Goal: Task Accomplishment & Management: Manage account settings

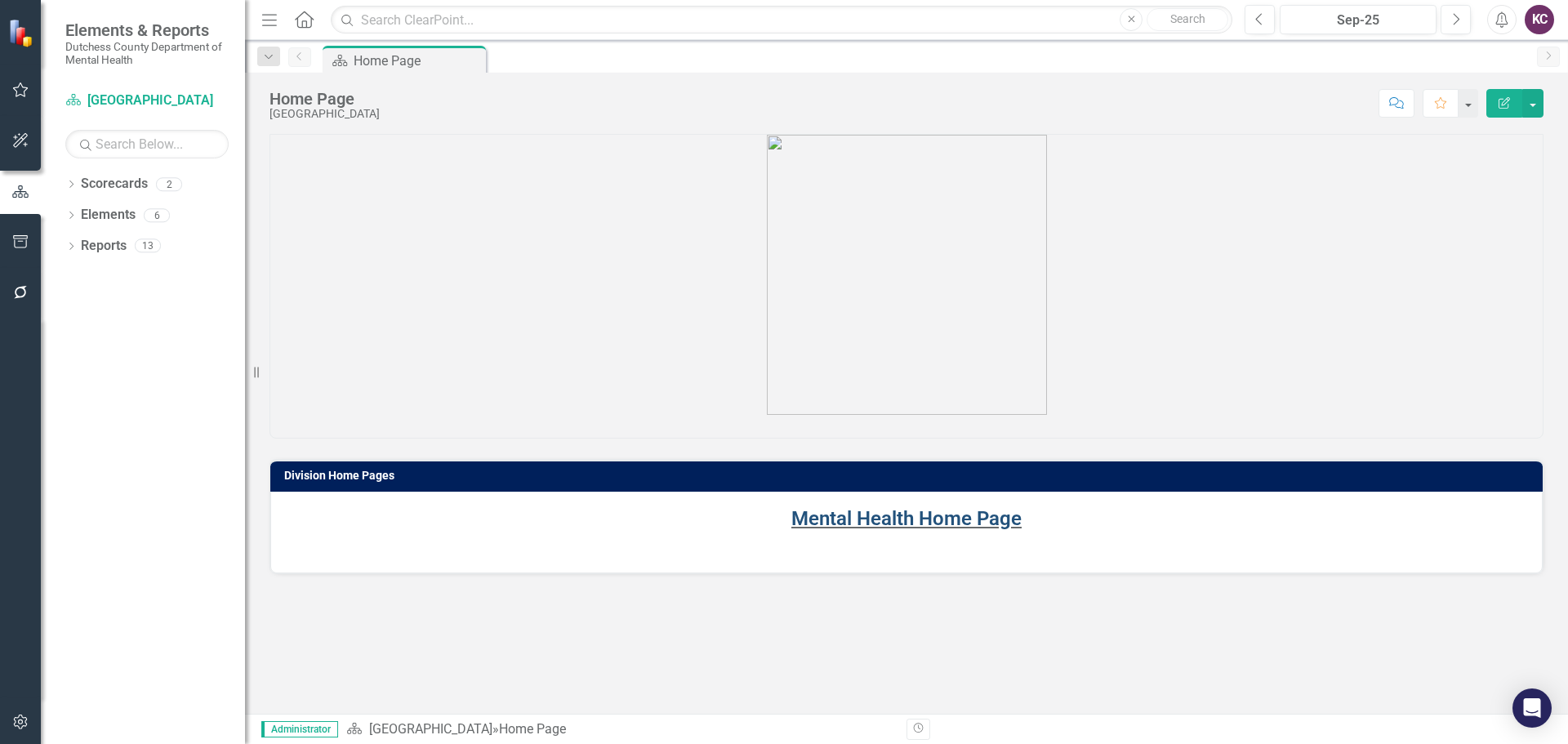
click at [894, 513] on link "Mental Health Home Page" at bounding box center [906, 519] width 230 height 23
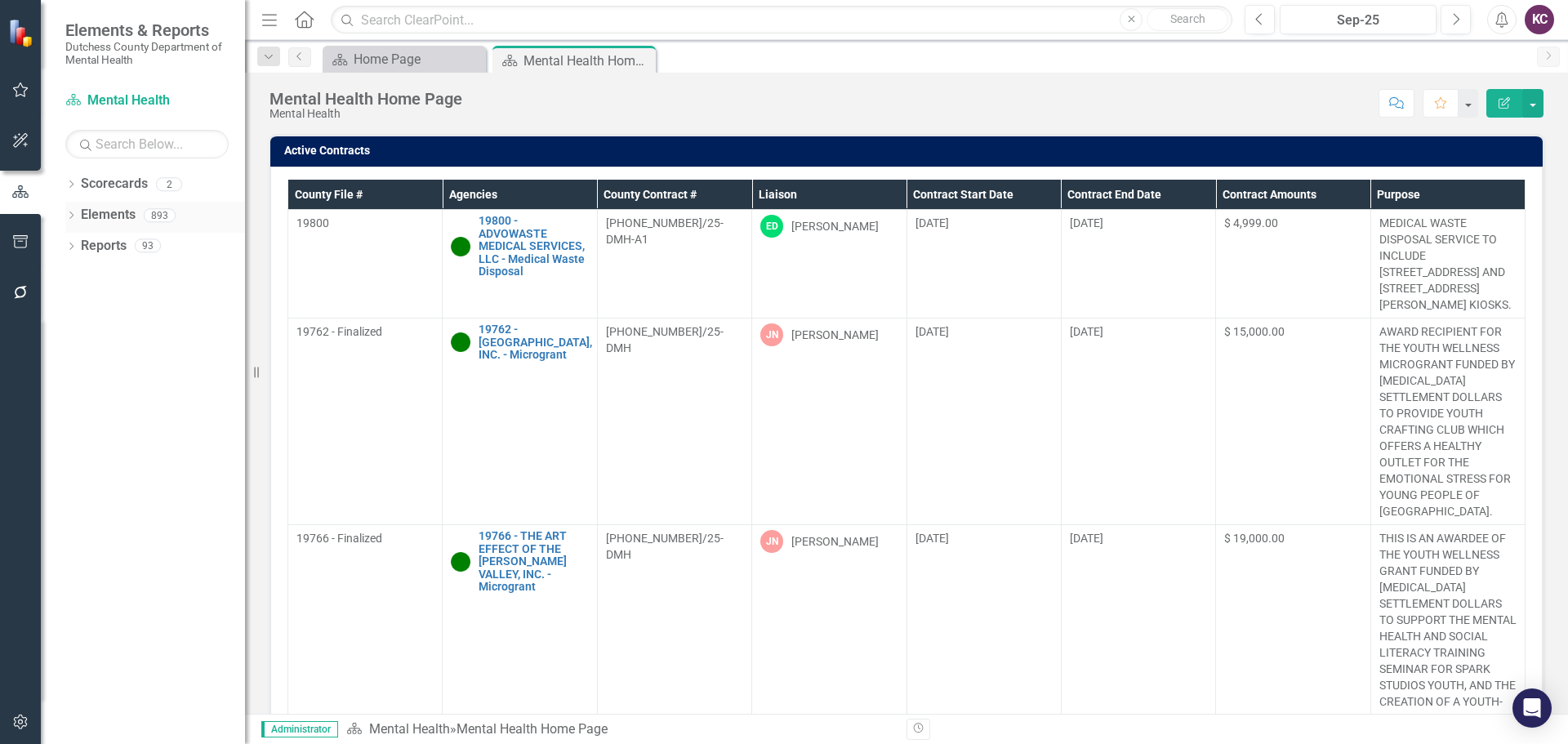
click at [76, 218] on icon "Dropdown" at bounding box center [70, 217] width 12 height 9
click at [134, 273] on link "Agency Agencies" at bounding box center [128, 277] width 77 height 19
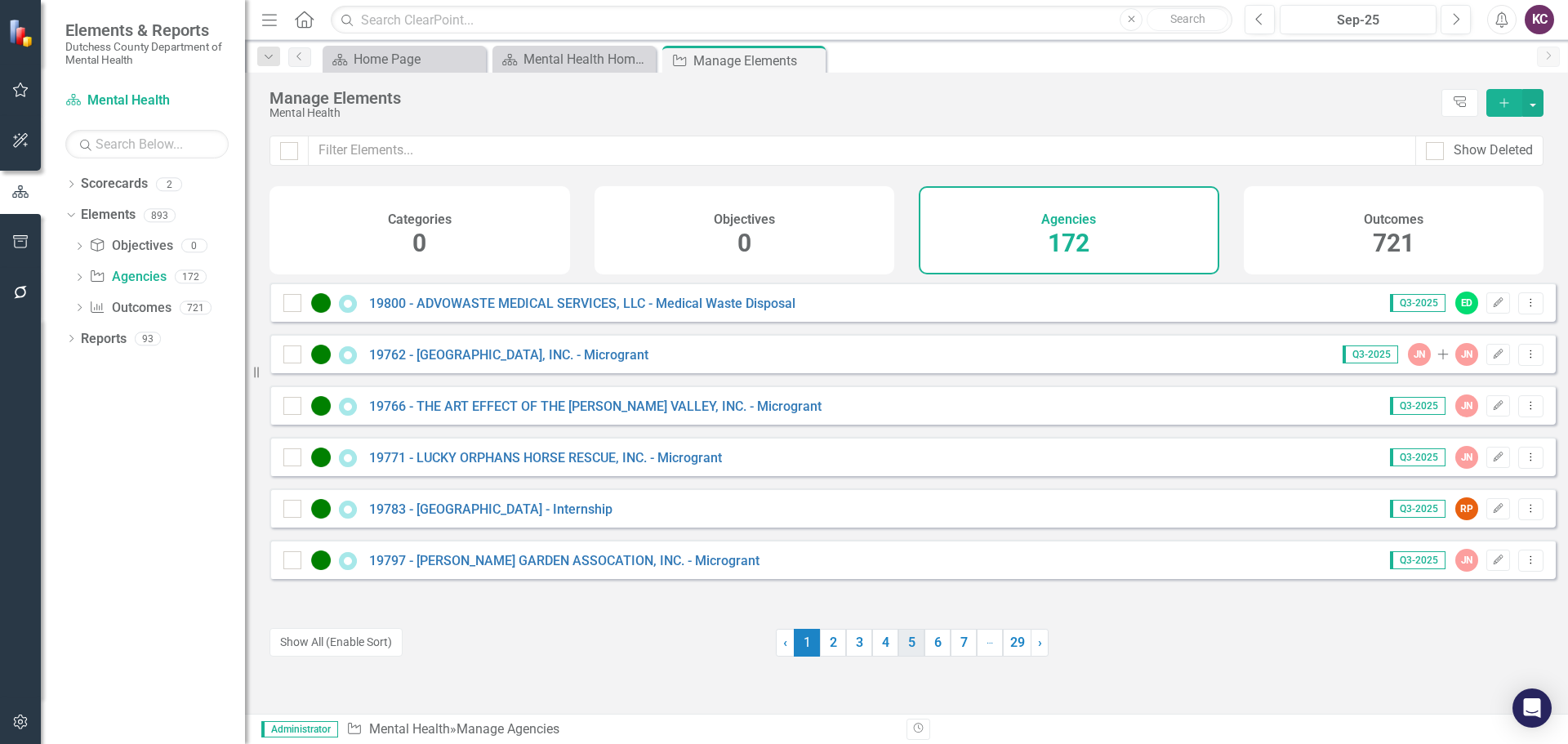
click at [898, 644] on link "5" at bounding box center [911, 642] width 26 height 28
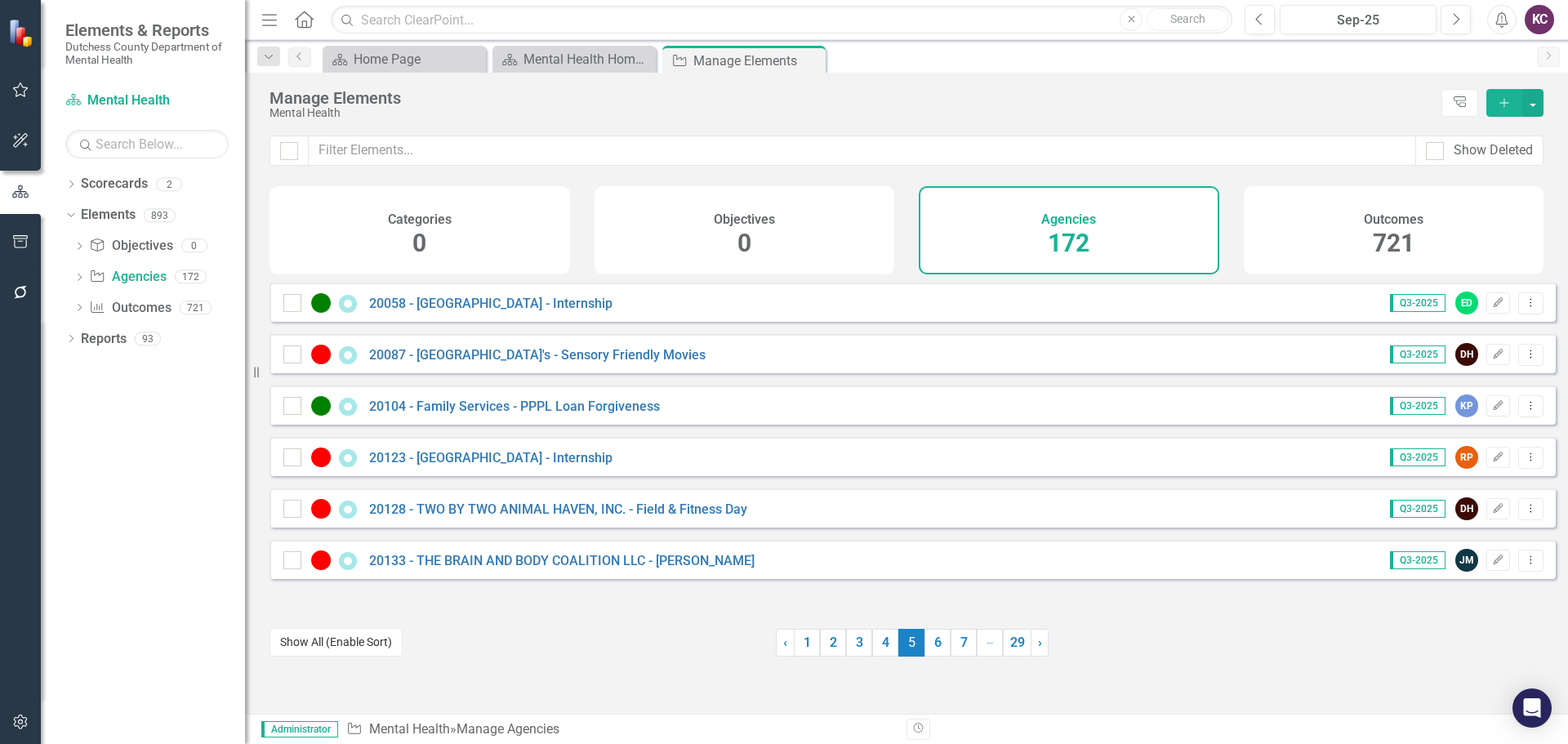
click at [308, 644] on button "Show All (Enable Sort)" at bounding box center [335, 642] width 133 height 29
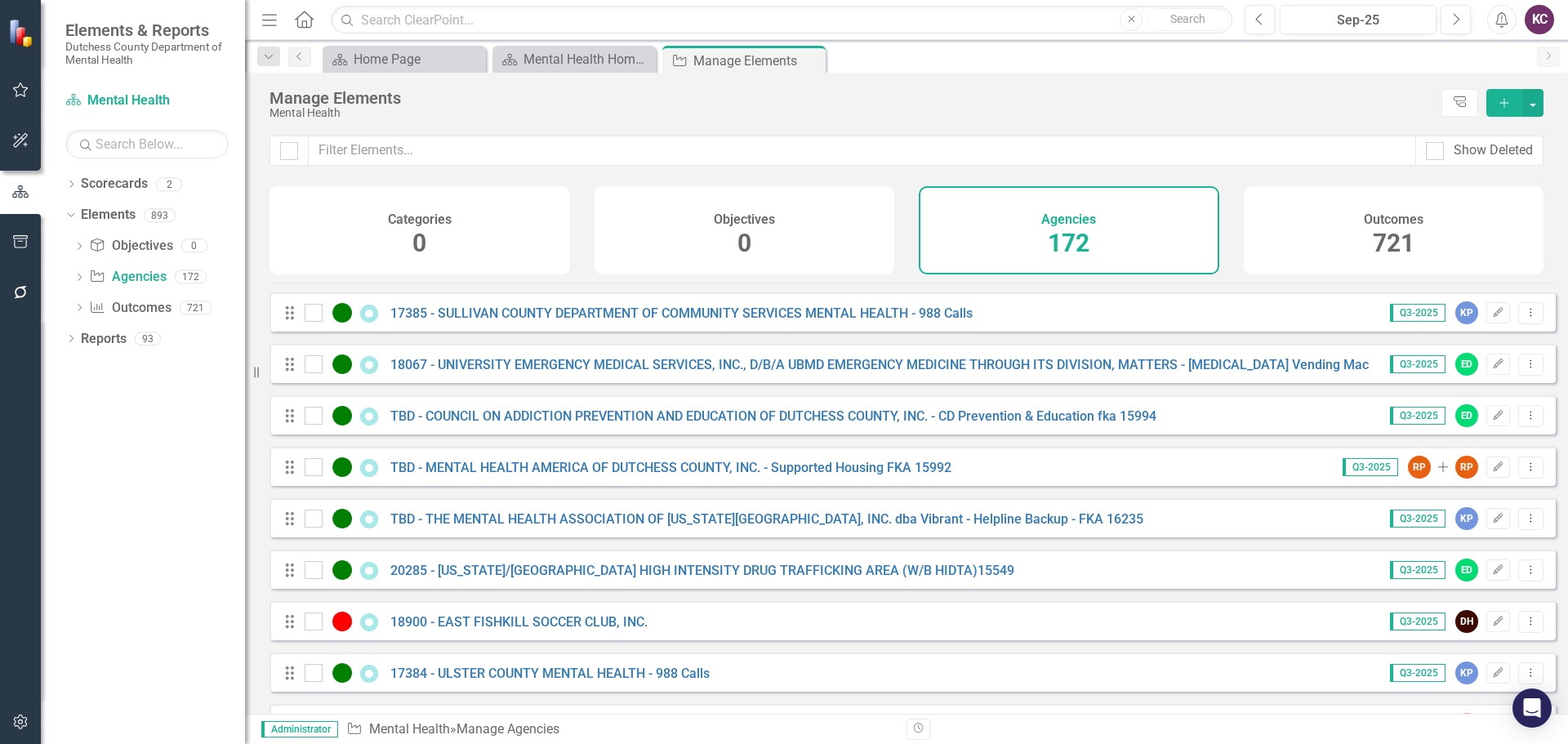
scroll to position [7503, 0]
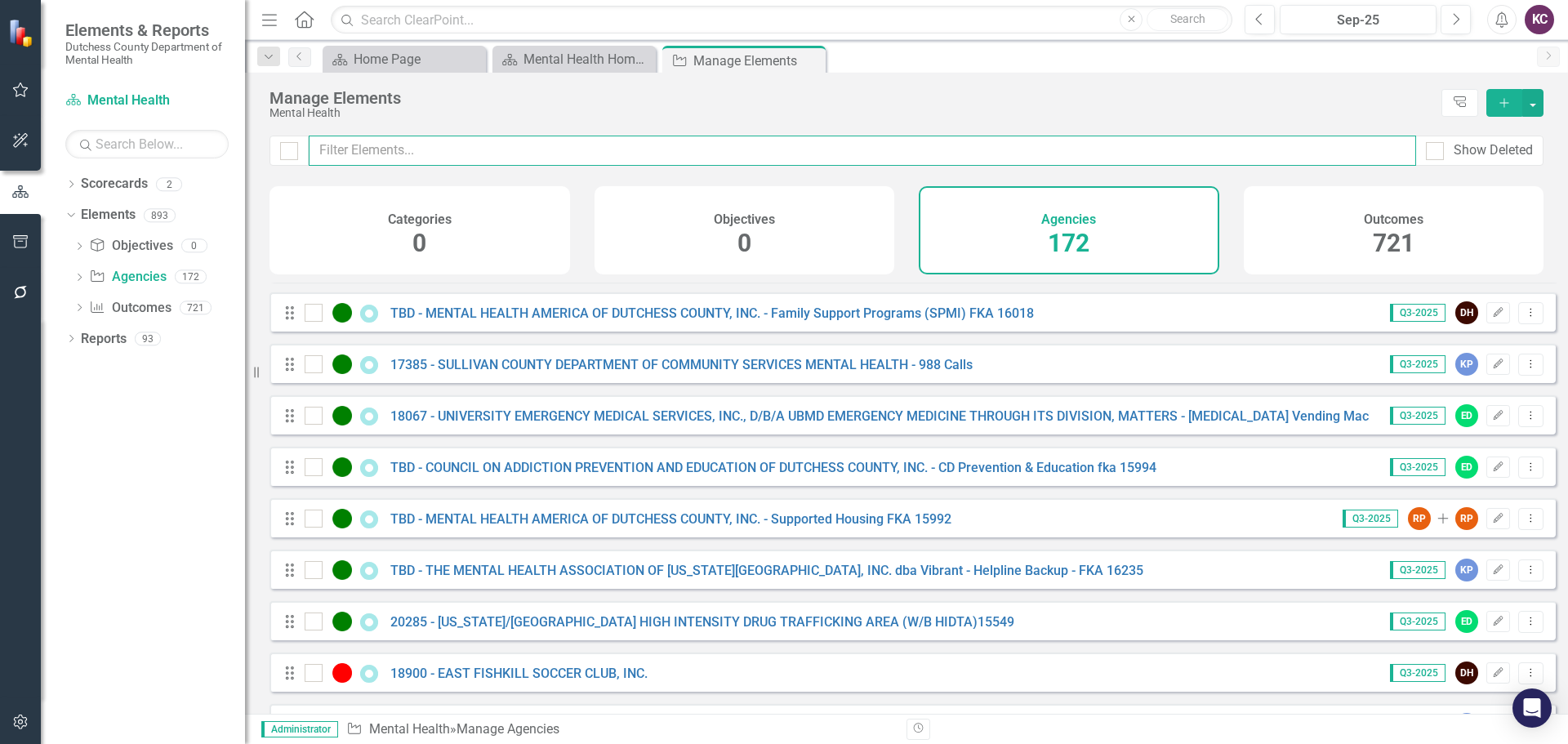
click at [413, 152] on input "text" at bounding box center [862, 151] width 1108 height 30
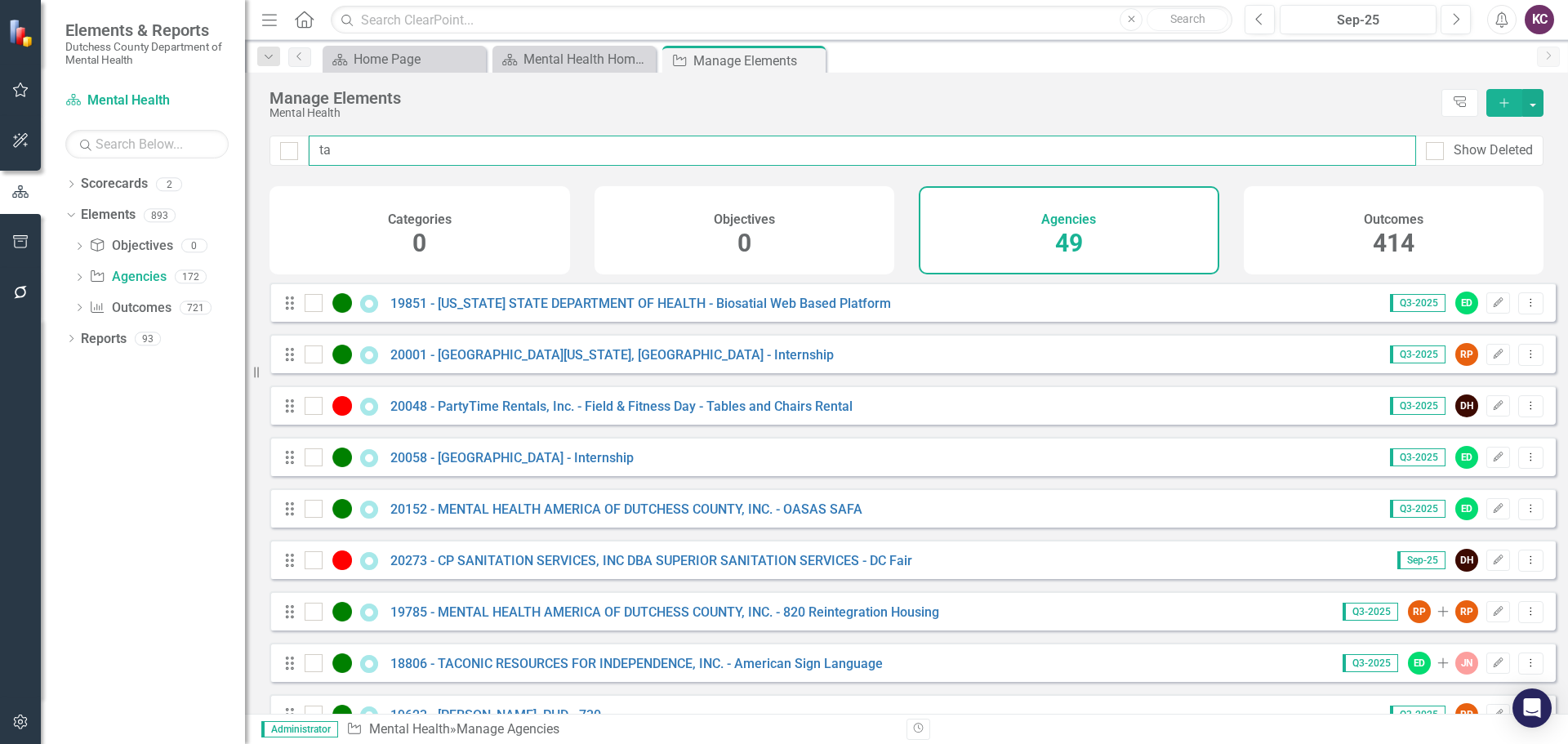
type input "tac"
checkbox input "false"
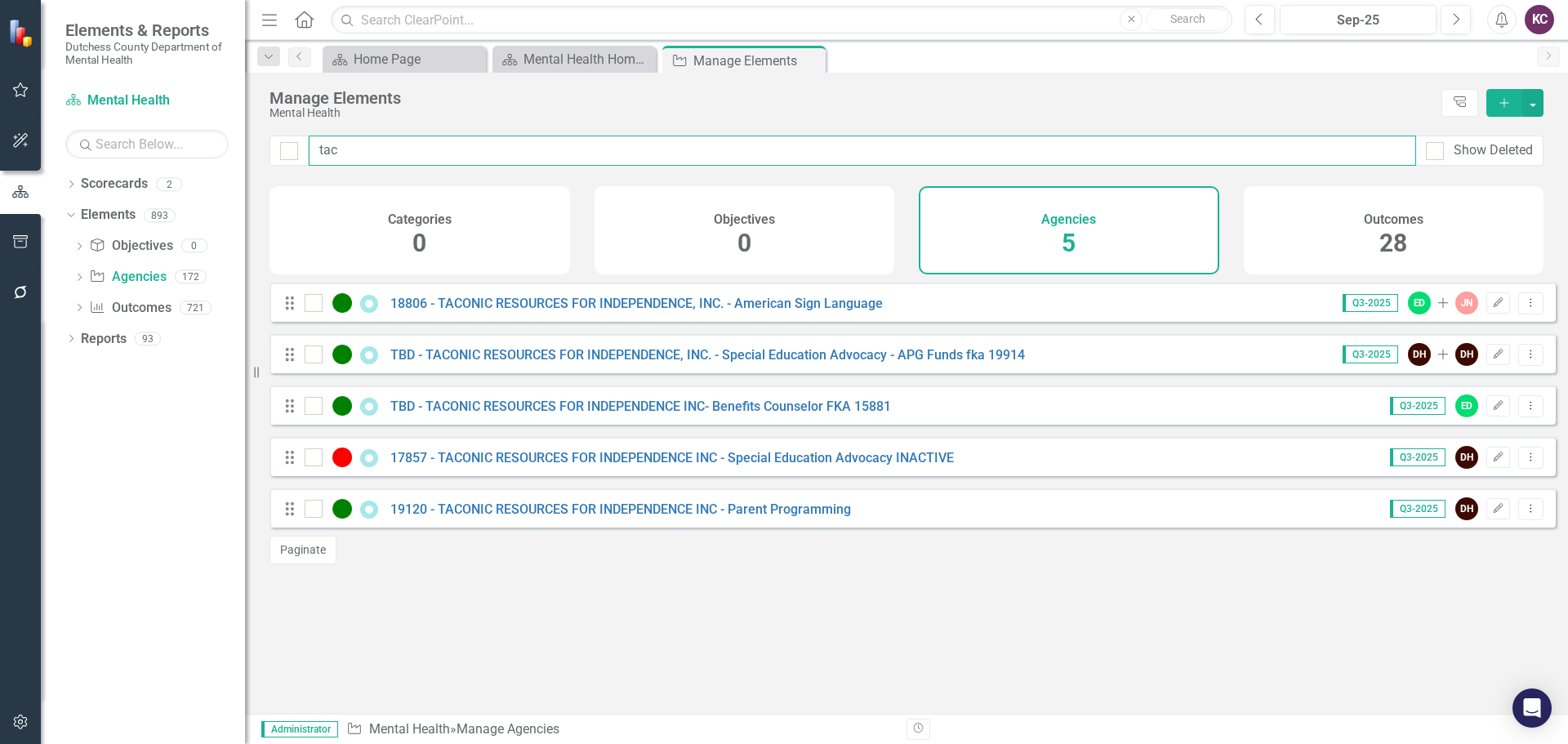
type input "taco"
checkbox input "false"
type input "tacon"
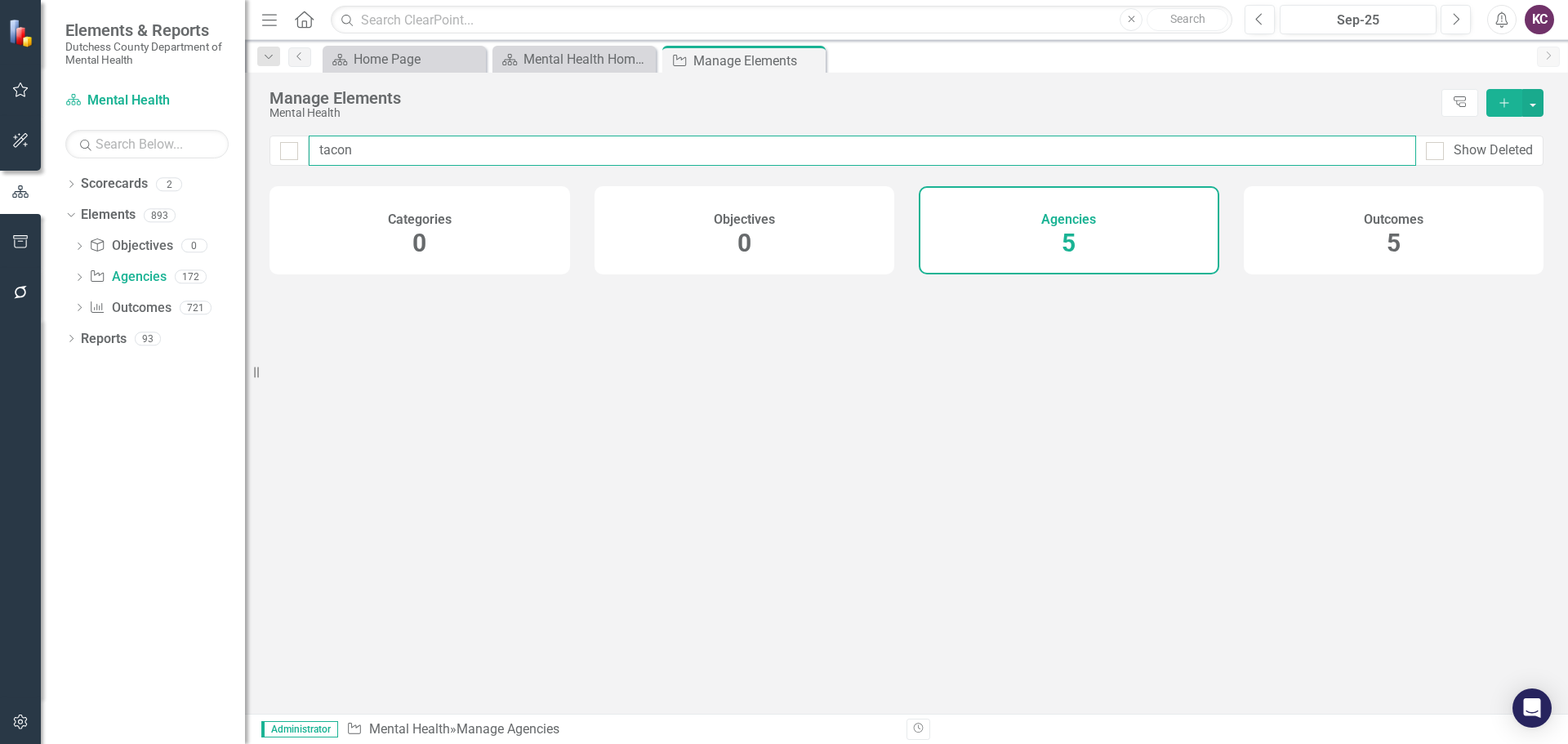
checkbox input "false"
type input "taconi"
checkbox input "false"
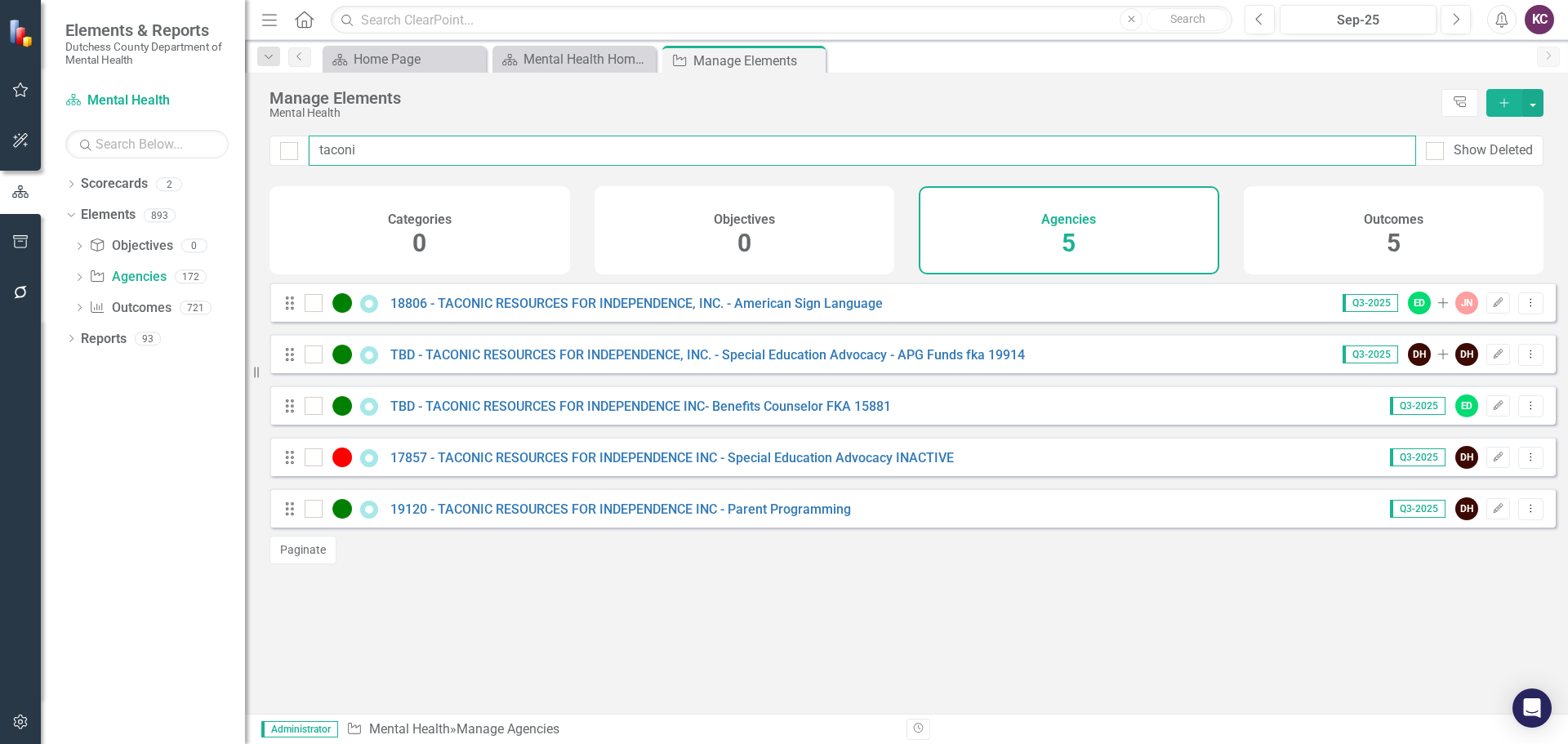
type input "taconic"
checkbox input "false"
type input "taconic"
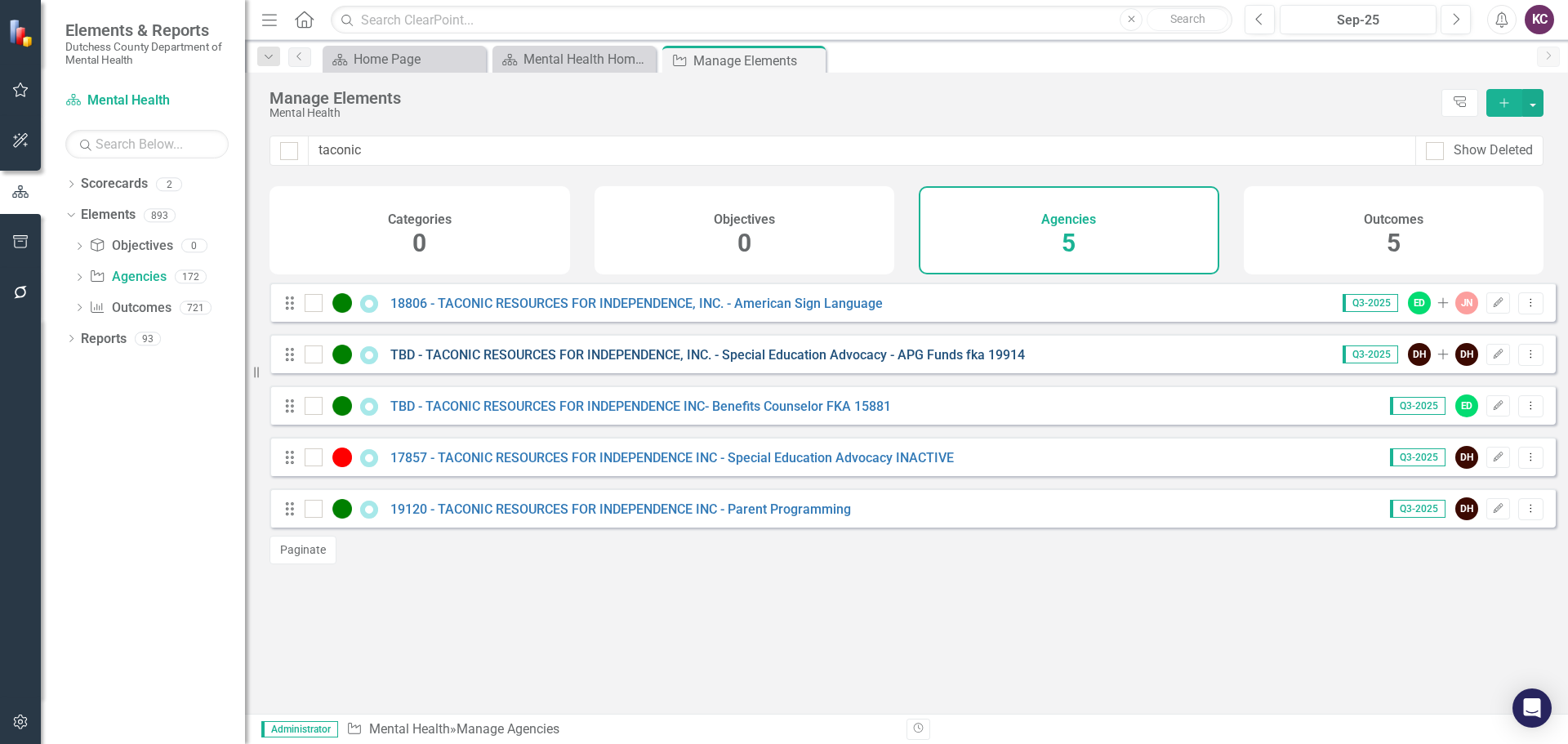
click at [608, 363] on link "TBD - TACONIC RESOURCES FOR INDEPENDENCE, INC. - Special Education Advocacy - A…" at bounding box center [707, 354] width 634 height 15
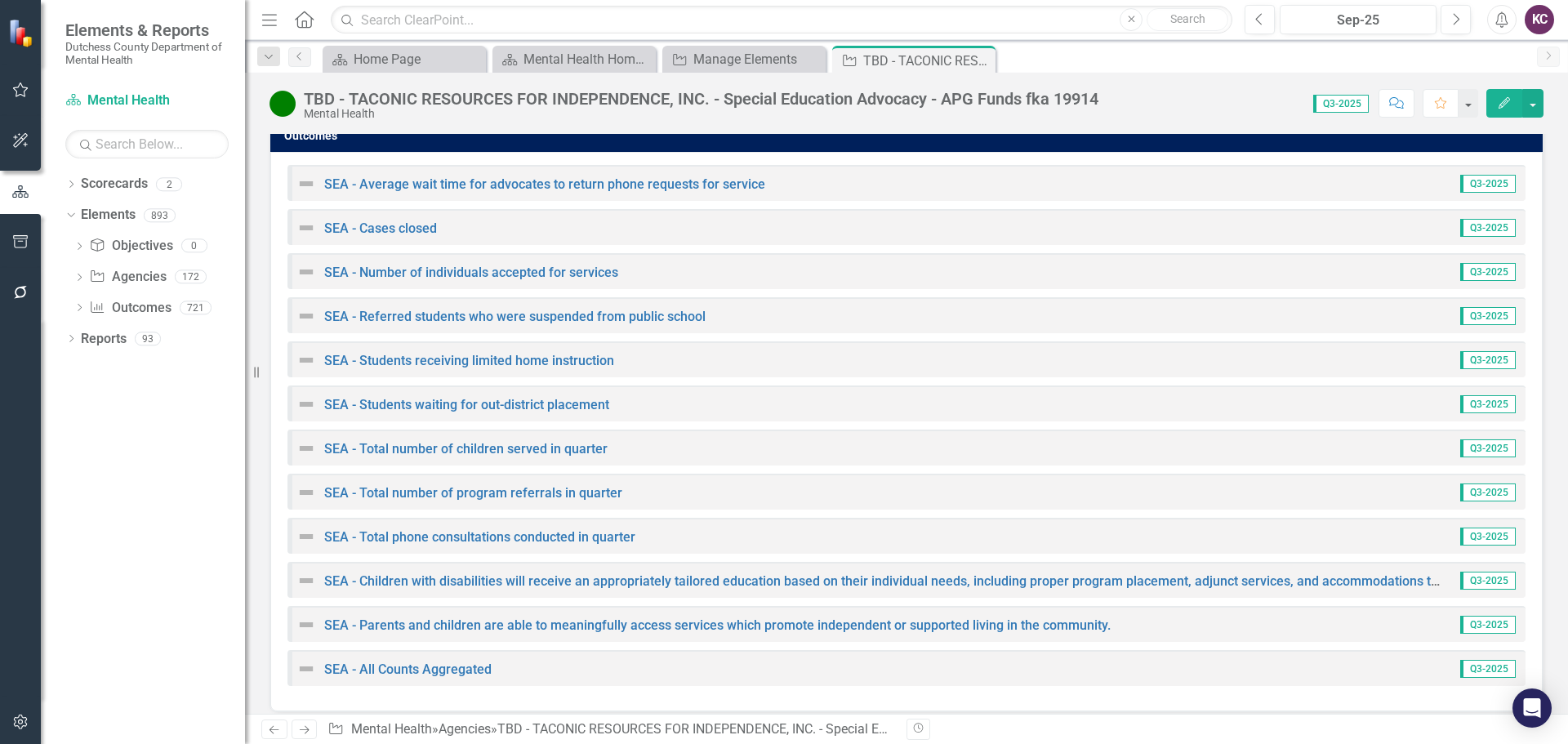
scroll to position [2367, 0]
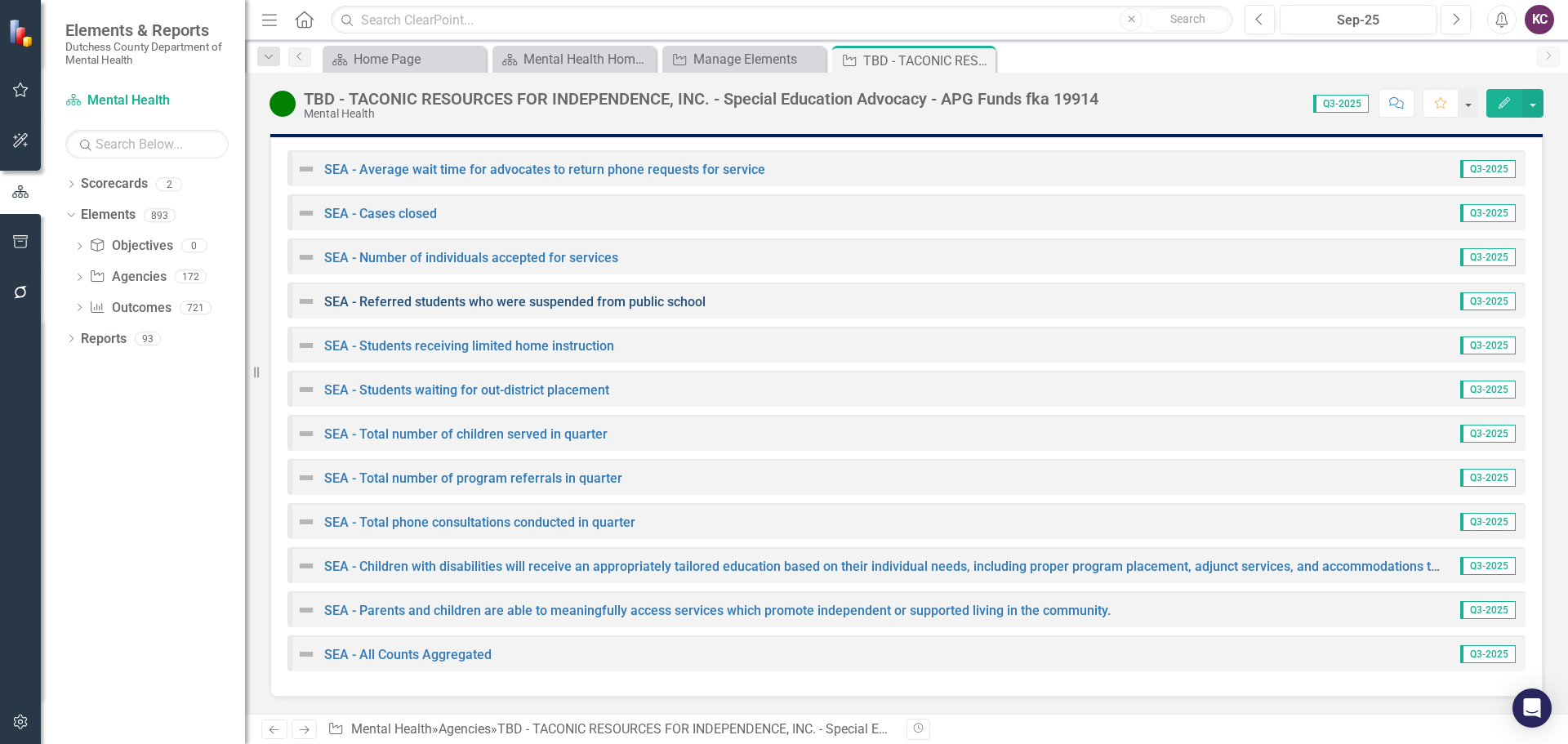
click at [505, 300] on link "SEA - Referred students who were suspended from public school" at bounding box center [516, 302] width 382 height 15
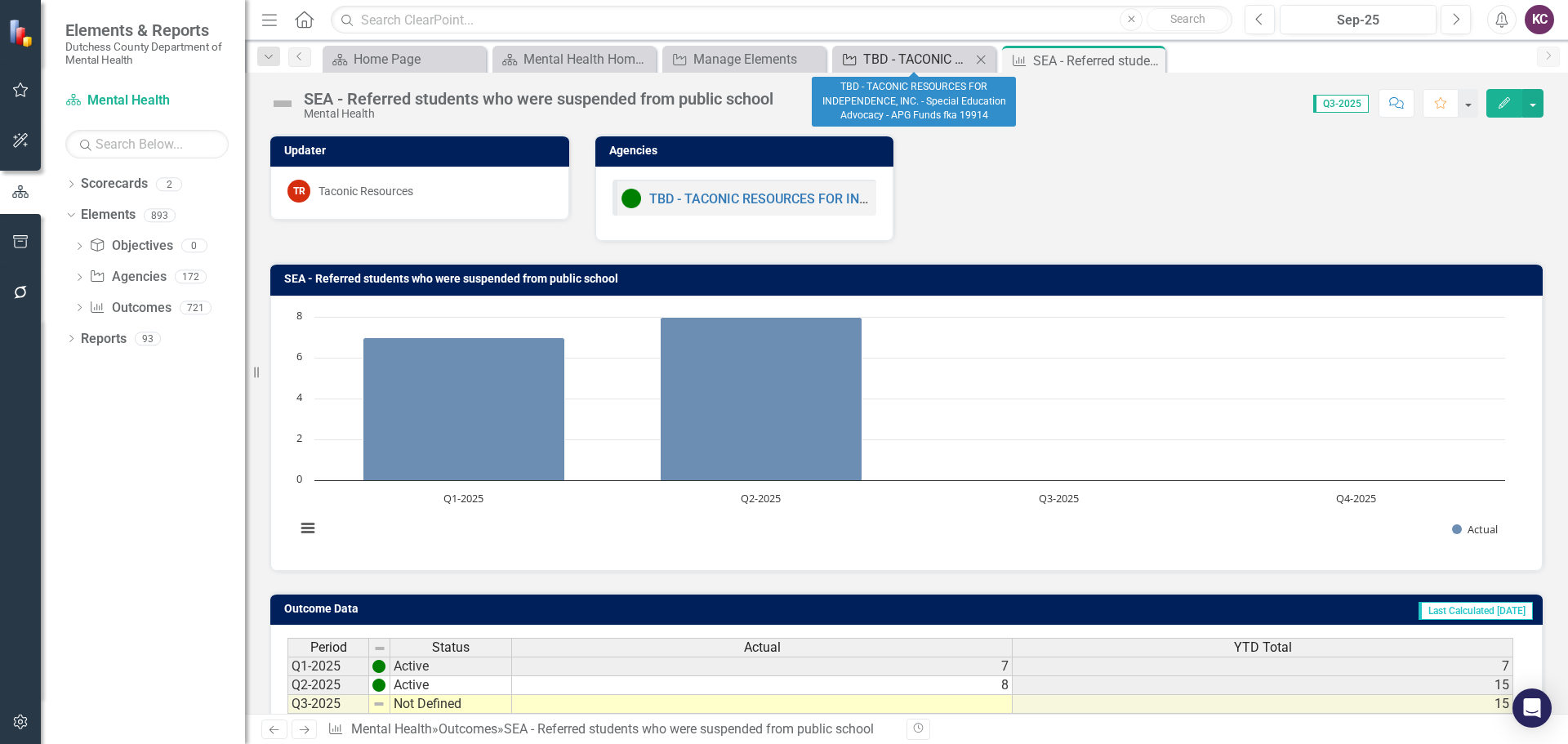
click at [921, 63] on div "TBD - TACONIC RESOURCES FOR INDEPENDENCE, INC. - Special Education Advocacy - A…" at bounding box center [917, 59] width 108 height 21
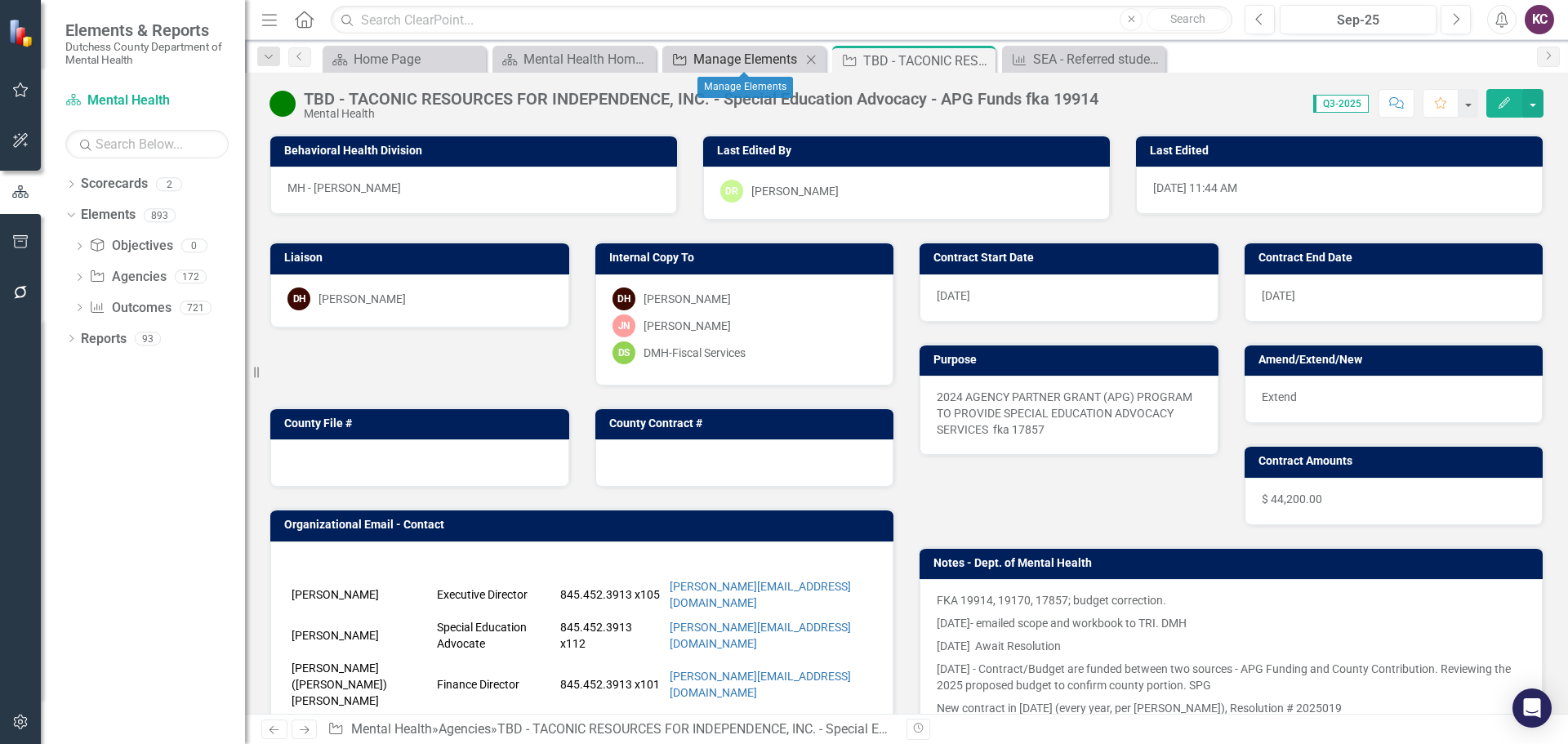
click at [738, 60] on div "Manage Elements" at bounding box center [747, 59] width 108 height 21
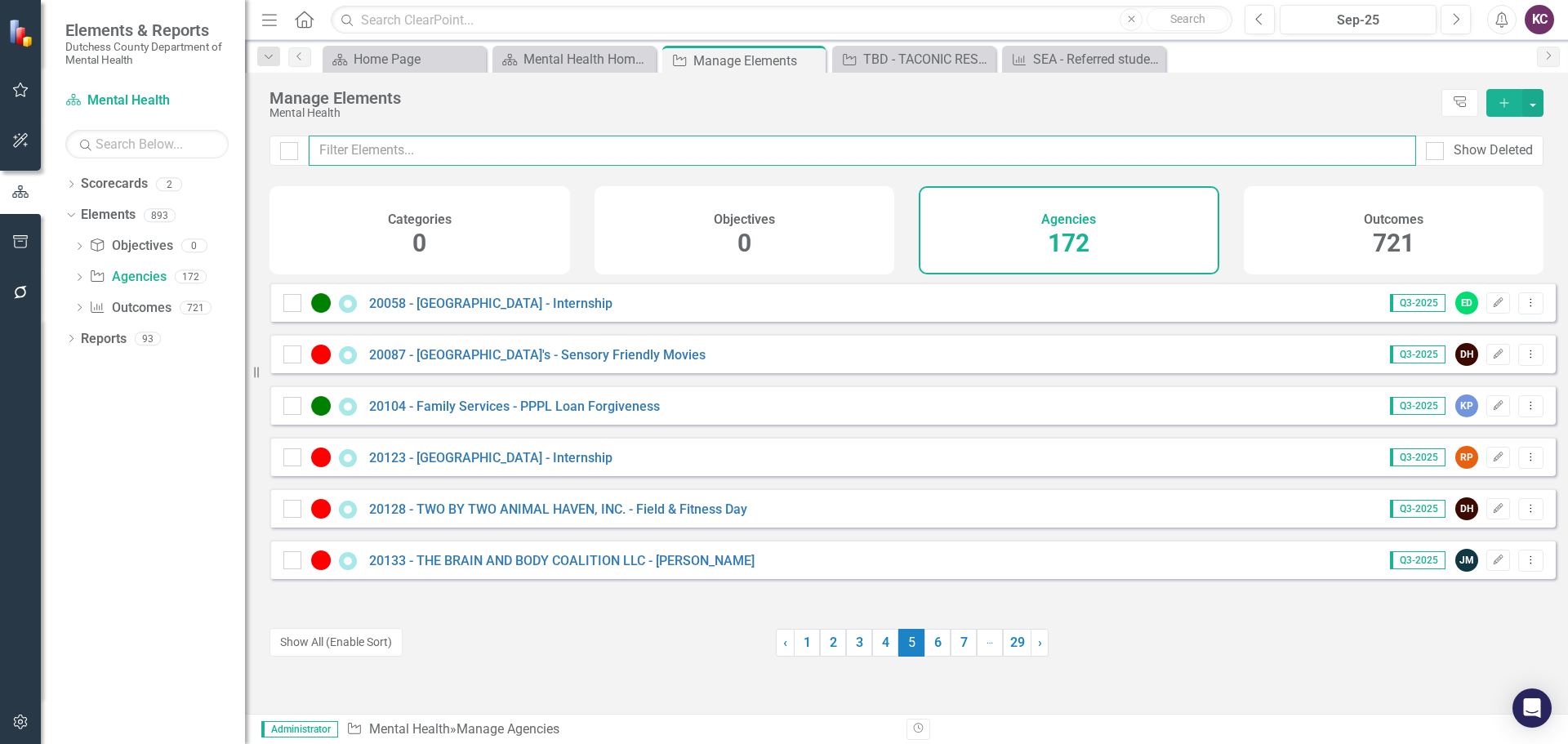
click at [436, 152] on input "text" at bounding box center [862, 151] width 1108 height 30
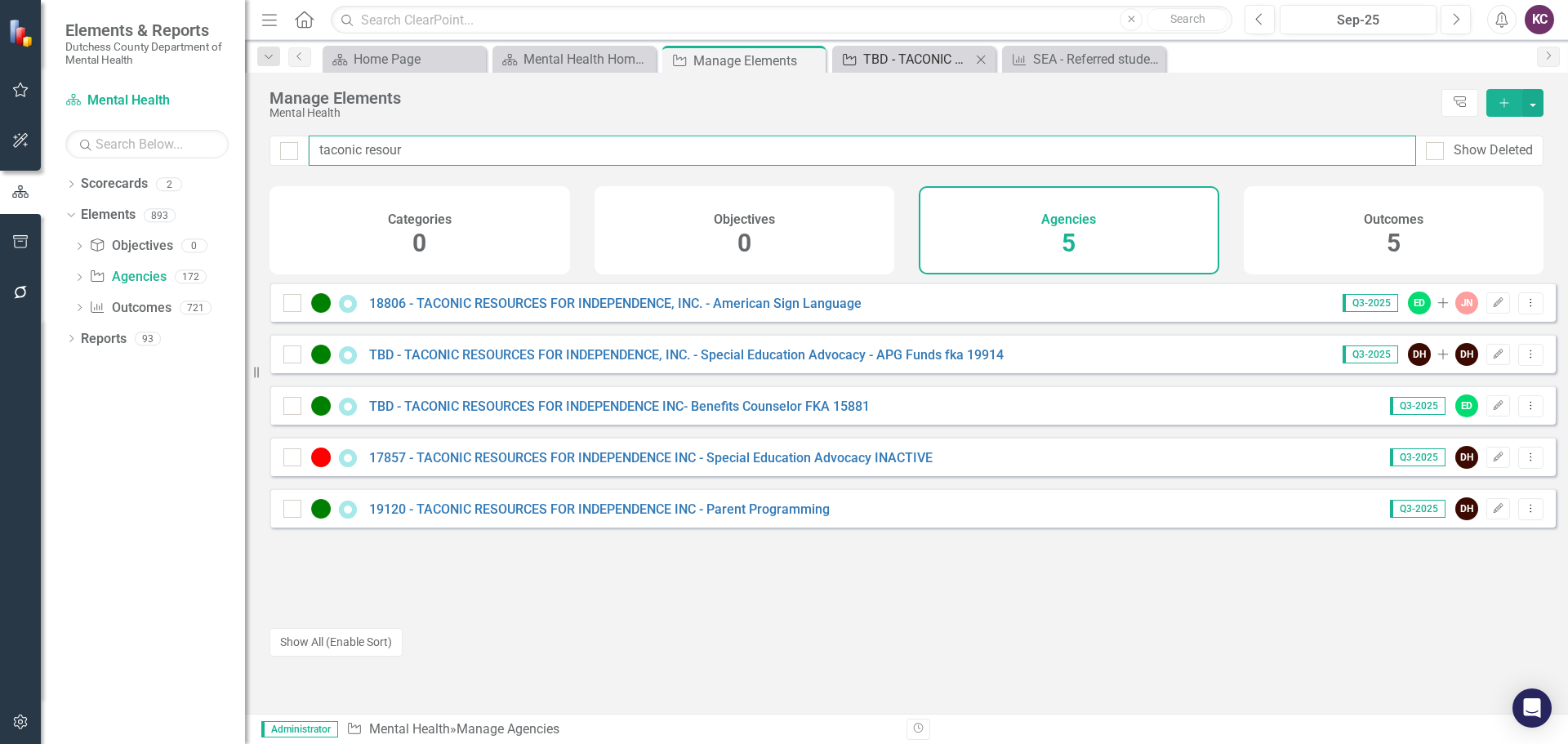
type input "taconic resour"
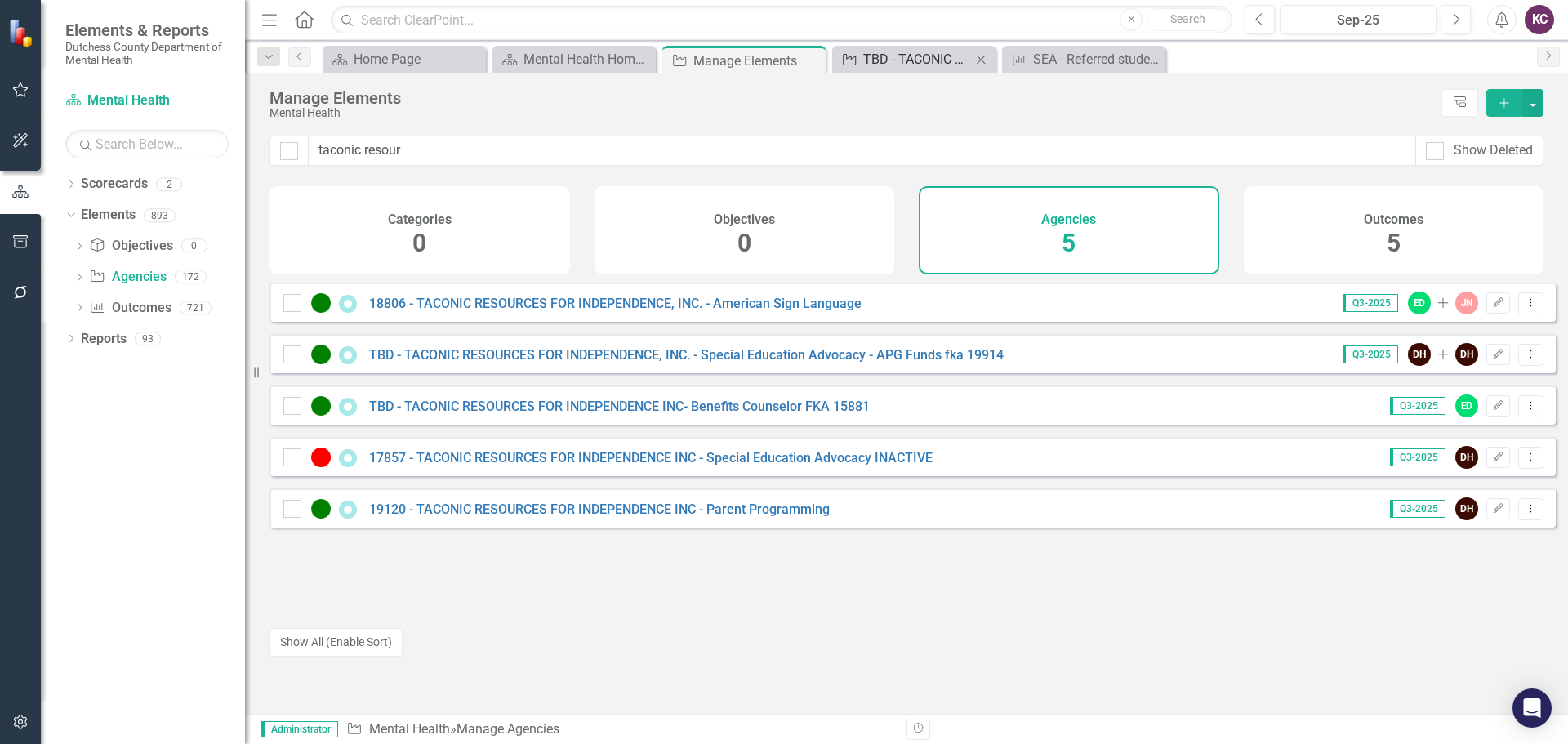
click at [934, 57] on div "TBD - TACONIC RESOURCES FOR INDEPENDENCE, INC. - Special Education Advocacy - A…" at bounding box center [917, 59] width 108 height 21
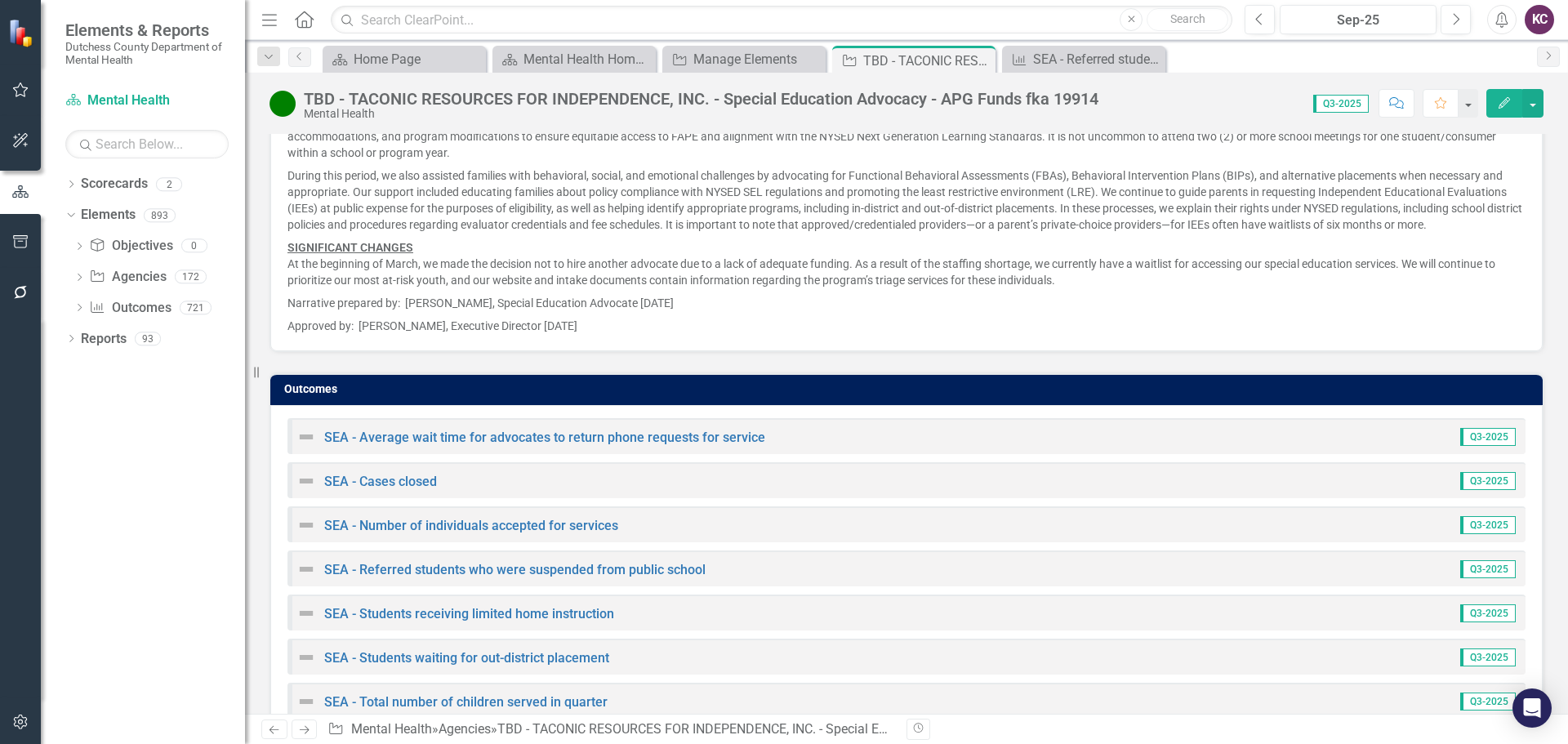
scroll to position [2367, 0]
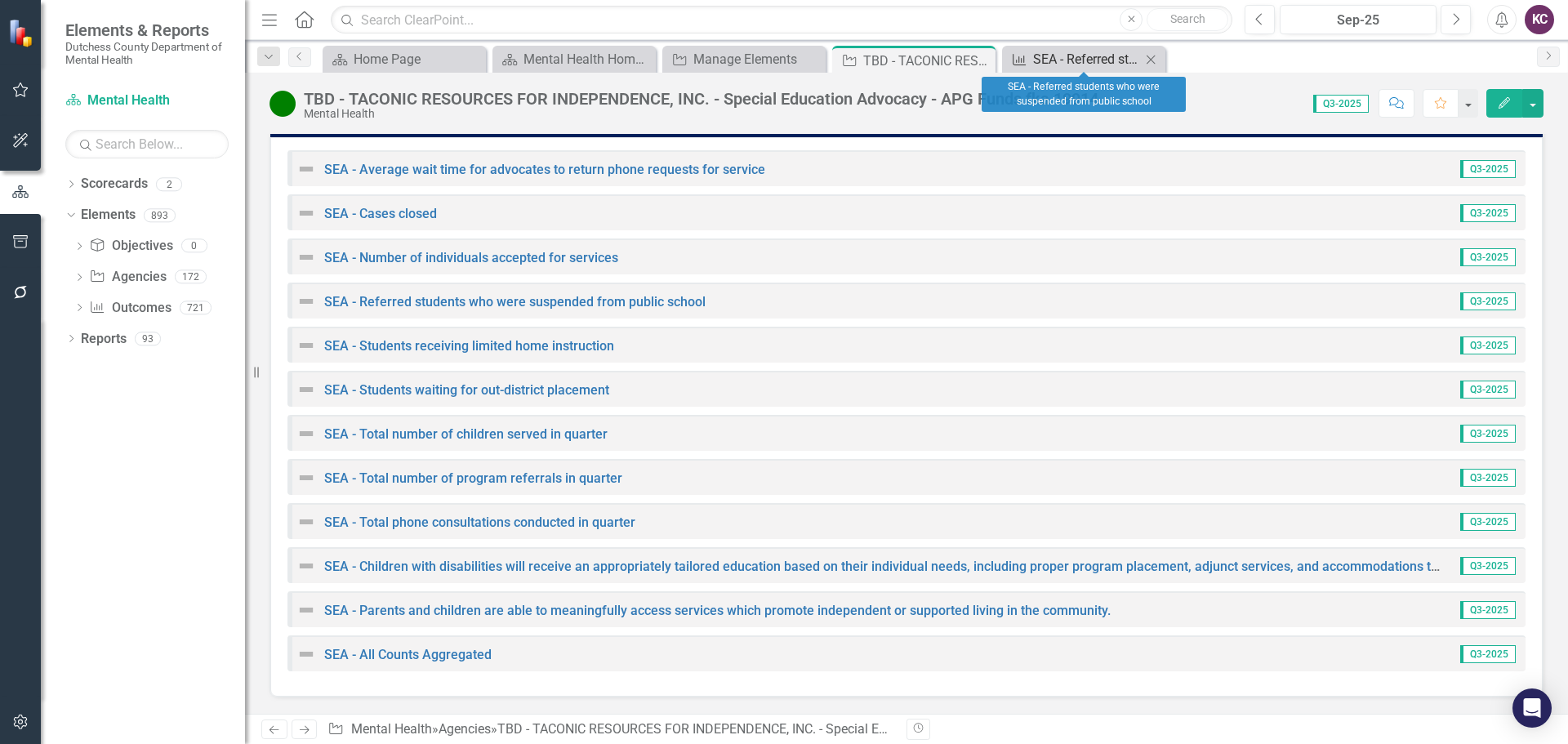
click at [1085, 59] on div "SEA - Referred students who were suspended from public school" at bounding box center [1086, 59] width 108 height 21
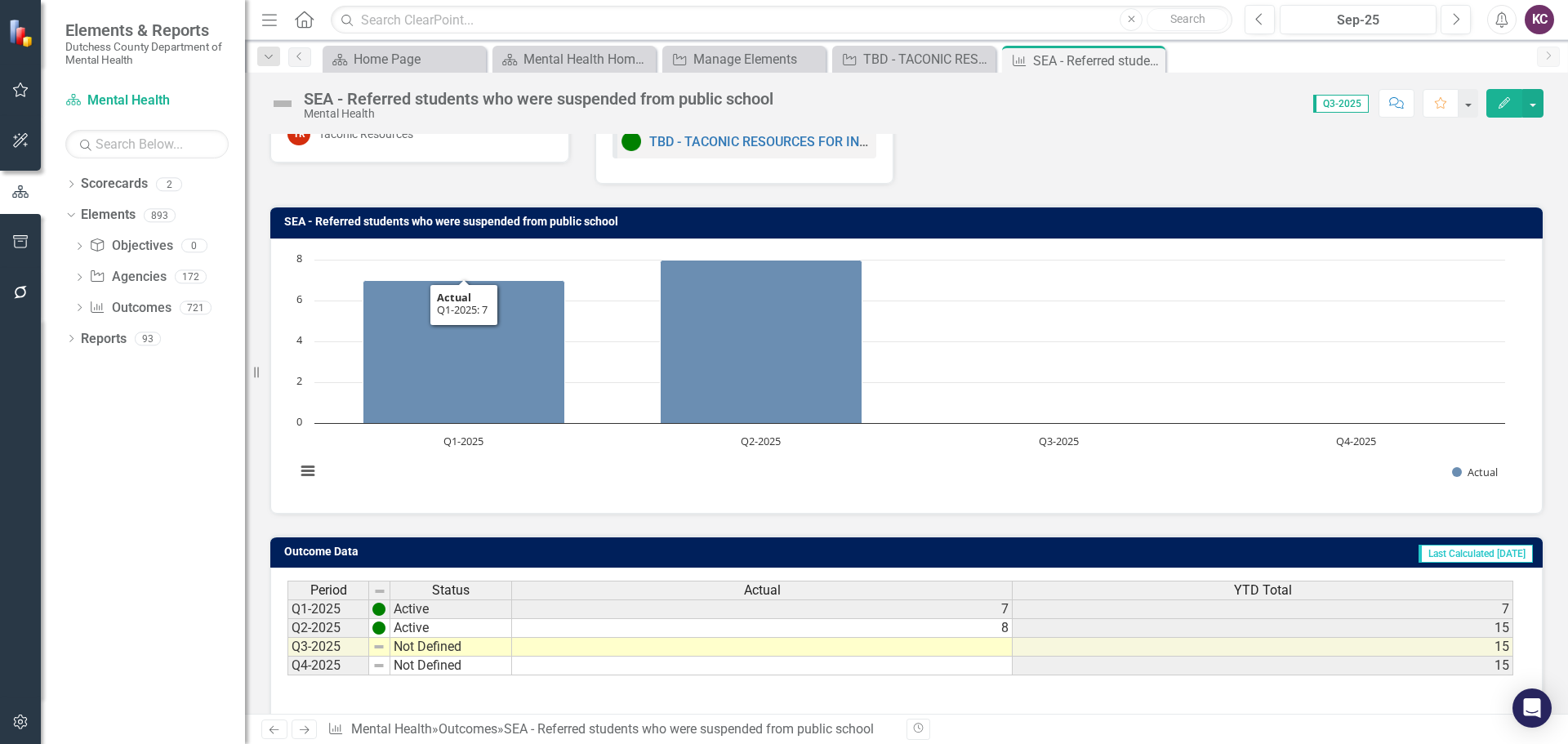
scroll to position [129, 0]
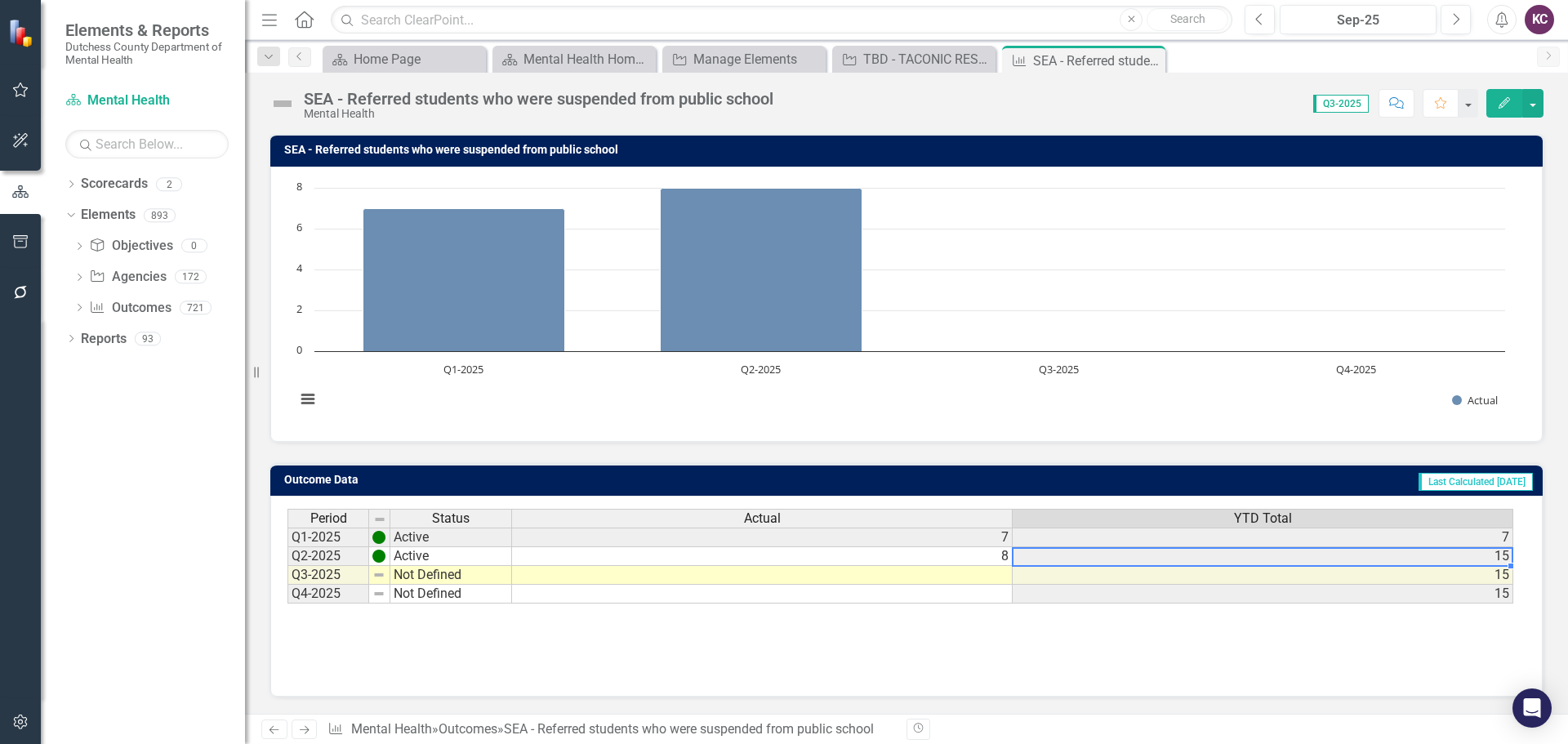
click at [1502, 560] on td "15" at bounding box center [1262, 556] width 500 height 19
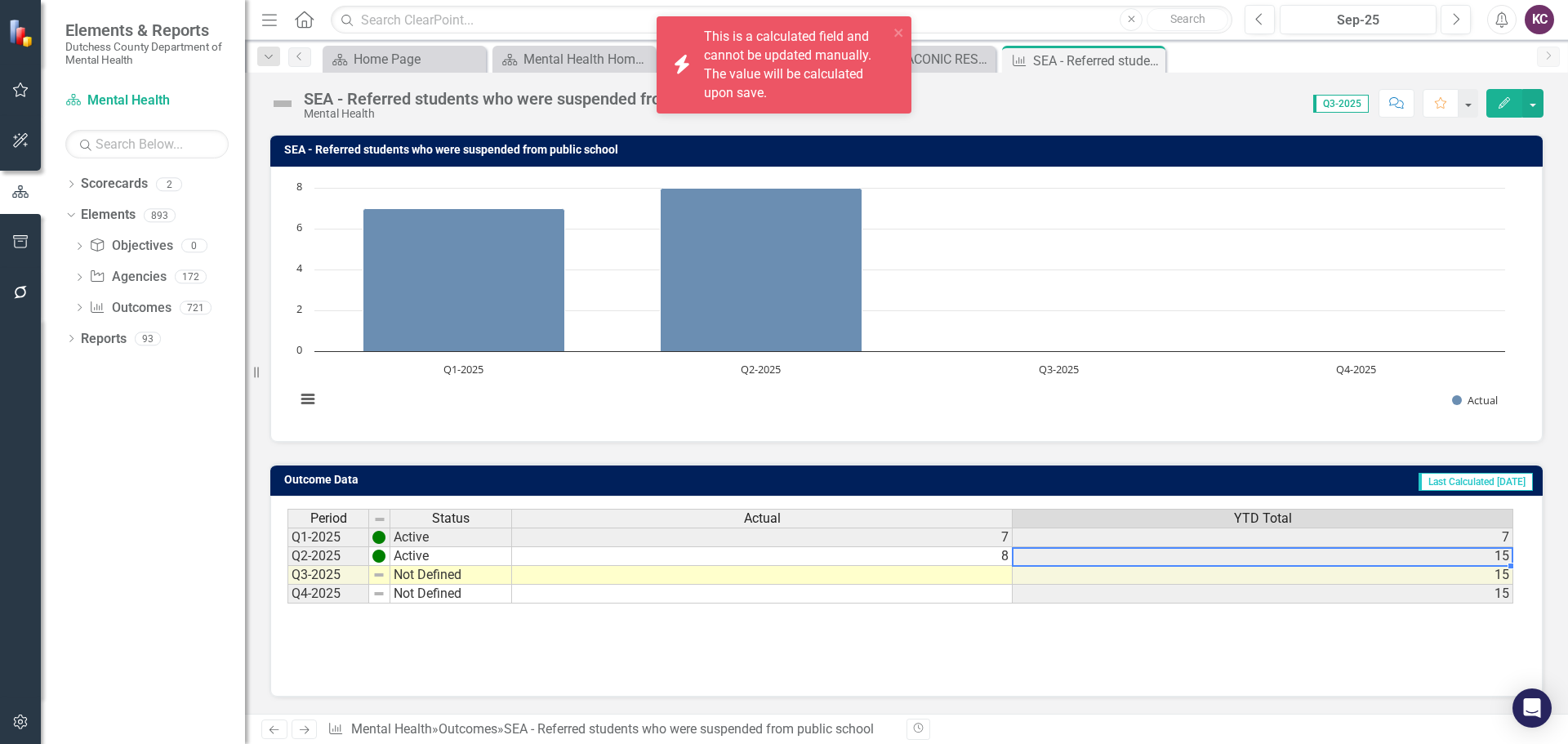
click at [1191, 426] on div "Chart Bar chart with 4 bars. SEA - Referred students who were suspended from pu…" at bounding box center [906, 304] width 1273 height 276
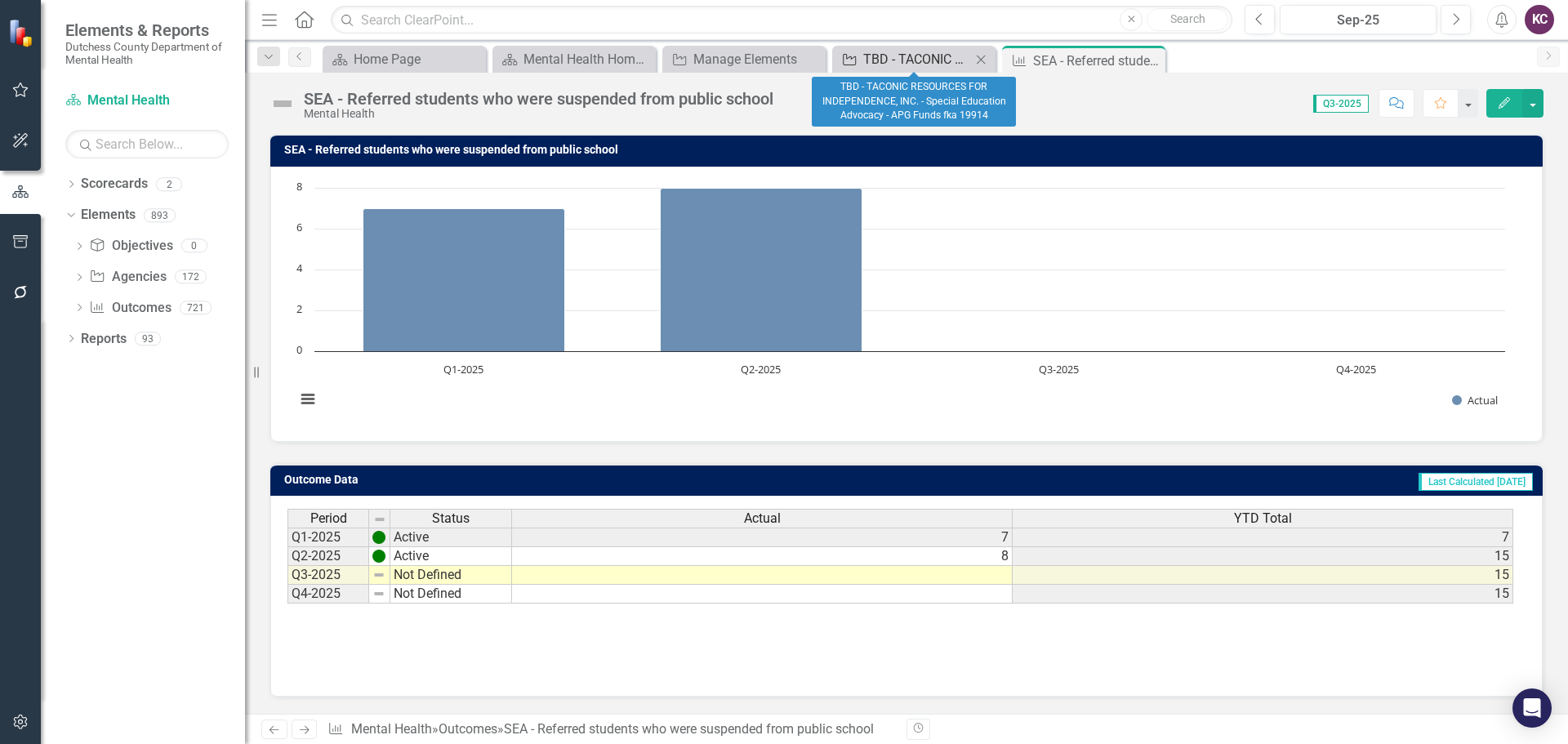
click at [910, 54] on div "TBD - TACONIC RESOURCES FOR INDEPENDENCE, INC. - Special Education Advocacy - A…" at bounding box center [917, 59] width 108 height 21
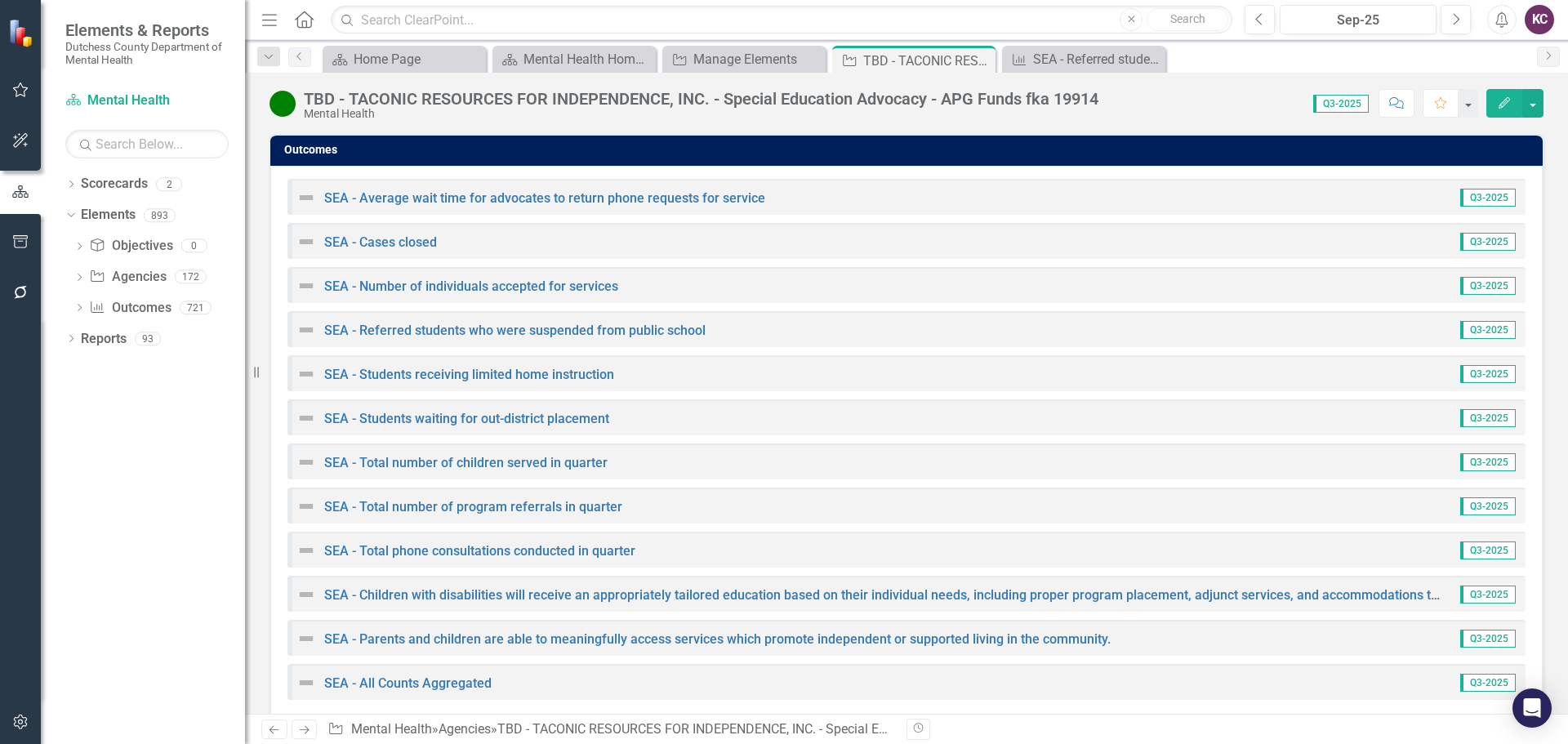
scroll to position [2367, 0]
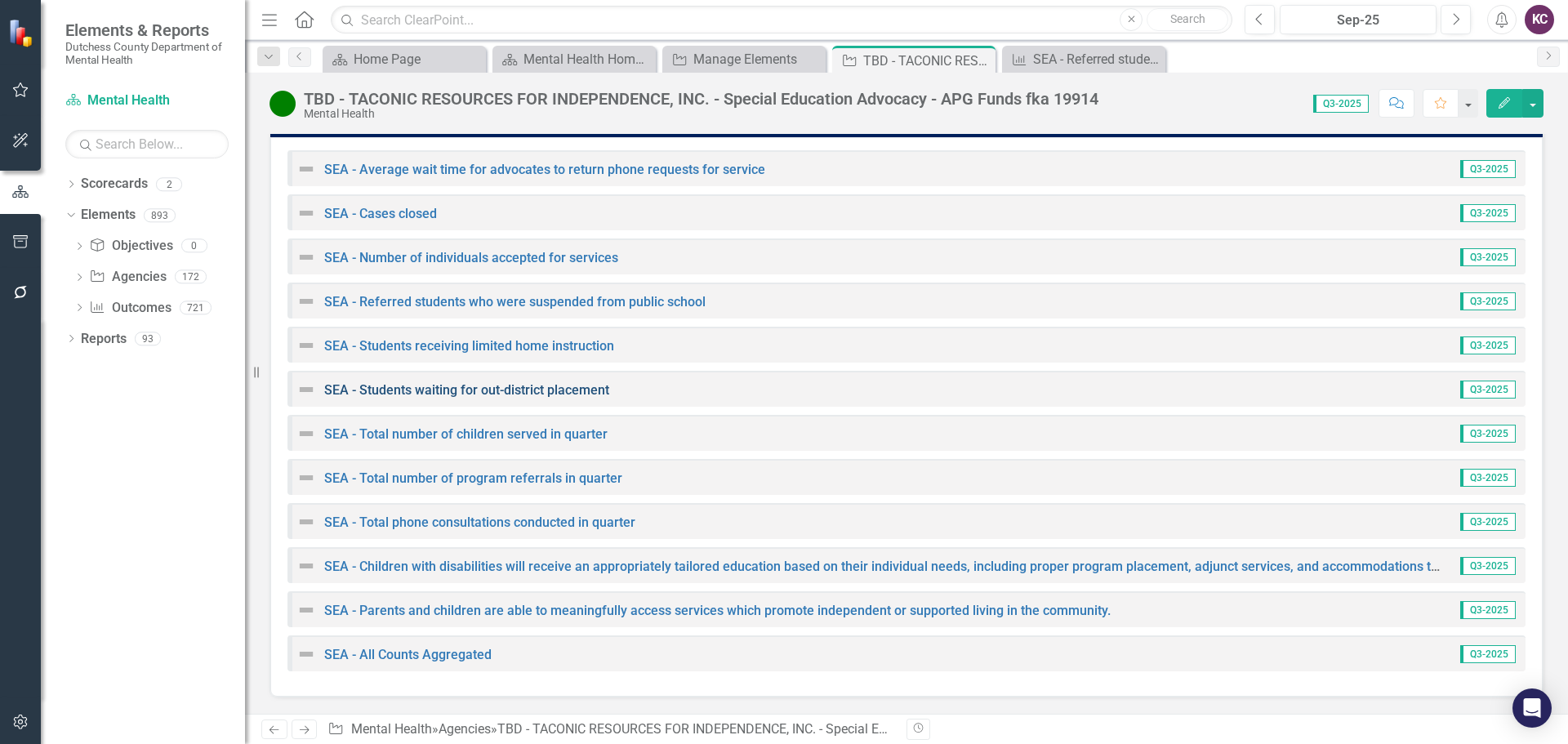
click at [500, 386] on link "SEA - Students waiting for out-district placement" at bounding box center [467, 390] width 285 height 15
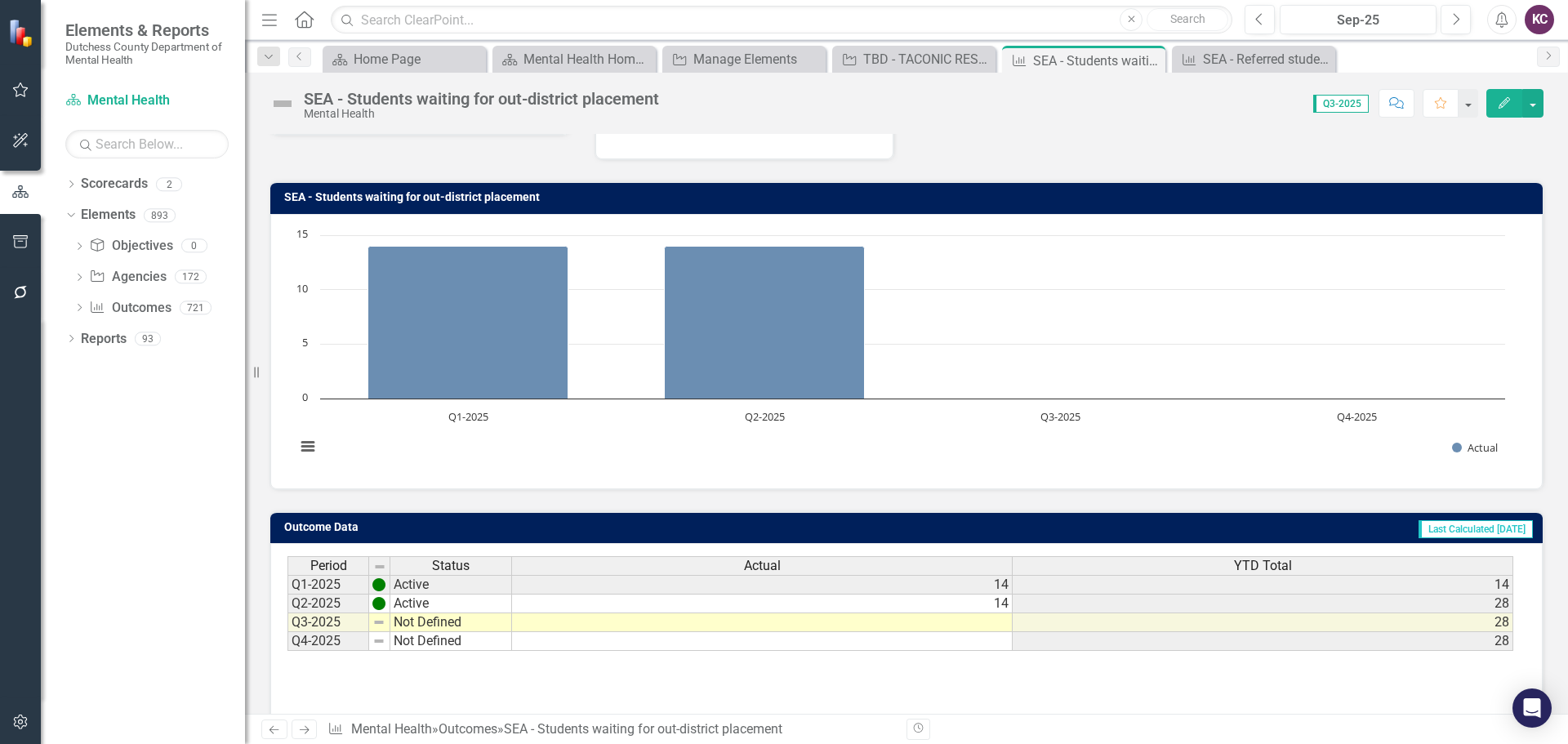
scroll to position [129, 0]
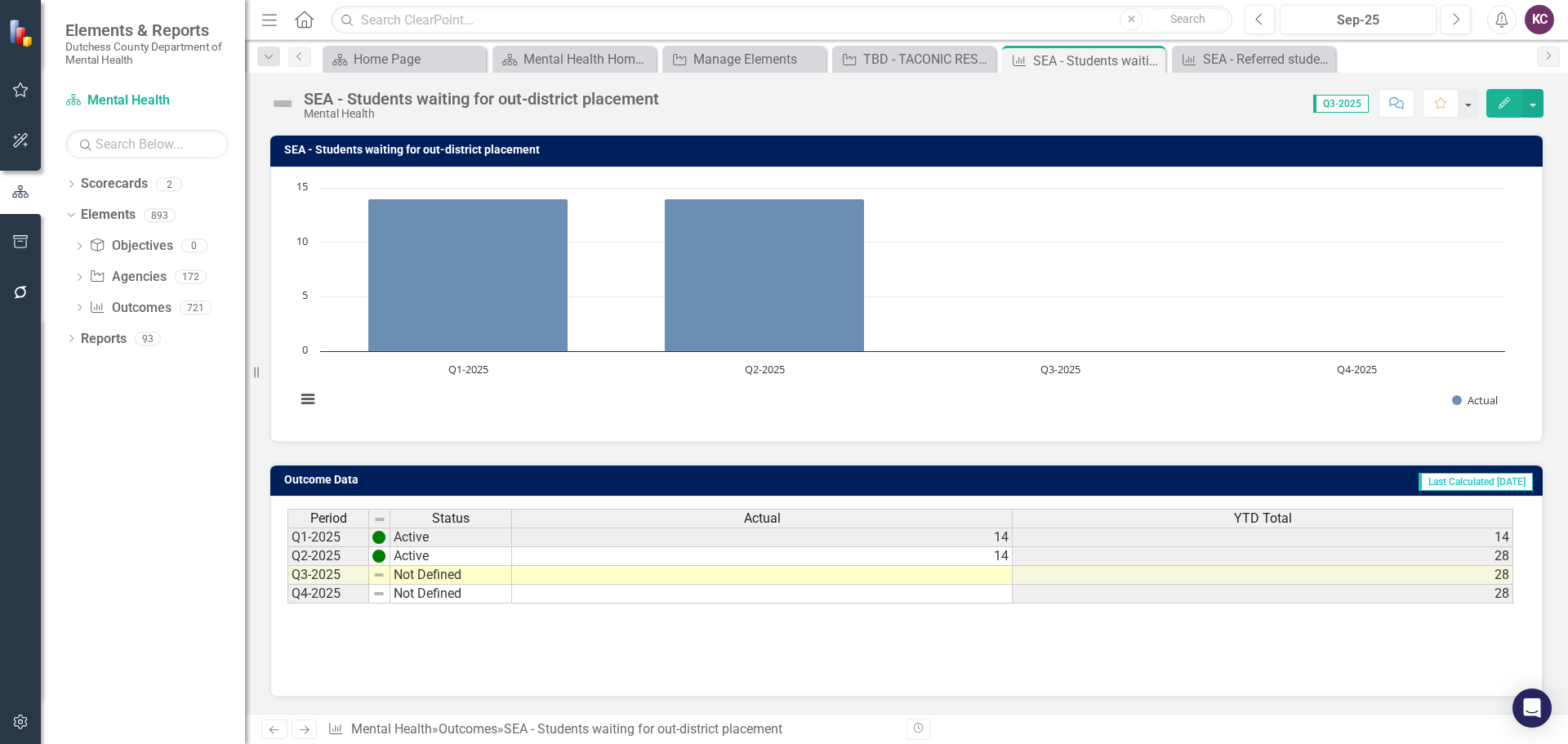
click at [1370, 550] on td "28" at bounding box center [1262, 556] width 500 height 19
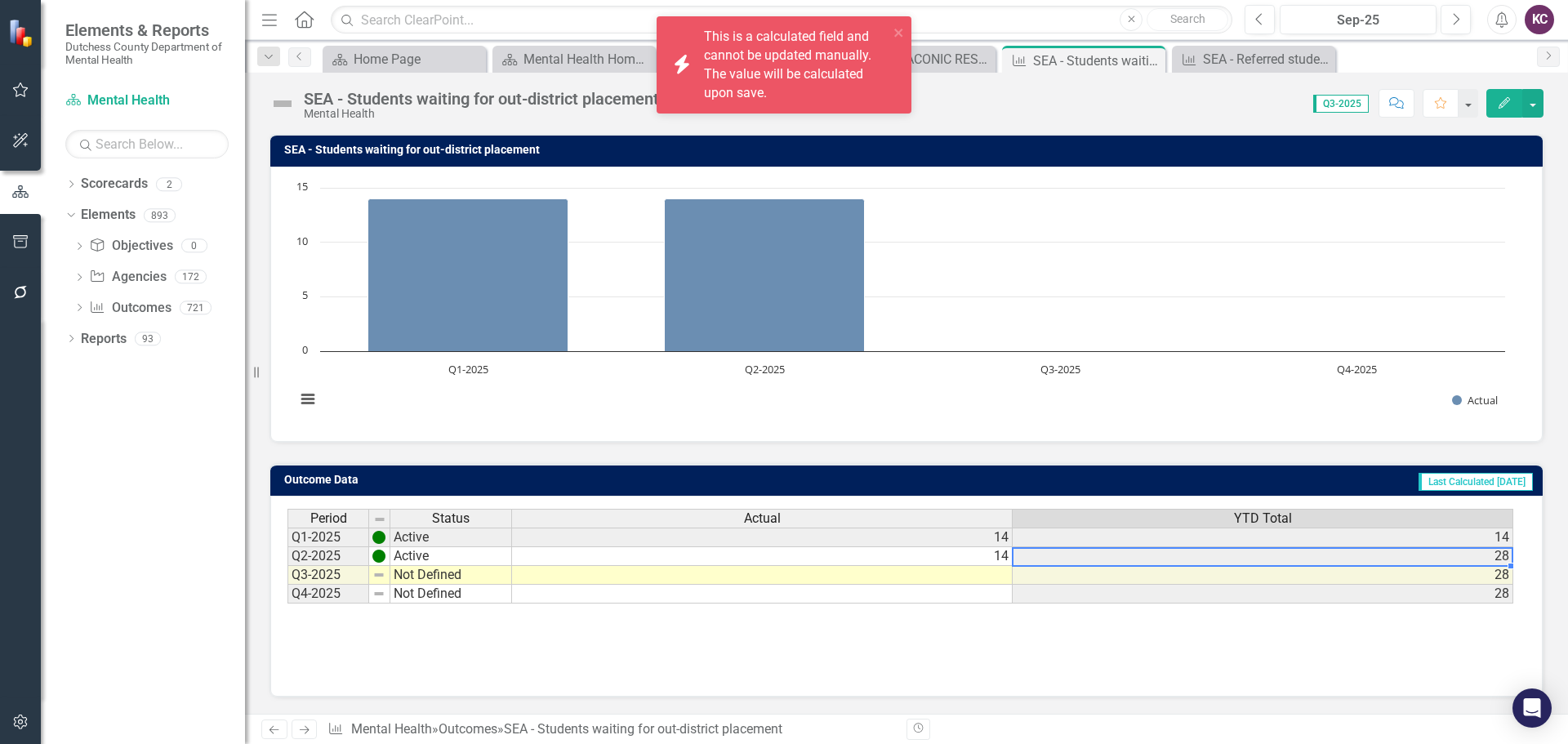
click at [896, 637] on div "Period Status Actual YTD Total Q1-2025 Active 14 14 Q2-2025 Active 14 28 Q3-202…" at bounding box center [906, 590] width 1238 height 163
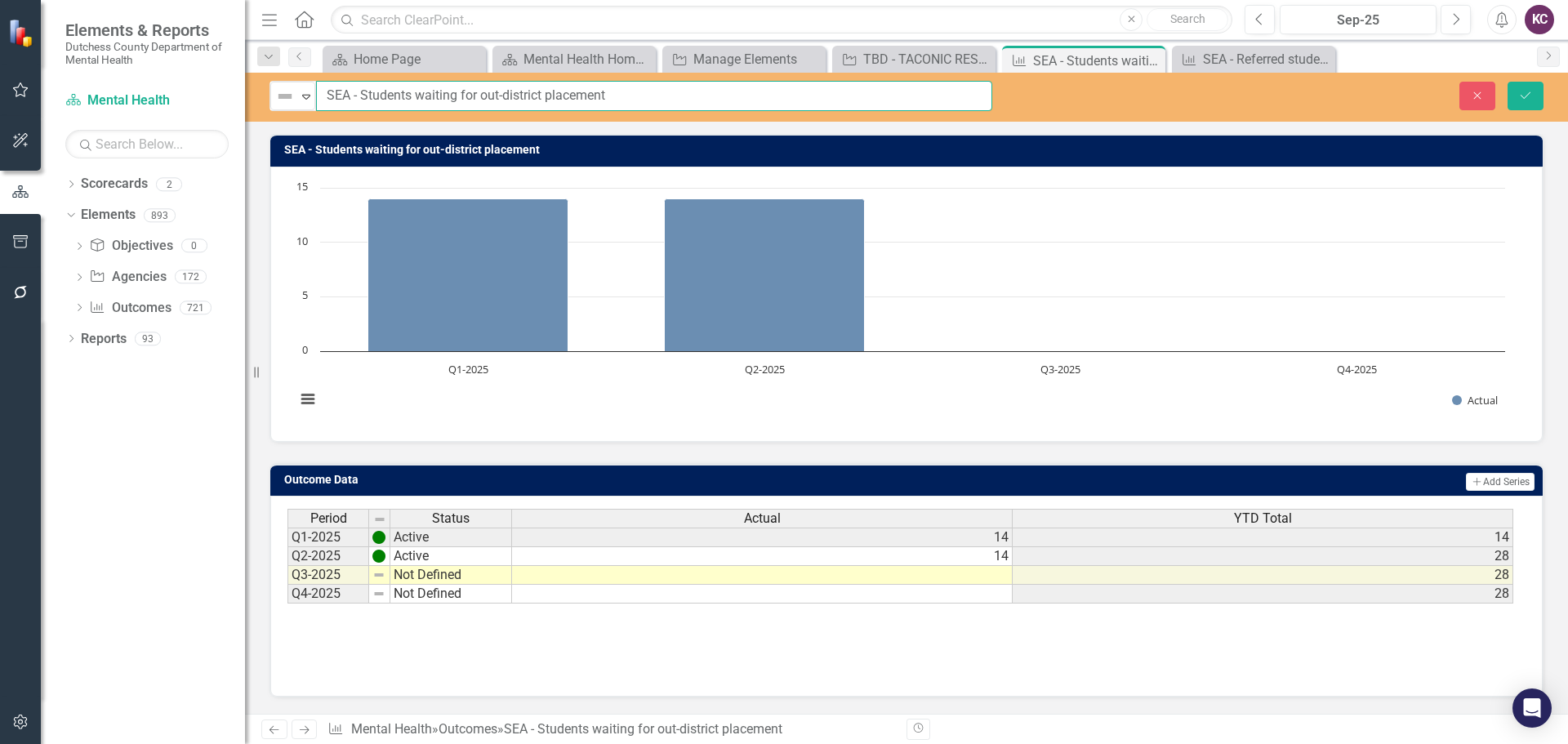
click at [489, 97] on input "SEA - Students waiting for out-district placement" at bounding box center [654, 96] width 676 height 30
click at [1529, 86] on button "Save" at bounding box center [1525, 96] width 36 height 29
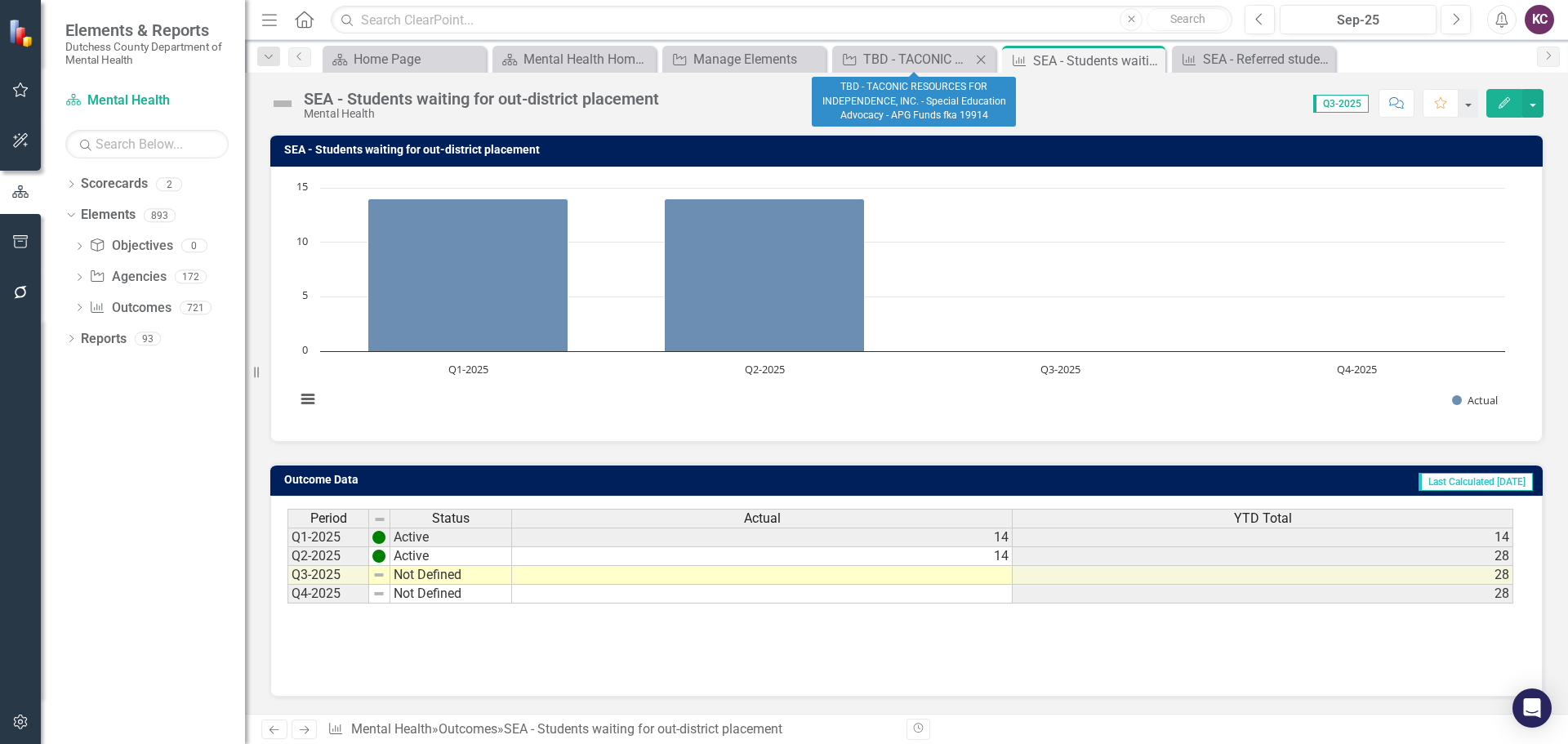
click at [943, 45] on div "Agency TBD - TACONIC RESOURCES FOR INDEPENDENCE, INC. - Special Education Advoc…" at bounding box center [913, 59] width 163 height 27
click at [910, 60] on div "TBD - TACONIC RESOURCES FOR INDEPENDENCE, INC. - Special Education Advocacy - A…" at bounding box center [917, 59] width 108 height 21
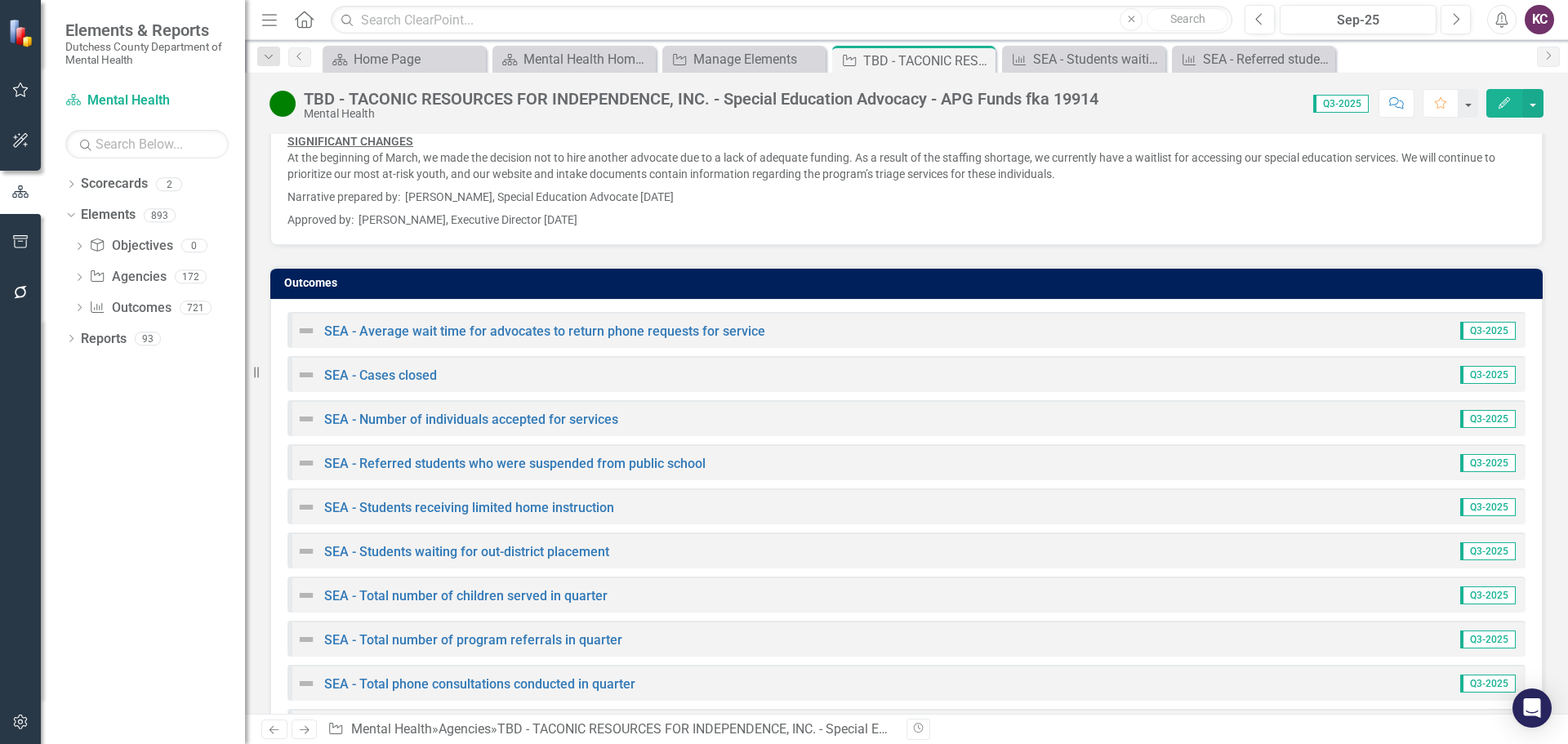
scroll to position [2367, 0]
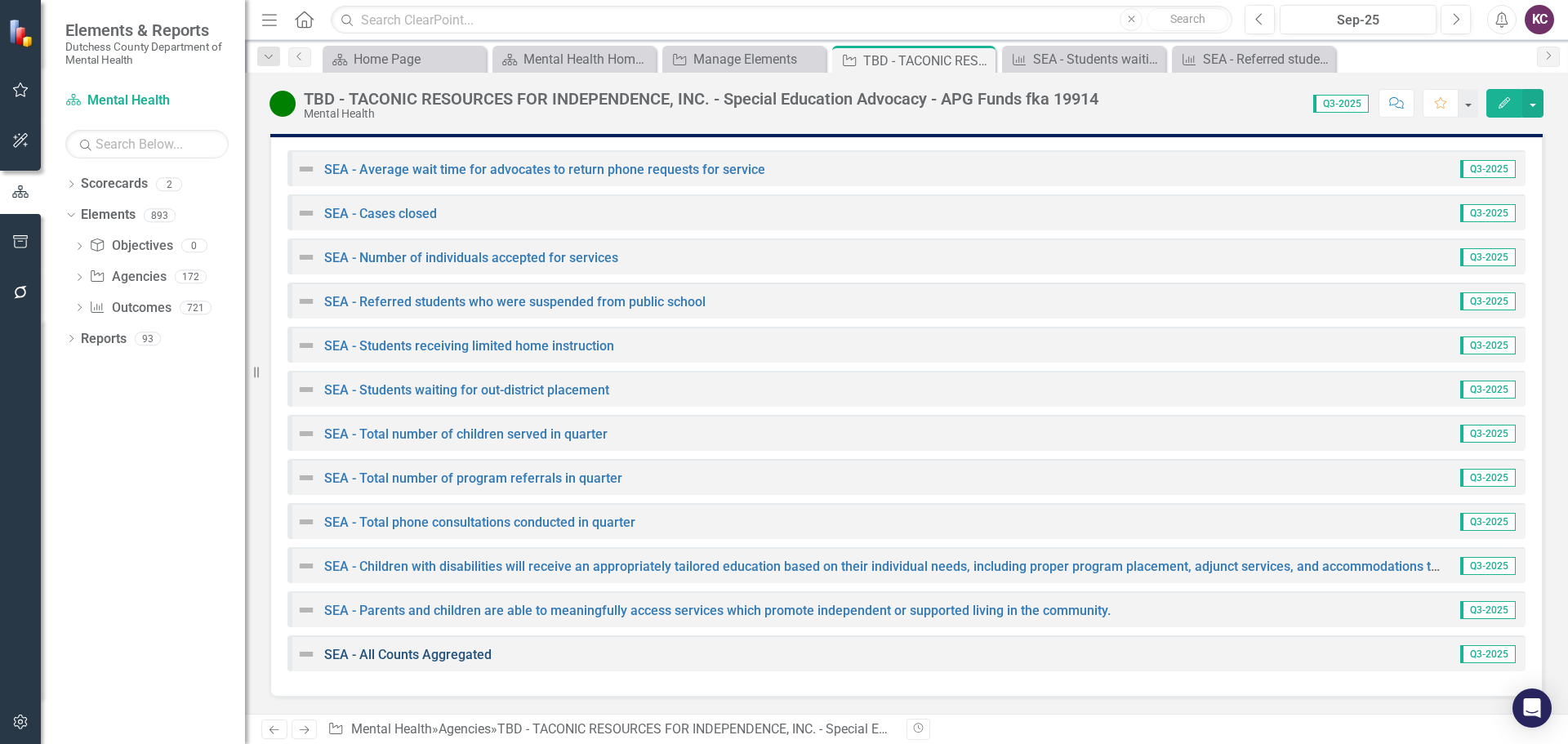
click at [450, 649] on link "SEA - All Counts Aggregated" at bounding box center [409, 654] width 168 height 15
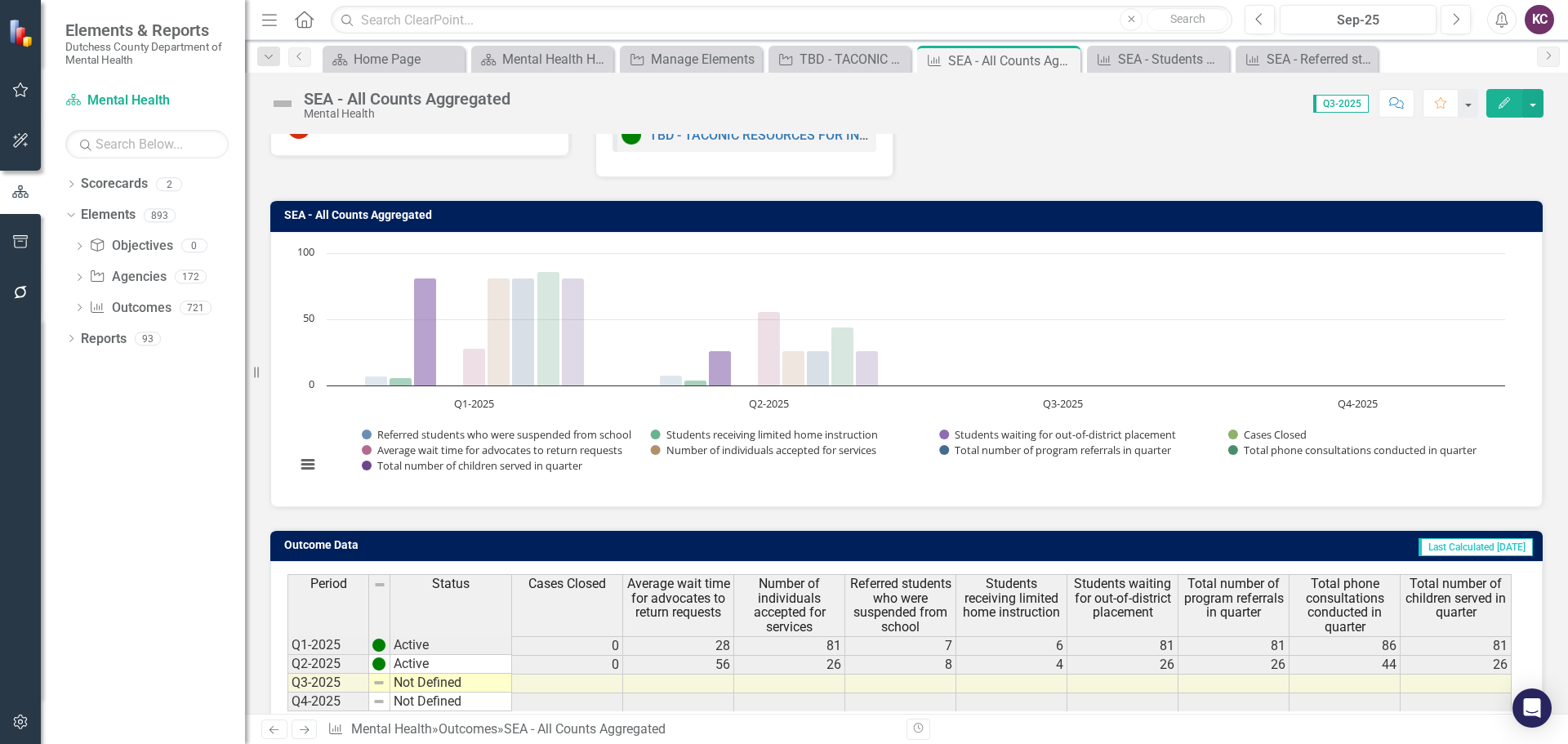
scroll to position [129, 0]
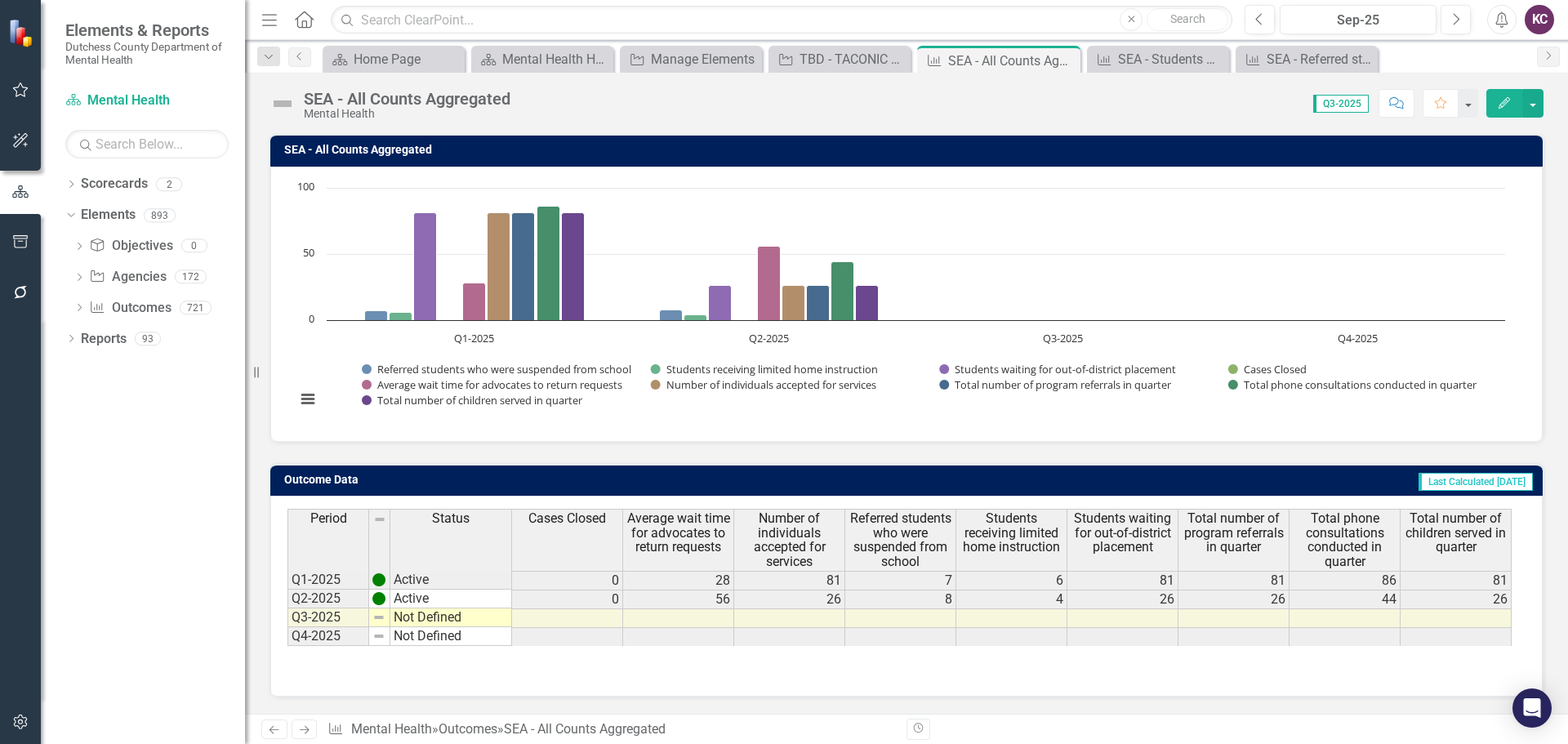
click at [1158, 602] on td "26" at bounding box center [1123, 599] width 111 height 19
click at [1160, 582] on td "81" at bounding box center [1123, 581] width 111 height 20
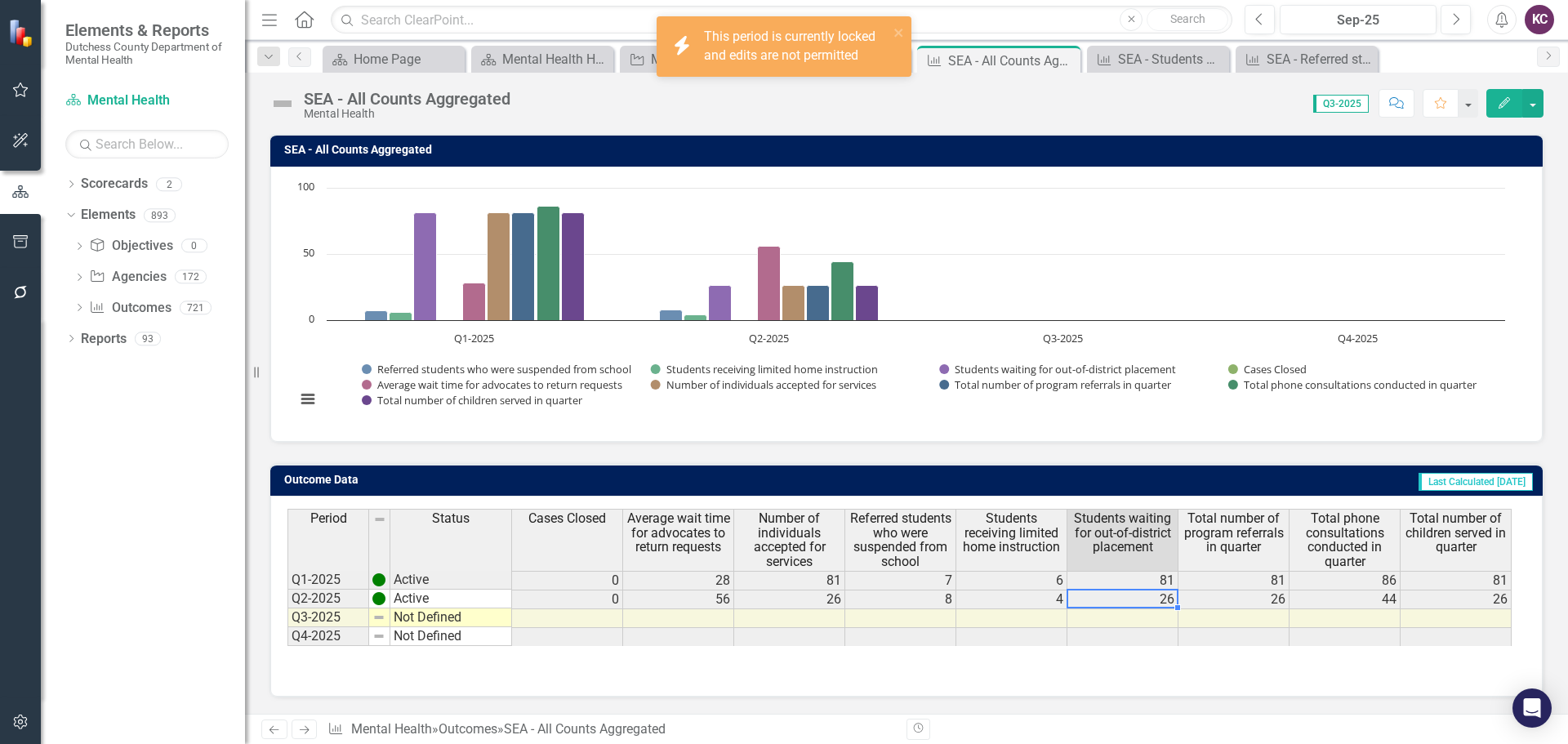
click at [1154, 602] on td "26" at bounding box center [1123, 599] width 111 height 19
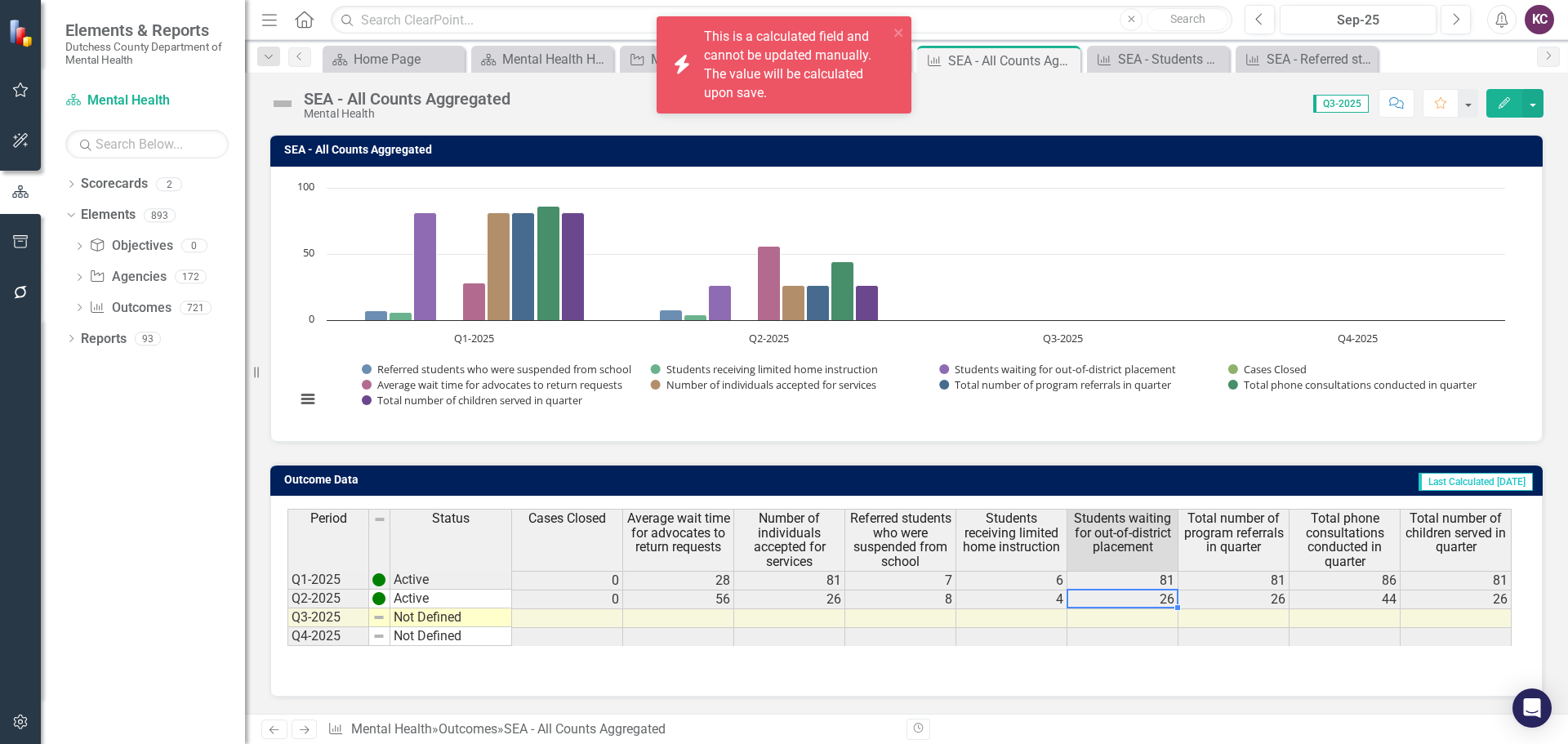
click at [1069, 657] on div "Period Status Cases Closed Average wait time for advocates to return requests N…" at bounding box center [906, 590] width 1238 height 163
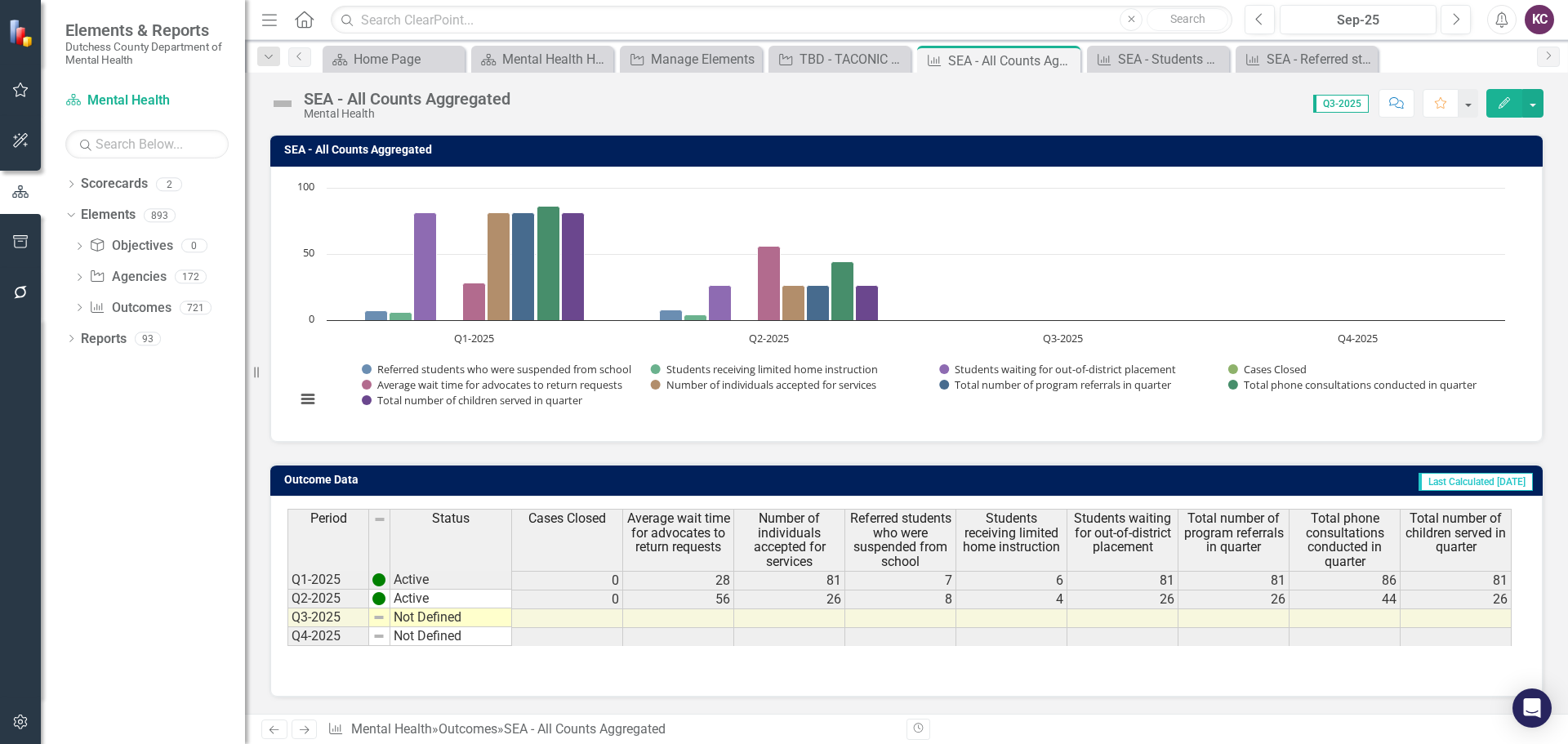
click at [1507, 107] on icon "Edit" at bounding box center [1504, 103] width 14 height 12
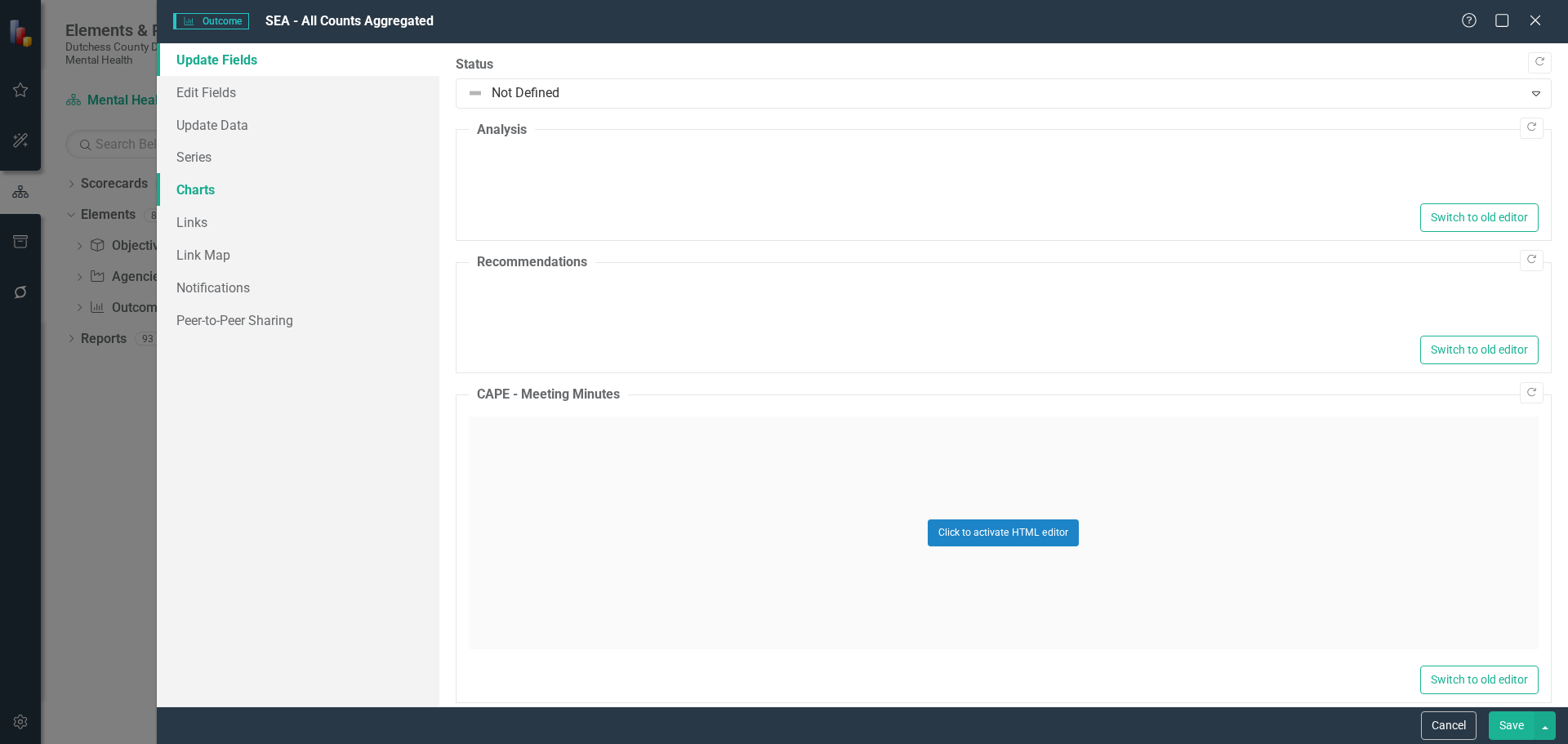
click at [203, 186] on link "Charts" at bounding box center [298, 189] width 283 height 33
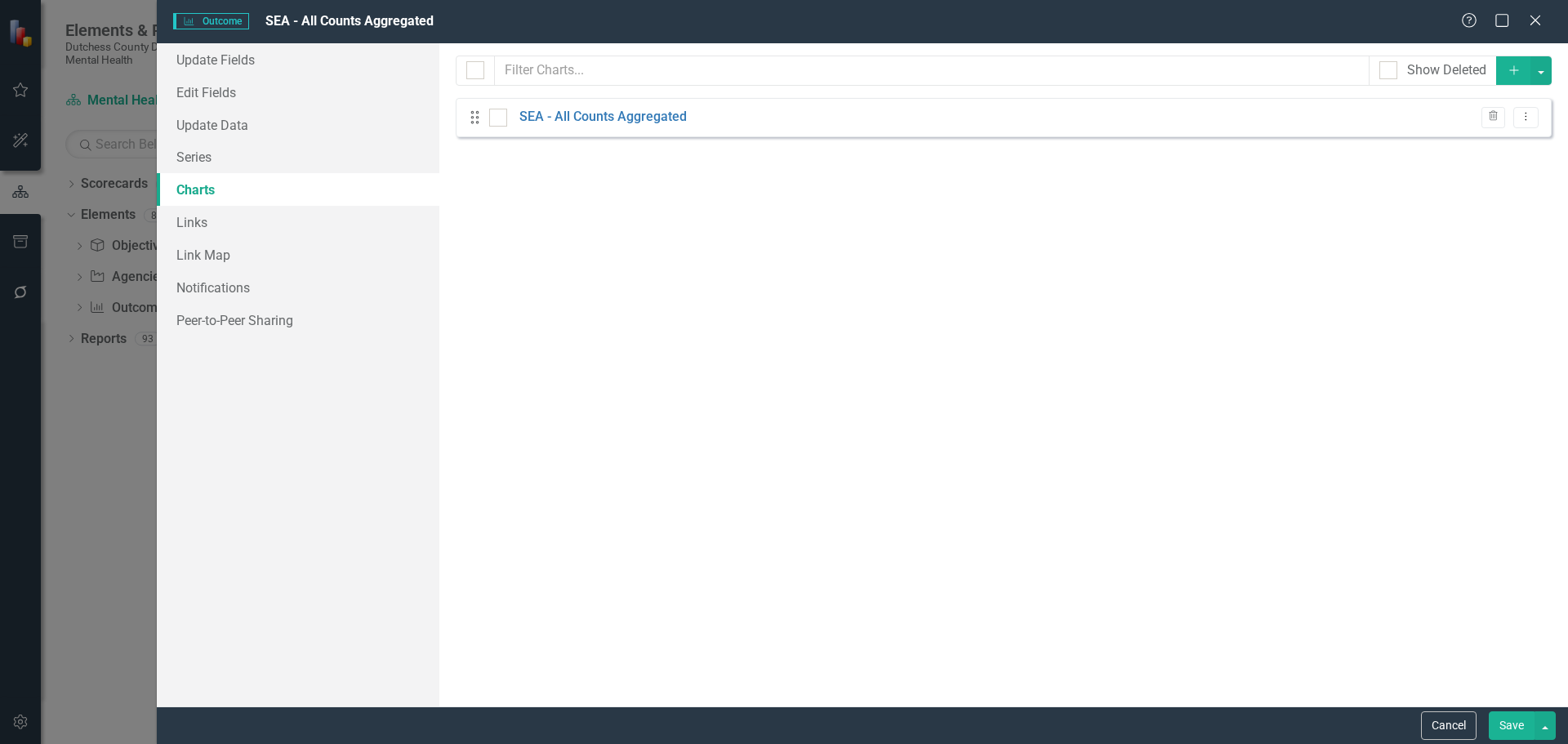
scroll to position [0, 0]
click at [1532, 18] on icon "Close" at bounding box center [1534, 20] width 21 height 15
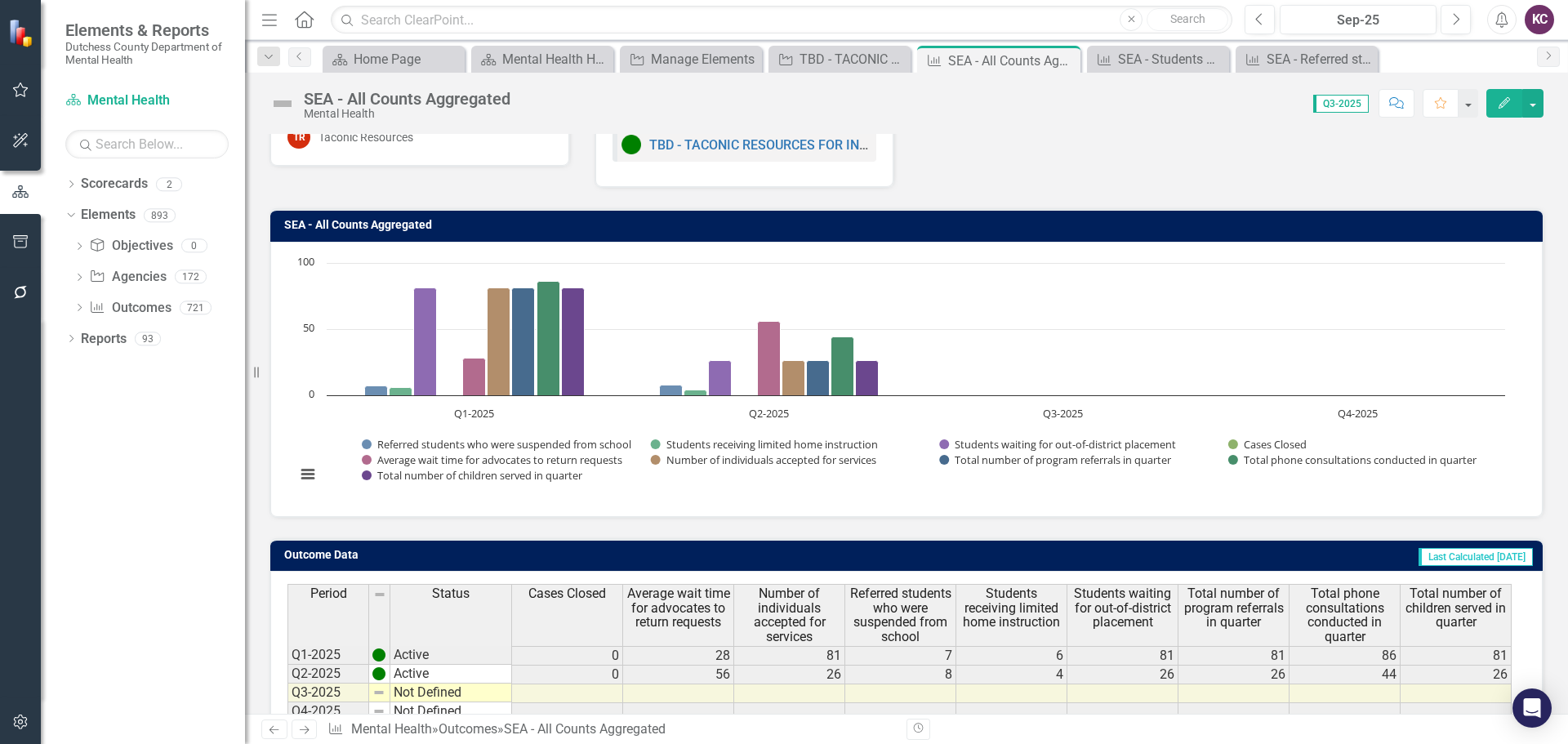
scroll to position [129, 0]
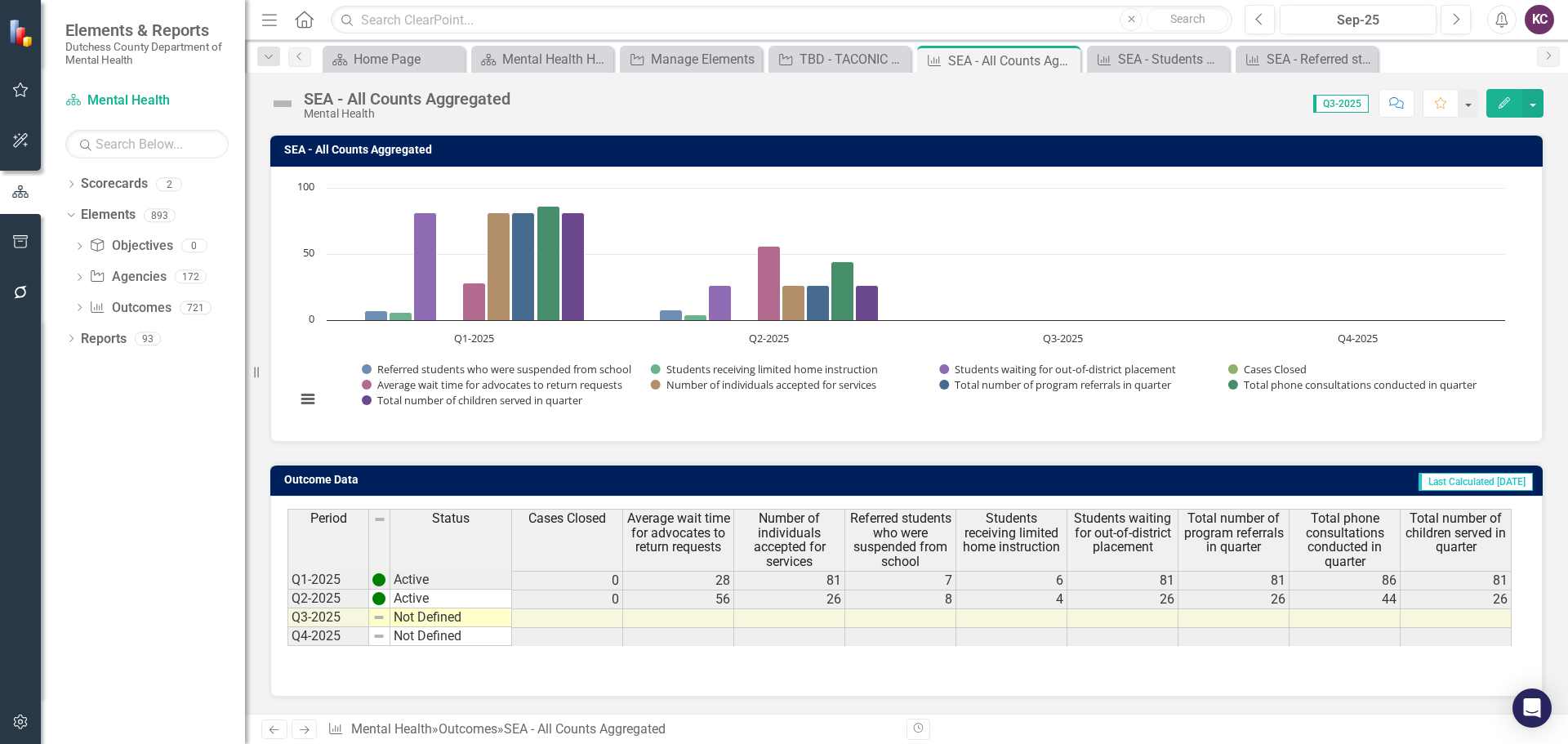
click at [1505, 104] on icon "button" at bounding box center [1504, 103] width 12 height 12
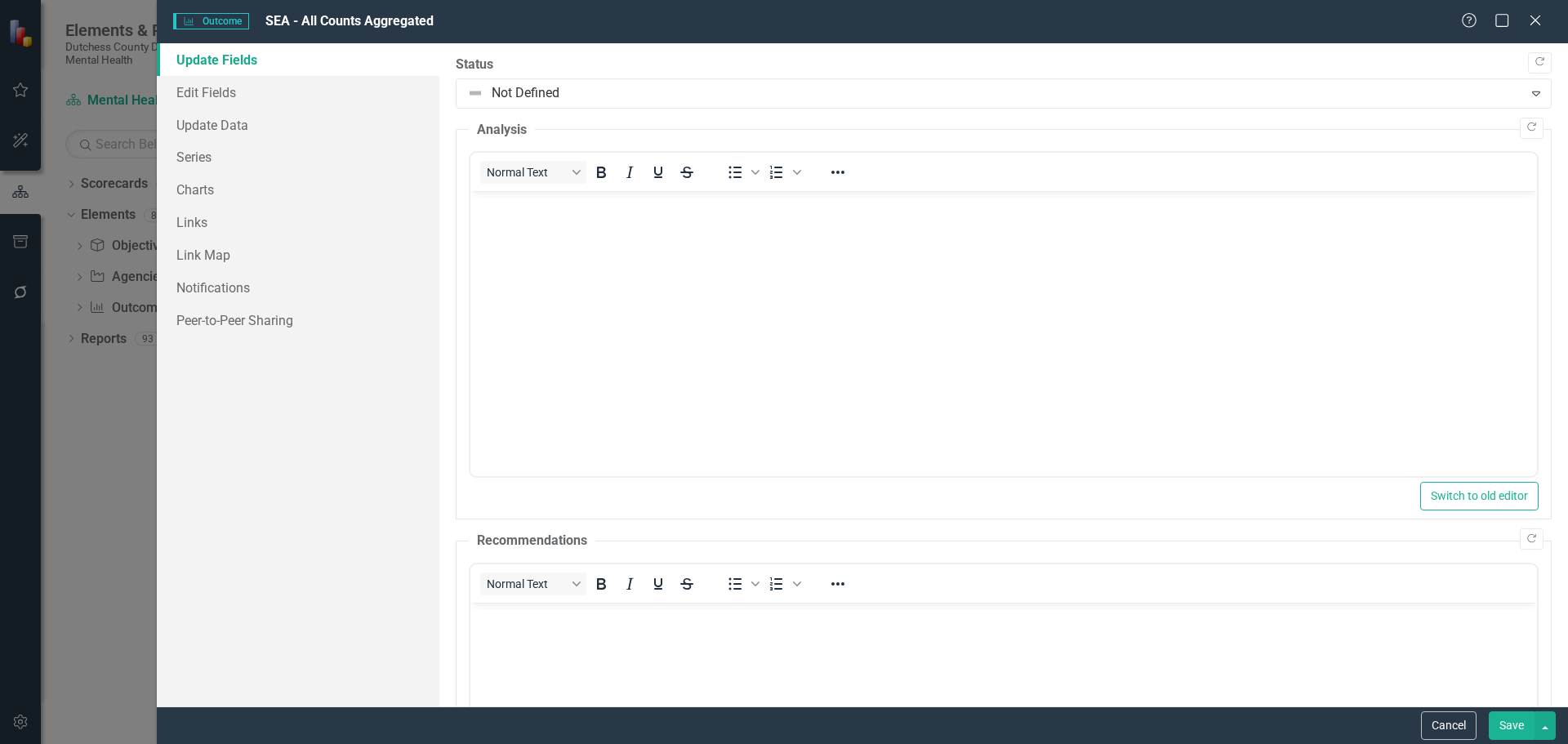
scroll to position [0, 0]
click at [1534, 26] on icon "Close" at bounding box center [1534, 20] width 21 height 15
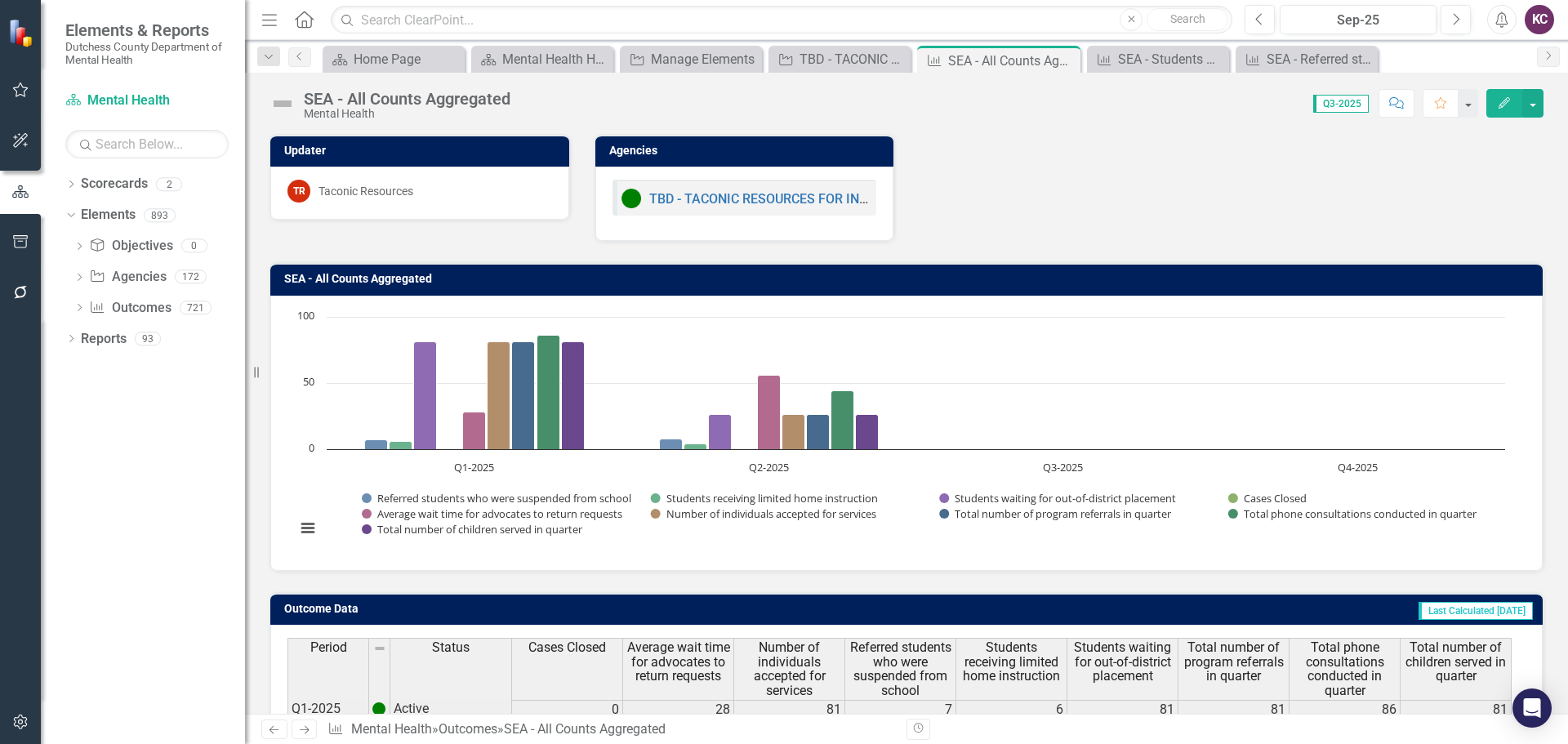
click at [1499, 106] on icon "button" at bounding box center [1504, 103] width 12 height 12
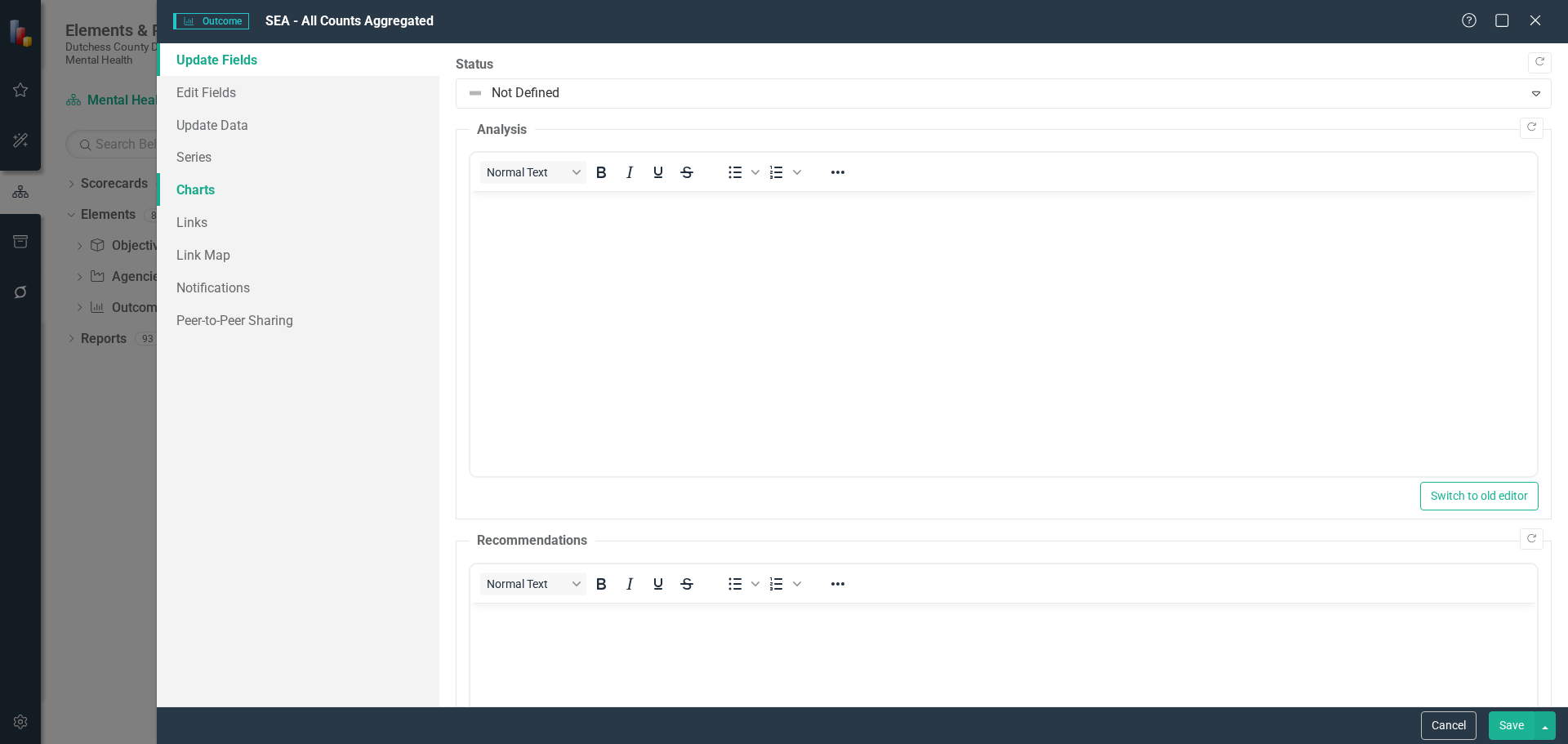
click at [210, 185] on link "Charts" at bounding box center [298, 189] width 283 height 33
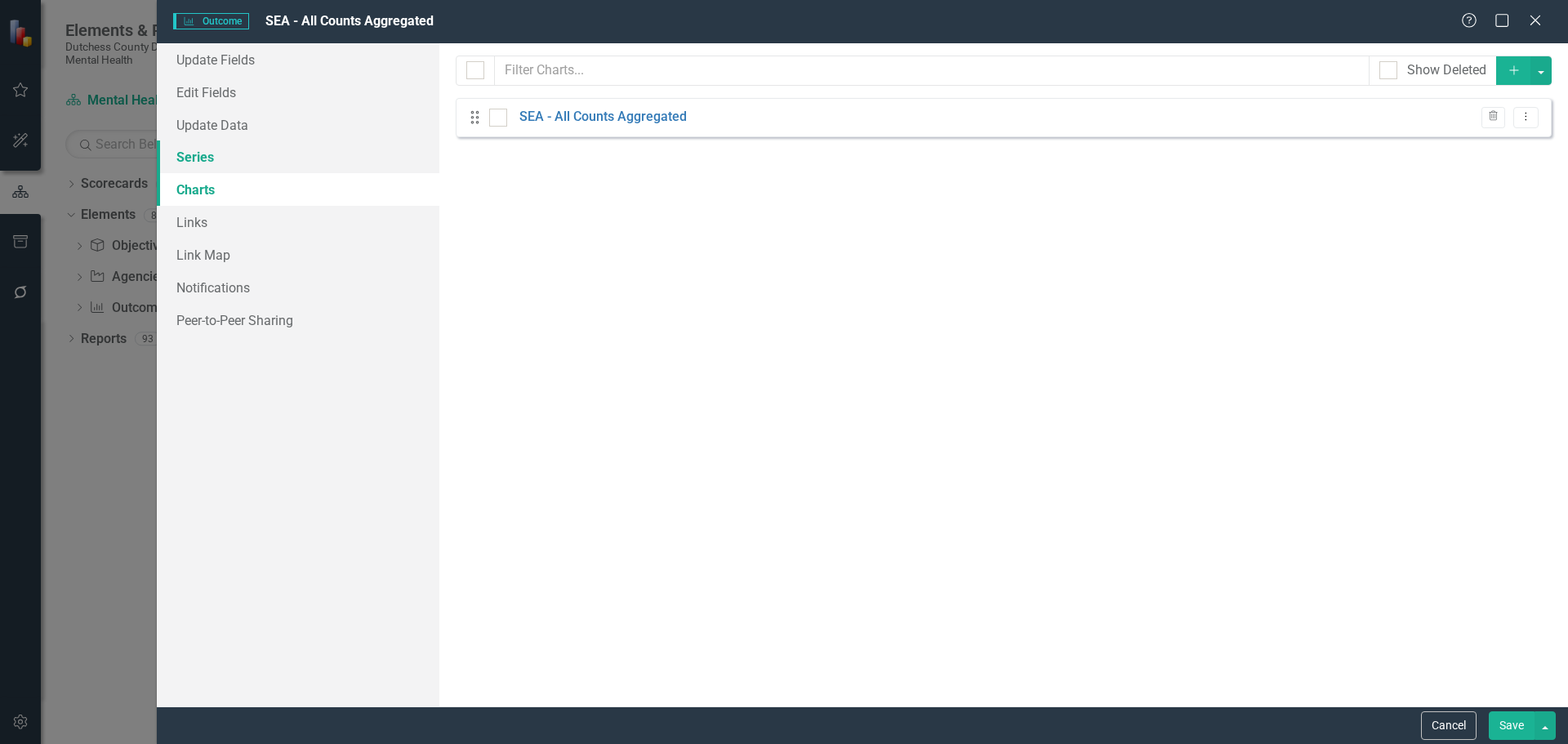
click at [209, 159] on link "Series" at bounding box center [298, 156] width 283 height 33
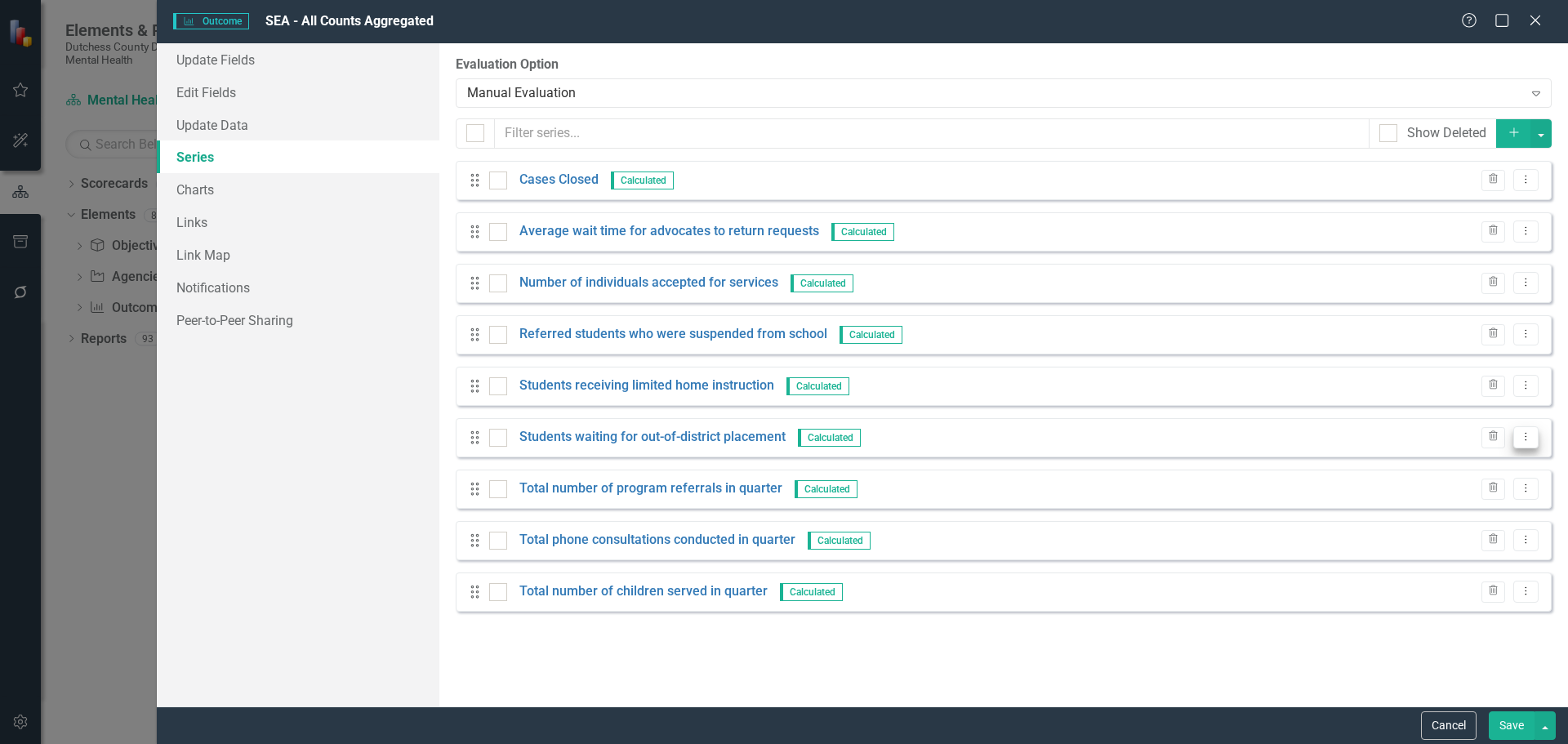
click at [1526, 436] on icon at bounding box center [1526, 436] width 2 height 8
click at [1431, 461] on link "Edit Edit Measure Series" at bounding box center [1445, 465] width 186 height 30
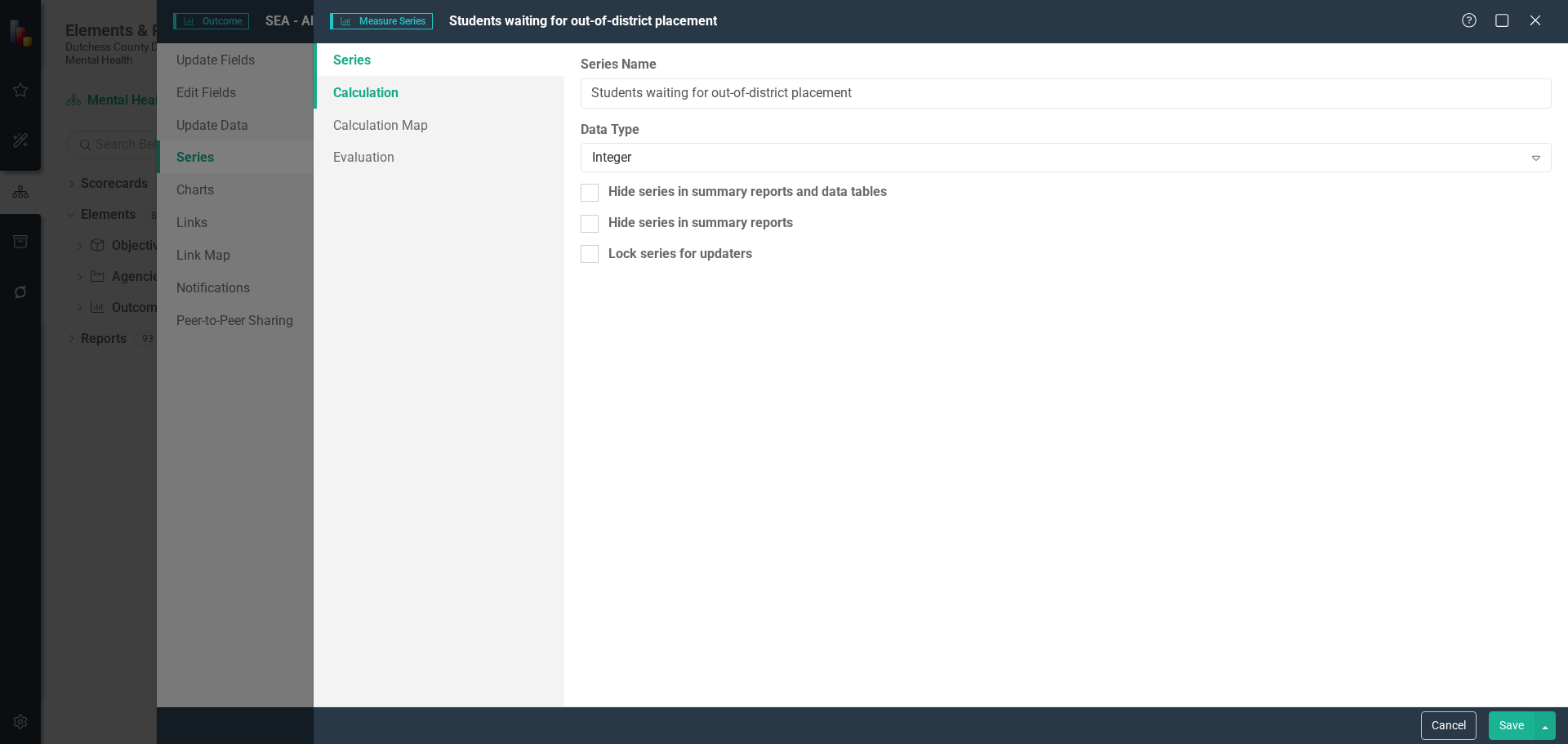
click at [363, 86] on link "Calculation" at bounding box center [439, 92] width 251 height 33
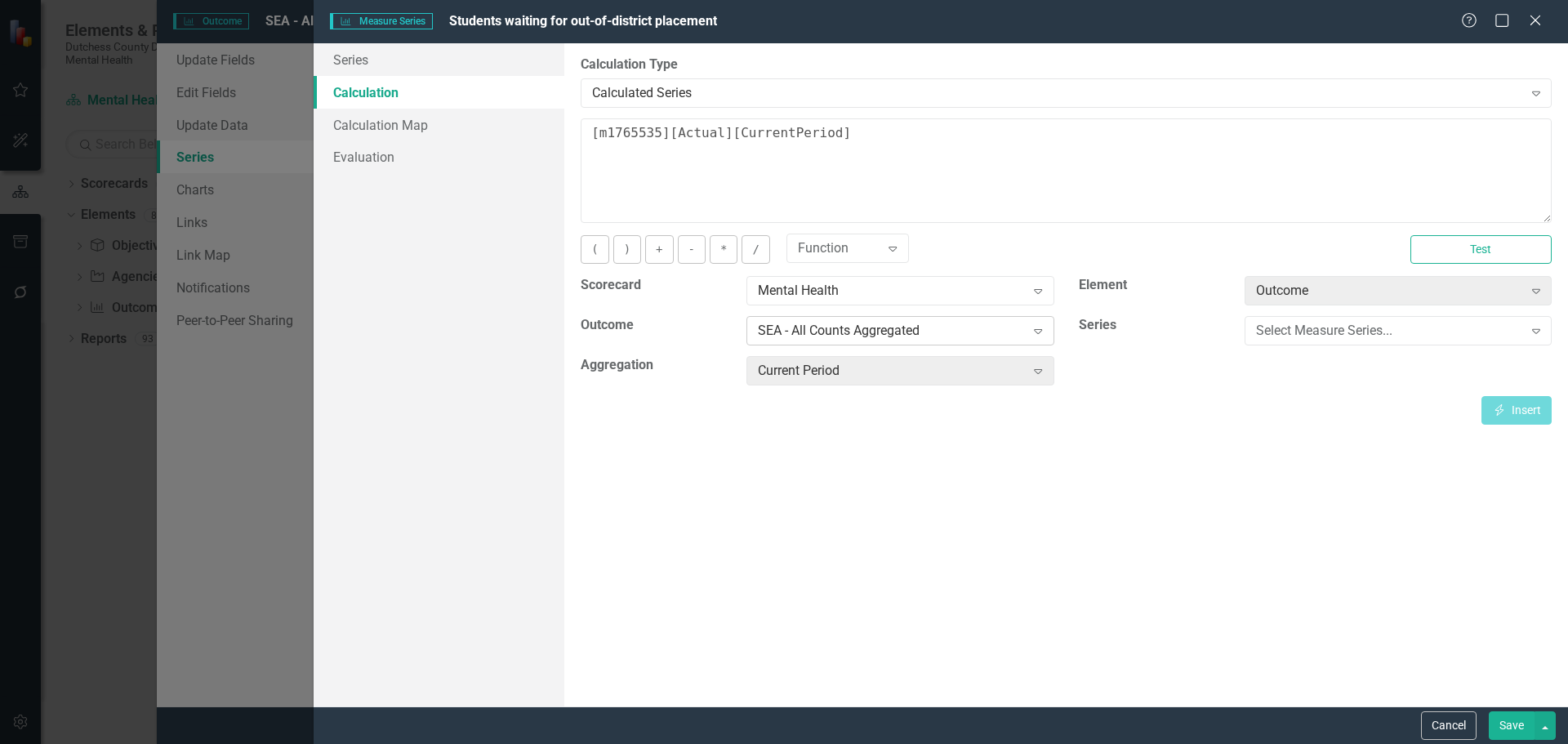
click at [1041, 335] on icon "Expand" at bounding box center [1038, 331] width 16 height 13
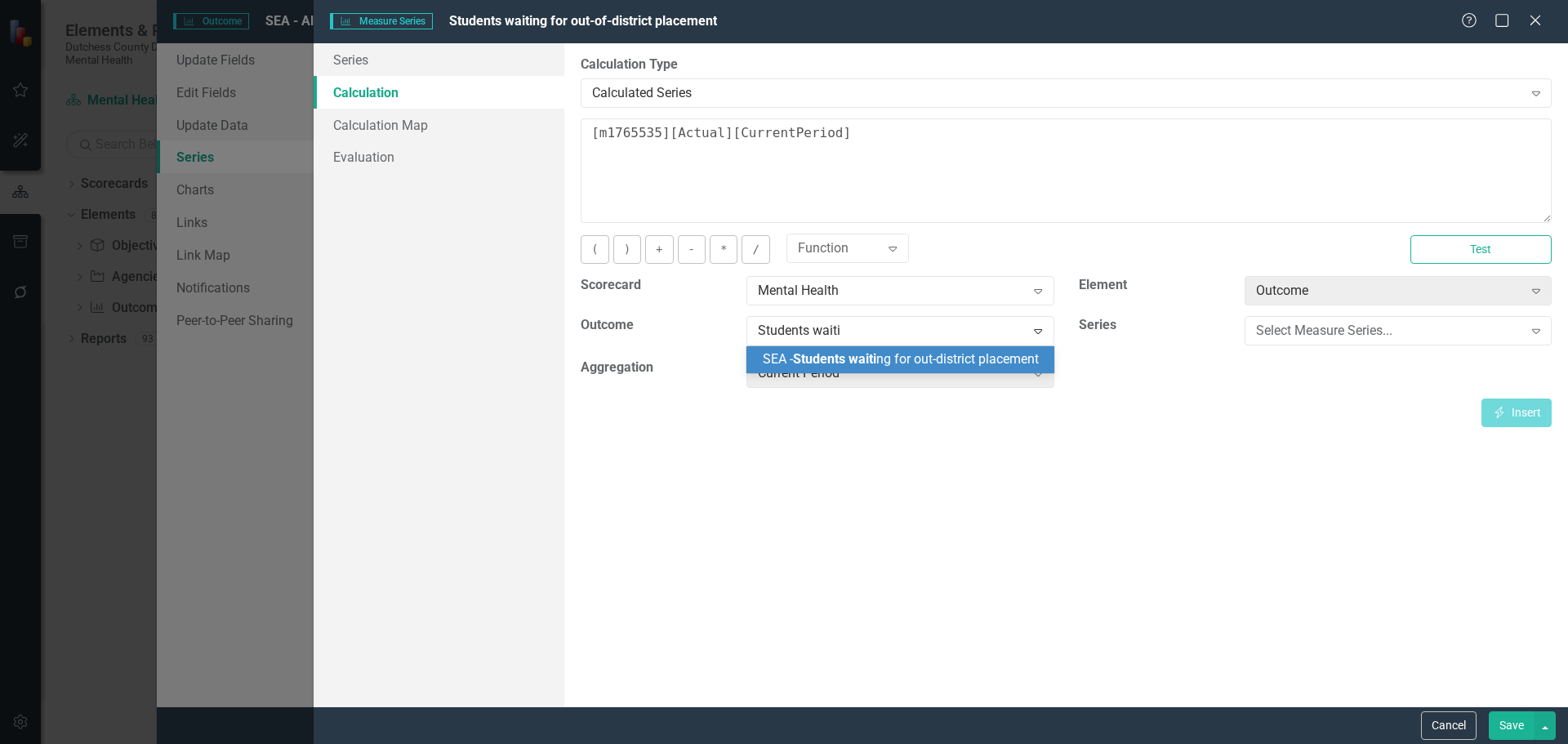
type input "Students waitin"
click at [889, 360] on span "SEA - Students waitin g for out-district placement" at bounding box center [900, 359] width 276 height 15
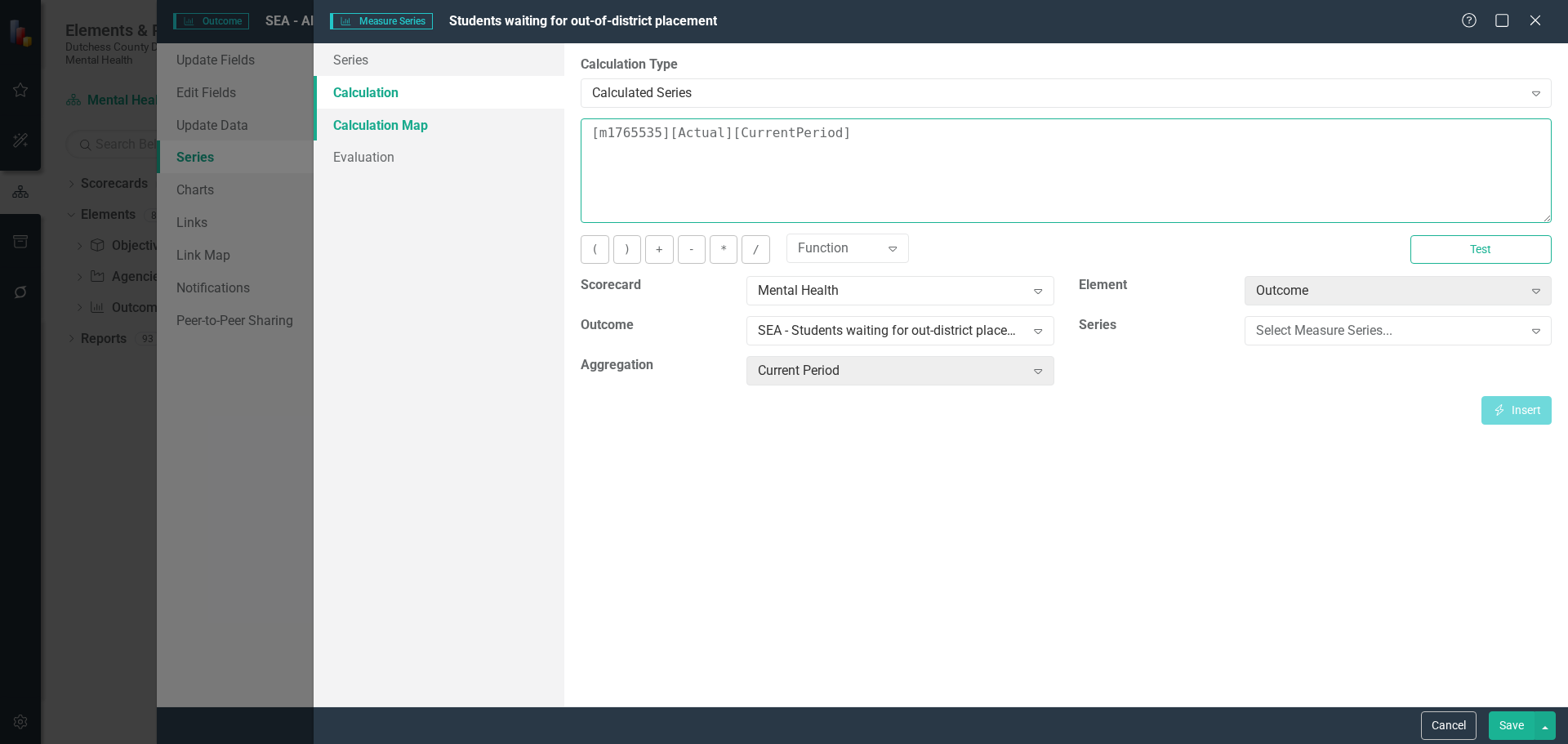
drag, startPoint x: 848, startPoint y: 133, endPoint x: 511, endPoint y: 133, distance: 337.0
click at [511, 133] on div "Series Calculation Calculation Map Evaluation From this page, you can edit the …" at bounding box center [941, 375] width 1254 height 663
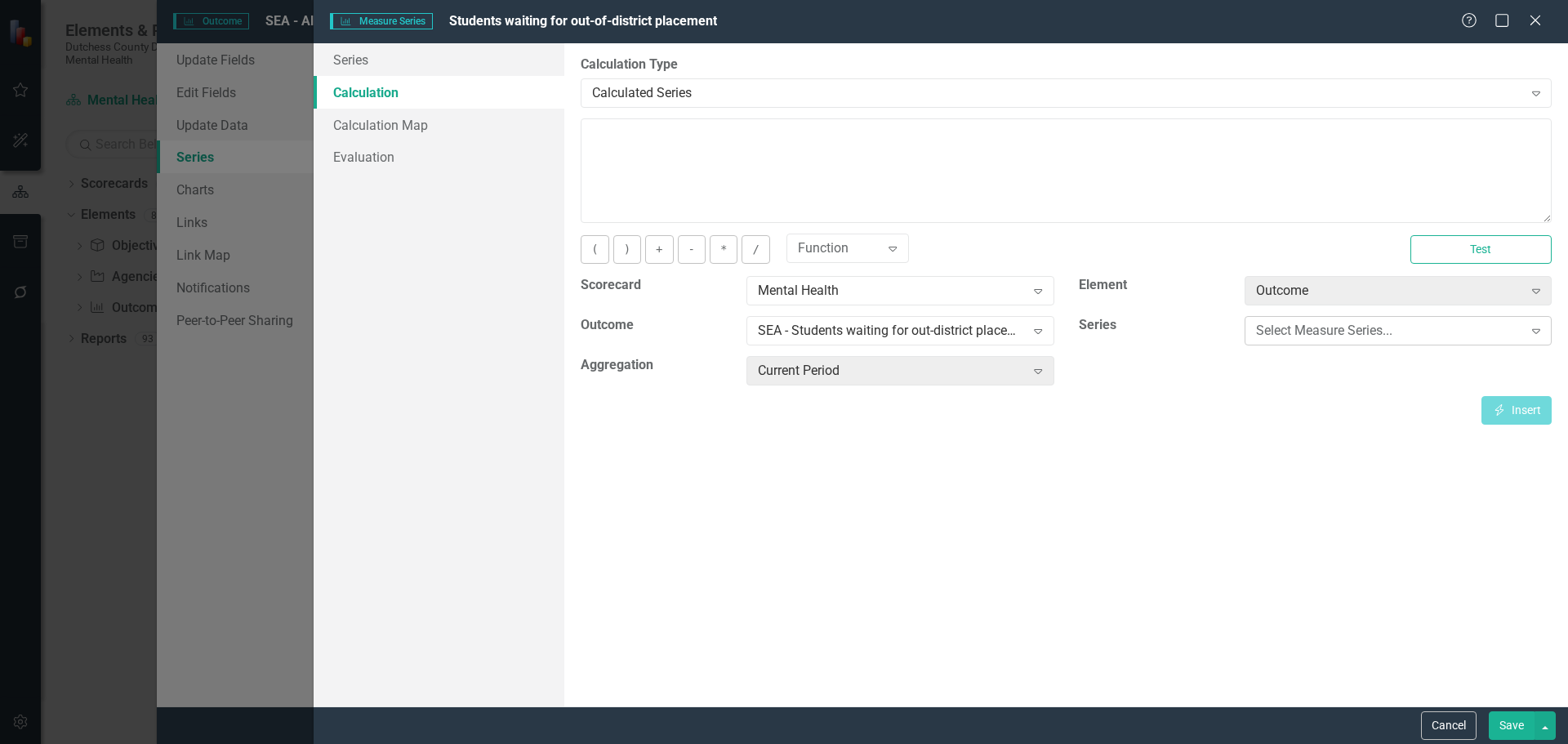
click at [1536, 333] on icon "Expand" at bounding box center [1536, 331] width 16 height 13
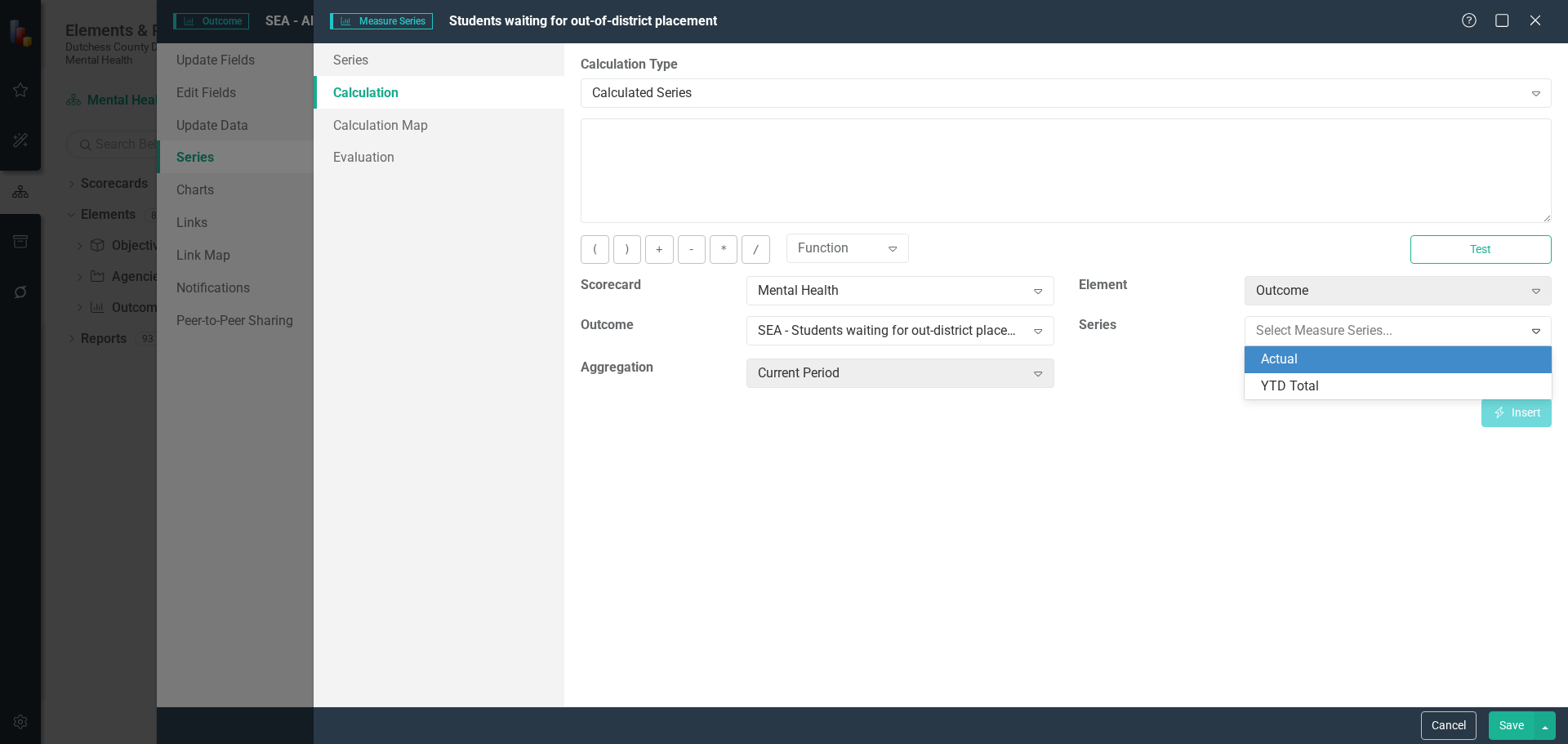
click at [1342, 360] on div "Actual" at bounding box center [1401, 360] width 281 height 19
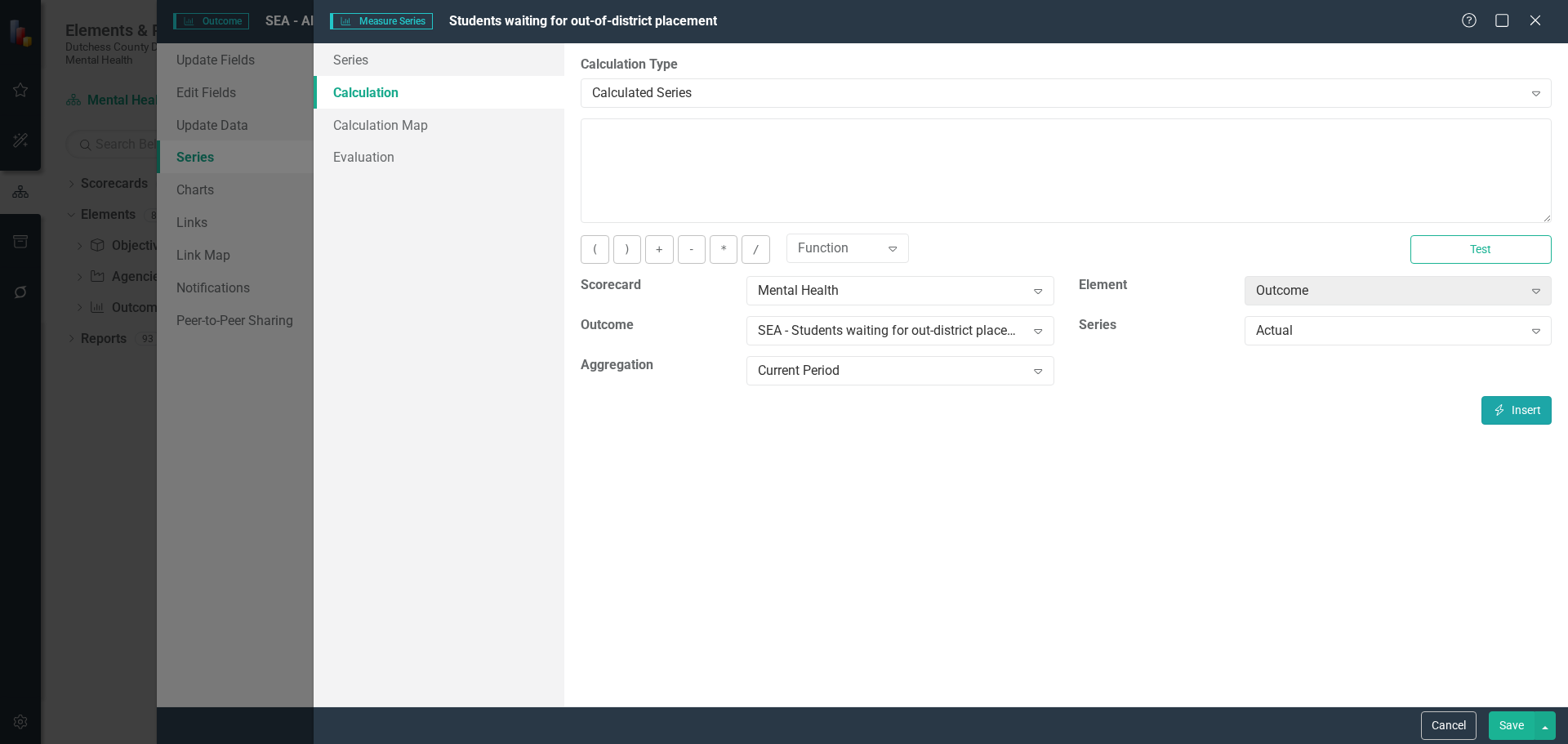
click at [1518, 416] on button "Insert Insert" at bounding box center [1516, 410] width 70 height 29
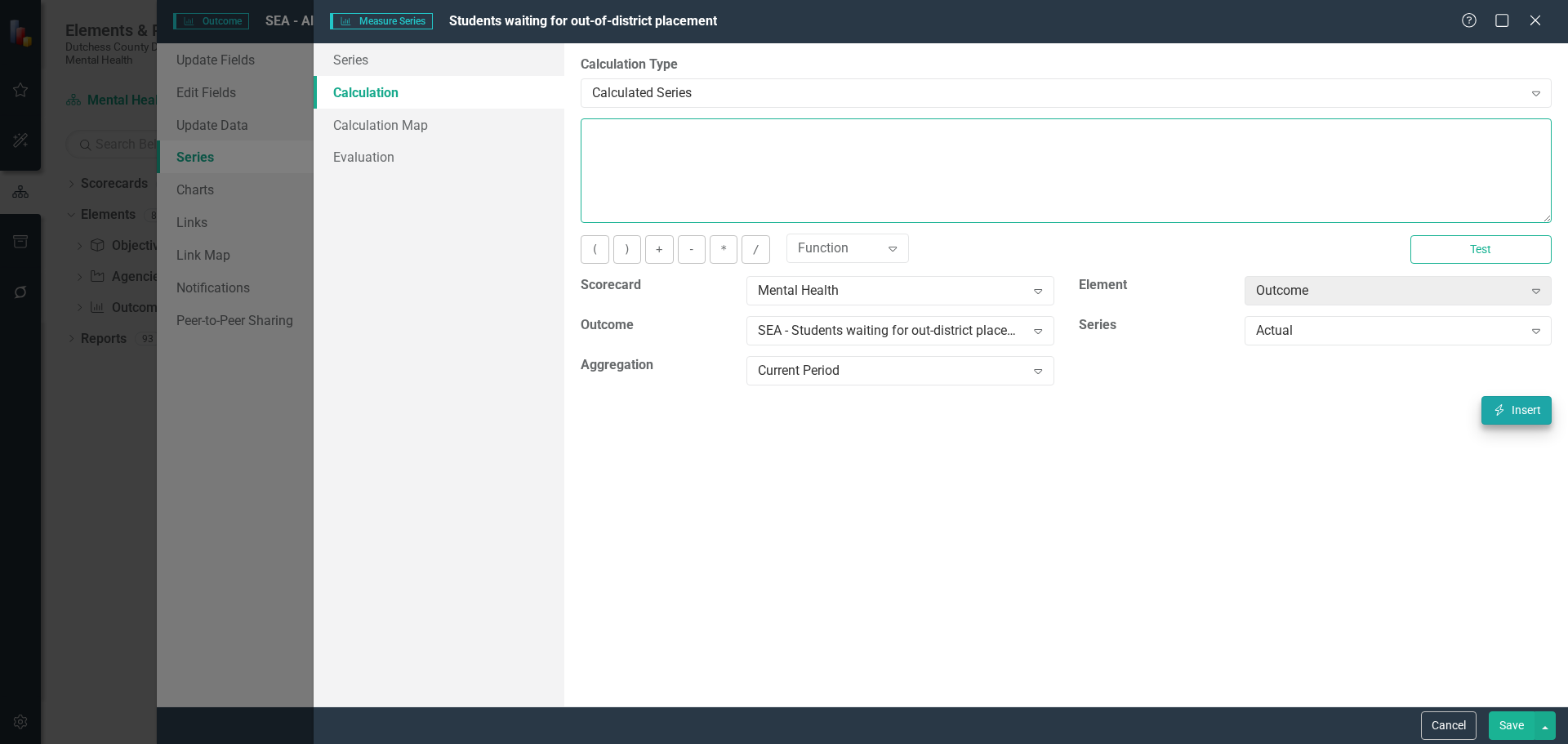
type textarea "[m1765540][Actual][CurrentPeriod]"
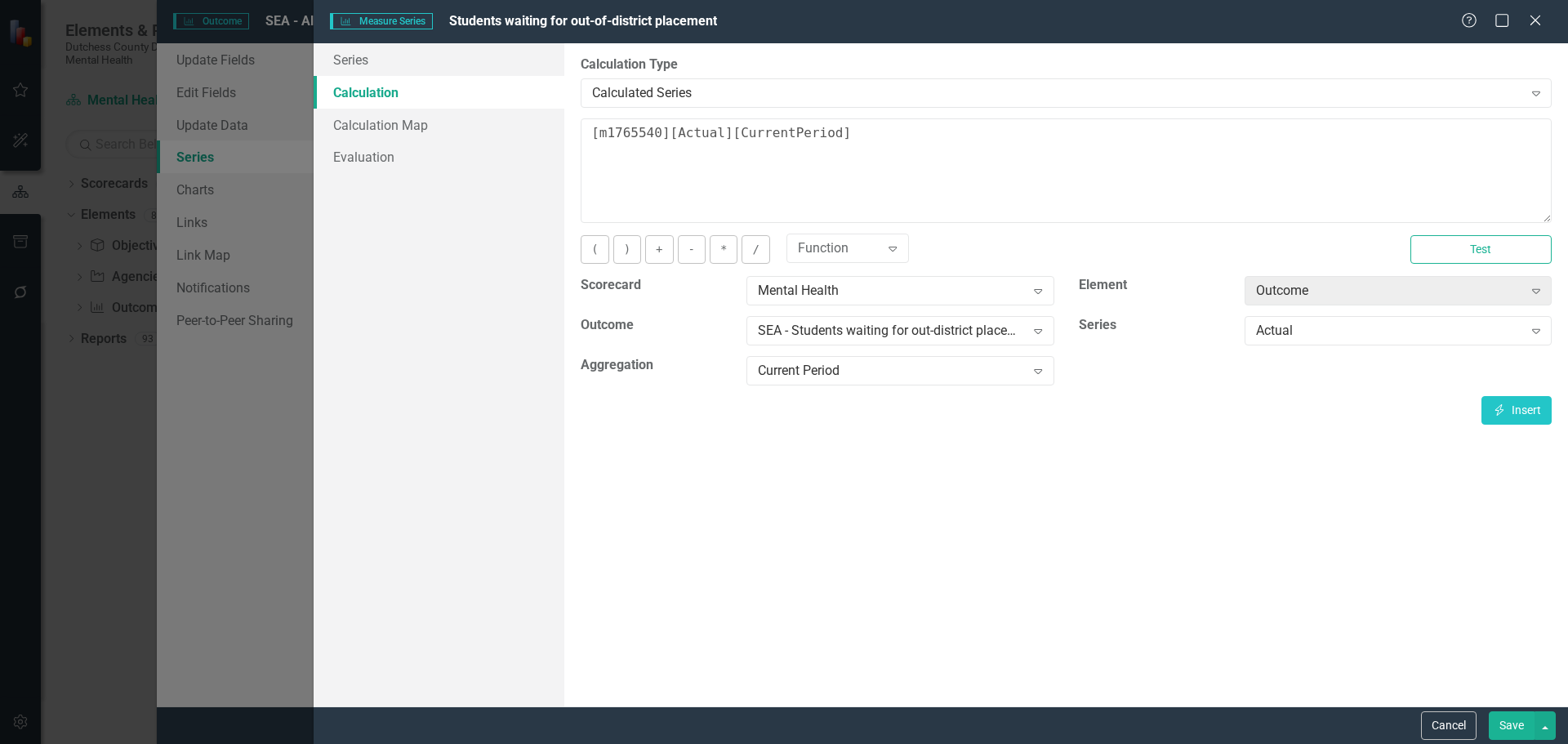
click at [1499, 723] on button "Save" at bounding box center [1511, 726] width 45 height 29
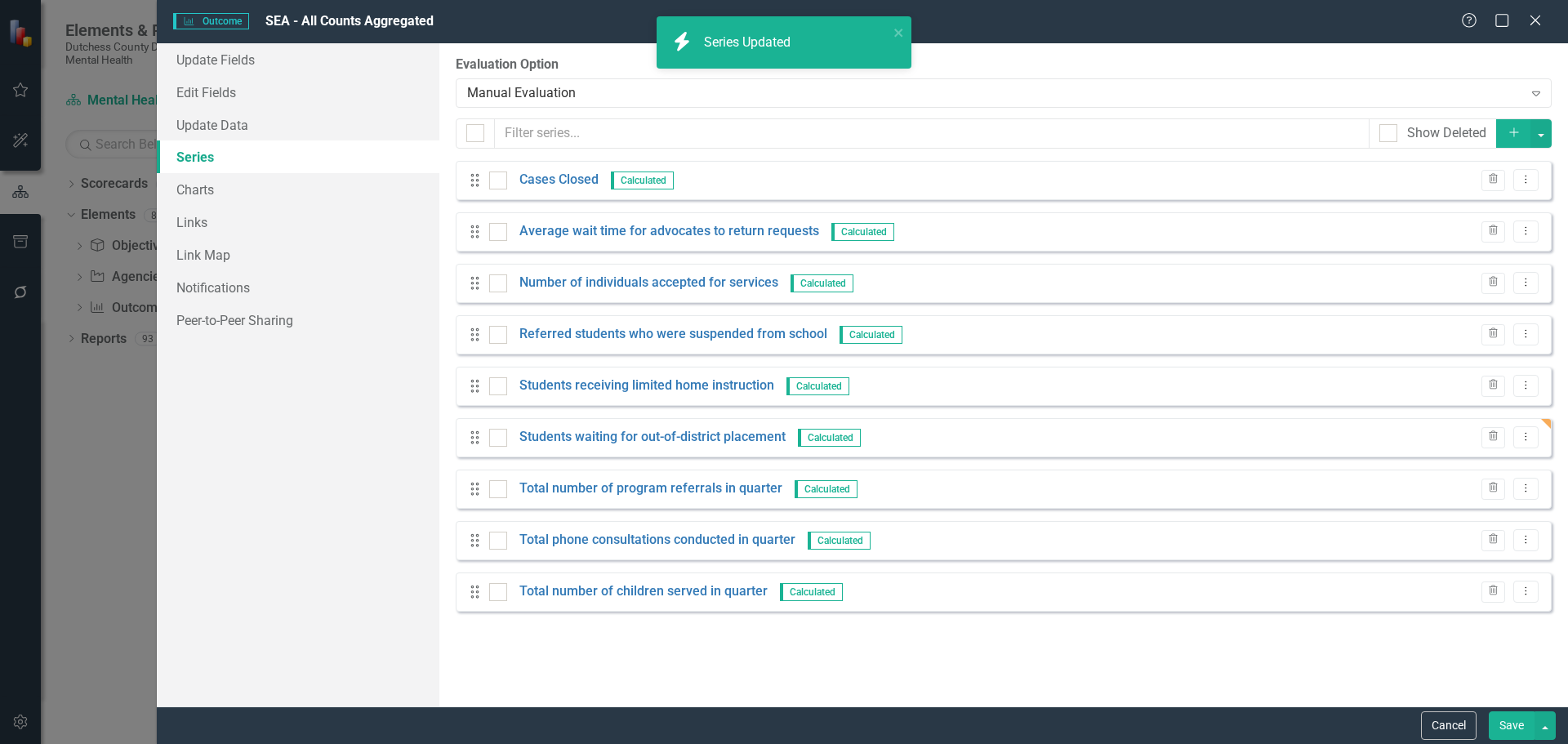
click at [1506, 723] on button "Save" at bounding box center [1511, 726] width 45 height 29
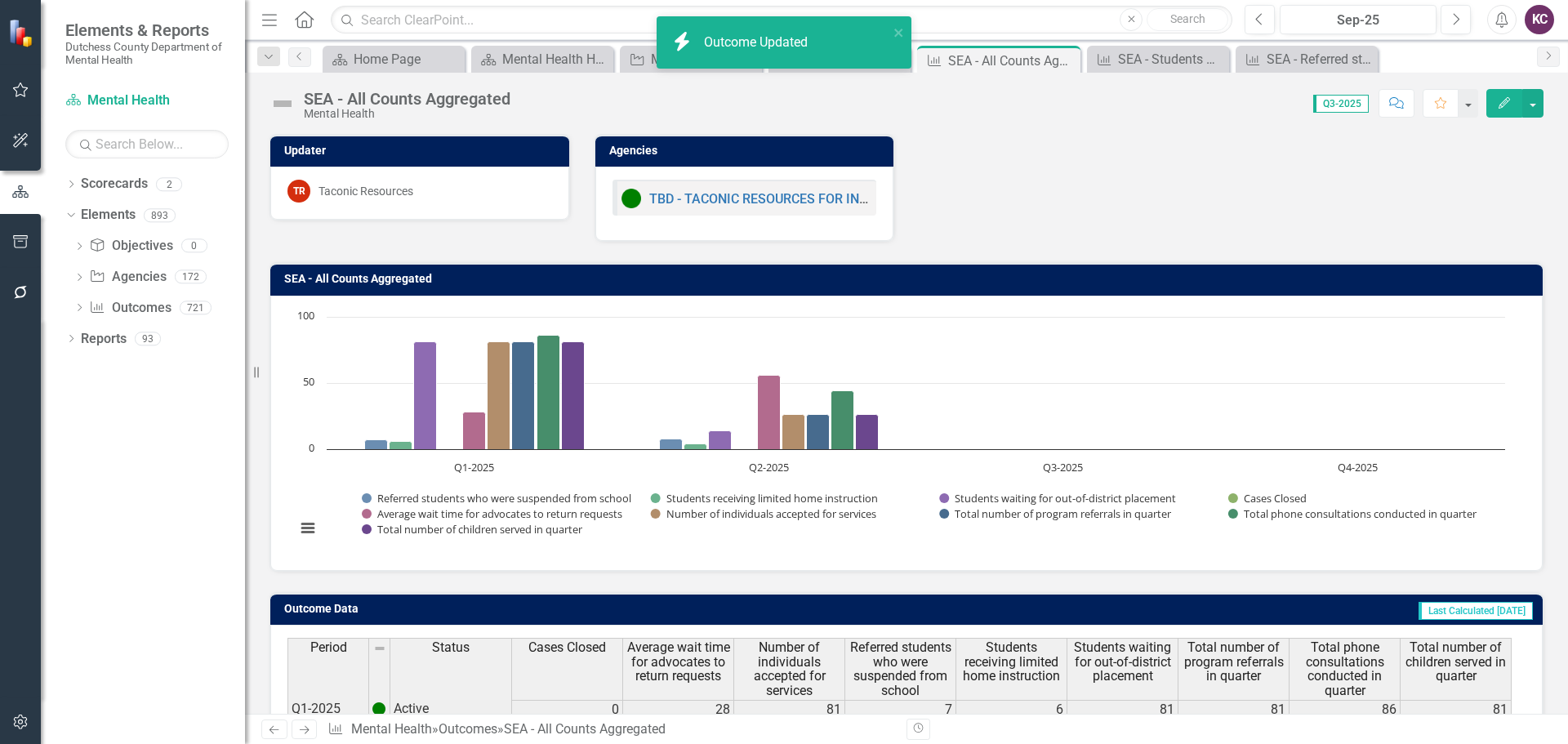
scroll to position [129, 0]
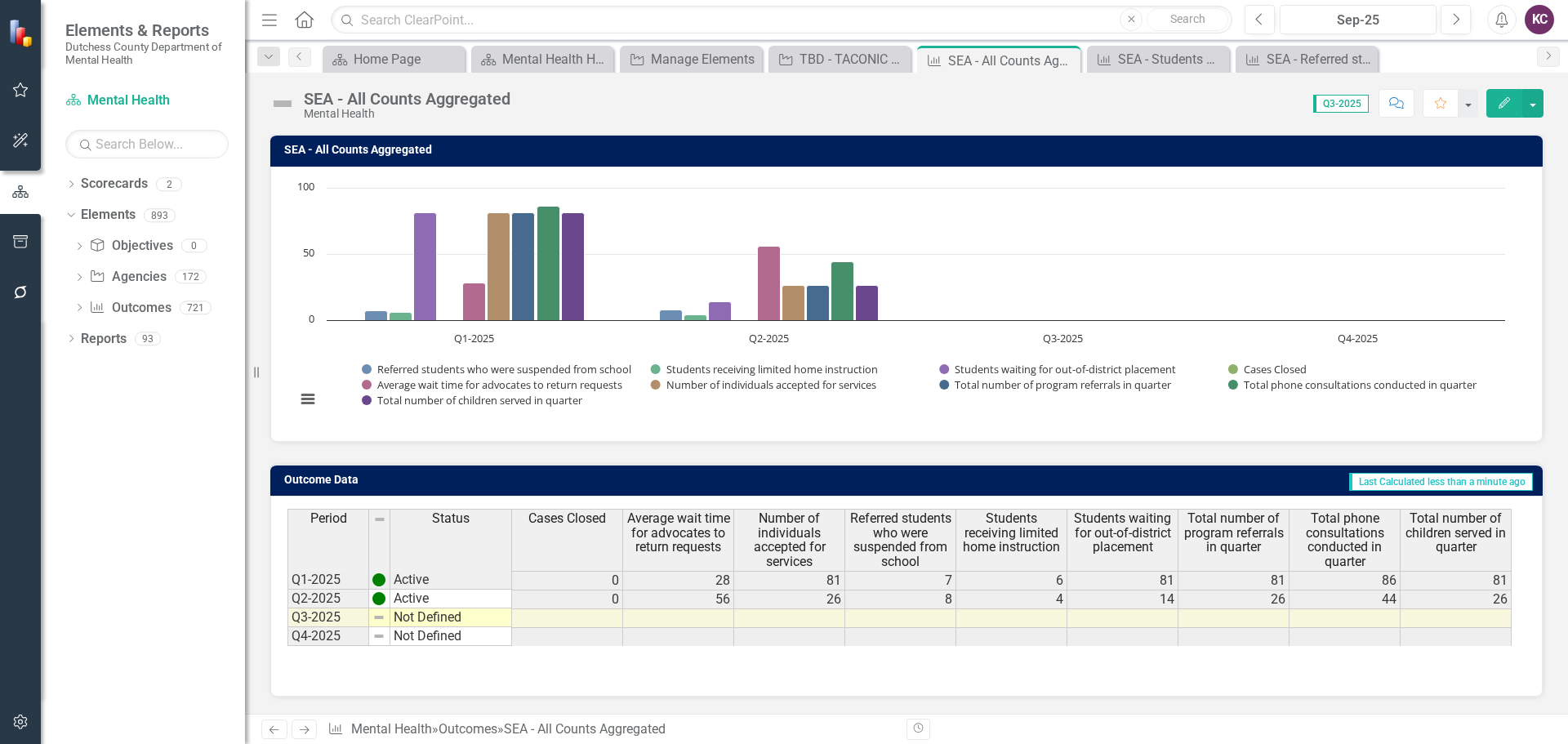
click at [1114, 579] on td "81" at bounding box center [1123, 581] width 111 height 20
click at [1061, 58] on icon "Close" at bounding box center [1065, 60] width 16 height 13
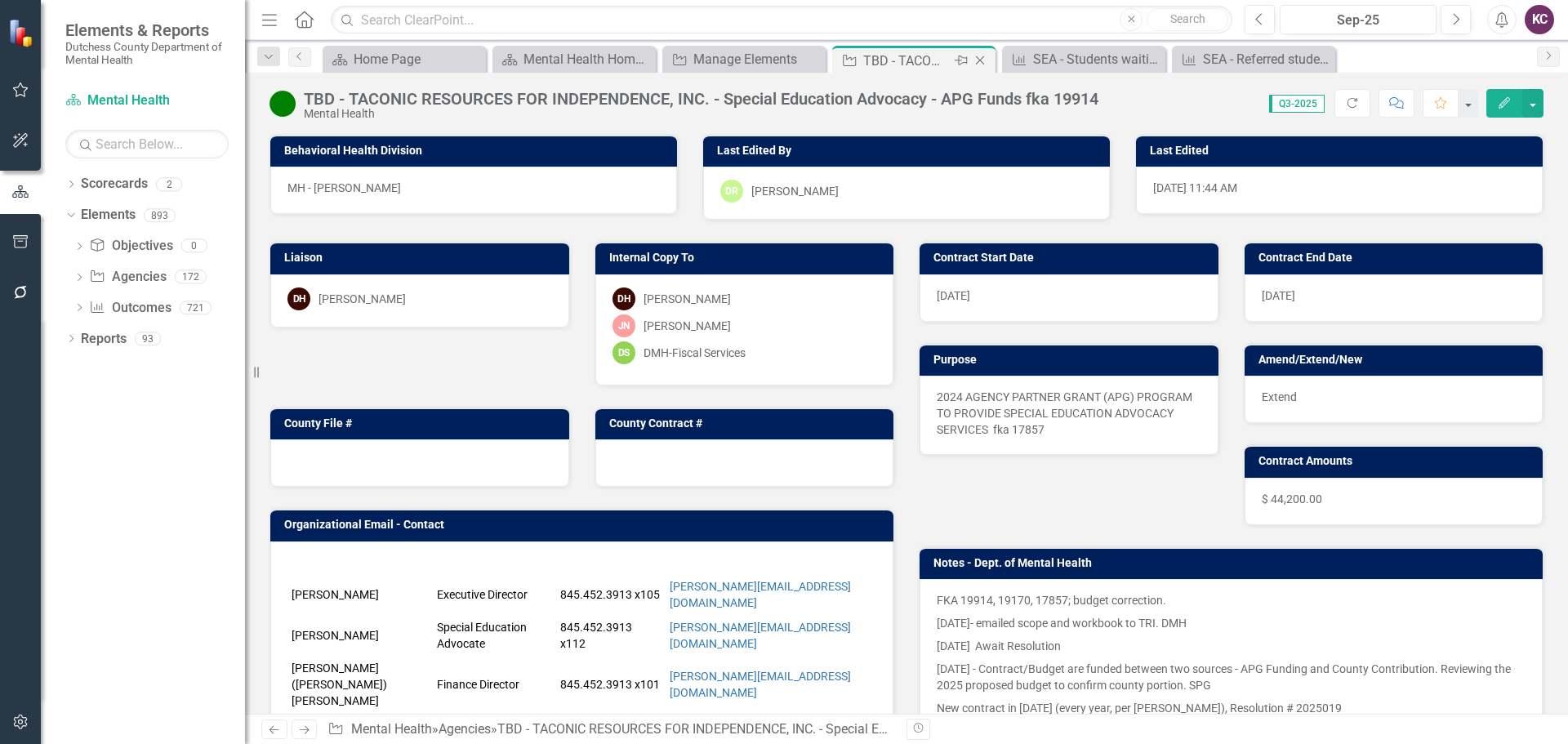
click at [897, 54] on div "TBD - TACONIC RESOURCES FOR INDEPENDENCE, INC. - Special Education Advocacy - A…" at bounding box center [907, 61] width 87 height 21
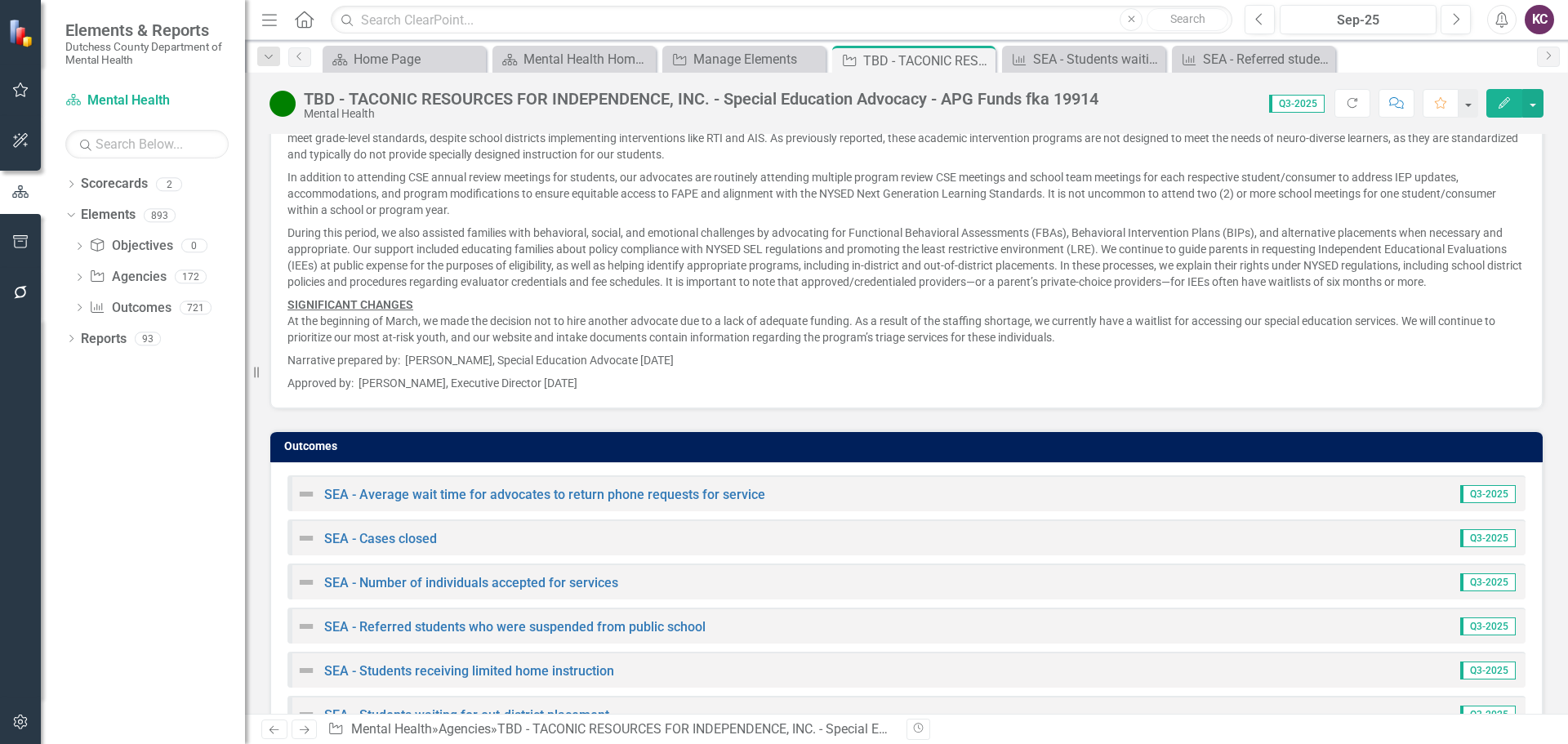
scroll to position [2367, 0]
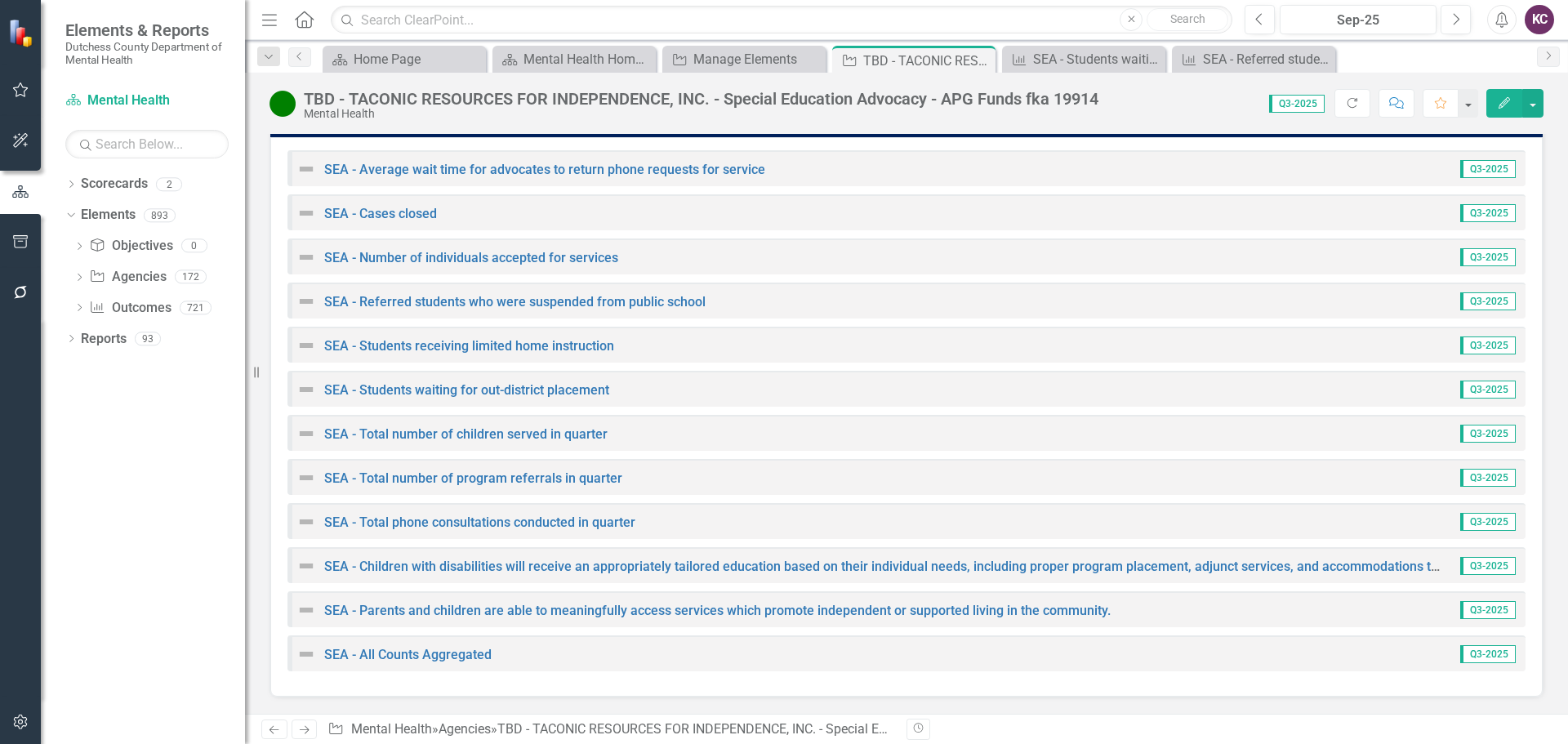
click at [417, 663] on div "SEA - All Counts Aggregated" at bounding box center [393, 654] width 195 height 20
click at [422, 653] on link "SEA - All Counts Aggregated" at bounding box center [409, 654] width 168 height 15
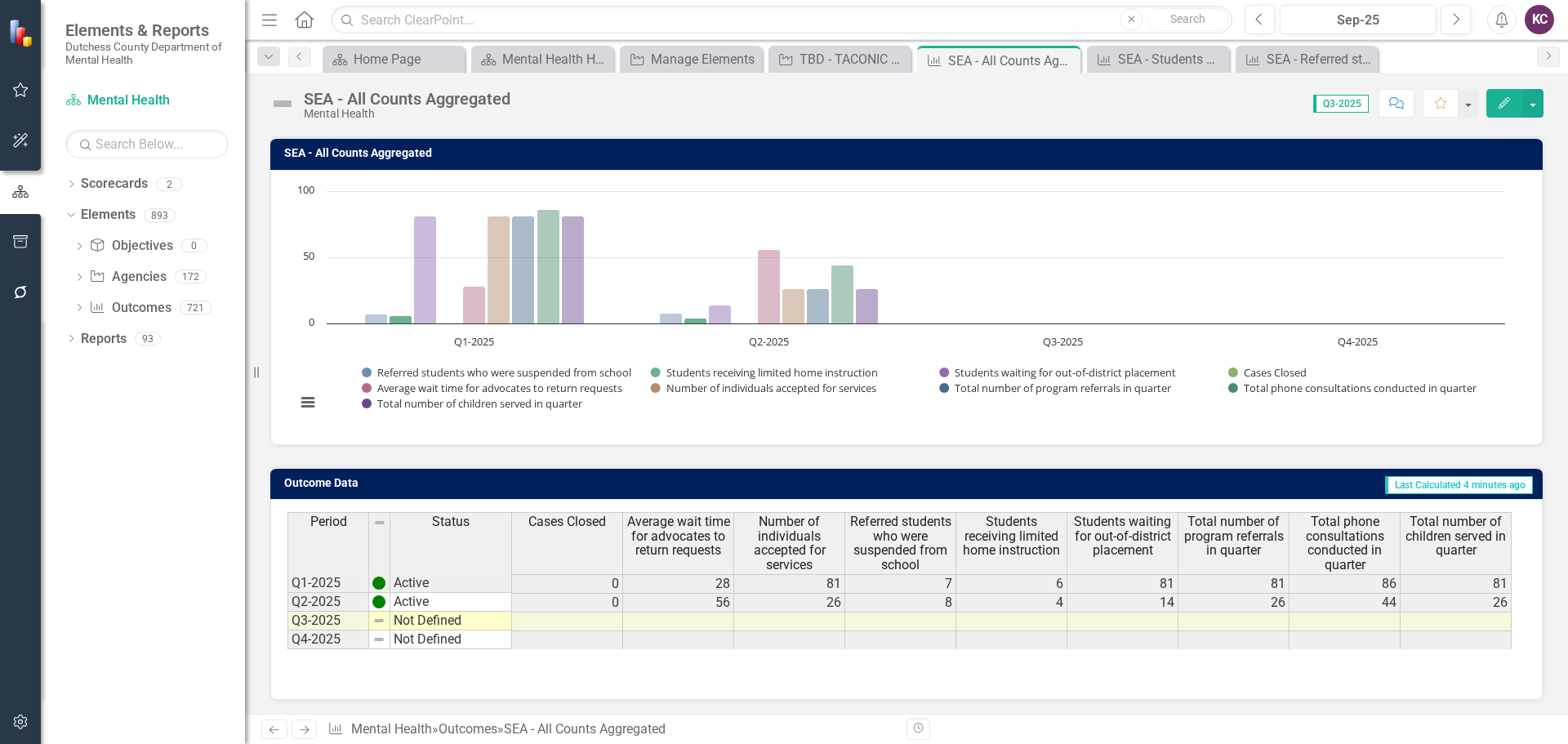
scroll to position [129, 0]
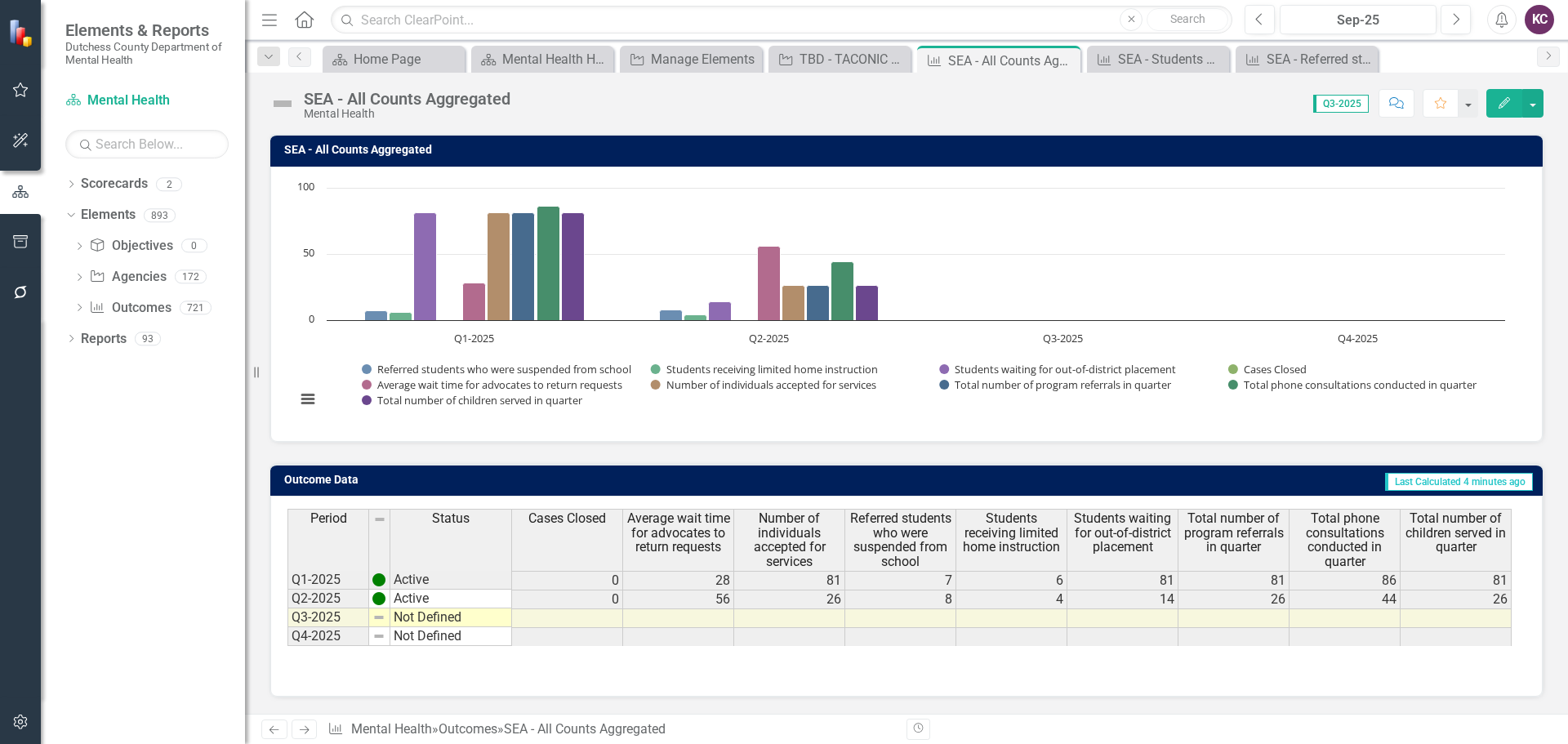
click at [578, 600] on td "0" at bounding box center [567, 599] width 111 height 19
click at [1132, 577] on td "81" at bounding box center [1123, 581] width 111 height 20
click at [1290, 57] on div "SEA - Referred students who were suspended from public school" at bounding box center [1309, 59] width 87 height 21
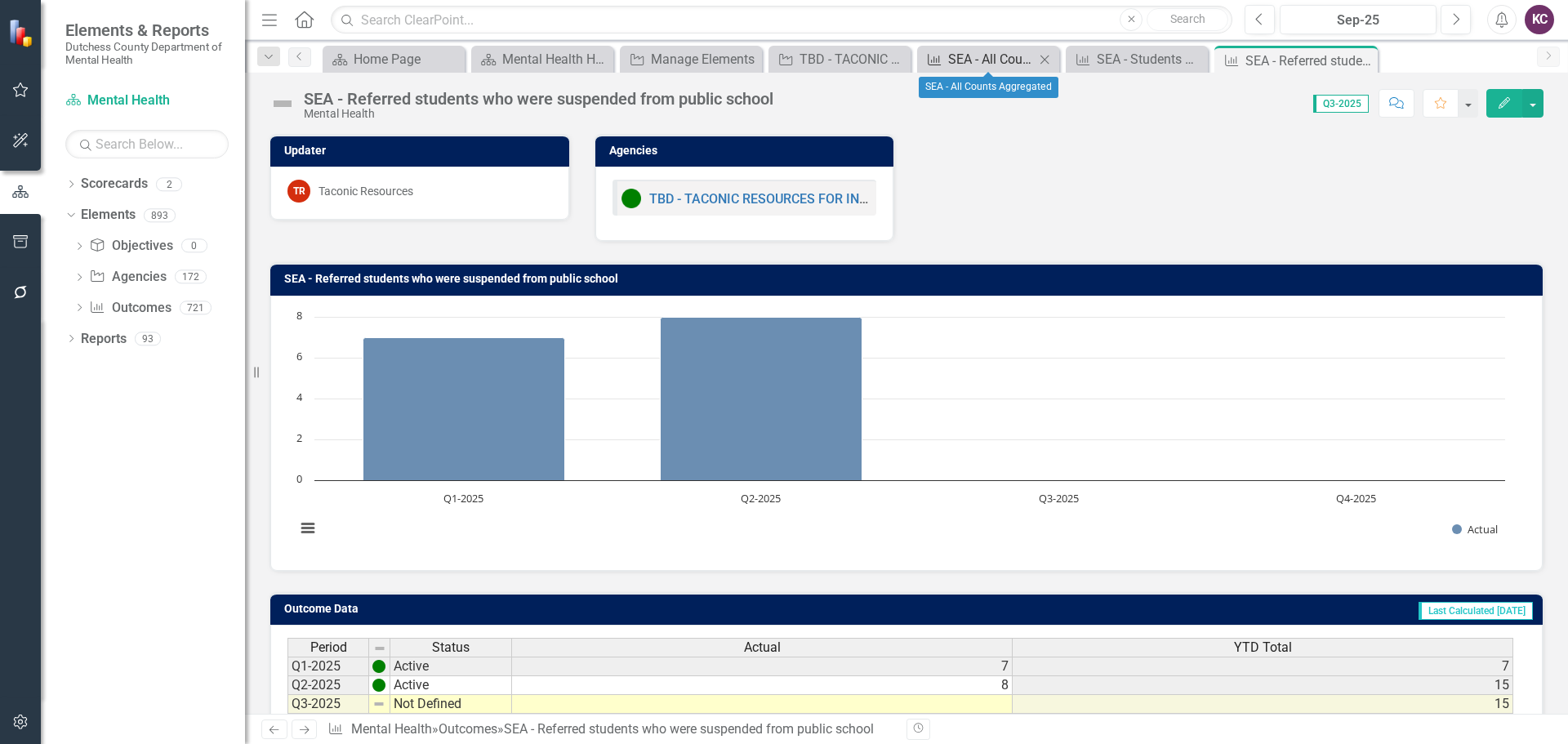
click at [979, 54] on div "SEA - All Counts Aggregated" at bounding box center [991, 59] width 87 height 21
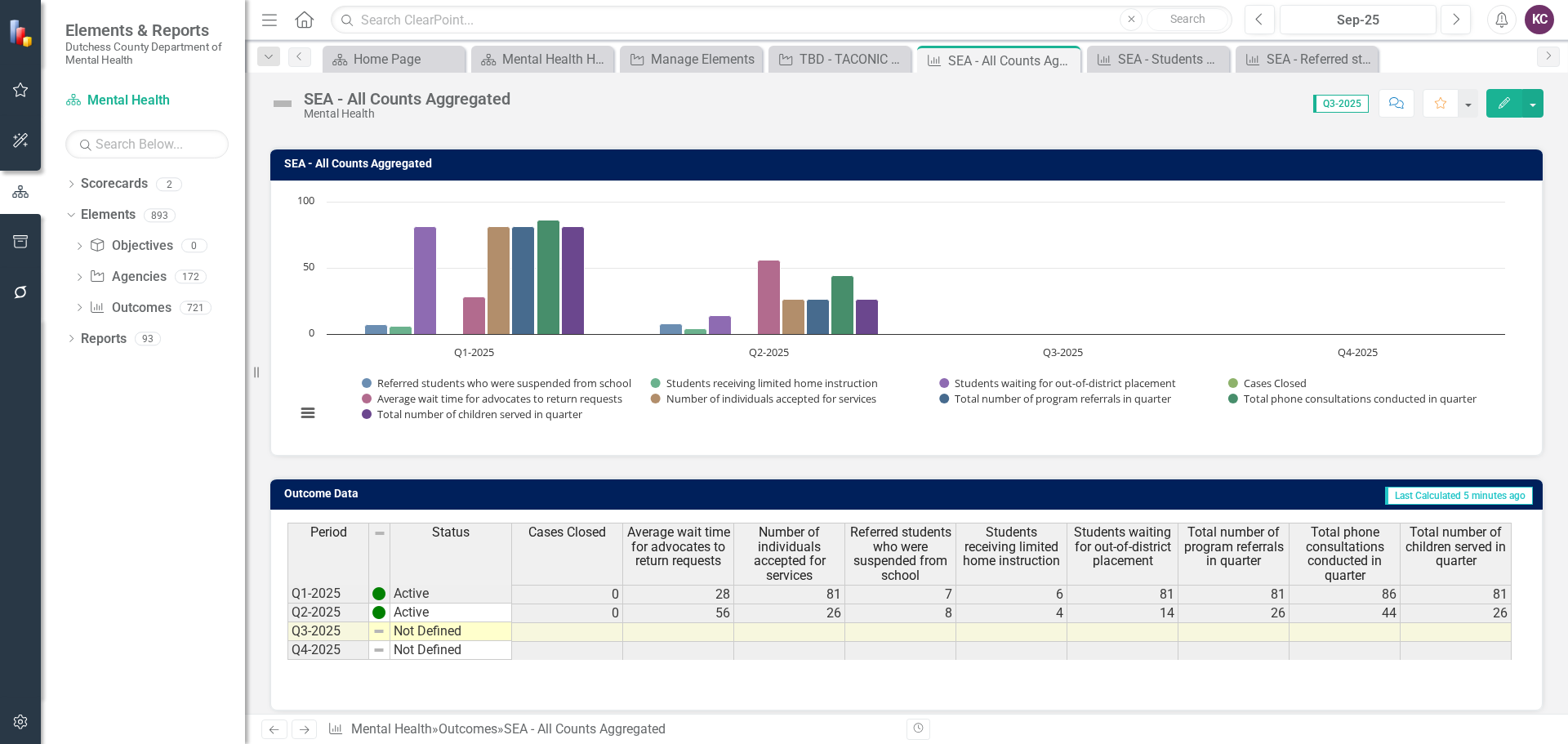
scroll to position [129, 0]
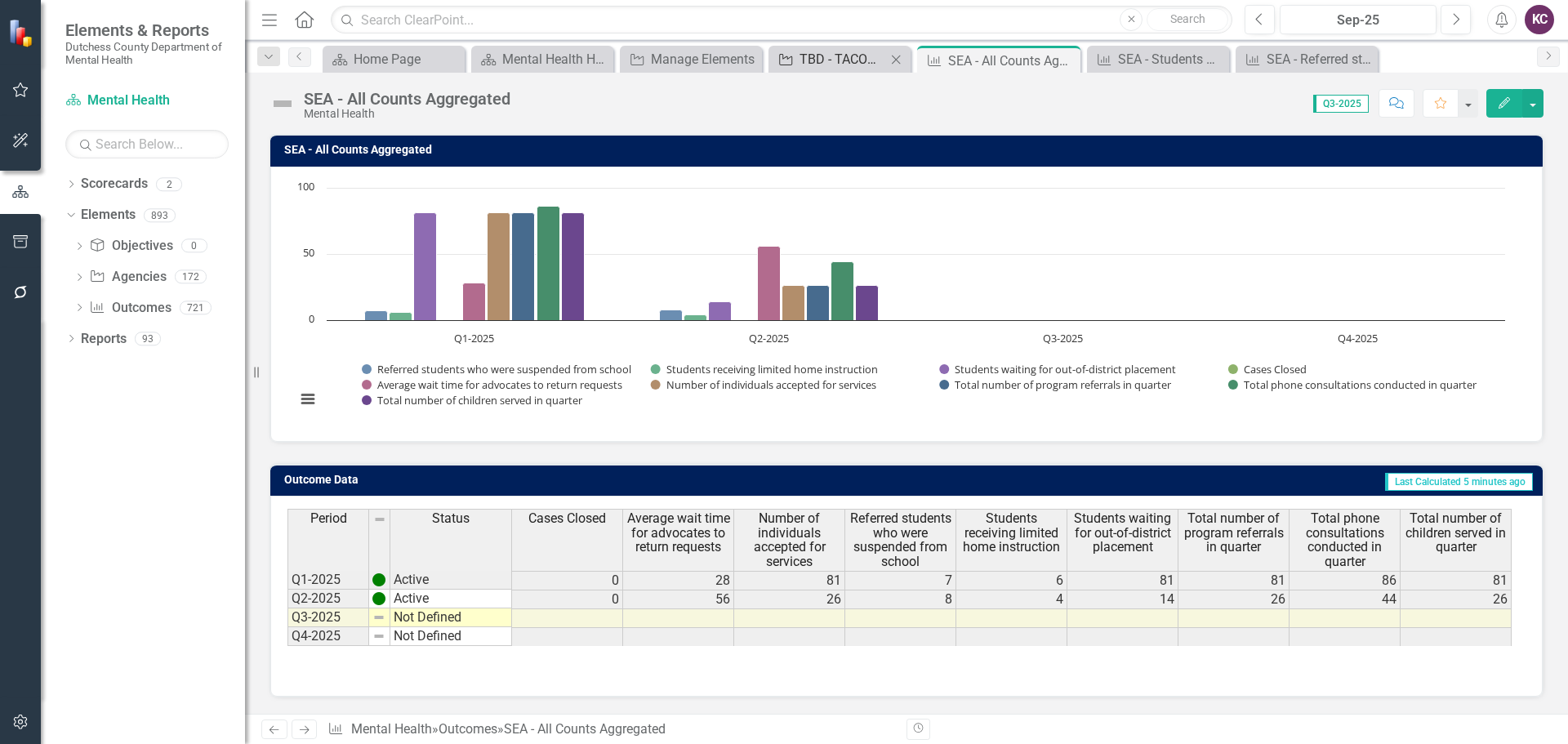
click at [821, 54] on div "TBD - TACONIC RESOURCES FOR INDEPENDENCE, INC. - Special Education Advocacy - A…" at bounding box center [842, 59] width 87 height 21
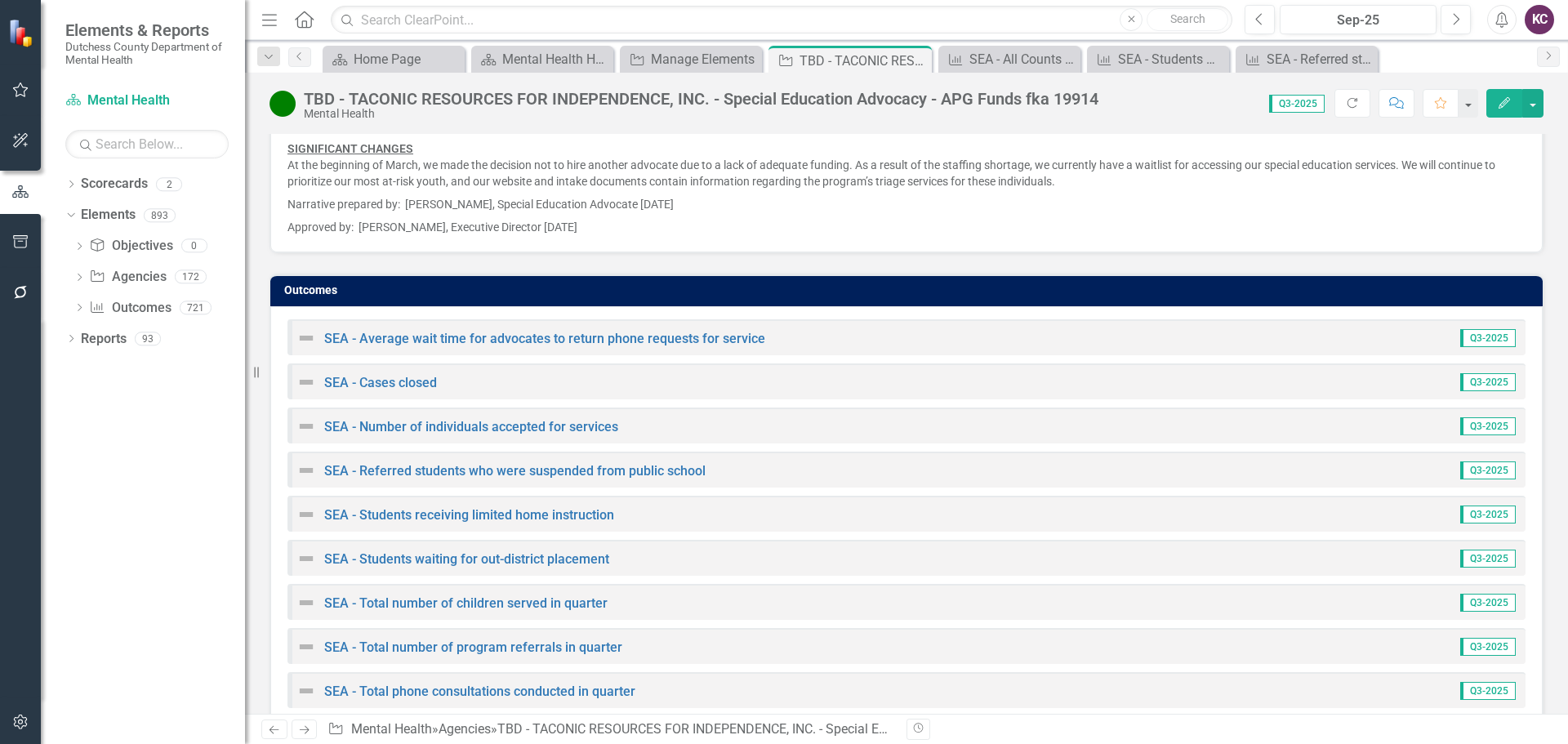
scroll to position [2205, 0]
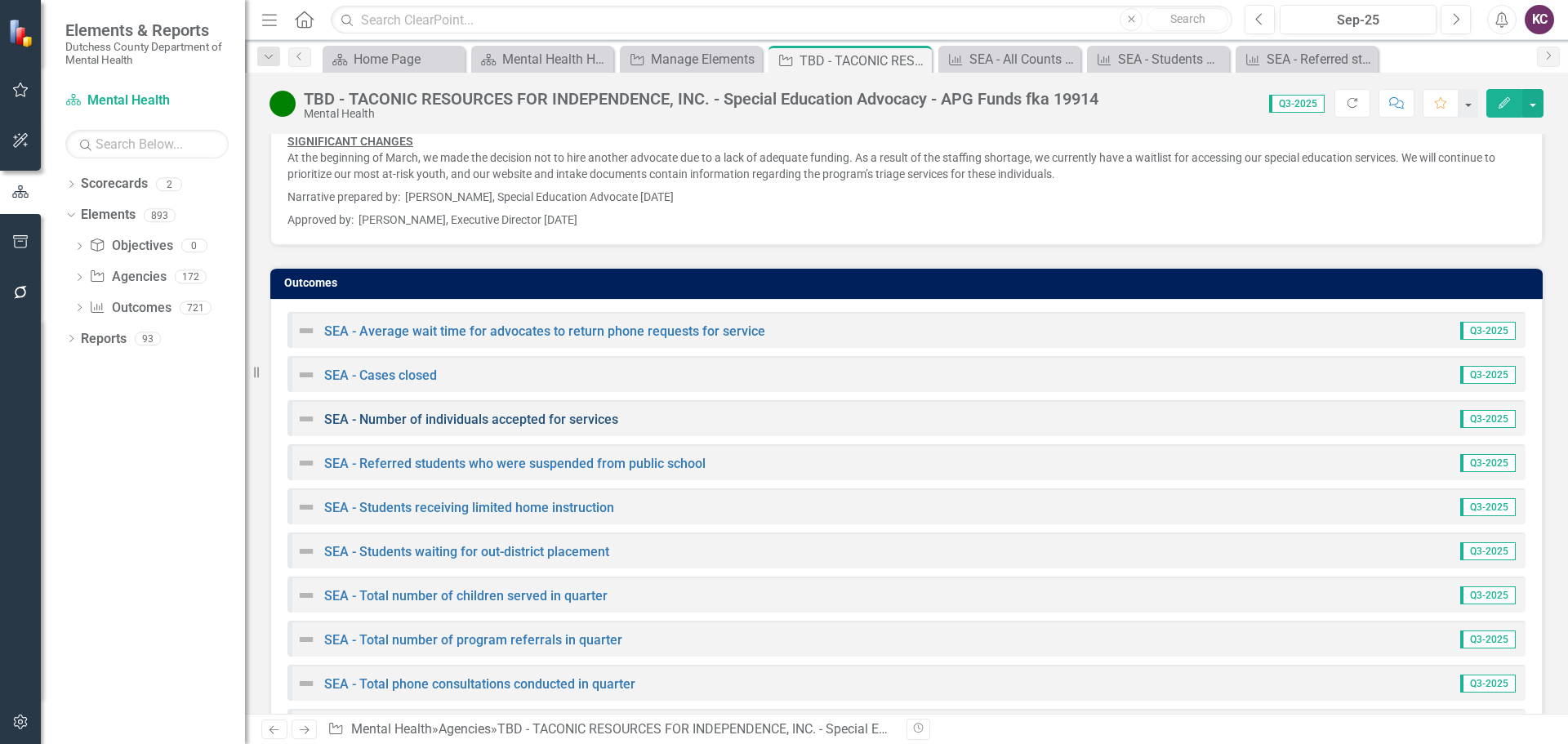
click at [514, 421] on link "SEA - Number of individuals accepted for services" at bounding box center [472, 418] width 294 height 15
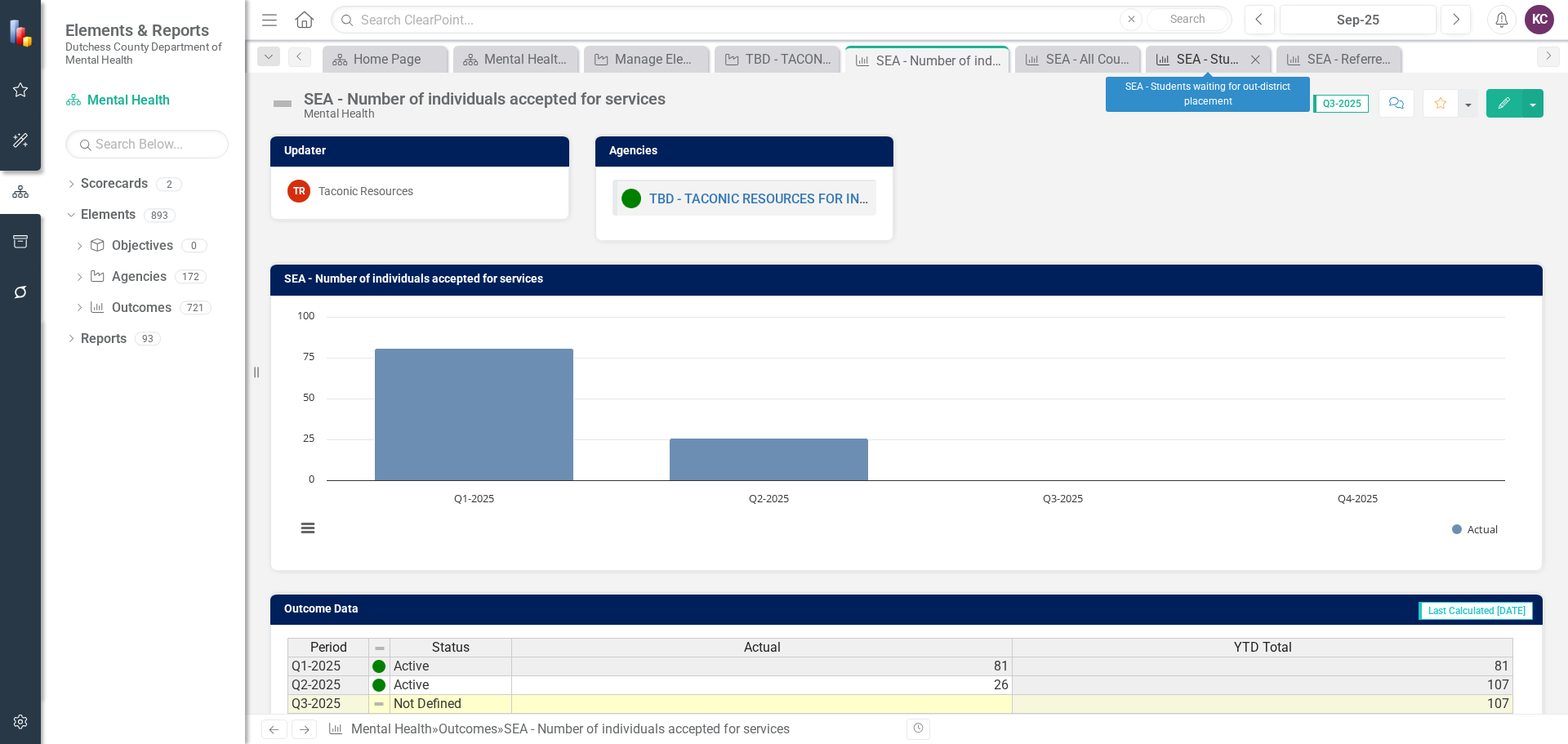
click at [1185, 57] on div "SEA - Students waiting for out-district placement" at bounding box center [1210, 59] width 69 height 21
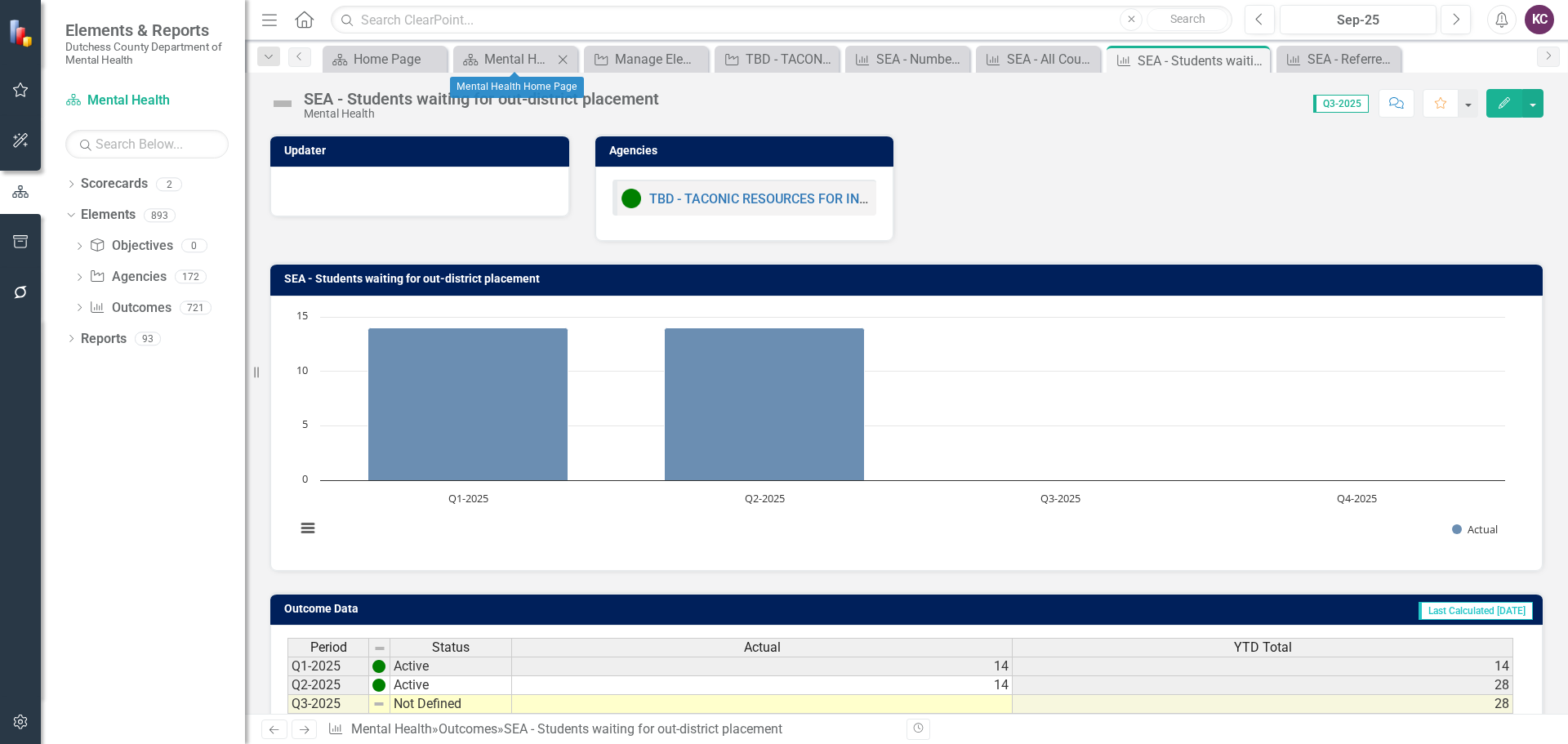
click at [559, 58] on icon "Close" at bounding box center [563, 60] width 16 height 13
click at [594, 55] on icon "Close" at bounding box center [598, 60] width 16 height 13
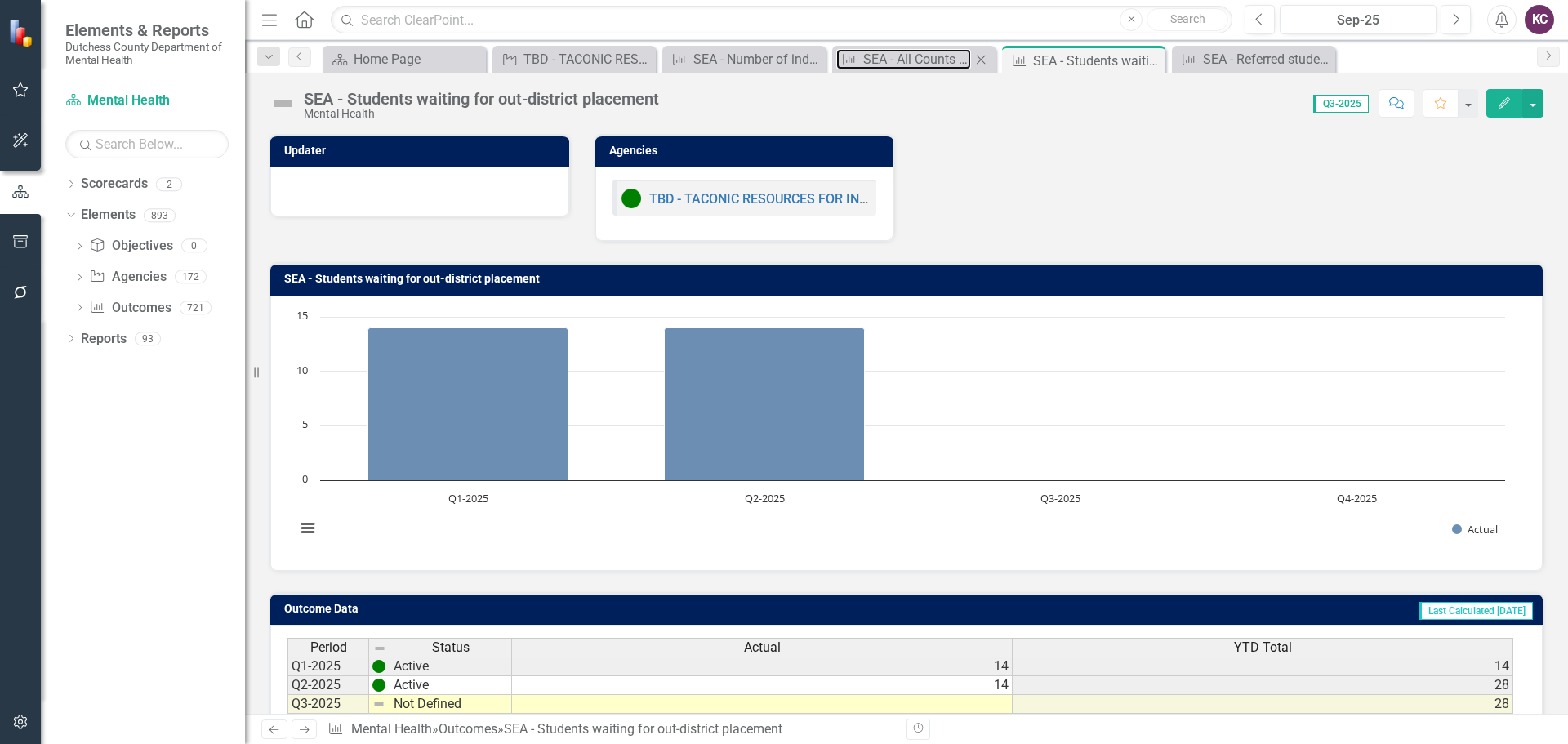
drag, startPoint x: 847, startPoint y: 59, endPoint x: 881, endPoint y: 70, distance: 35.7
click at [843, 102] on div "Menu Home Search Close Search Previous Sep-25 Next Alerts KC User Edit Profile …" at bounding box center [906, 372] width 1323 height 744
drag, startPoint x: 847, startPoint y: 54, endPoint x: 838, endPoint y: 61, distance: 11.4
click at [838, 61] on div "Outcome" at bounding box center [846, 59] width 21 height 21
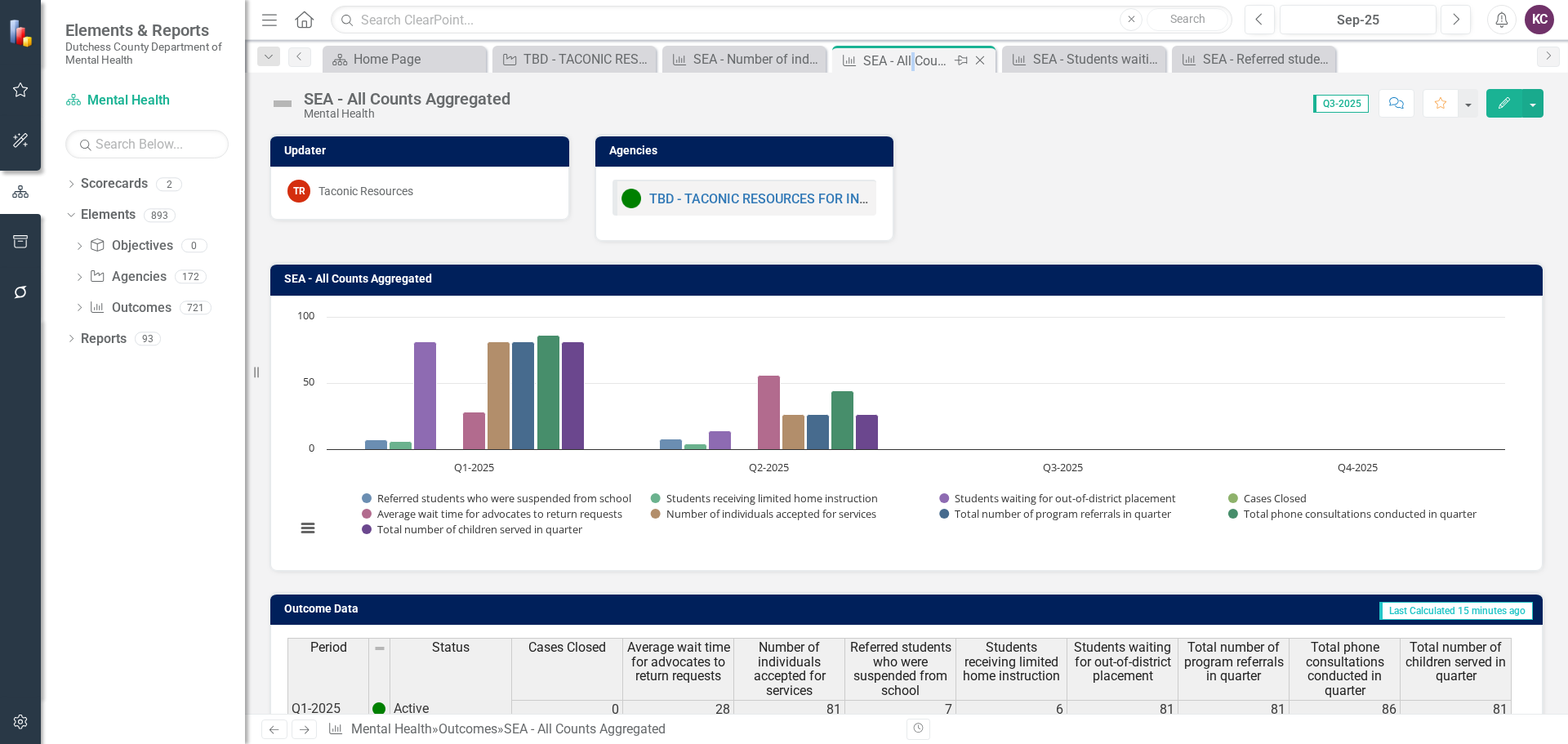
click at [912, 53] on div "SEA - All Counts Aggregated" at bounding box center [907, 61] width 87 height 21
click at [946, 137] on div "Updater TR Taconic Resources Agencies TBD - TACONIC RESOURCES FOR INDEPENDENCE,…" at bounding box center [906, 178] width 1299 height 128
click at [1208, 62] on div "SEA - Referred students who were suspended from public school" at bounding box center [1257, 59] width 108 height 21
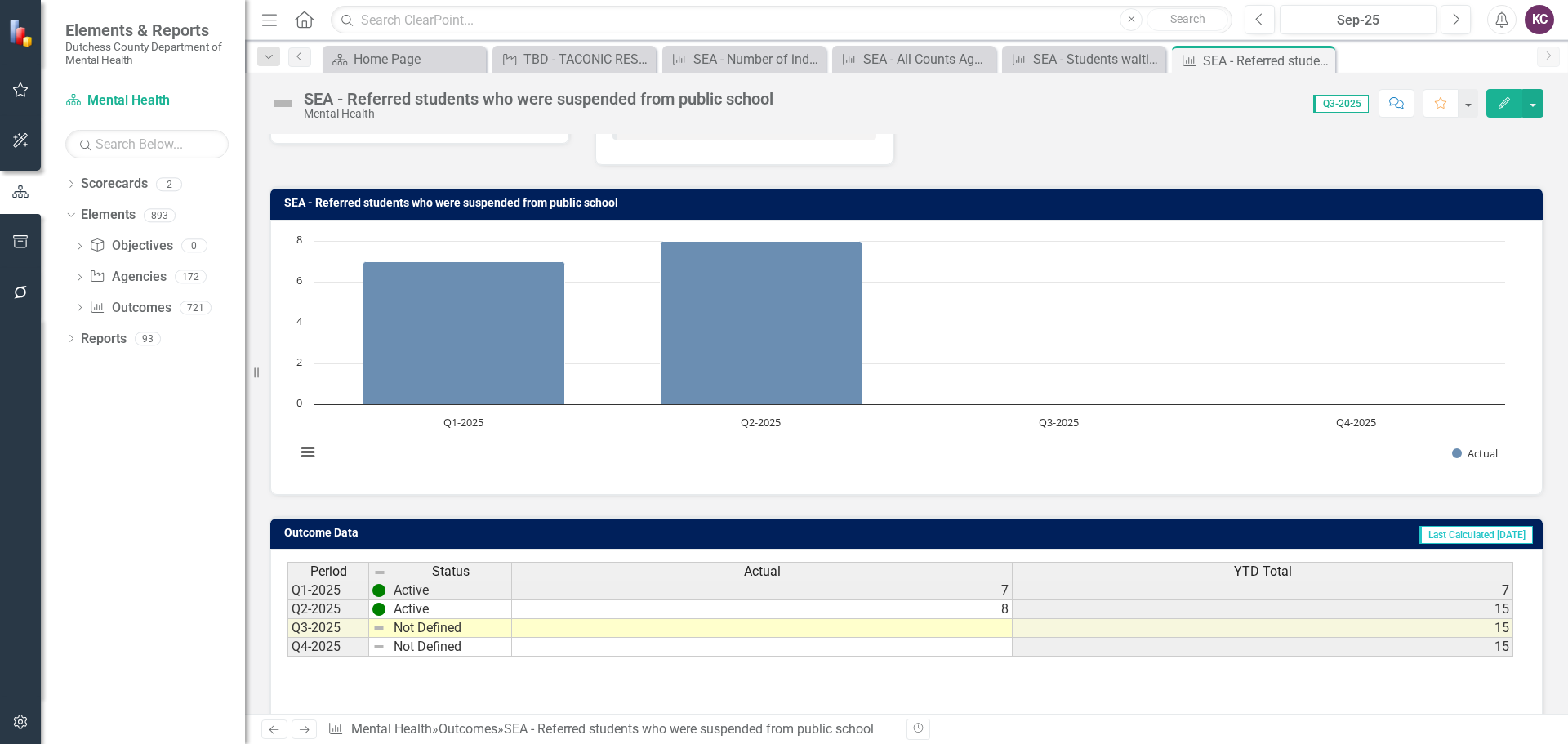
scroll to position [129, 0]
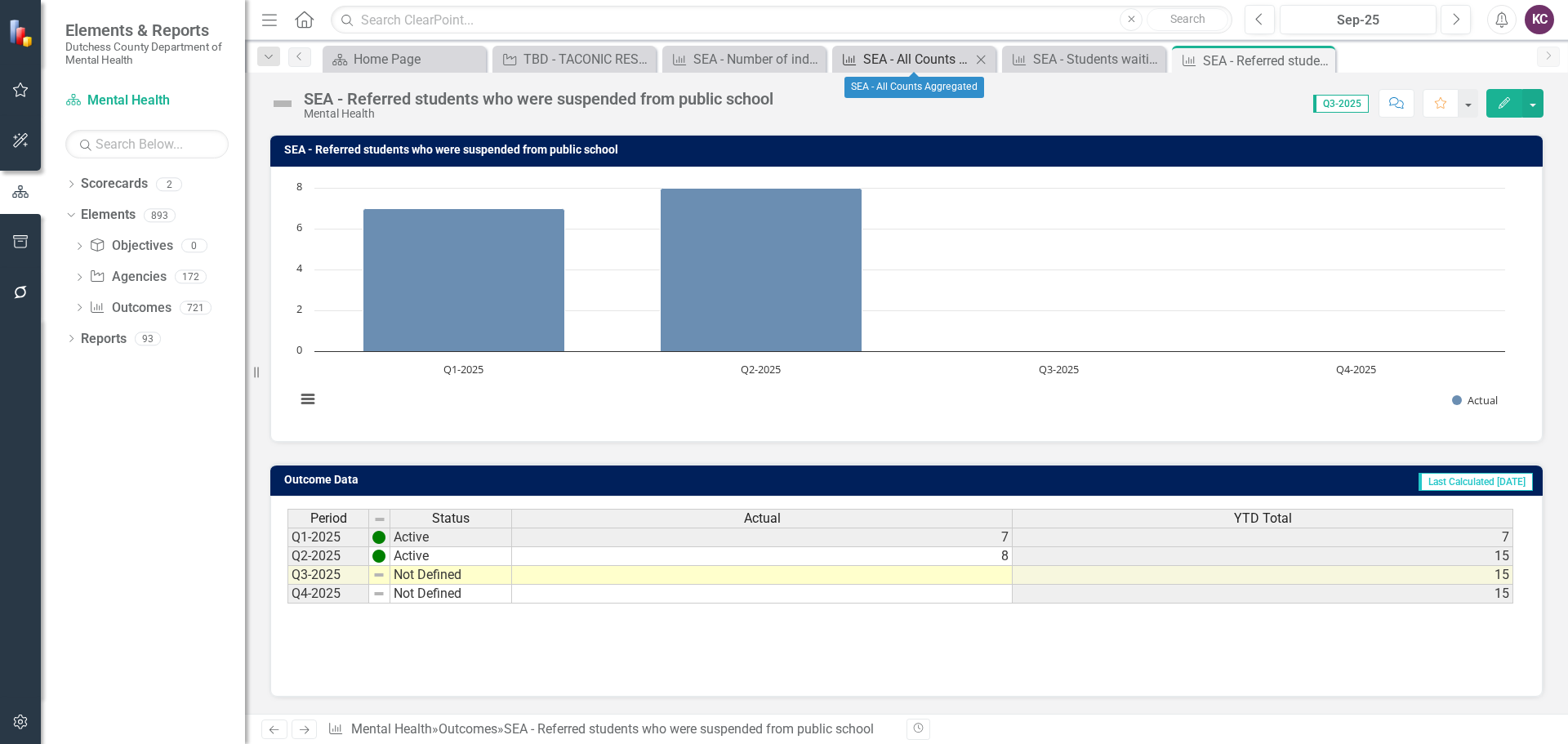
click at [890, 68] on div "SEA - All Counts Aggregated" at bounding box center [917, 59] width 108 height 21
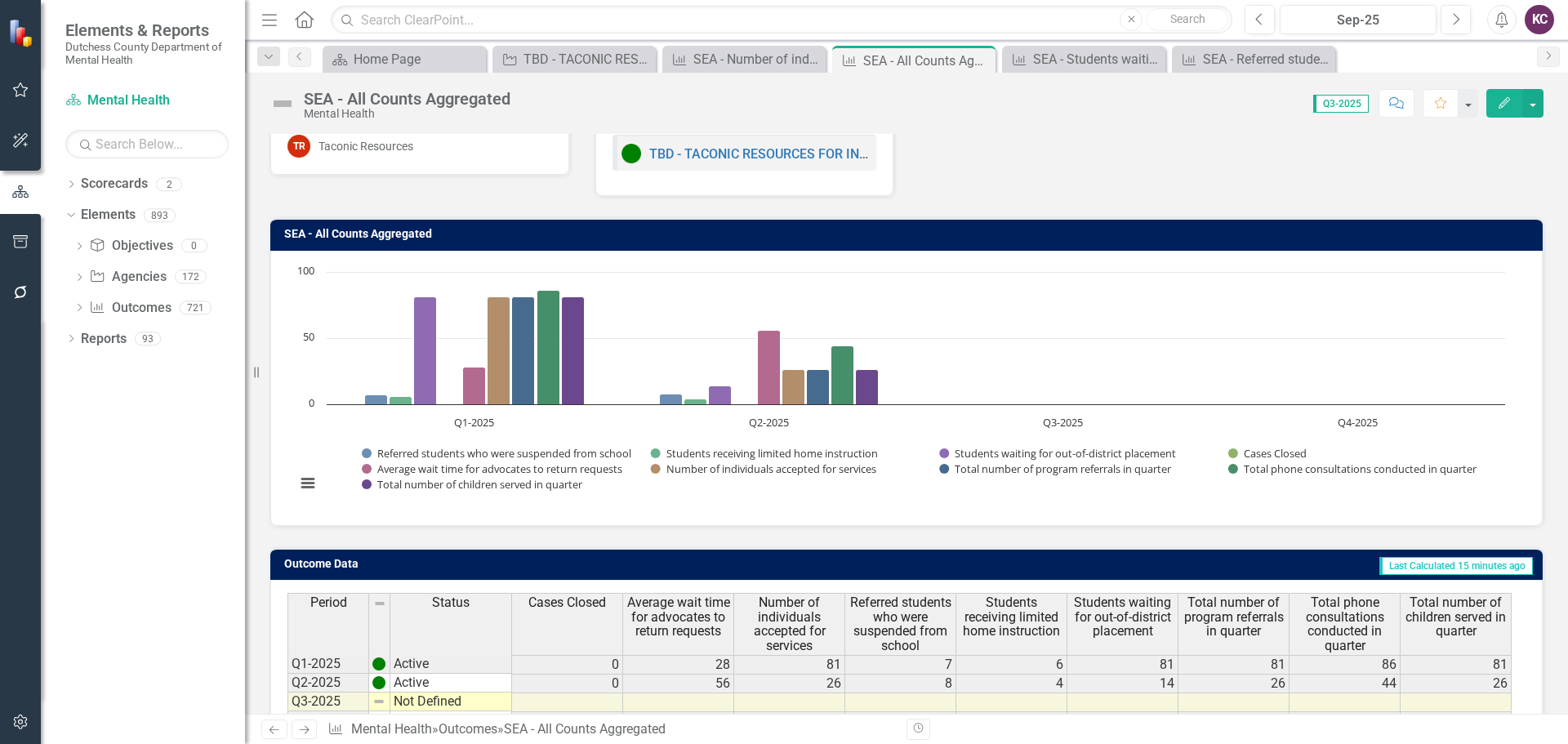
scroll to position [82, 0]
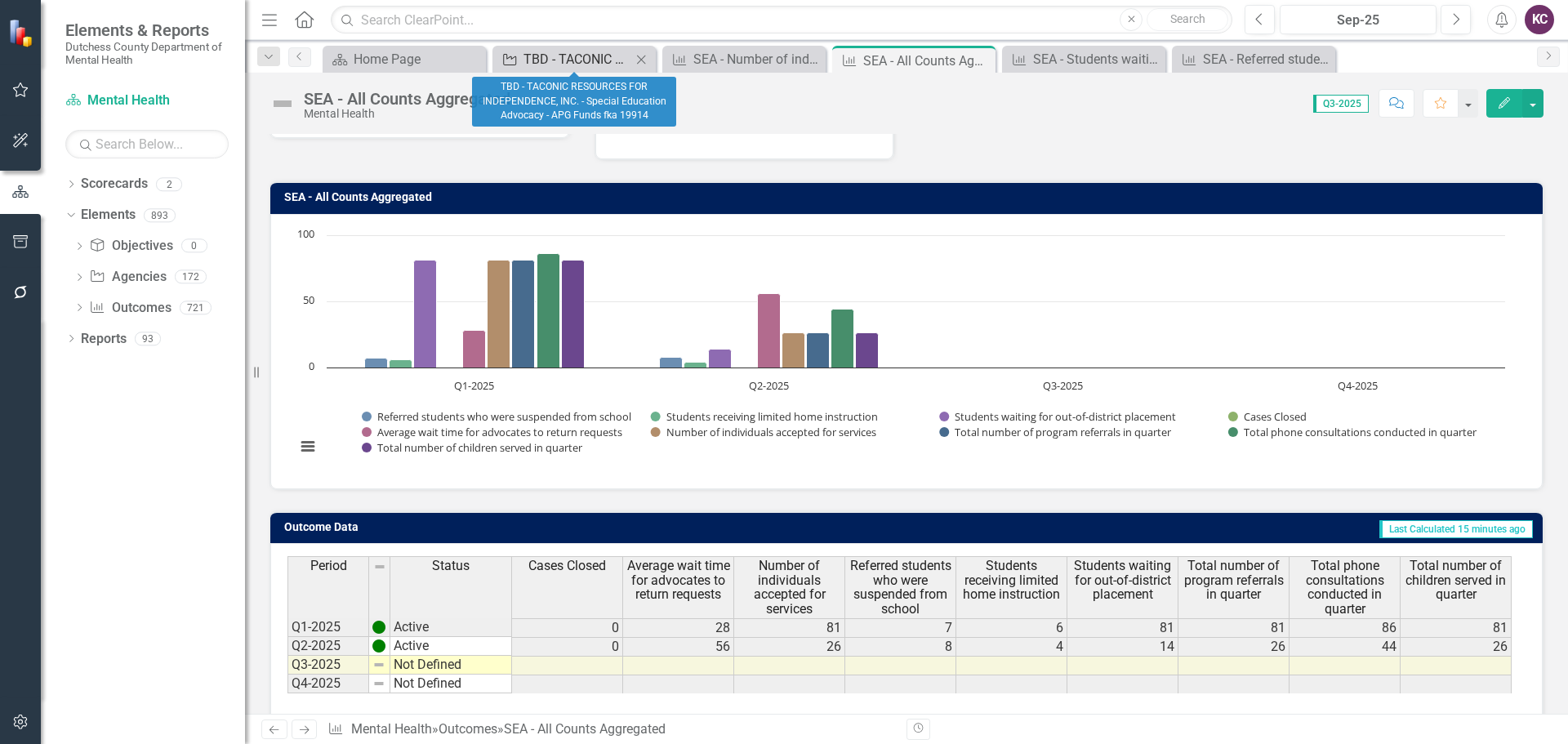
click at [589, 62] on div "TBD - TACONIC RESOURCES FOR INDEPENDENCE, INC. - Special Education Advocacy - A…" at bounding box center [577, 59] width 108 height 21
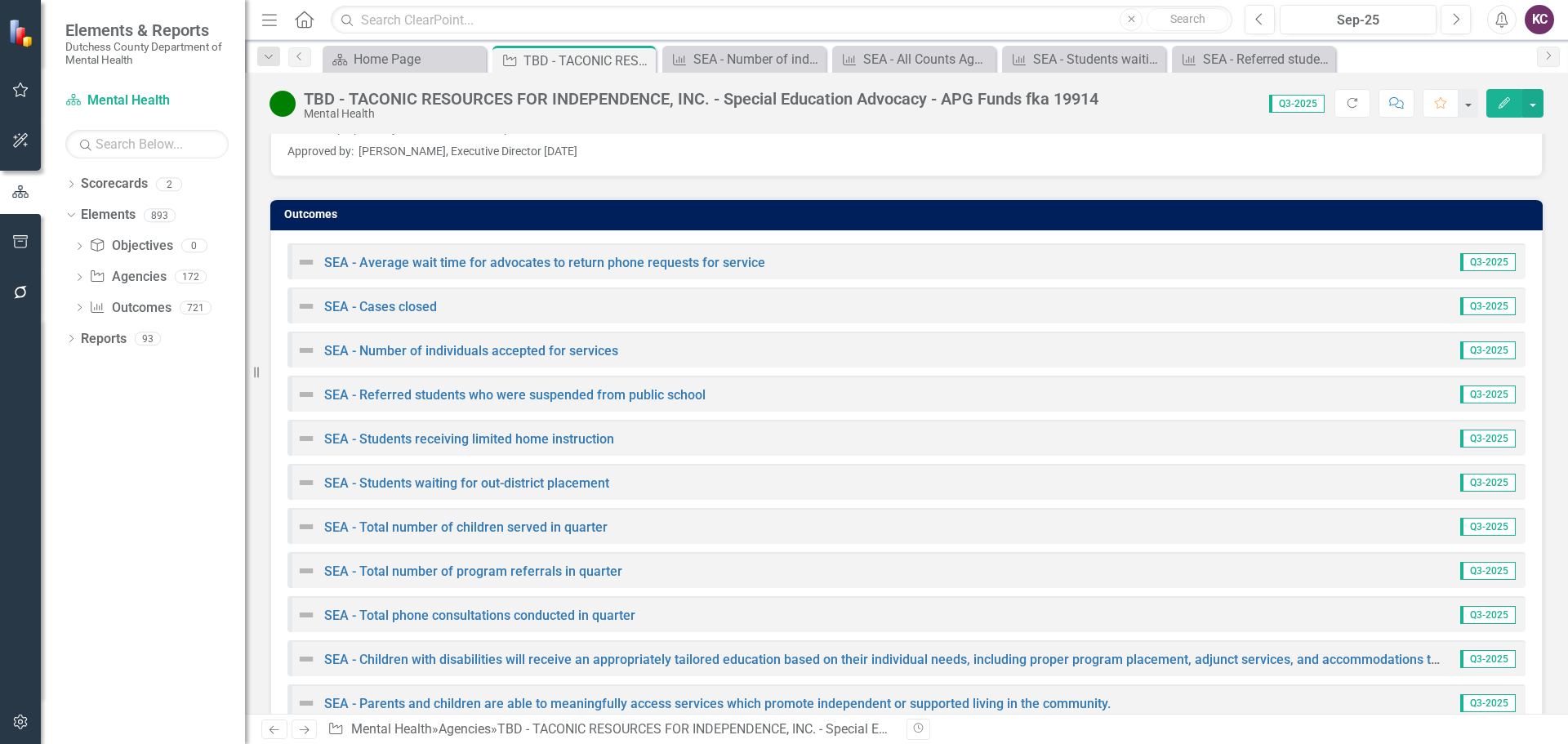
scroll to position [2287, 0]
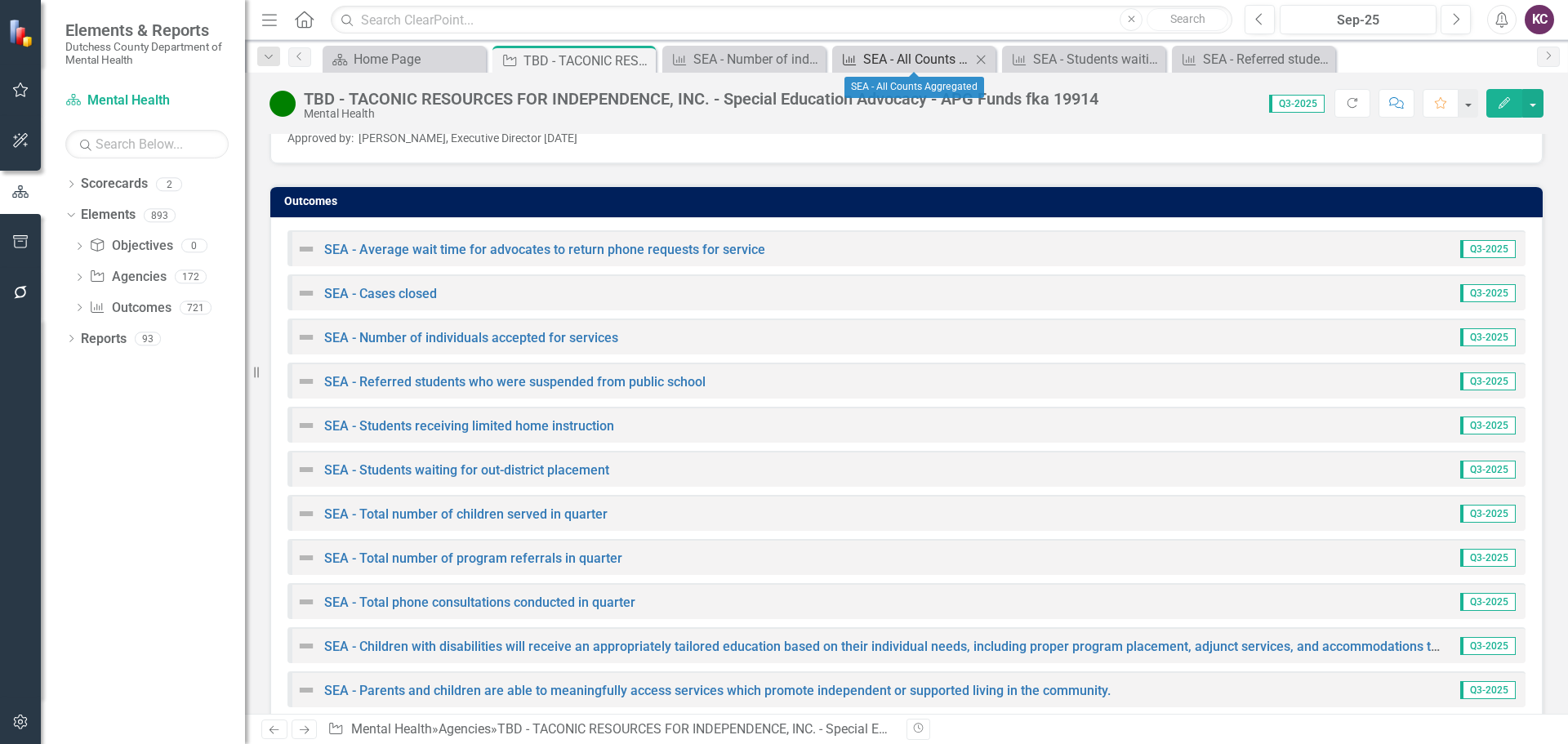
click at [912, 52] on div "SEA - All Counts Aggregated" at bounding box center [917, 59] width 108 height 21
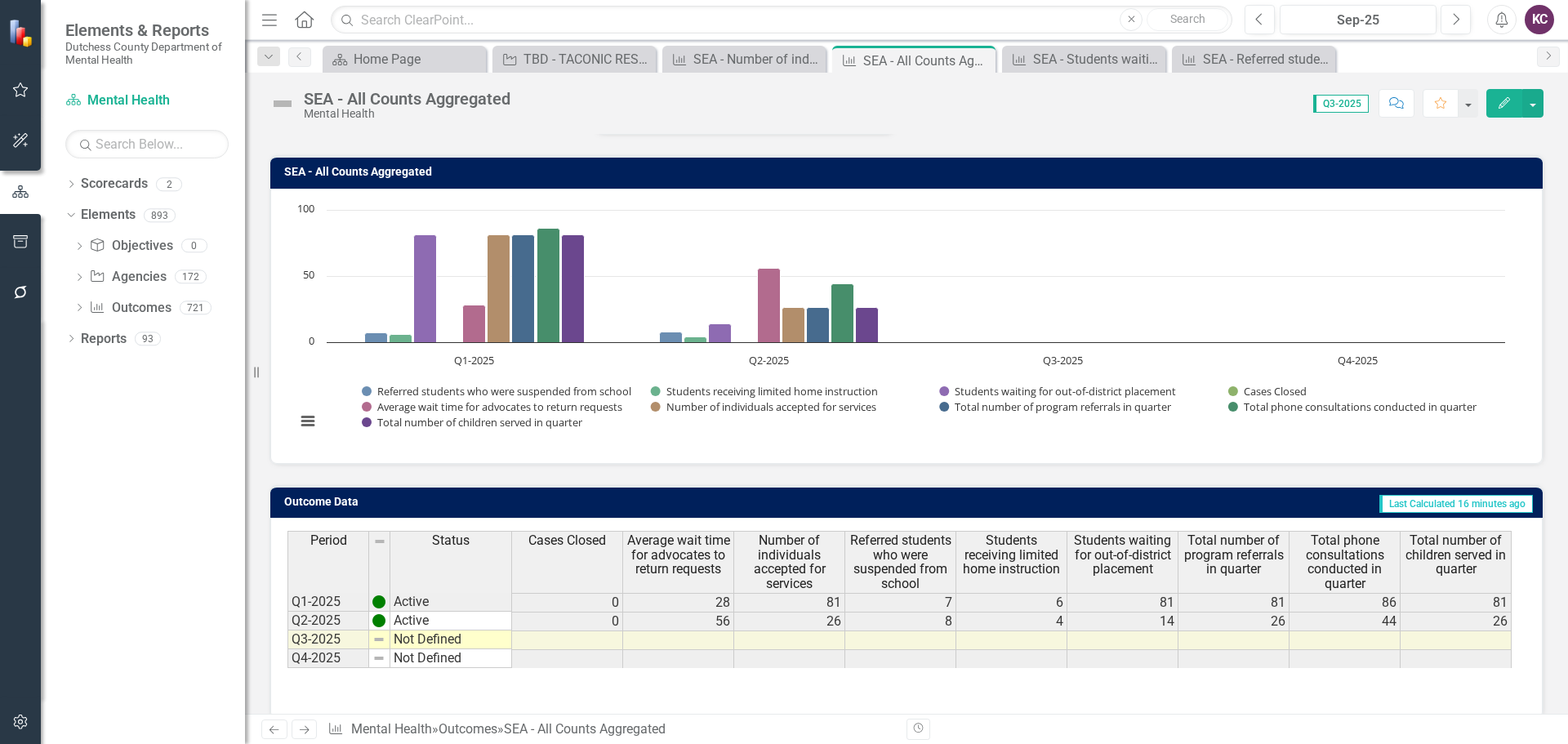
scroll to position [129, 0]
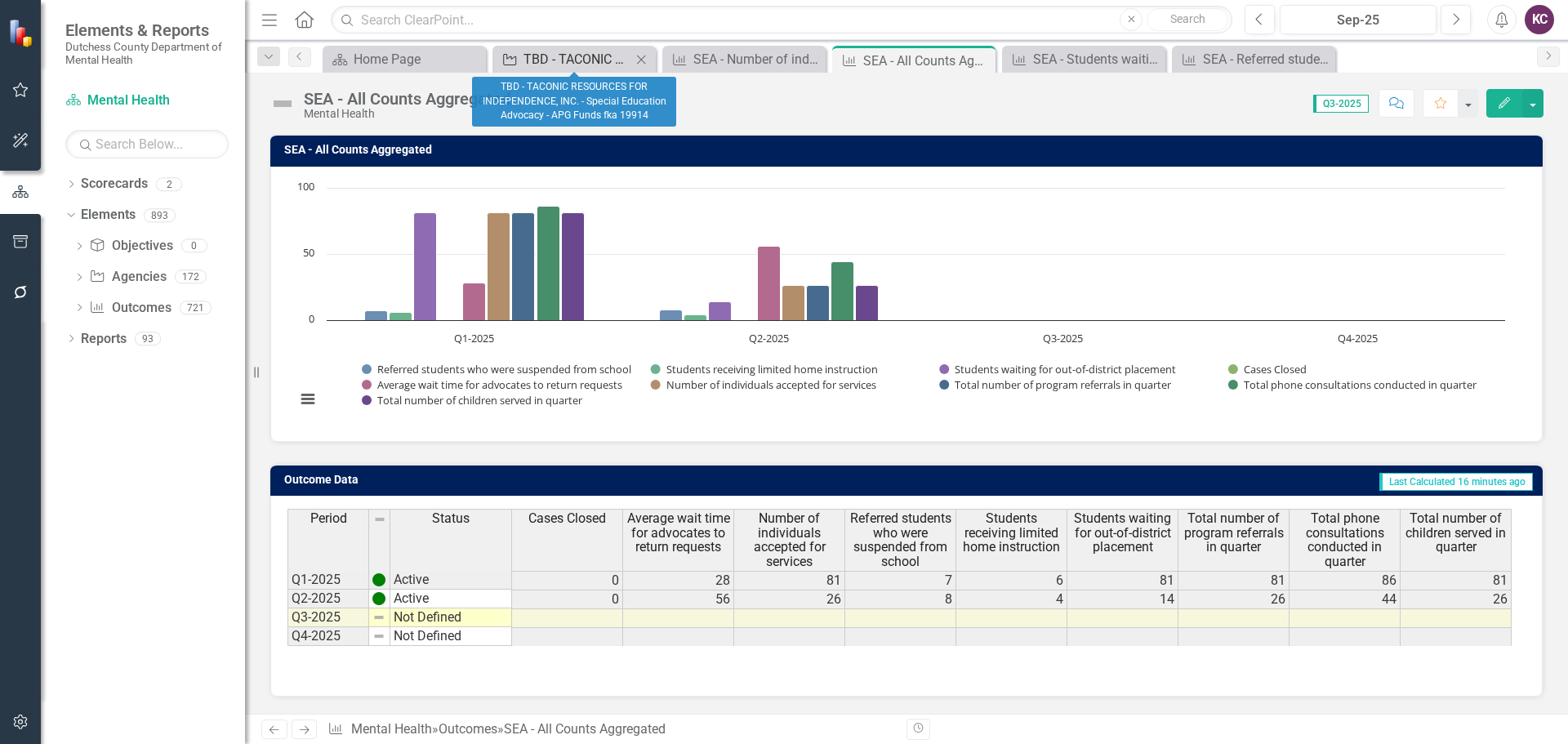
click at [599, 63] on div "TBD - TACONIC RESOURCES FOR INDEPENDENCE, INC. - Special Education Advocacy - A…" at bounding box center [577, 59] width 108 height 21
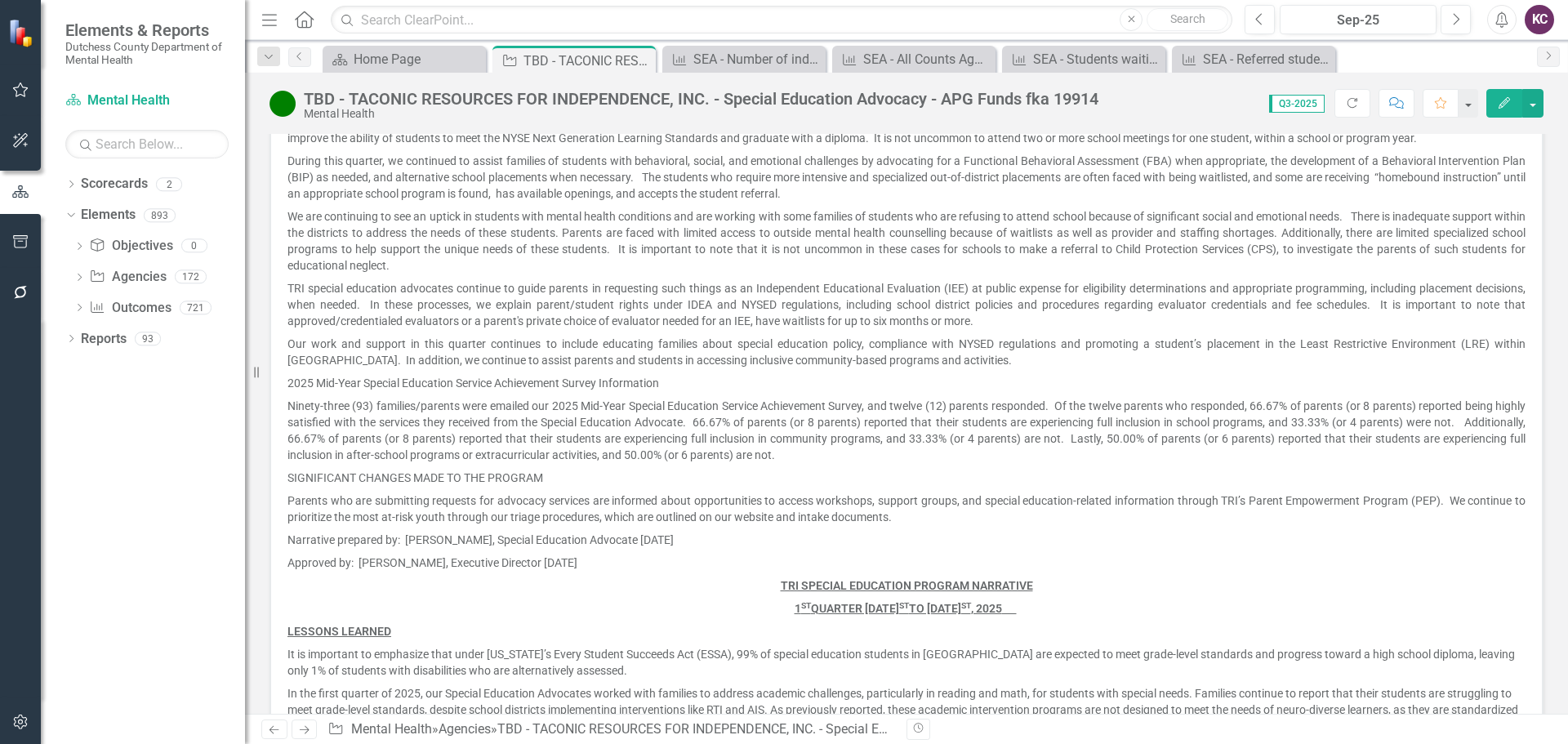
scroll to position [1961, 0]
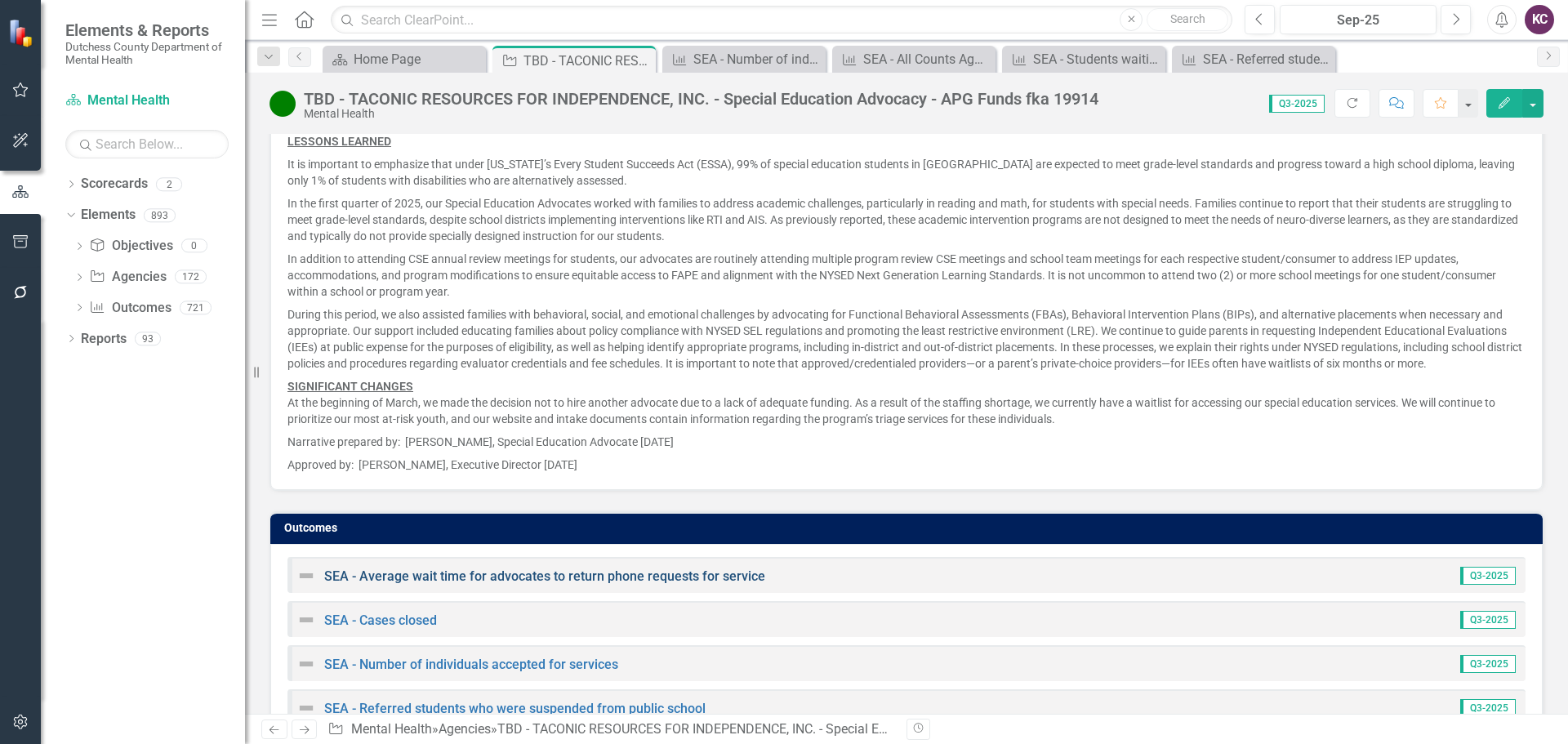
click at [459, 577] on link "SEA - Average wait time for advocates to return phone requests for service" at bounding box center [545, 575] width 441 height 15
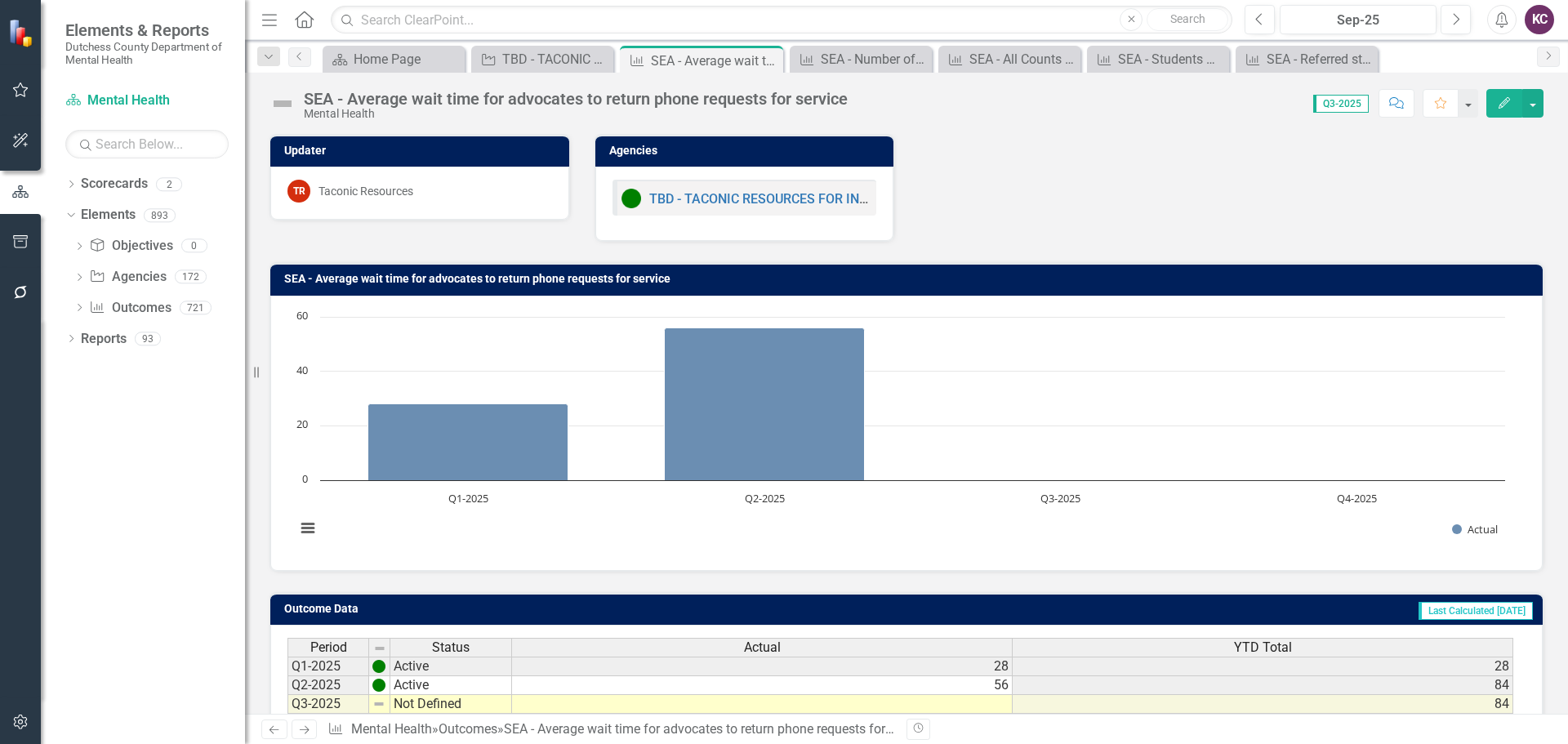
scroll to position [129, 0]
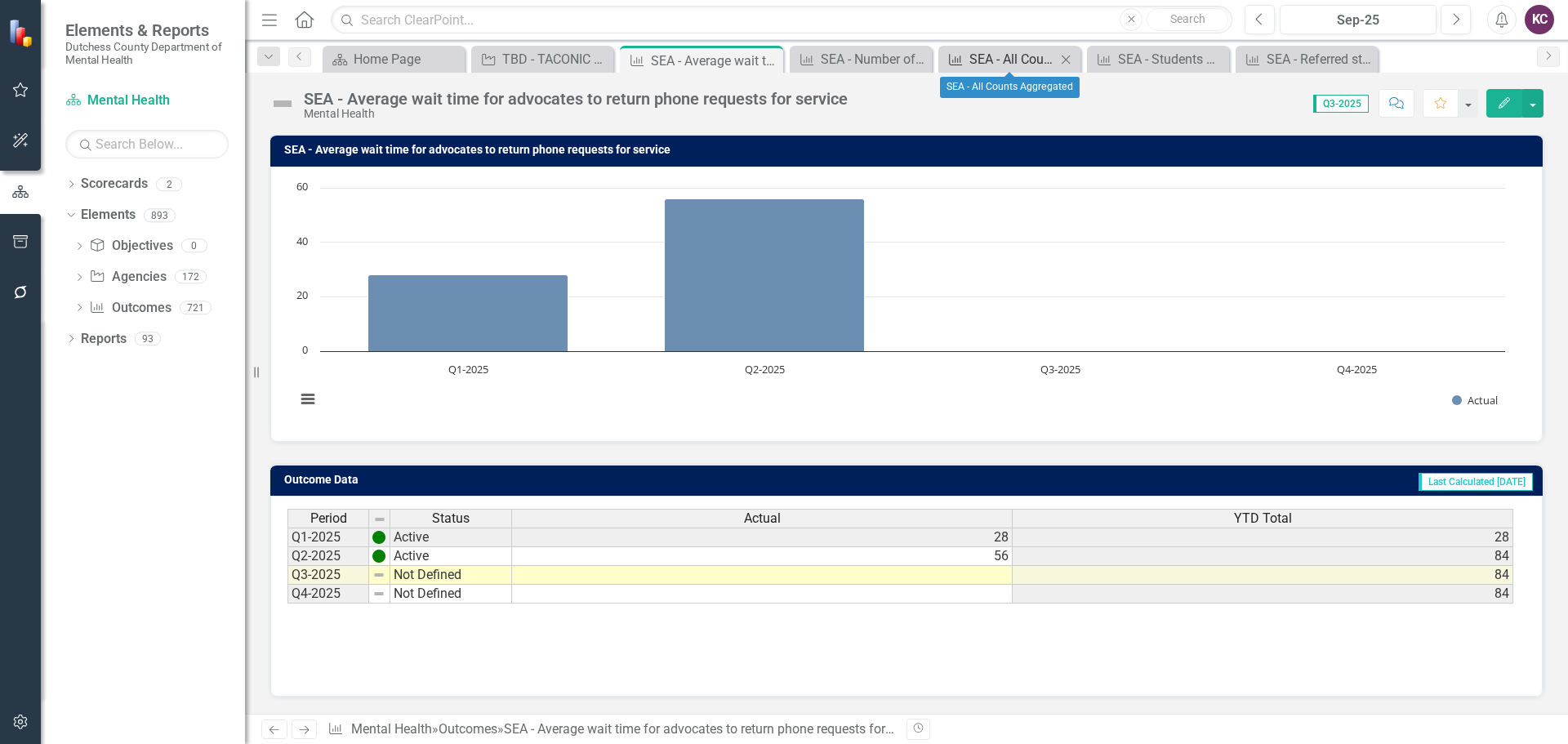
click at [988, 54] on div "SEA - All Counts Aggregated" at bounding box center [1012, 59] width 87 height 21
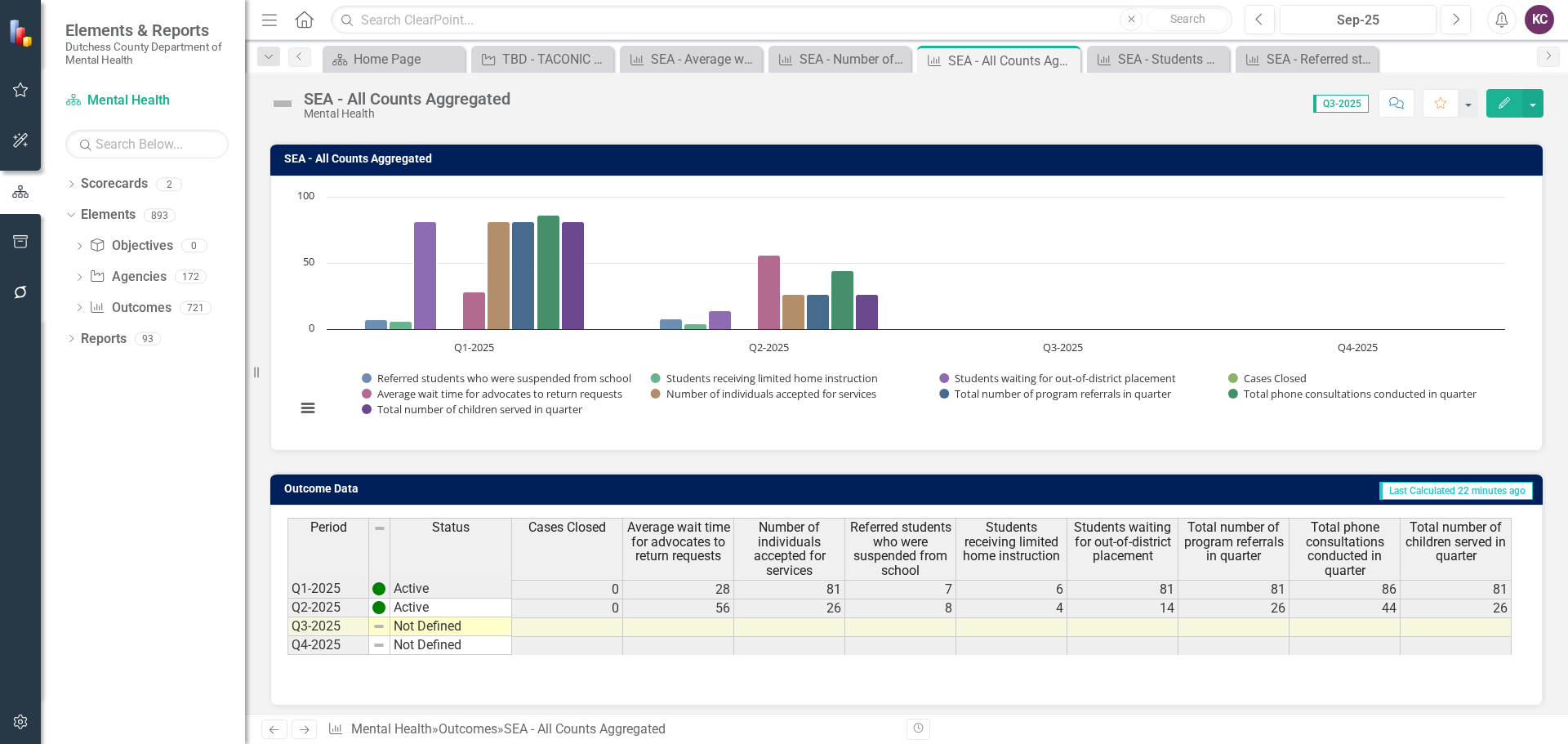
scroll to position [129, 0]
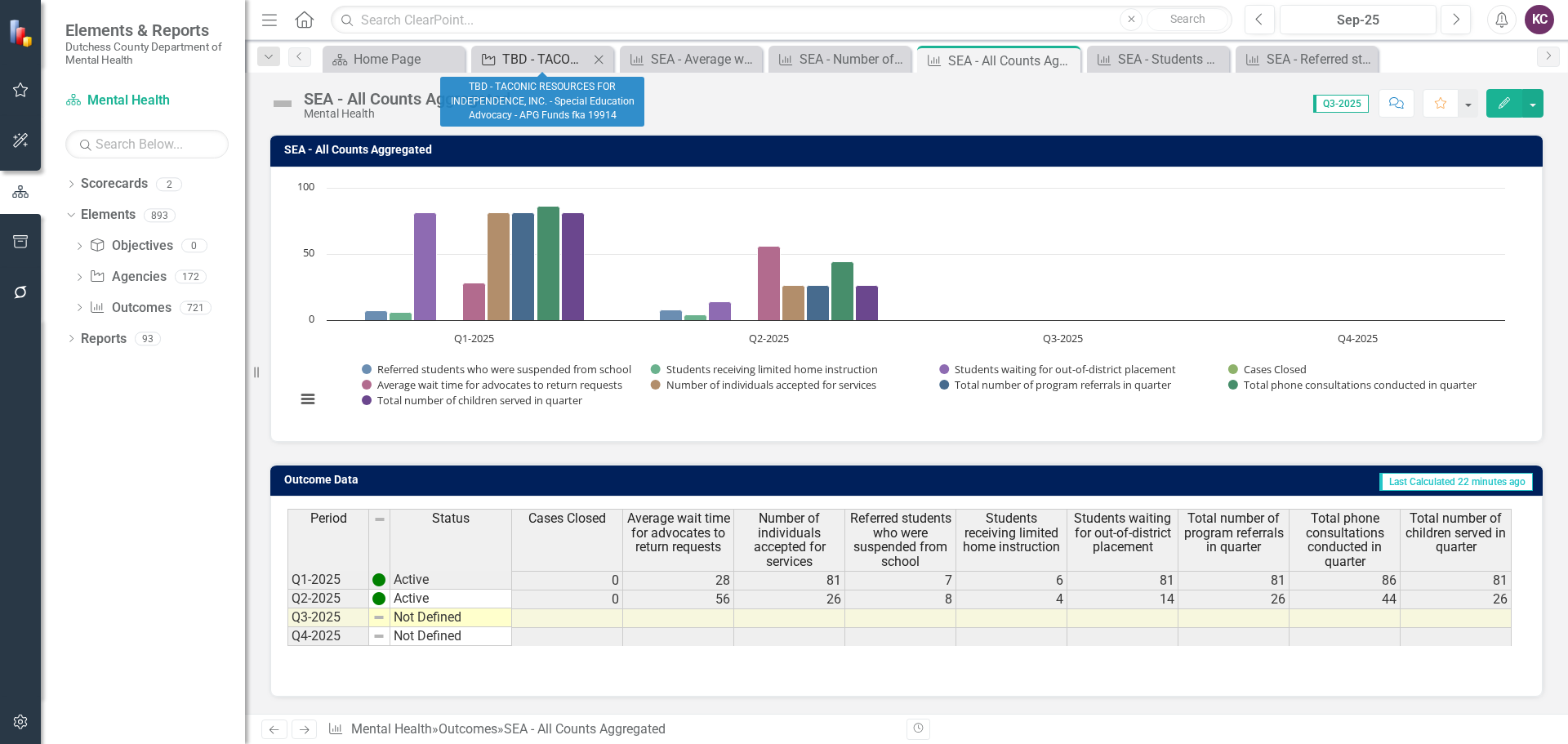
click at [537, 65] on div "TBD - TACONIC RESOURCES FOR INDEPENDENCE, INC. - Special Education Advocacy - A…" at bounding box center [545, 59] width 87 height 21
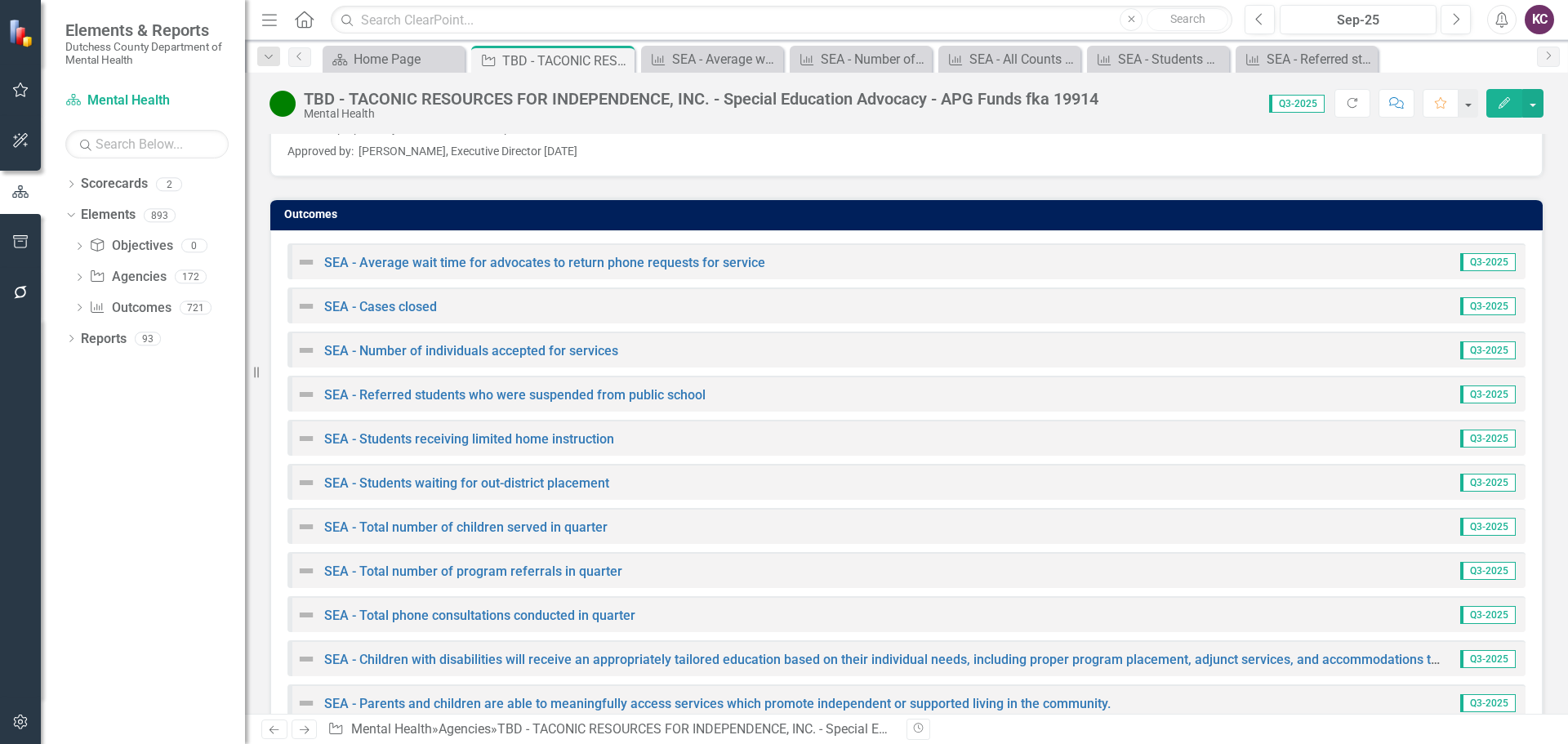
scroll to position [2367, 0]
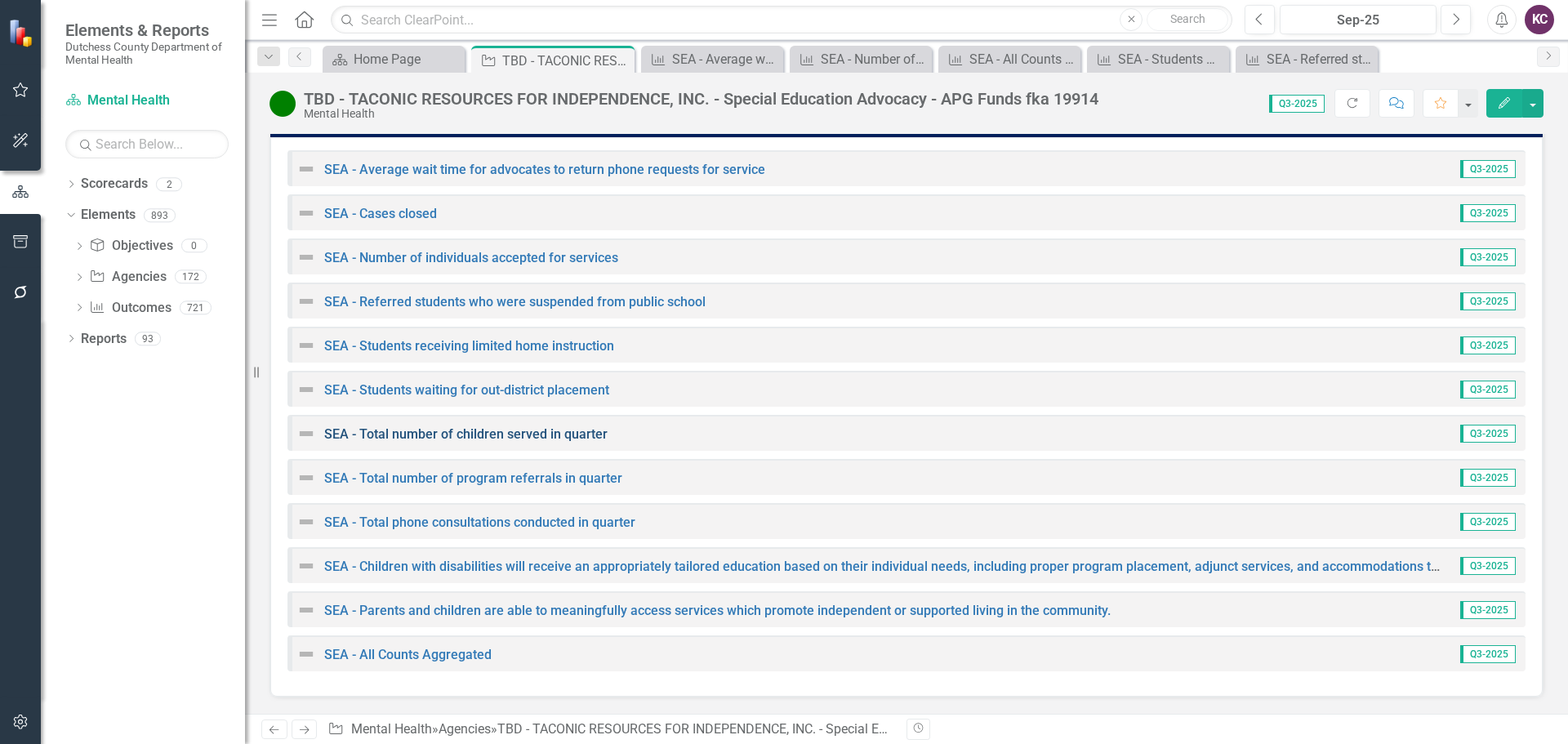
click at [497, 433] on link "SEA - Total number of children served in quarter" at bounding box center [466, 434] width 284 height 15
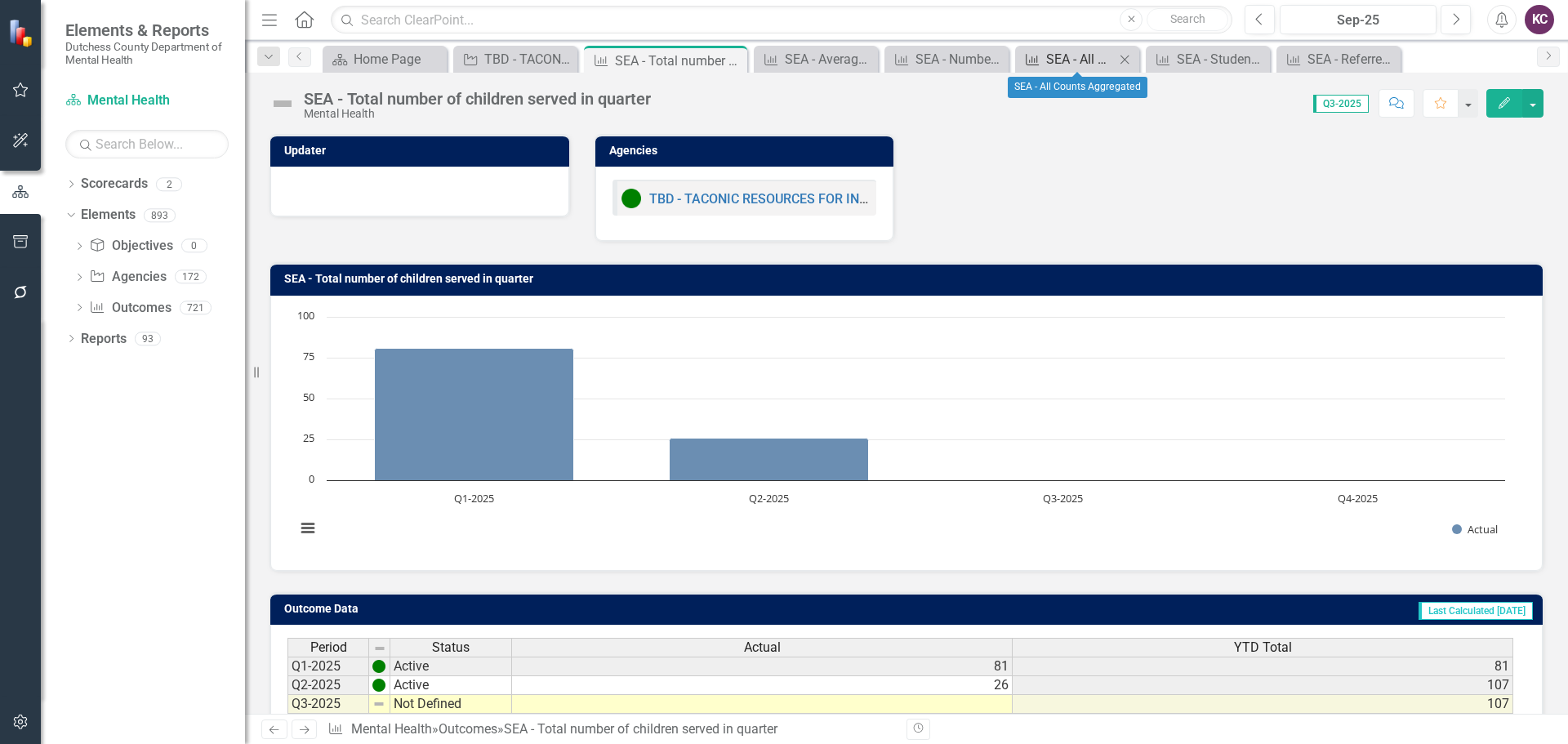
click at [1076, 57] on div "SEA - All Counts Aggregated" at bounding box center [1080, 59] width 69 height 21
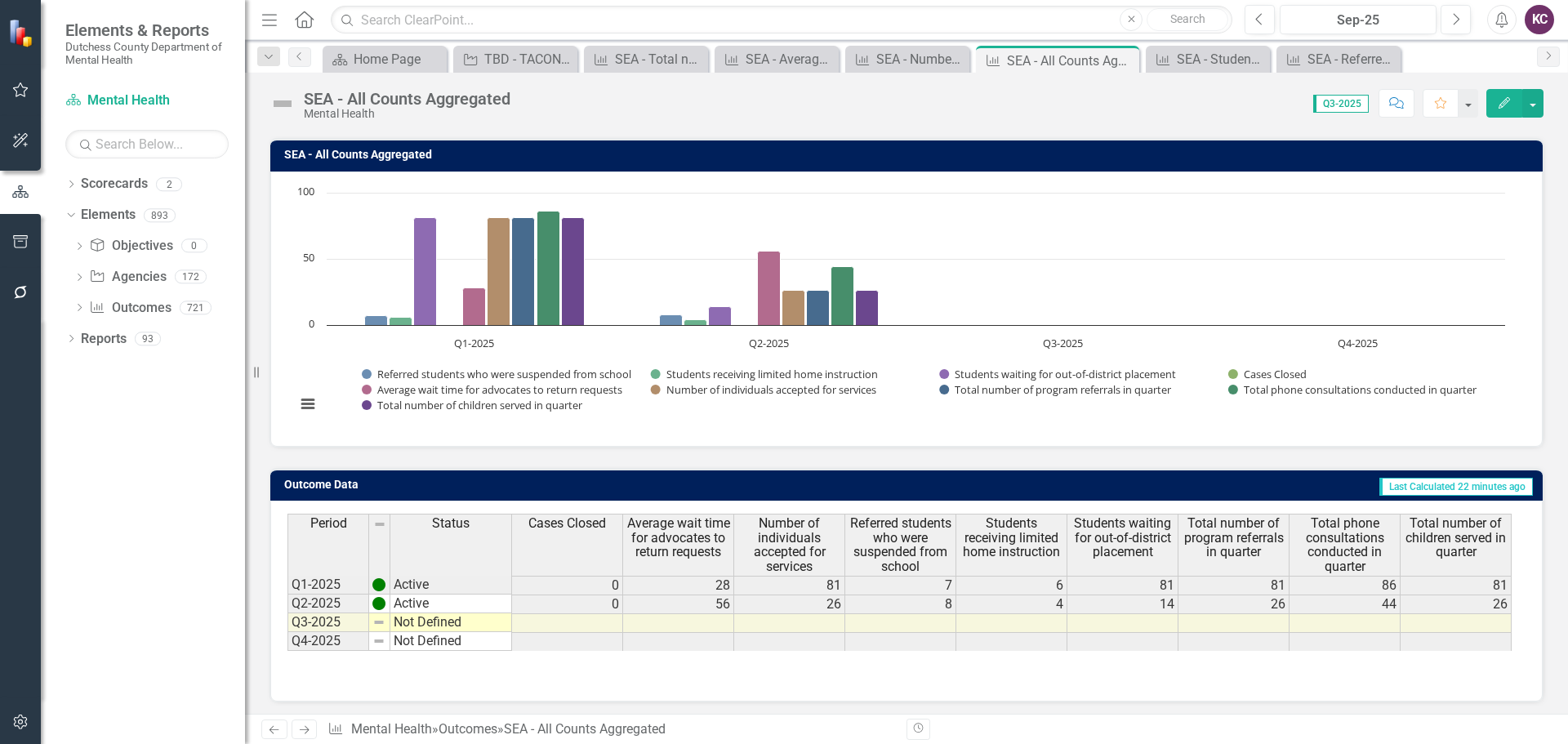
scroll to position [129, 0]
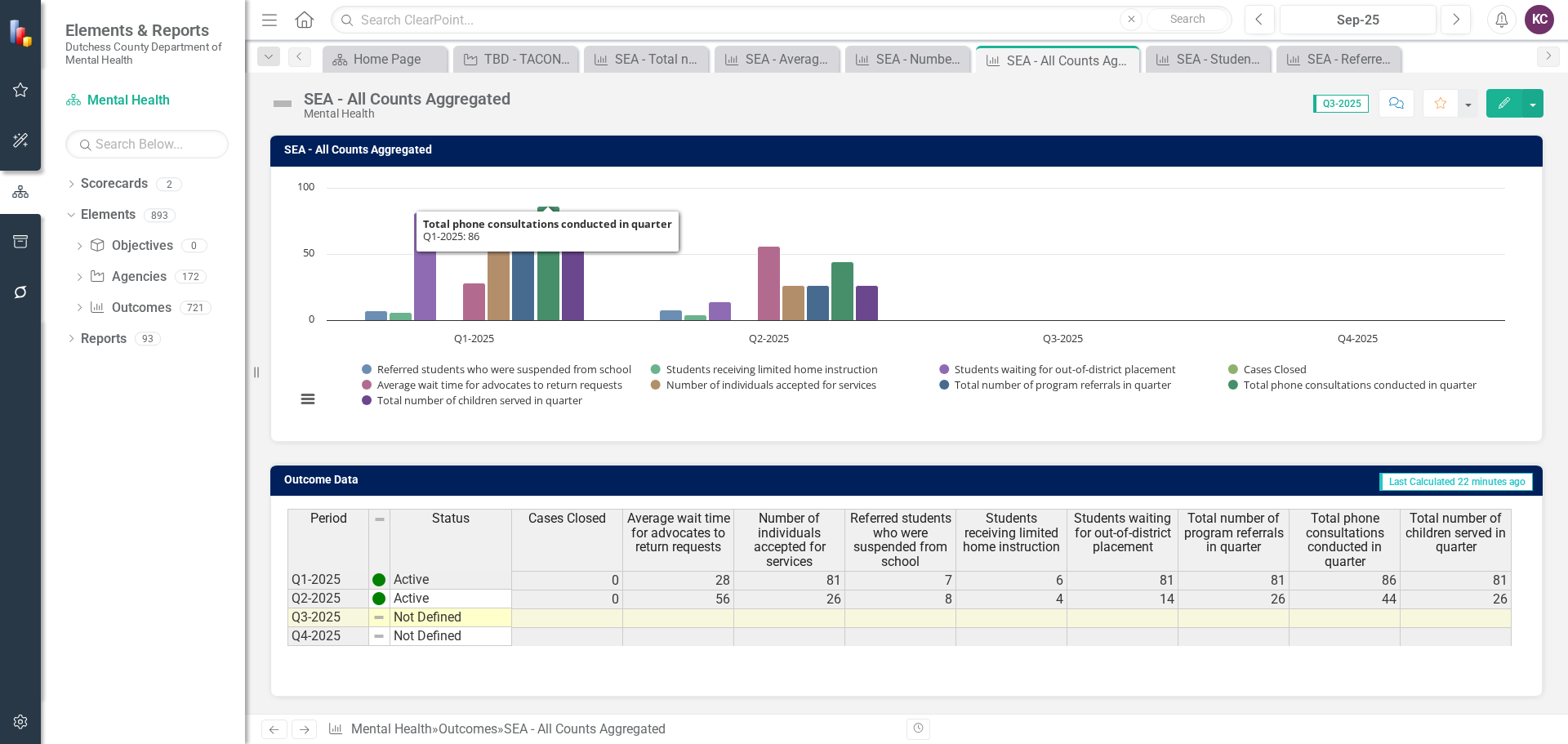
click at [653, 43] on div "Dropdown Search Scorecard Home Page Close Agency TBD - TACONIC RESOURCES FOR IN…" at bounding box center [906, 56] width 1323 height 33
click at [652, 54] on div "SEA - Total number of children served in quarter" at bounding box center [648, 59] width 69 height 21
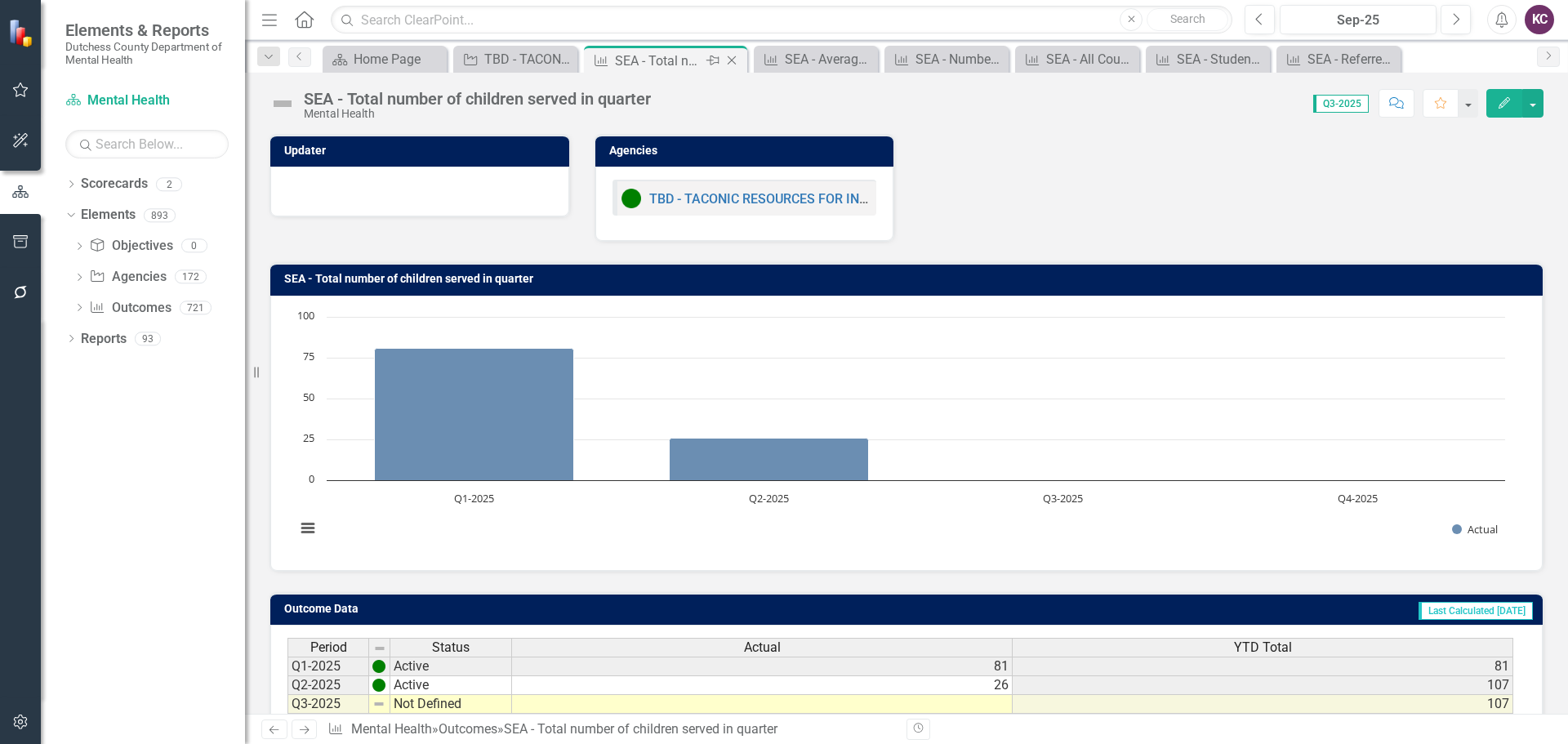
click at [738, 56] on icon "Close" at bounding box center [731, 60] width 16 height 13
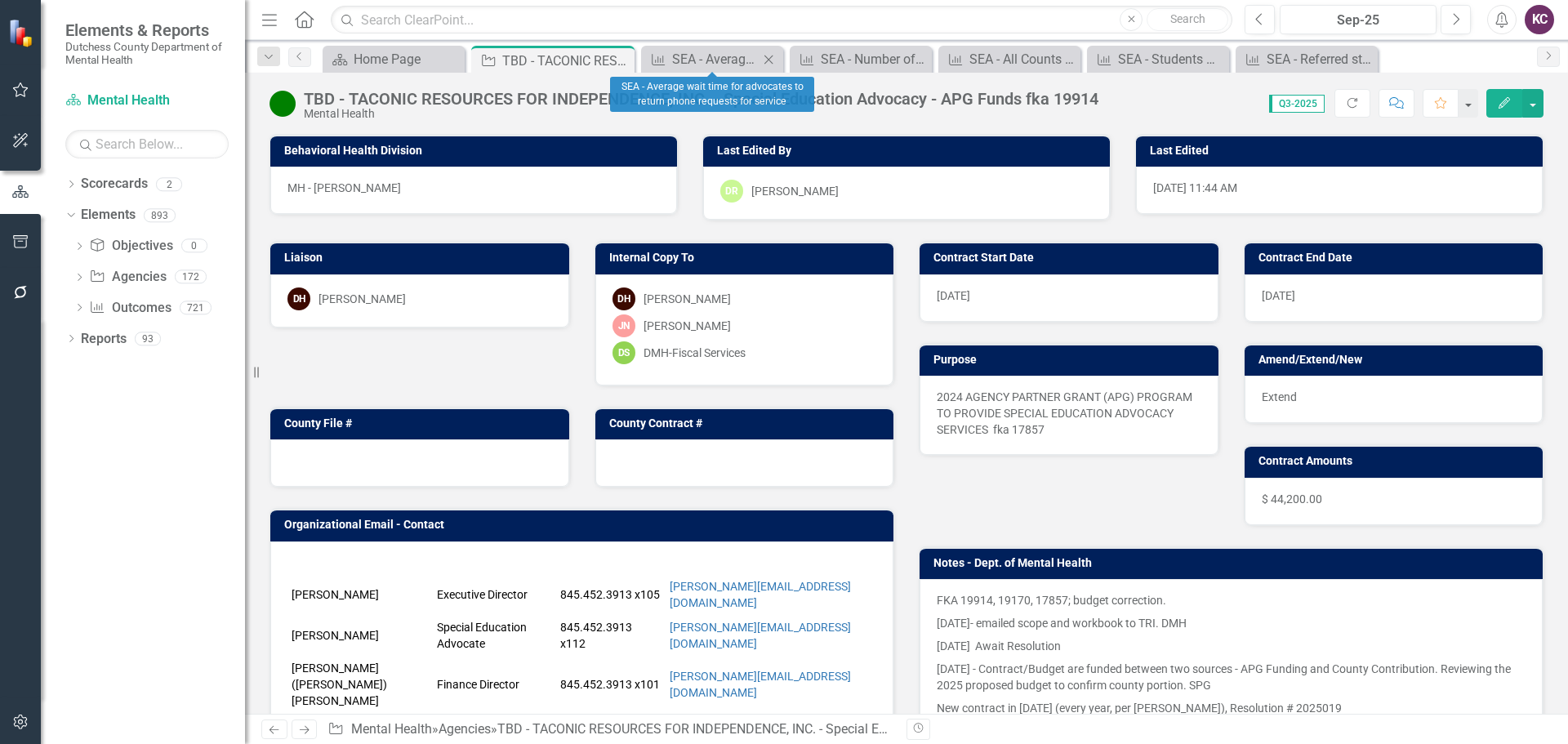
click at [770, 60] on icon "Close" at bounding box center [768, 60] width 16 height 13
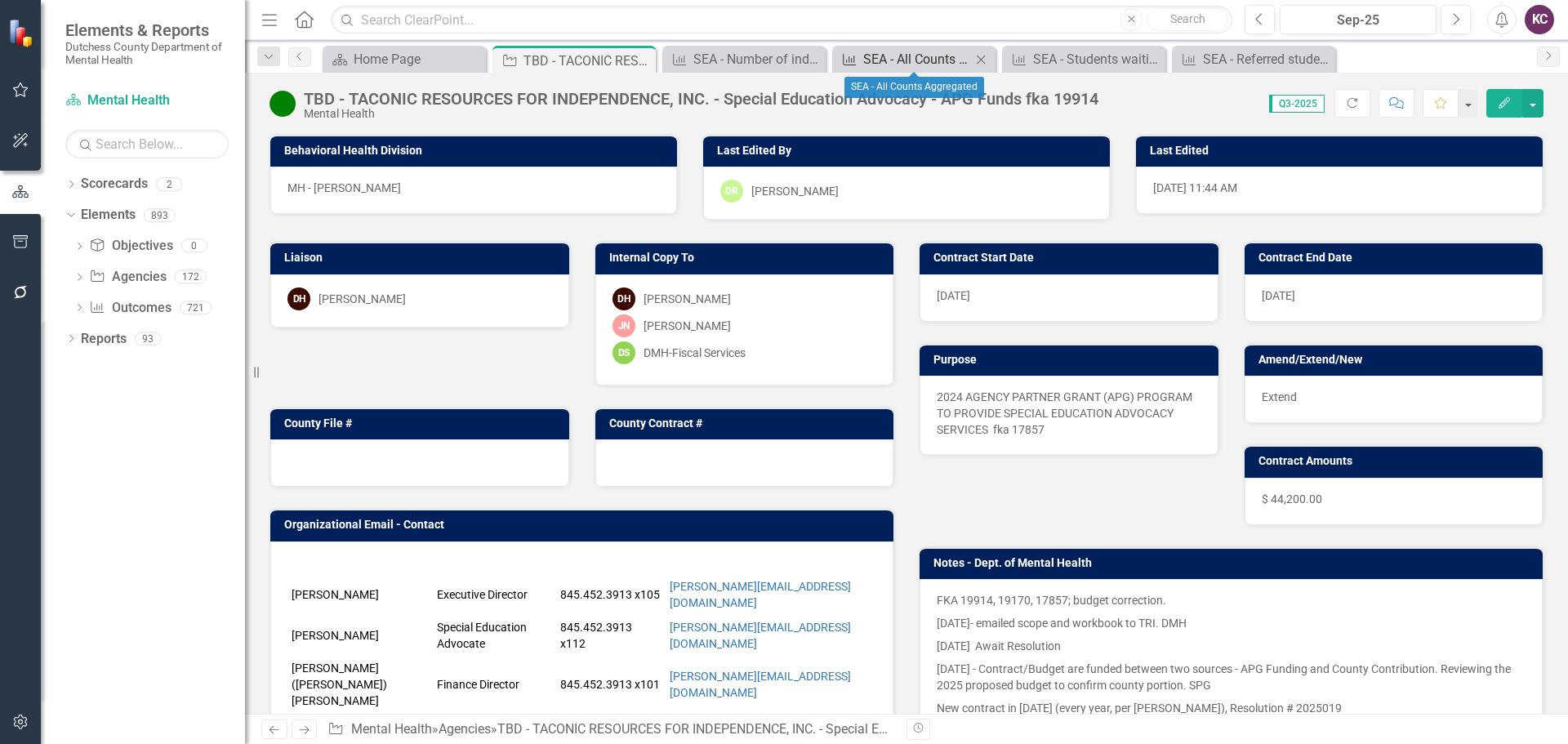
click at [920, 54] on div "SEA - All Counts Aggregated" at bounding box center [917, 59] width 108 height 21
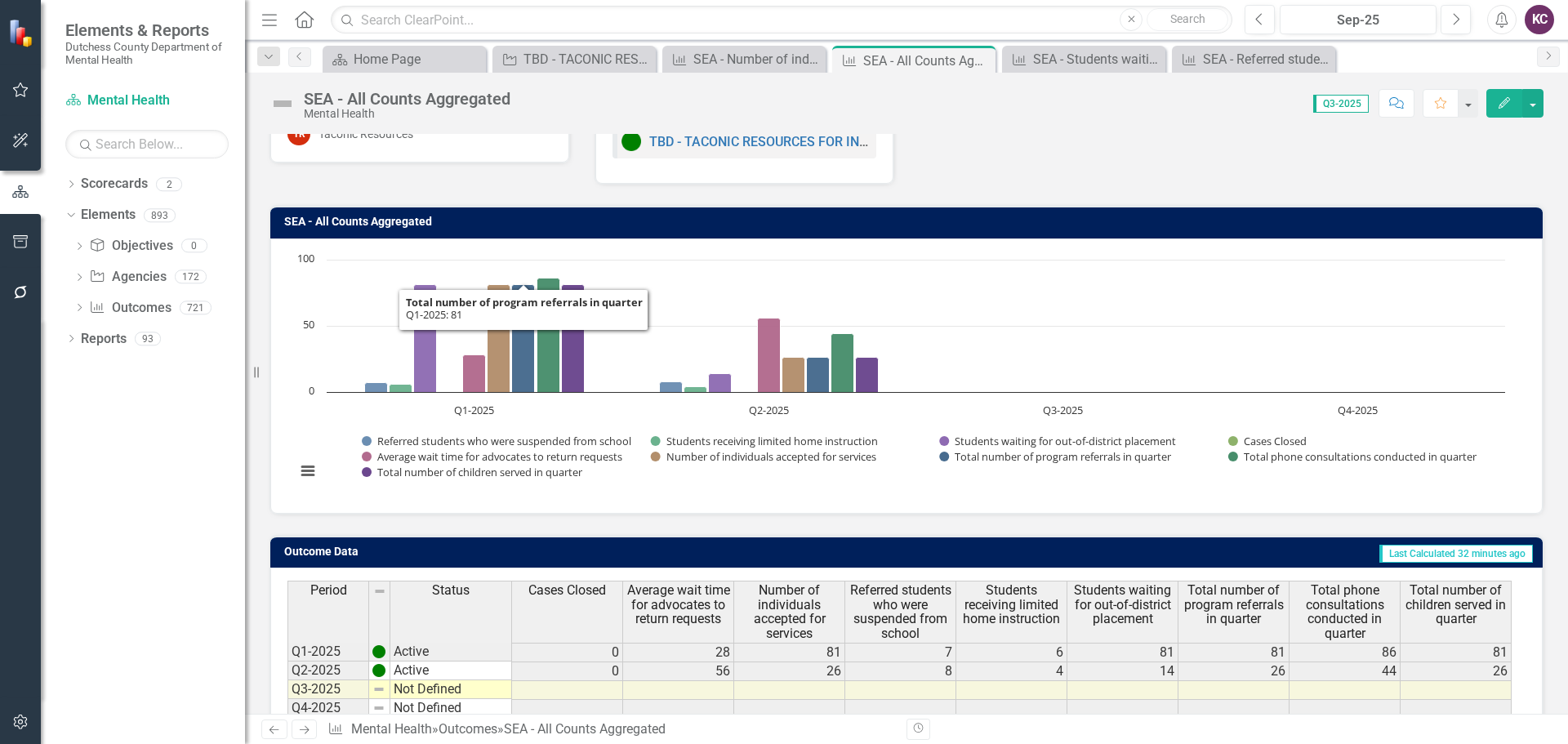
scroll to position [129, 0]
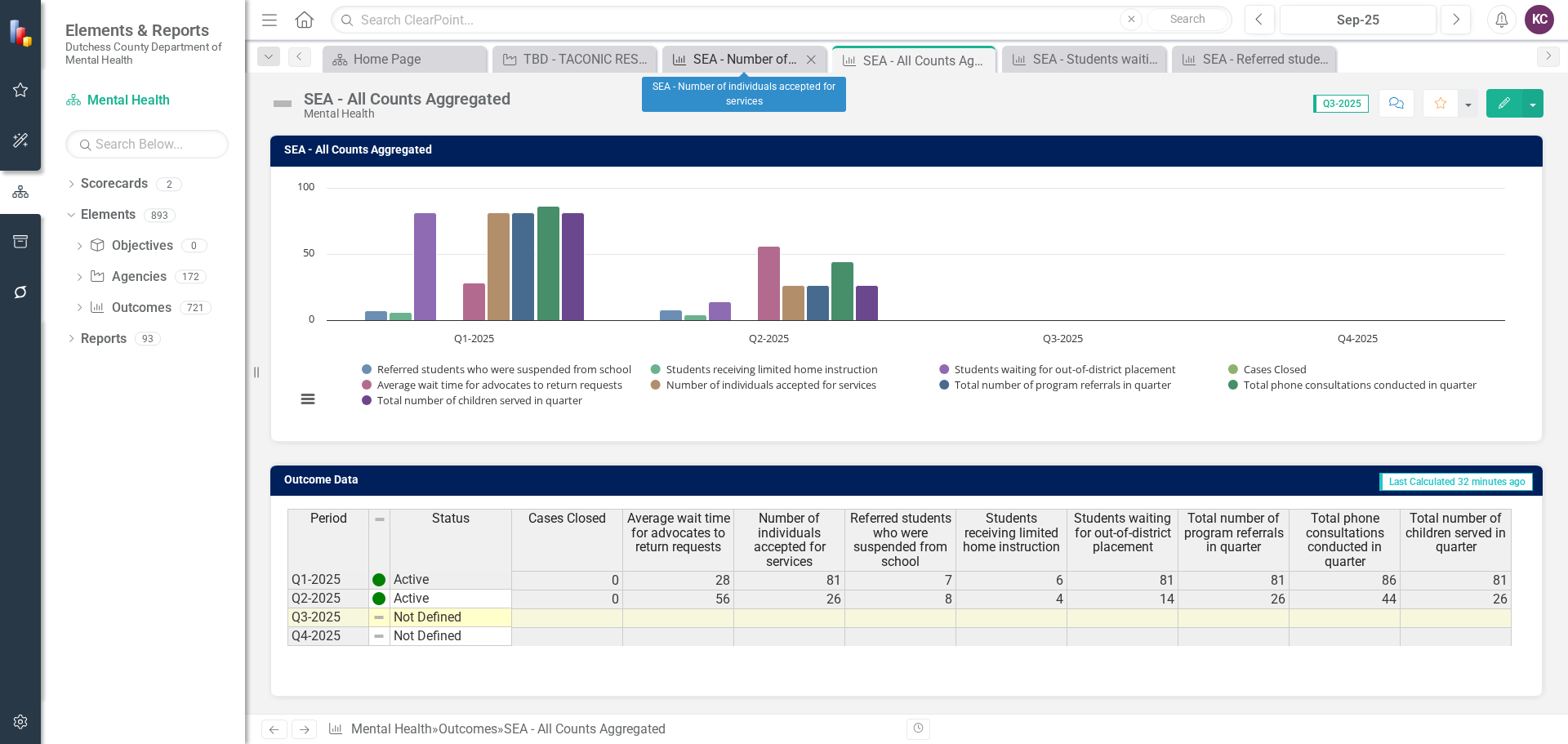
click at [757, 61] on div "SEA - Number of individuals accepted for services" at bounding box center [747, 59] width 108 height 21
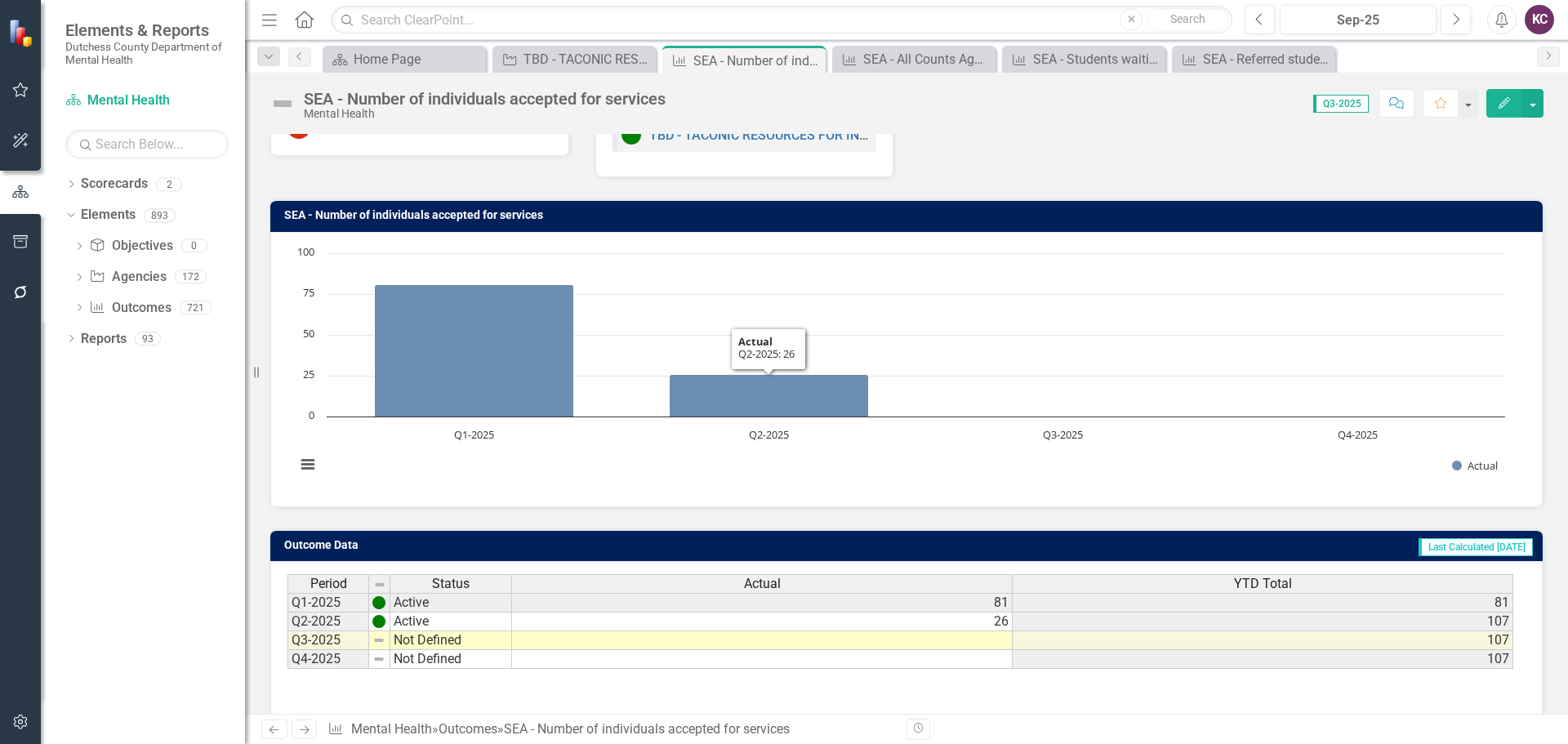
scroll to position [129, 0]
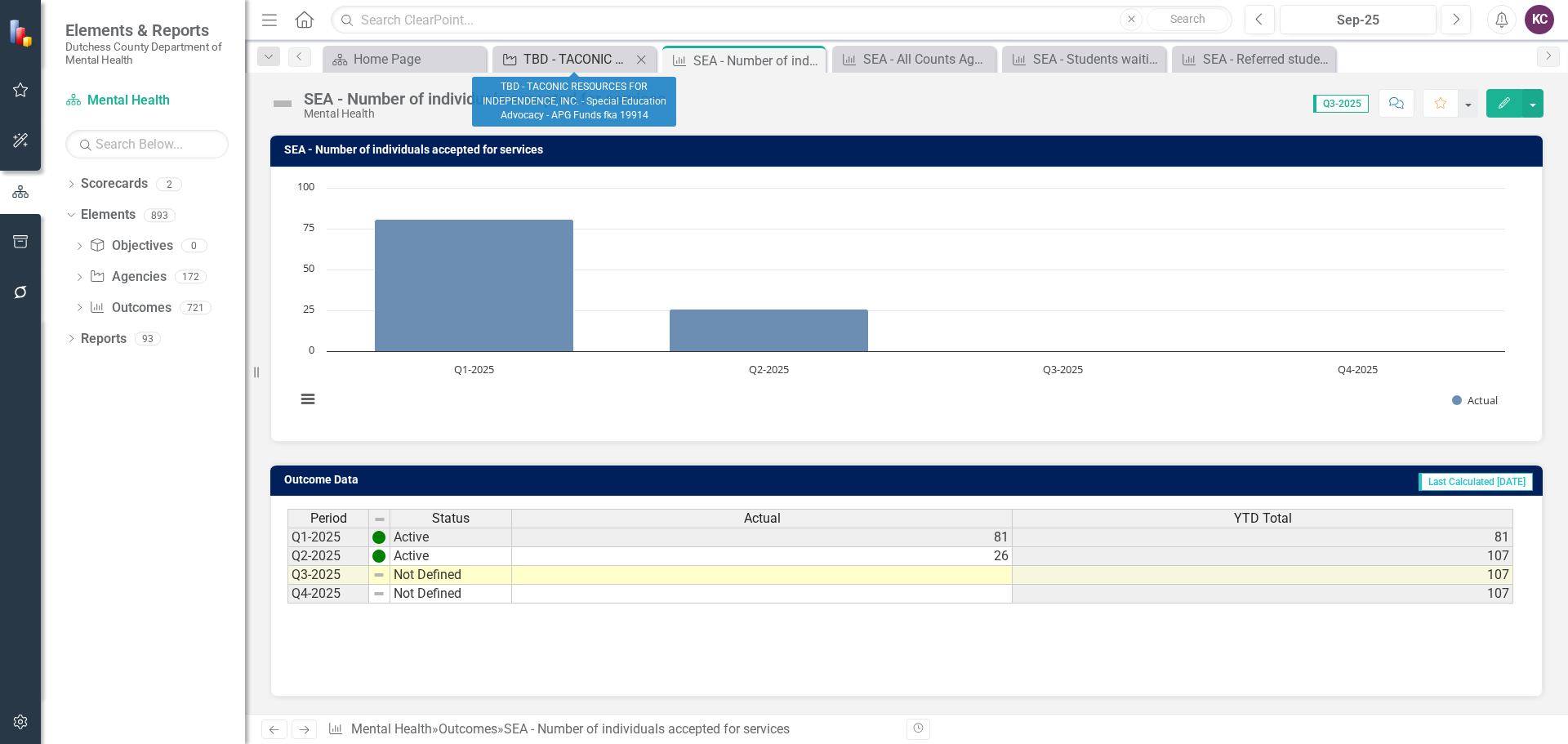
click at [583, 59] on div "TBD - TACONIC RESOURCES FOR INDEPENDENCE, INC. - Special Education Advocacy - A…" at bounding box center [577, 59] width 108 height 21
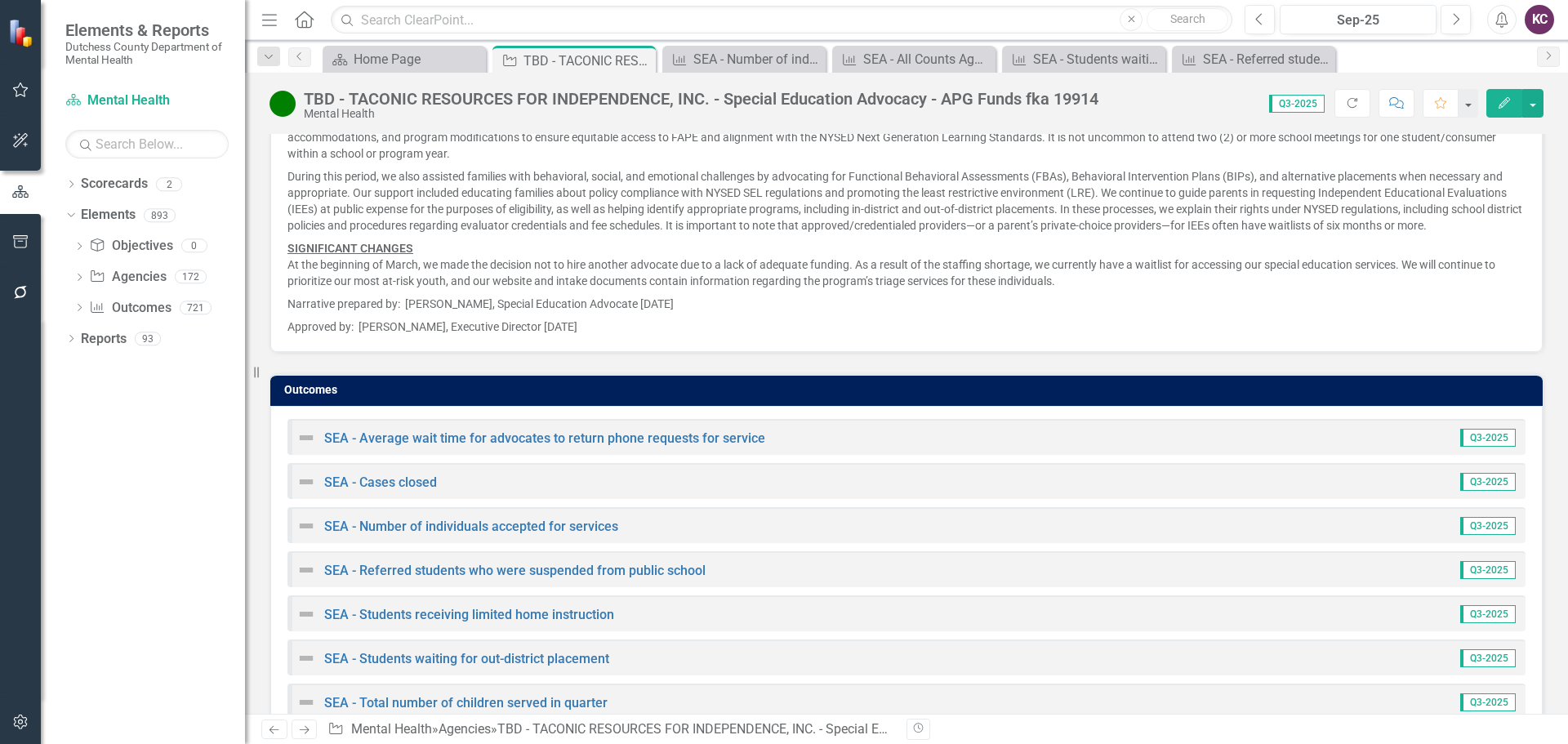
scroll to position [2367, 0]
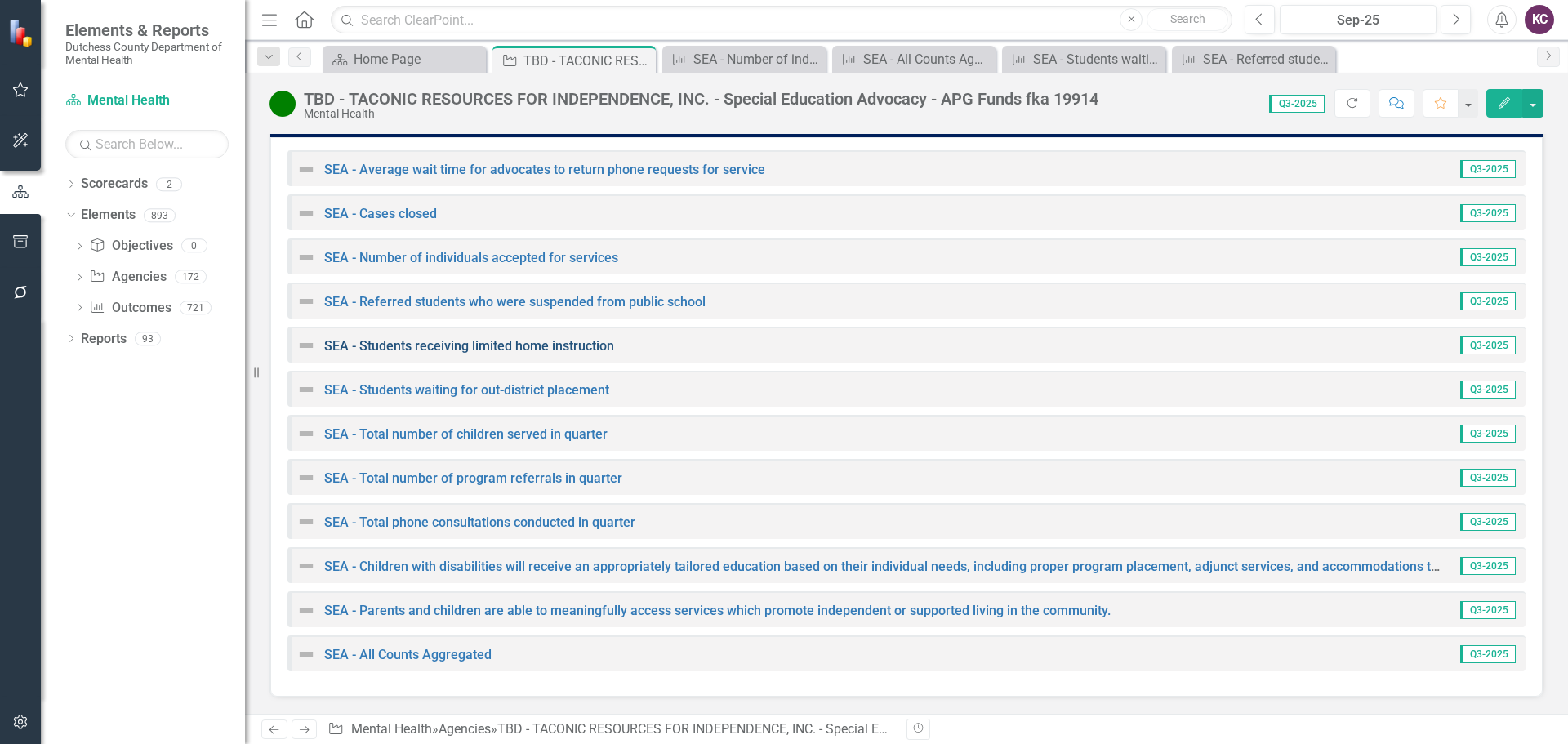
click at [486, 343] on link "SEA - Students receiving limited home instruction" at bounding box center [469, 345] width 290 height 15
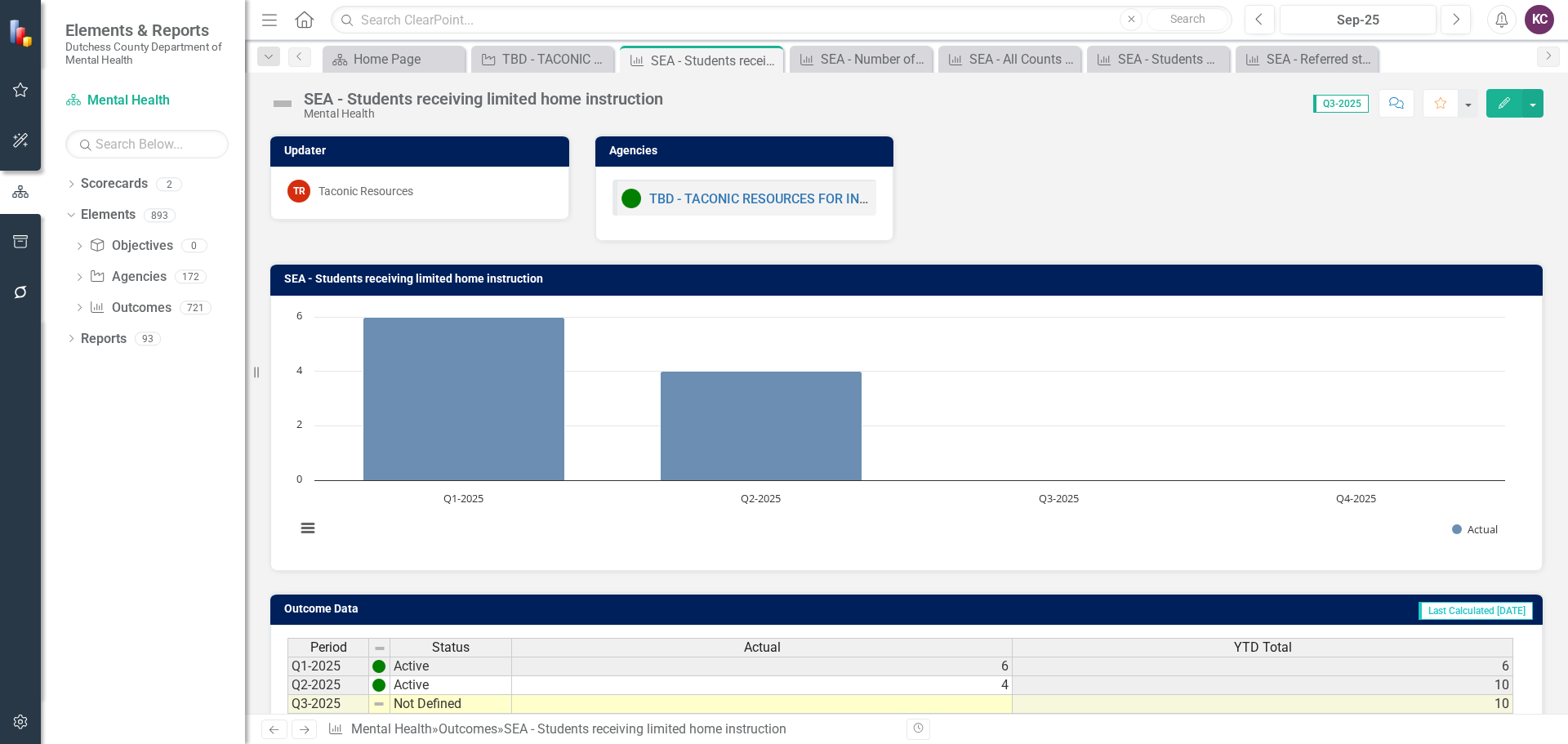
scroll to position [82, 0]
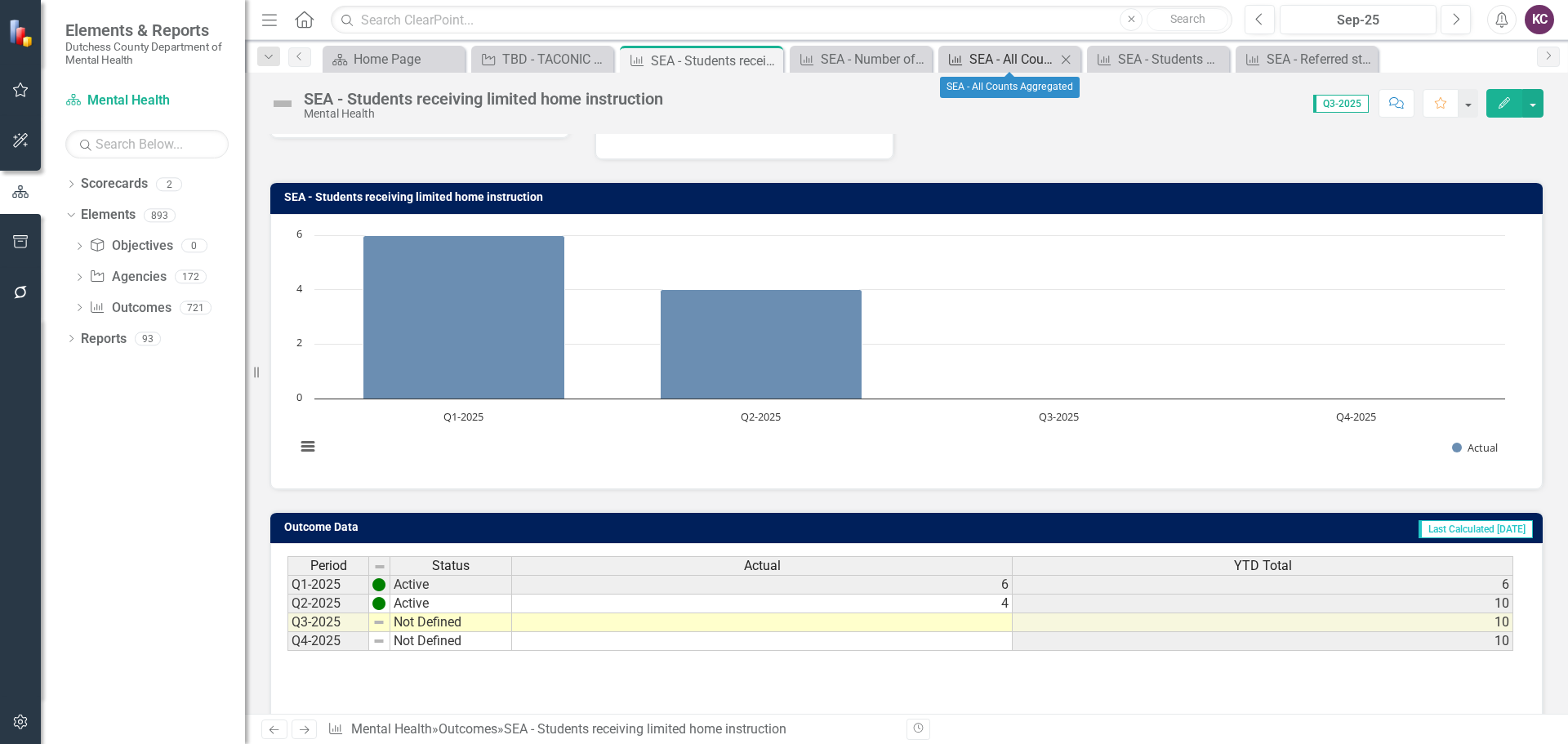
click at [981, 55] on div "SEA - All Counts Aggregated" at bounding box center [1012, 59] width 87 height 21
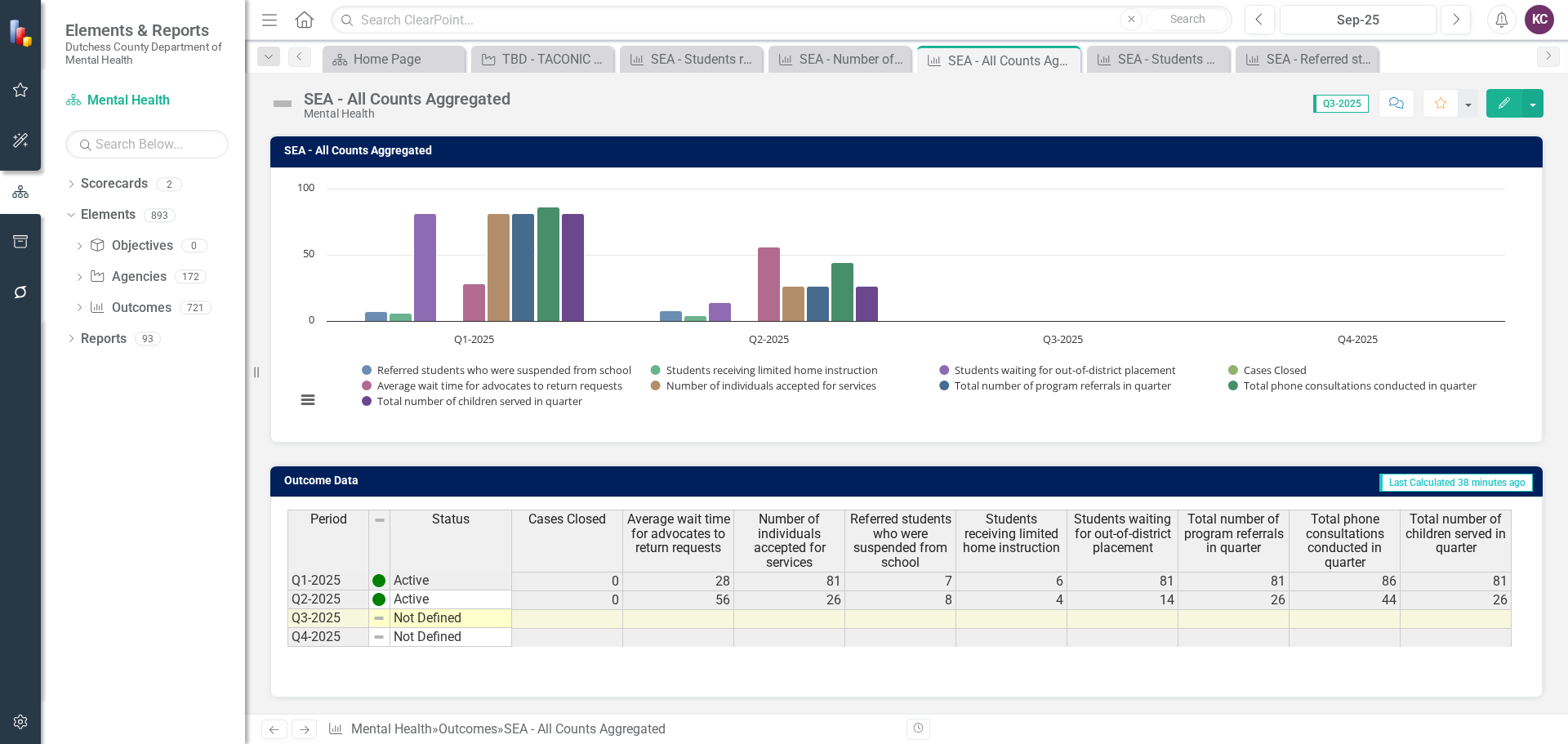
scroll to position [129, 0]
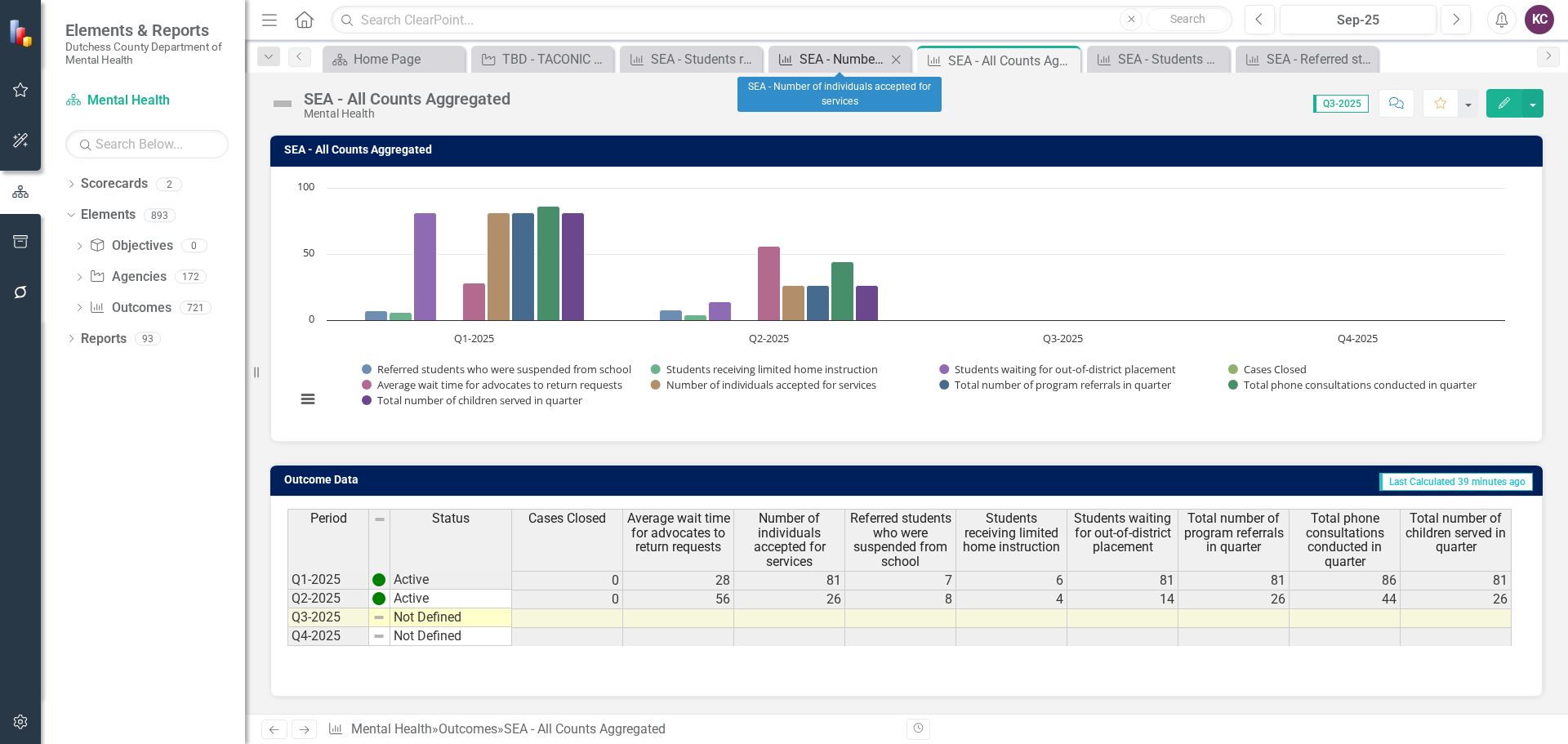
click at [821, 62] on div "SEA - Number of individuals accepted for services" at bounding box center [842, 59] width 87 height 21
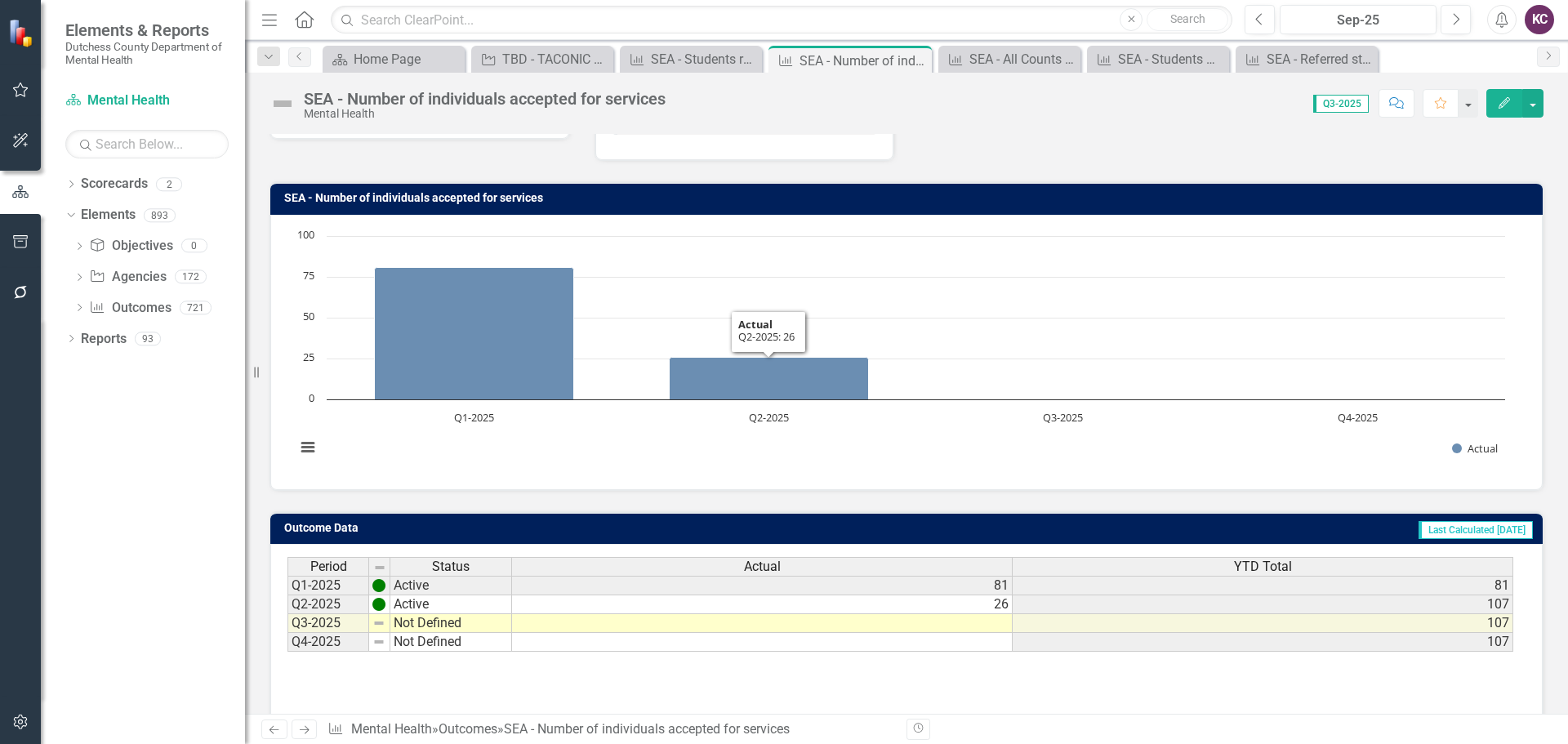
scroll to position [129, 0]
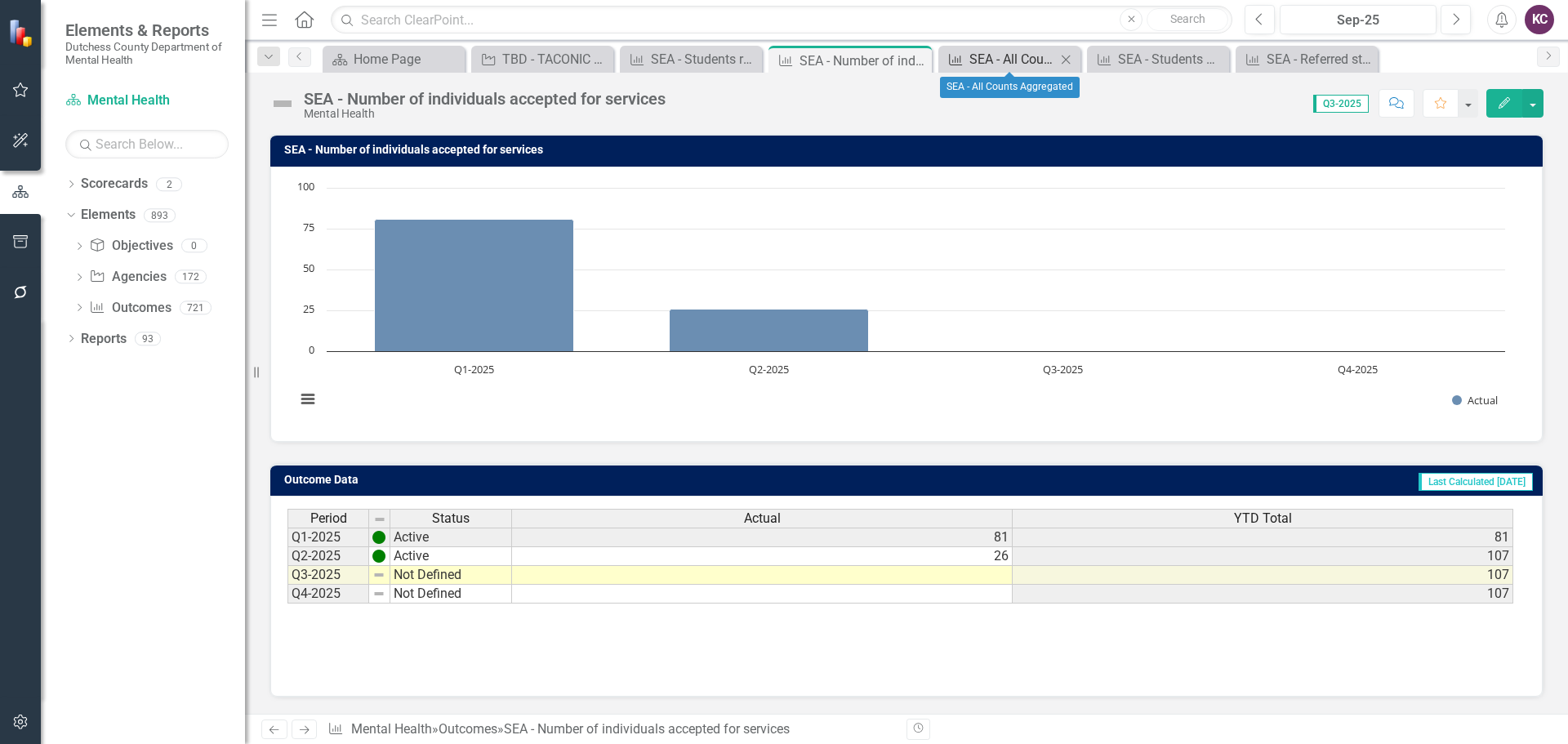
click at [998, 62] on div "SEA - All Counts Aggregated" at bounding box center [1012, 59] width 87 height 21
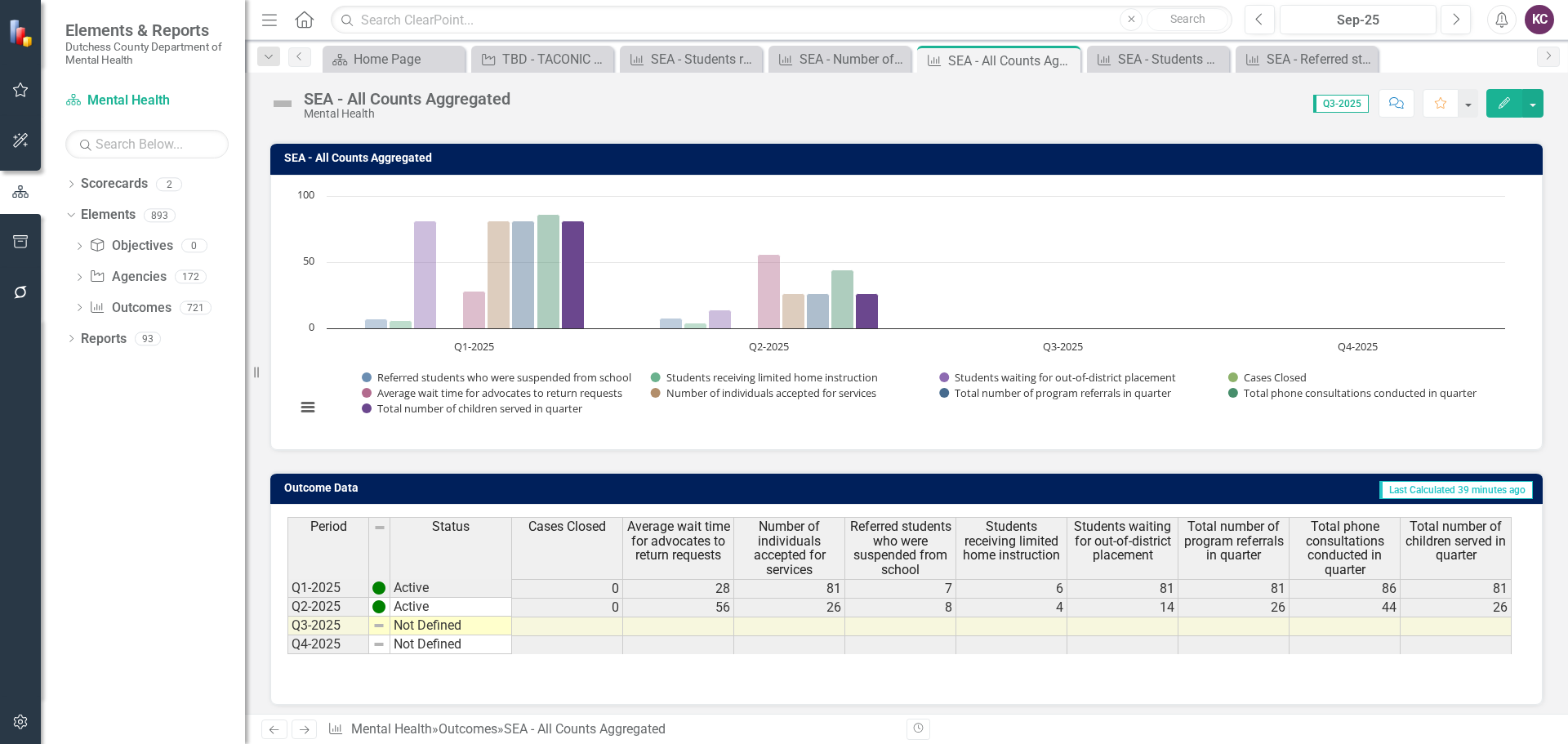
scroll to position [129, 0]
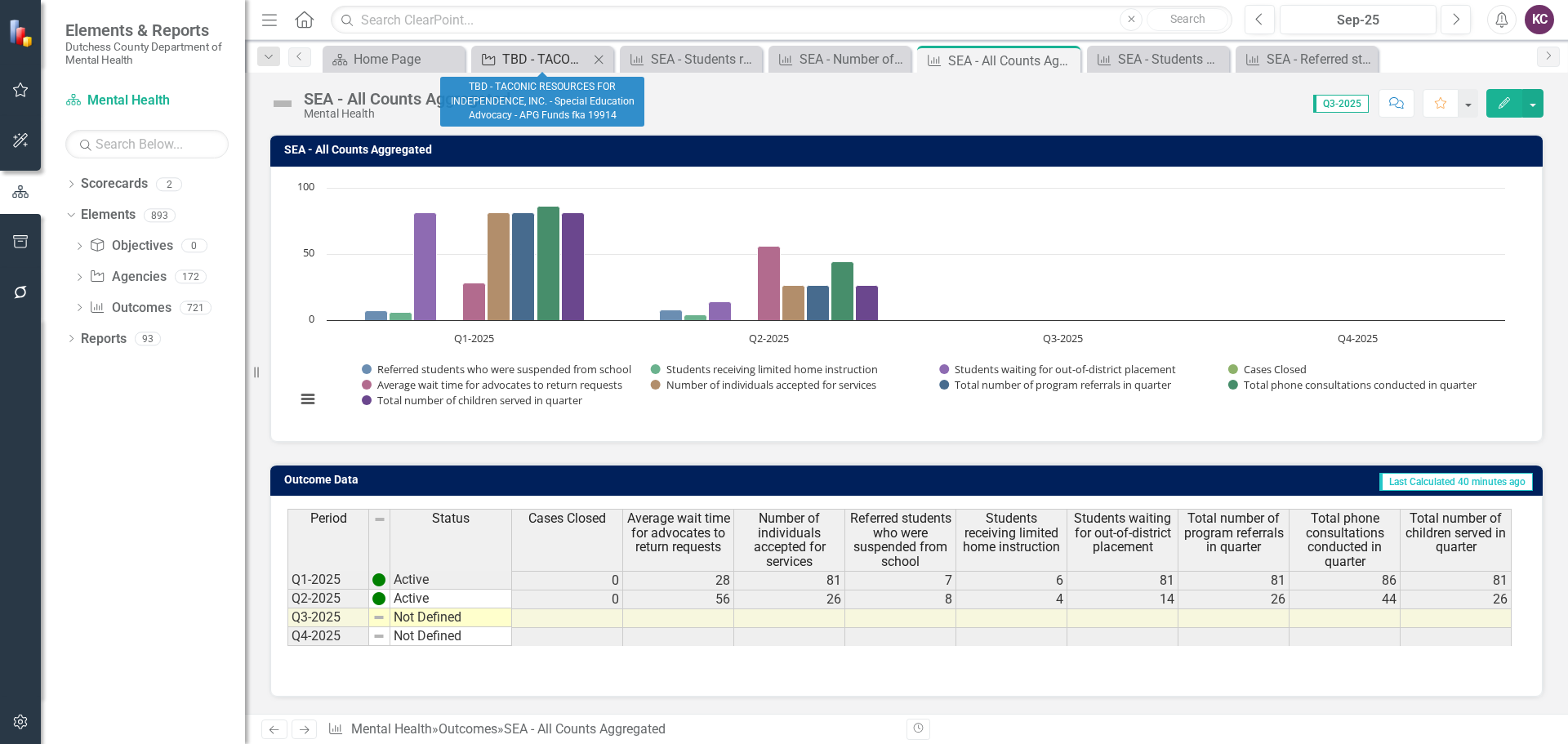
click at [534, 54] on div "TBD - TACONIC RESOURCES FOR INDEPENDENCE, INC. - Special Education Advocacy - A…" at bounding box center [545, 59] width 87 height 21
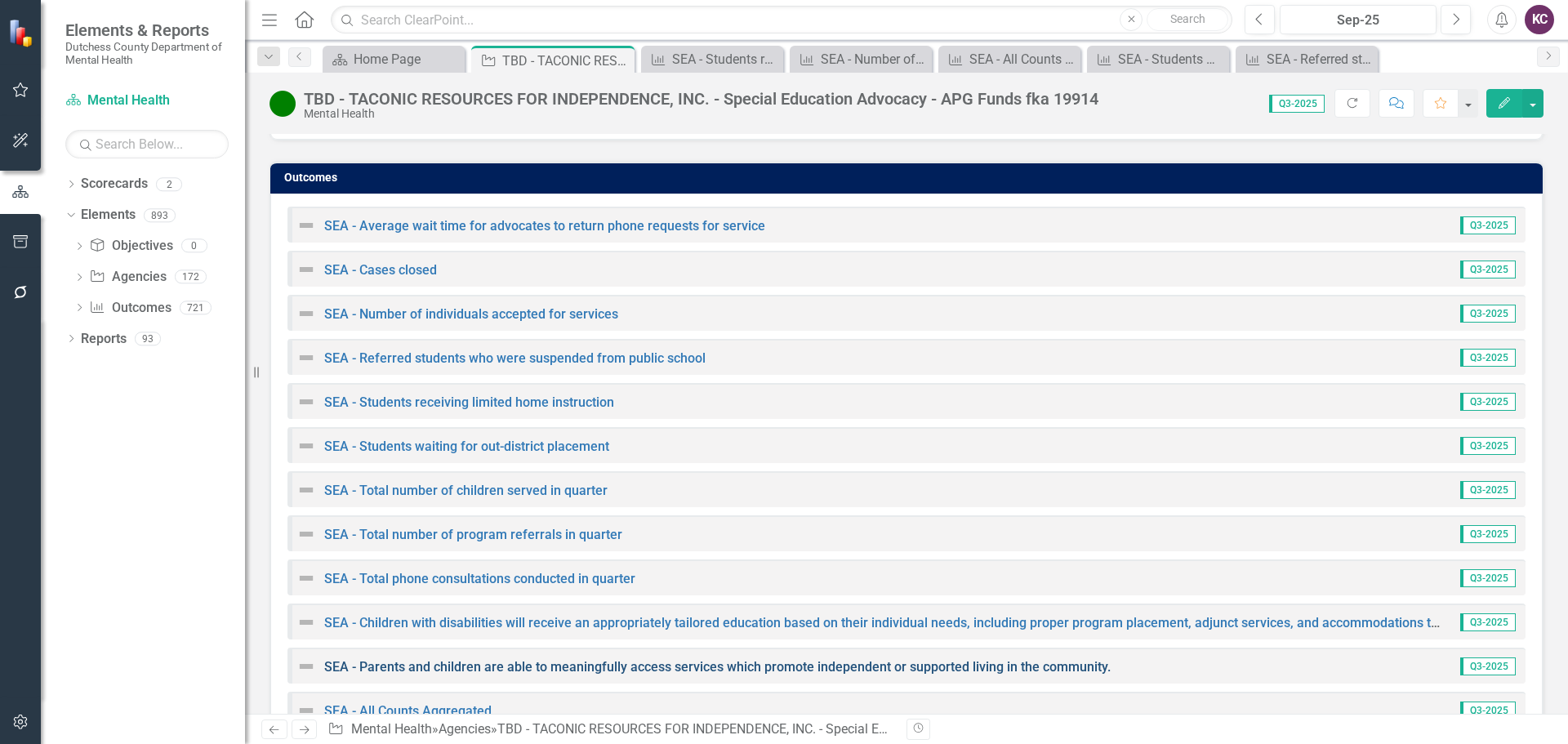
scroll to position [2367, 0]
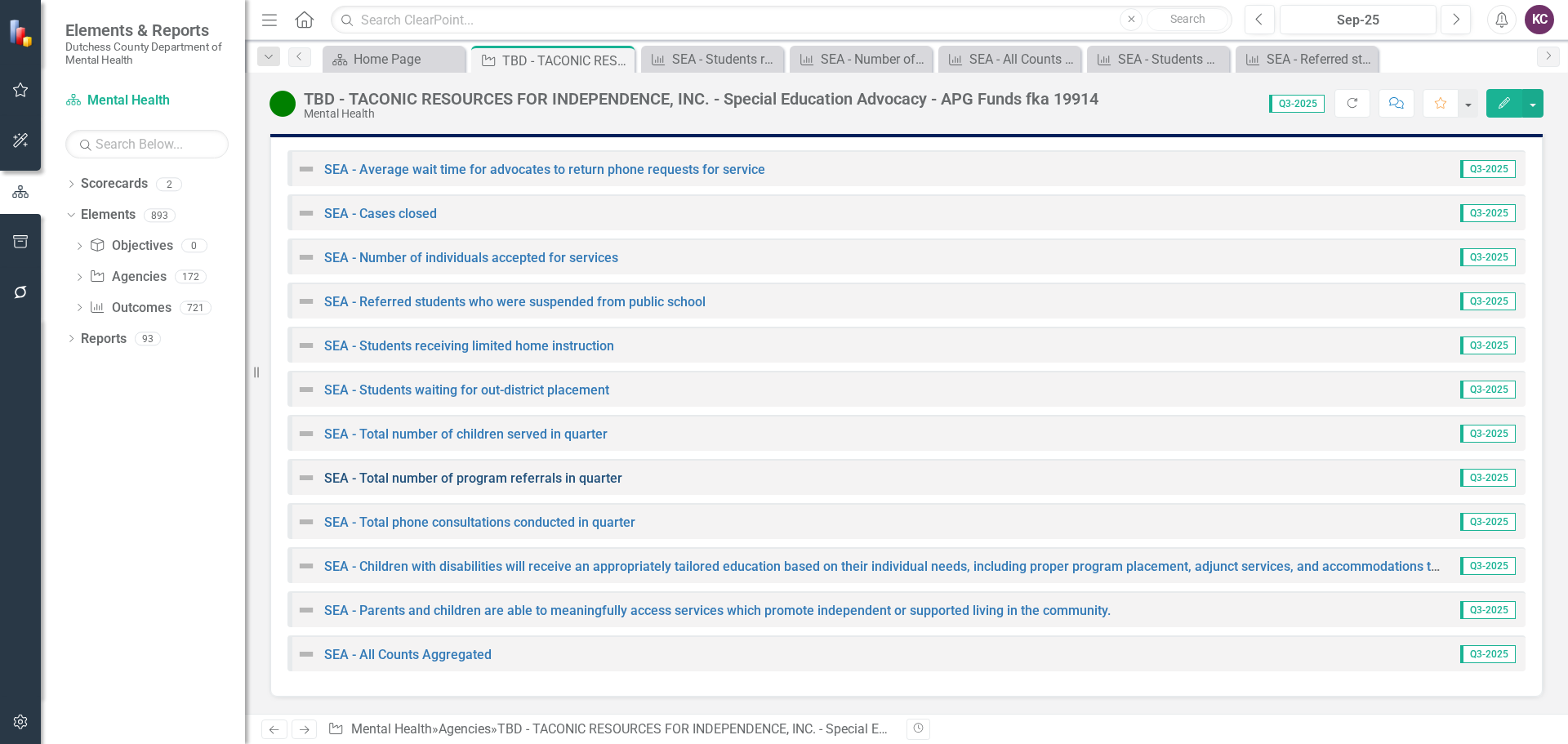
click at [469, 478] on link "SEA - Total number of program referrals in quarter" at bounding box center [474, 477] width 298 height 15
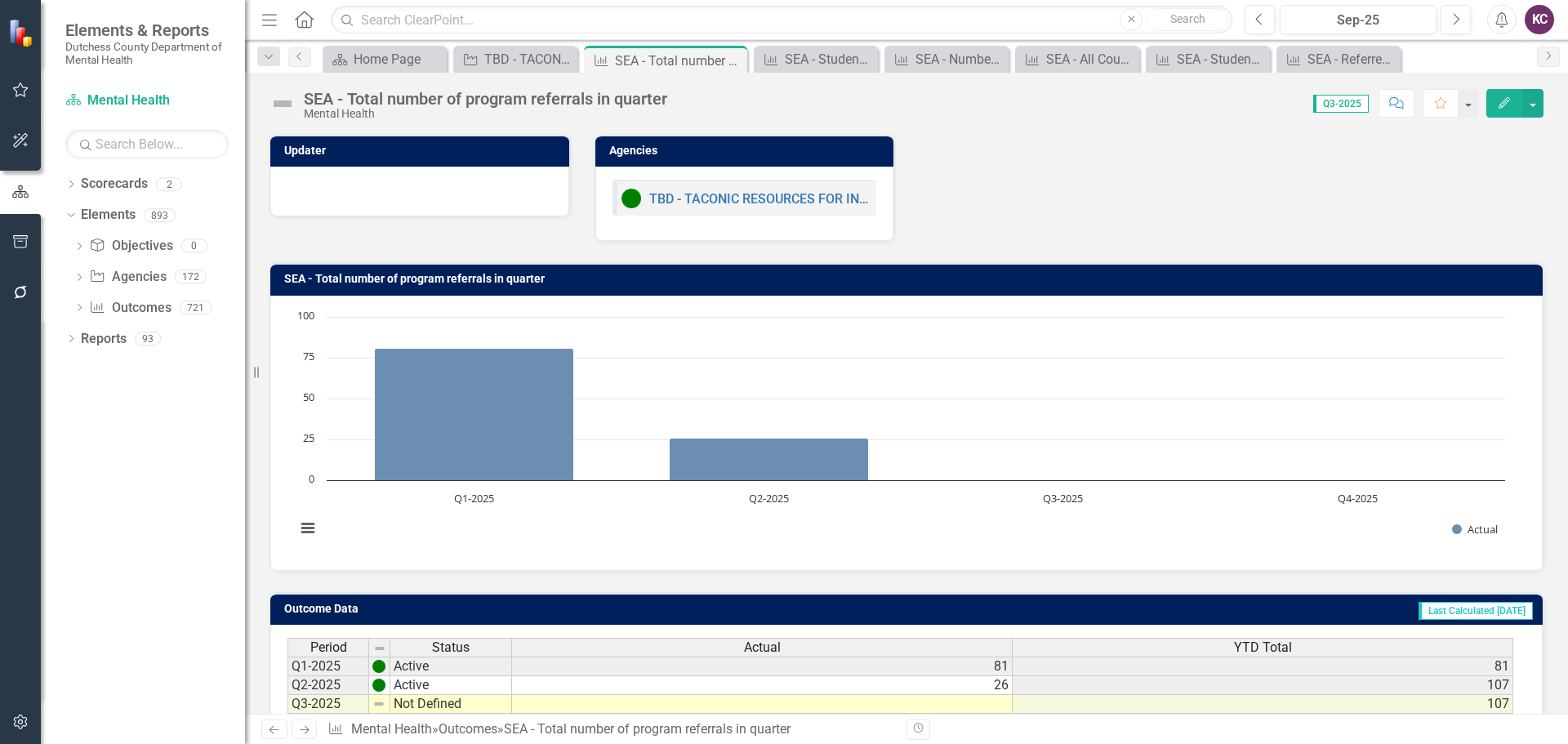
scroll to position [129, 0]
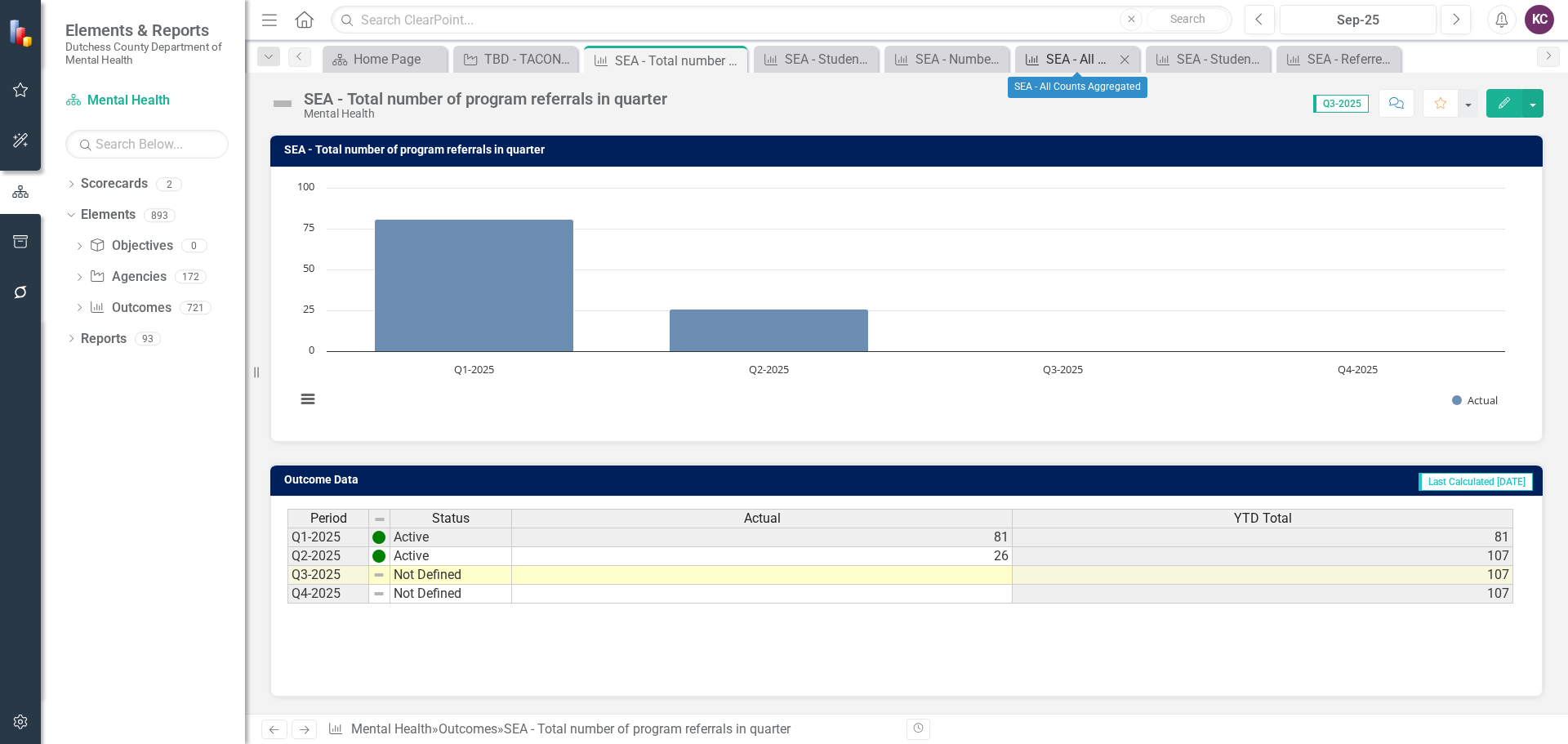
click at [1076, 59] on div "SEA - All Counts Aggregated" at bounding box center [1080, 59] width 69 height 21
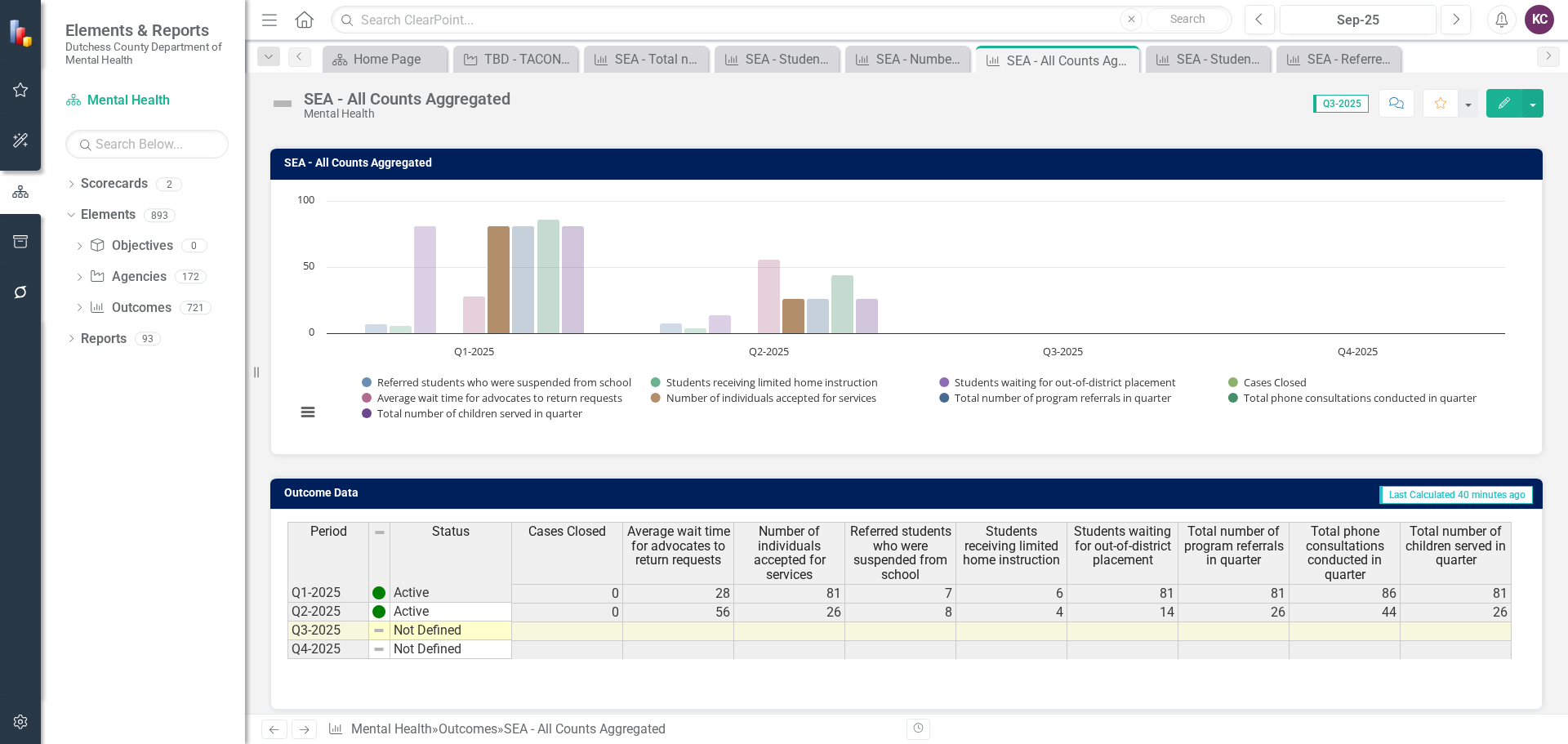
scroll to position [129, 0]
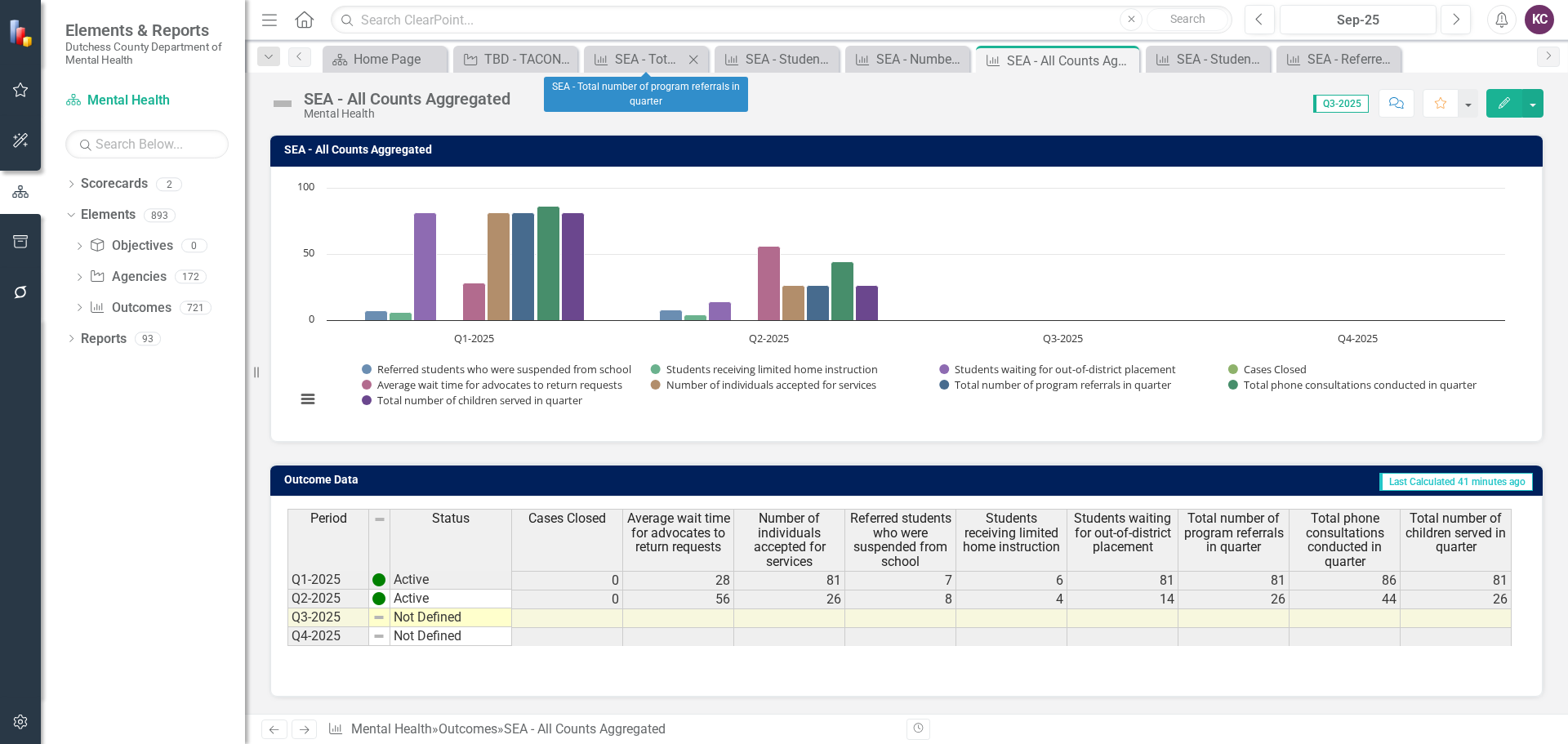
click at [697, 62] on icon "Close" at bounding box center [693, 60] width 16 height 13
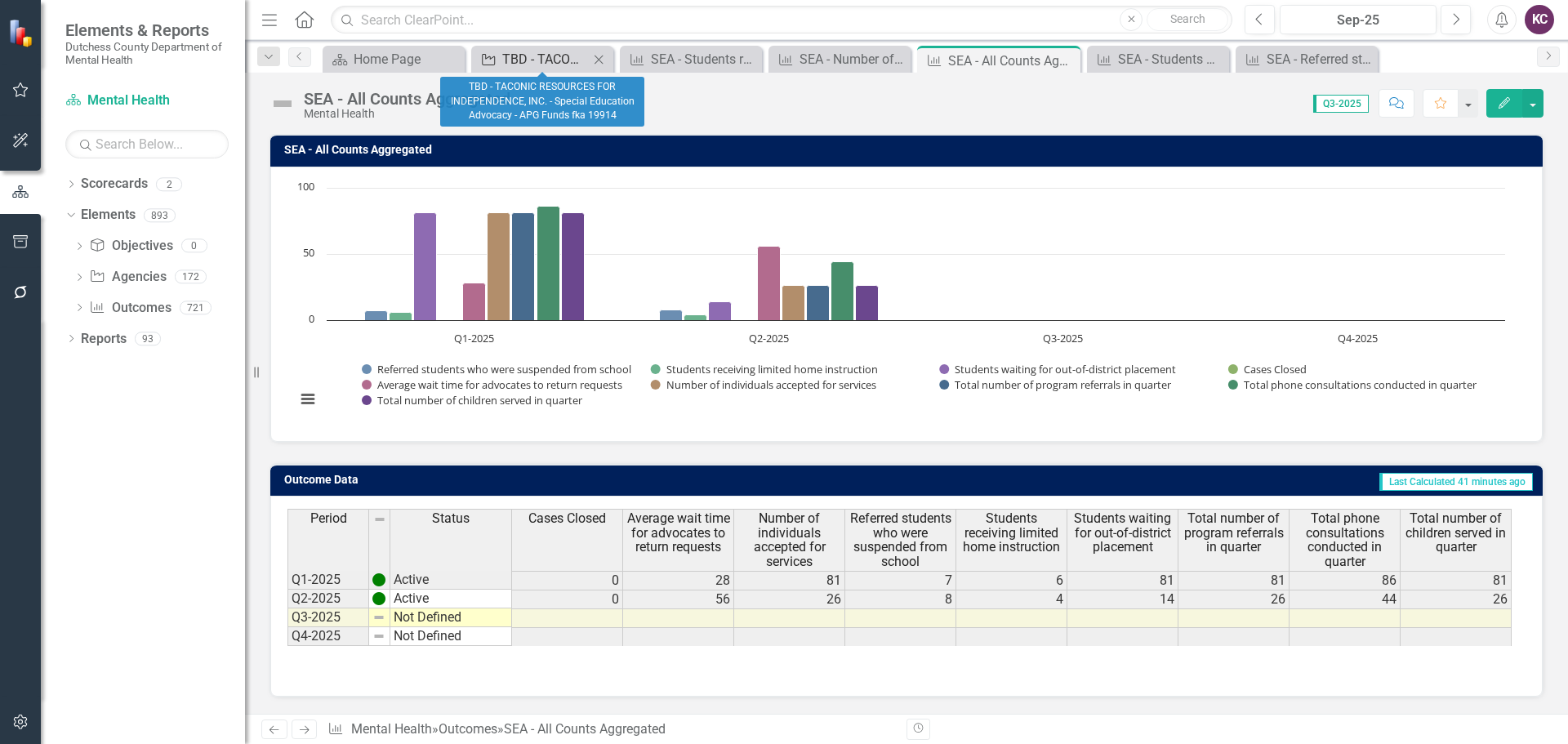
click at [553, 63] on div "TBD - TACONIC RESOURCES FOR INDEPENDENCE, INC. - Special Education Advocacy - A…" at bounding box center [545, 59] width 87 height 21
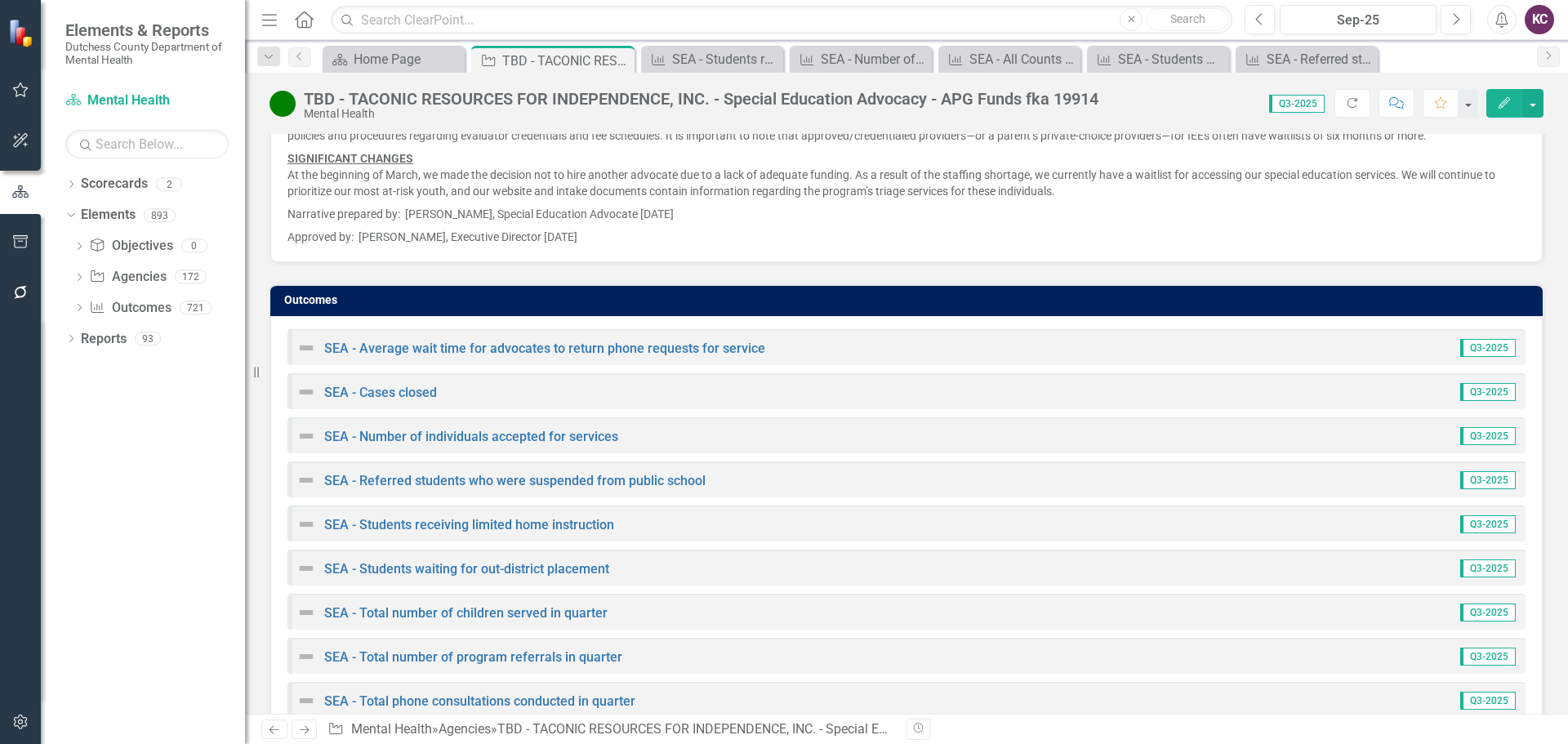
scroll to position [2367, 0]
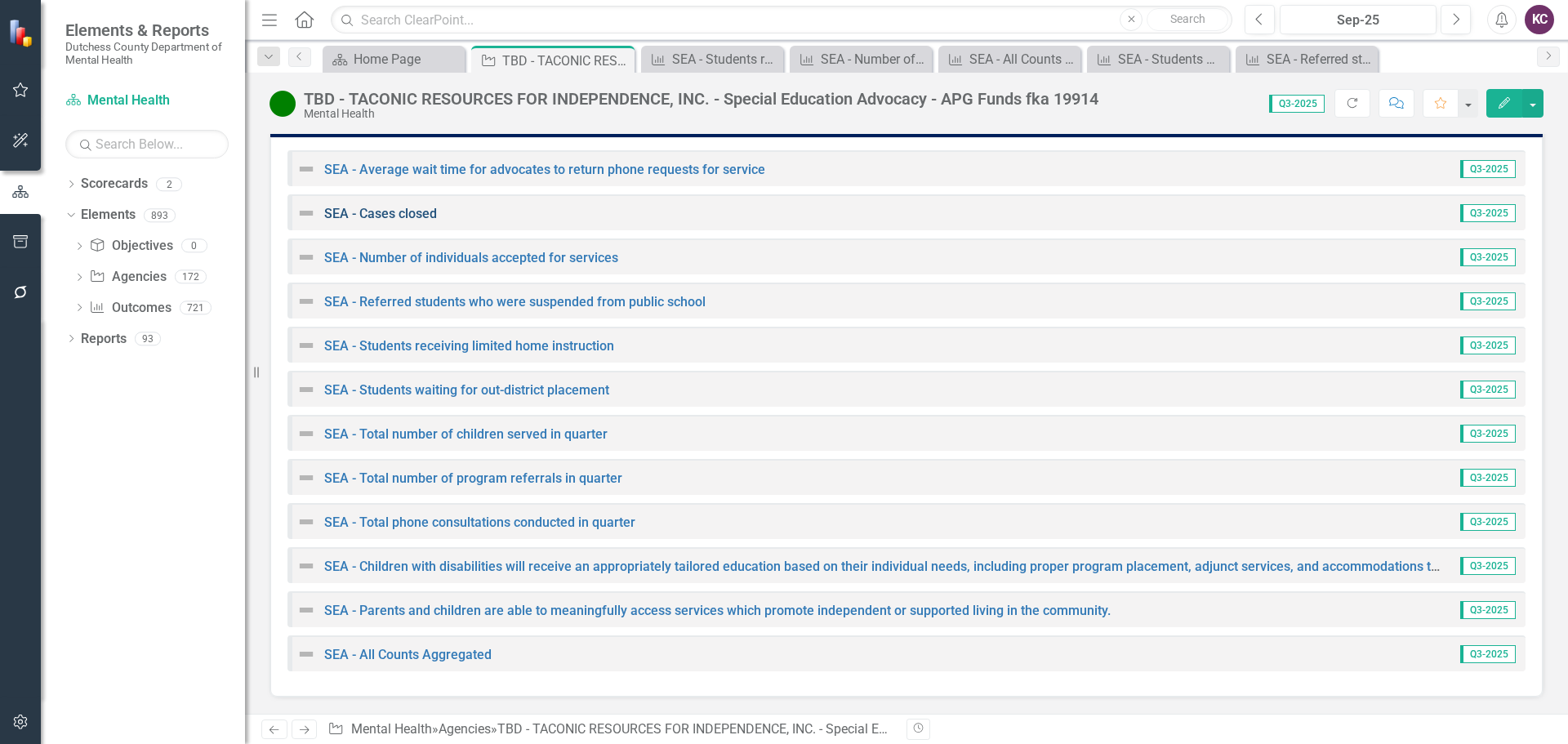
click at [417, 218] on link "SEA - Cases closed" at bounding box center [381, 213] width 112 height 15
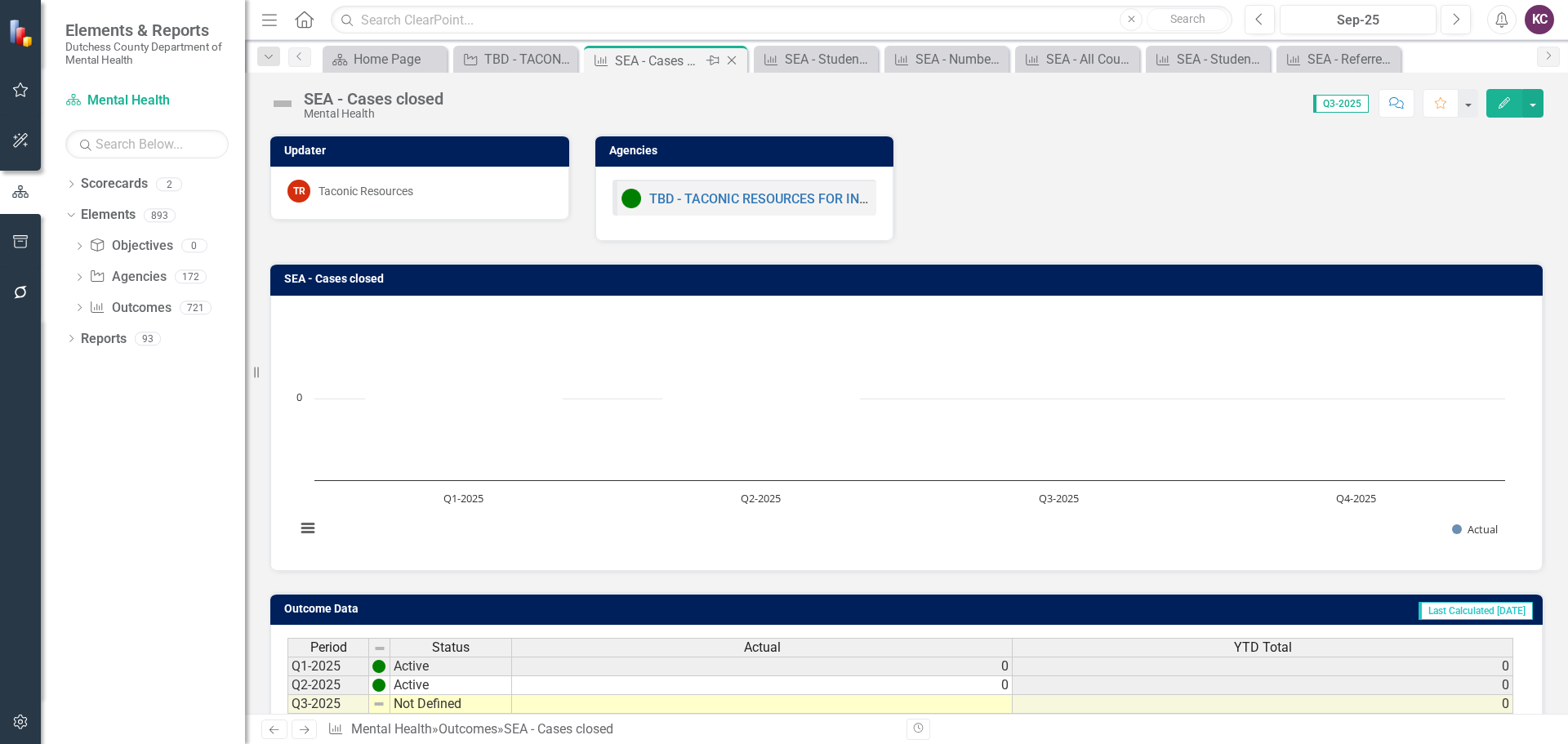
click at [728, 64] on icon at bounding box center [732, 61] width 9 height 9
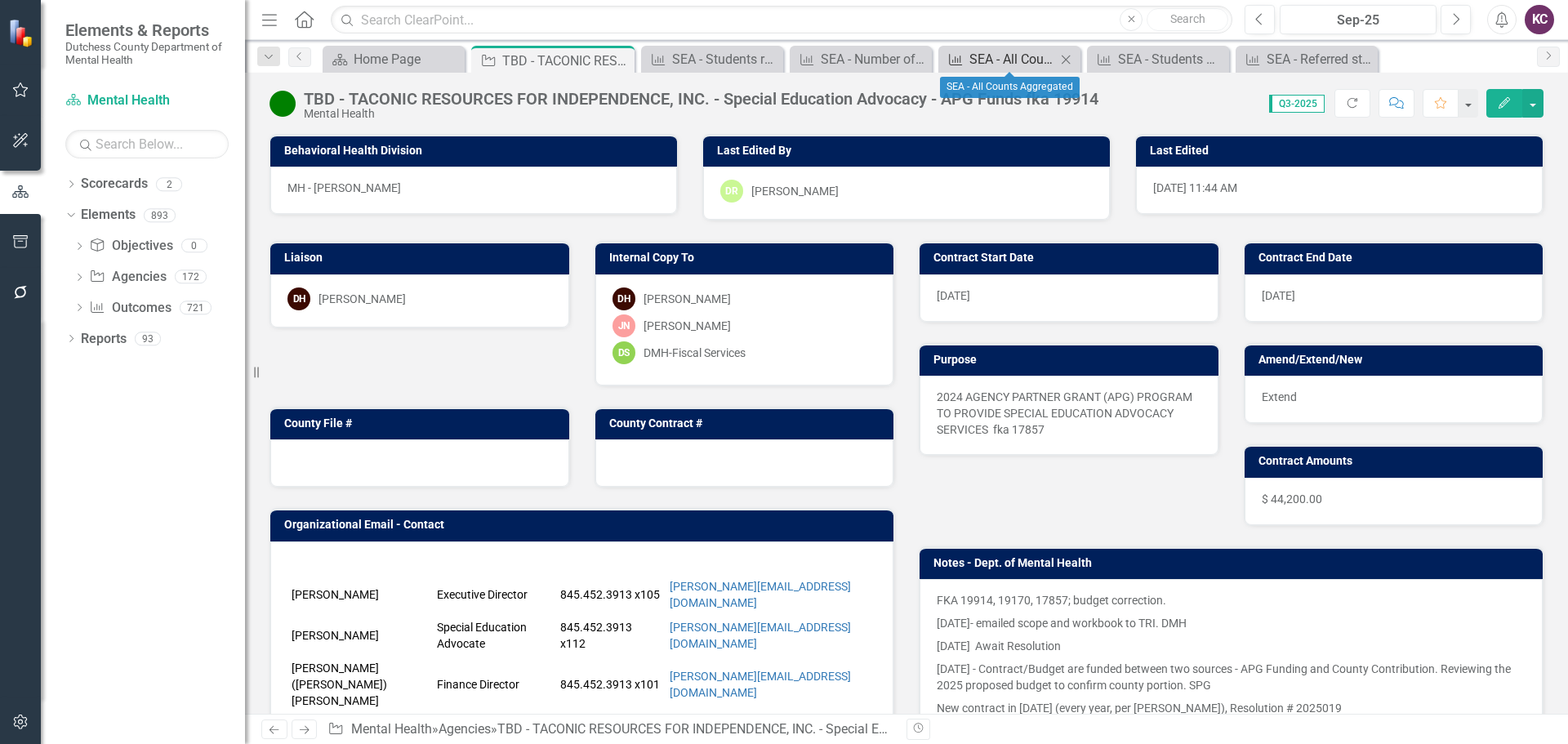
click at [1004, 62] on div "SEA - All Counts Aggregated" at bounding box center [1012, 59] width 87 height 21
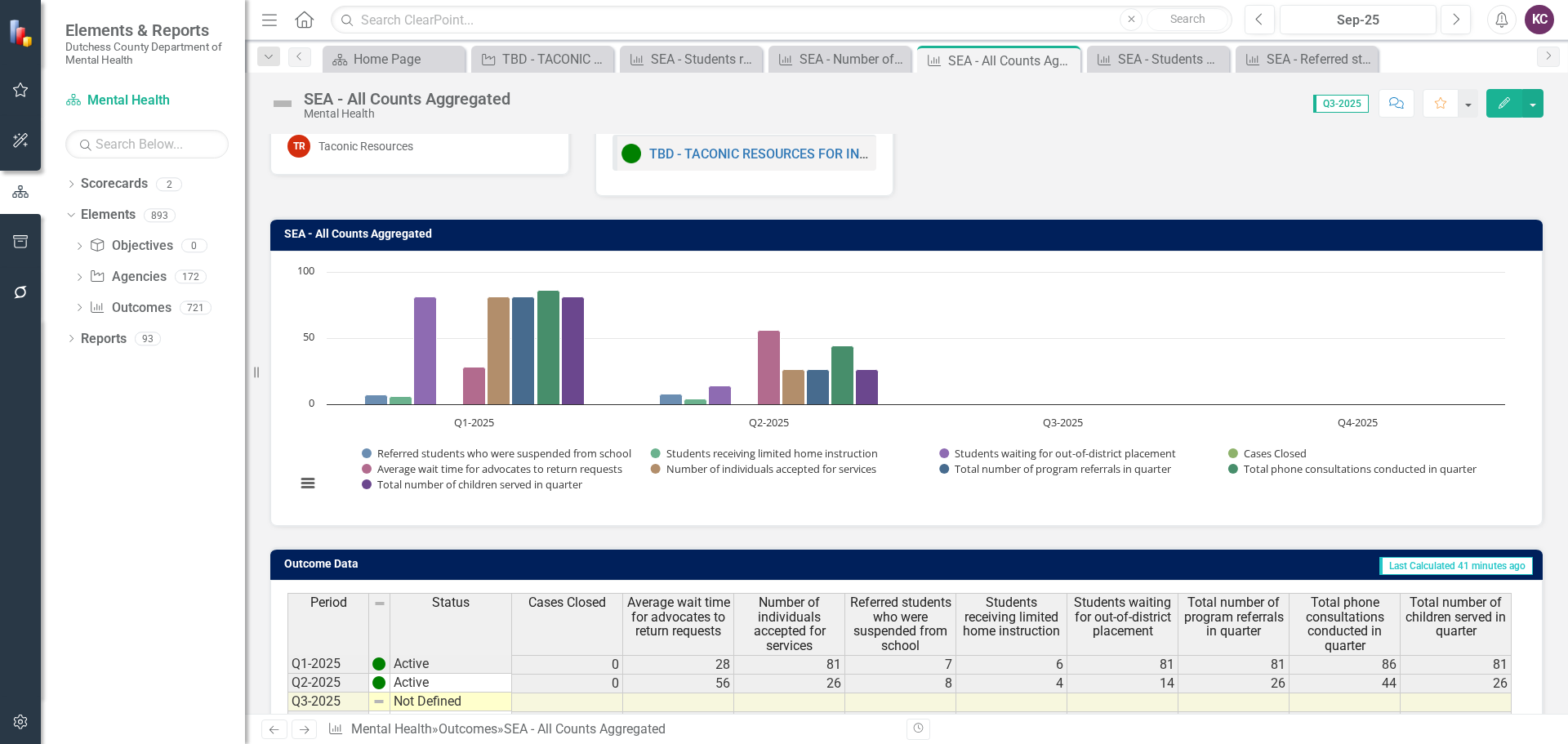
scroll to position [129, 0]
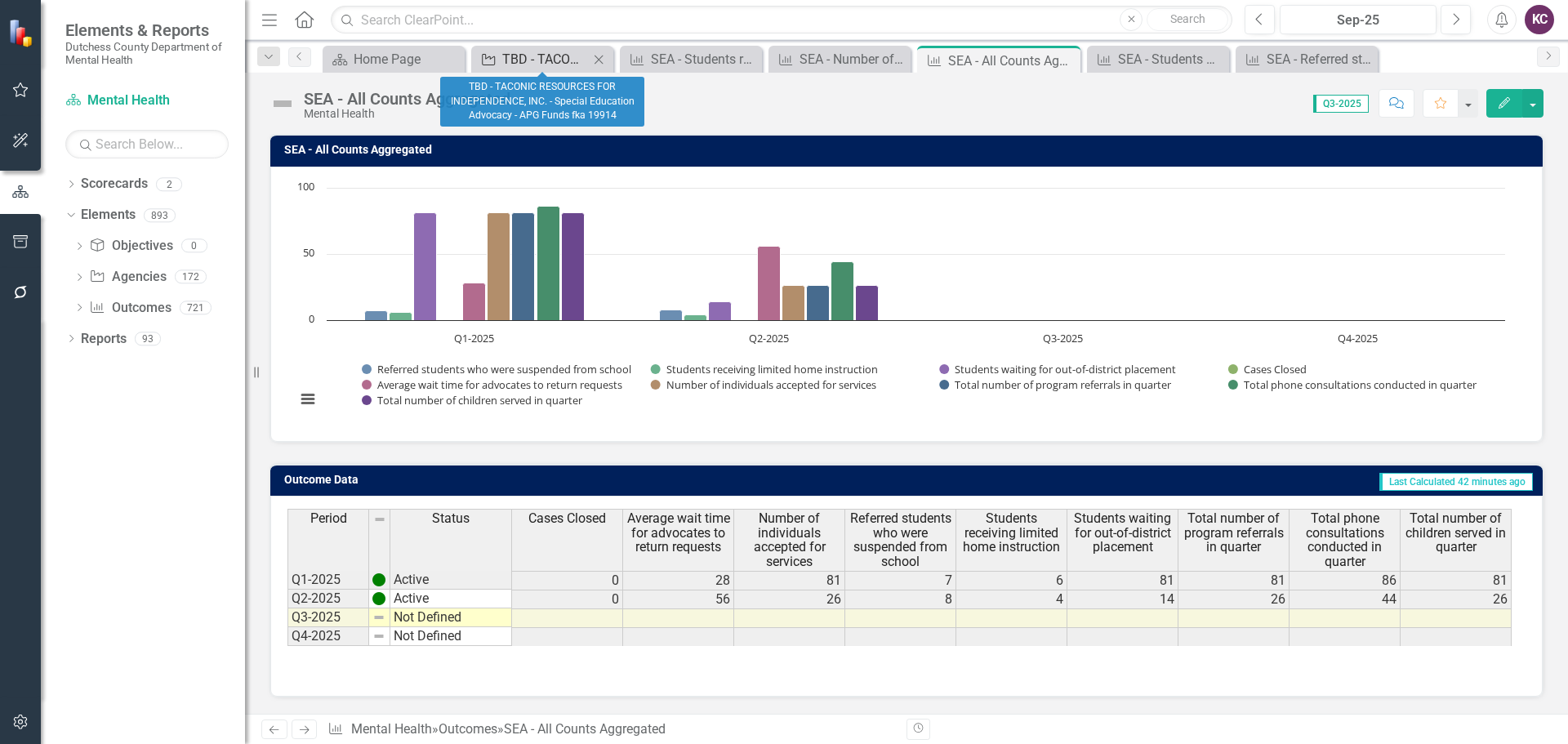
click at [536, 57] on div "TBD - TACONIC RESOURCES FOR INDEPENDENCE, INC. - Special Education Advocacy - A…" at bounding box center [545, 59] width 87 height 21
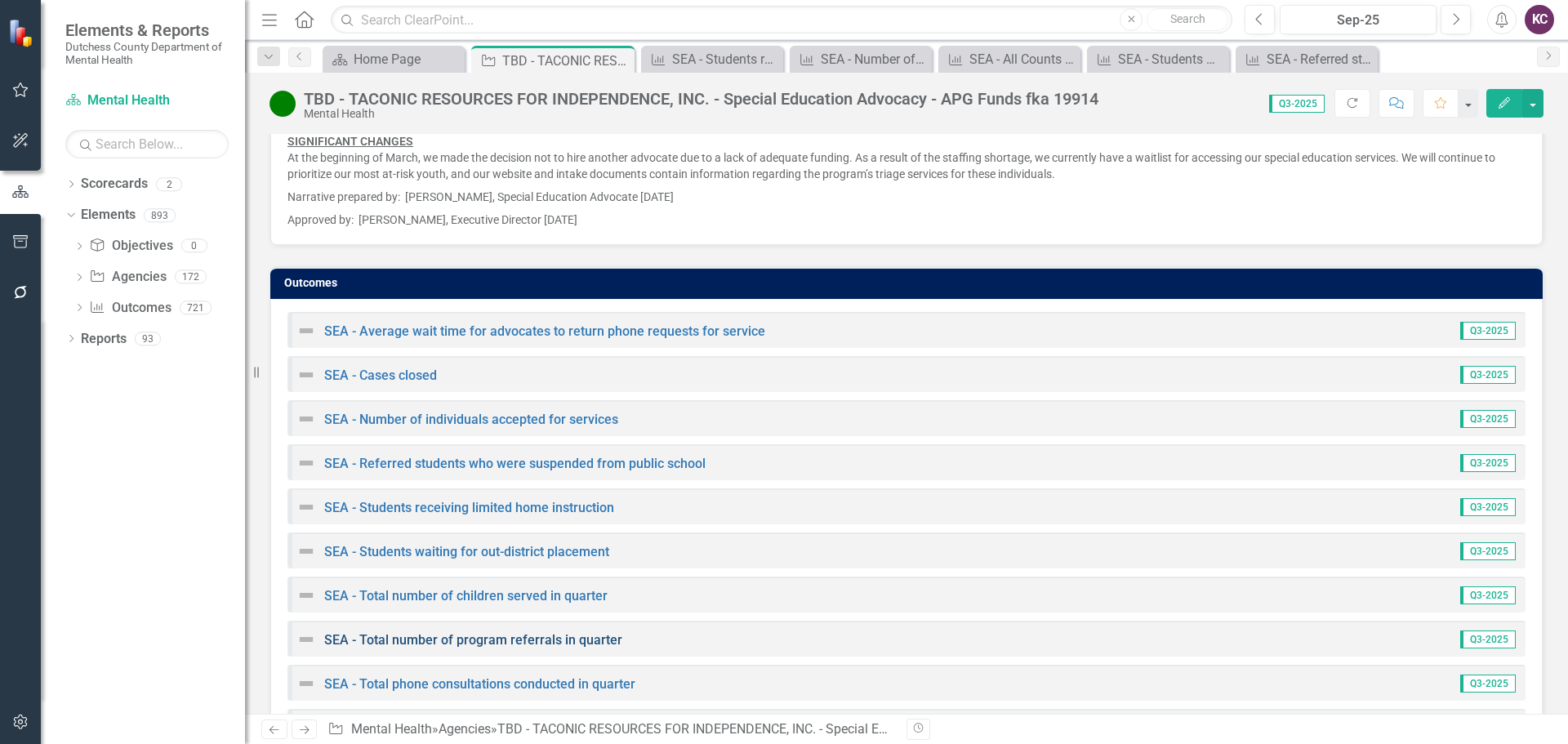
scroll to position [2367, 0]
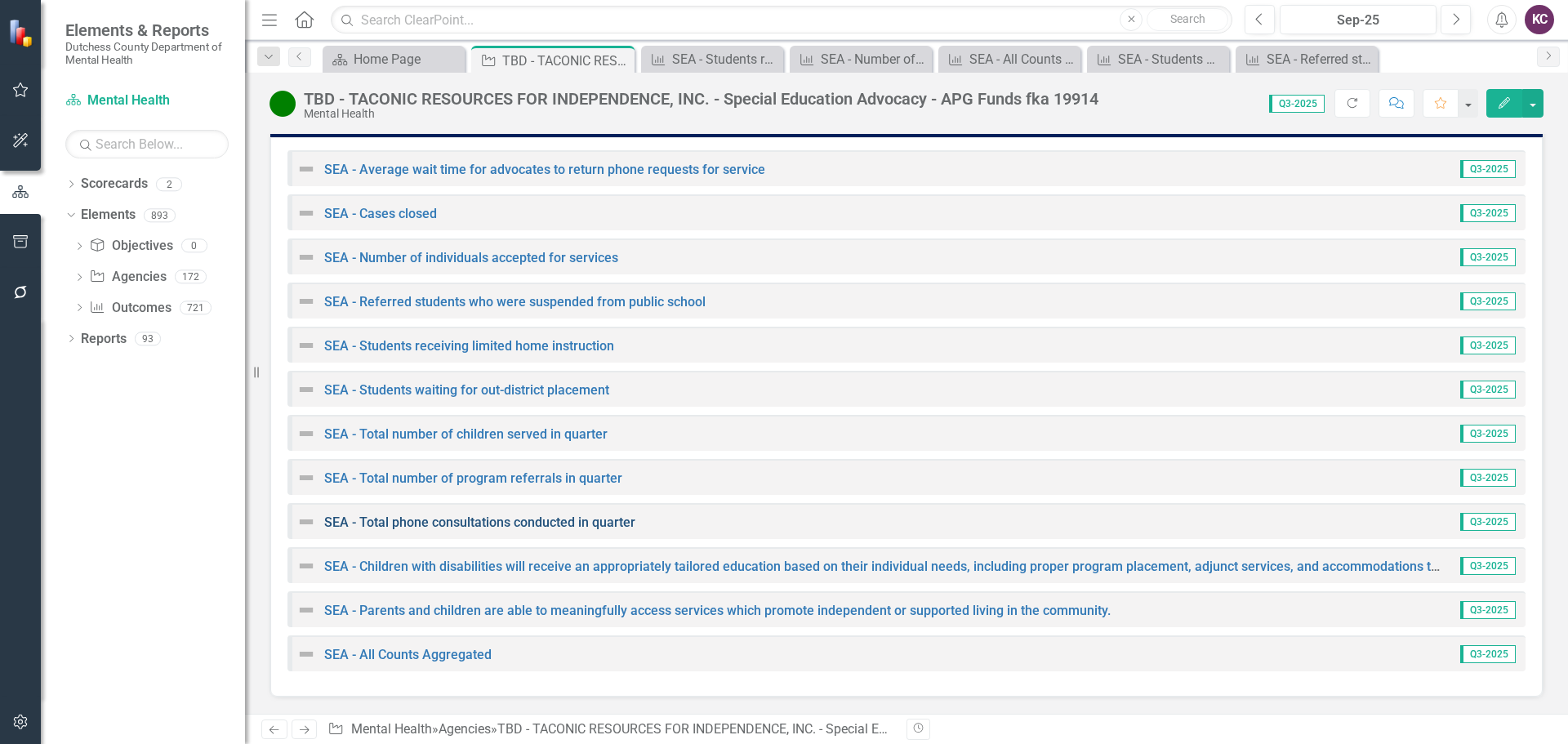
click at [521, 517] on link "SEA - Total phone consultations conducted in quarter" at bounding box center [480, 522] width 311 height 15
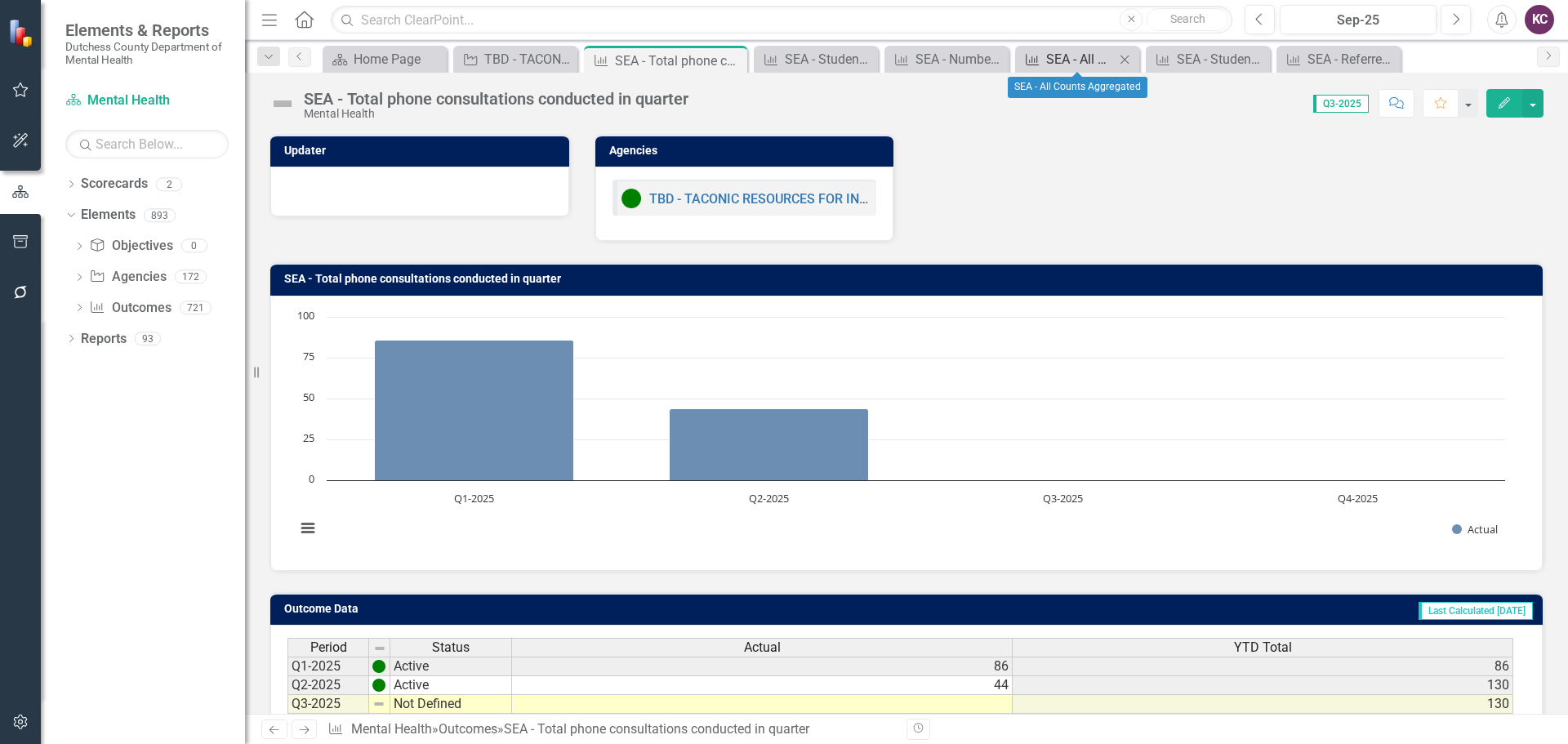
click at [1063, 62] on div "SEA - All Counts Aggregated" at bounding box center [1080, 59] width 69 height 21
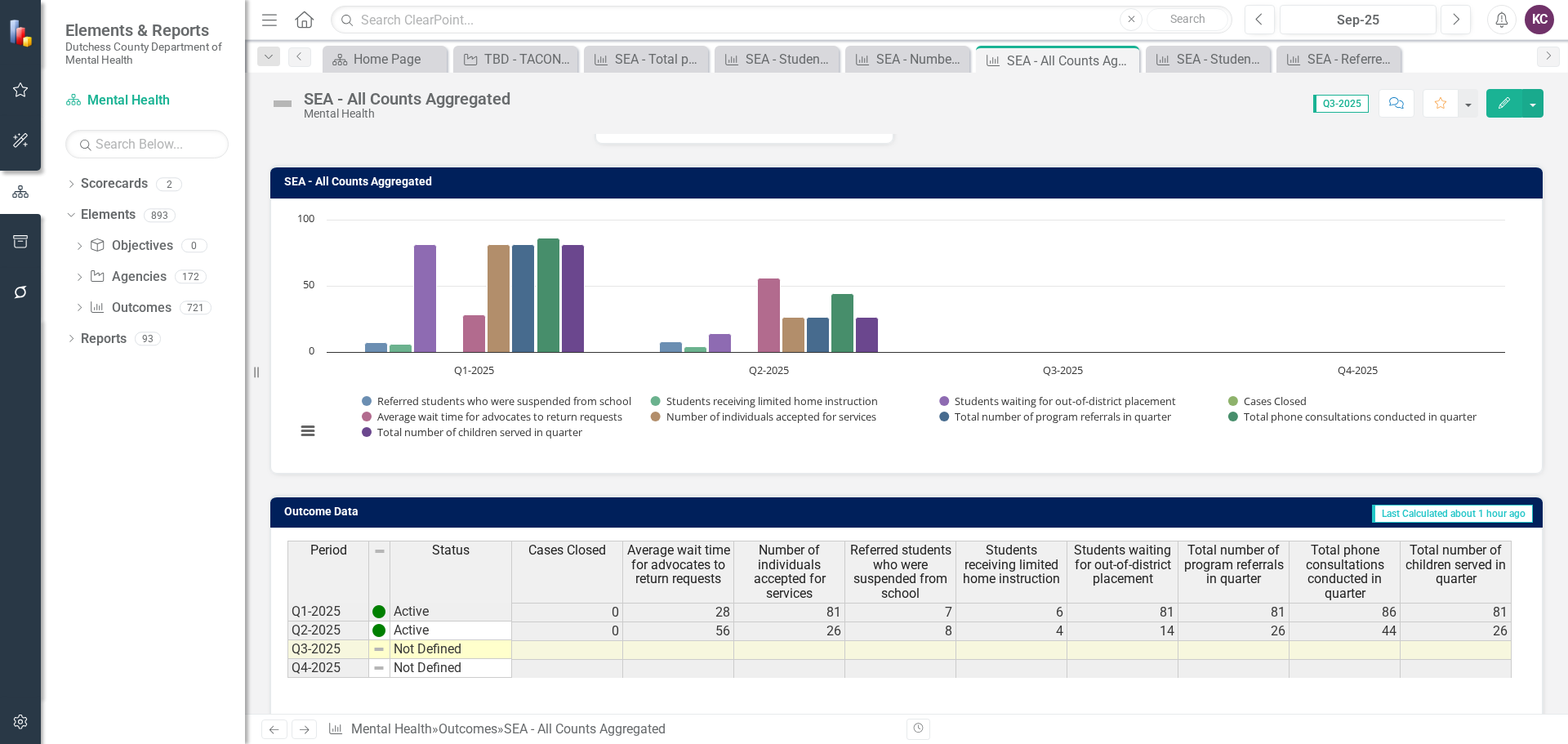
scroll to position [129, 0]
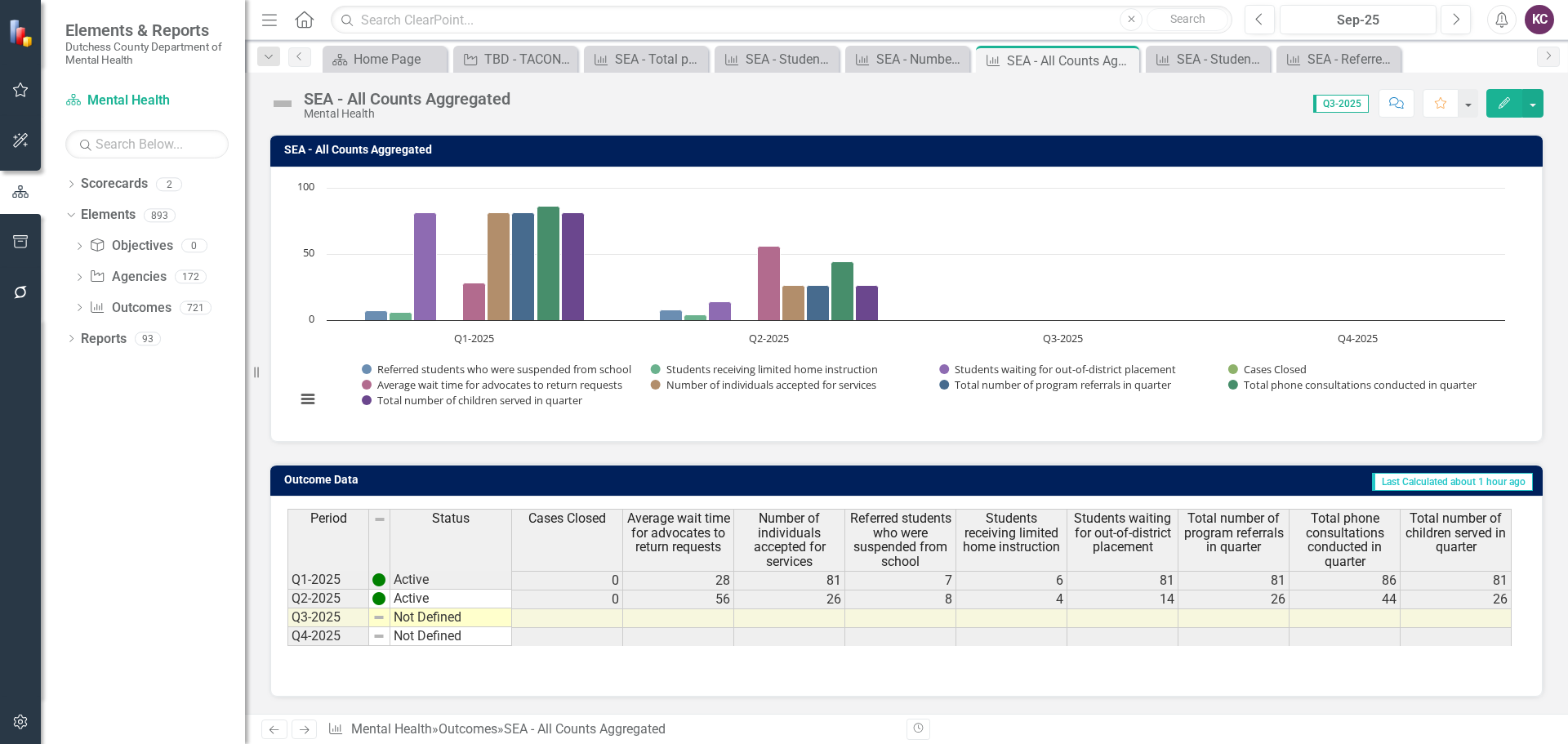
click at [1496, 103] on button "Edit" at bounding box center [1504, 103] width 36 height 29
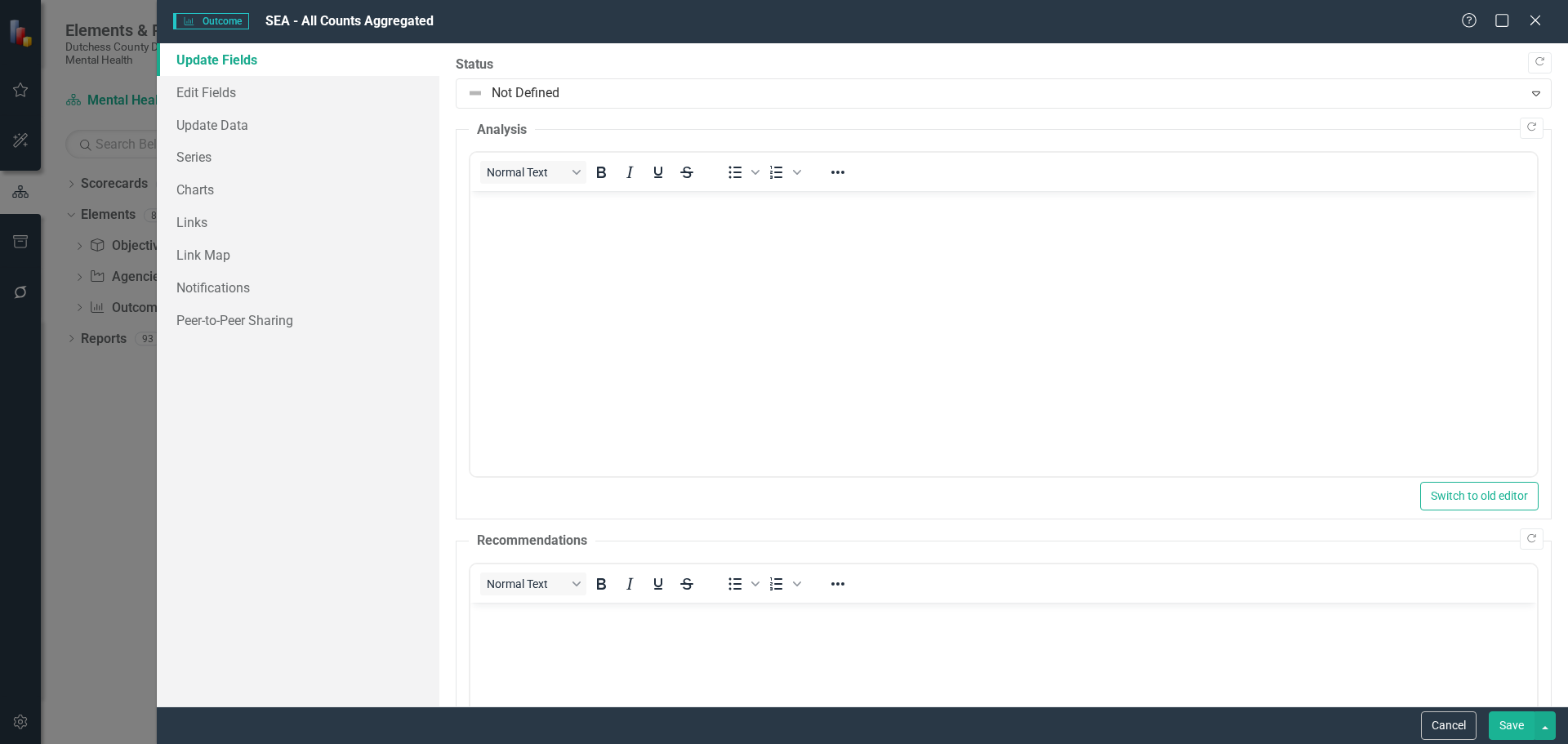
scroll to position [0, 0]
click at [209, 156] on link "Series" at bounding box center [298, 156] width 283 height 33
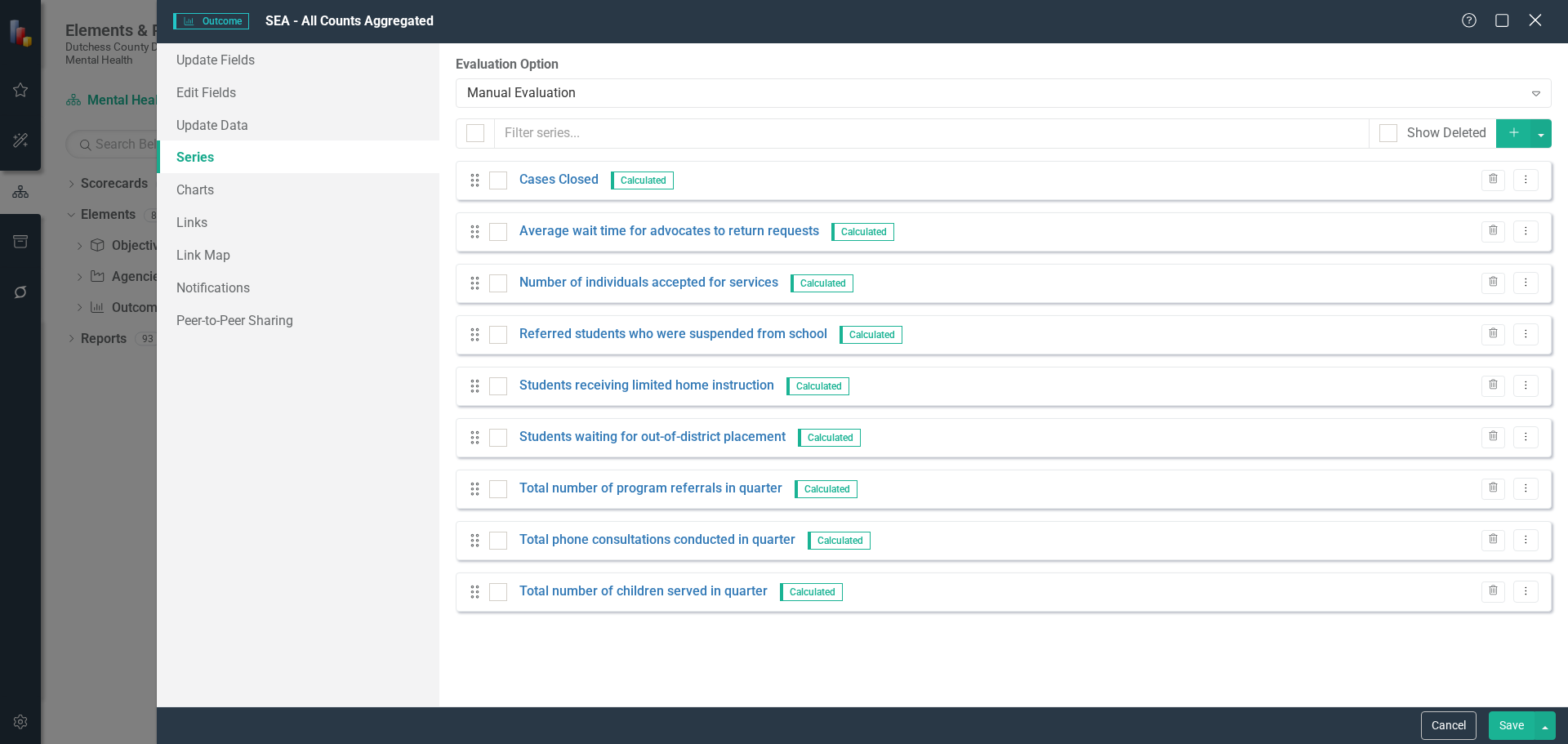
click at [1534, 20] on icon "Close" at bounding box center [1534, 20] width 21 height 15
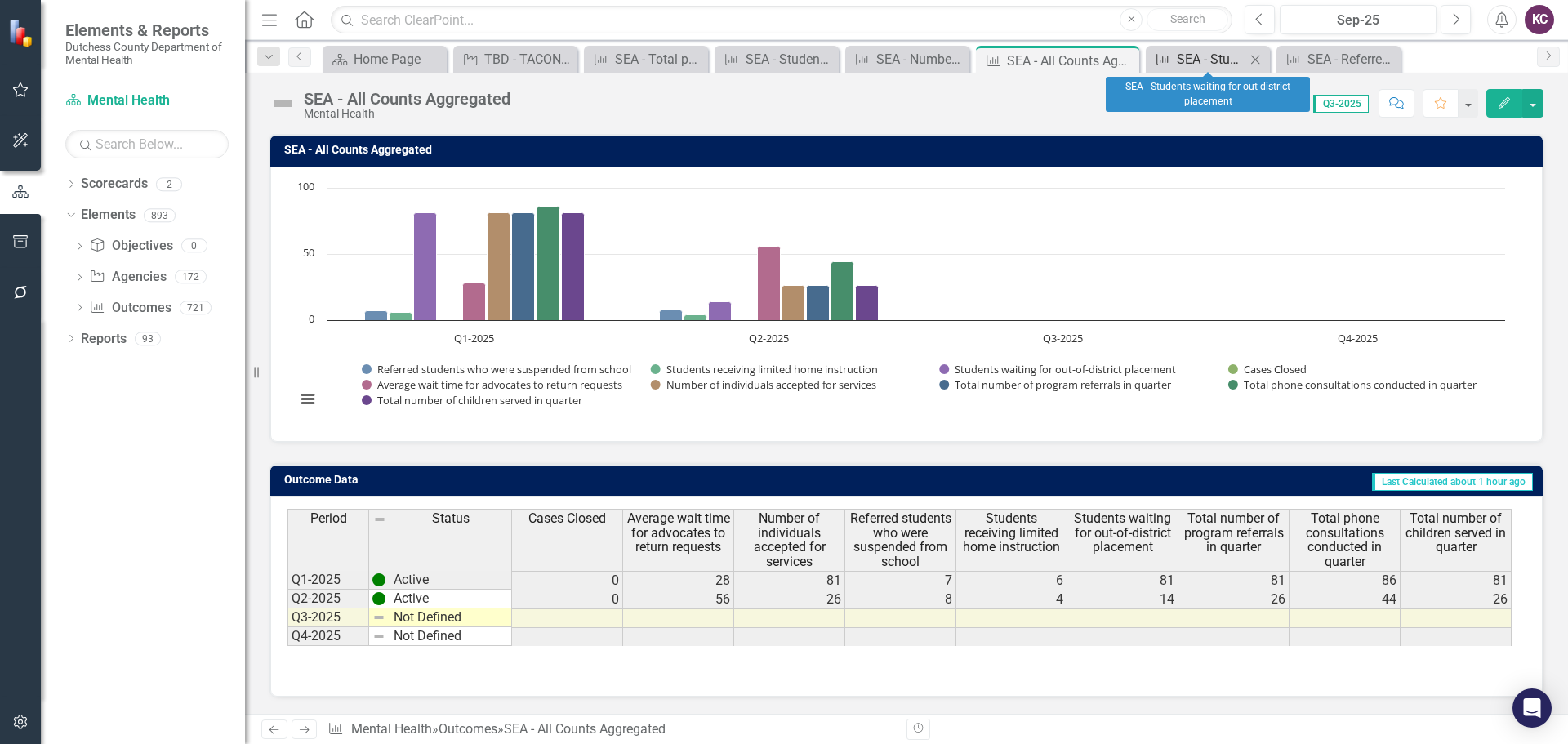
click at [1223, 54] on div "SEA - Students waiting for out-district placement" at bounding box center [1210, 59] width 69 height 21
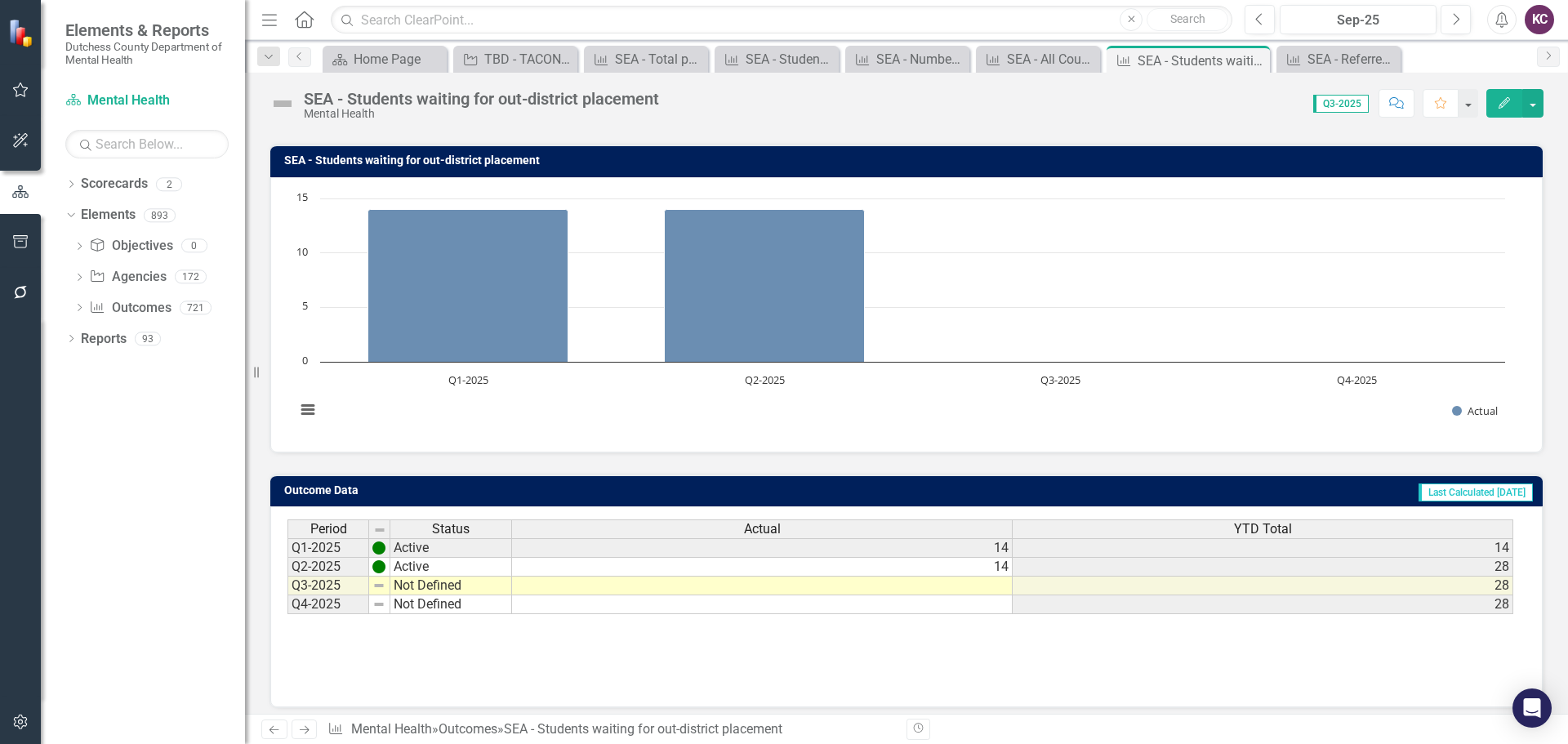
scroll to position [129, 0]
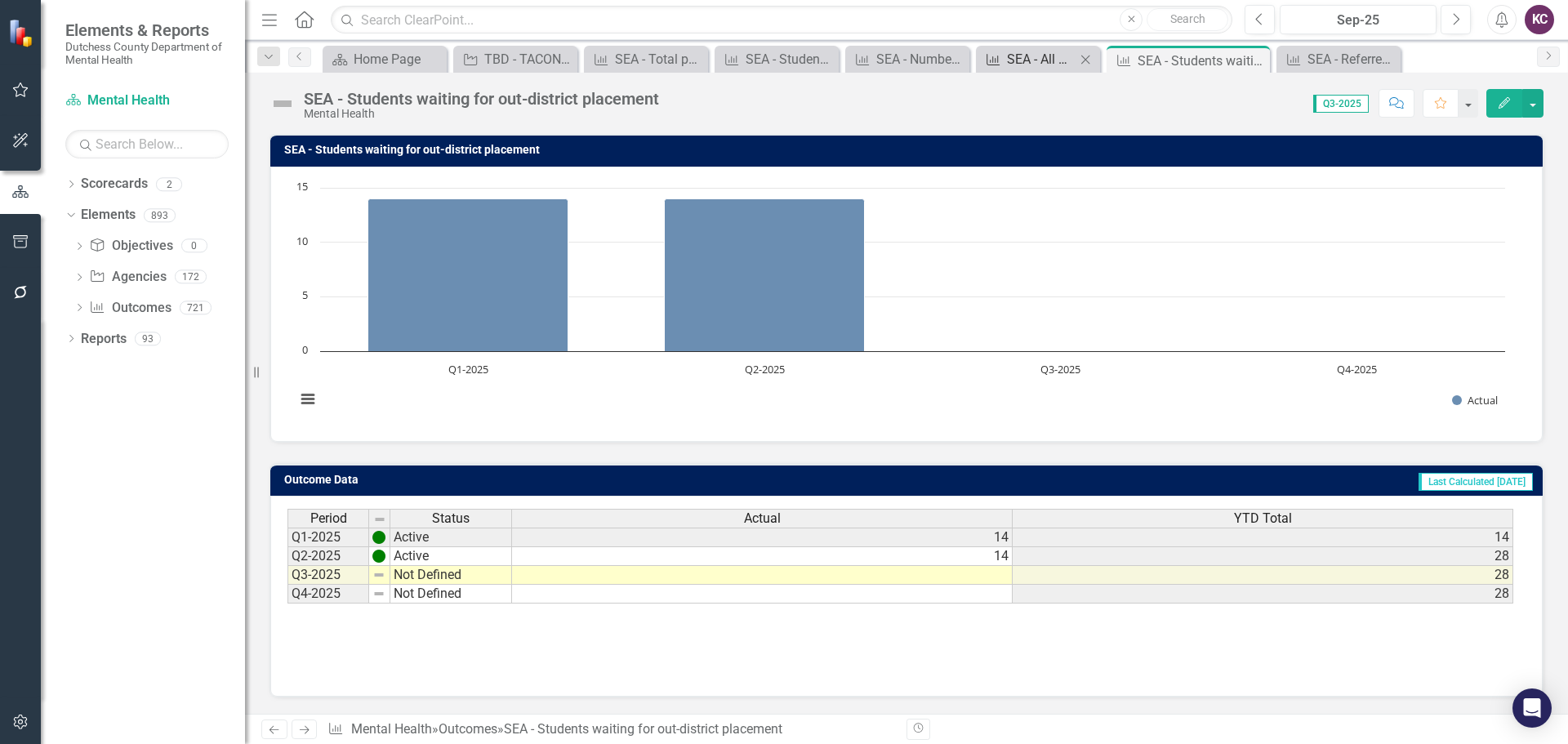
click at [1019, 50] on div "SEA - All Counts Aggregated" at bounding box center [1041, 59] width 69 height 21
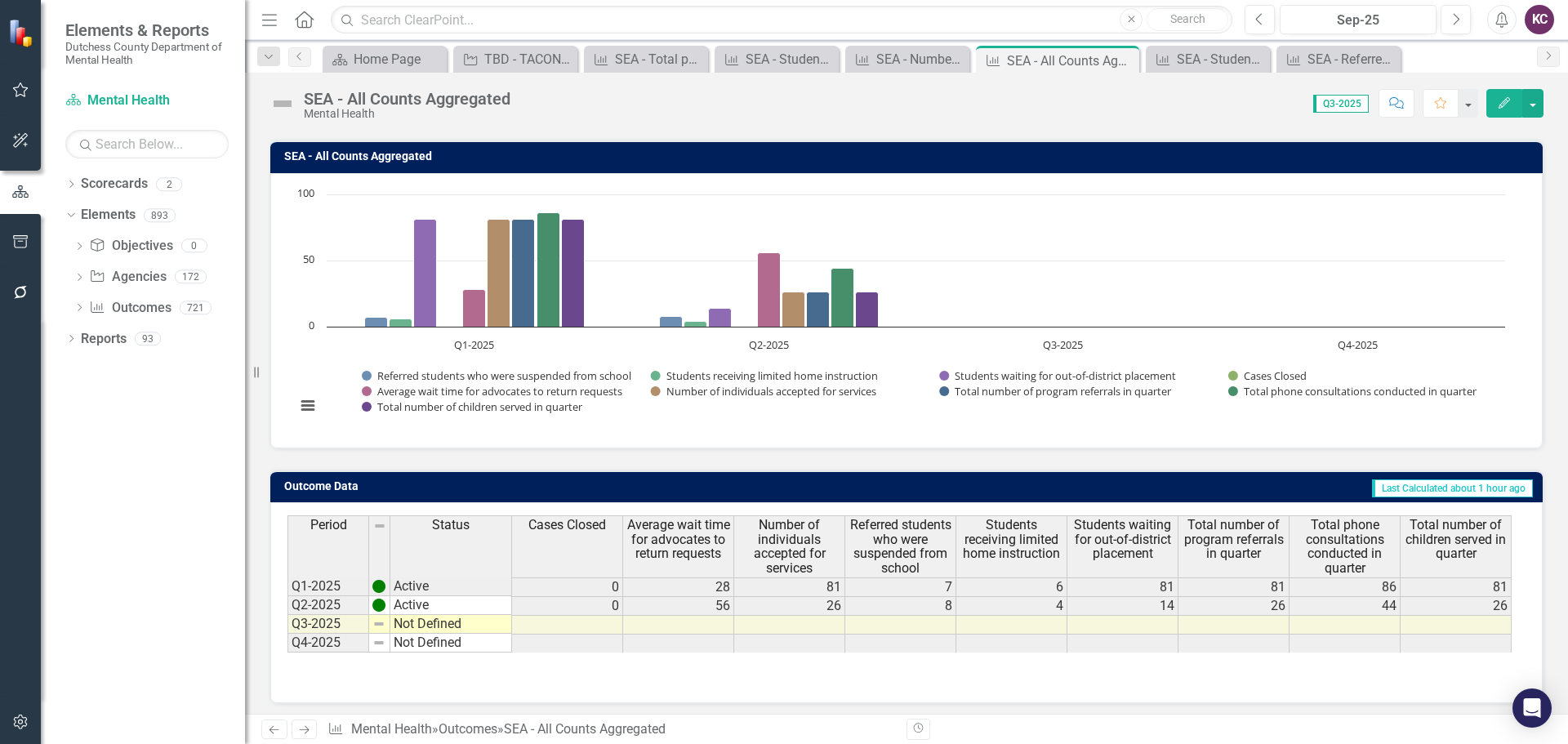
scroll to position [129, 0]
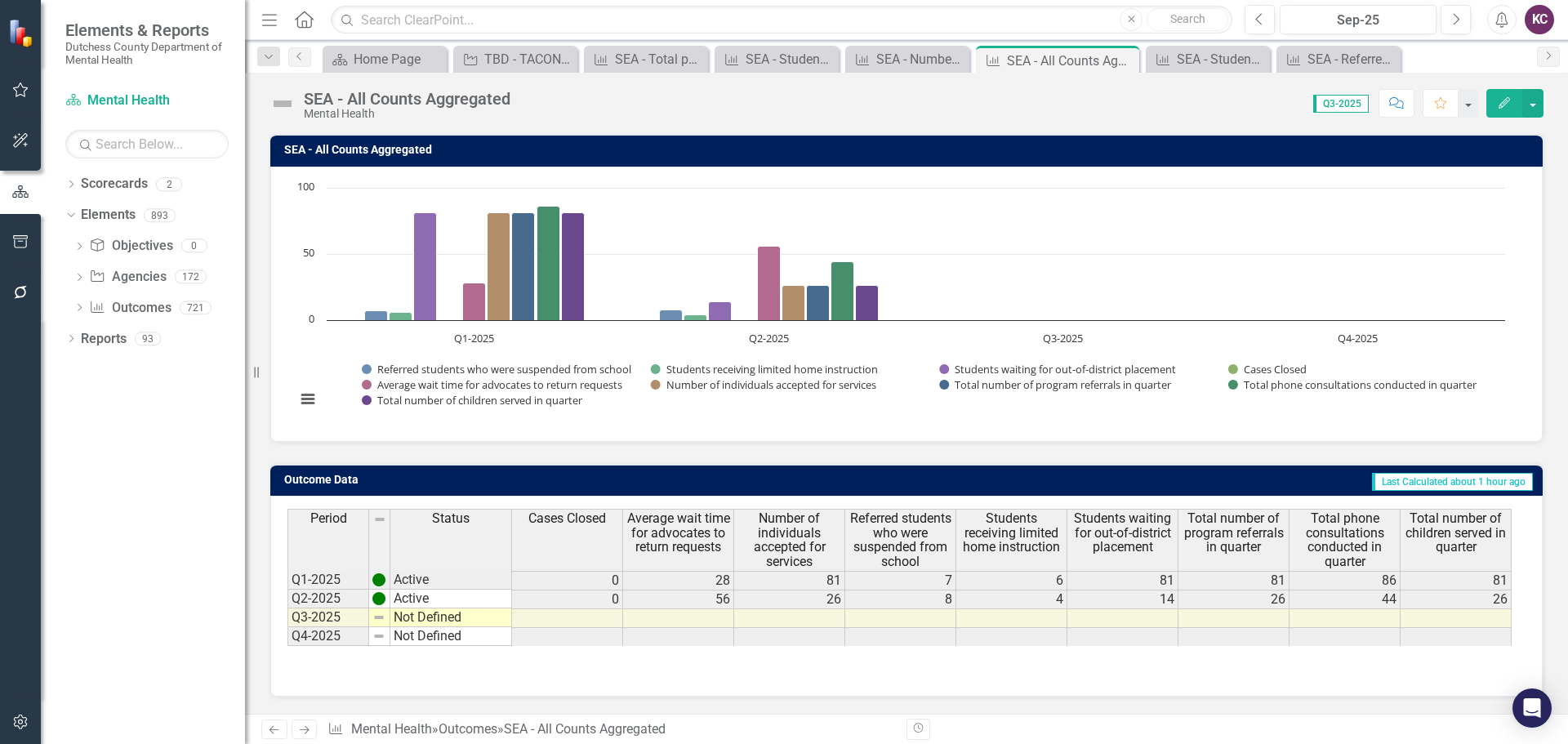
click at [1501, 103] on icon "Edit" at bounding box center [1504, 103] width 14 height 12
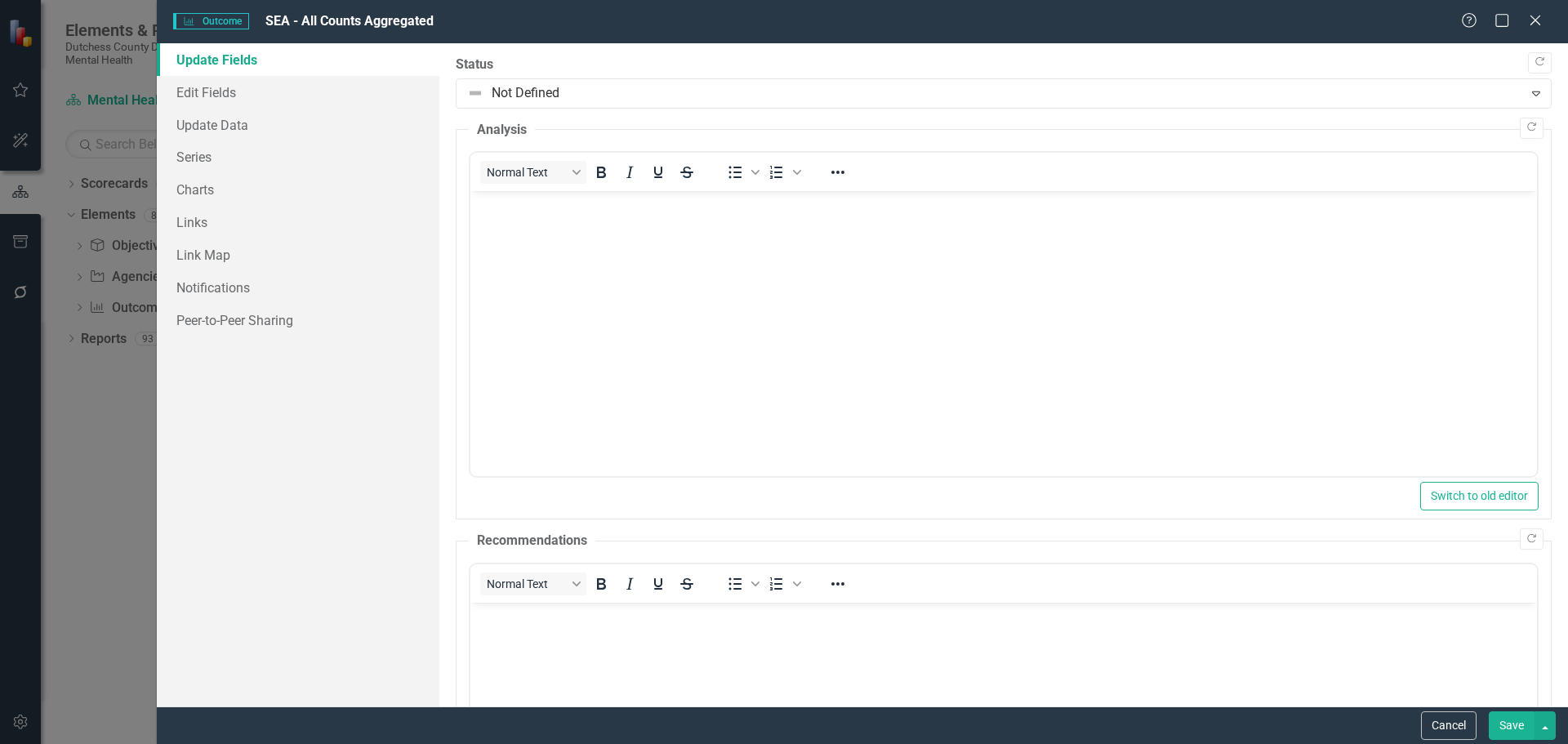
scroll to position [0, 0]
click at [207, 156] on link "Series" at bounding box center [298, 156] width 283 height 33
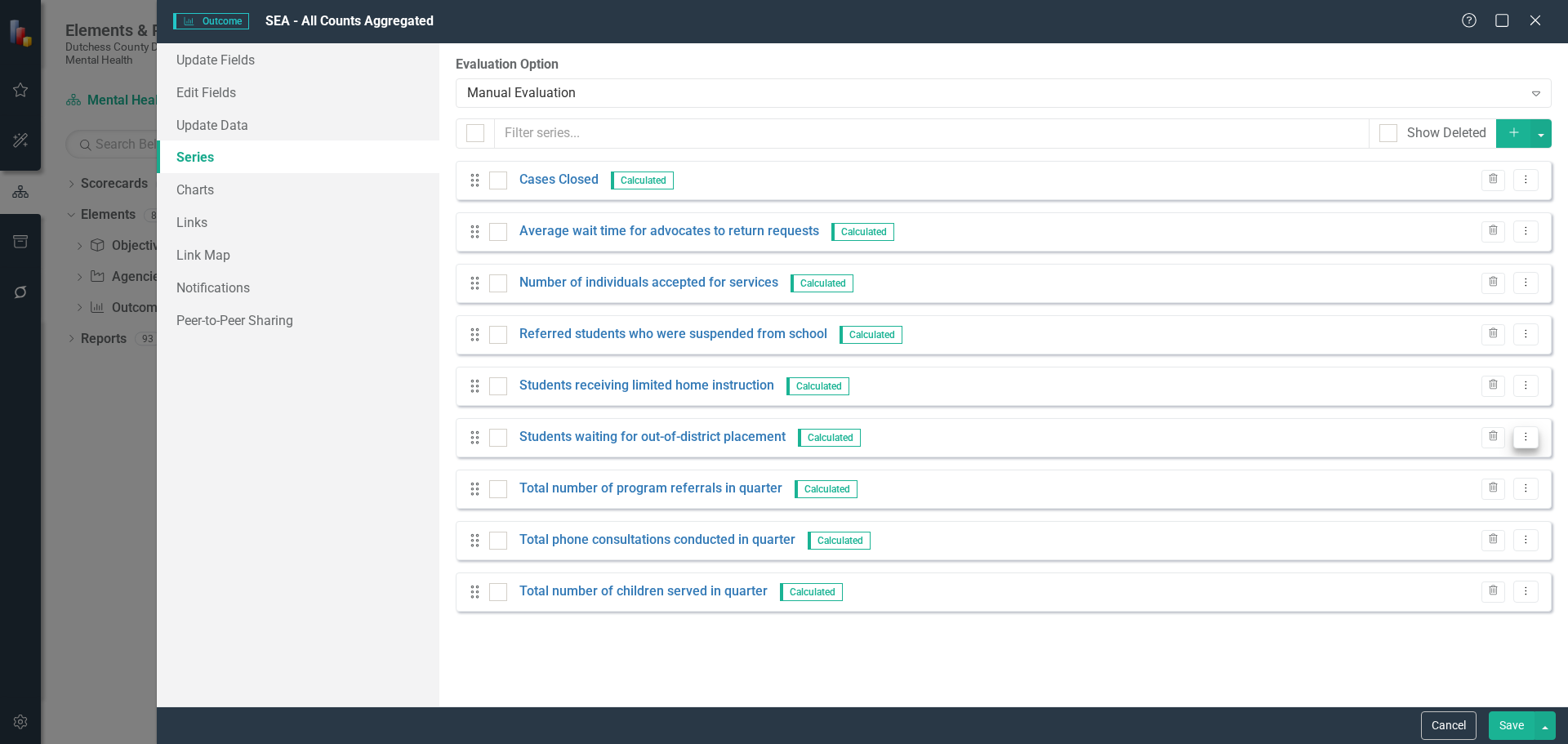
click at [1533, 437] on button "Dropdown Menu" at bounding box center [1526, 437] width 25 height 22
click at [1452, 464] on link "Edit Edit Measure Series" at bounding box center [1445, 465] width 186 height 30
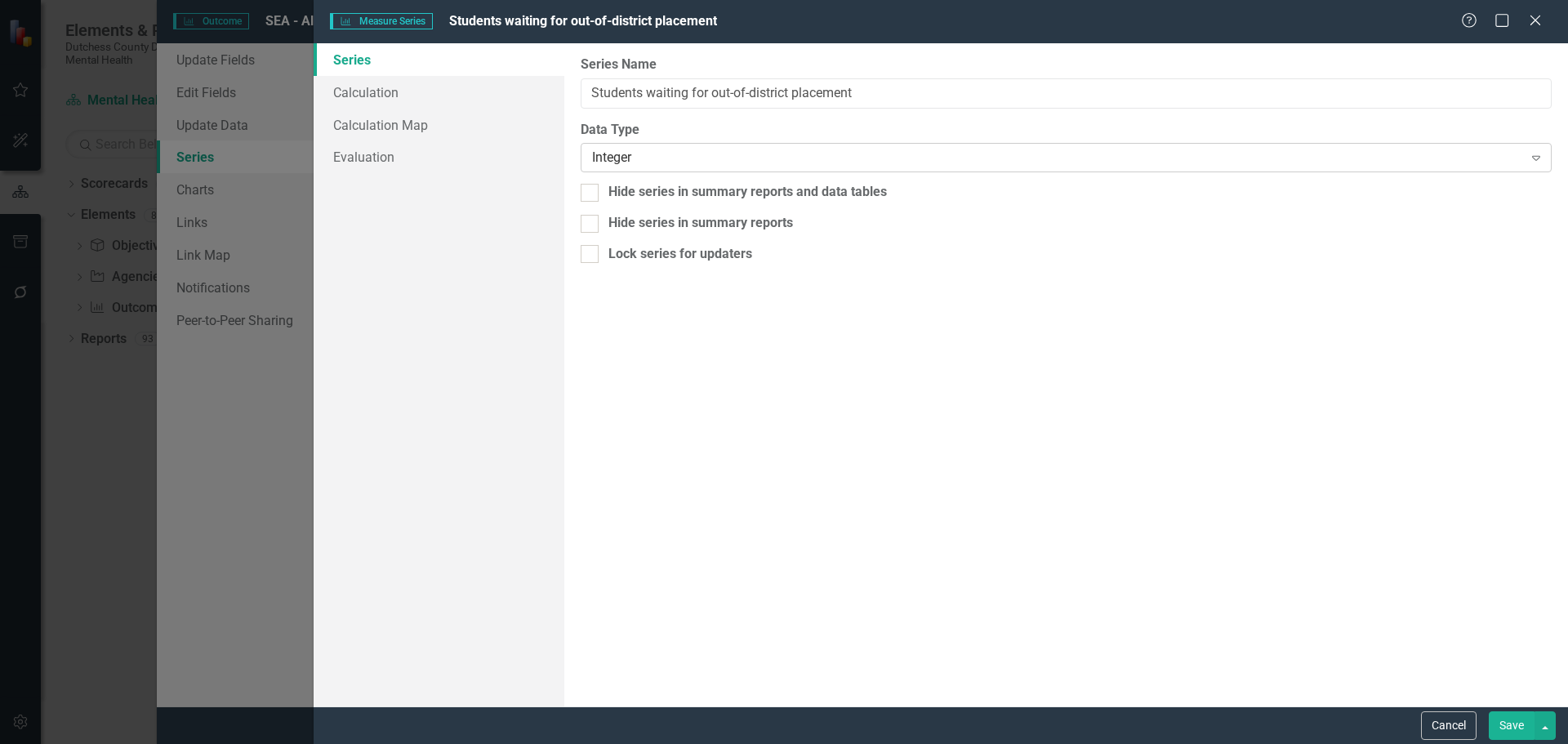
click at [1467, 153] on div "Integer" at bounding box center [1057, 158] width 930 height 19
click at [338, 83] on link "Calculation" at bounding box center [439, 92] width 251 height 33
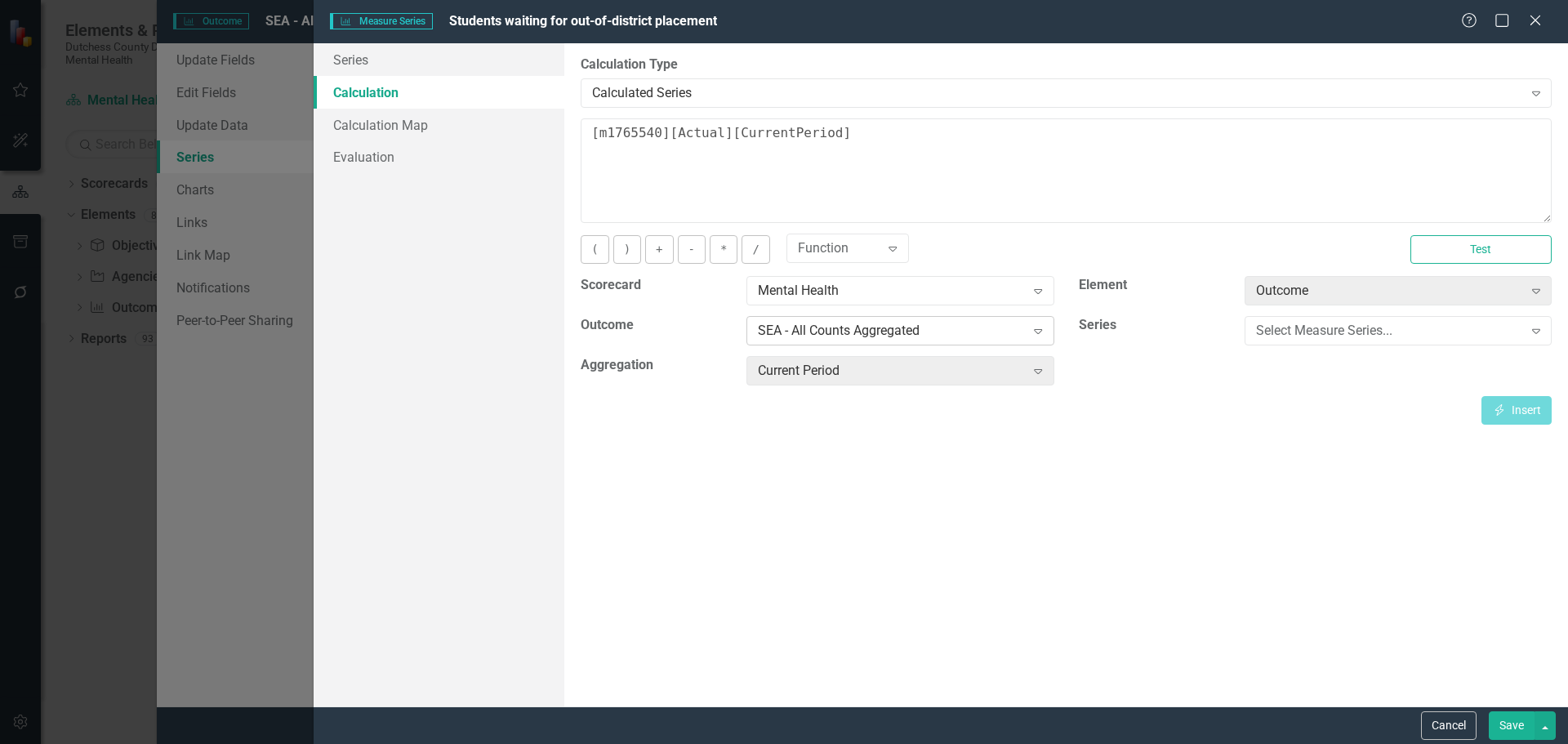
click at [1036, 331] on icon "Expand" at bounding box center [1038, 331] width 16 height 13
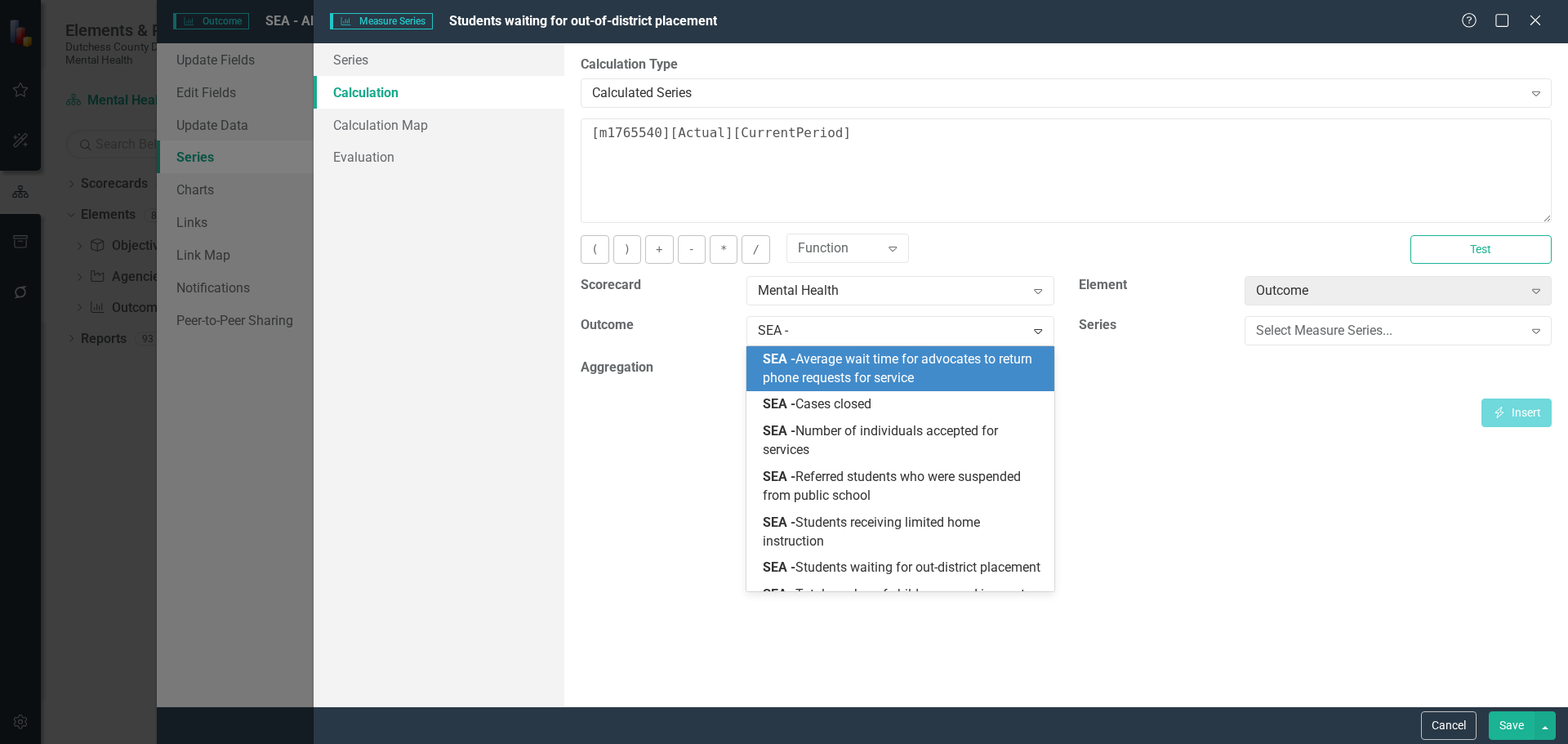
type input "SEA -"
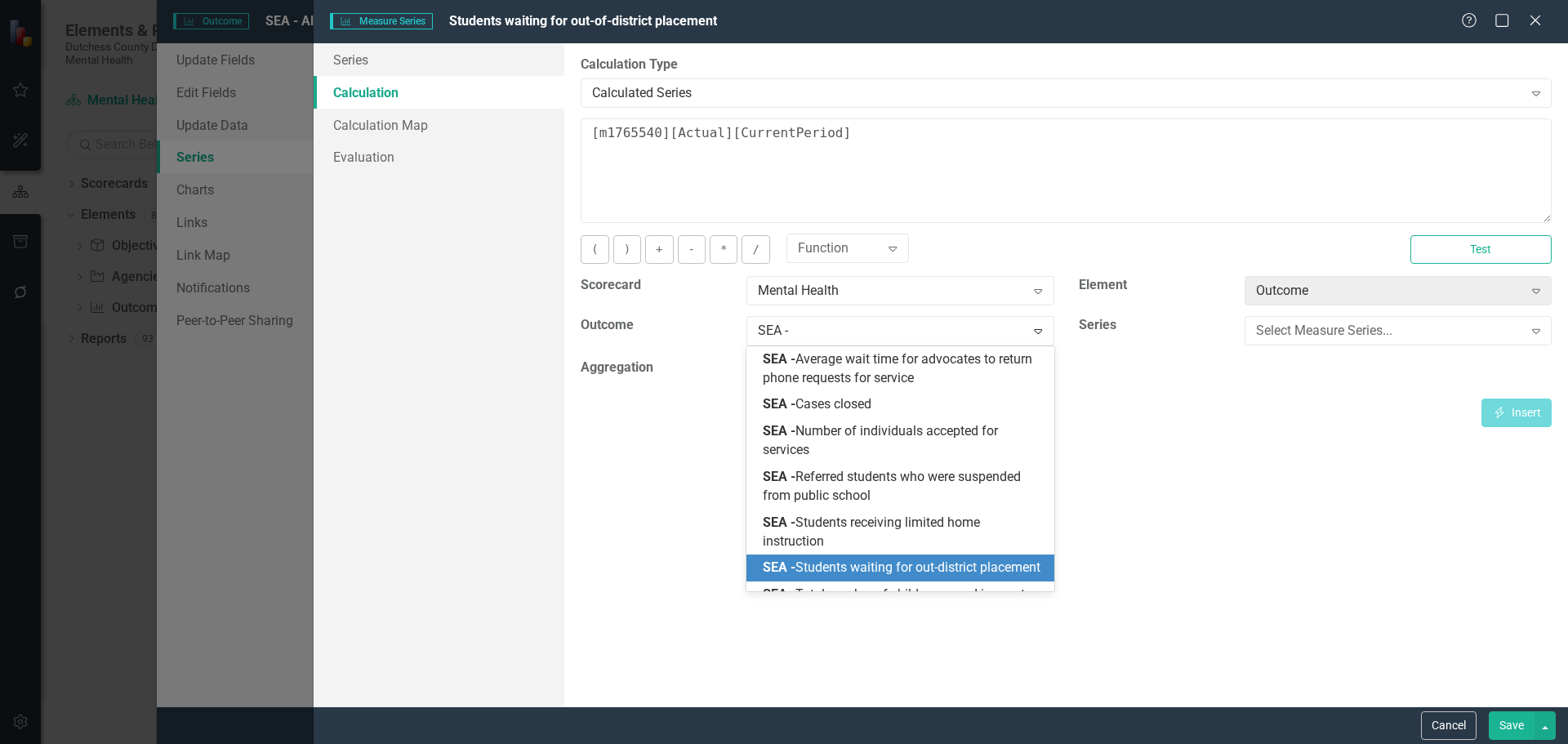
click at [911, 566] on span "SEA - Students waiting for out-district placement" at bounding box center [901, 566] width 277 height 15
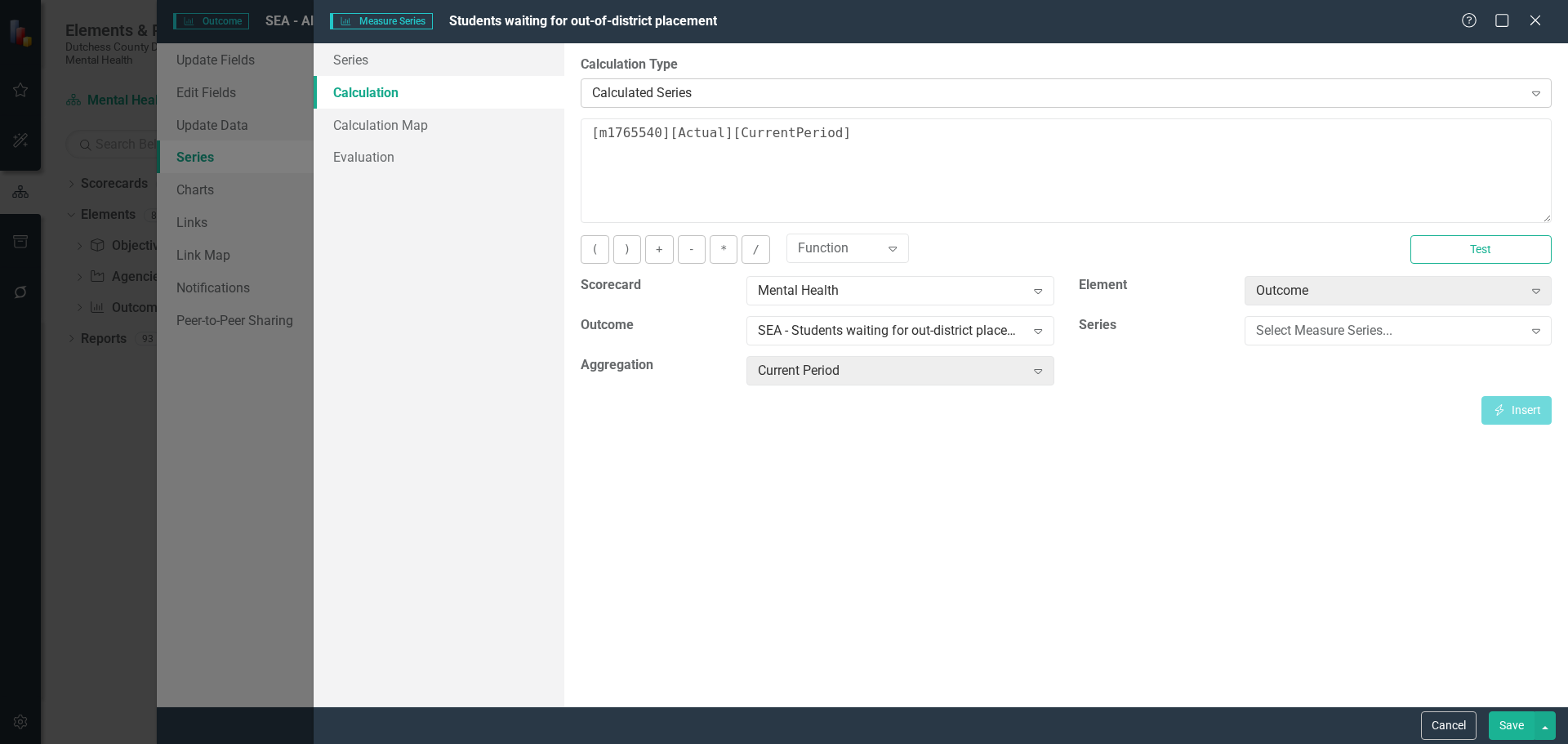
click at [1531, 94] on icon "Expand" at bounding box center [1536, 93] width 16 height 13
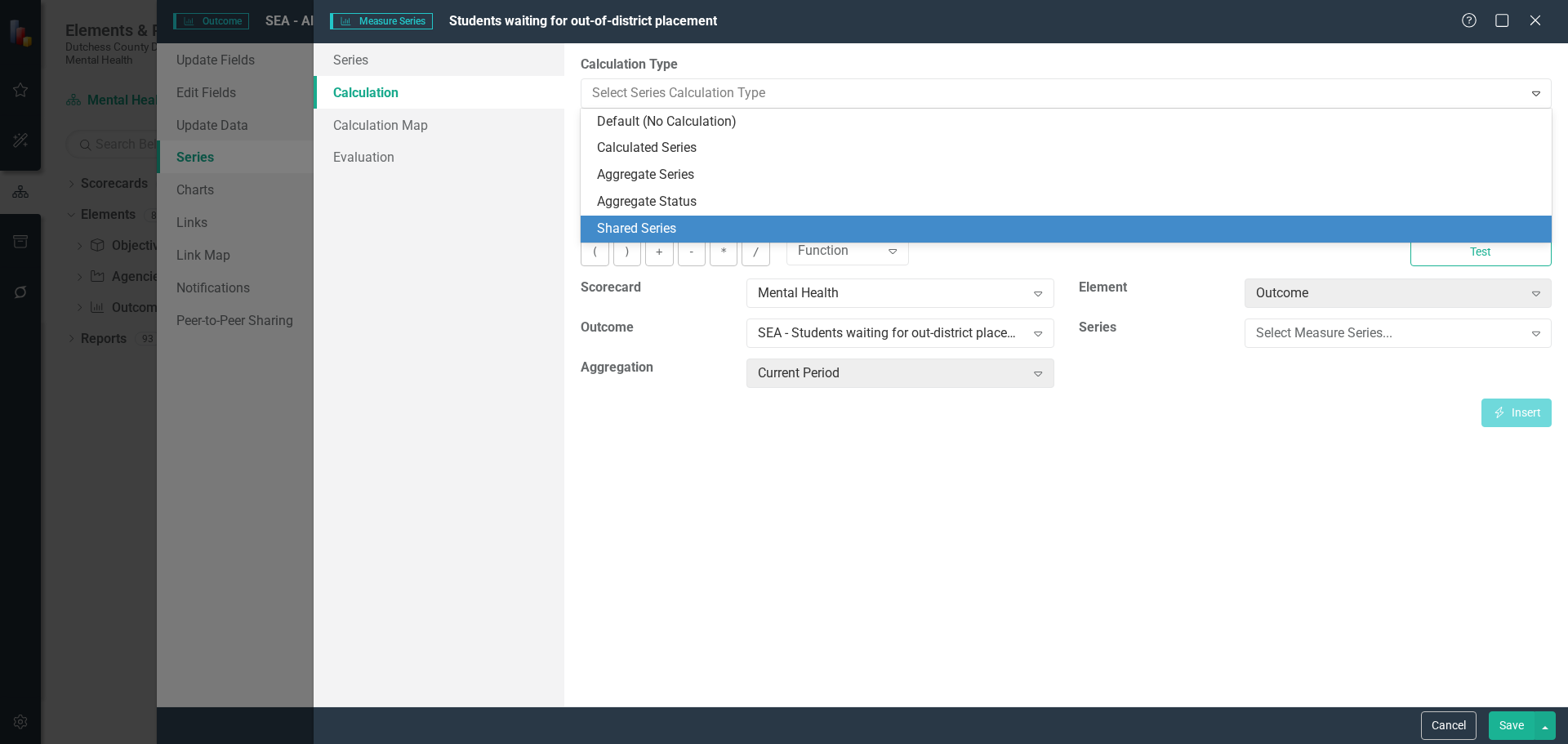
click at [656, 227] on div "Shared Series" at bounding box center [1069, 228] width 945 height 19
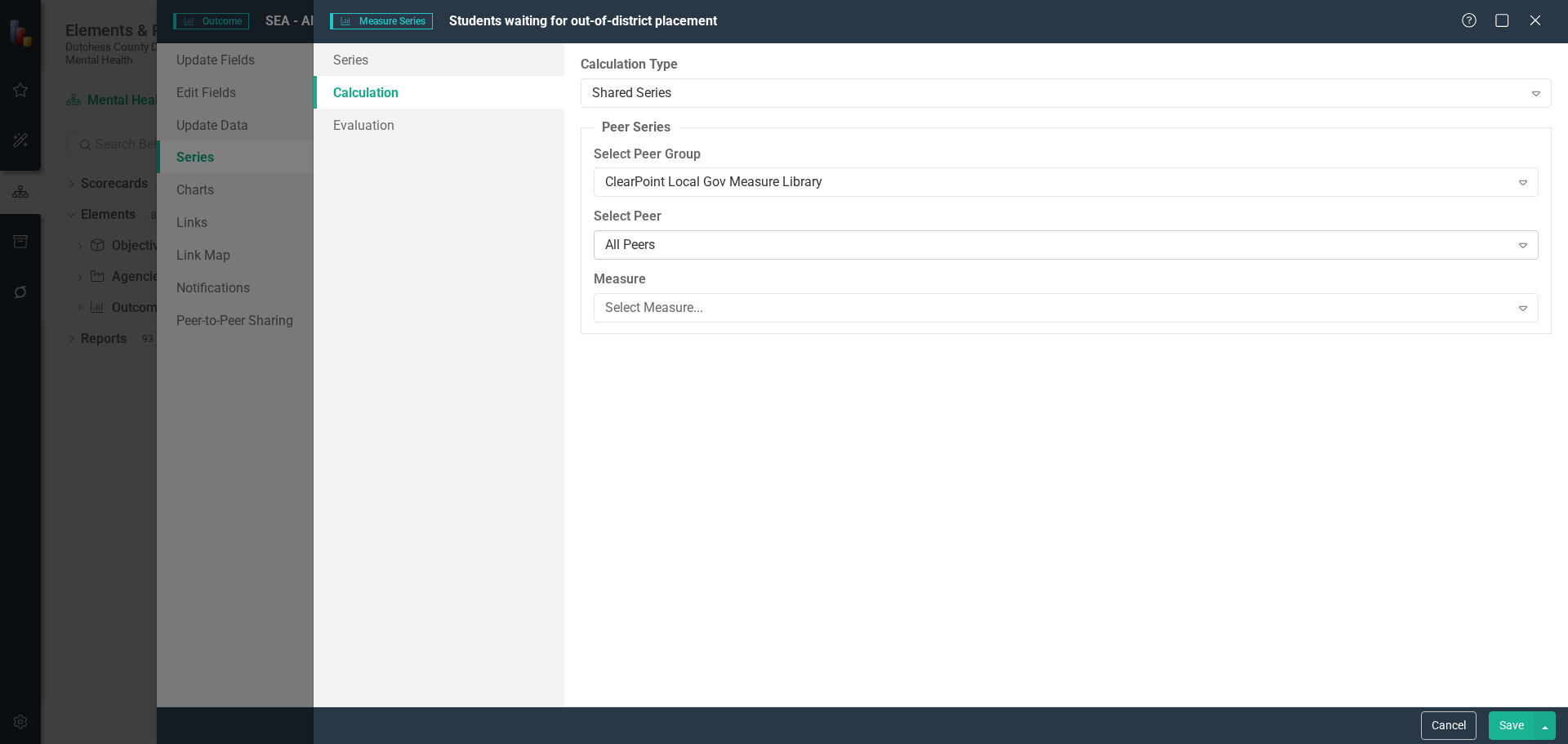
click at [1515, 243] on icon "Expand" at bounding box center [1523, 244] width 16 height 13
click at [1523, 302] on icon "Expand" at bounding box center [1523, 308] width 16 height 13
click at [1537, 92] on icon "Expand" at bounding box center [1536, 93] width 16 height 13
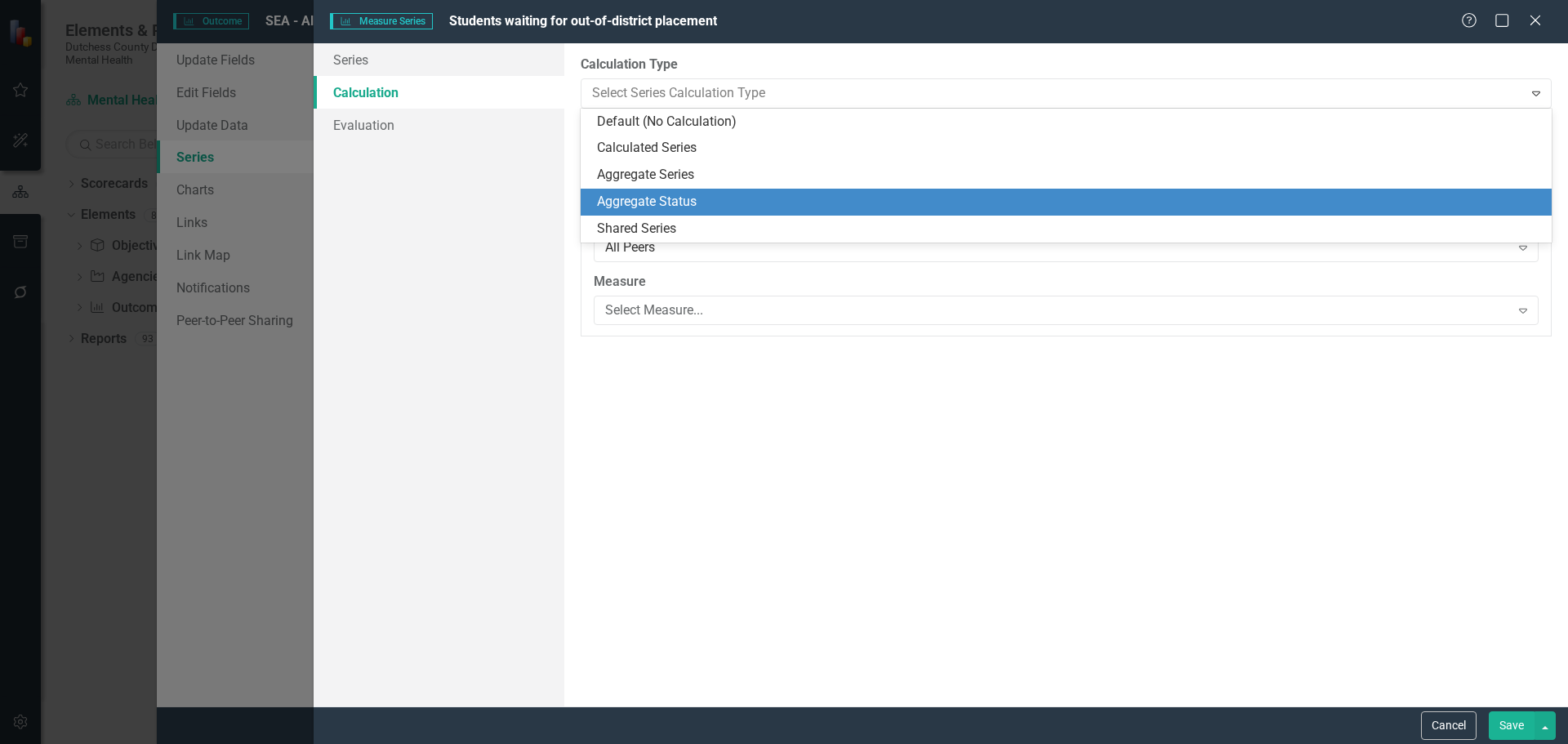
click at [644, 209] on div "Aggregate Status" at bounding box center [1069, 202] width 945 height 19
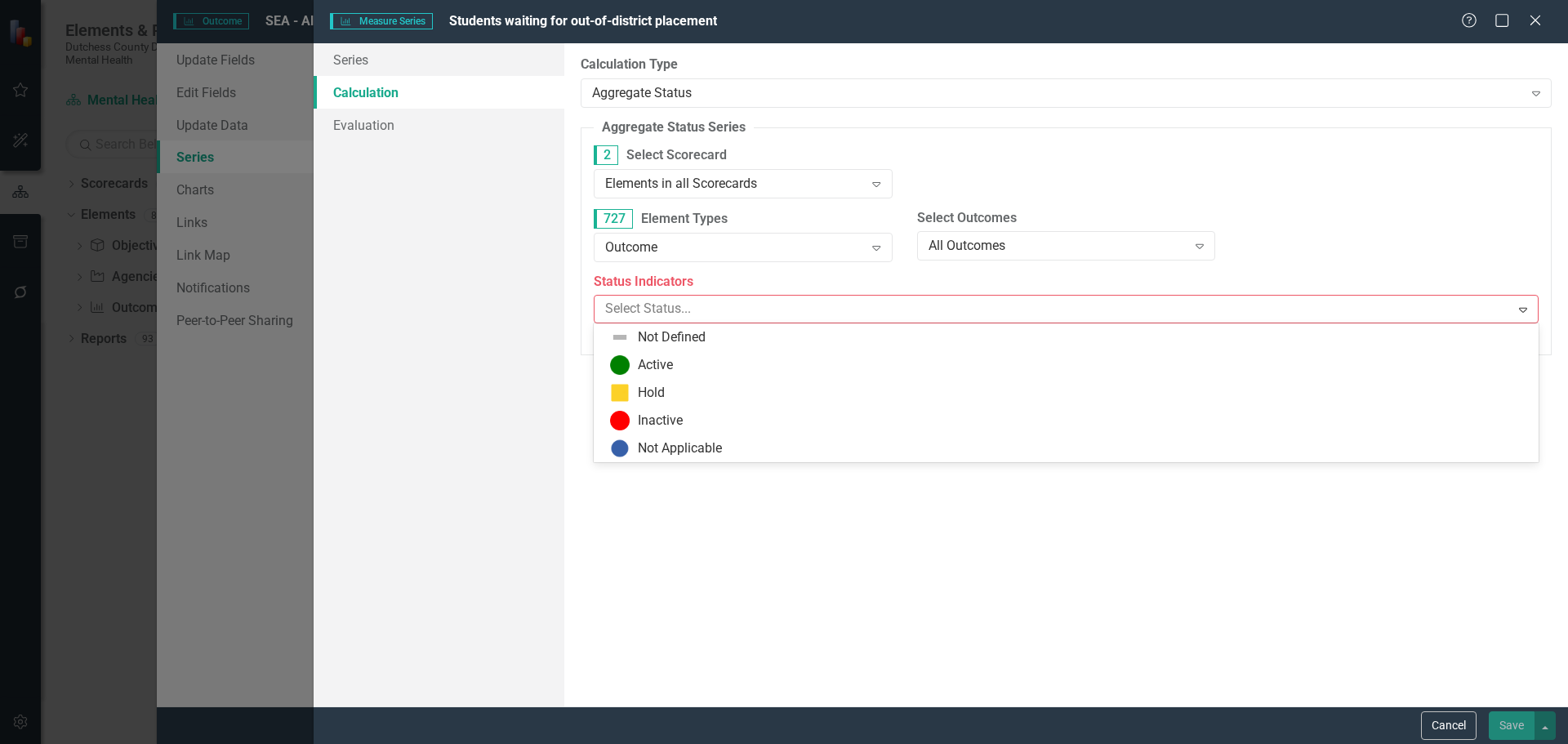
click at [1531, 311] on div "Expand" at bounding box center [1523, 309] width 29 height 26
click at [1509, 85] on div "Aggregate Status" at bounding box center [1057, 92] width 930 height 19
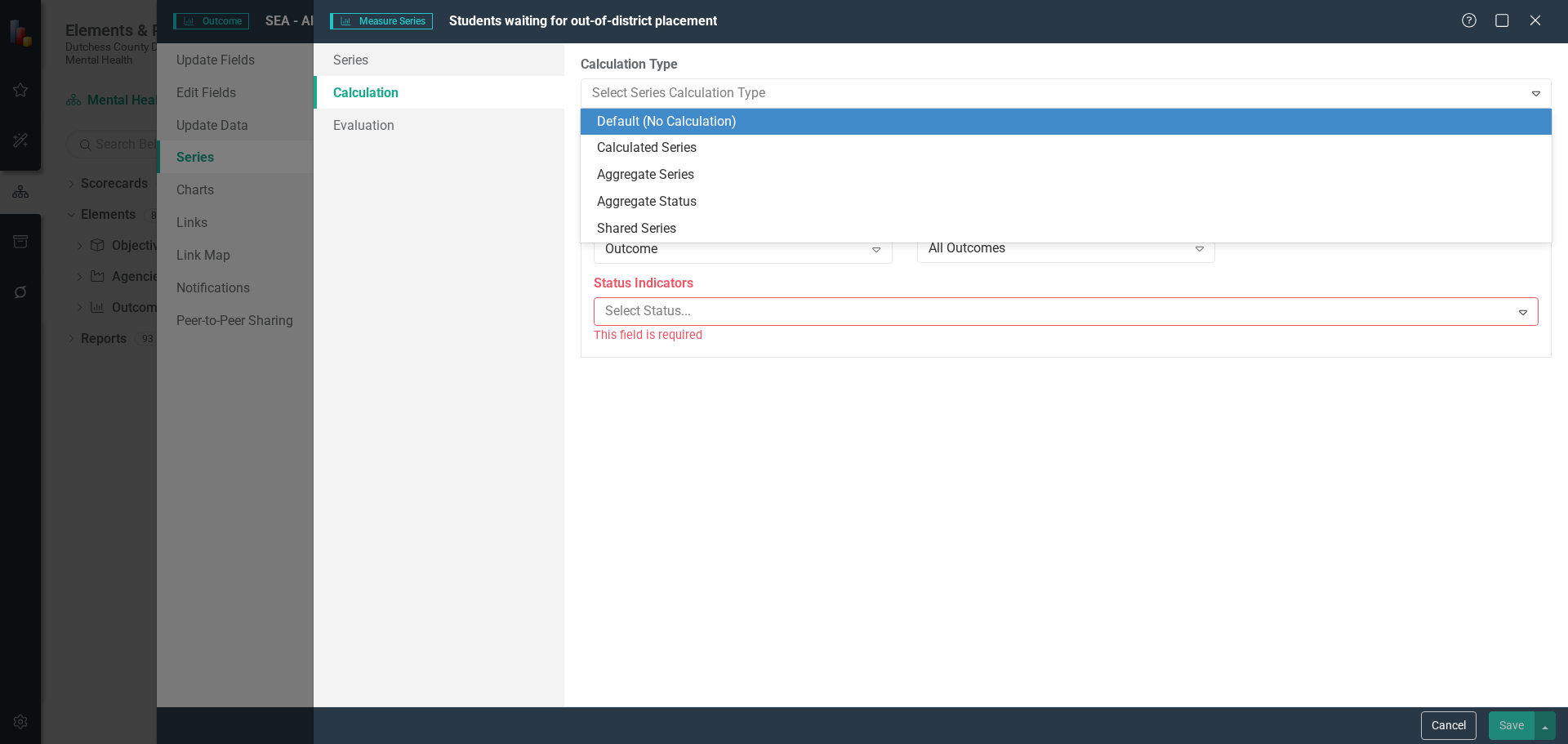
click at [658, 172] on div "Aggregate Series" at bounding box center [1069, 175] width 945 height 19
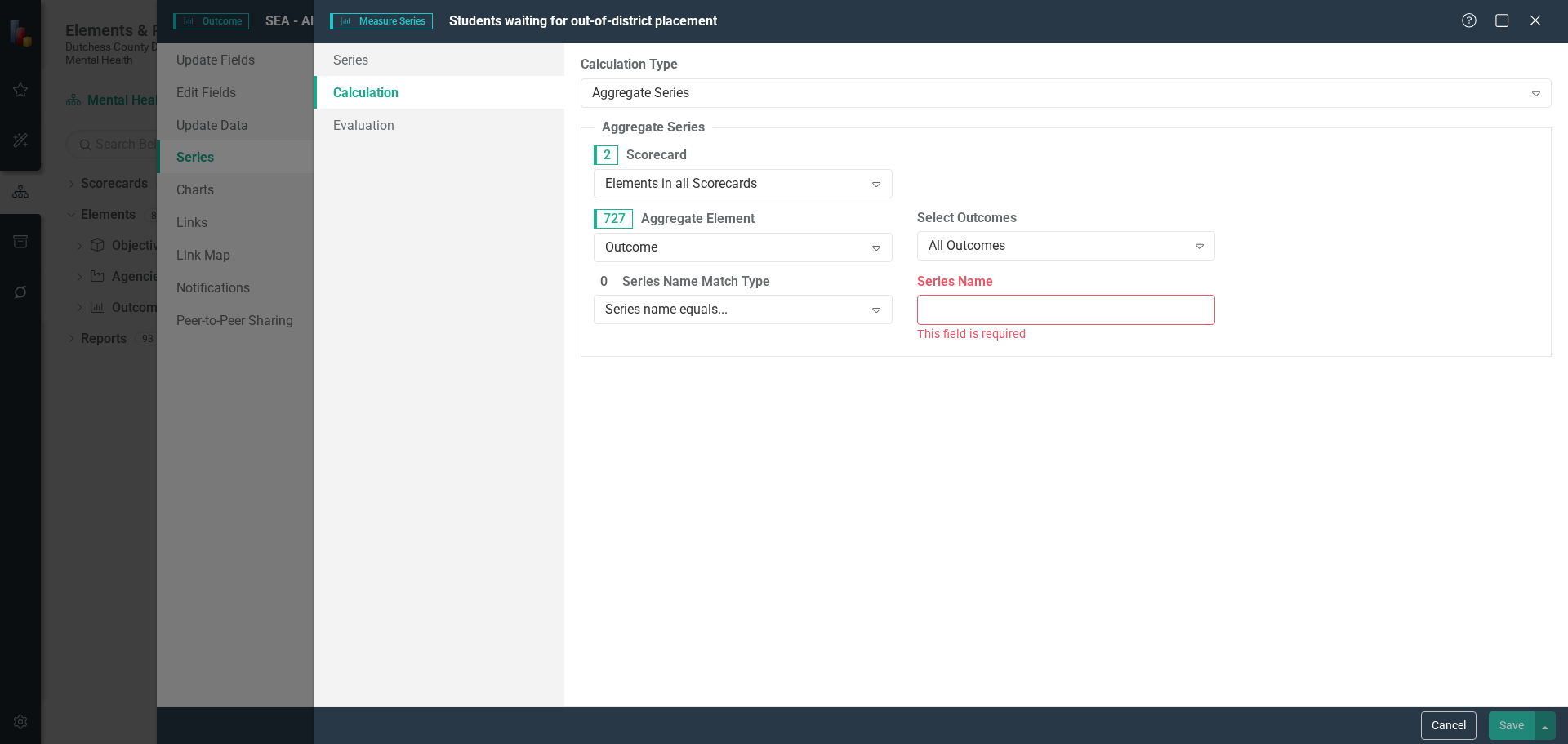
click at [1137, 311] on input "Series Name" at bounding box center [1066, 310] width 299 height 30
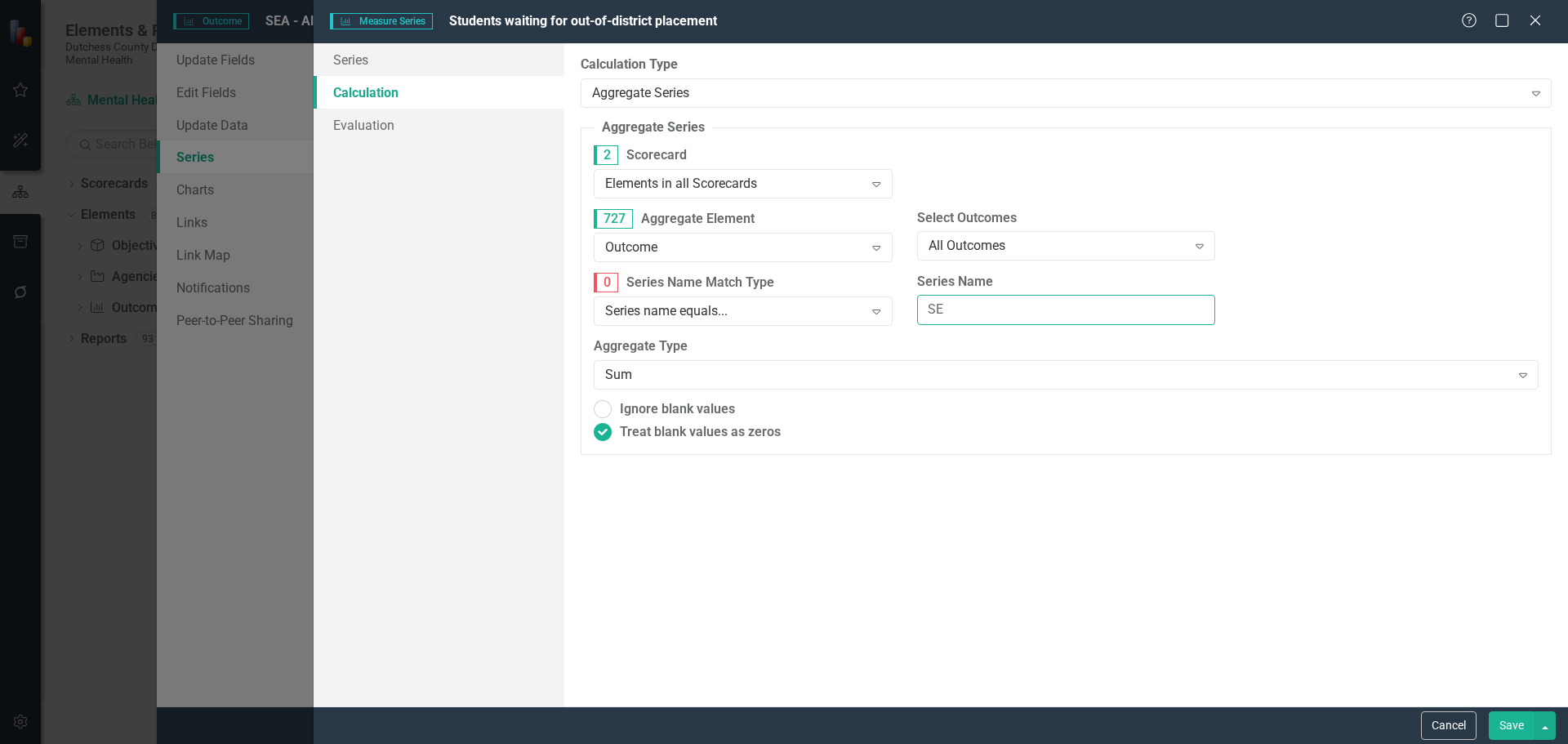
type input "S"
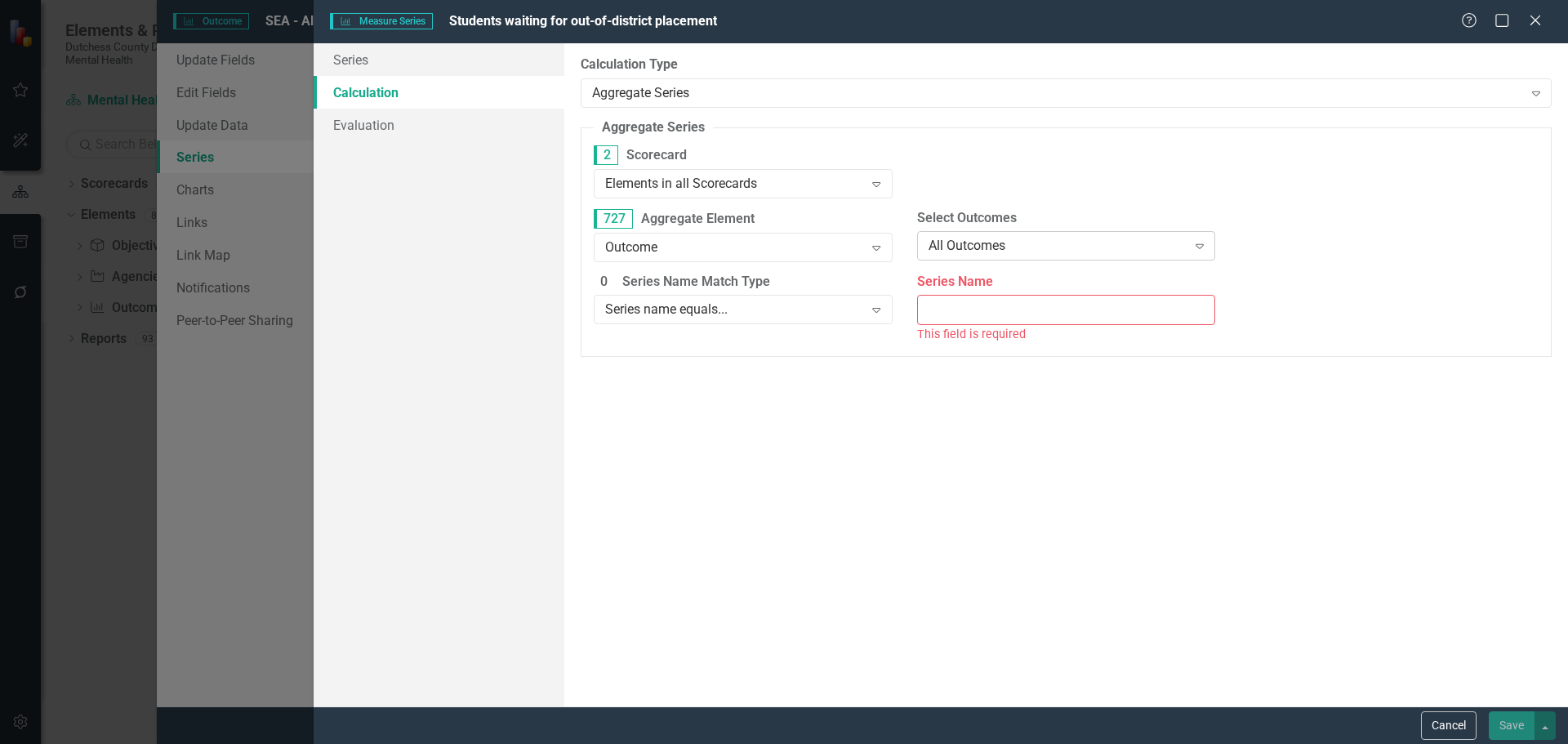
click at [1204, 251] on icon "Expand" at bounding box center [1200, 245] width 16 height 13
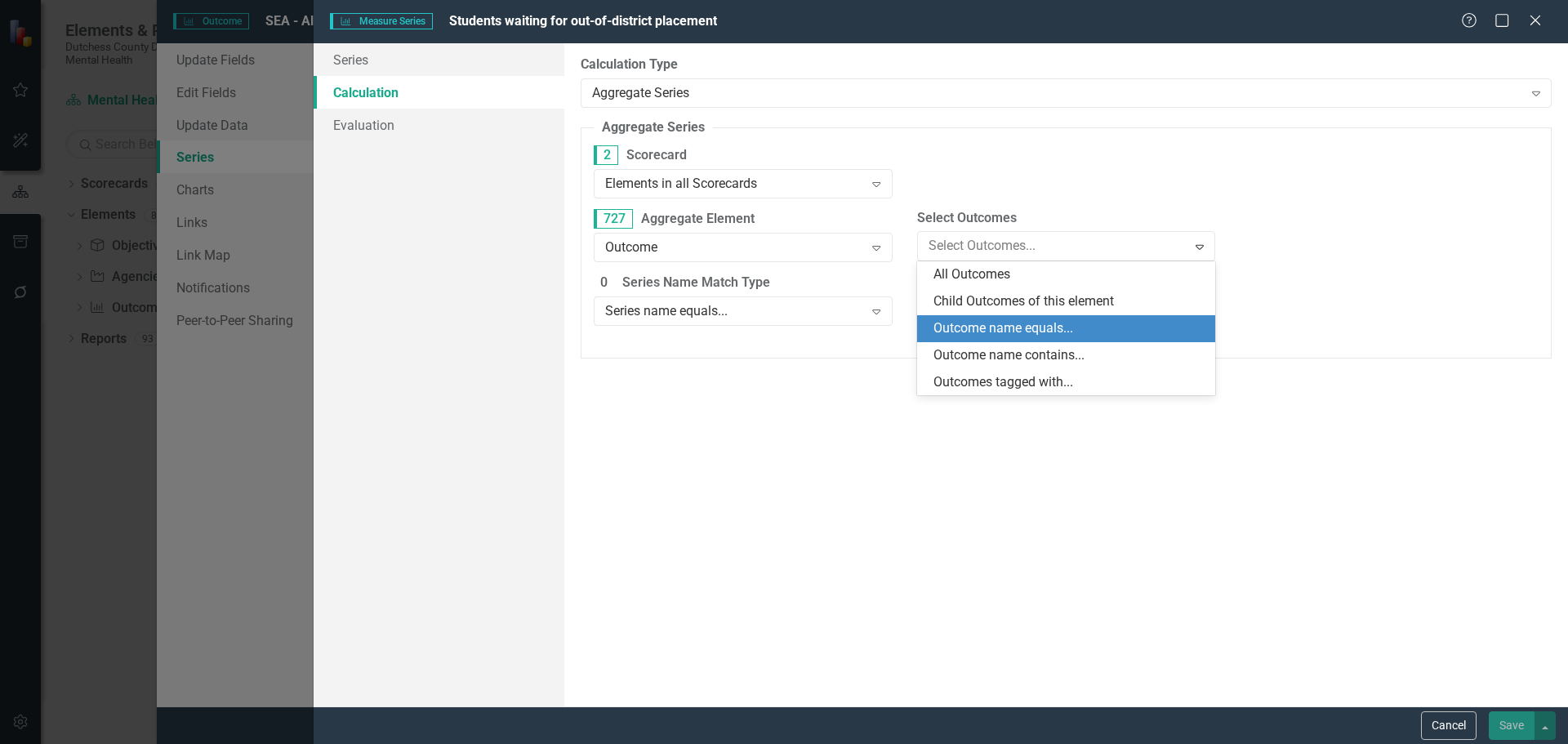
click at [996, 332] on div "Outcome name equals..." at bounding box center [1070, 328] width 273 height 19
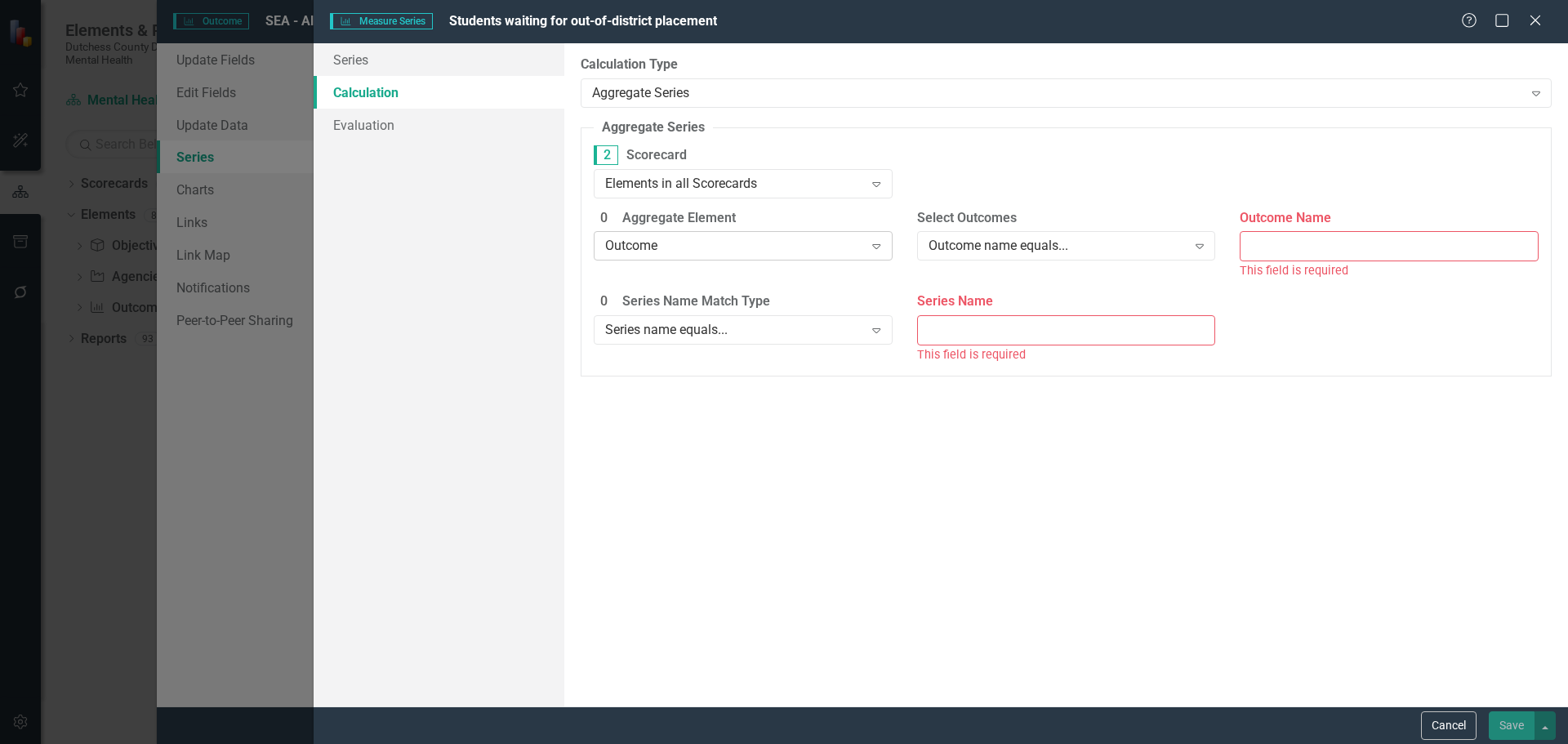
click at [880, 252] on icon "Expand" at bounding box center [876, 245] width 16 height 13
click at [1317, 248] on input "Outcome Name" at bounding box center [1389, 246] width 299 height 30
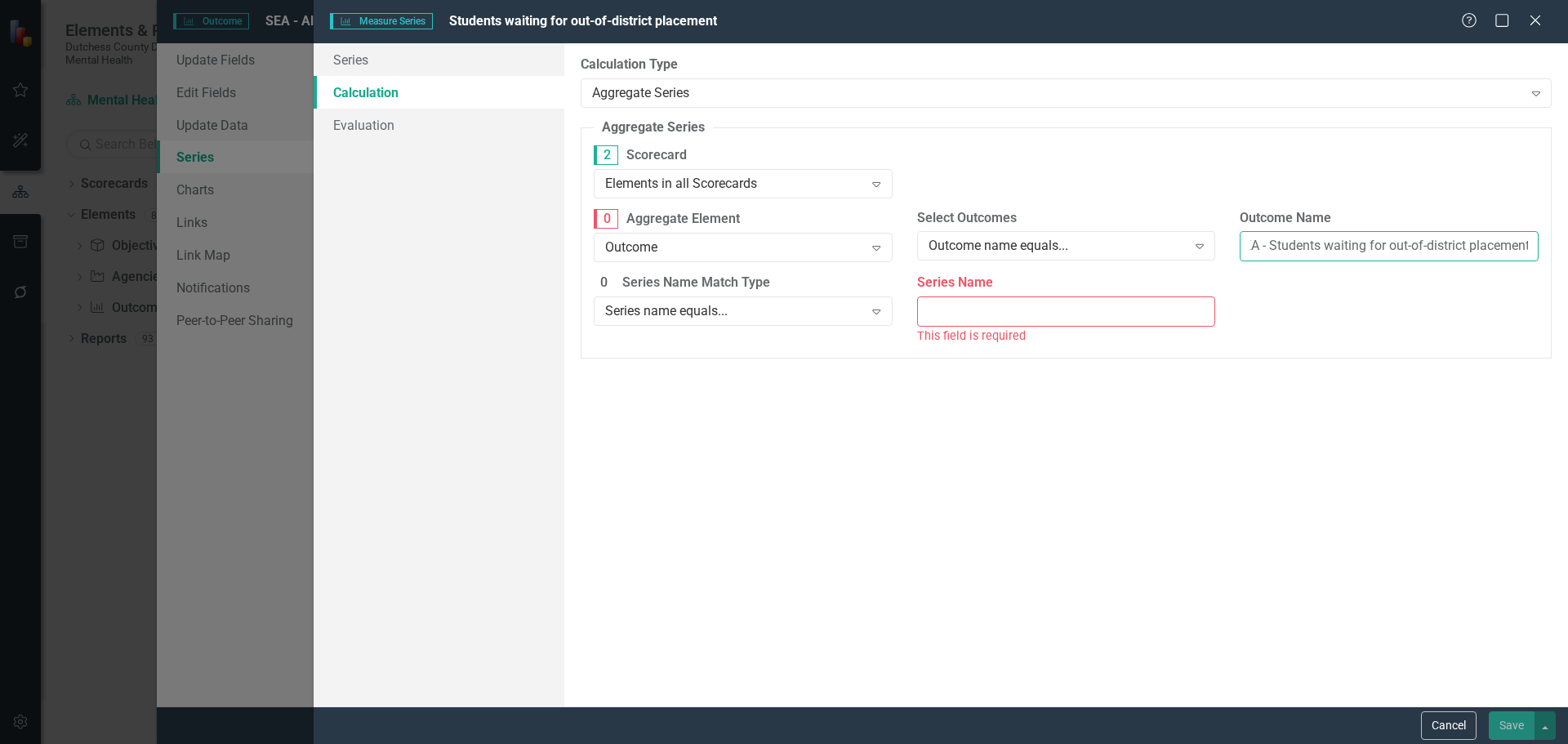
scroll to position [0, 19]
type input "SEA - Students waiting for out-of-district placement"
click at [871, 315] on icon "Expand" at bounding box center [876, 311] width 16 height 13
click at [949, 311] on input "Series Name" at bounding box center [1066, 311] width 299 height 30
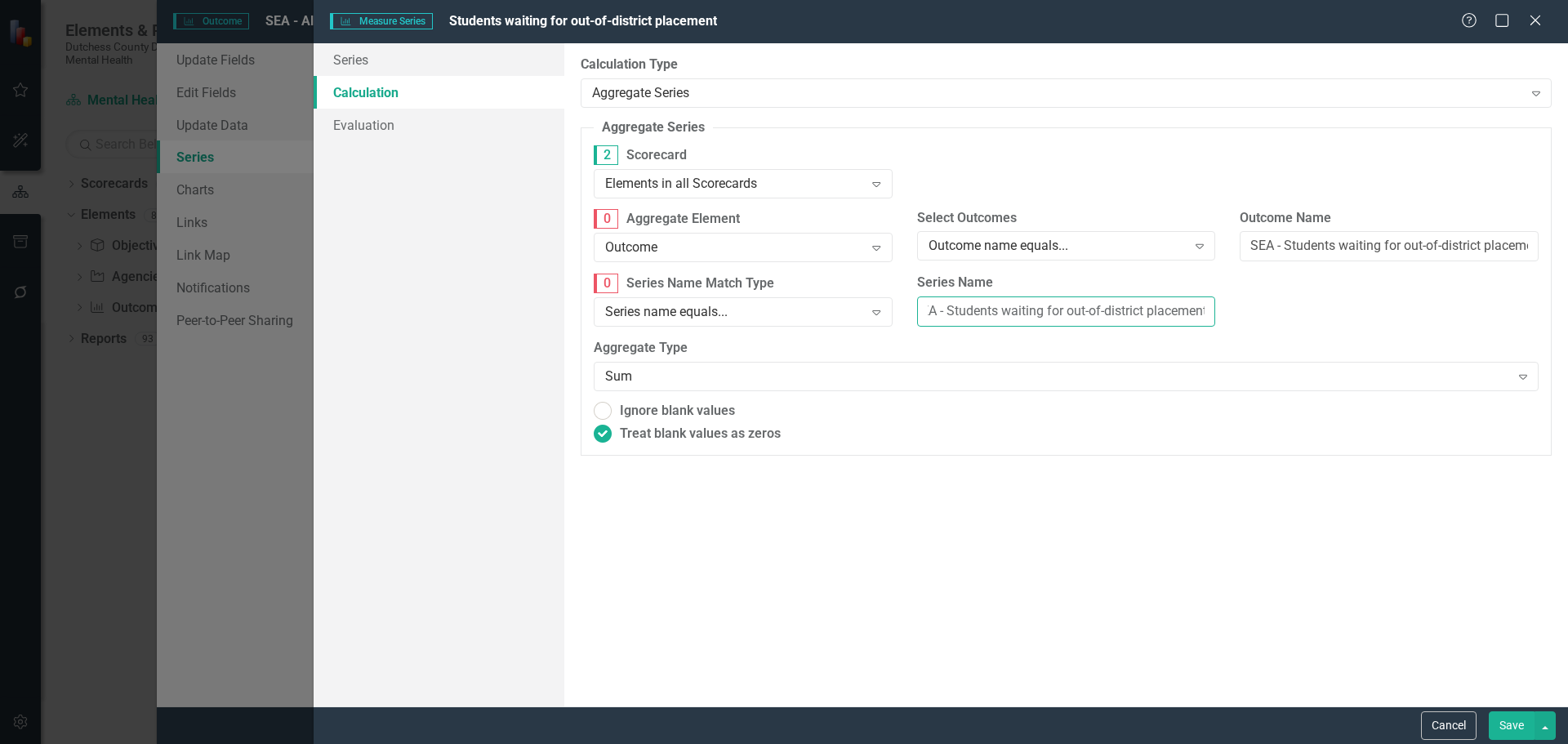
scroll to position [0, 19]
type input "SEA - Students waiting for out-of-district placement"
click at [937, 591] on div "By default, series in ClearPoint are not calculated. So, if you leave the form …" at bounding box center [1066, 375] width 1003 height 663
click at [358, 119] on link "Evaluation" at bounding box center [439, 125] width 251 height 33
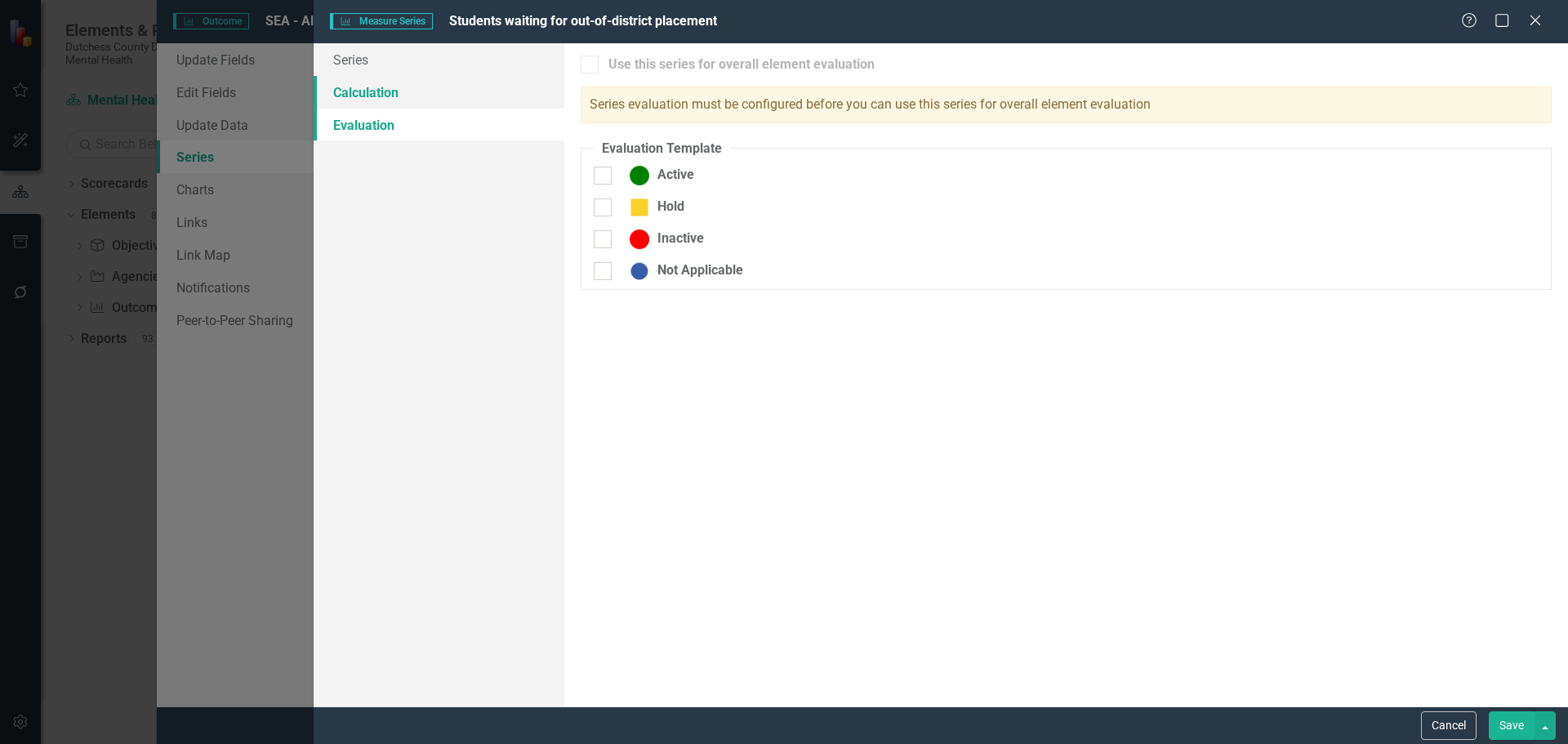
click at [367, 99] on link "Calculation" at bounding box center [439, 92] width 251 height 33
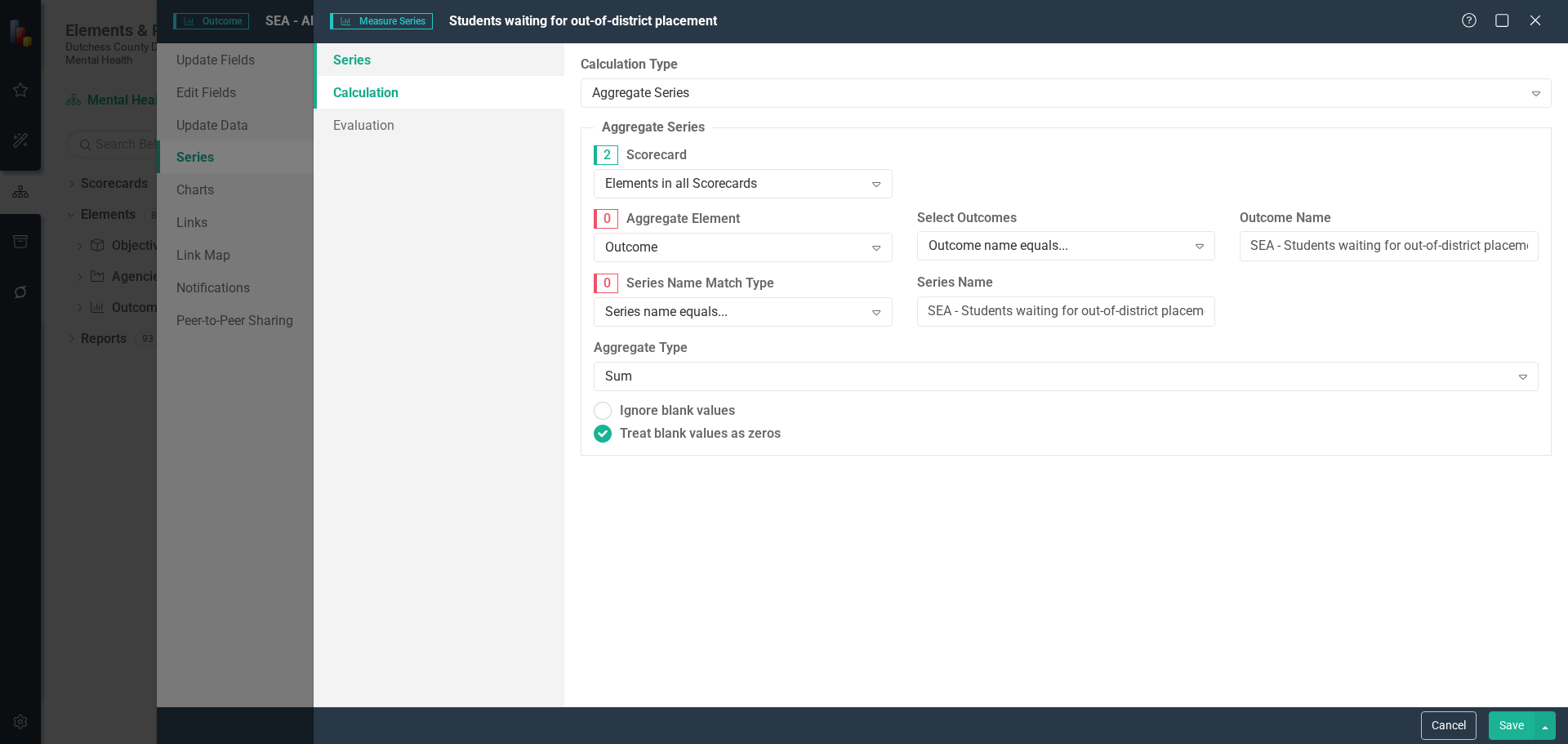
click at [370, 53] on link "Series" at bounding box center [439, 60] width 251 height 33
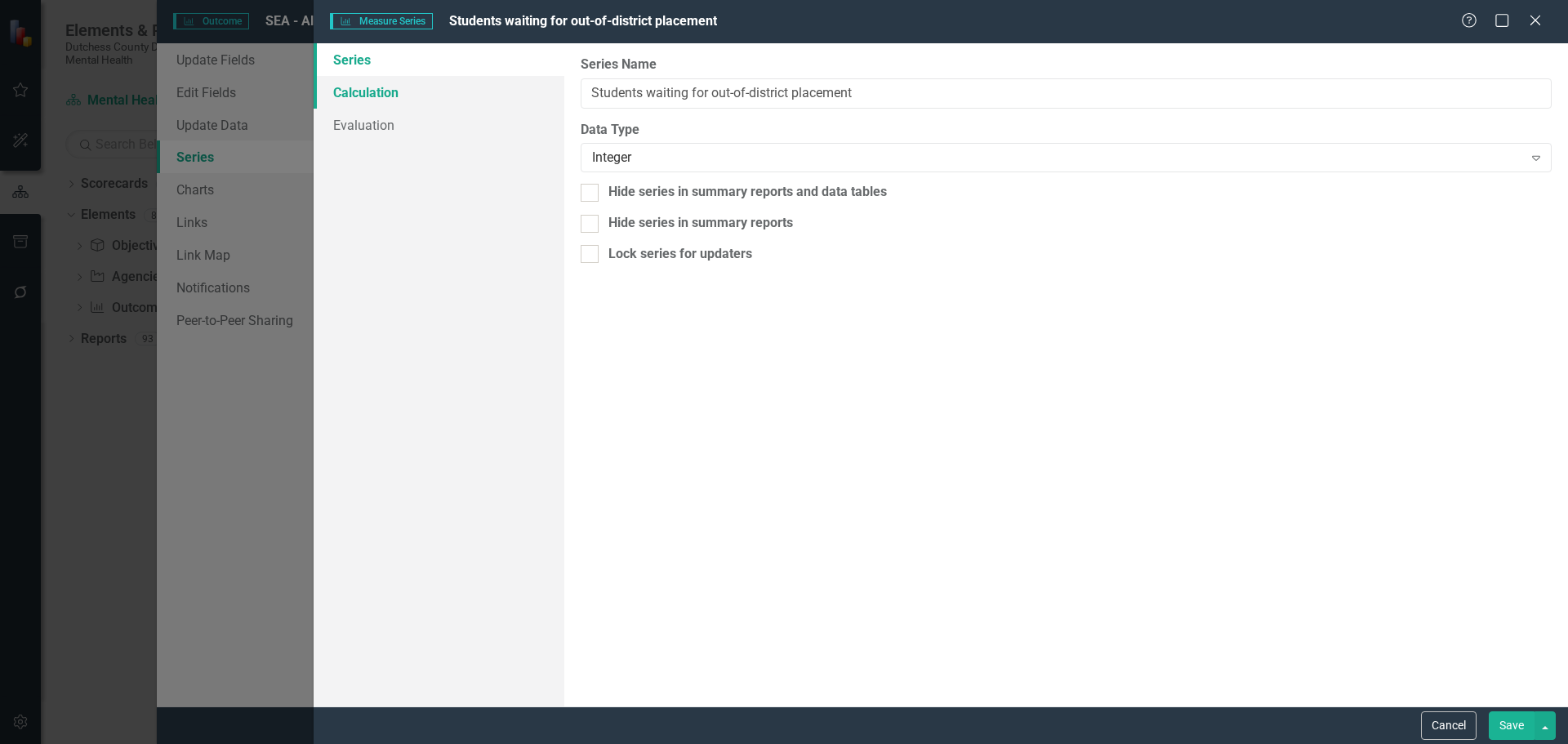
click at [353, 93] on link "Calculation" at bounding box center [439, 92] width 251 height 33
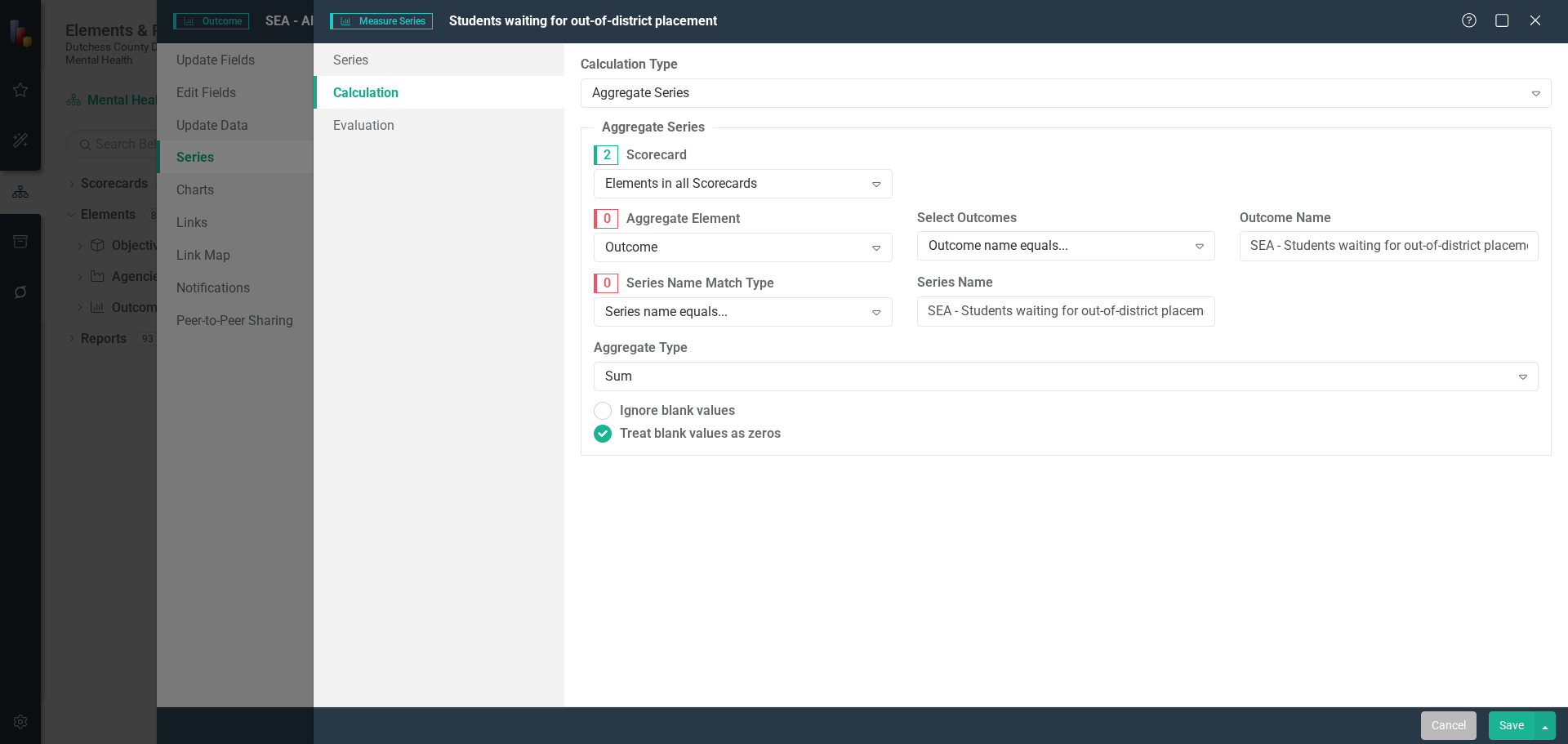
click at [1455, 718] on button "Cancel" at bounding box center [1448, 726] width 55 height 29
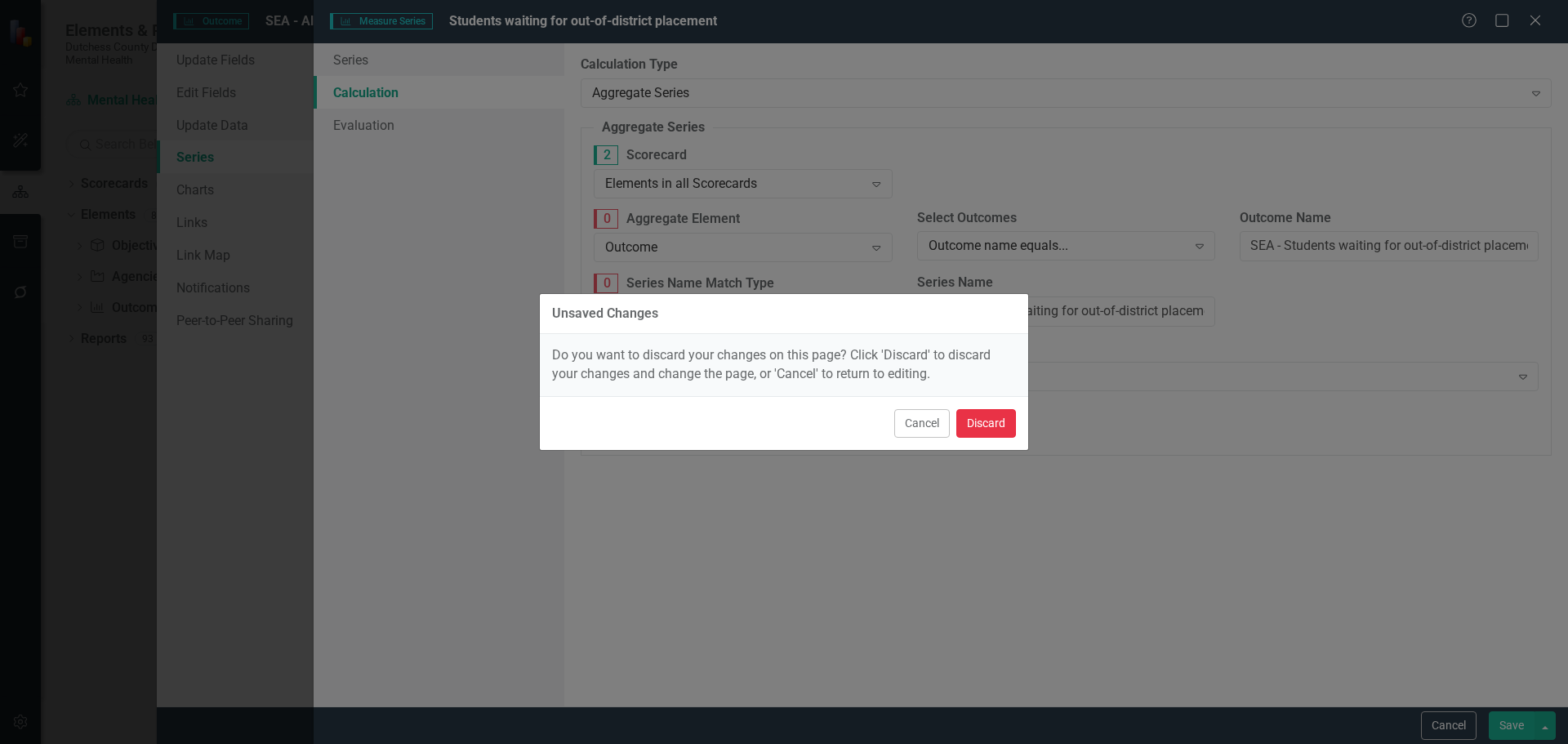
click at [986, 419] on button "Discard" at bounding box center [986, 424] width 60 height 29
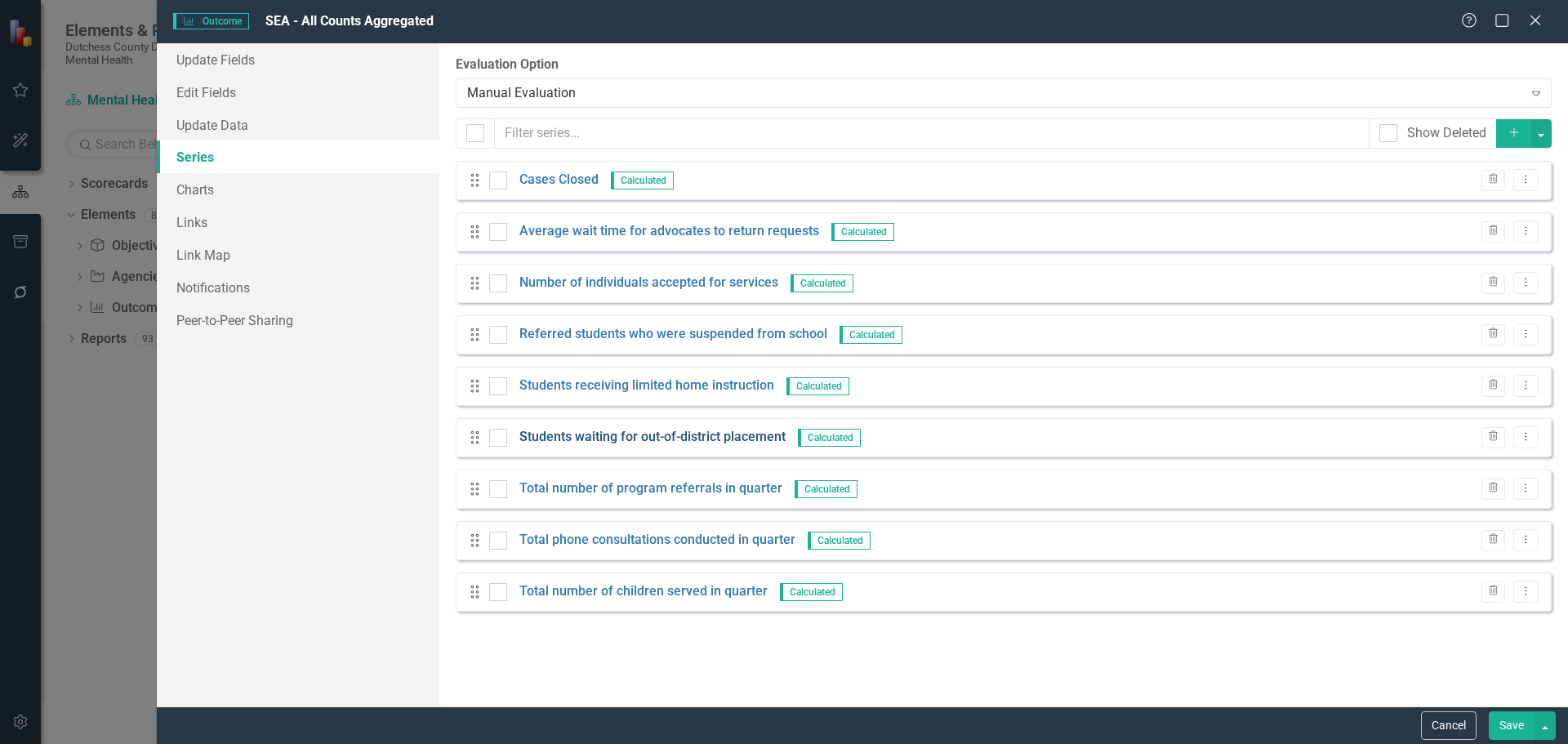
click at [656, 434] on link "Students waiting for out-of-district placement" at bounding box center [652, 437] width 266 height 19
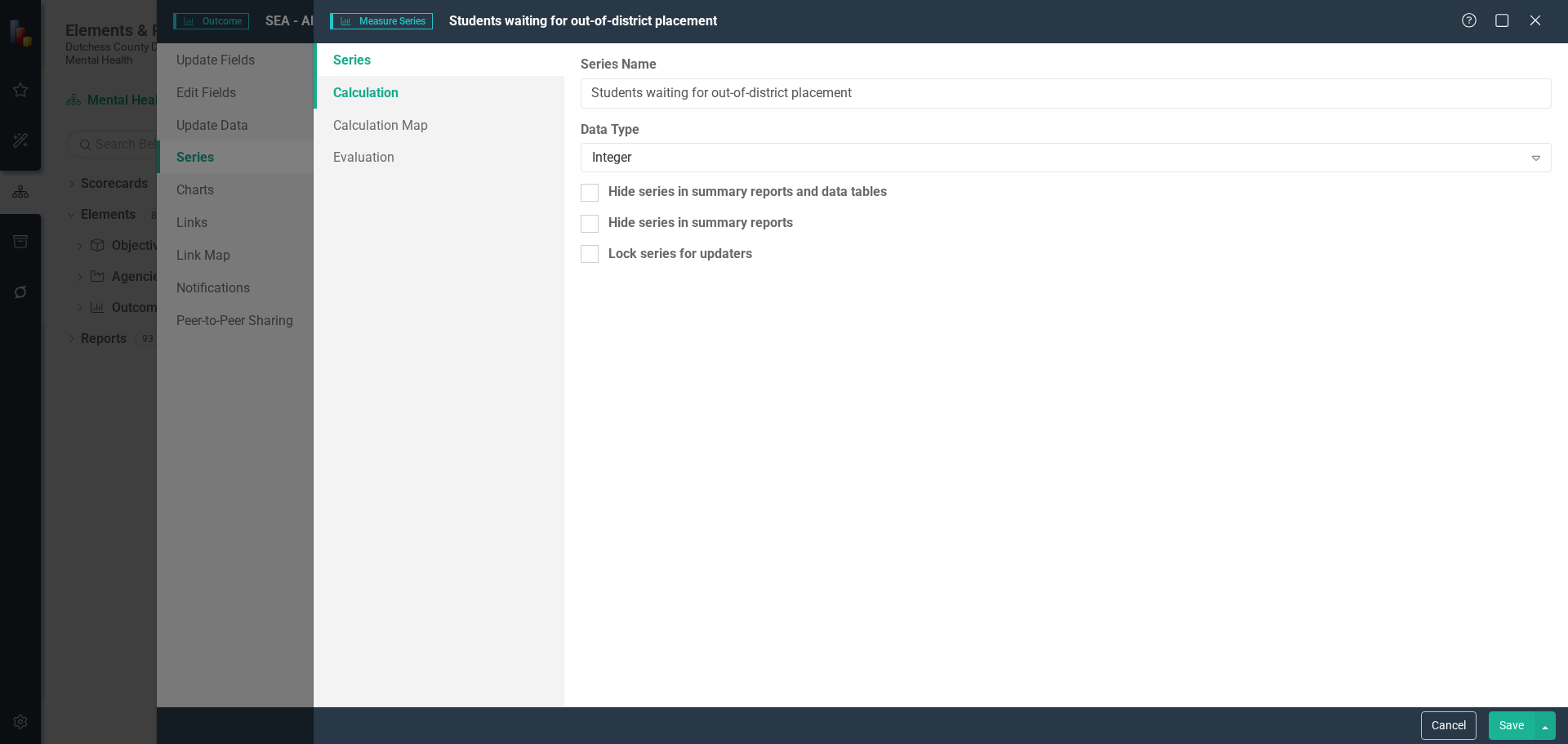
click at [380, 92] on link "Calculation" at bounding box center [439, 92] width 251 height 33
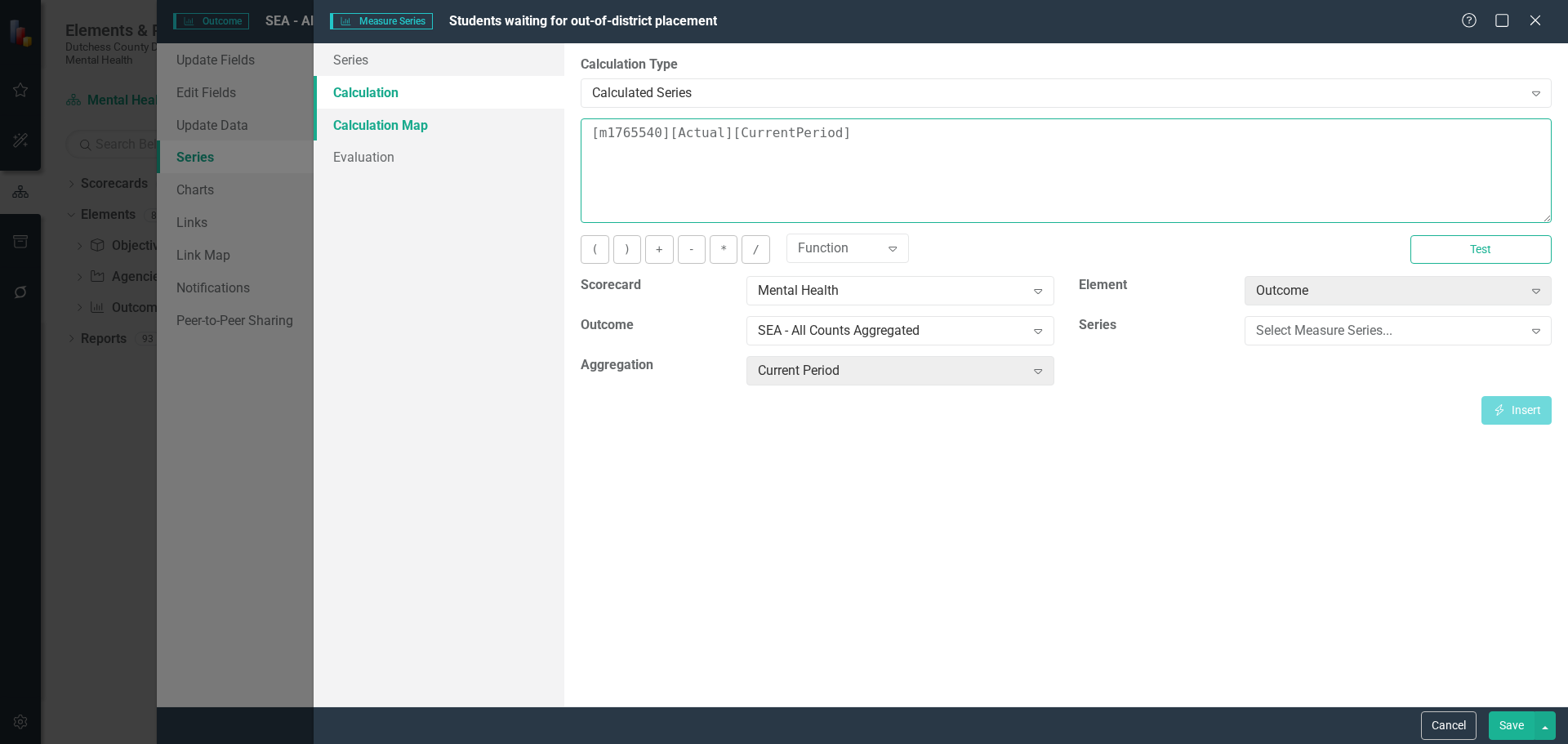
drag, startPoint x: 858, startPoint y: 131, endPoint x: 462, endPoint y: 121, distance: 396.1
click at [462, 121] on div "Series Calculation Calculation Map Evaluation From this page, you can edit the …" at bounding box center [941, 375] width 1254 height 663
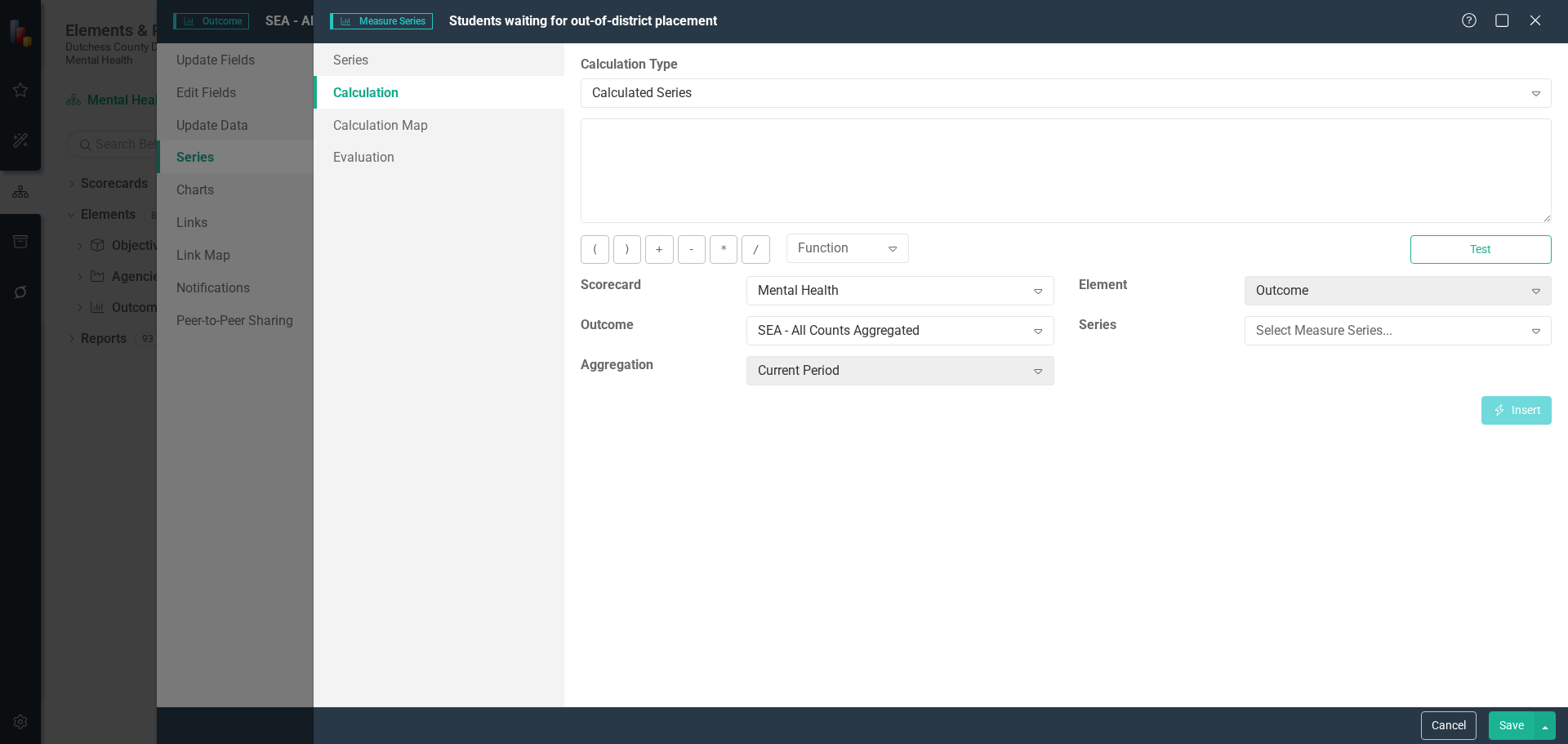
click at [716, 487] on div "By default, series in ClearPoint are not calculated. So, if you leave the form …" at bounding box center [1066, 375] width 1003 height 663
click at [1049, 332] on div "Expand" at bounding box center [1037, 330] width 29 height 26
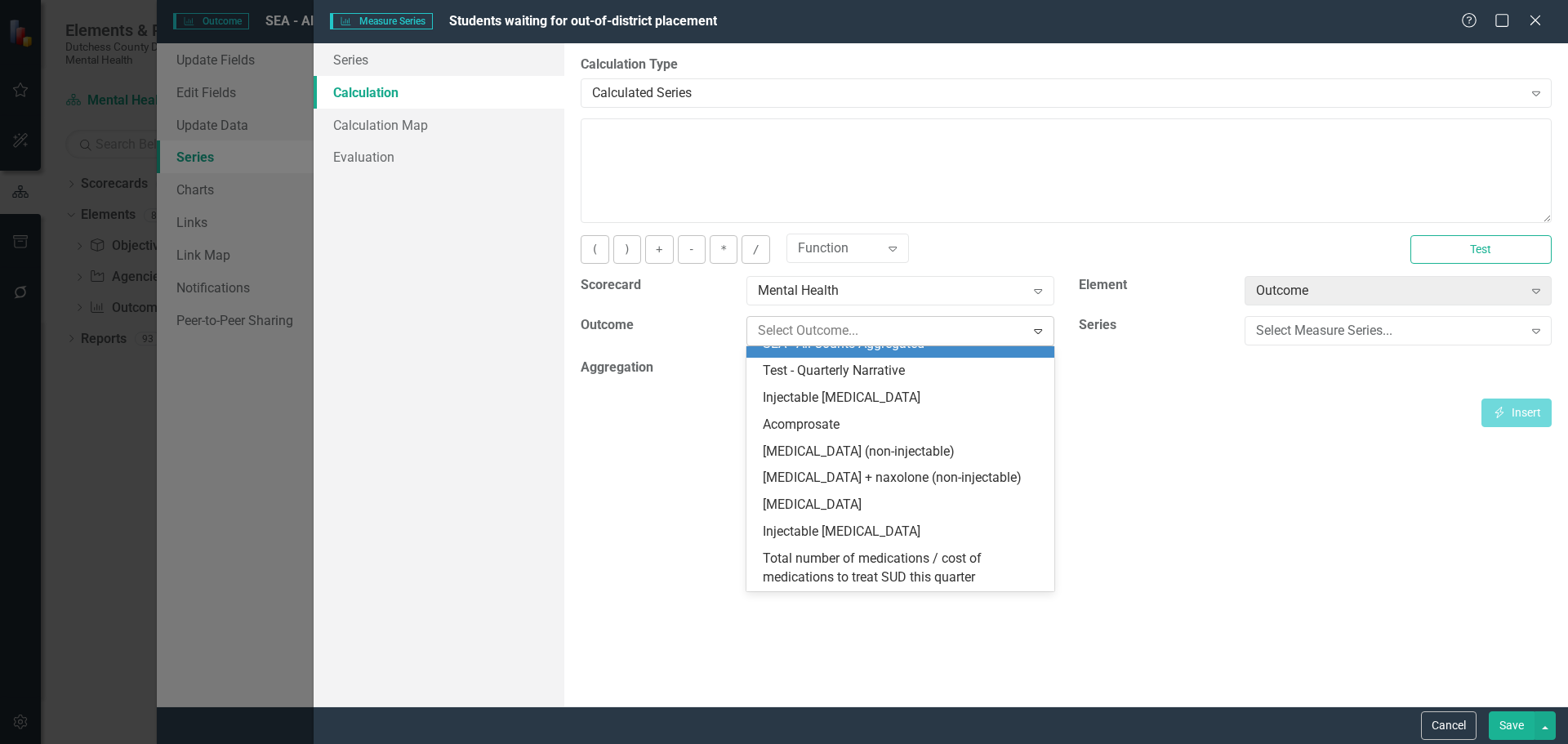
scroll to position [41642, 0]
type input "SEA"
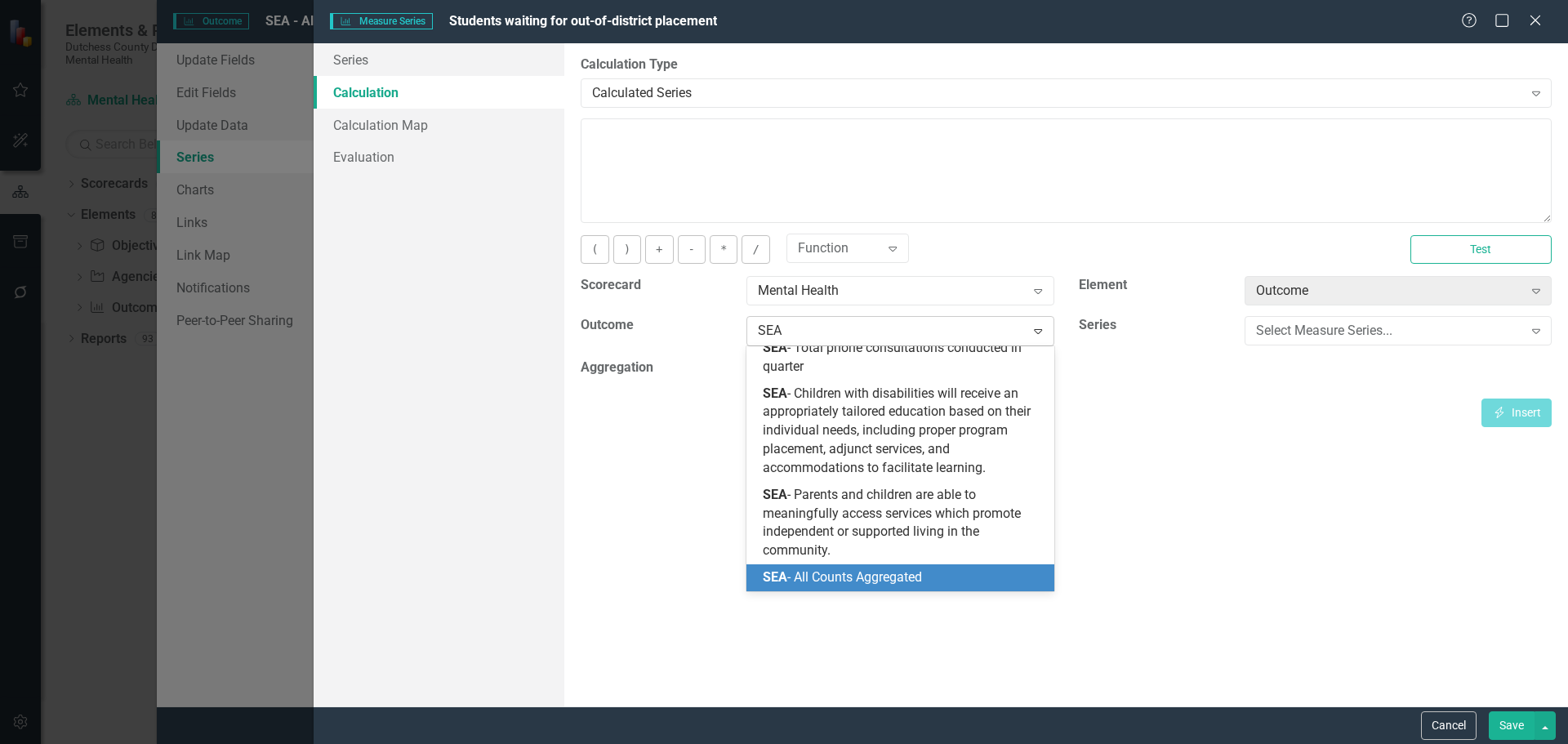
scroll to position [357, 0]
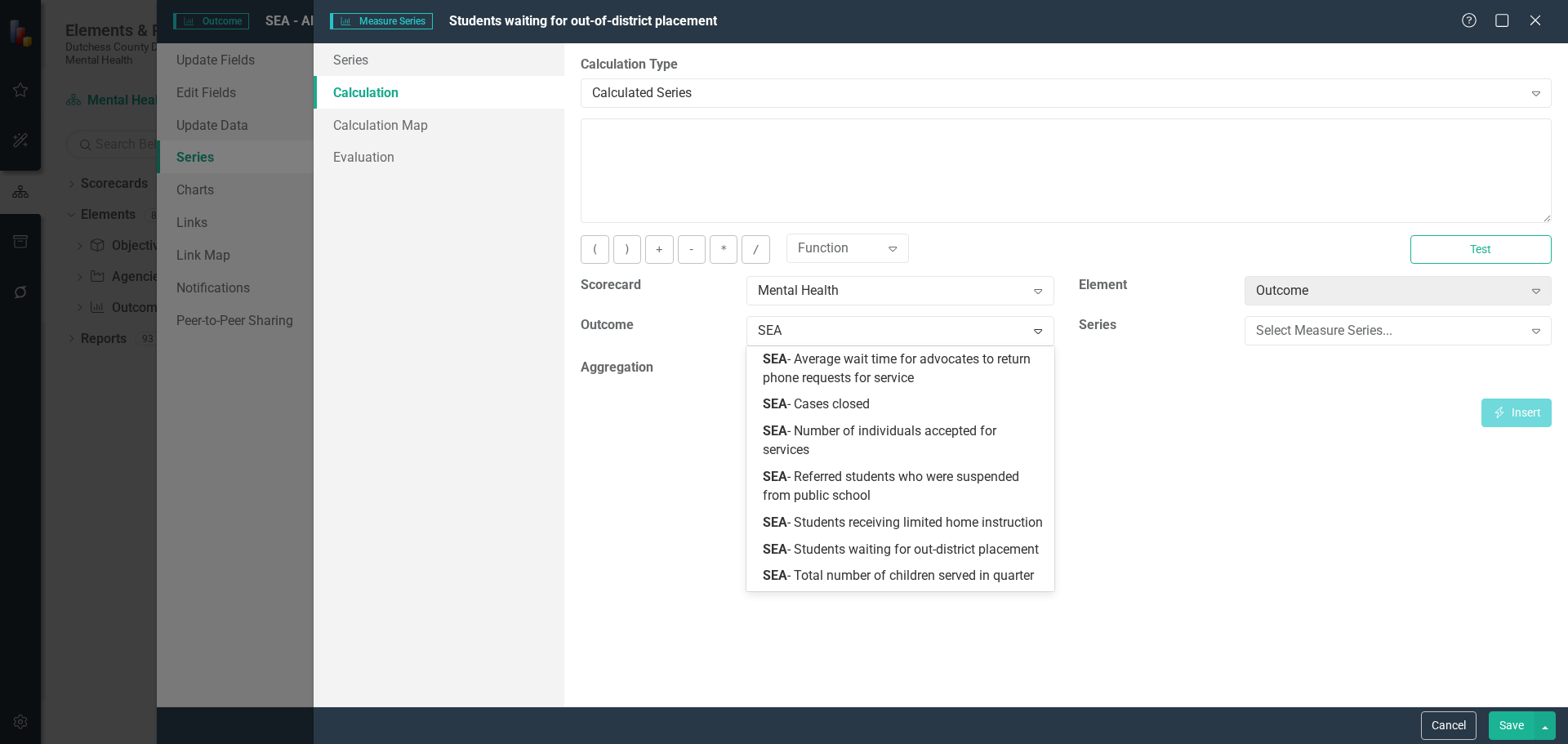
scroll to position [357, 0]
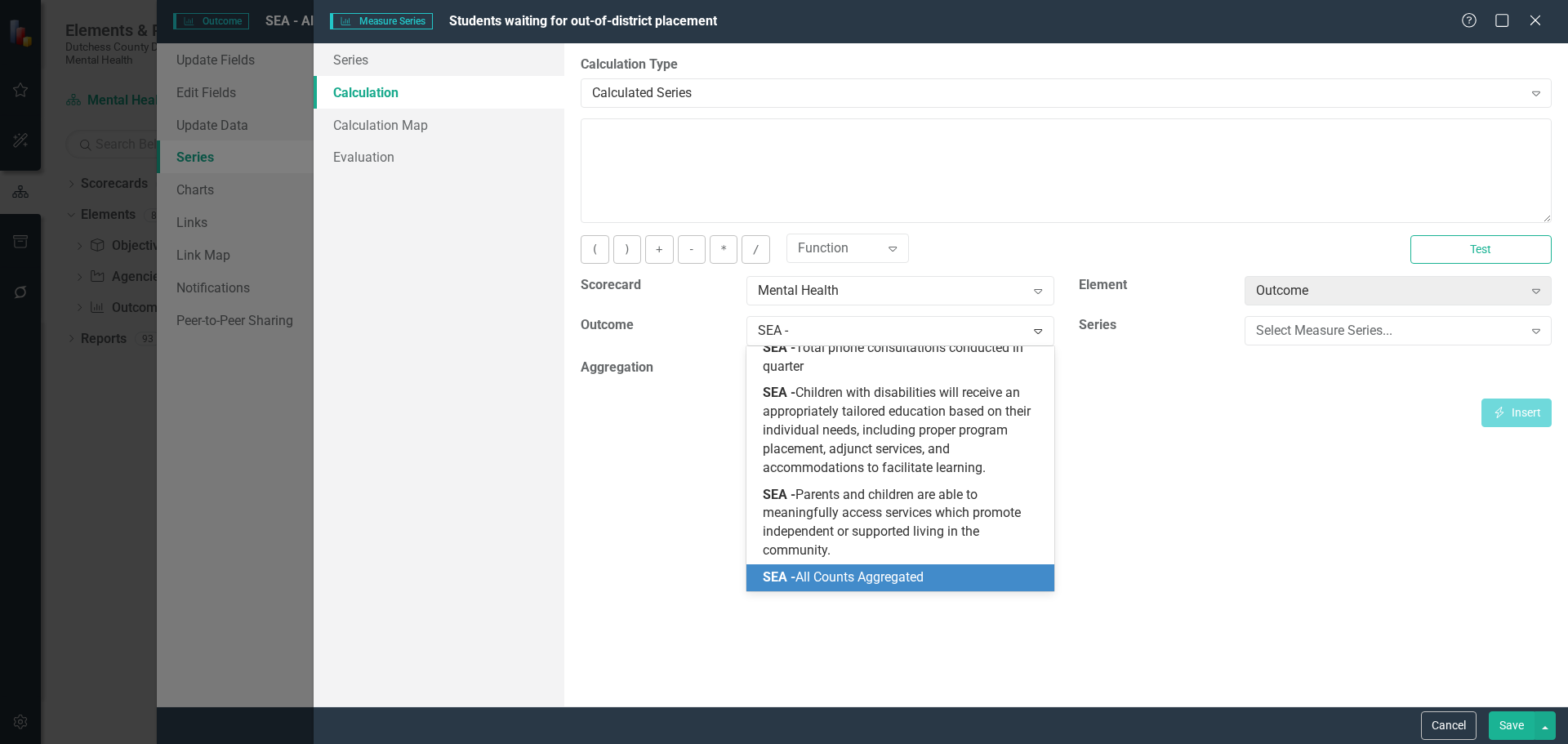
type input "SEA -"
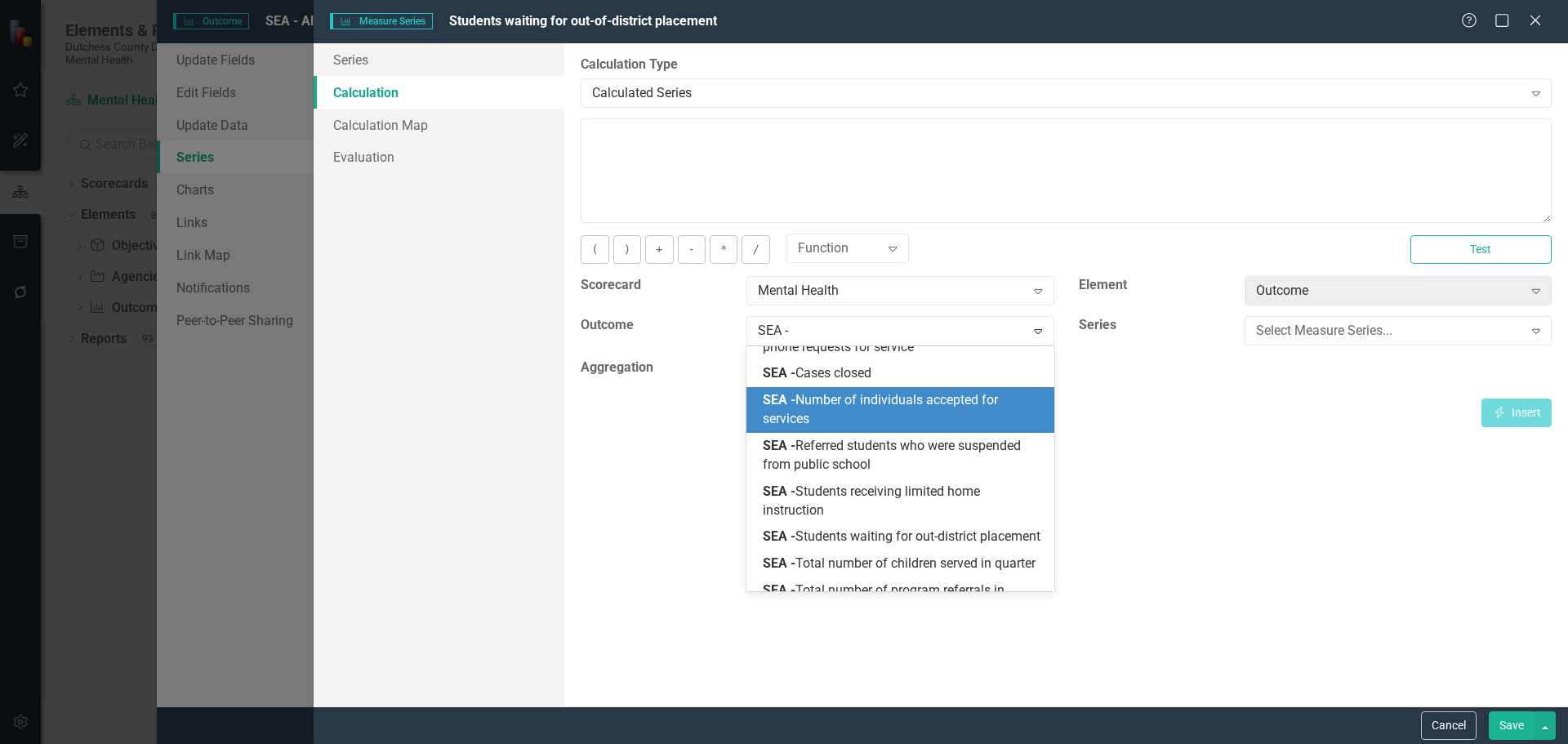
scroll to position [30, 0]
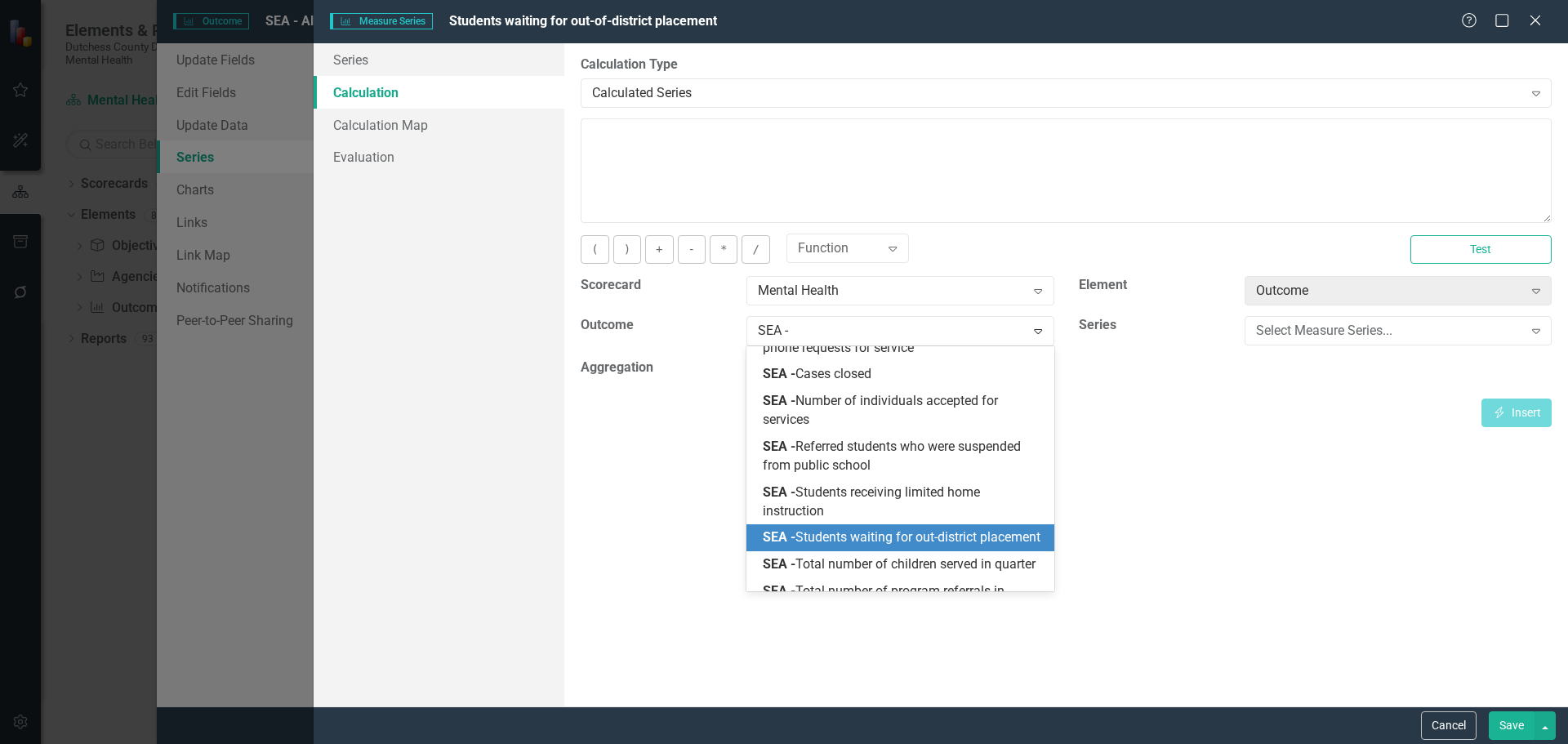
click at [920, 540] on span "SEA - Students waiting for out-district placement" at bounding box center [901, 536] width 277 height 15
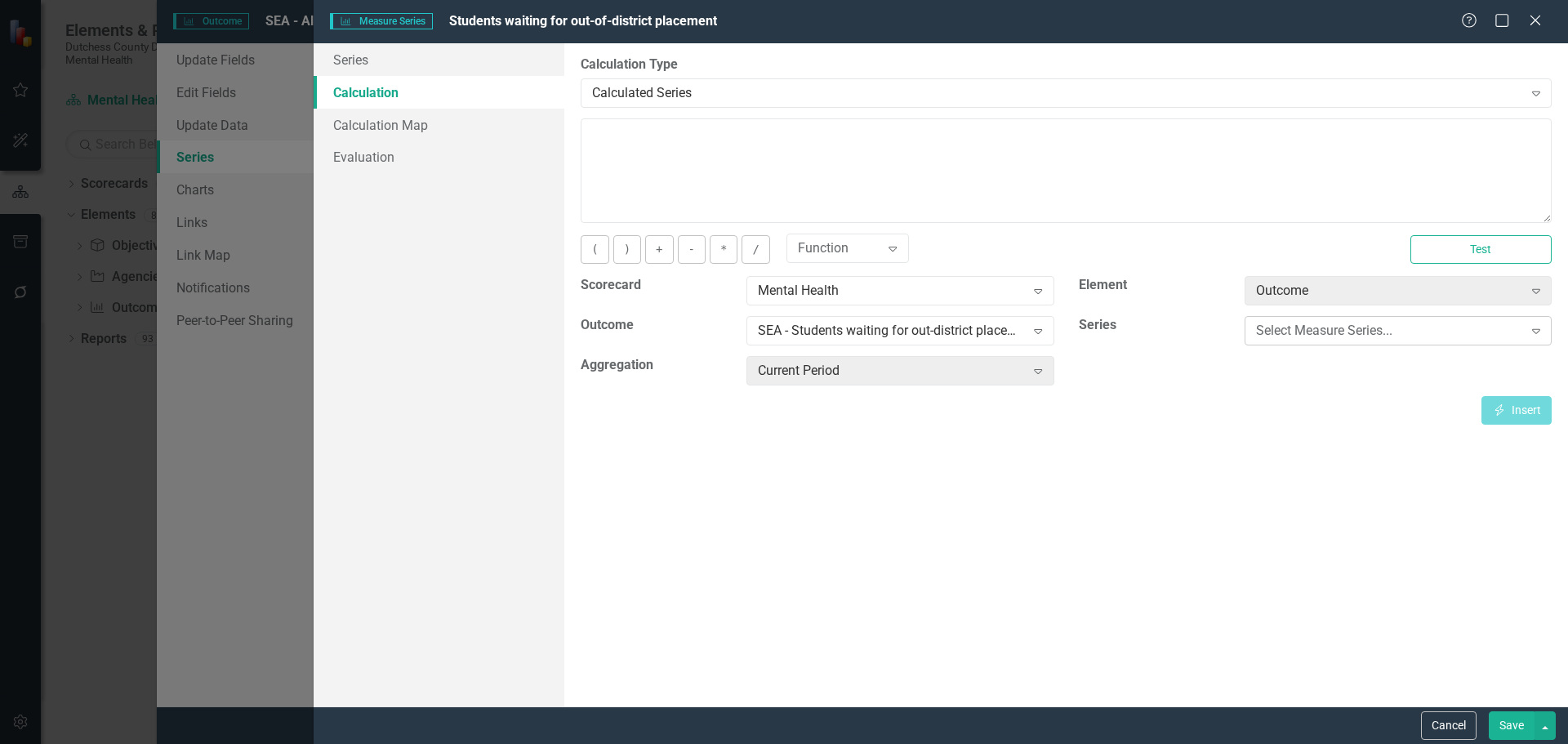
click at [1539, 330] on icon "Expand" at bounding box center [1536, 331] width 16 height 13
click at [1116, 441] on div "By default, series in ClearPoint are not calculated. So, if you leave the form …" at bounding box center [1066, 375] width 1003 height 663
click at [1534, 333] on icon at bounding box center [1536, 331] width 8 height 4
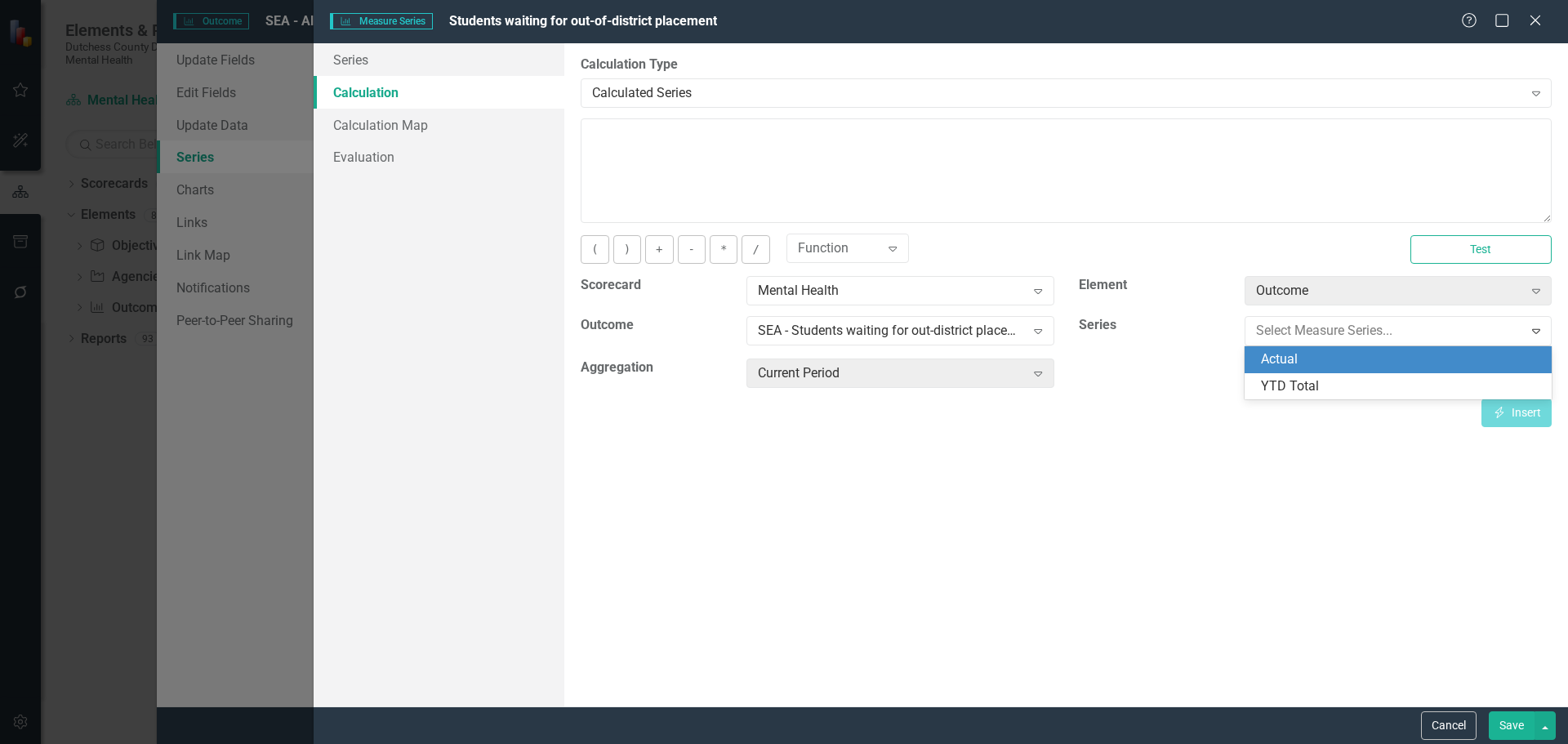
click at [1312, 363] on div "Actual" at bounding box center [1401, 360] width 281 height 19
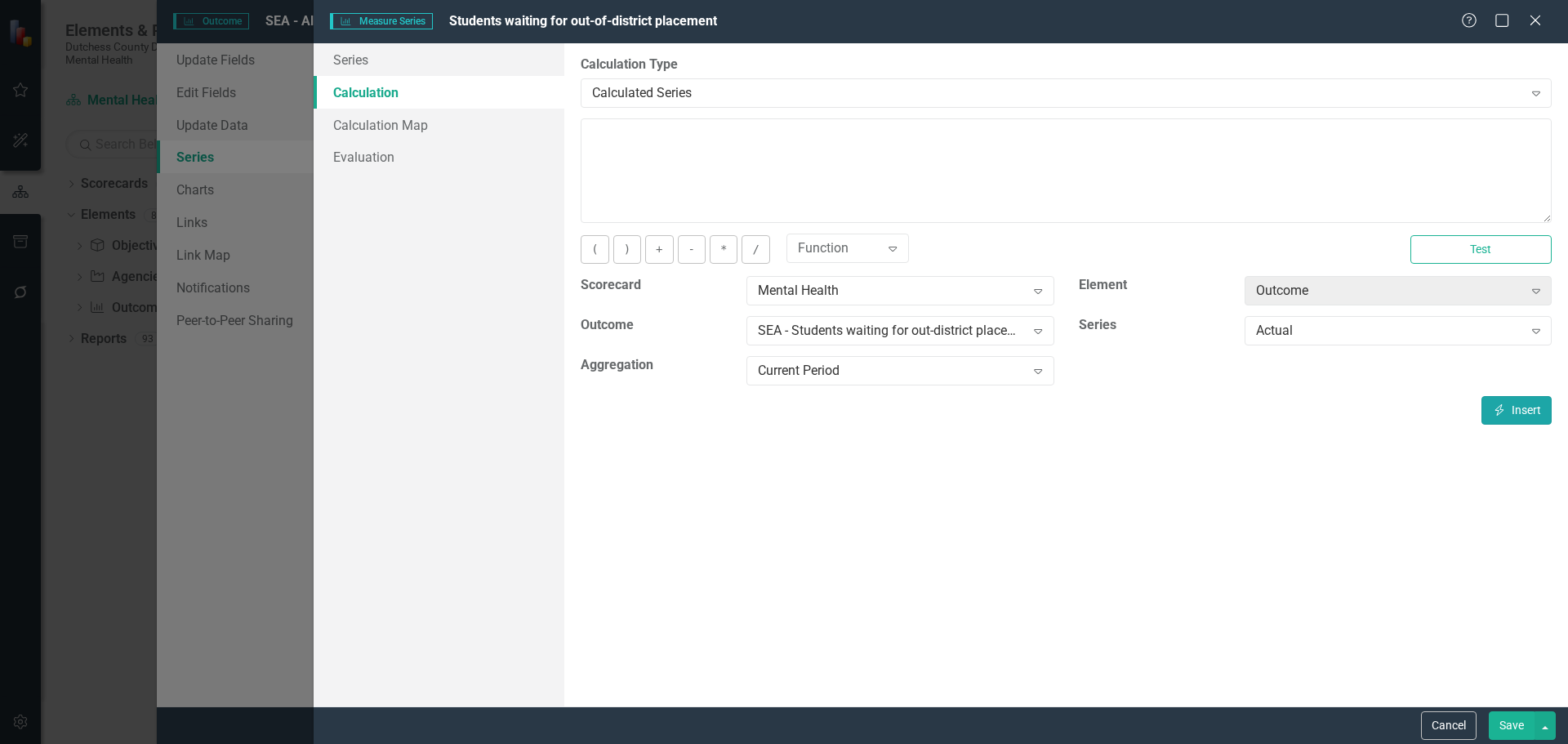
click at [1521, 404] on button "Insert Insert" at bounding box center [1516, 410] width 70 height 29
click at [1472, 254] on button "Test" at bounding box center [1481, 250] width 141 height 29
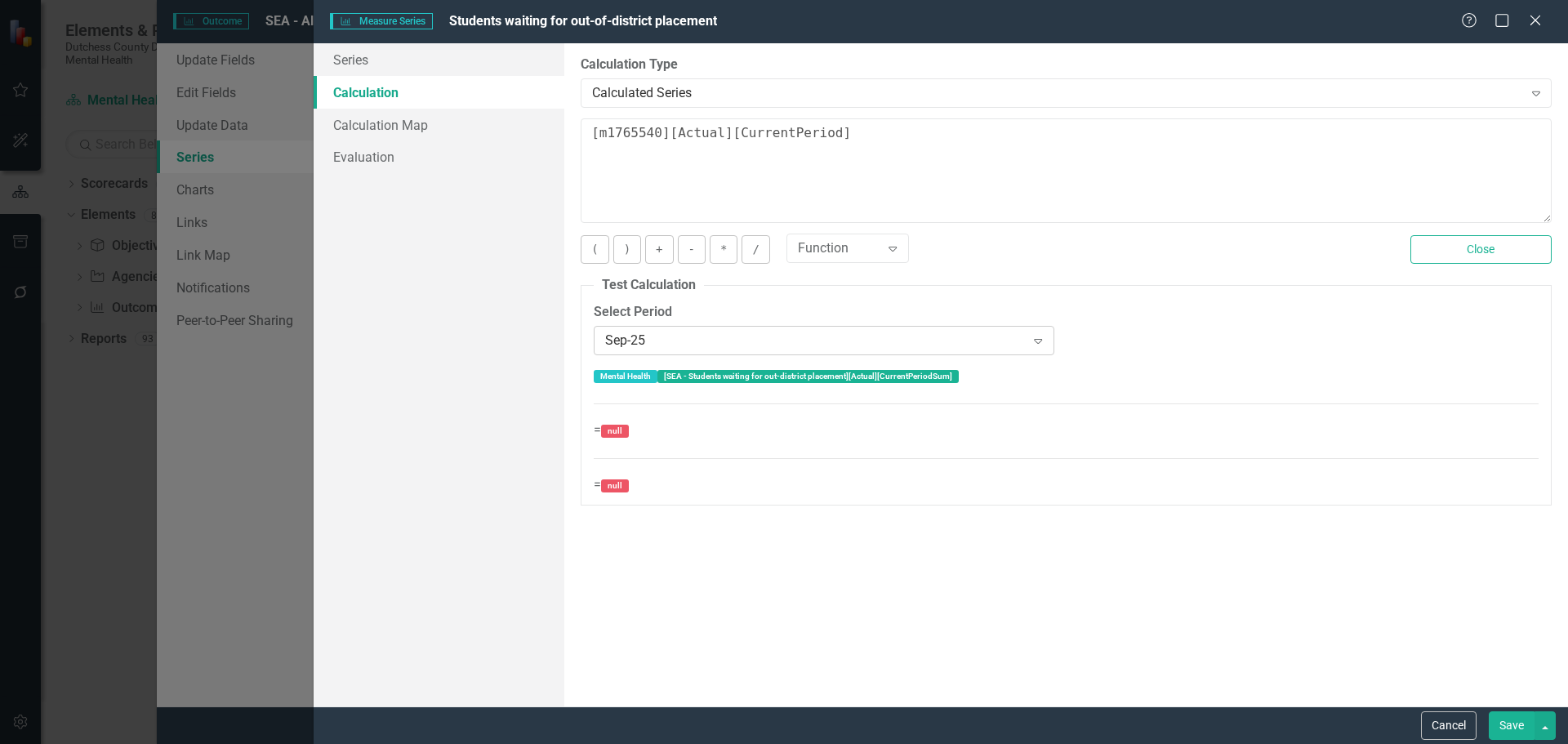
click at [1035, 348] on div "Expand" at bounding box center [1037, 340] width 29 height 26
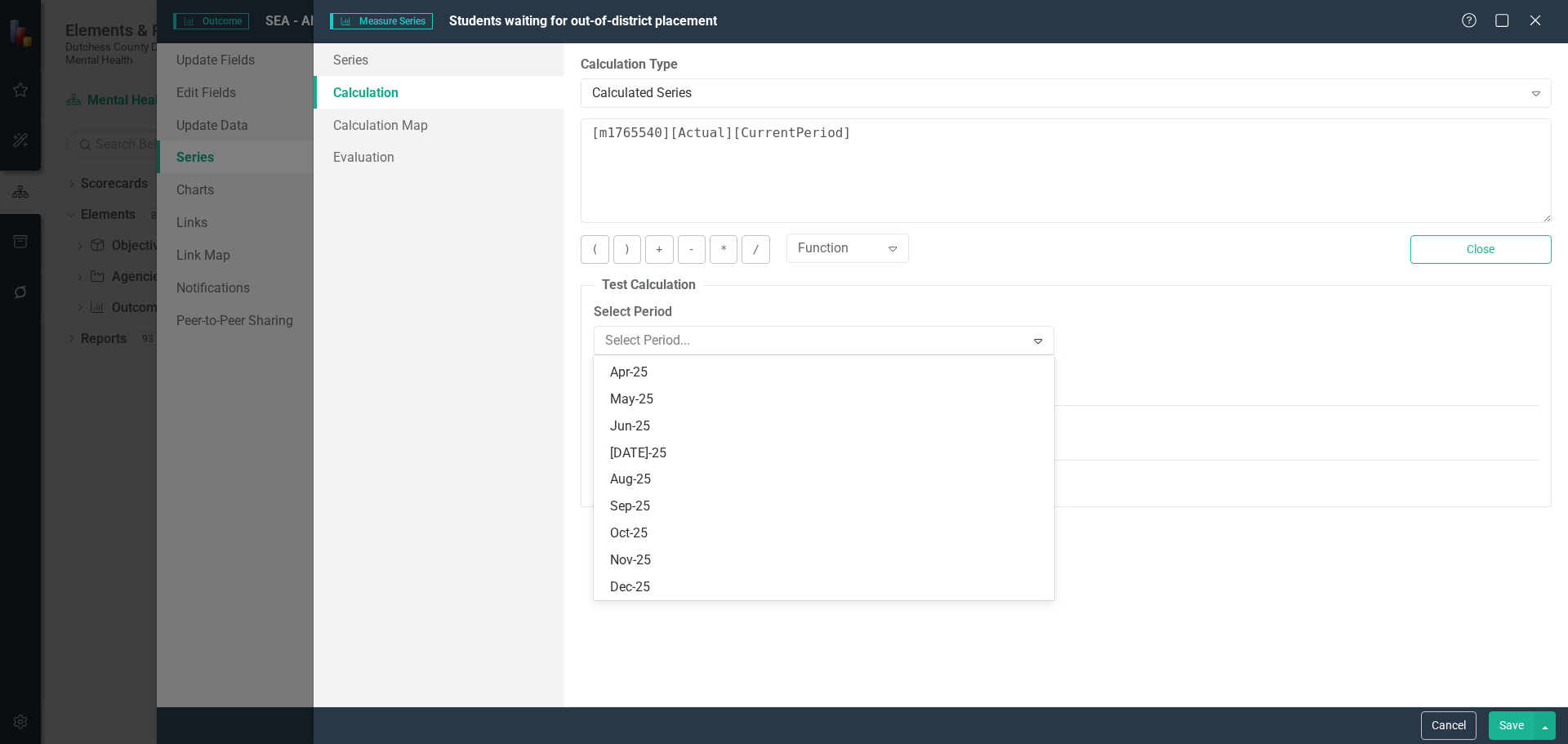
scroll to position [52, 0]
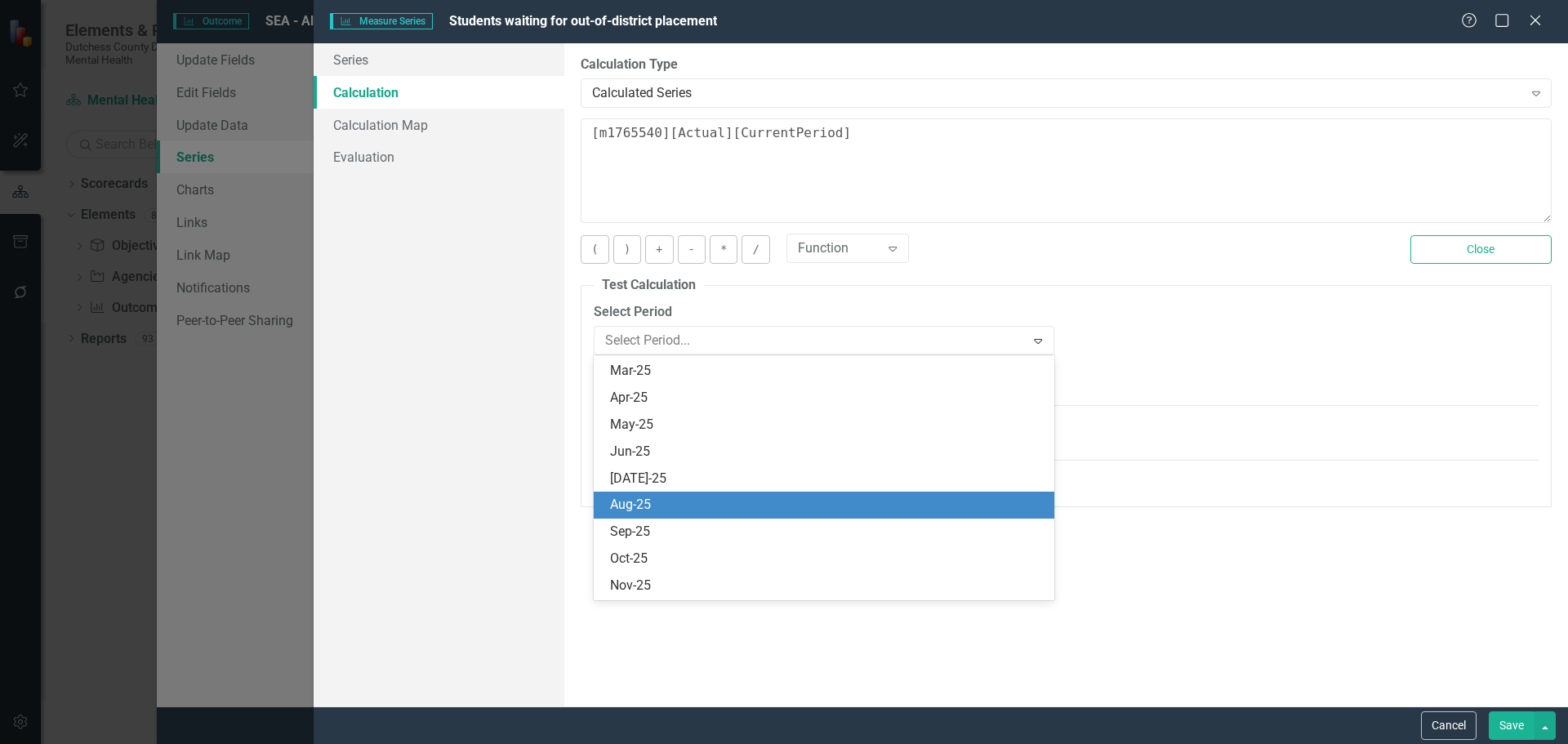
click at [674, 503] on div "Aug-25" at bounding box center [827, 505] width 433 height 19
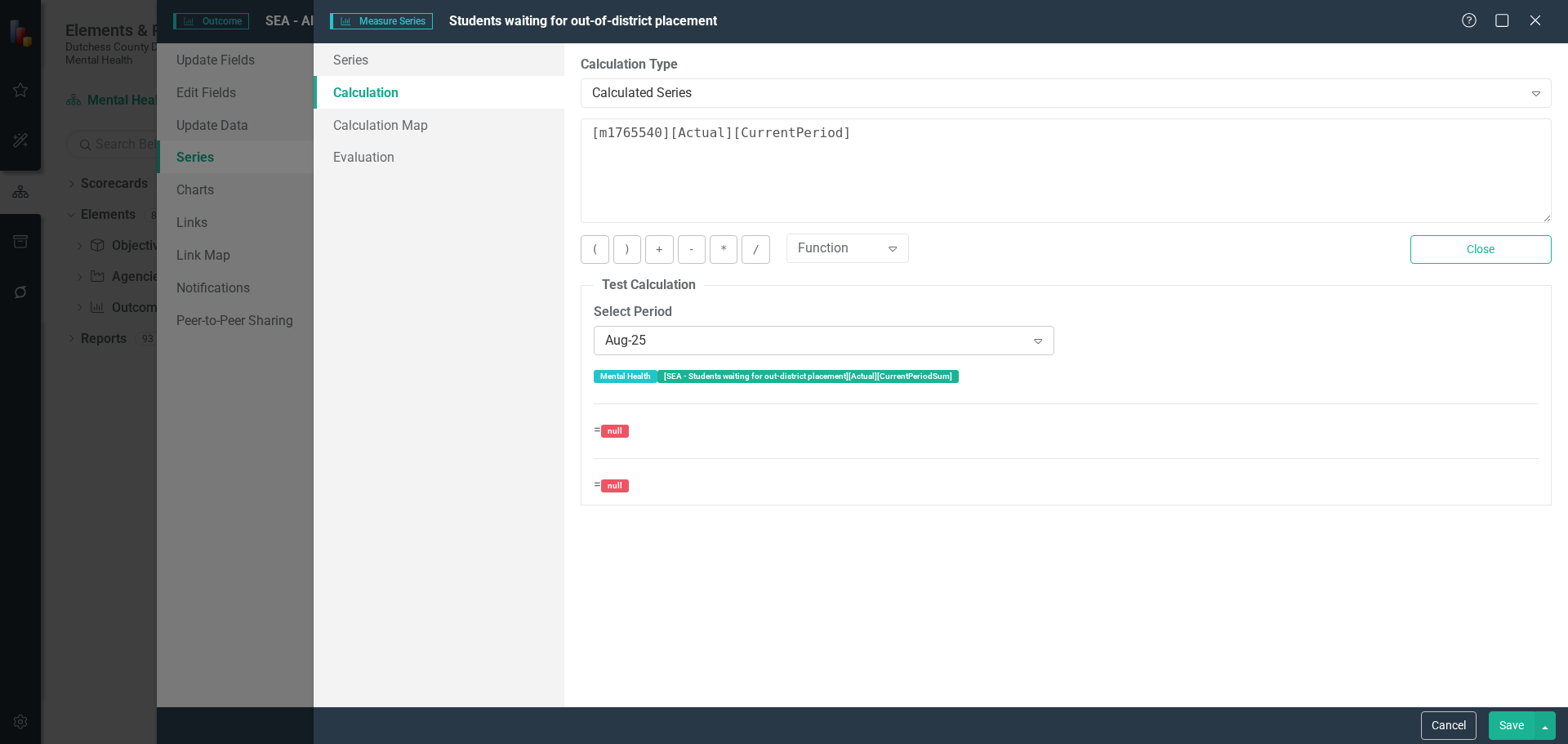
click at [1041, 338] on icon "Expand" at bounding box center [1038, 340] width 16 height 13
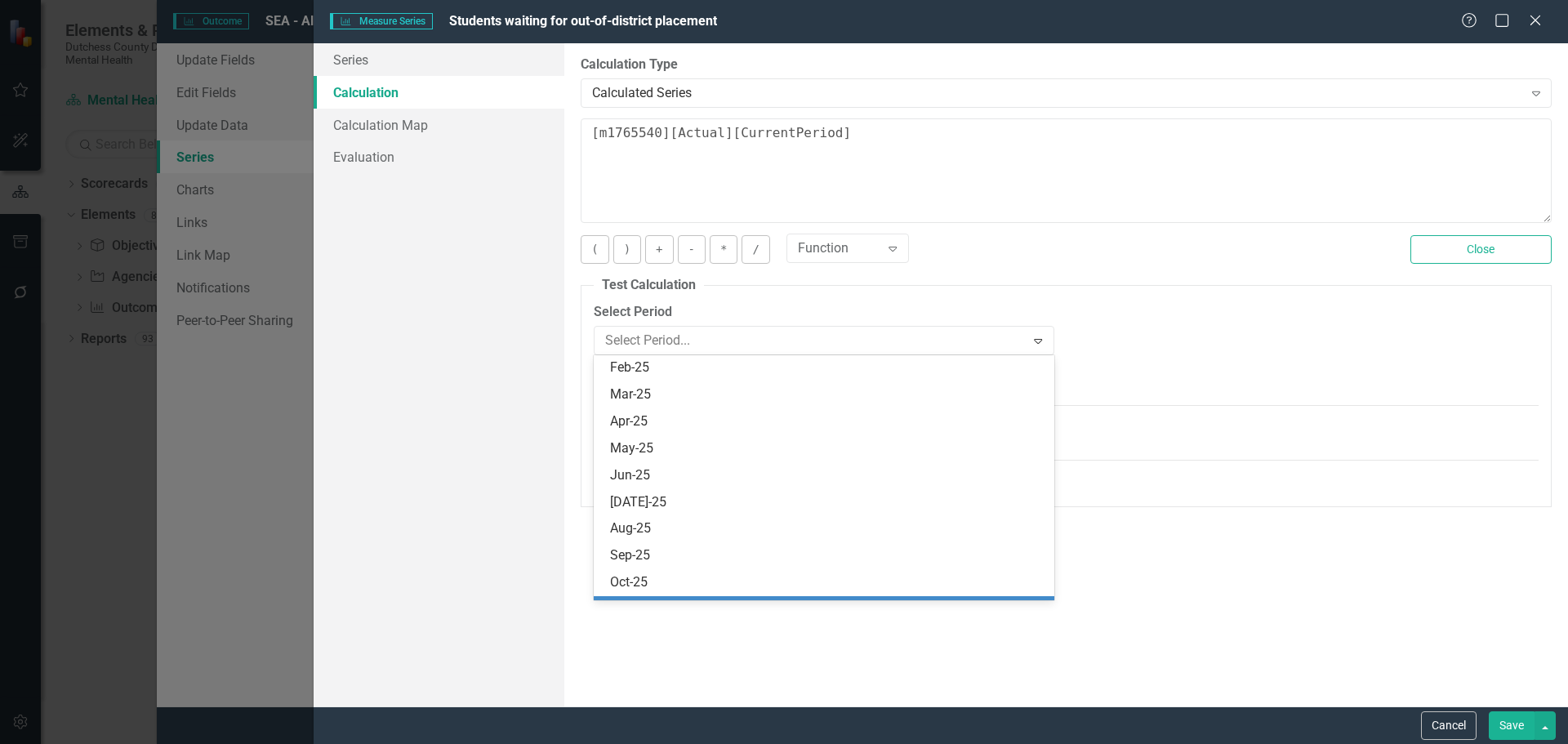
scroll to position [24, 0]
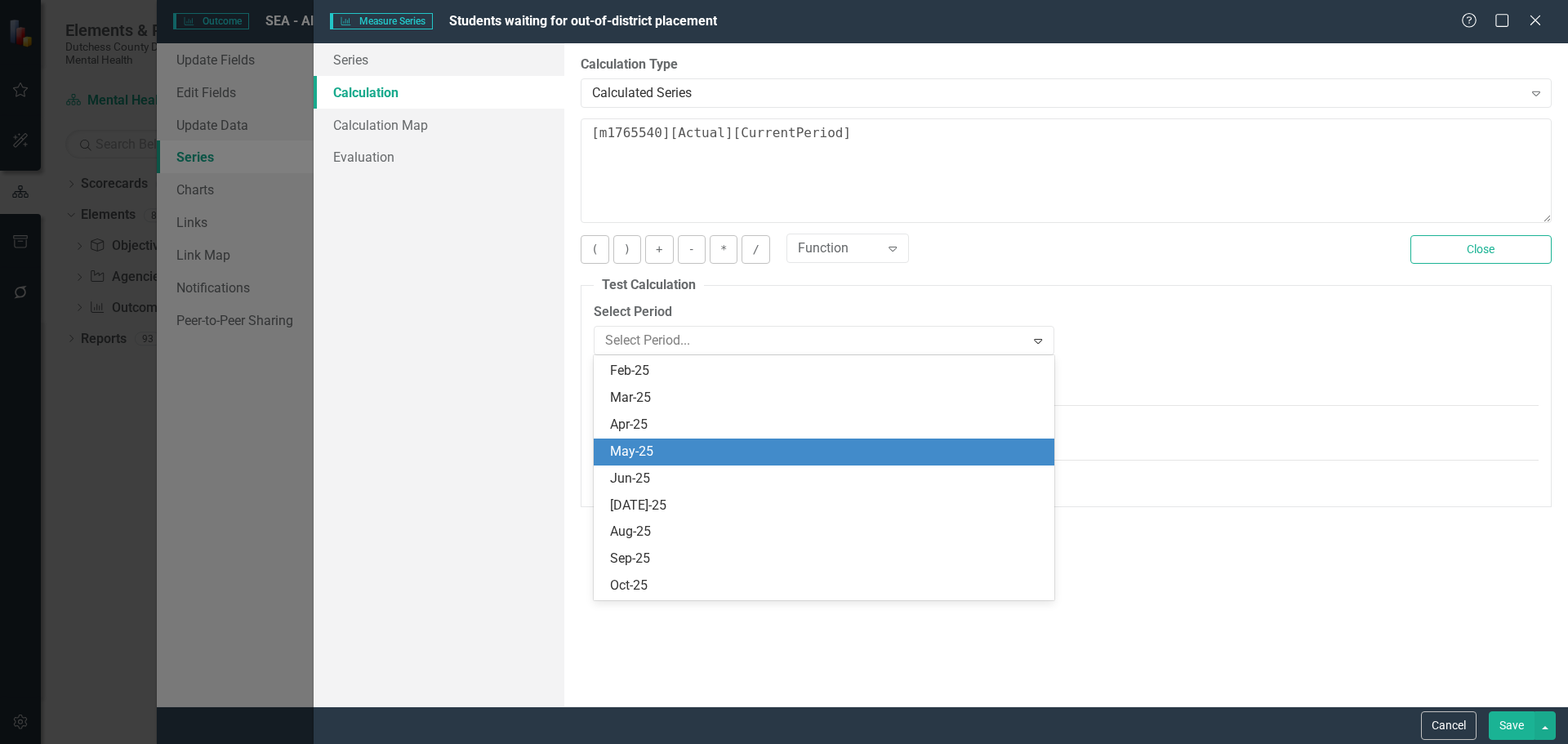
click at [690, 444] on div "May-25" at bounding box center [827, 451] width 433 height 19
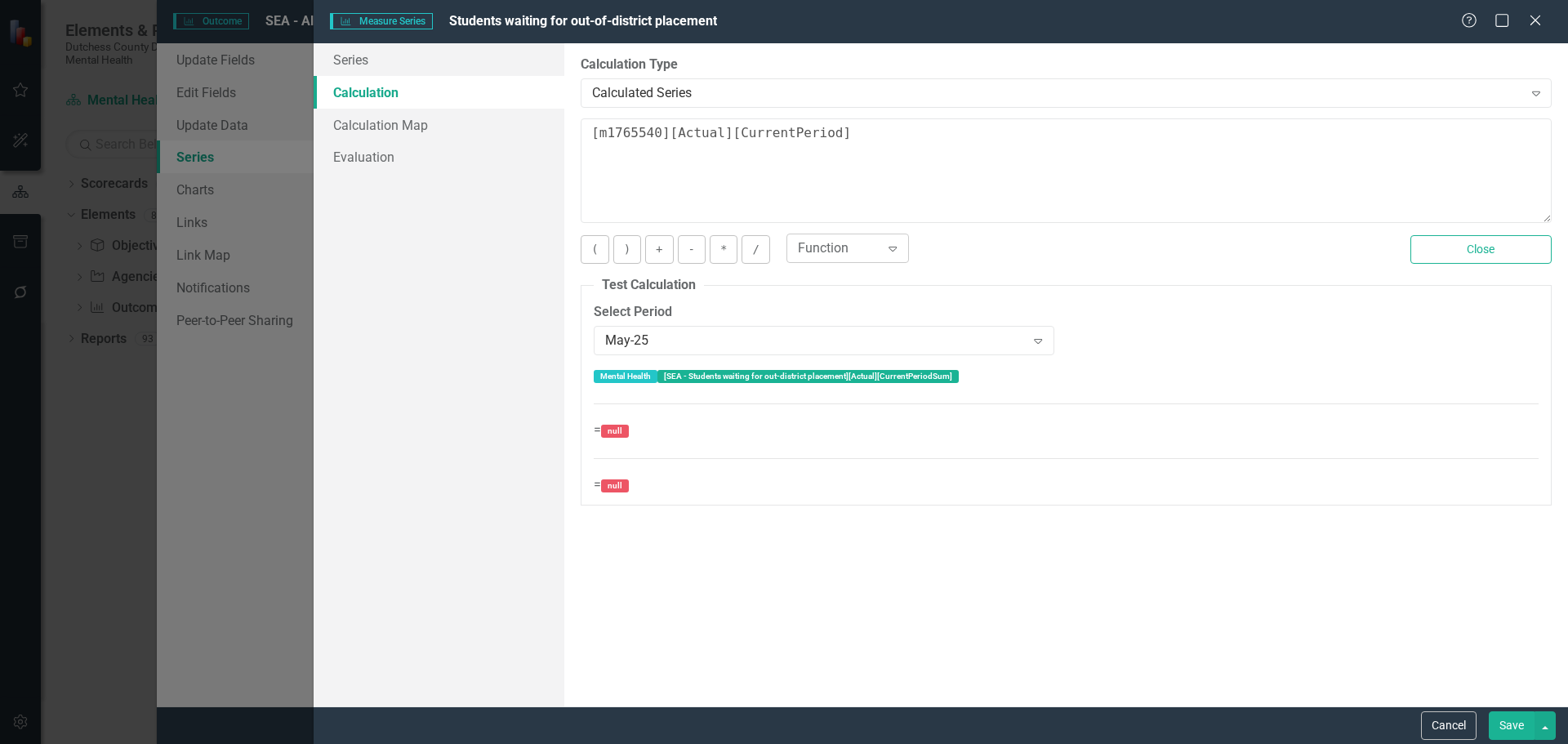
click at [895, 251] on icon "Expand" at bounding box center [893, 248] width 16 height 13
click at [984, 240] on div "6 results available. Use Up and Down to choose options, press Enter to select t…" at bounding box center [1086, 251] width 599 height 30
click at [844, 137] on textarea "[m1765540][Actual][CurrentPeriod]" at bounding box center [1066, 170] width 971 height 104
click at [726, 254] on button "*" at bounding box center [723, 250] width 28 height 29
click at [592, 139] on textarea "[m1765540][Actual][CurrentPeriod]" at bounding box center [1066, 170] width 971 height 104
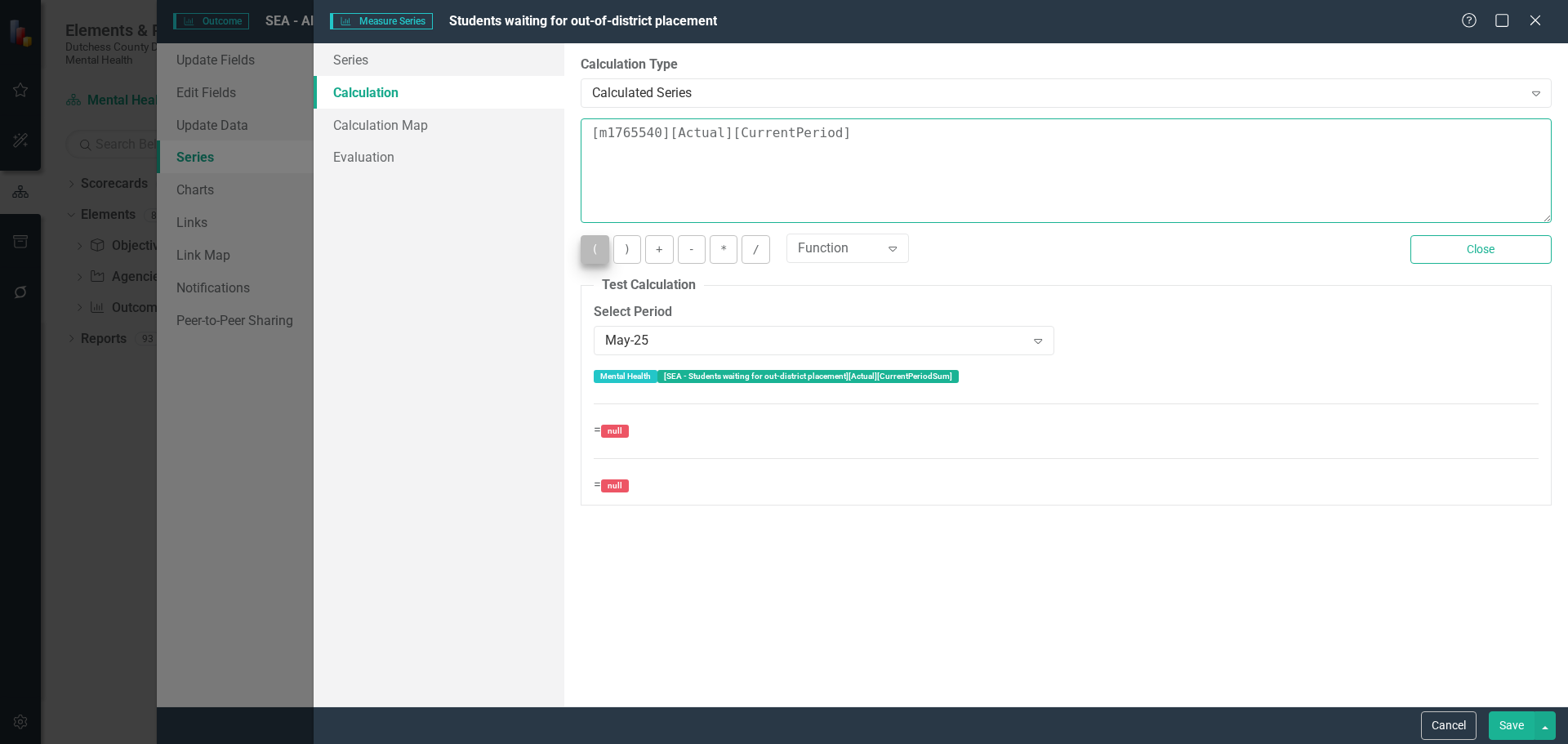
type textarea "[m1765540][Actual][CurrentPeriod]"
click at [595, 251] on button "(" at bounding box center [594, 250] width 28 height 29
click at [847, 133] on textarea "([m1765540][Actual][CurrentPeriod]" at bounding box center [1066, 170] width 971 height 104
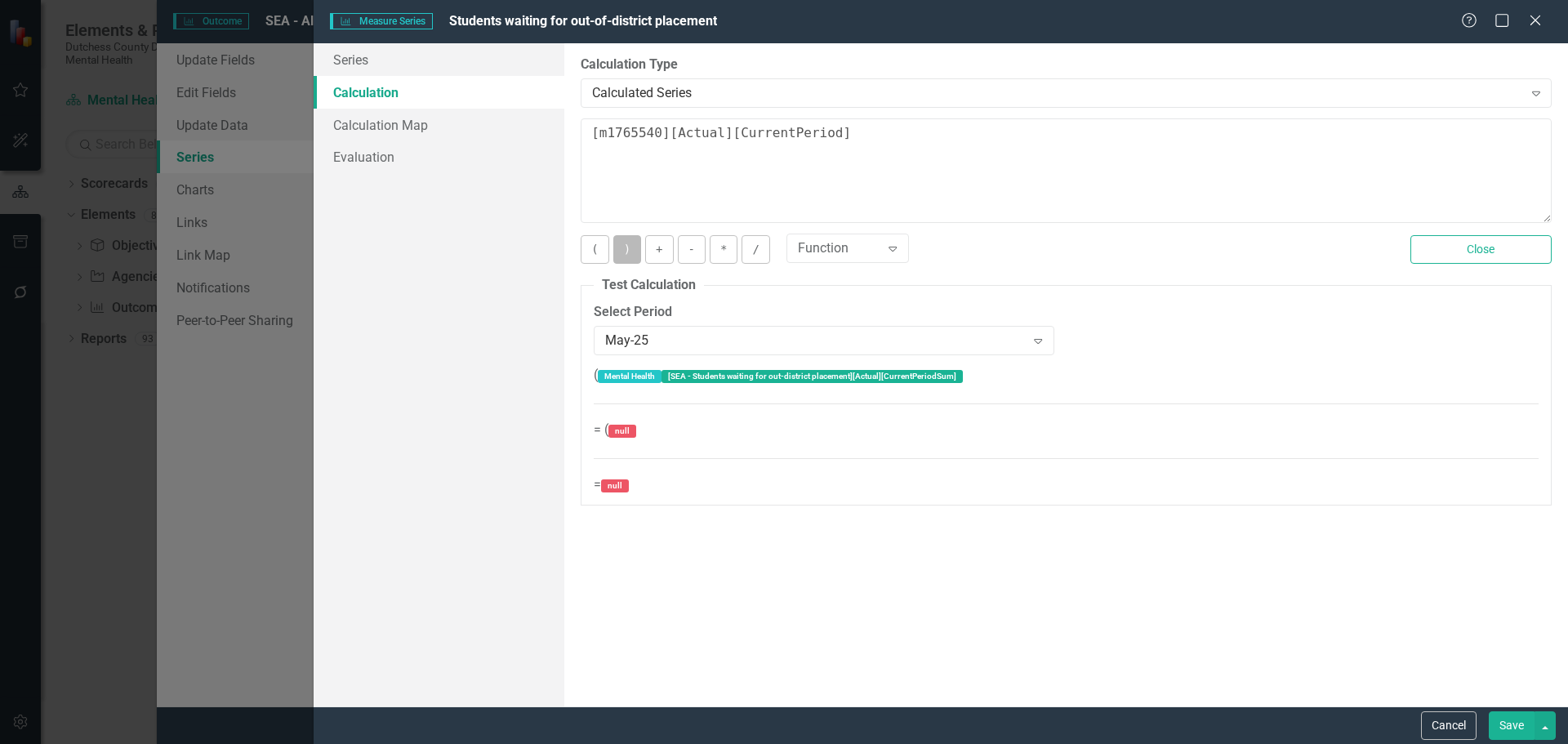
click at [631, 253] on button ")" at bounding box center [627, 250] width 28 height 29
click at [1047, 344] on div "Expand" at bounding box center [1037, 340] width 29 height 26
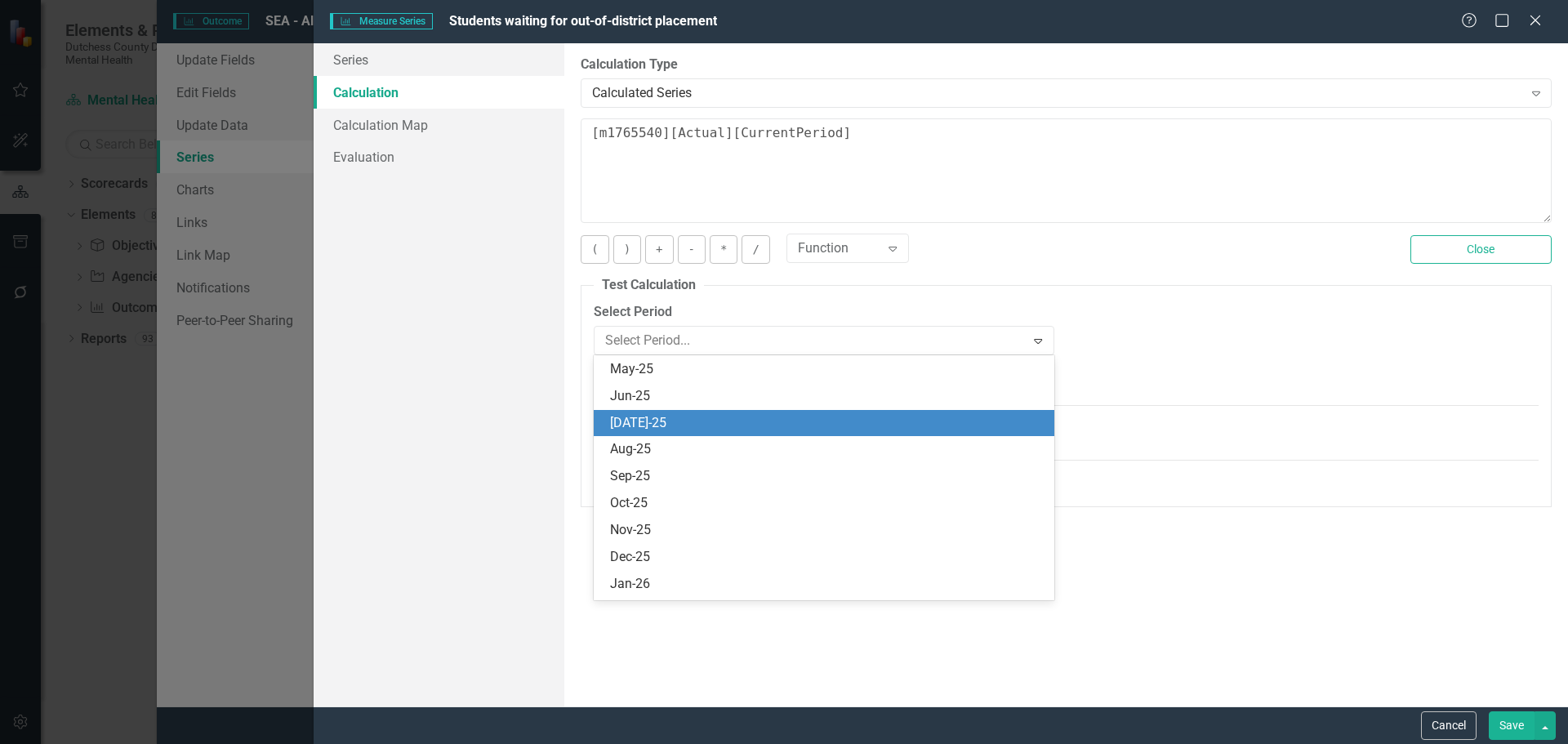
scroll to position [0, 0]
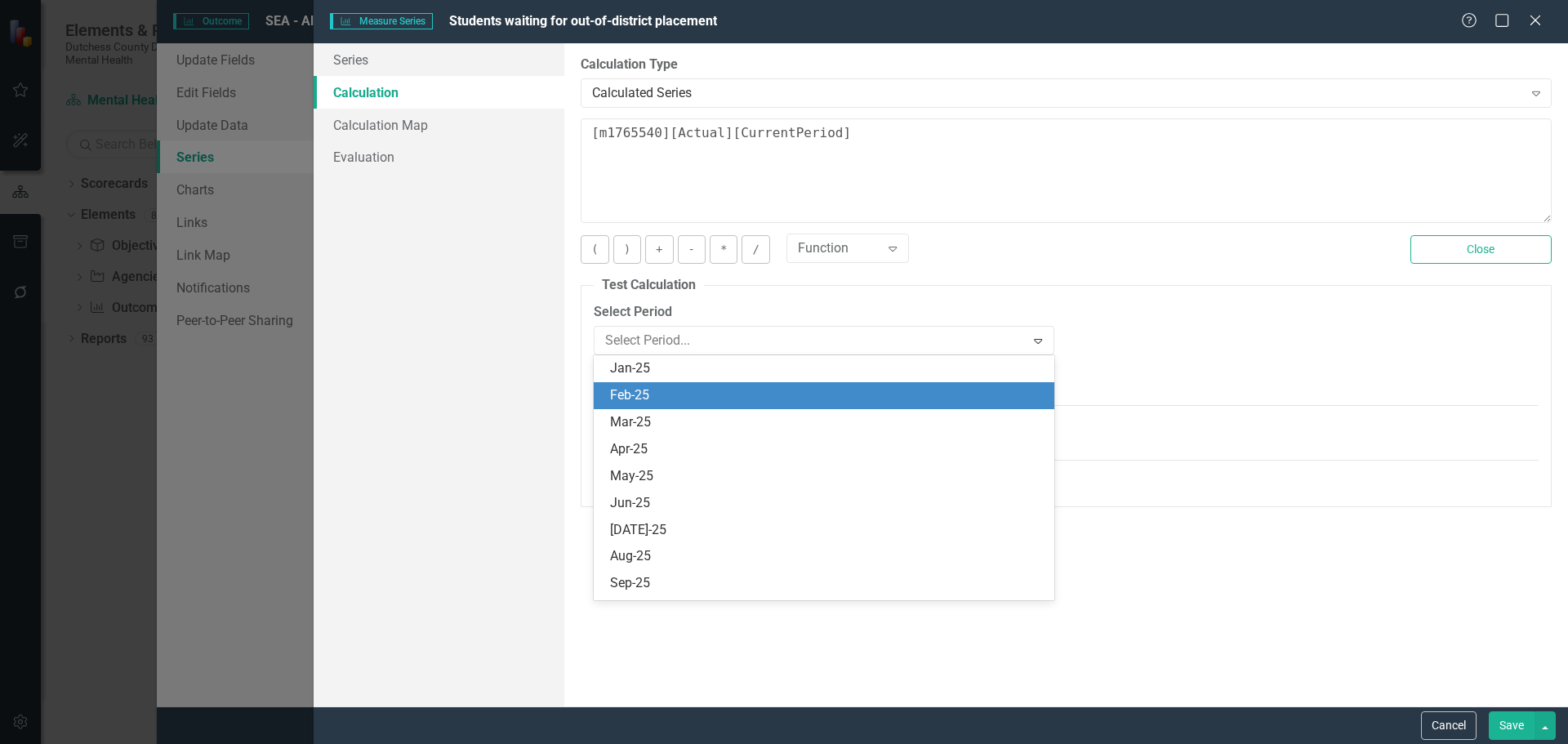
click at [656, 395] on div "Feb-25" at bounding box center [827, 395] width 433 height 19
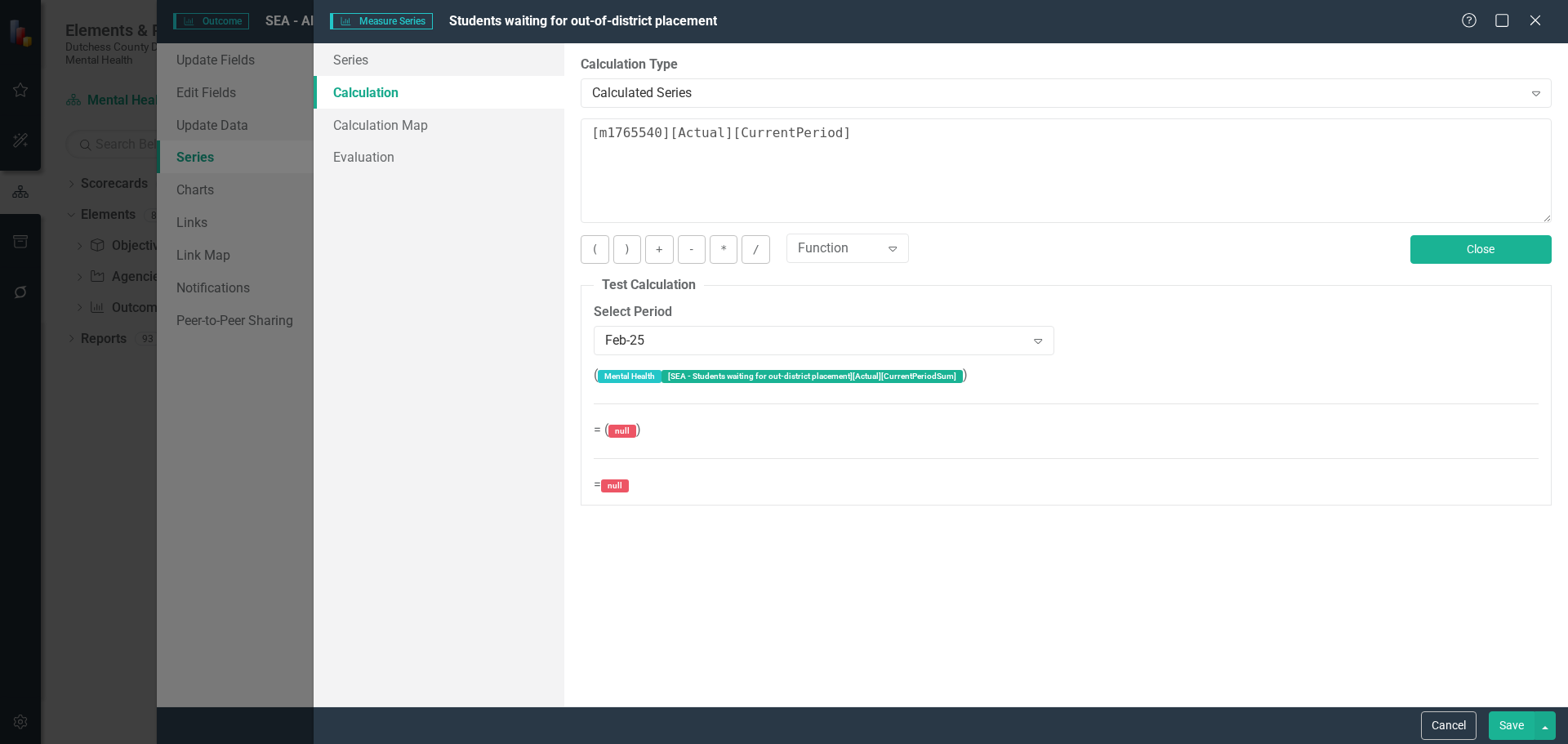
click at [1473, 247] on button "Close" at bounding box center [1481, 250] width 141 height 29
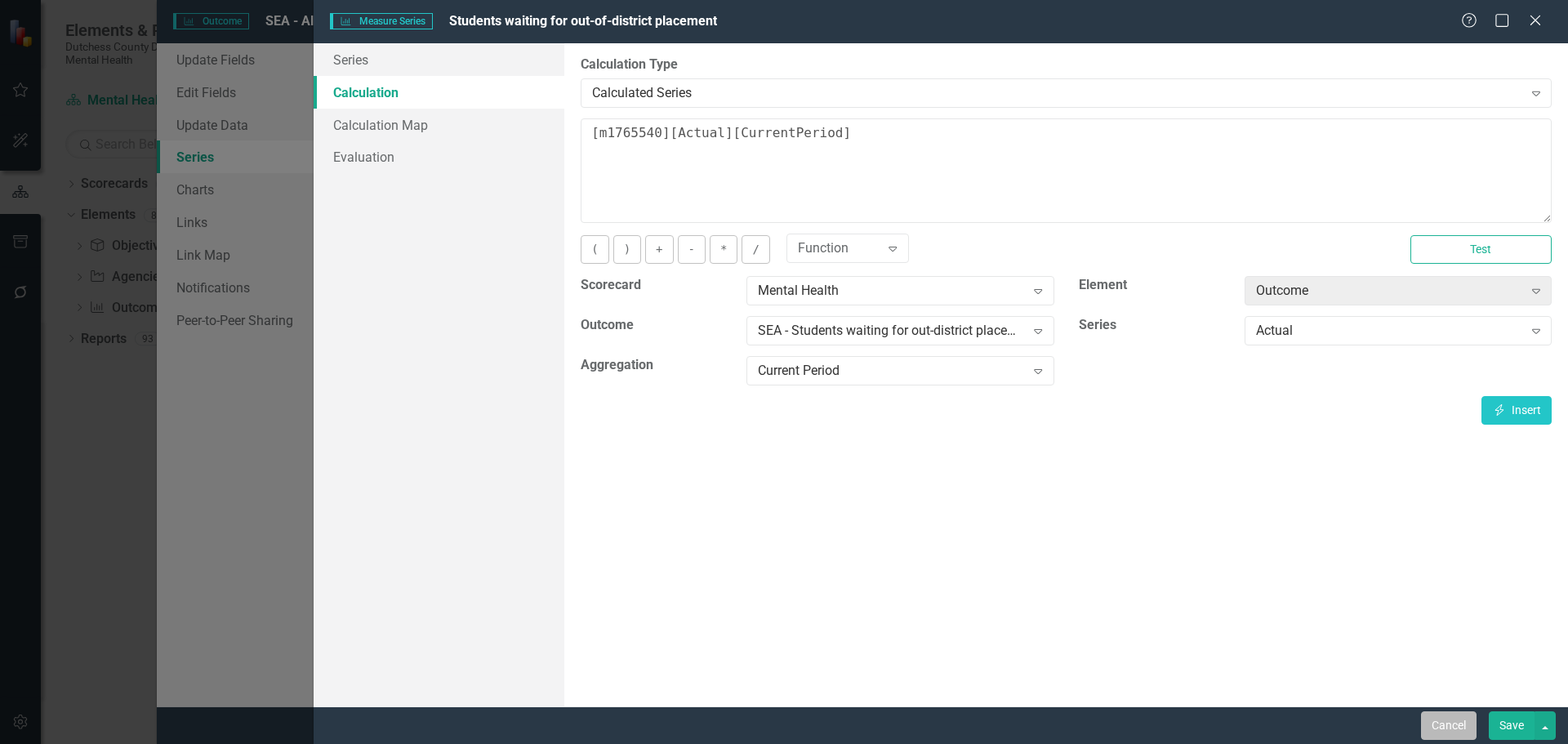
click at [1453, 725] on button "Cancel" at bounding box center [1448, 726] width 55 height 29
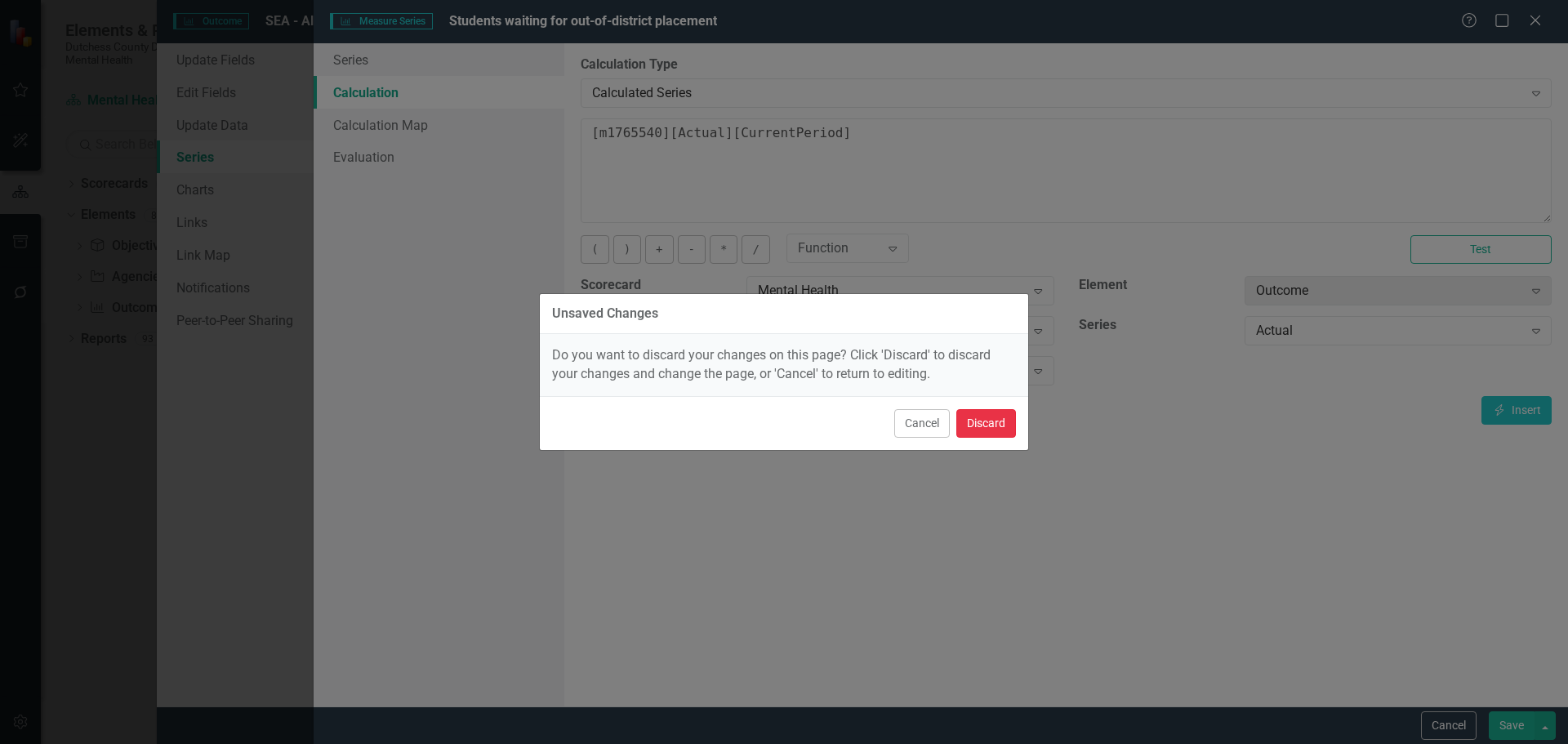
click at [975, 424] on button "Discard" at bounding box center [986, 424] width 60 height 29
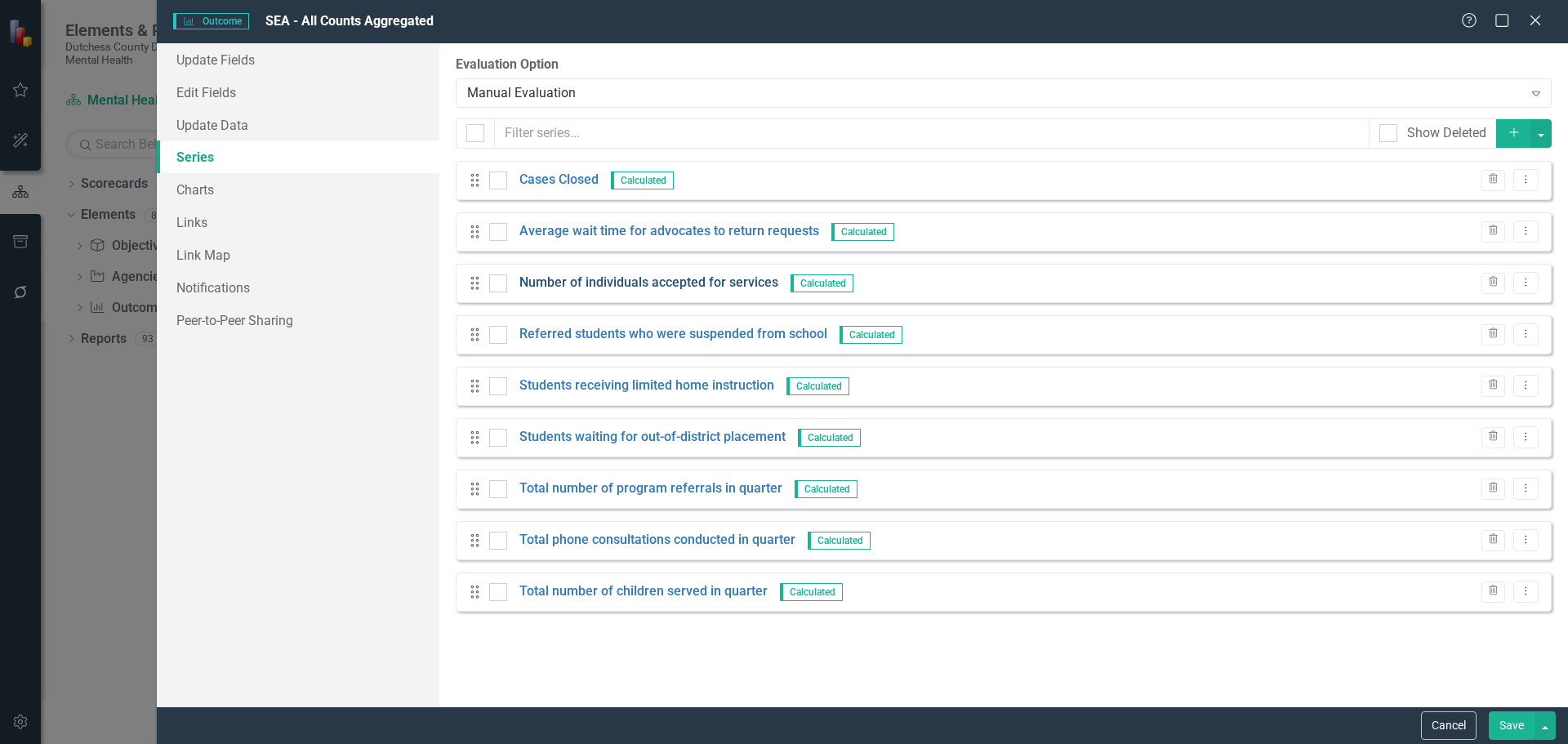
click at [616, 284] on link "Number of individuals accepted for services" at bounding box center [648, 283] width 259 height 19
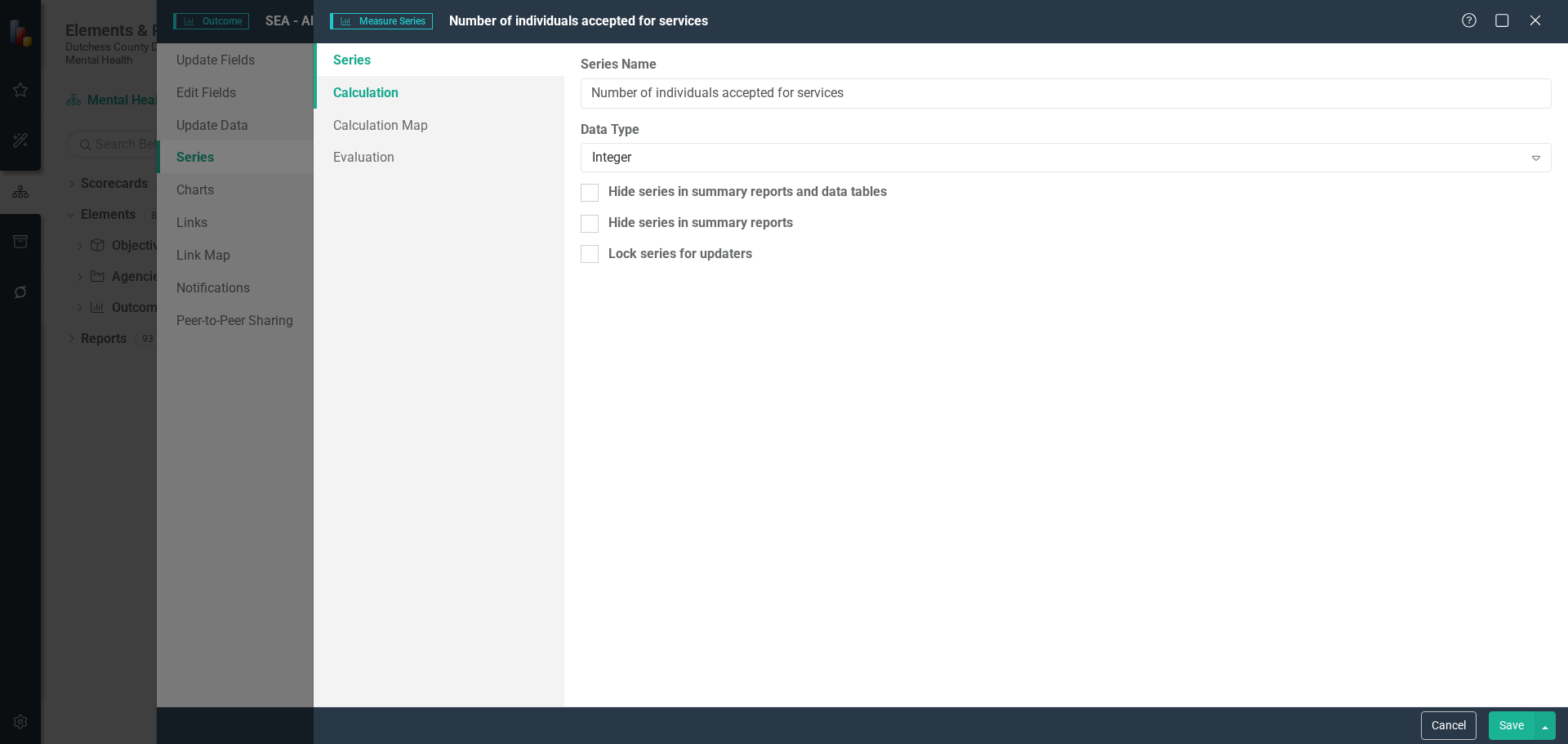
click at [373, 95] on link "Calculation" at bounding box center [439, 92] width 251 height 33
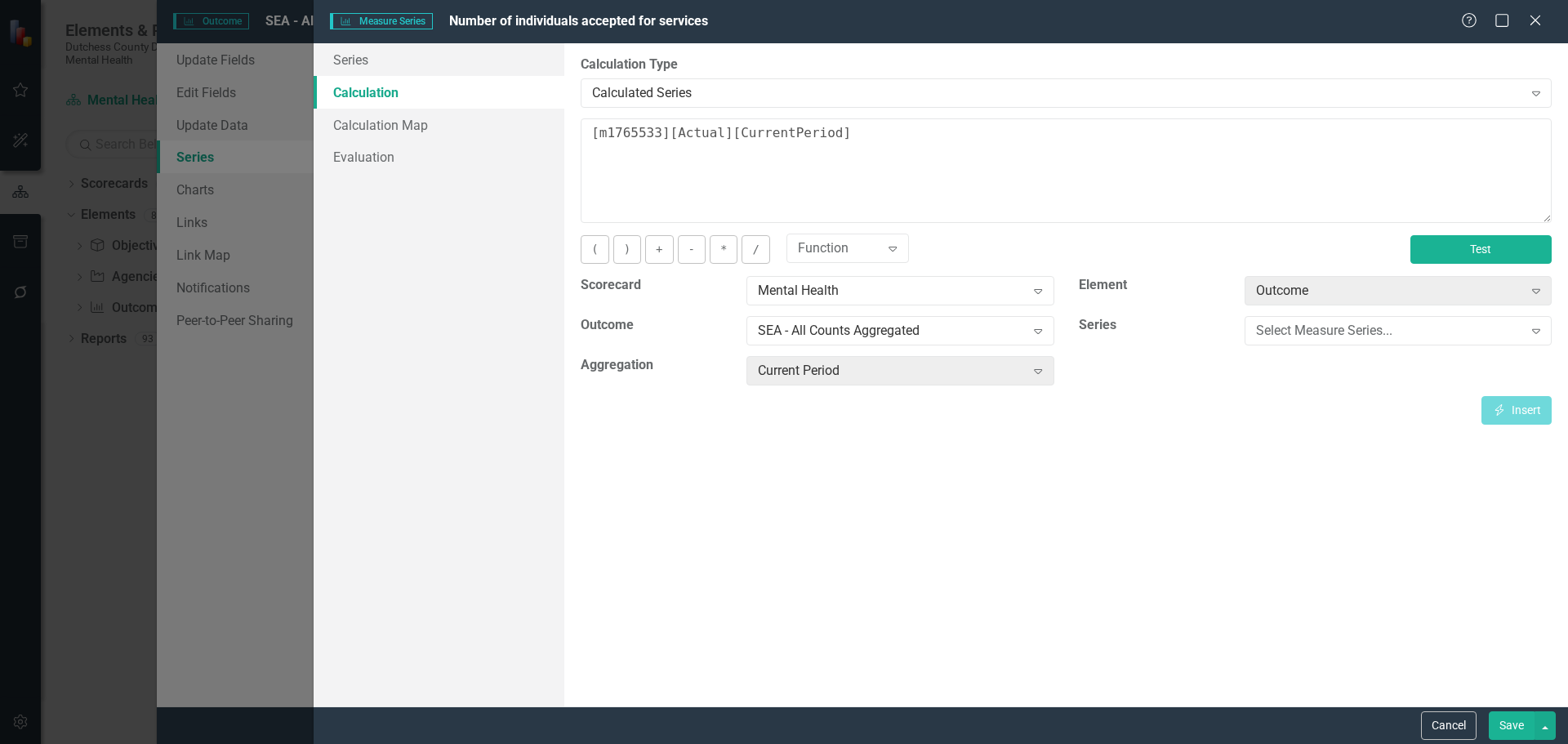
click at [1490, 250] on button "Test" at bounding box center [1481, 250] width 141 height 29
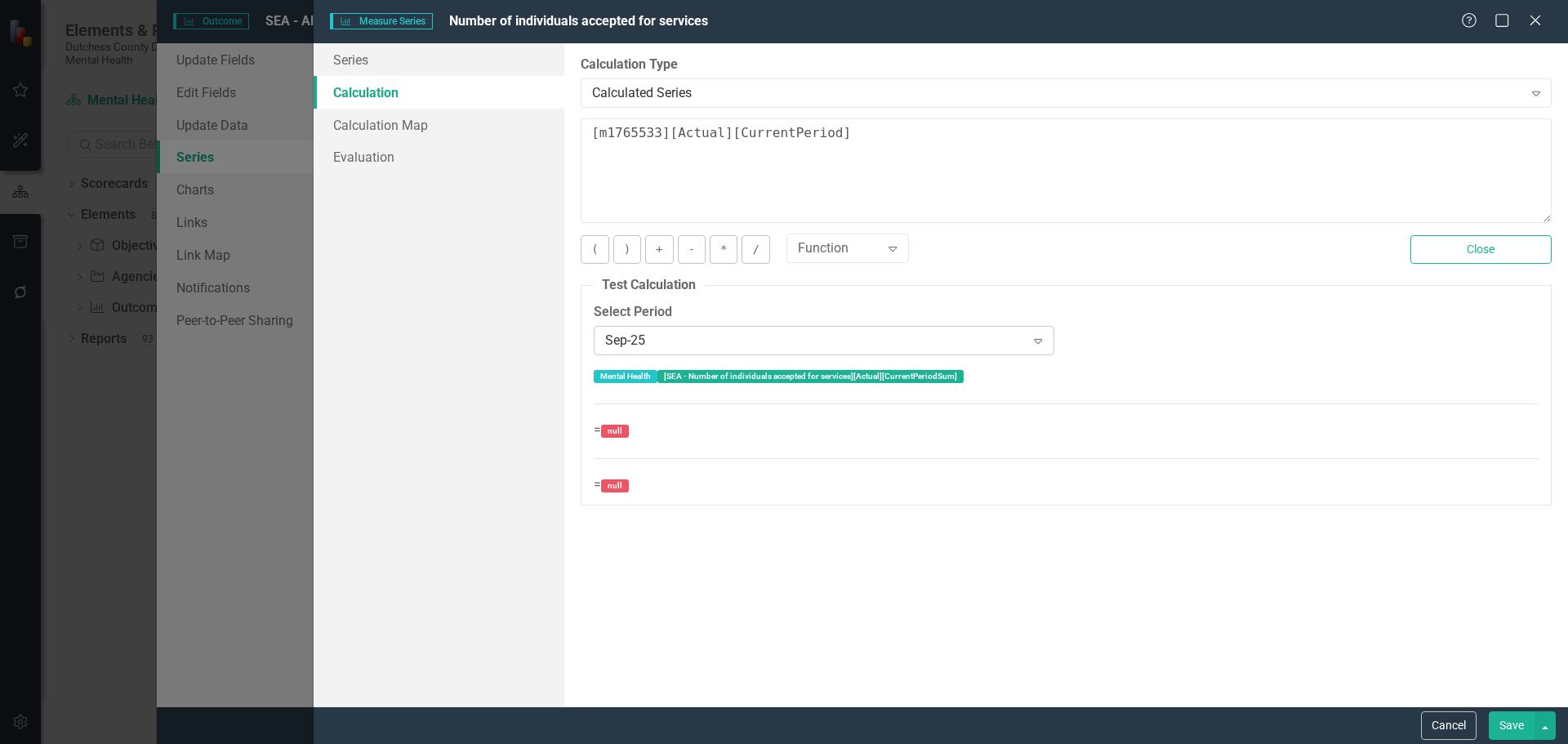
click at [1043, 335] on icon "Expand" at bounding box center [1038, 340] width 16 height 13
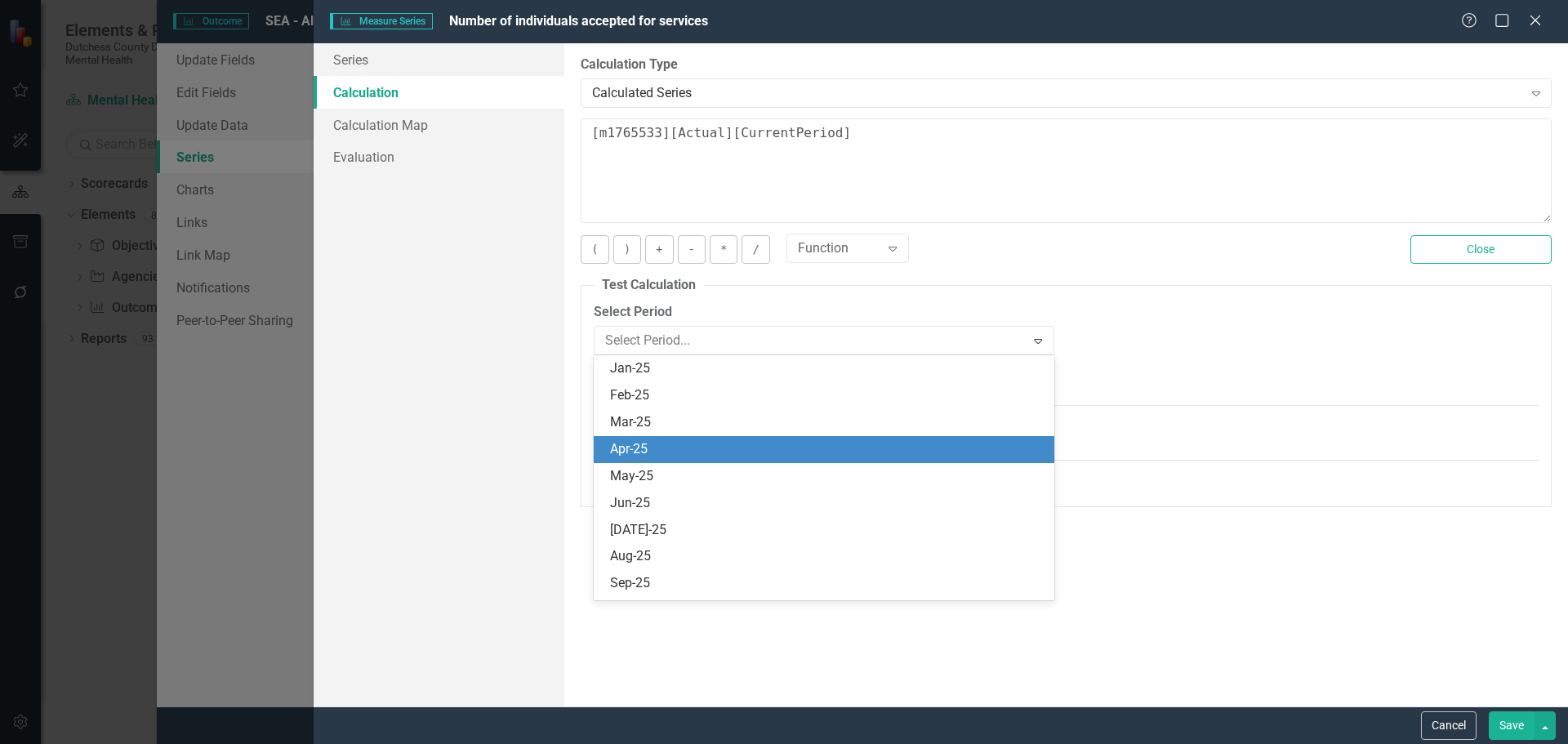
click at [698, 448] on div "Apr-25" at bounding box center [827, 450] width 433 height 19
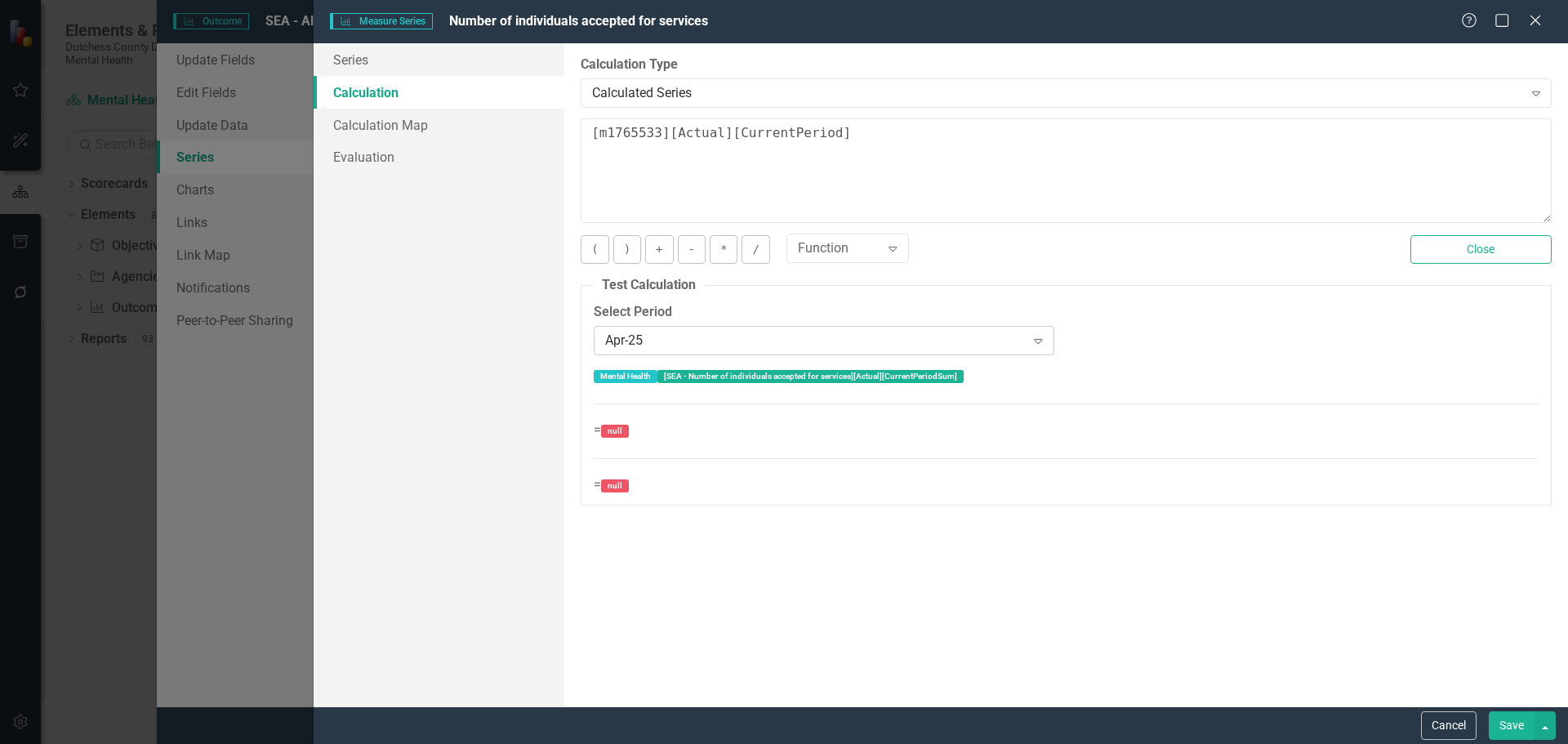
click at [1039, 342] on icon "Expand" at bounding box center [1038, 340] width 16 height 13
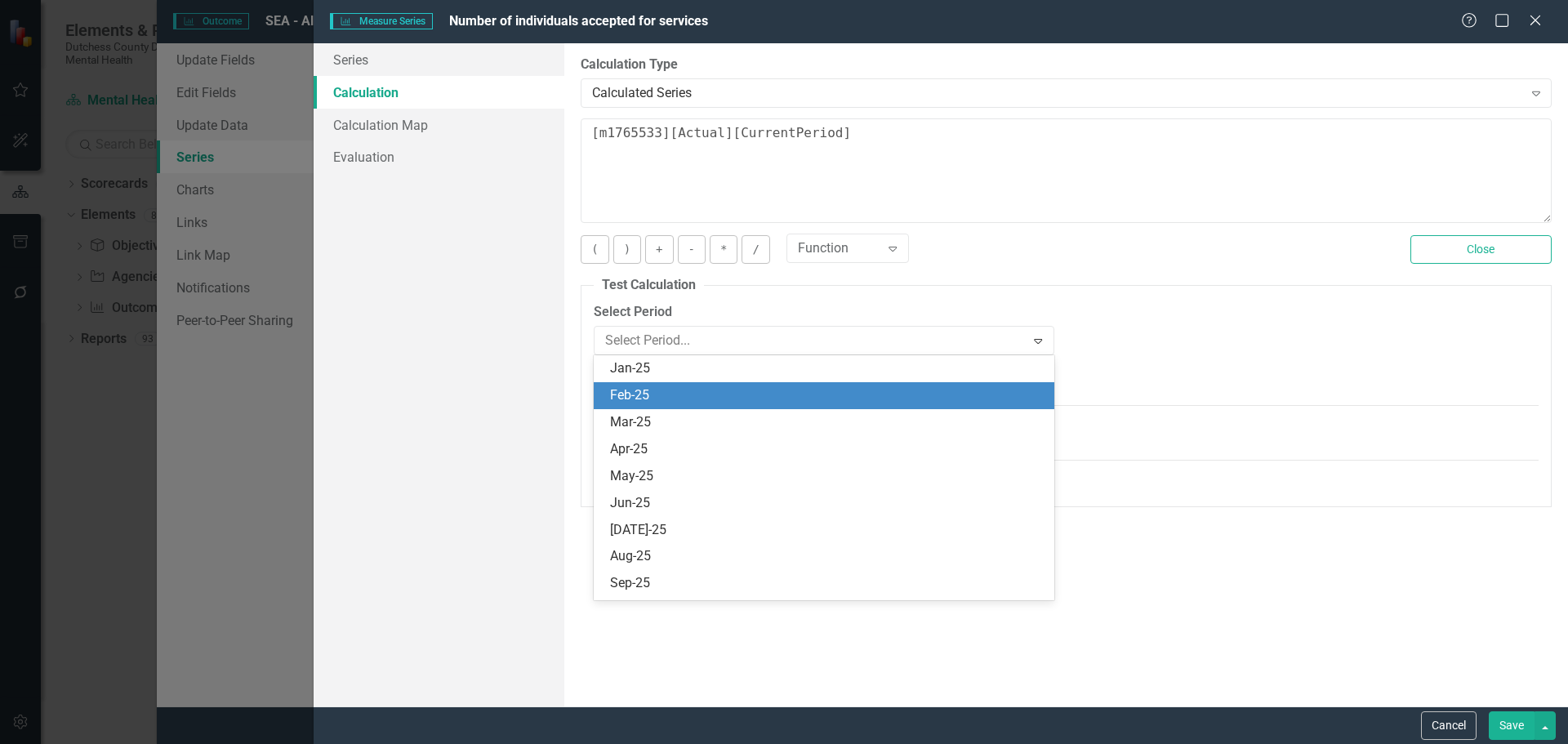
click at [688, 401] on div "Feb-25" at bounding box center [827, 395] width 433 height 19
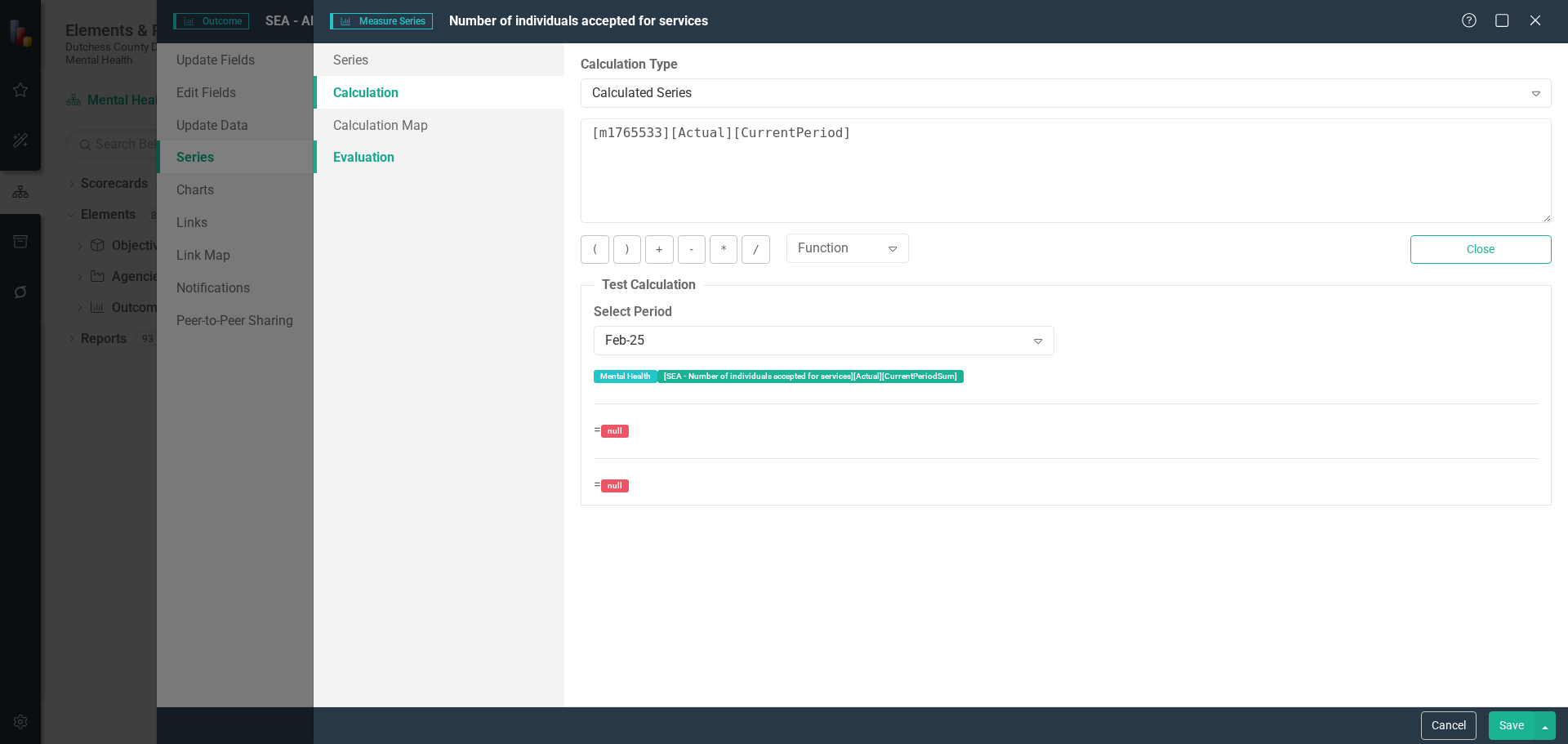
click at [372, 153] on link "Evaluation" at bounding box center [439, 156] width 251 height 33
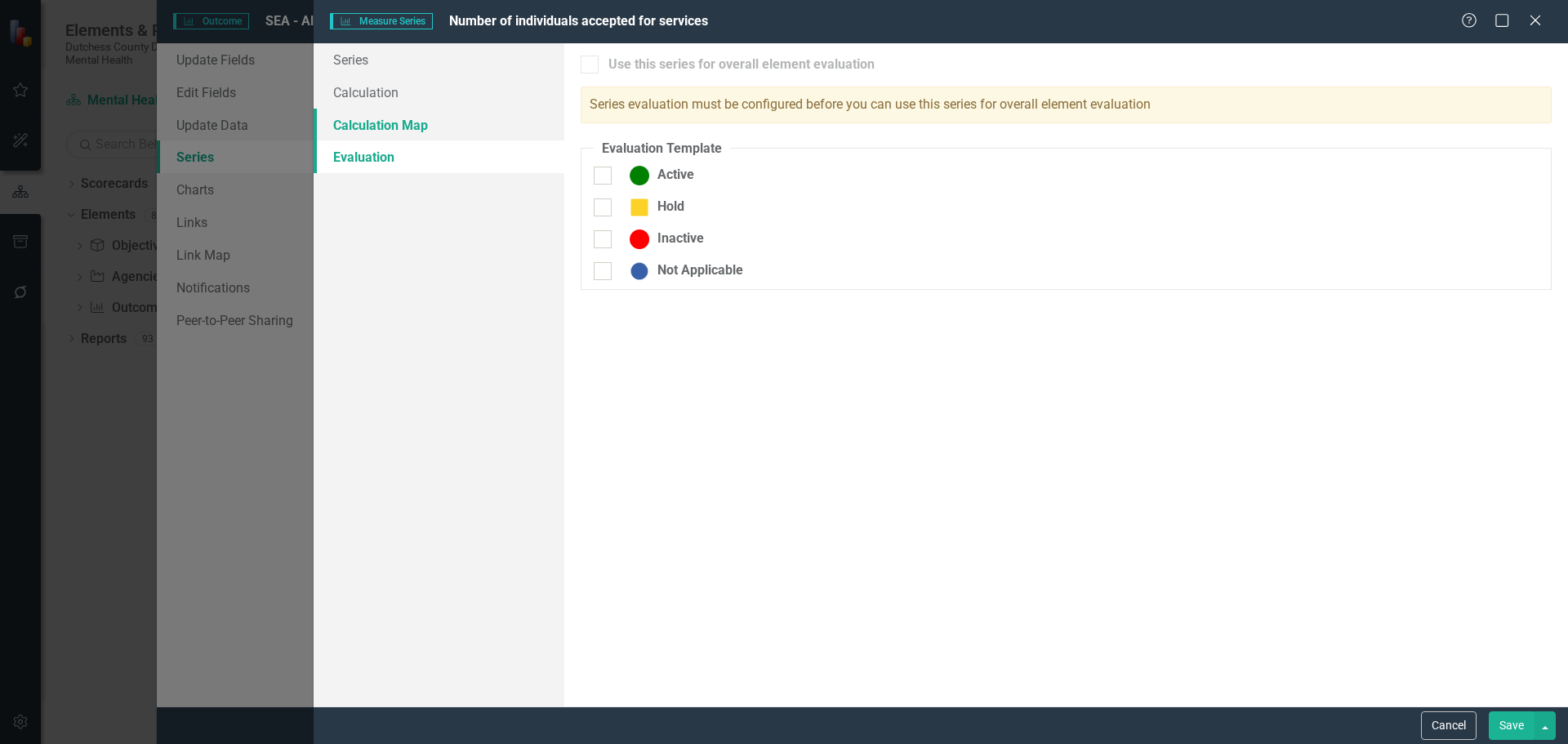
click at [374, 115] on link "Calculation Map" at bounding box center [439, 125] width 251 height 33
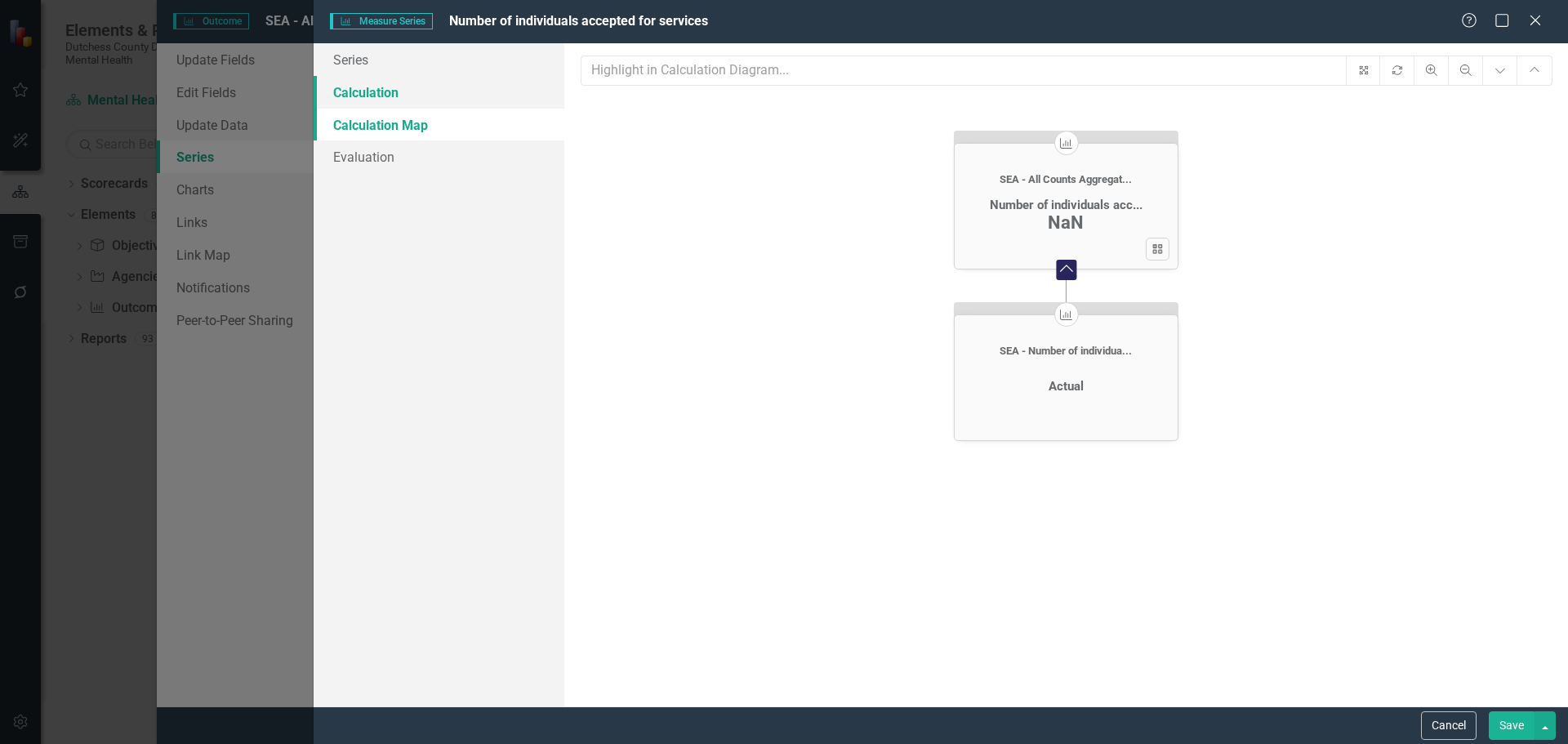
click at [374, 92] on link "Calculation" at bounding box center [439, 92] width 251 height 33
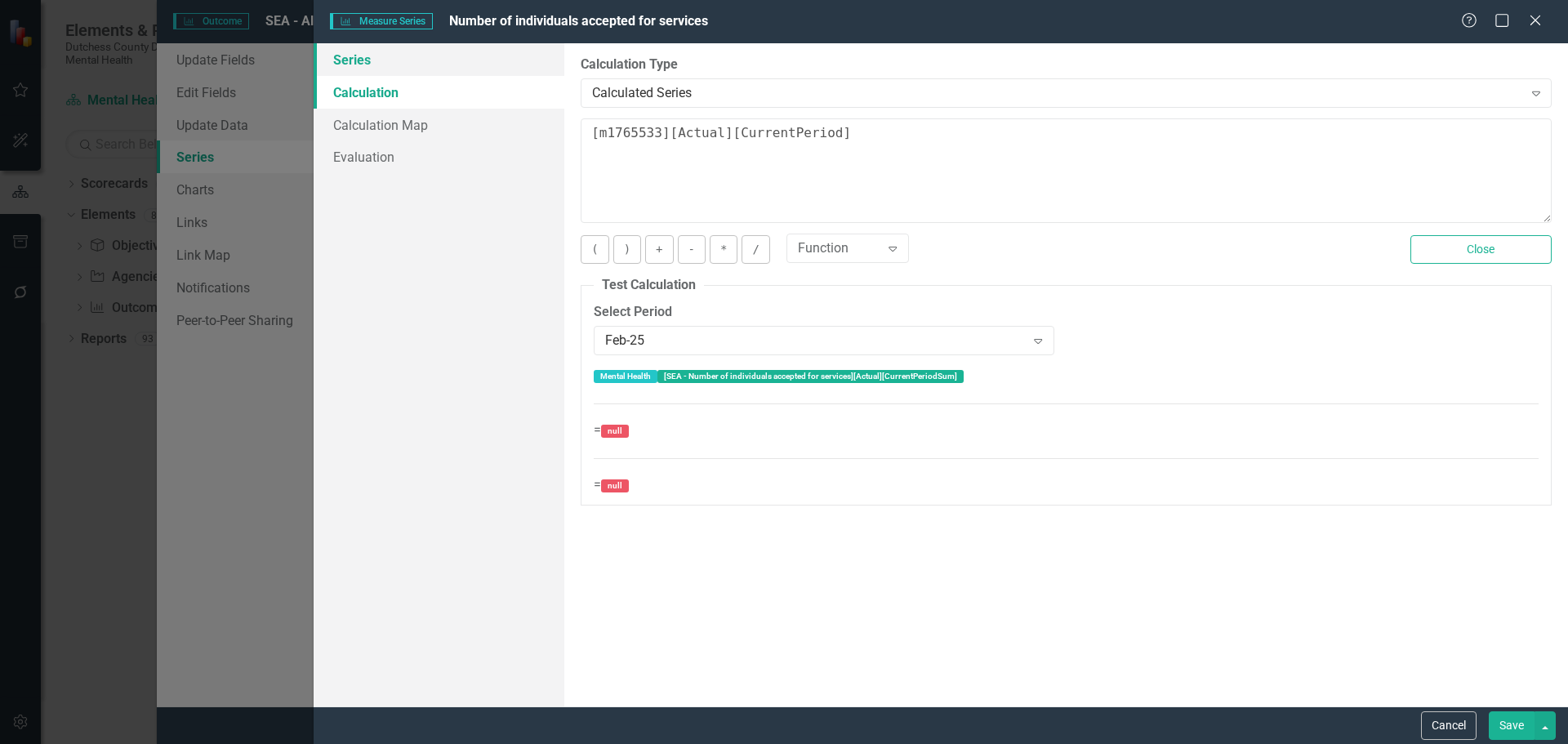
click at [364, 62] on link "Series" at bounding box center [439, 60] width 251 height 33
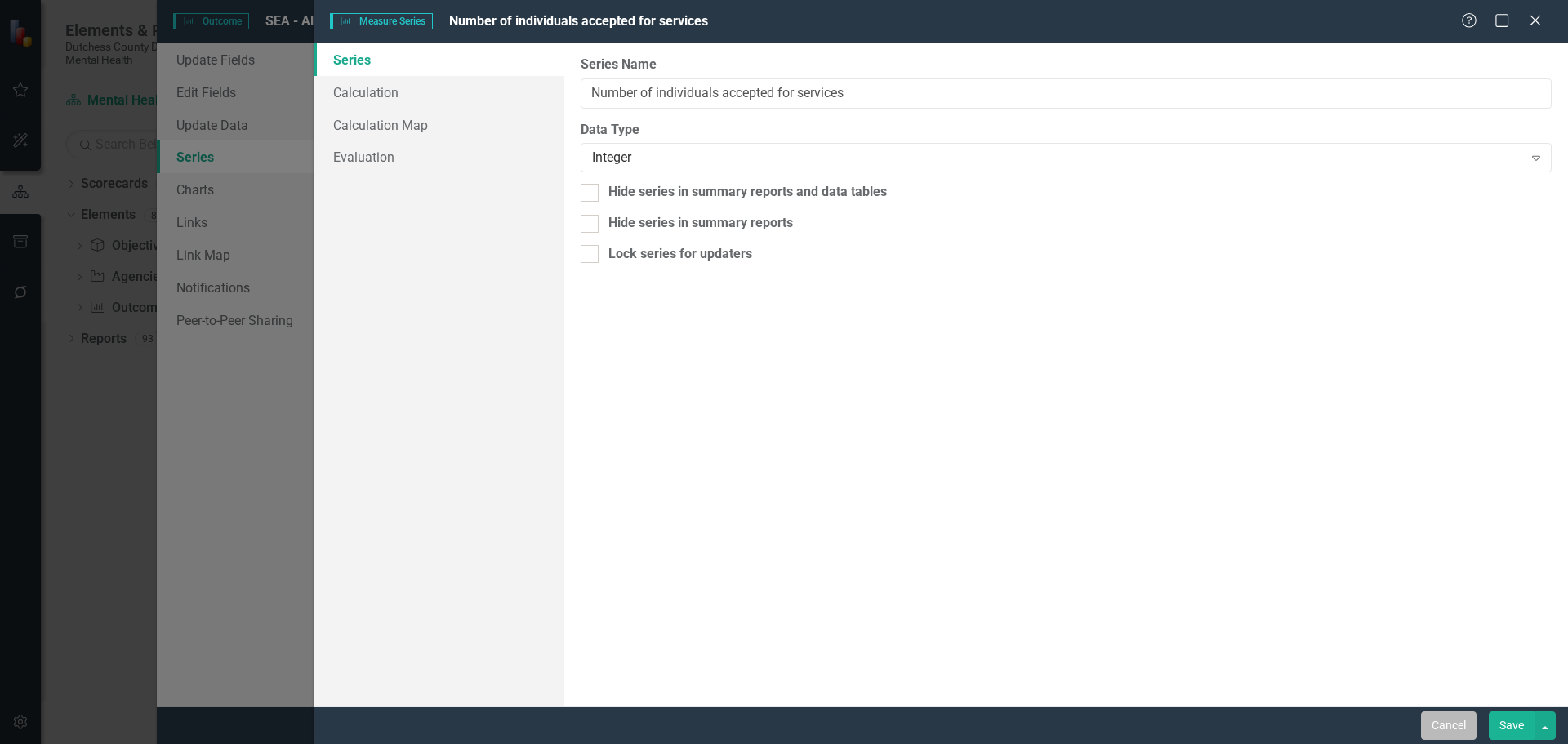
click at [1432, 726] on button "Cancel" at bounding box center [1448, 726] width 55 height 29
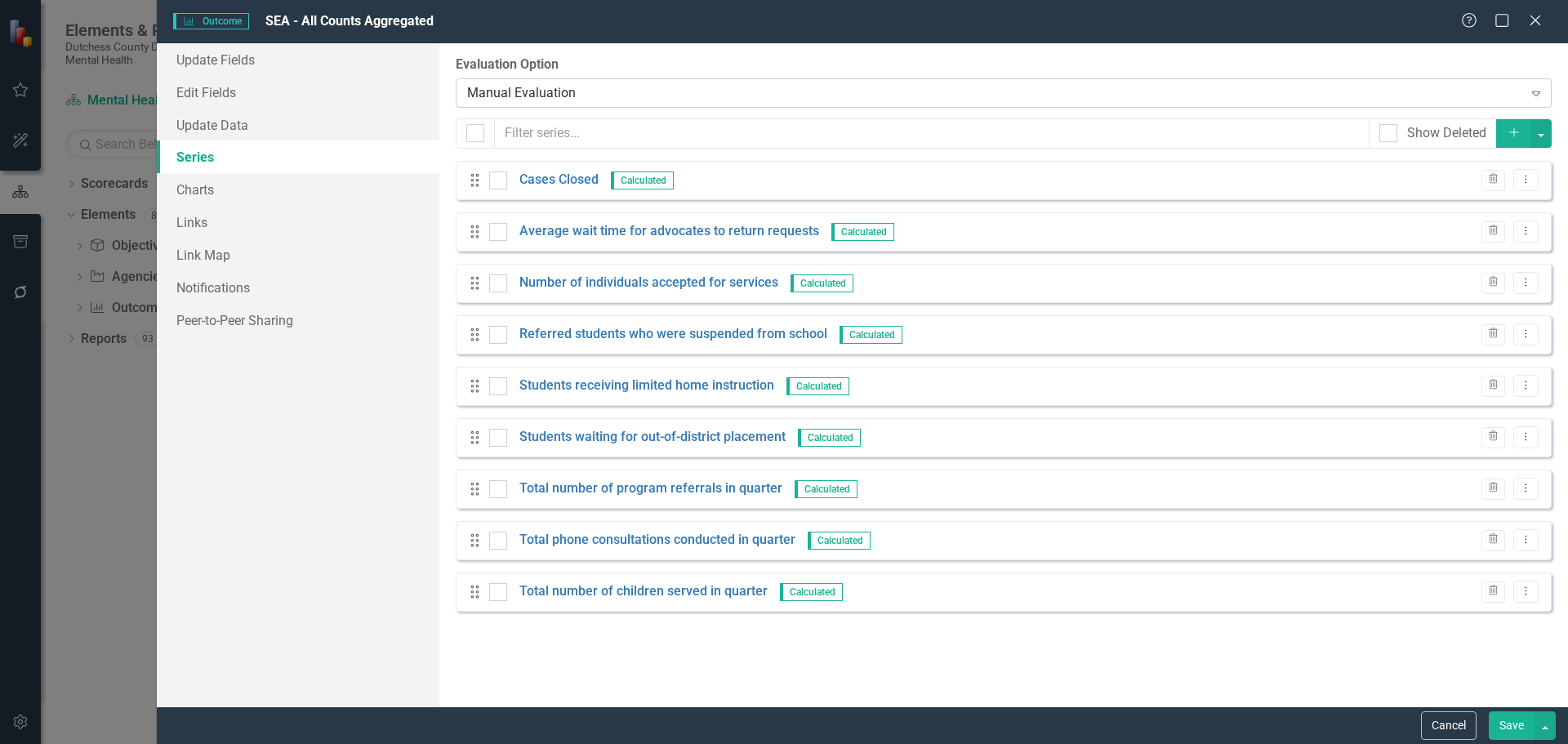
click at [1531, 98] on icon "Expand" at bounding box center [1536, 93] width 16 height 13
click at [1123, 63] on label "Evaluation Option" at bounding box center [1003, 64] width 1096 height 19
click at [1534, 19] on icon at bounding box center [1535, 21] width 12 height 12
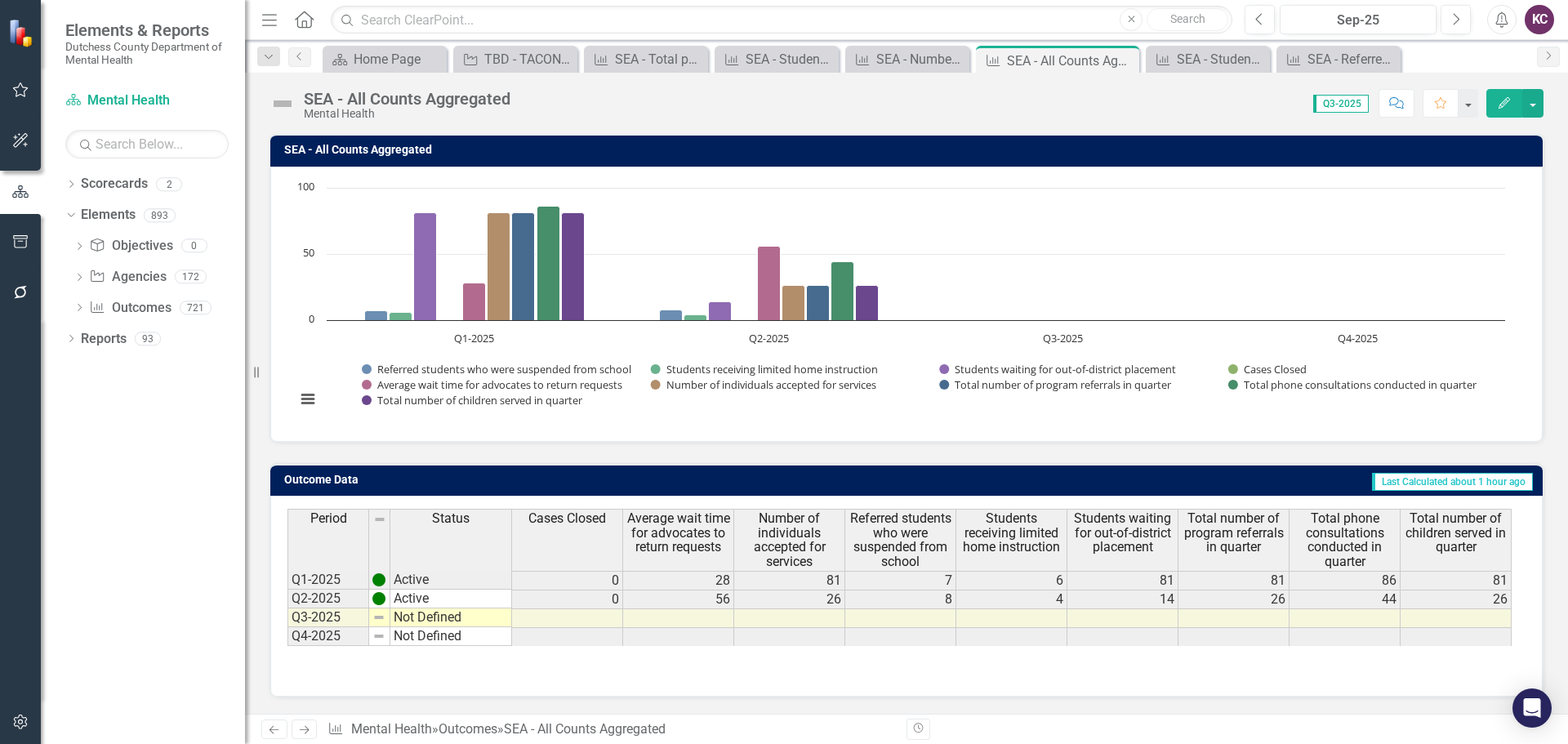
click at [1504, 109] on button "Edit" at bounding box center [1504, 103] width 36 height 29
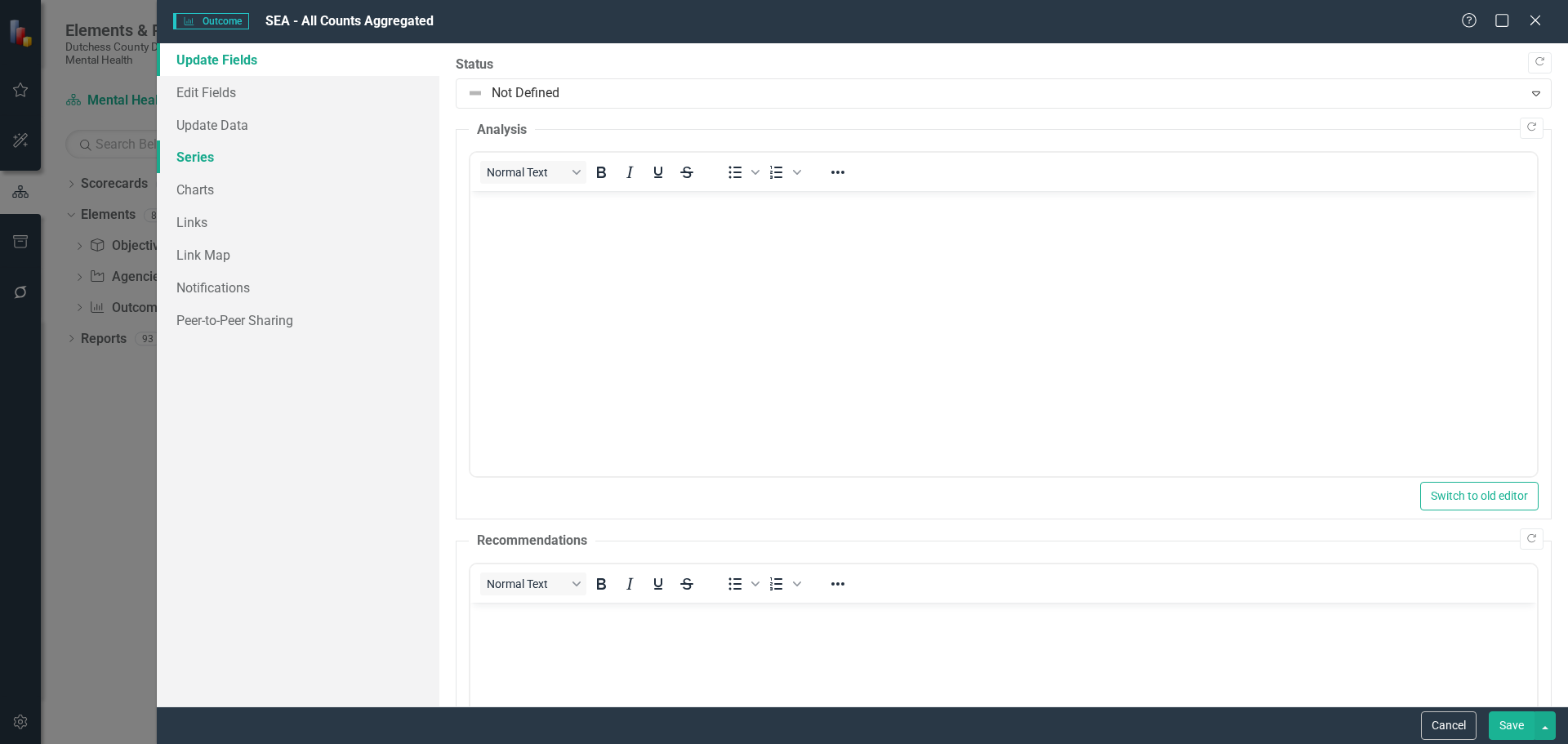
click at [218, 154] on link "Series" at bounding box center [298, 156] width 283 height 33
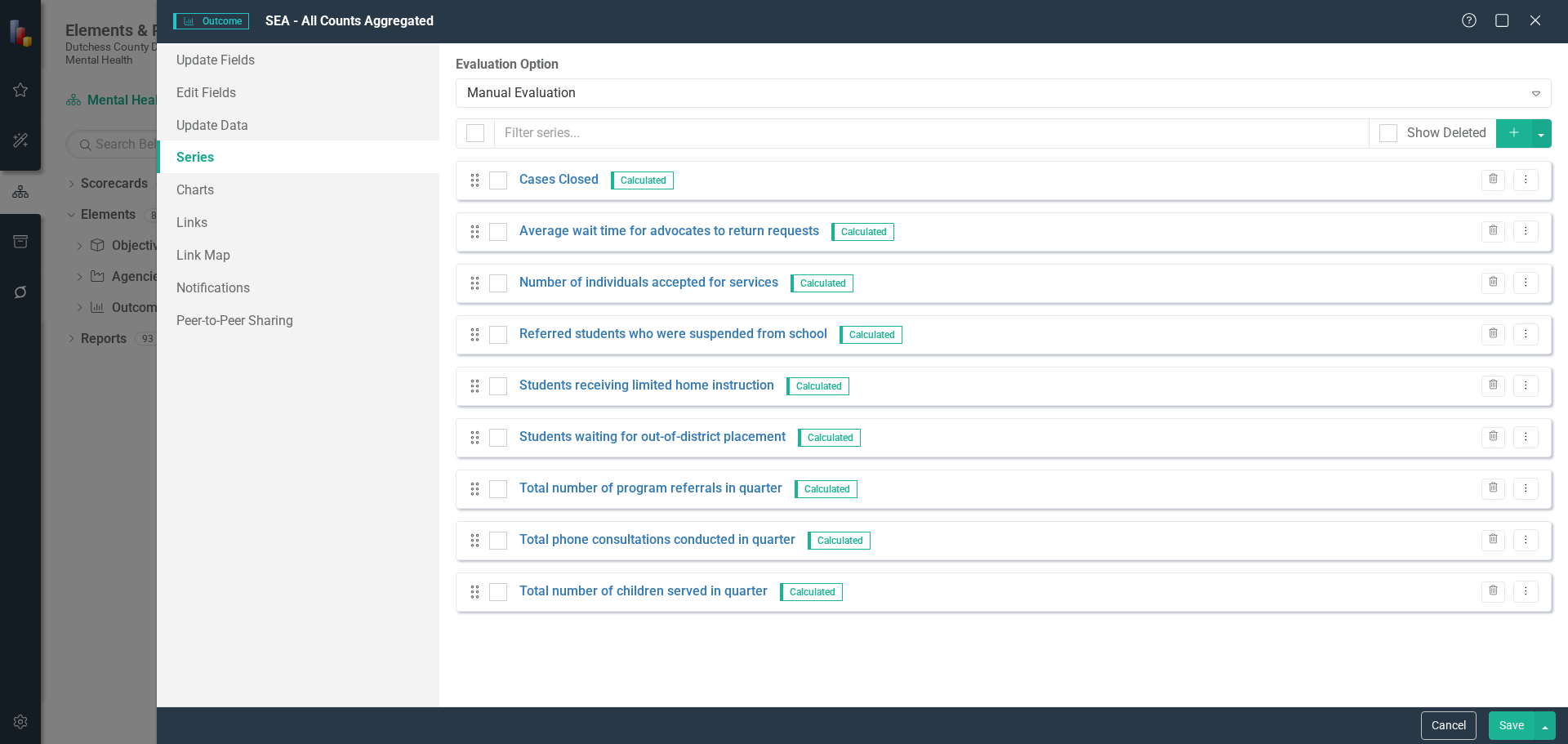
click at [1512, 134] on icon "Add" at bounding box center [1514, 132] width 14 height 12
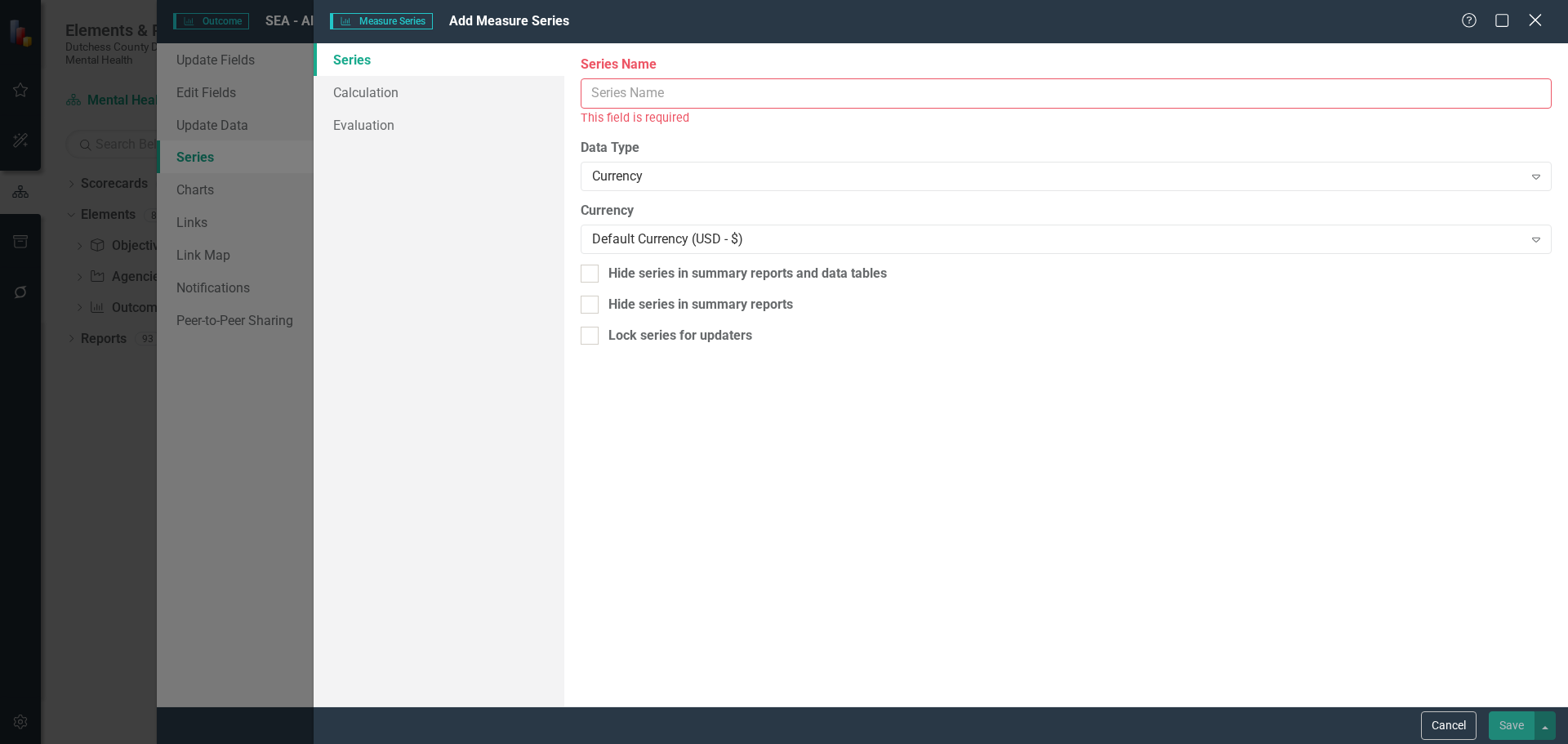
click at [1541, 21] on icon "Close" at bounding box center [1534, 20] width 21 height 15
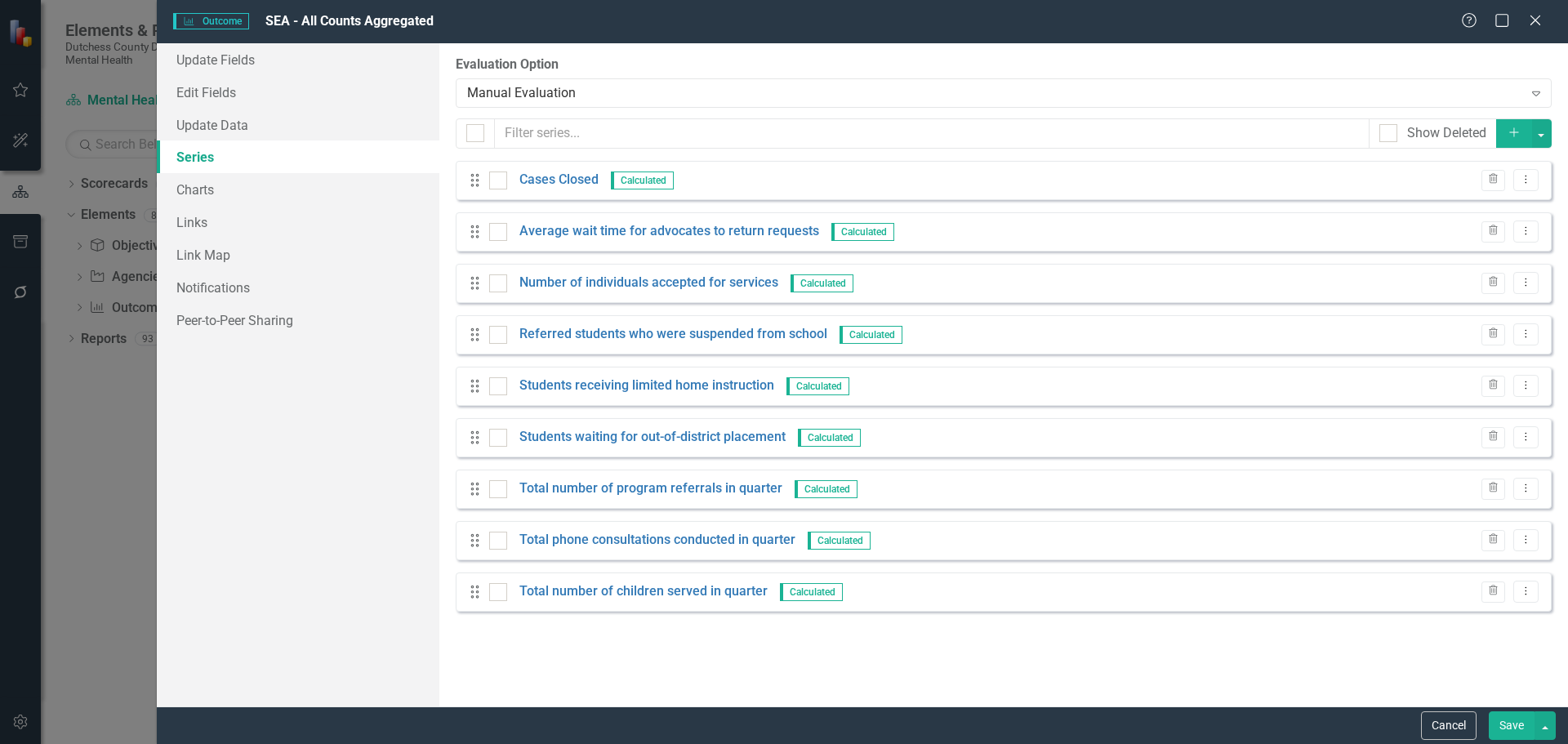
click at [1510, 131] on icon "Add" at bounding box center [1514, 132] width 14 height 12
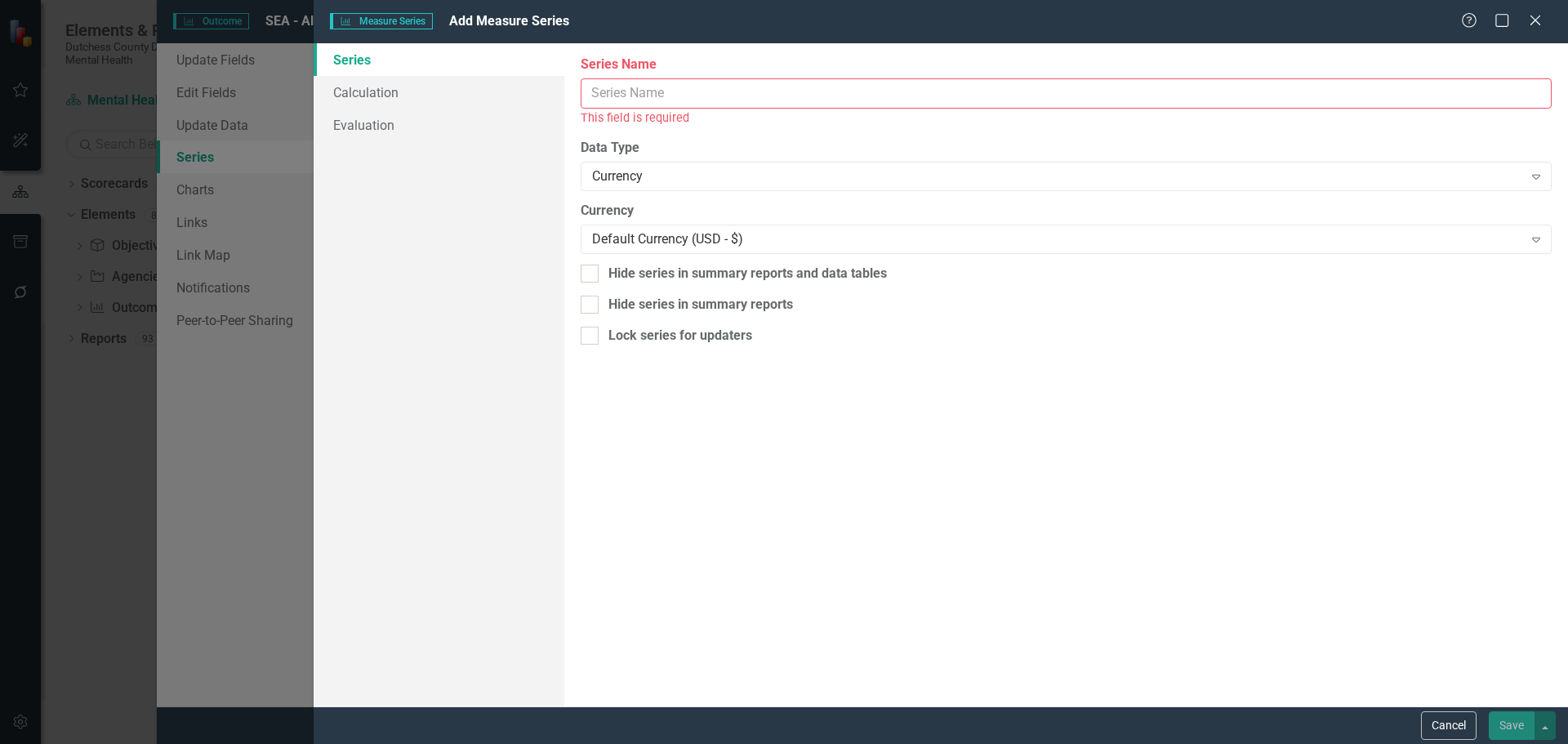
click at [641, 99] on input "Series Name" at bounding box center [1066, 94] width 971 height 30
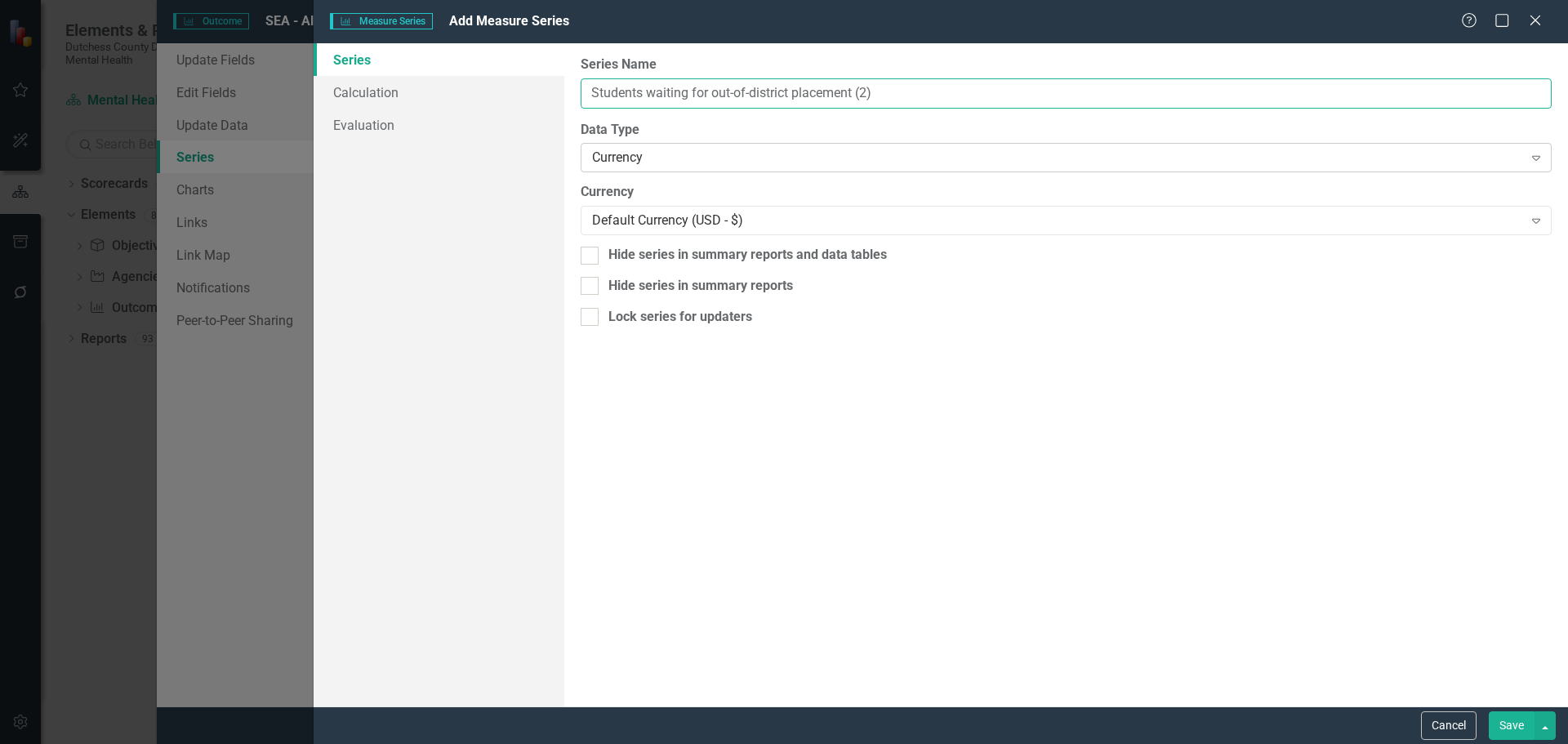
type input "Students waiting for out-of-district placement (2)"
click at [648, 160] on div "Currency" at bounding box center [1057, 158] width 930 height 19
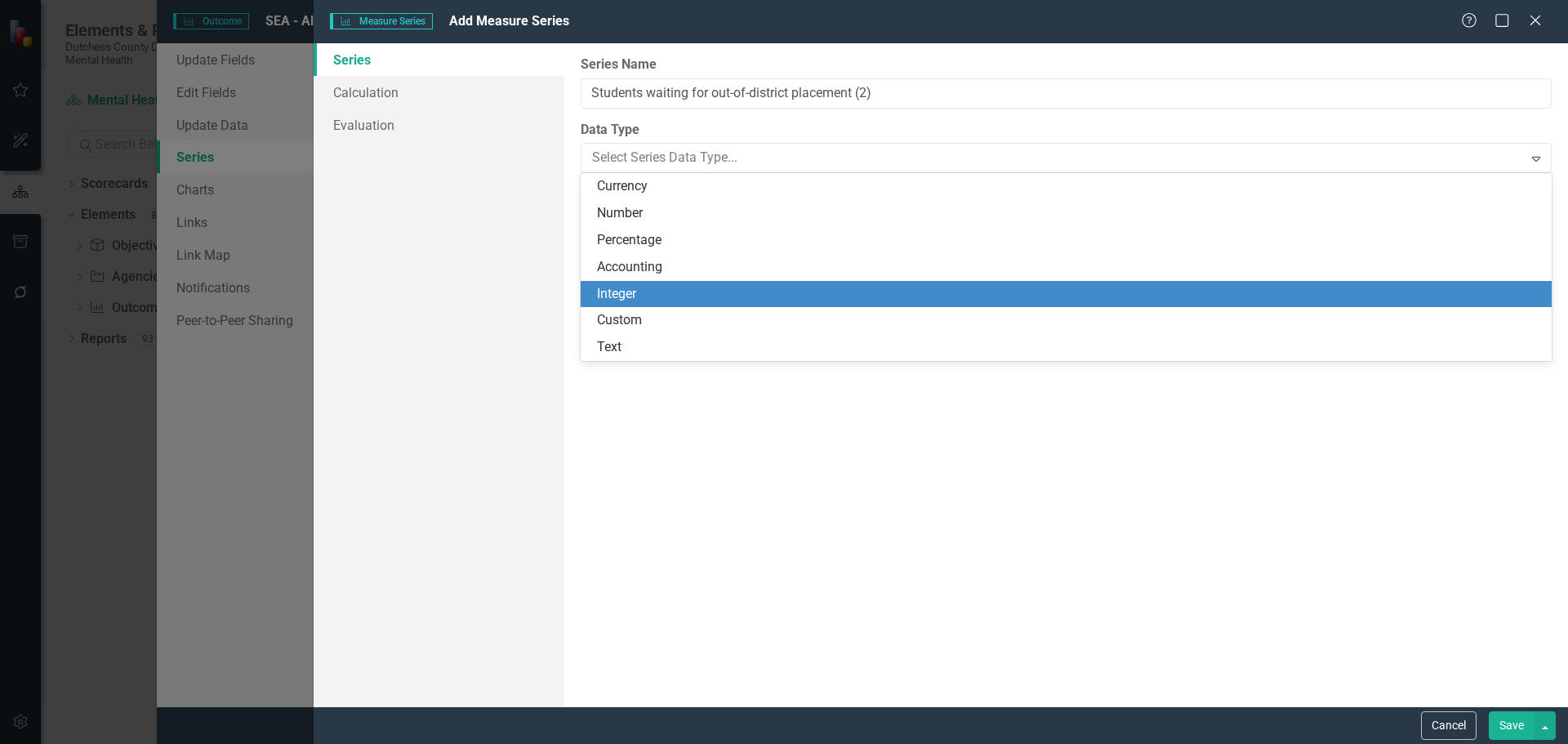
click at [638, 300] on div "Integer" at bounding box center [1069, 294] width 945 height 19
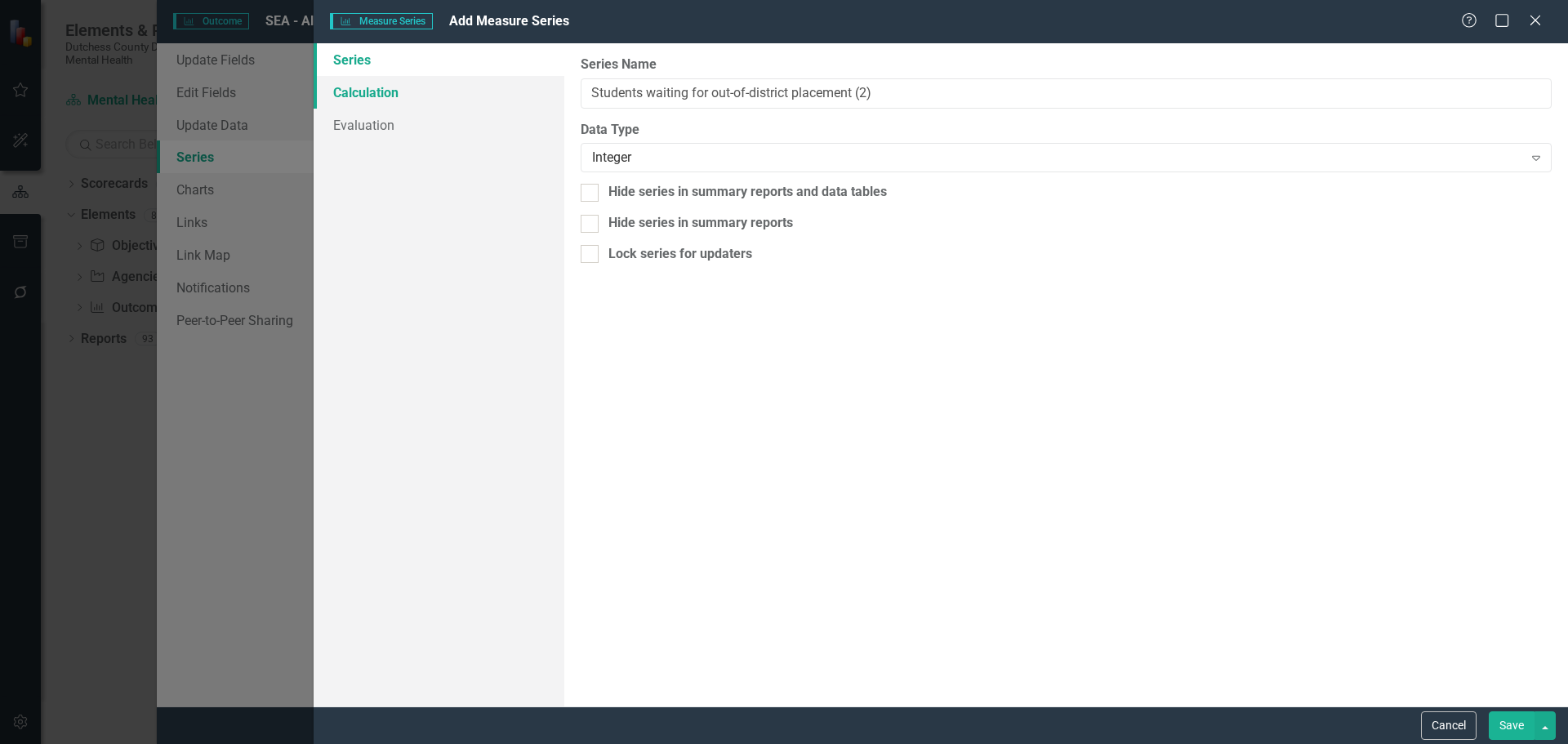
click at [352, 97] on link "Calculation" at bounding box center [439, 92] width 251 height 33
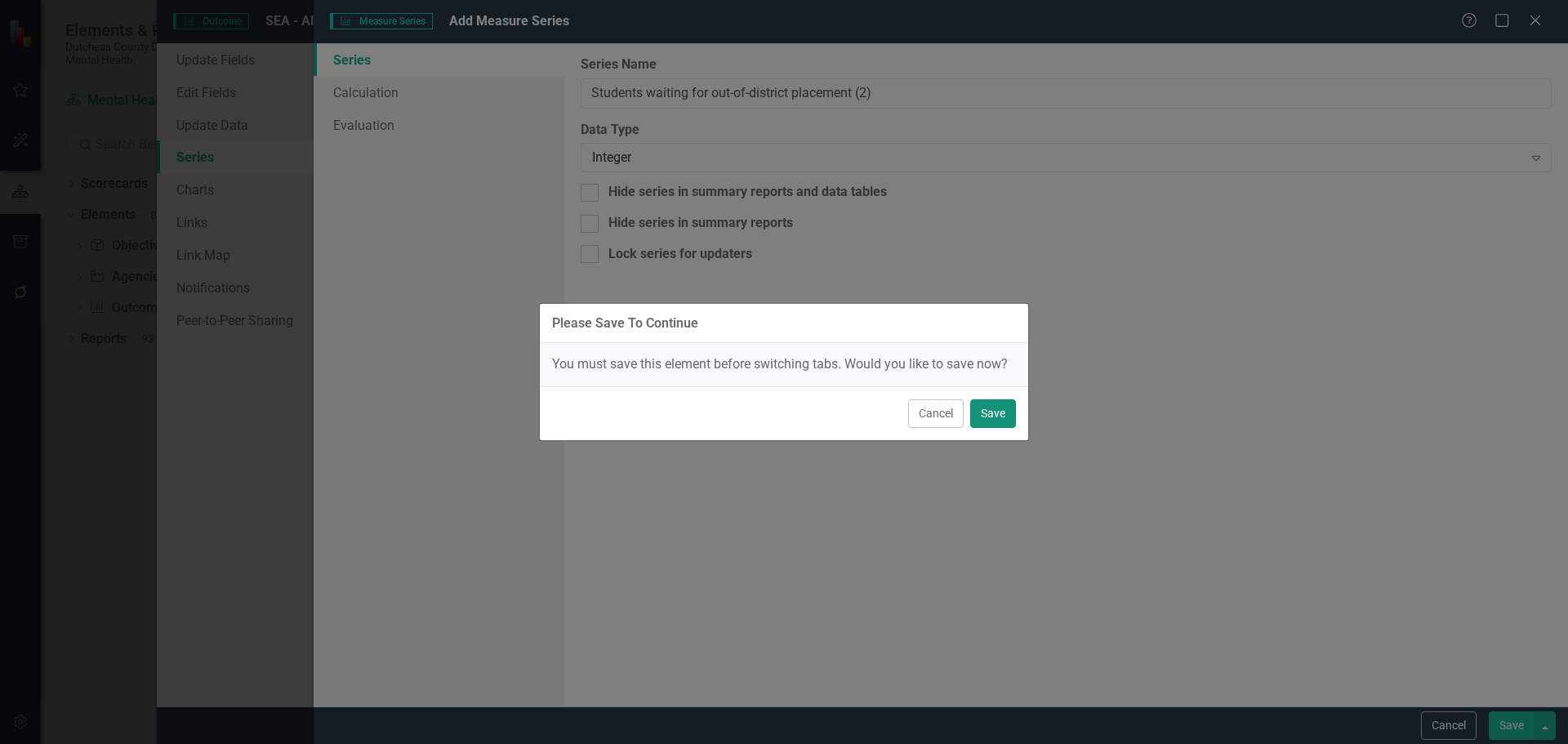
click at [995, 413] on button "Save" at bounding box center [993, 414] width 45 height 29
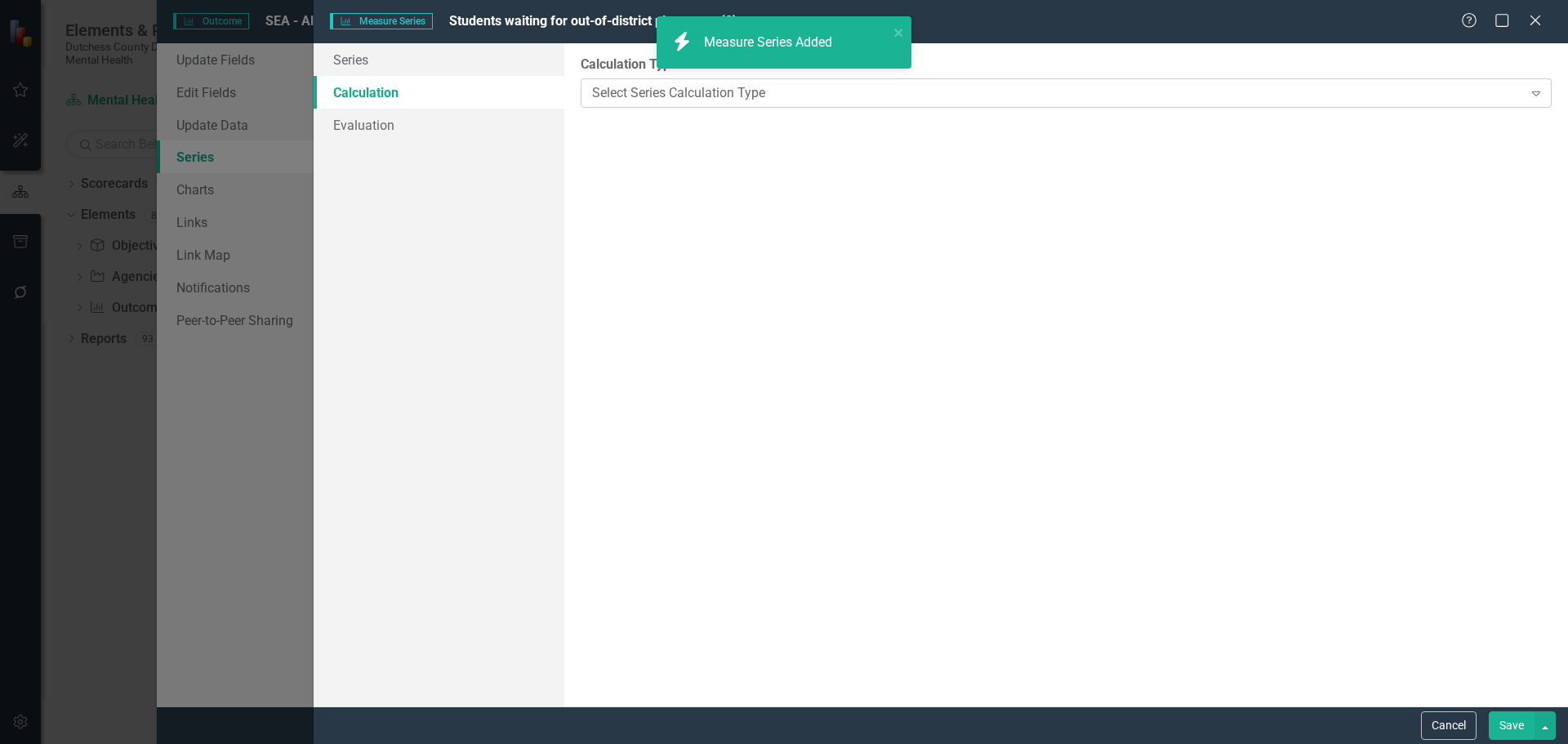
click at [1333, 98] on div "Select Series Calculation Type" at bounding box center [1057, 92] width 930 height 19
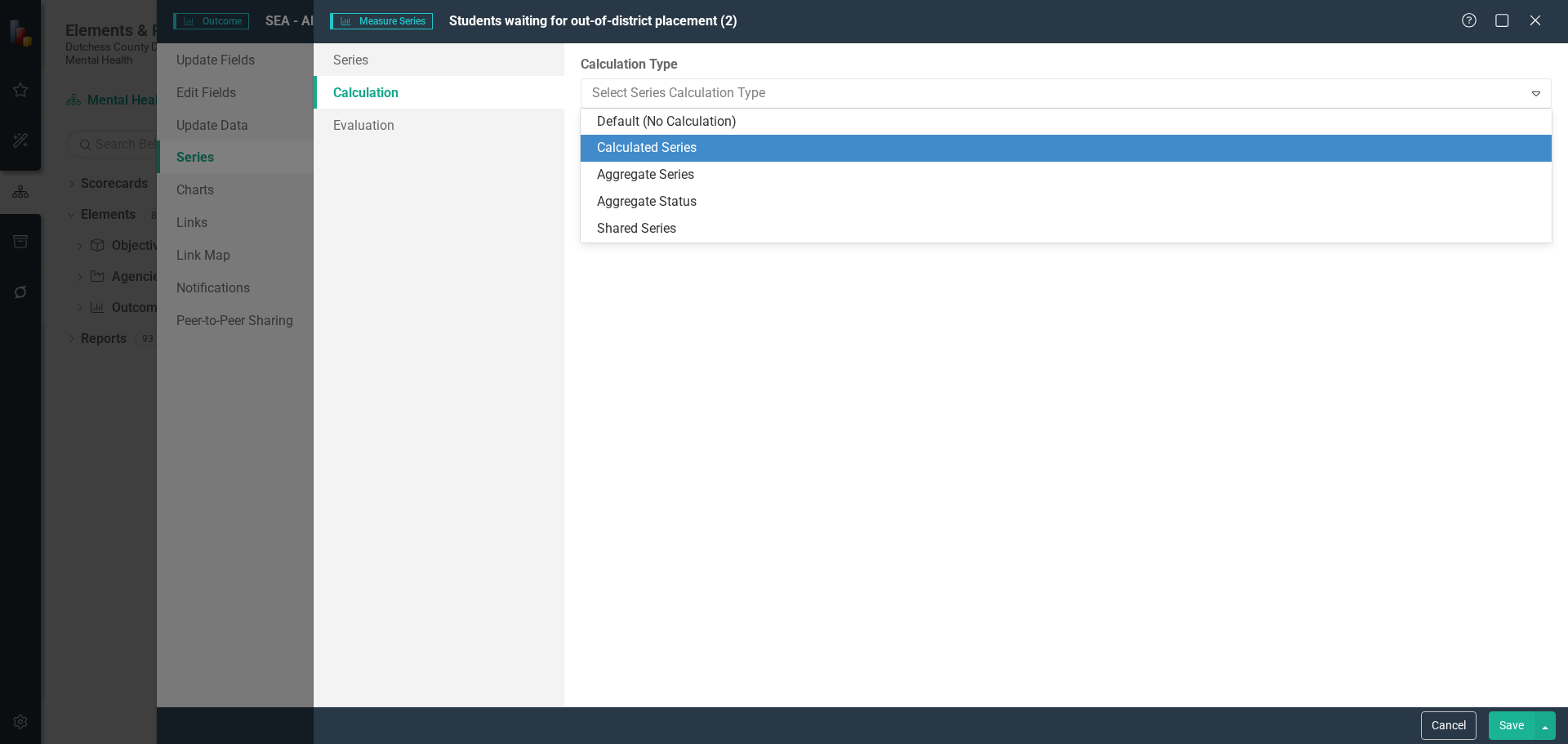
click at [651, 152] on div "Calculated Series" at bounding box center [1069, 148] width 945 height 19
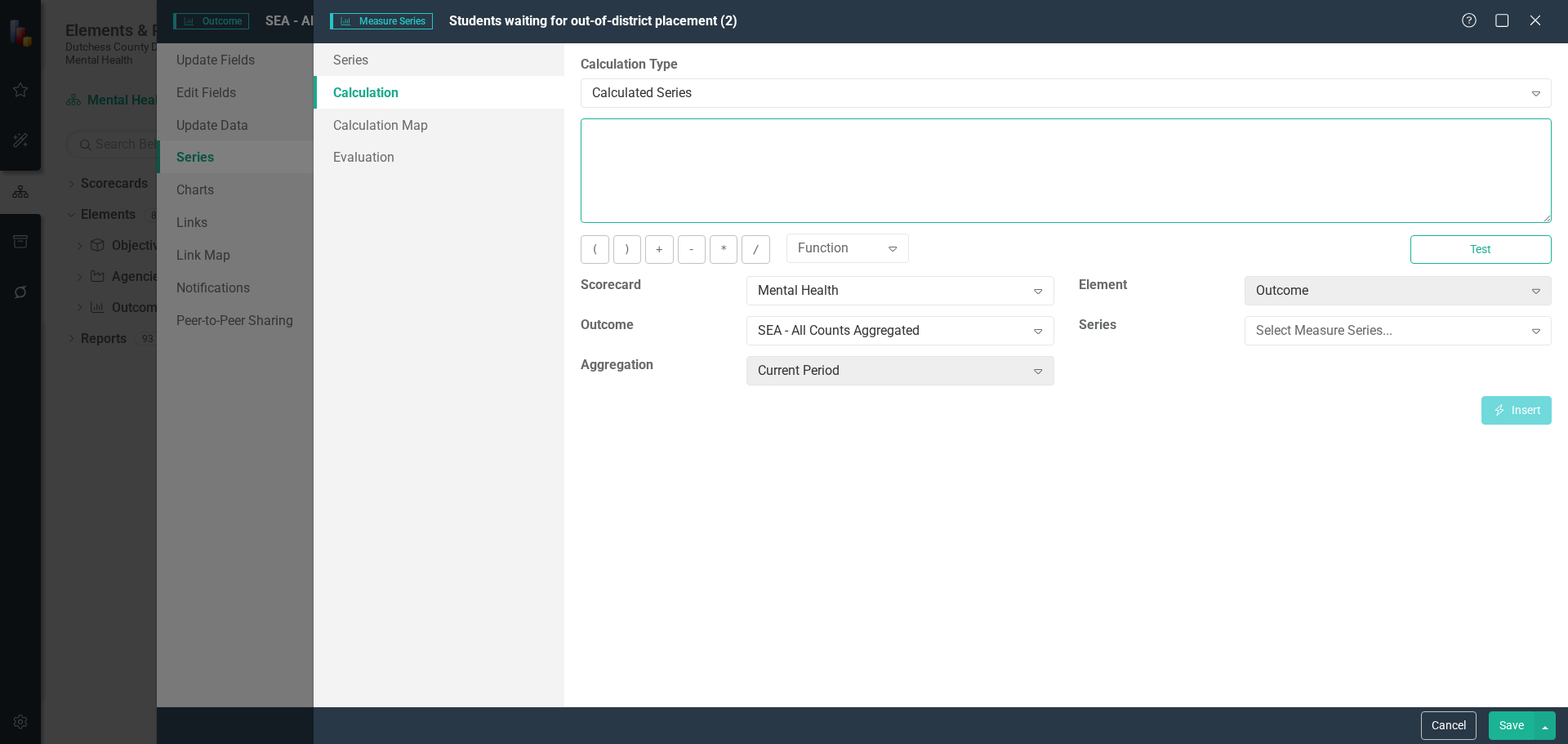
click at [644, 129] on textarea at bounding box center [1066, 170] width 971 height 104
click at [887, 244] on icon "Expand" at bounding box center [893, 248] width 16 height 13
click at [1036, 331] on icon at bounding box center [1037, 331] width 8 height 4
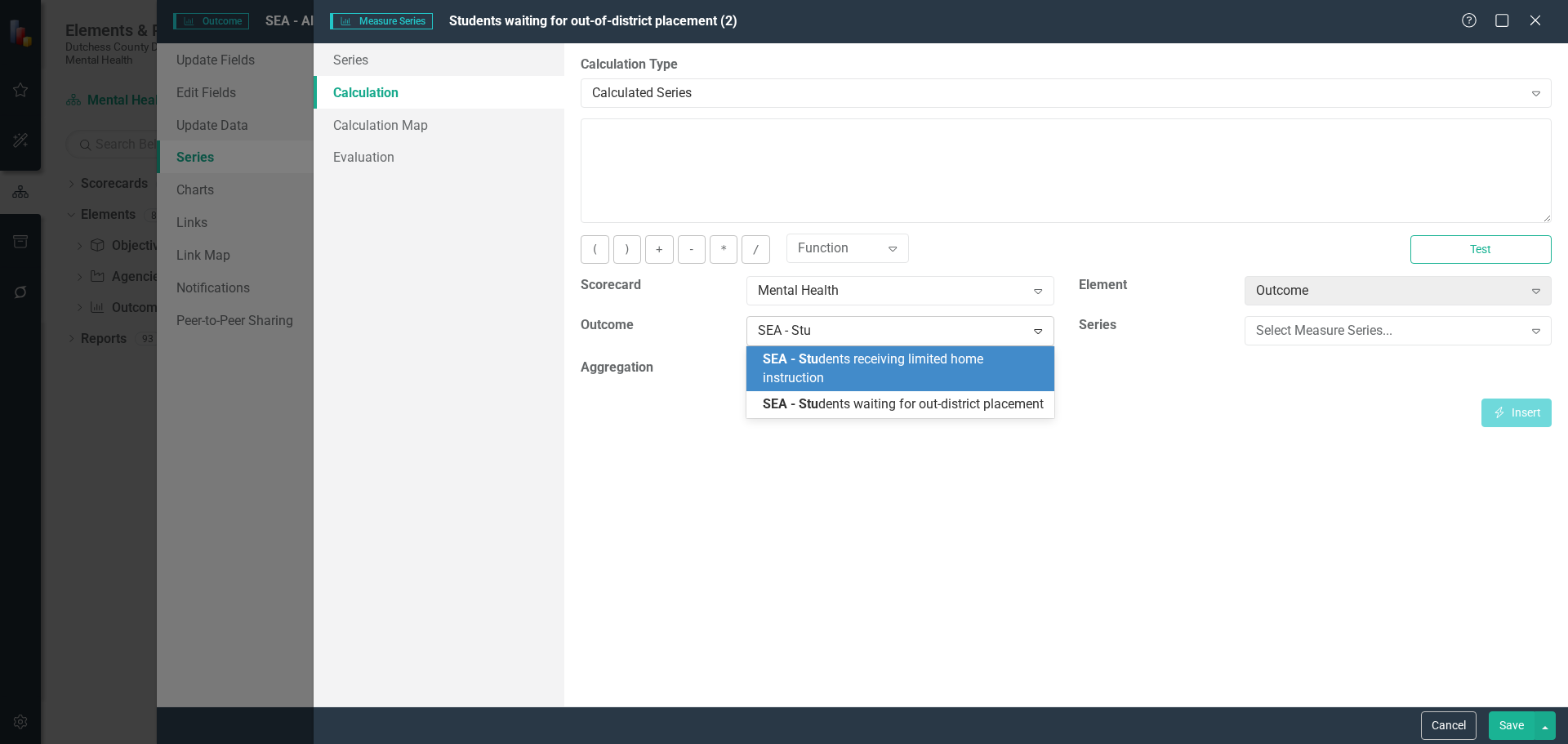
type input "SEA - Stud"
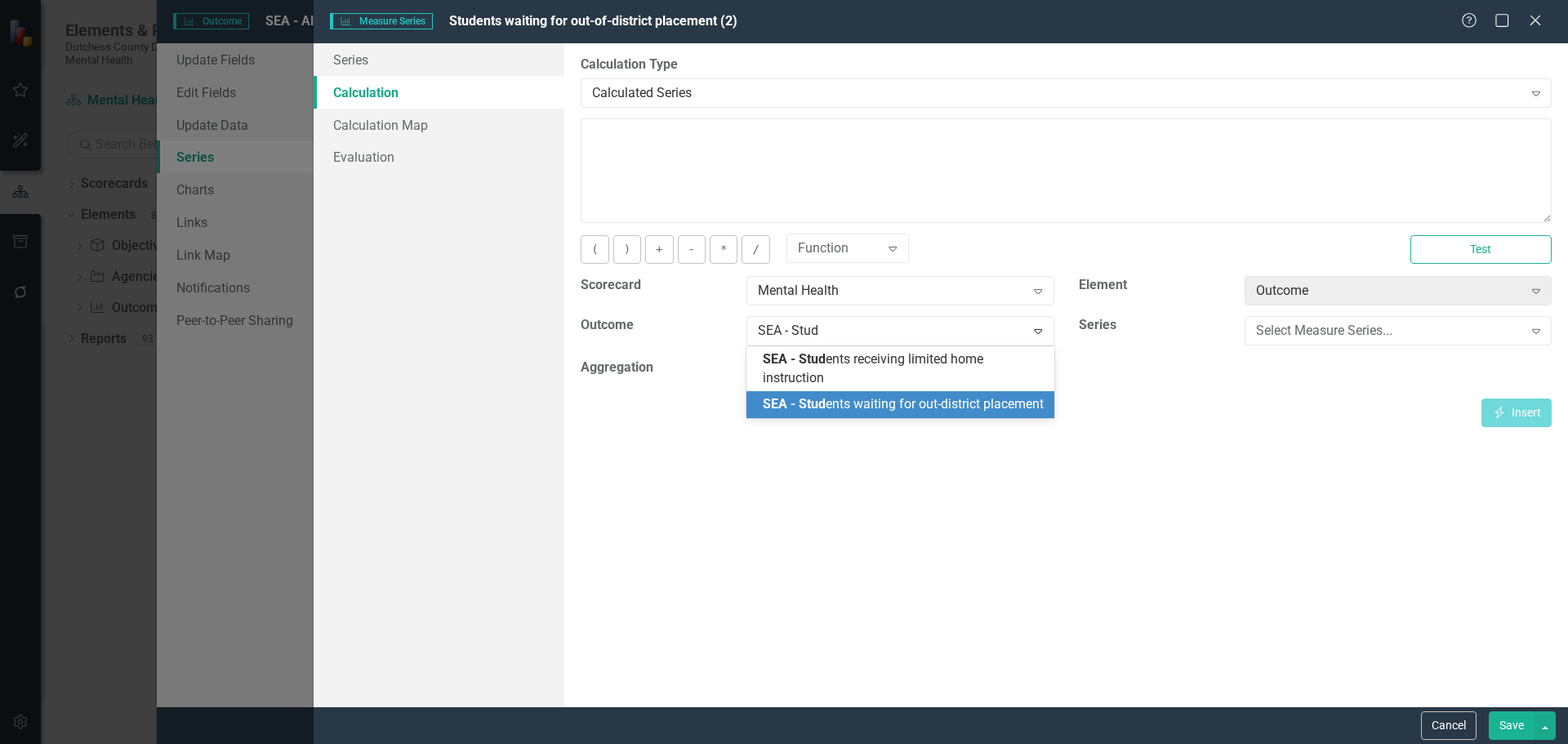
click at [922, 412] on div "SEA - Stud ents waiting for out-district placement" at bounding box center [903, 404] width 281 height 19
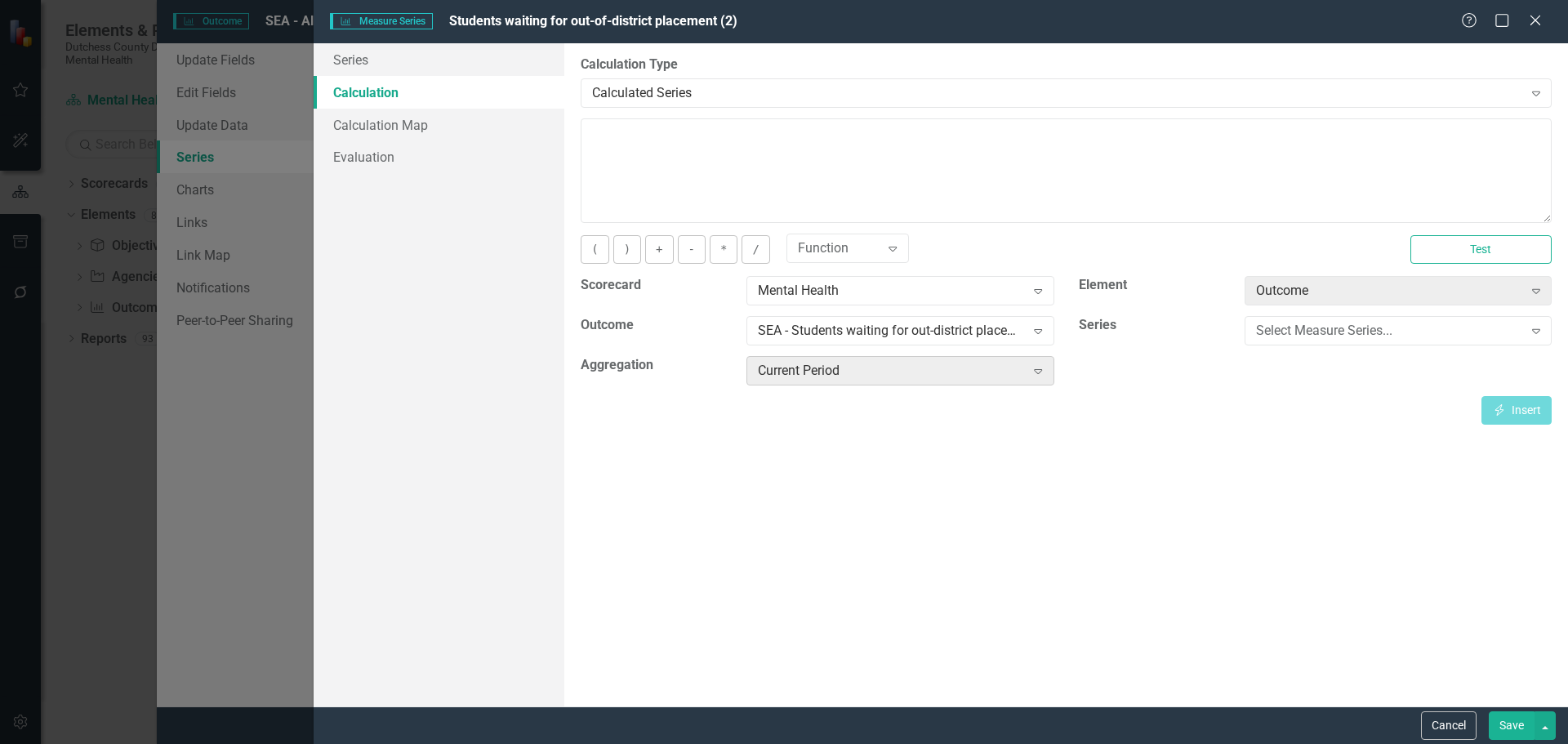
click at [1046, 377] on div "Expand" at bounding box center [1037, 370] width 29 height 26
click at [1539, 334] on icon "Expand" at bounding box center [1536, 331] width 16 height 13
click at [1522, 343] on div "Expand" at bounding box center [1536, 330] width 29 height 26
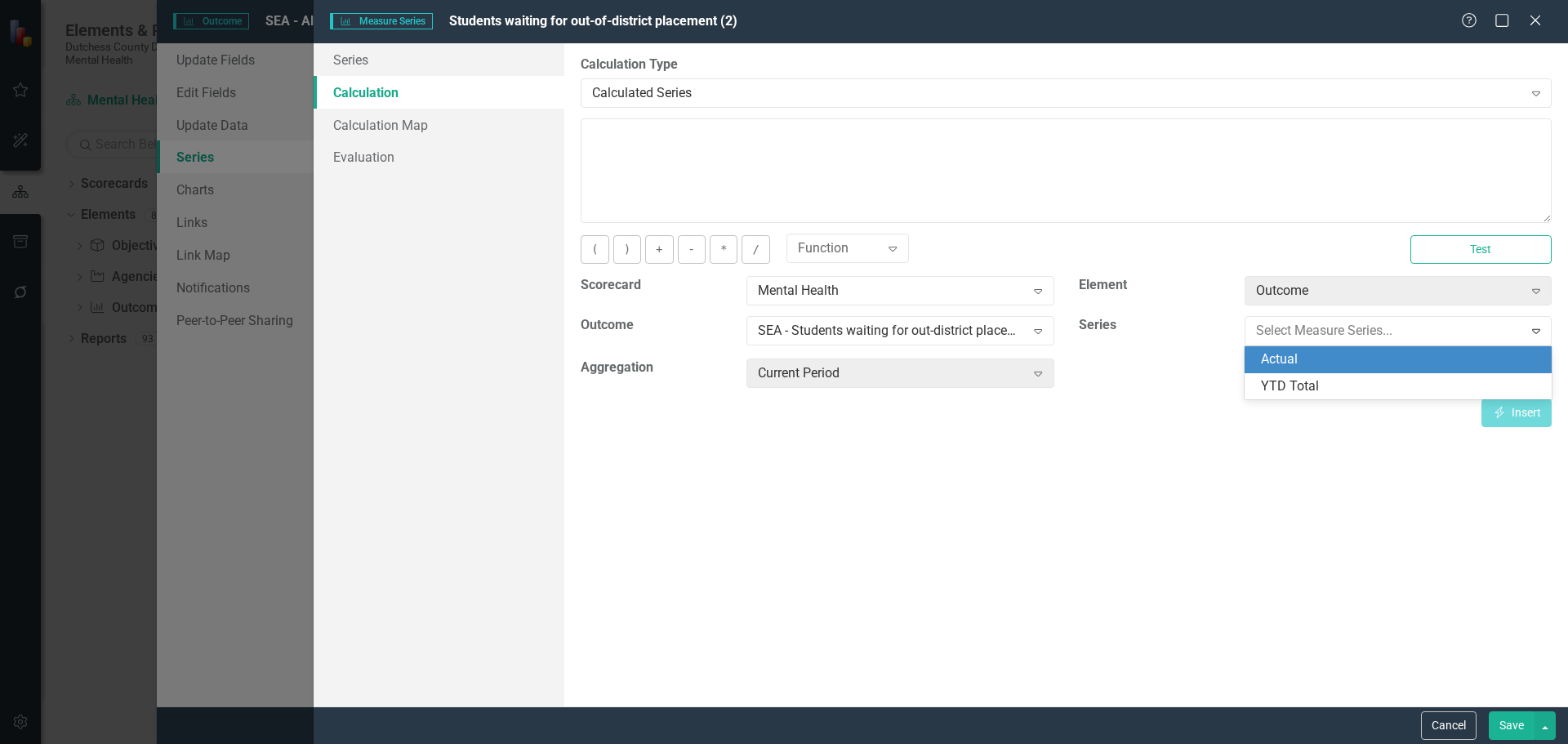
click at [1341, 361] on div "Actual" at bounding box center [1401, 360] width 281 height 19
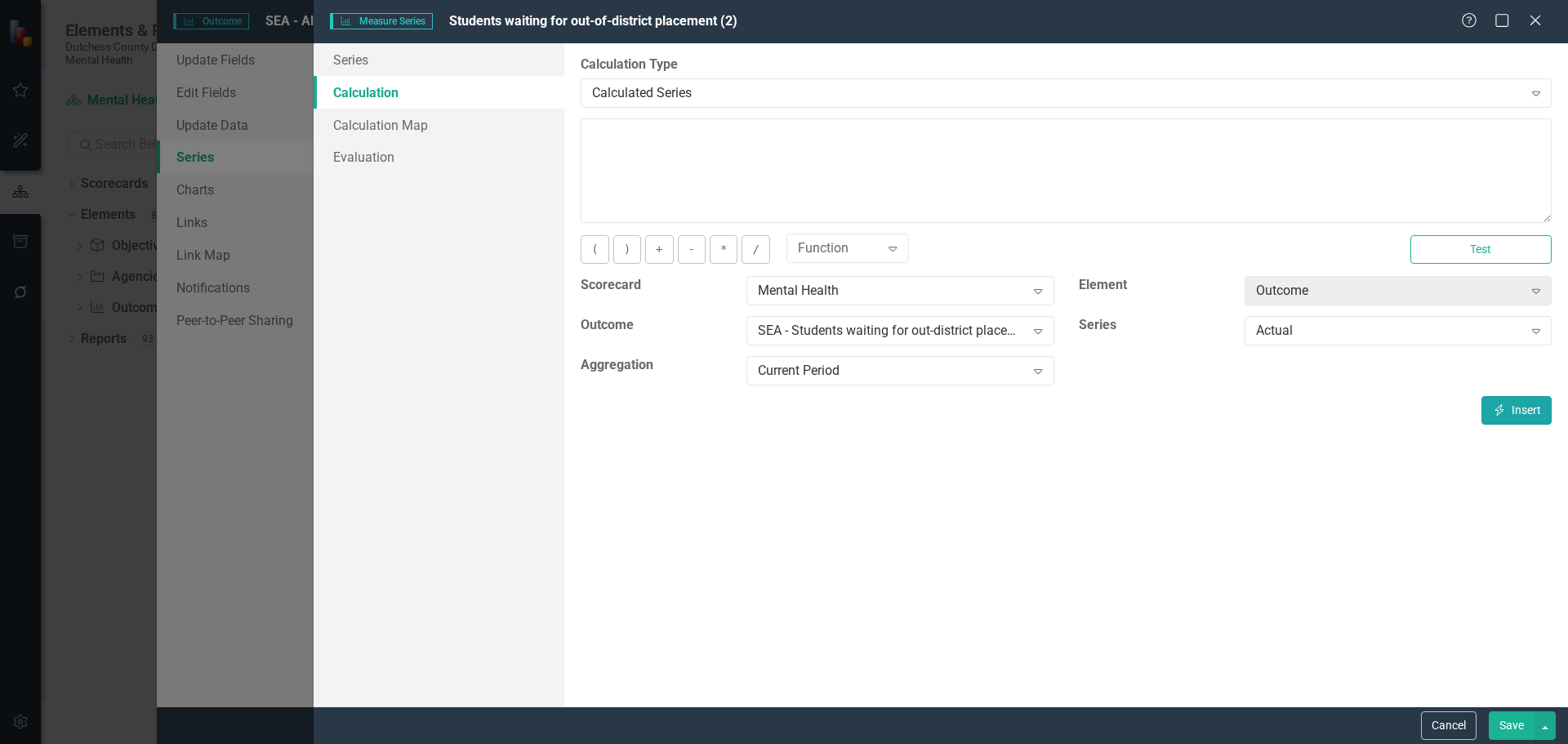
click at [1516, 410] on button "Insert Insert" at bounding box center [1516, 410] width 70 height 29
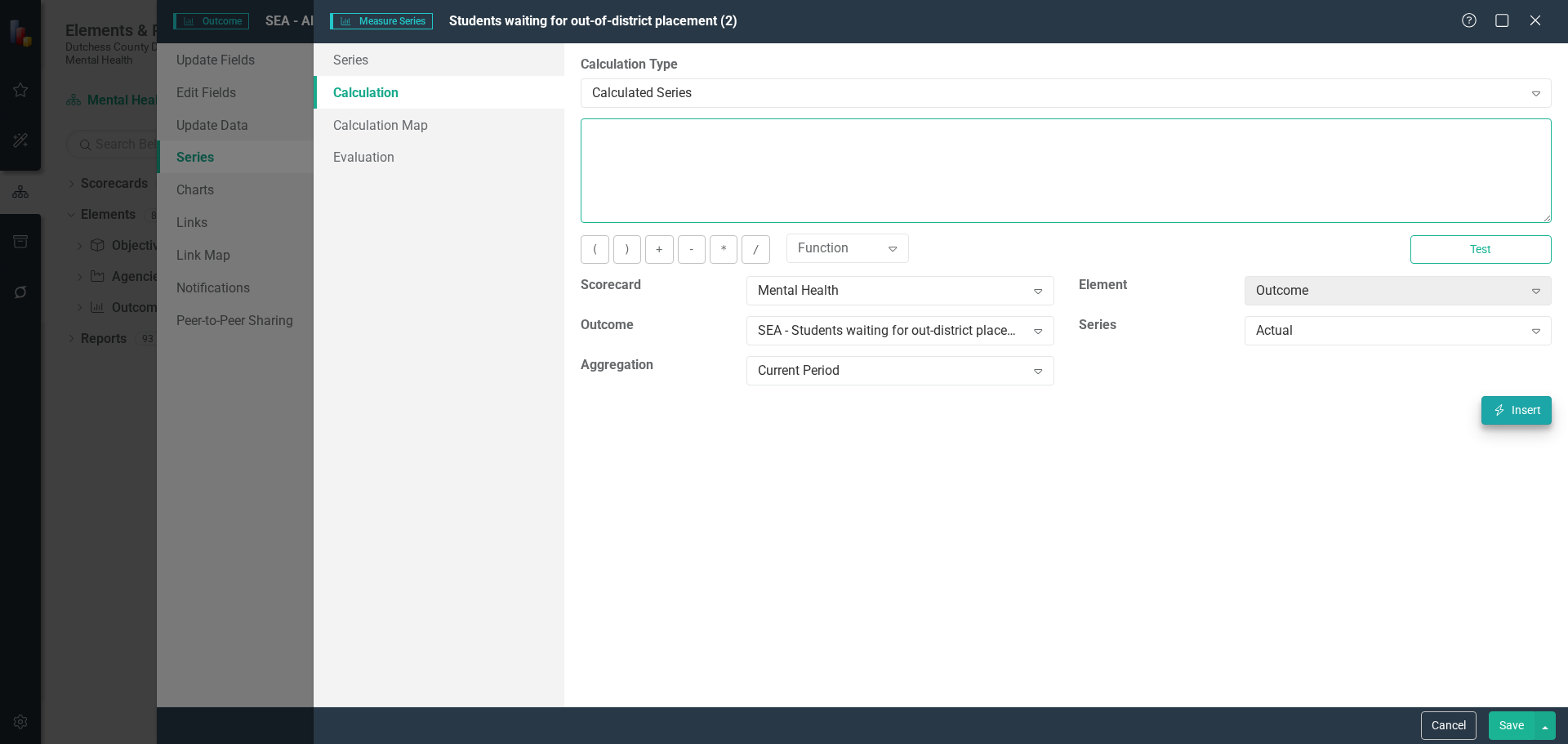
type textarea "[m1765540][Actual][CurrentPeriod]"
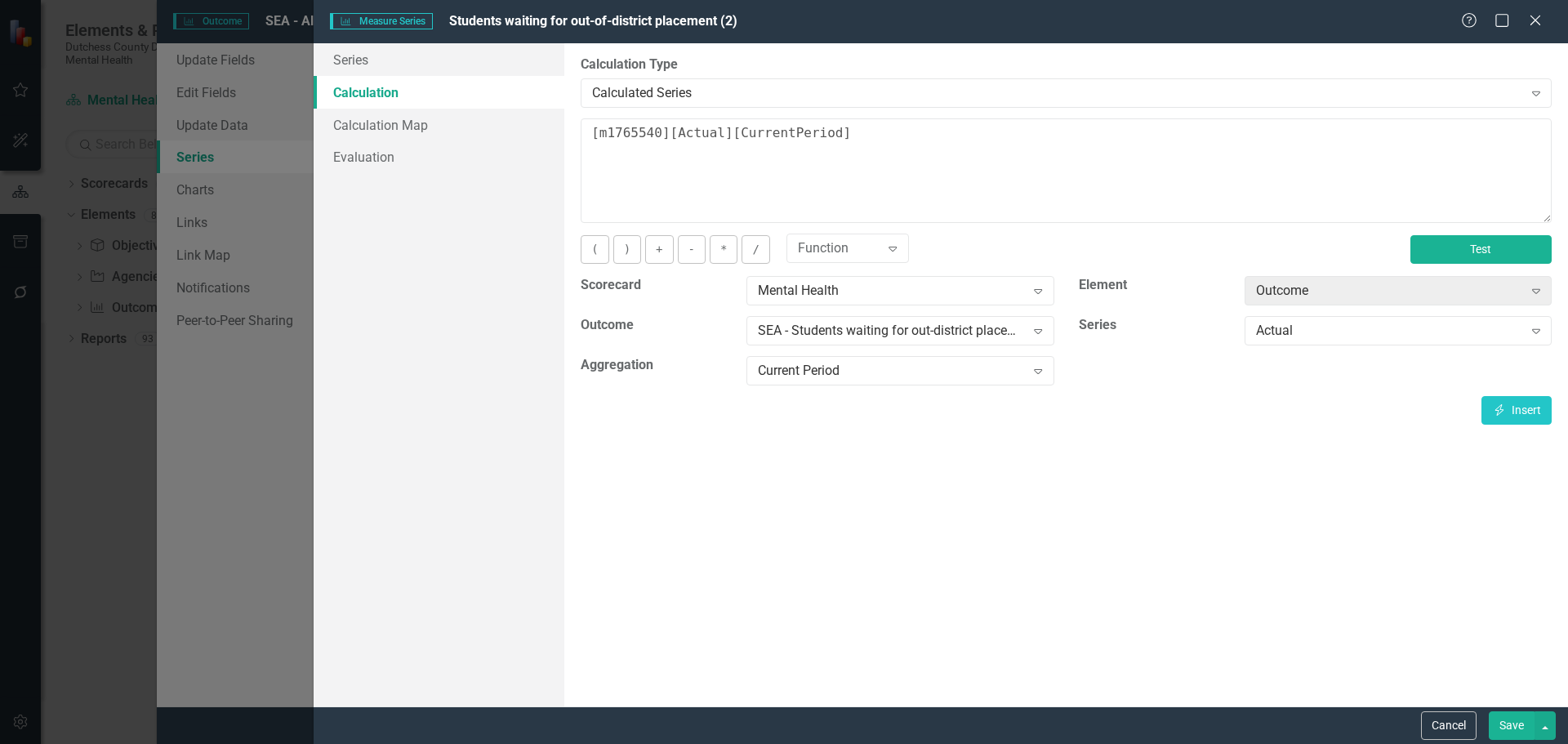
click at [1467, 257] on button "Test" at bounding box center [1481, 250] width 141 height 29
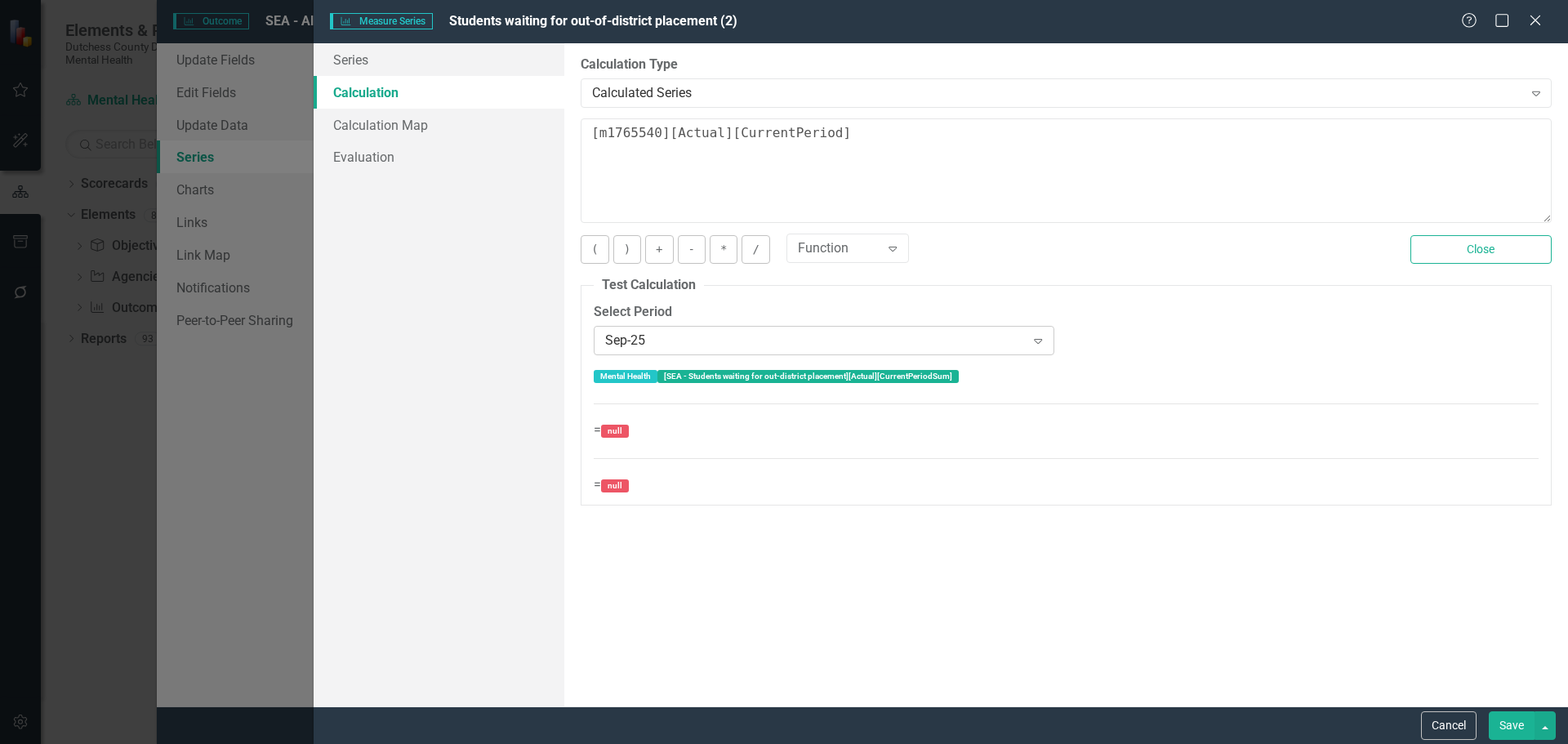
click at [730, 343] on div "Sep-25" at bounding box center [814, 340] width 420 height 19
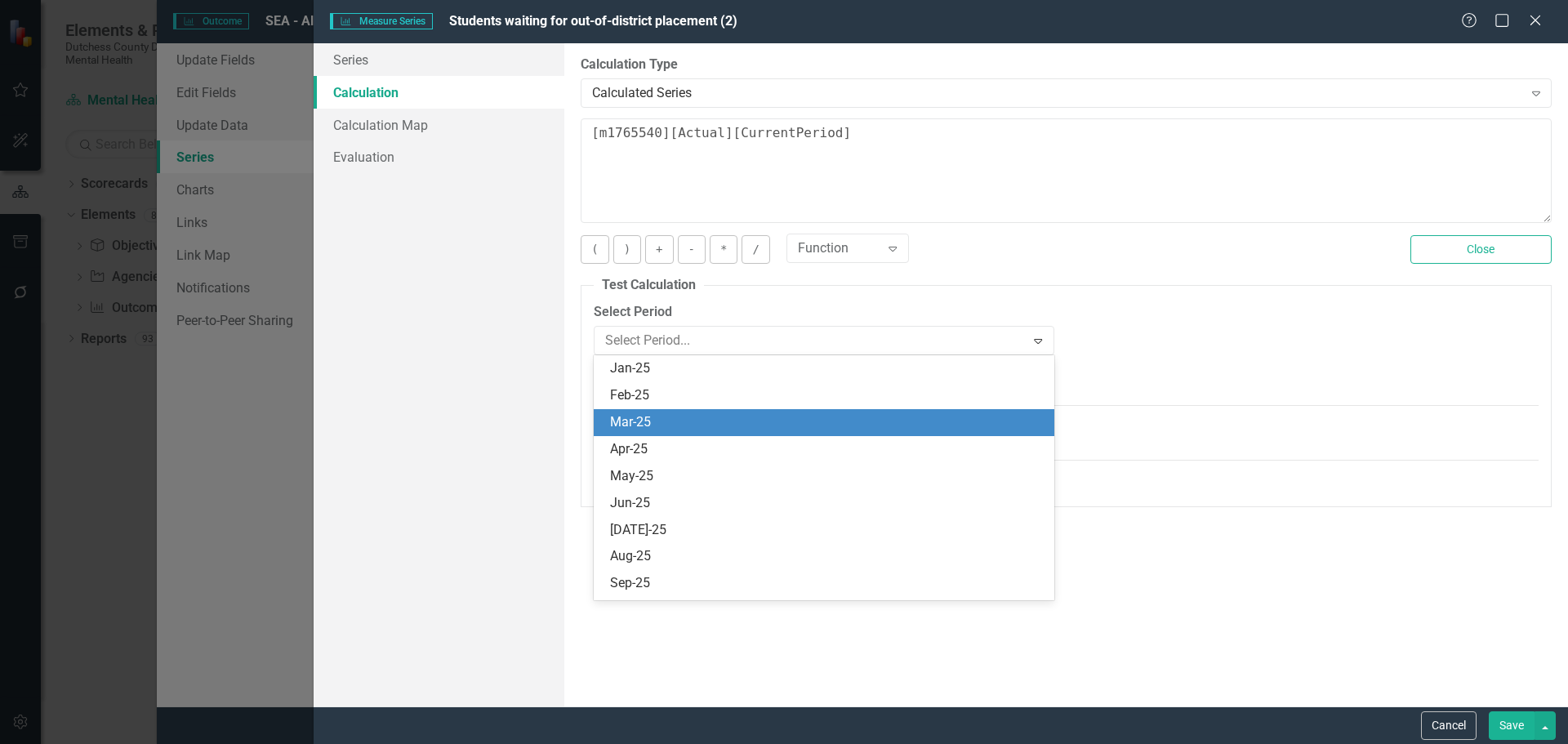
click at [655, 429] on div "Mar-25" at bounding box center [827, 422] width 433 height 19
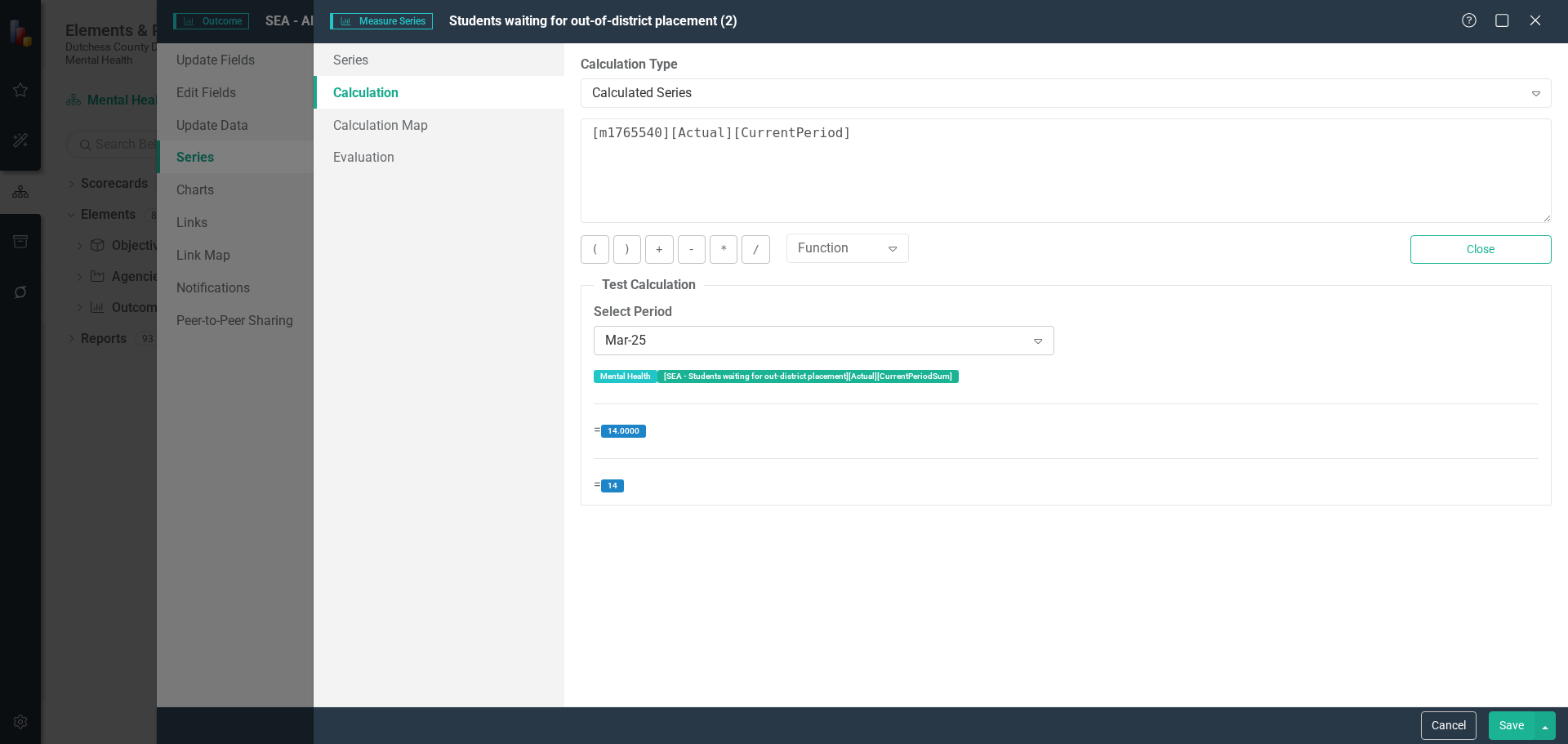
click at [1045, 343] on icon "Expand" at bounding box center [1038, 340] width 16 height 13
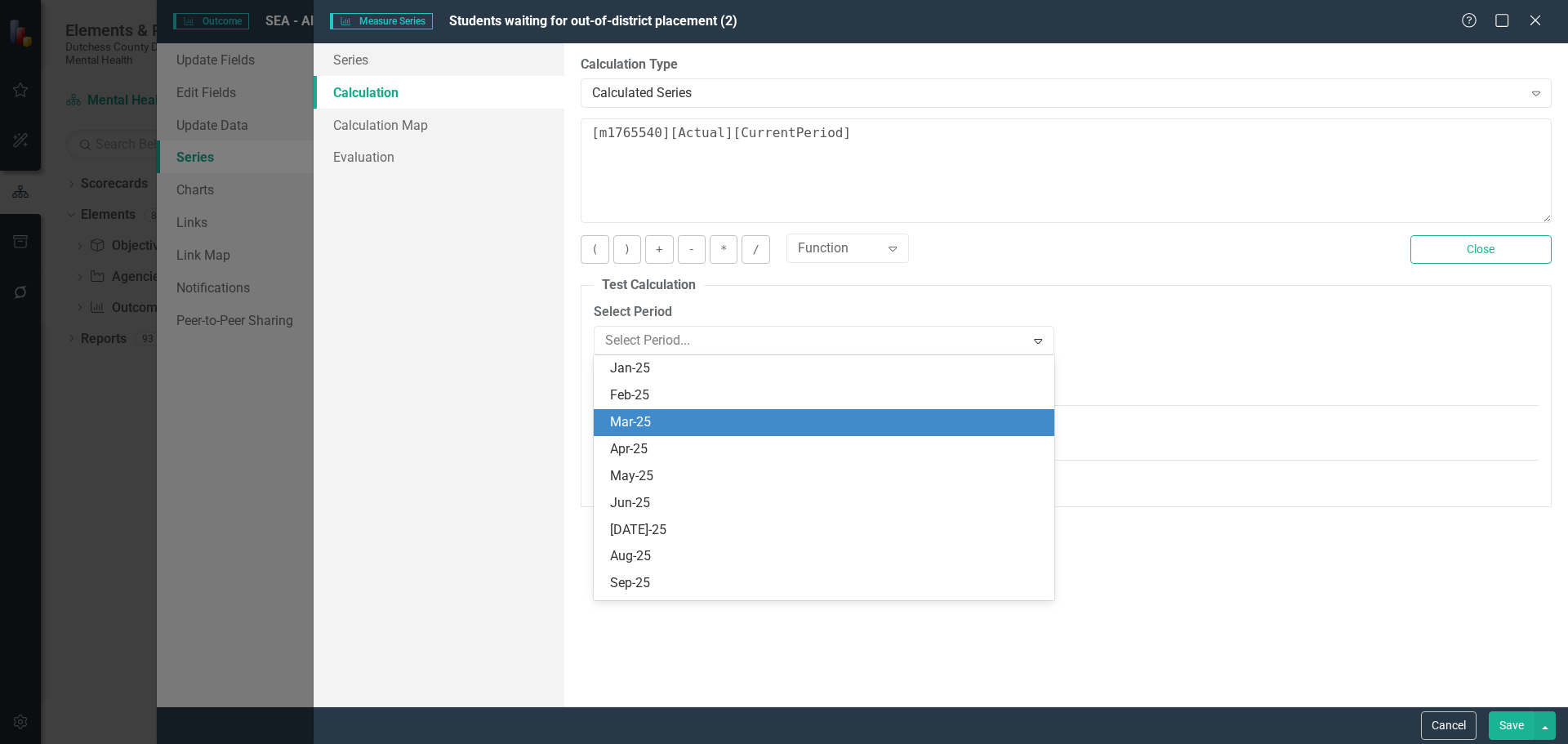
scroll to position [54, 0]
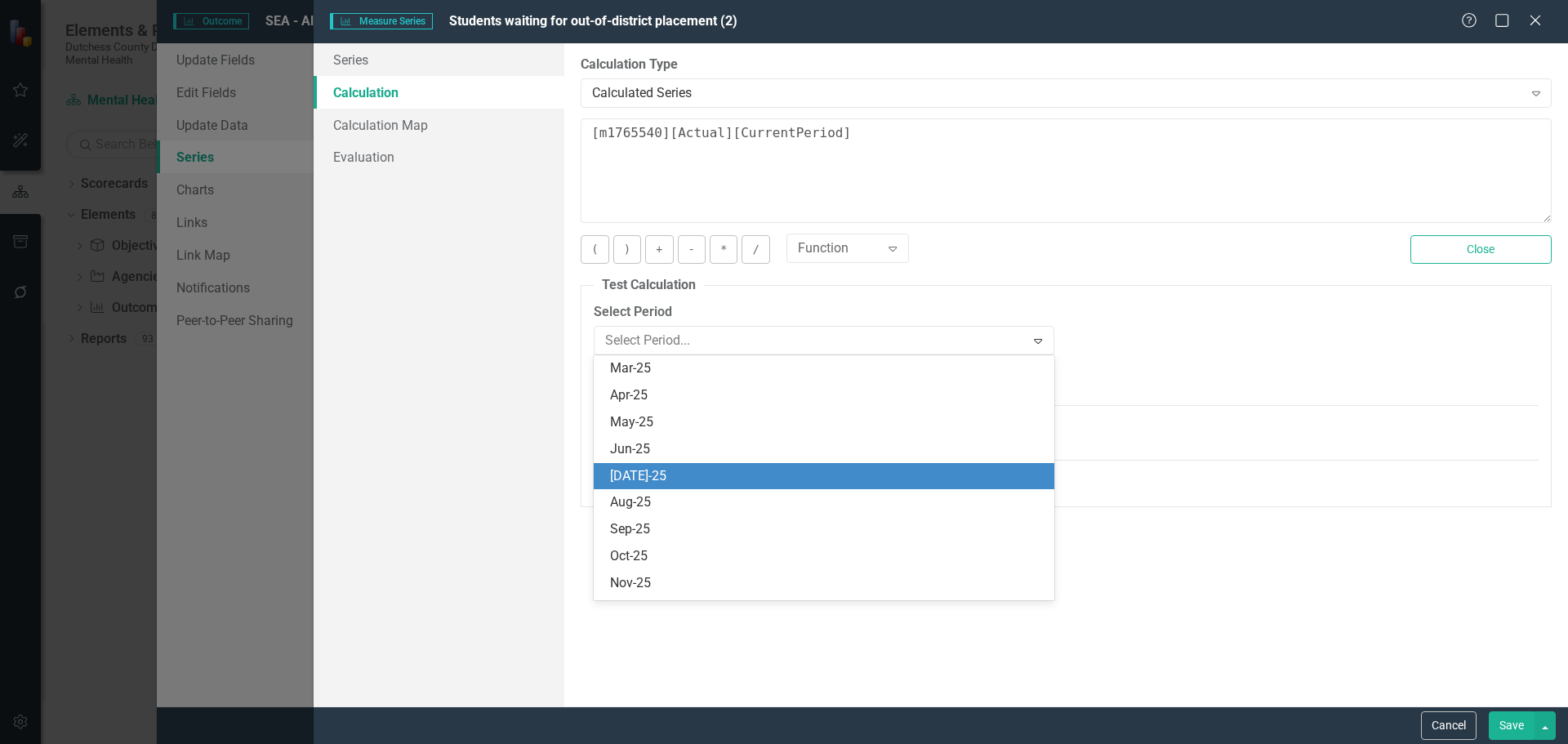
click at [721, 478] on div "Jul-25" at bounding box center [827, 476] width 433 height 19
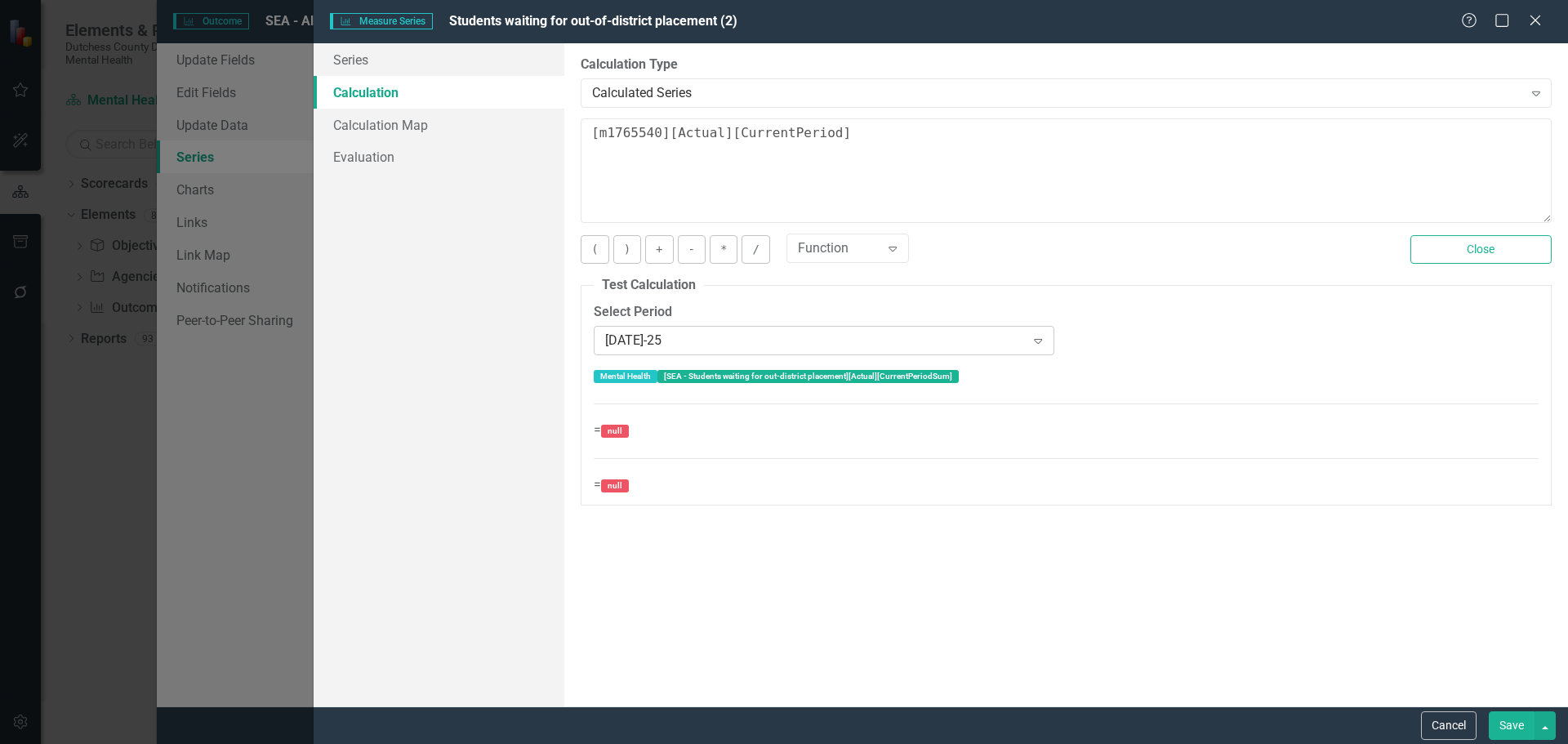
click at [1043, 343] on icon "Expand" at bounding box center [1038, 340] width 16 height 13
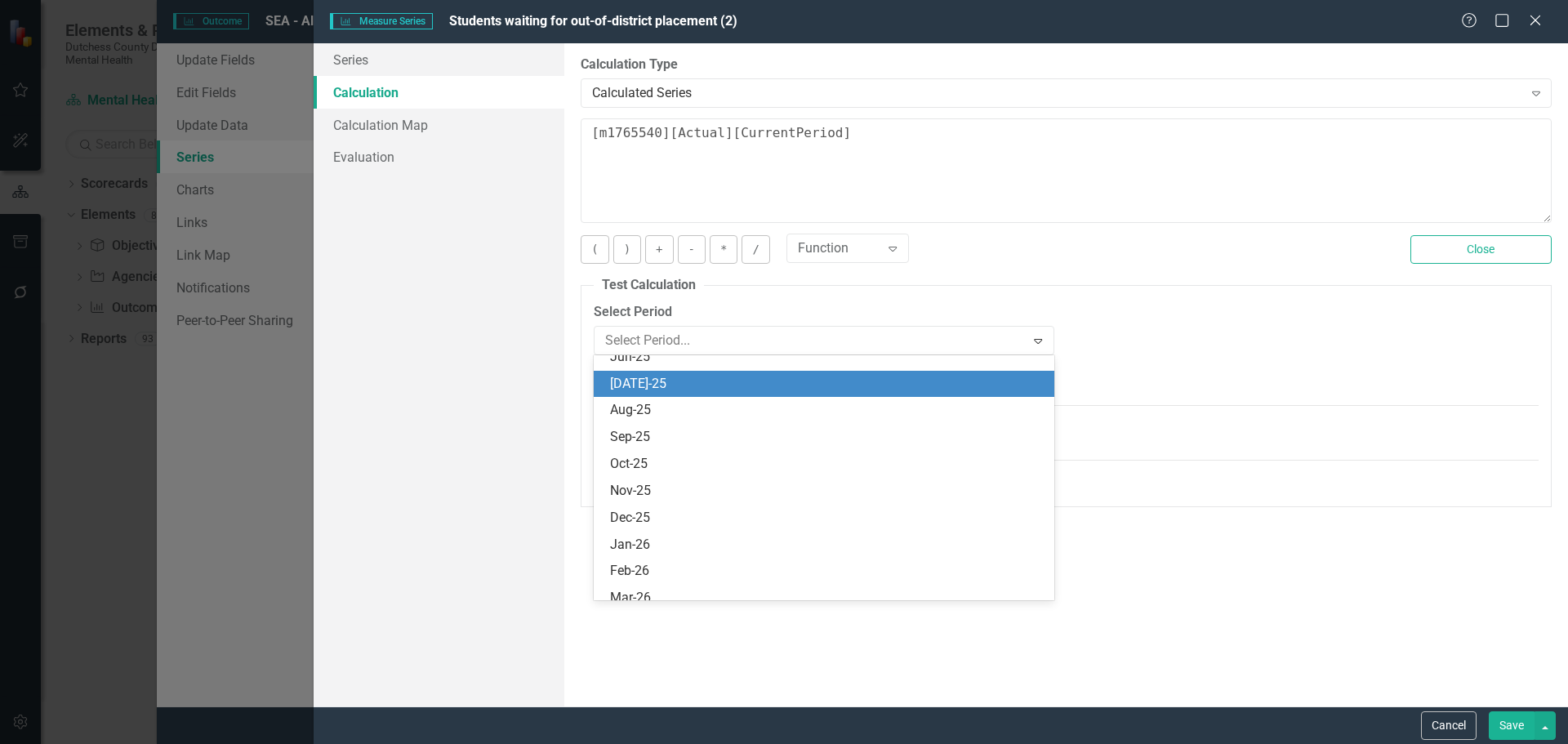
scroll to position [161, 0]
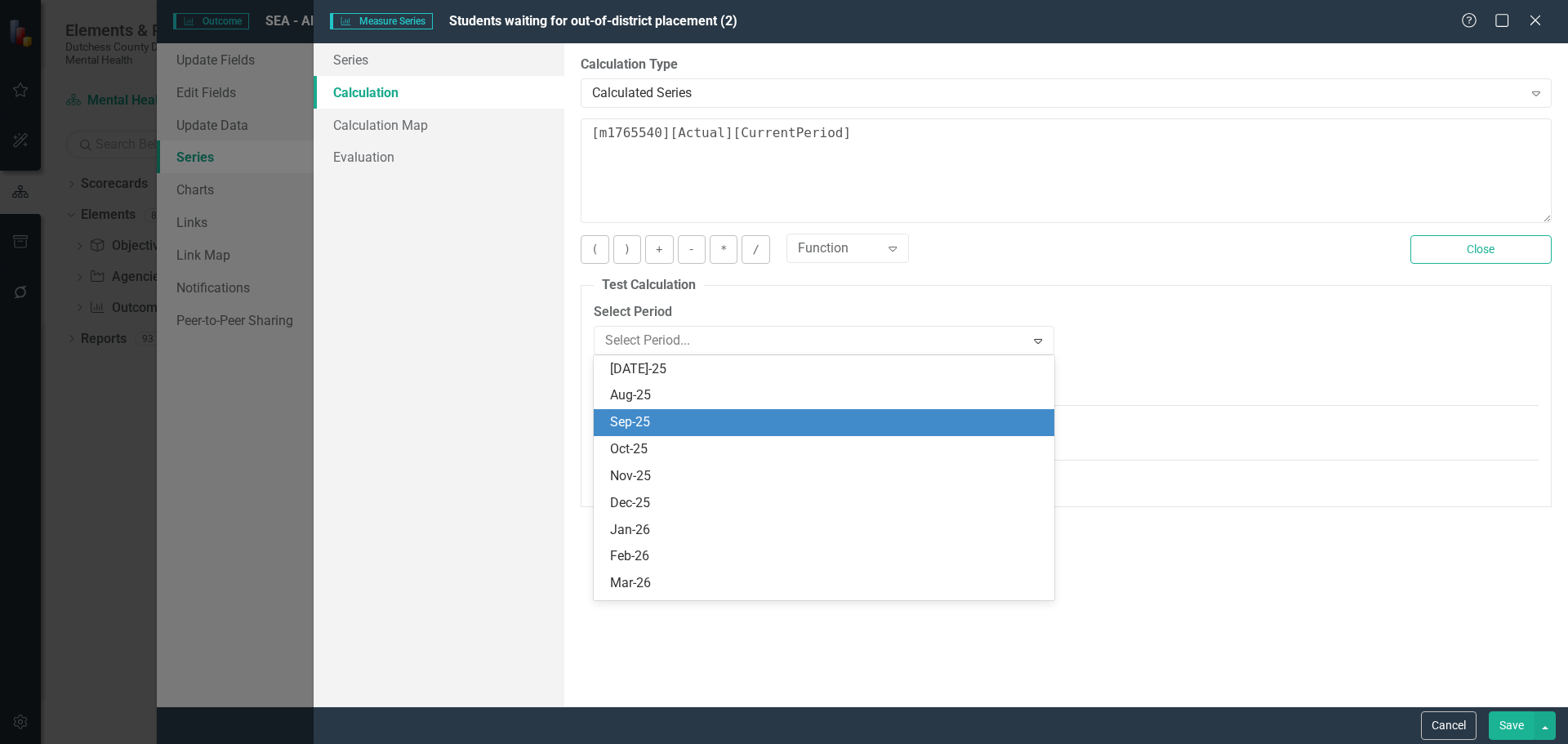
click at [689, 410] on div "Sep-25" at bounding box center [823, 423] width 459 height 27
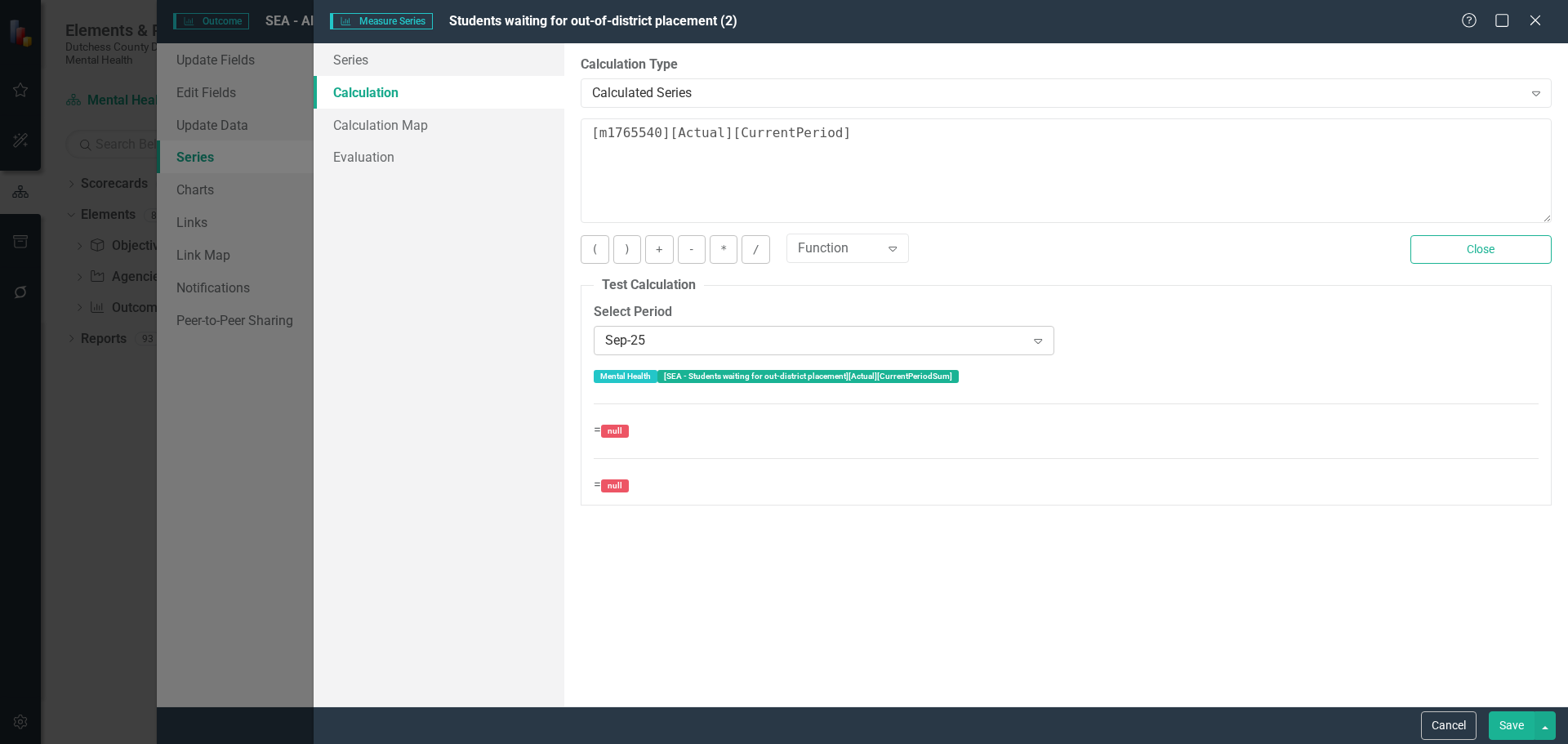
click at [1044, 343] on icon "Expand" at bounding box center [1038, 340] width 16 height 13
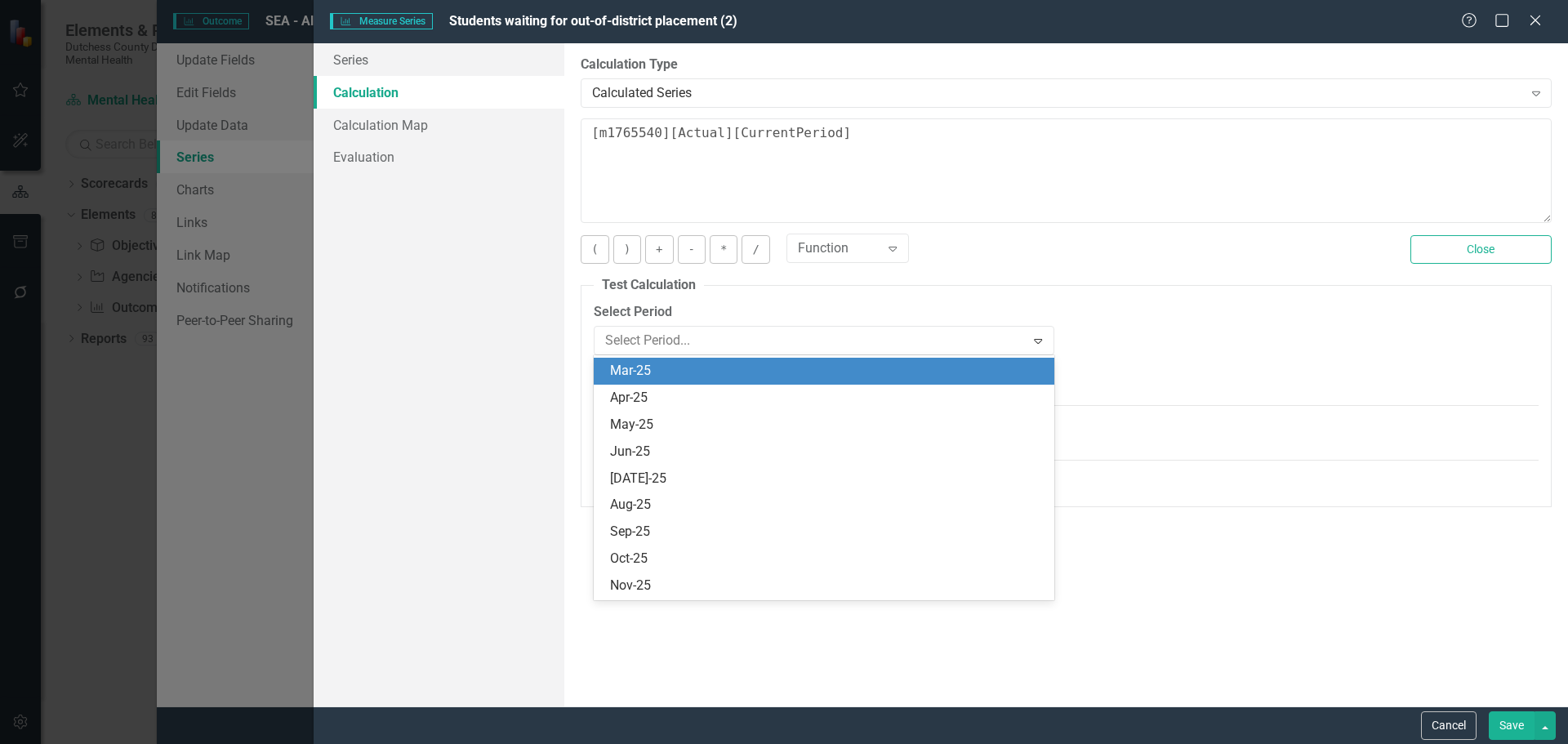
scroll to position [0, 0]
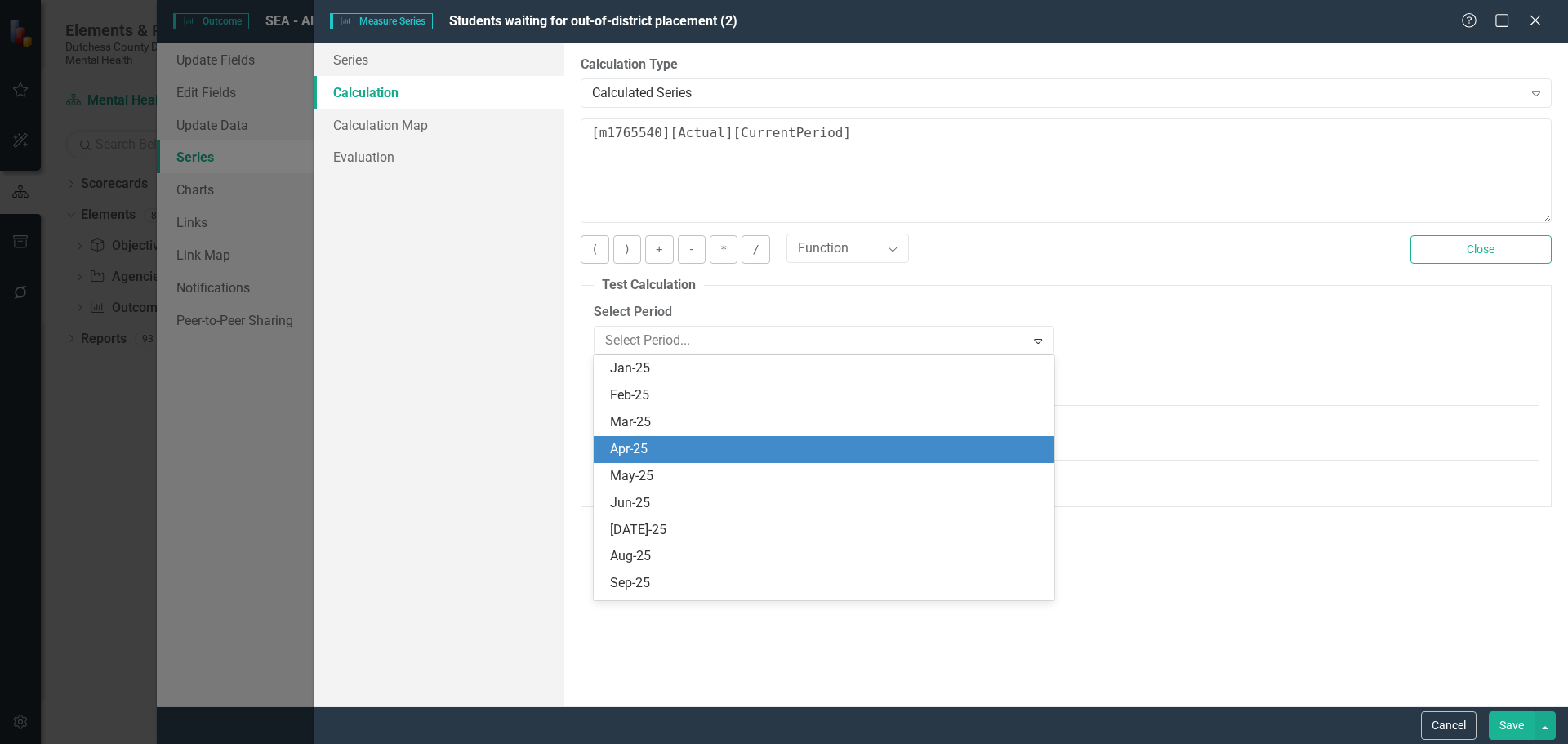
click at [648, 442] on div "Apr-25" at bounding box center [827, 450] width 433 height 19
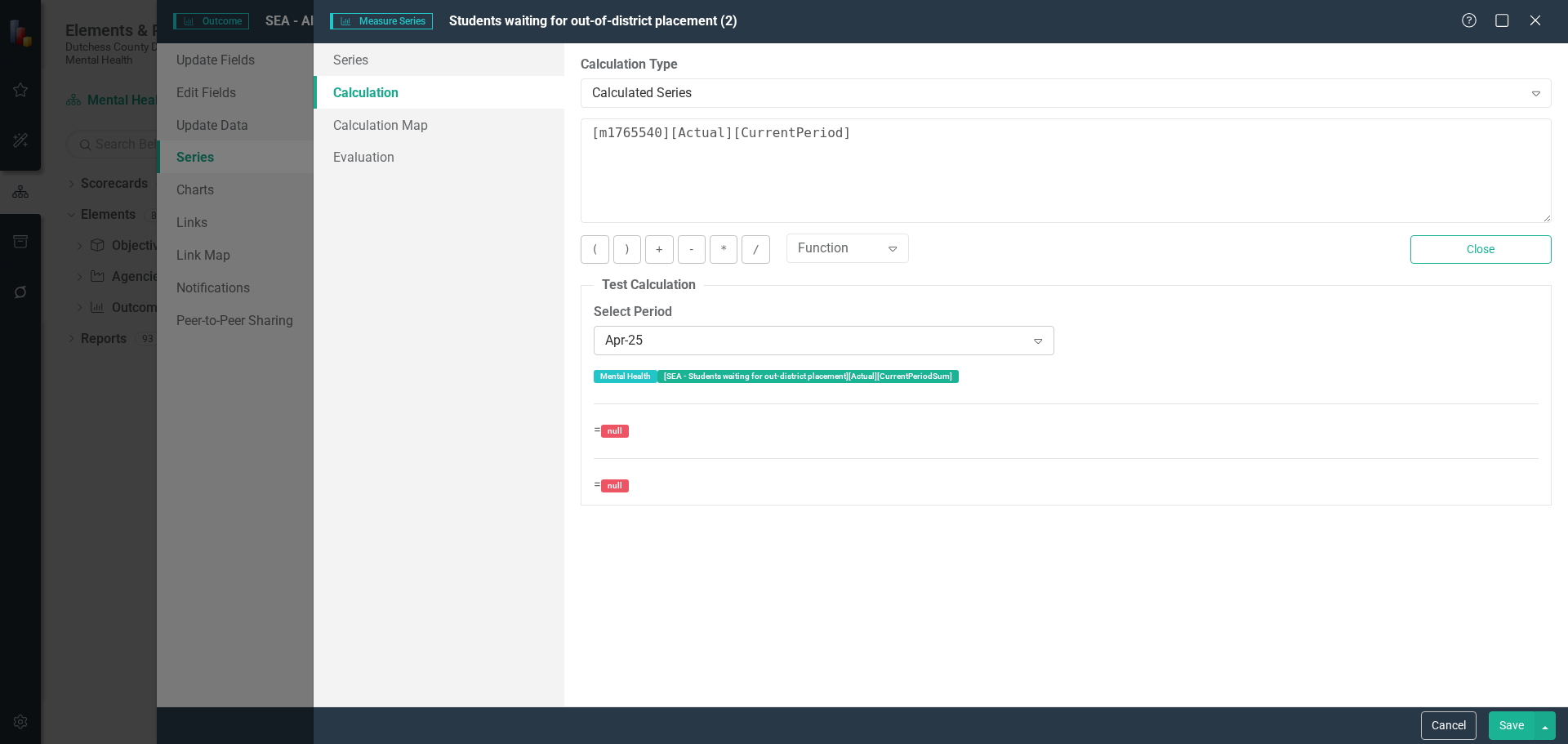
click at [1039, 342] on icon "Expand" at bounding box center [1038, 340] width 16 height 13
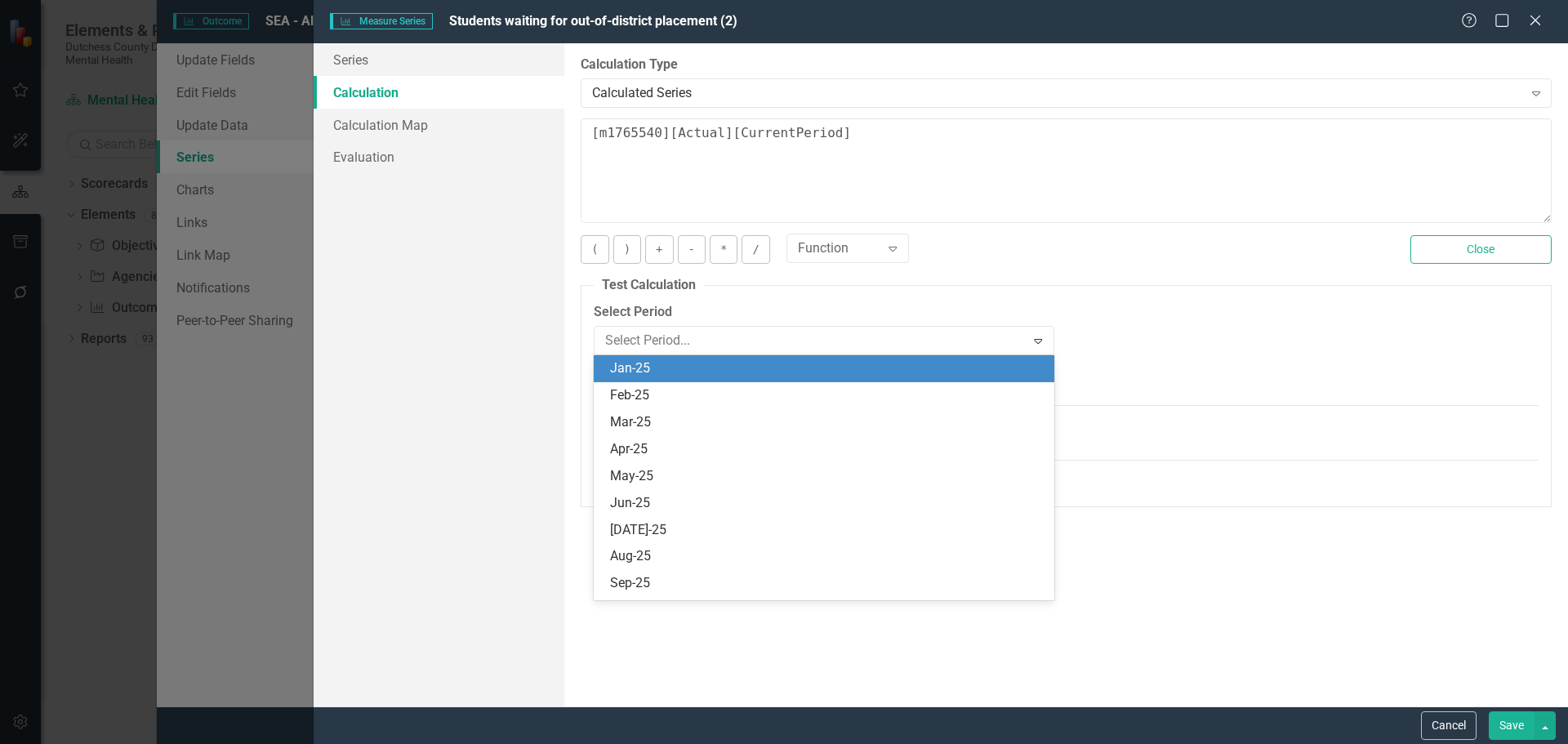
click at [643, 357] on div "Jan-25" at bounding box center [823, 368] width 459 height 27
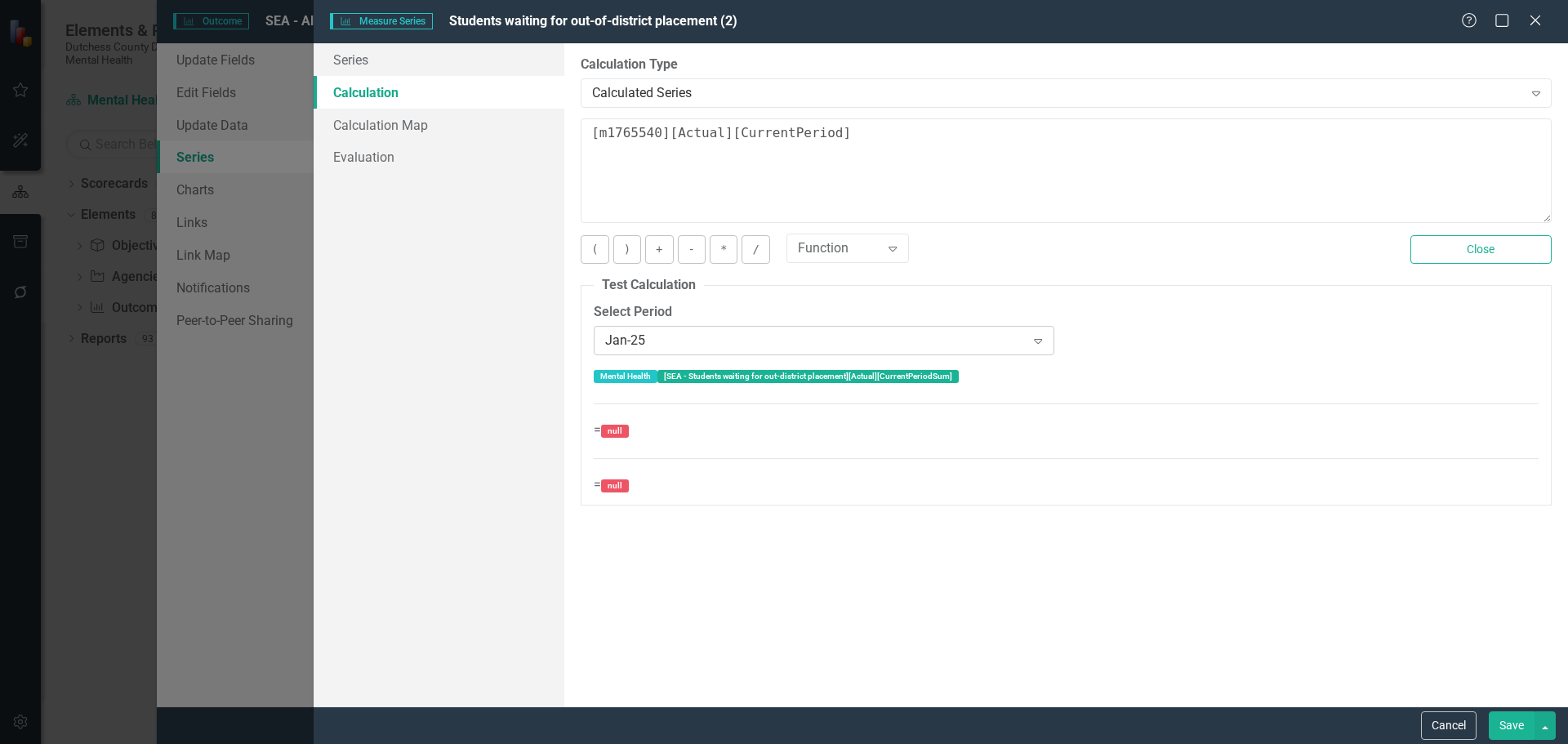
click at [1031, 340] on icon "Expand" at bounding box center [1038, 340] width 16 height 13
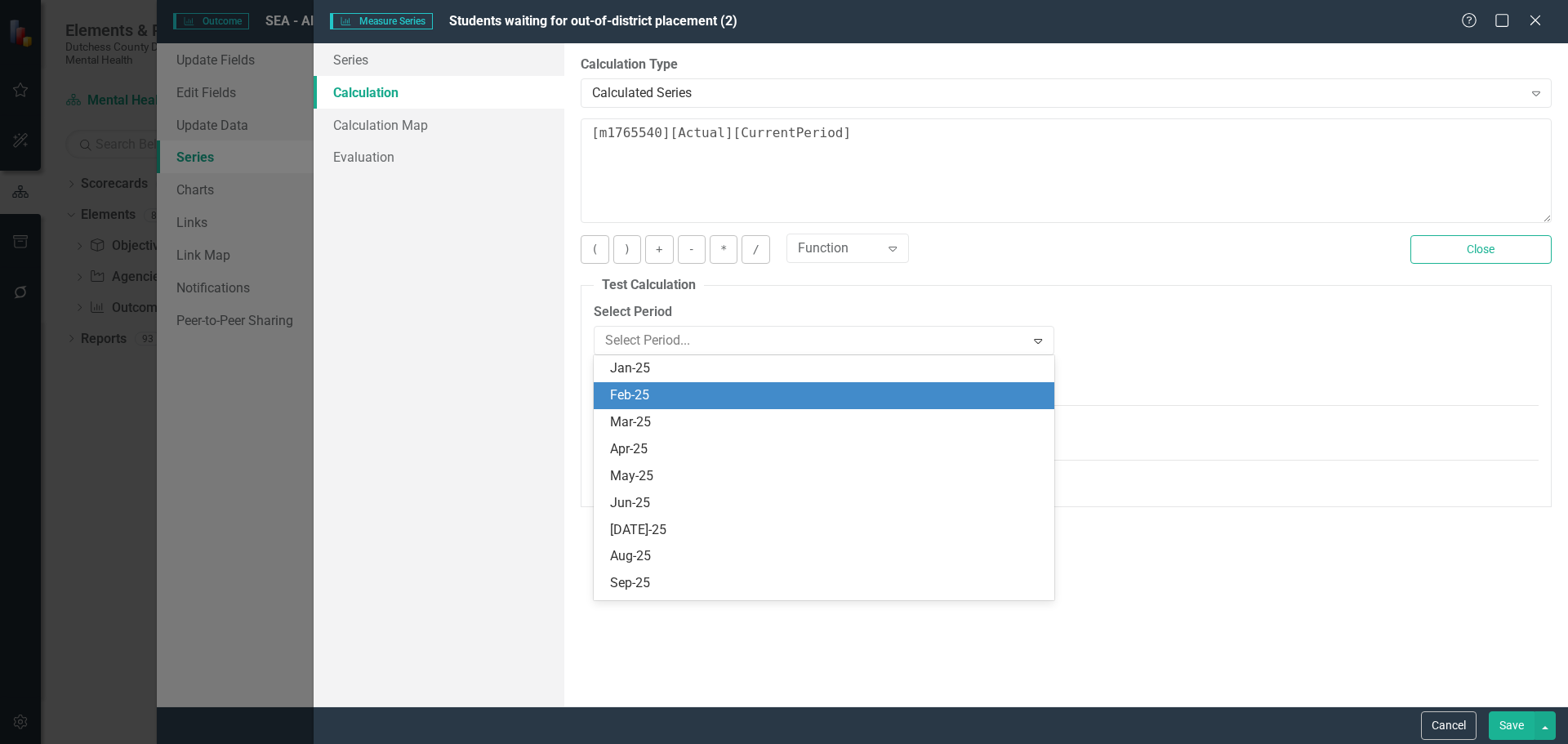
click at [674, 401] on div "Feb-25" at bounding box center [827, 395] width 433 height 19
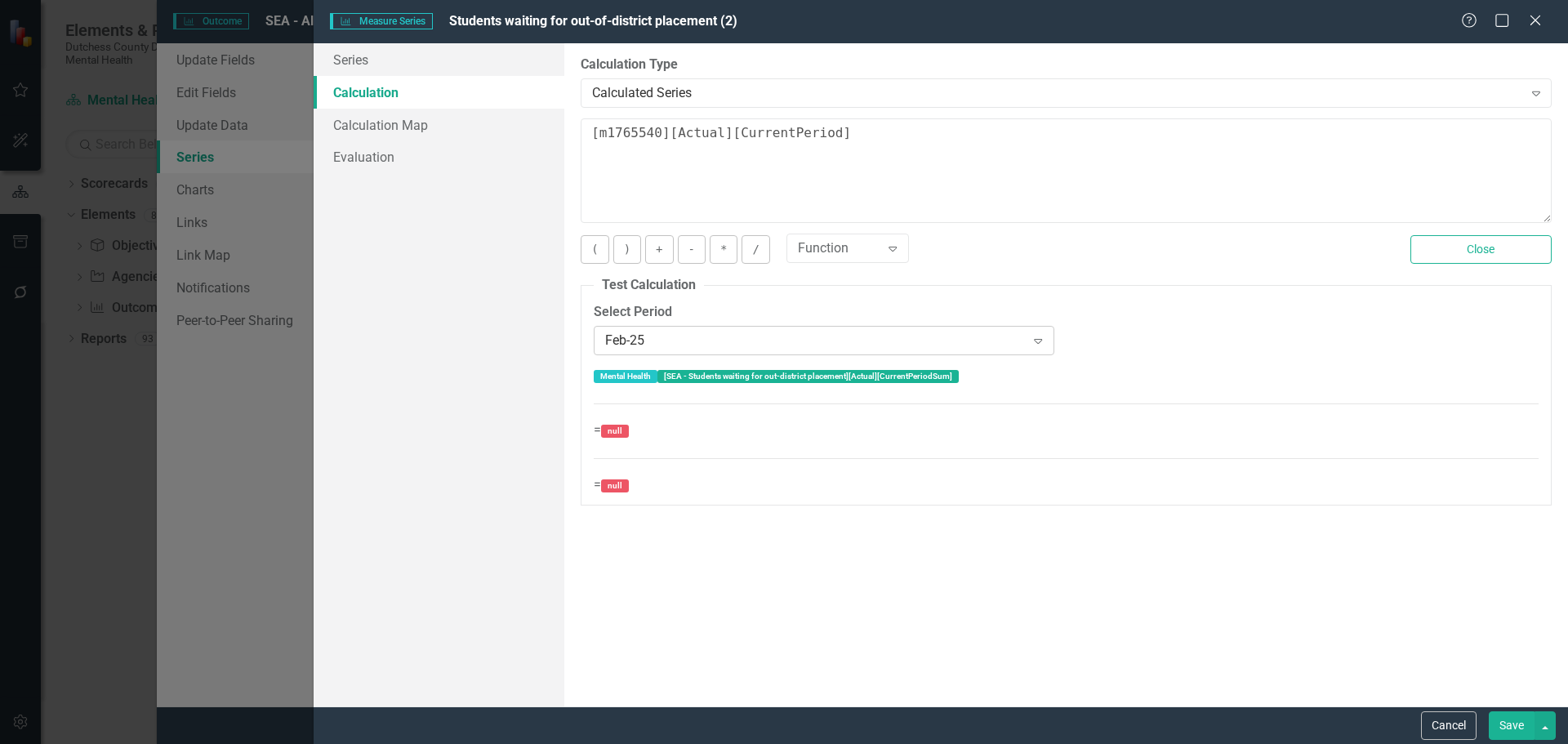
click at [1035, 347] on div "Expand" at bounding box center [1037, 340] width 29 height 26
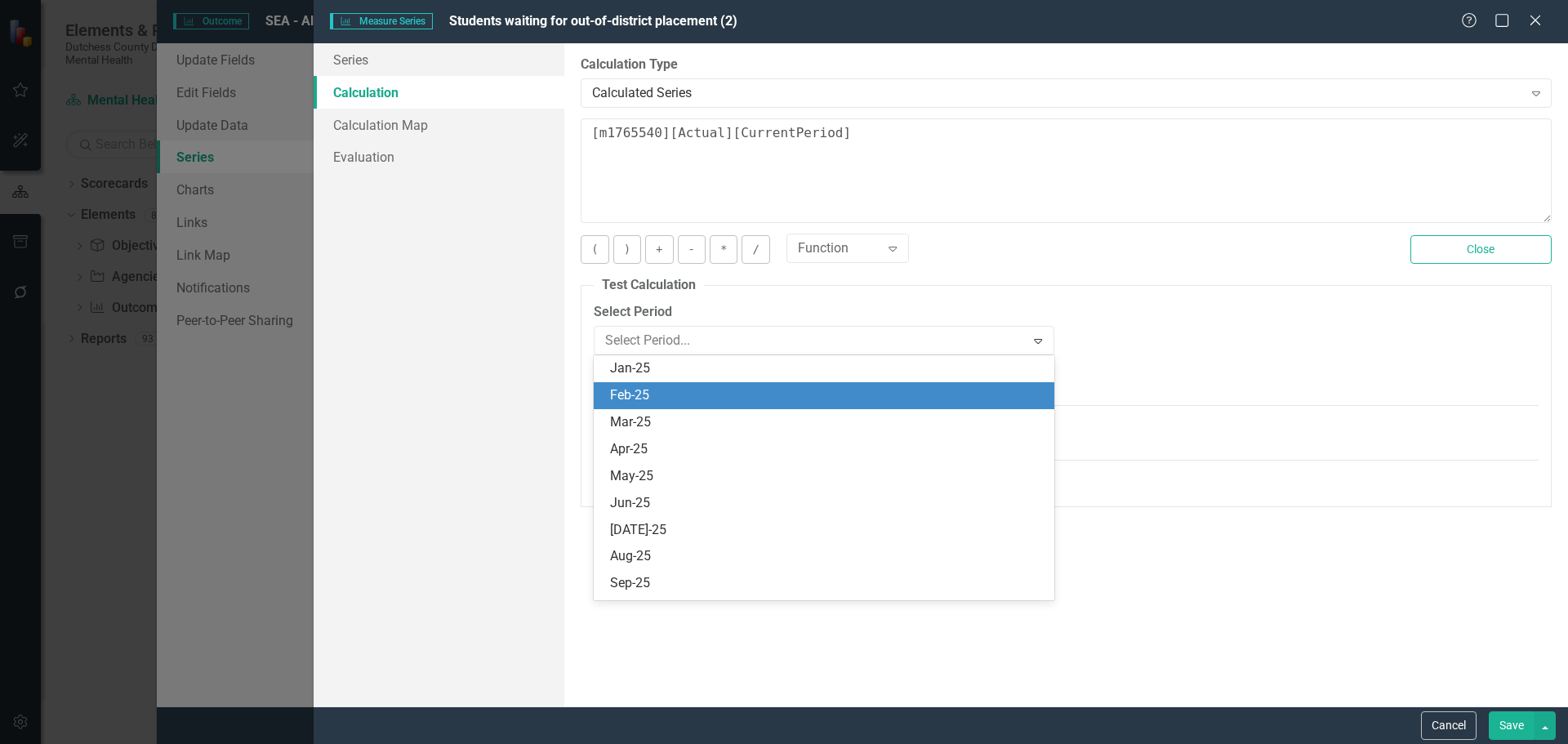
scroll to position [27, 0]
click at [673, 399] on div "Mar-25" at bounding box center [827, 395] width 433 height 19
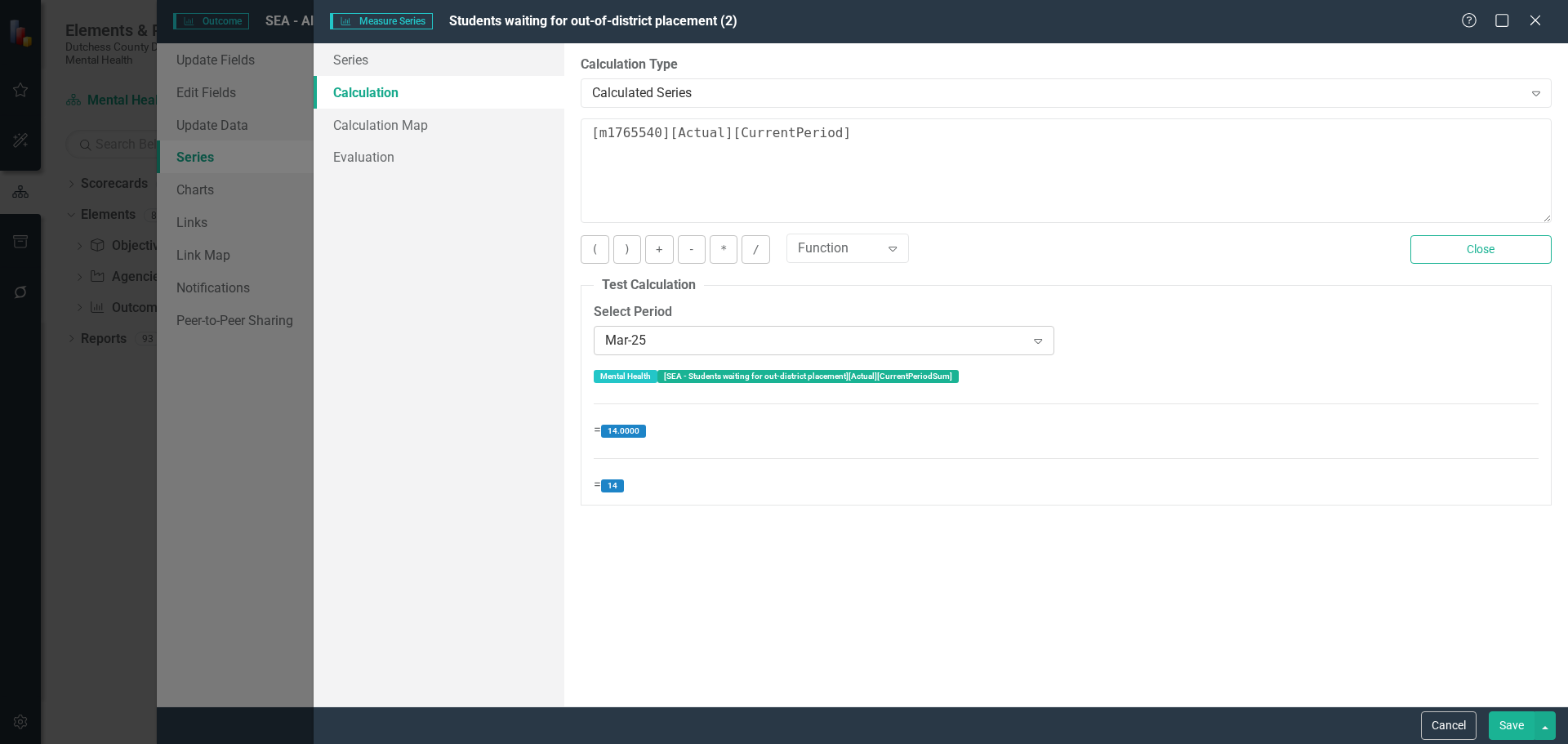
click at [1039, 350] on div "Expand" at bounding box center [1037, 340] width 29 height 26
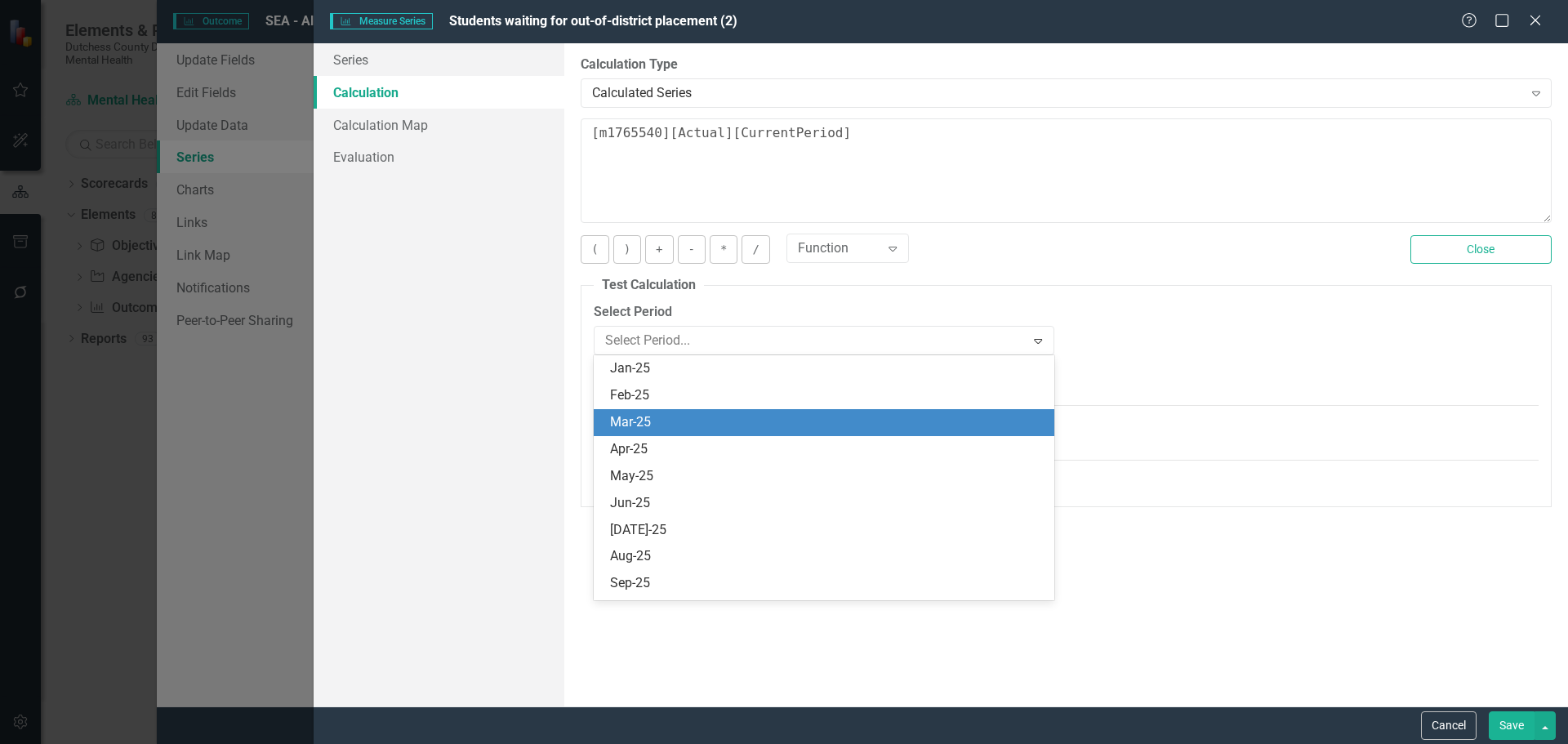
scroll to position [54, 0]
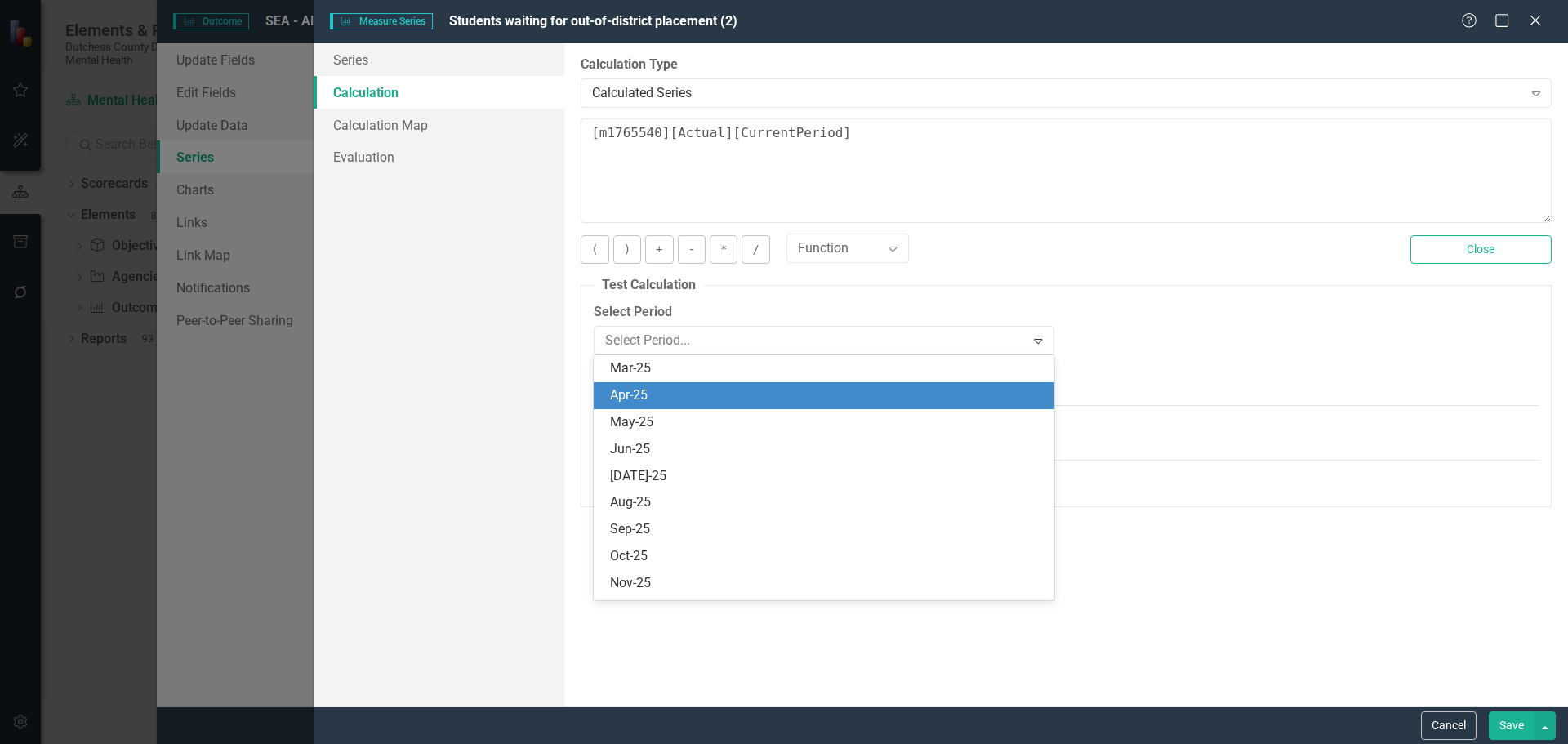
click at [795, 393] on div "Apr-25" at bounding box center [827, 395] width 433 height 19
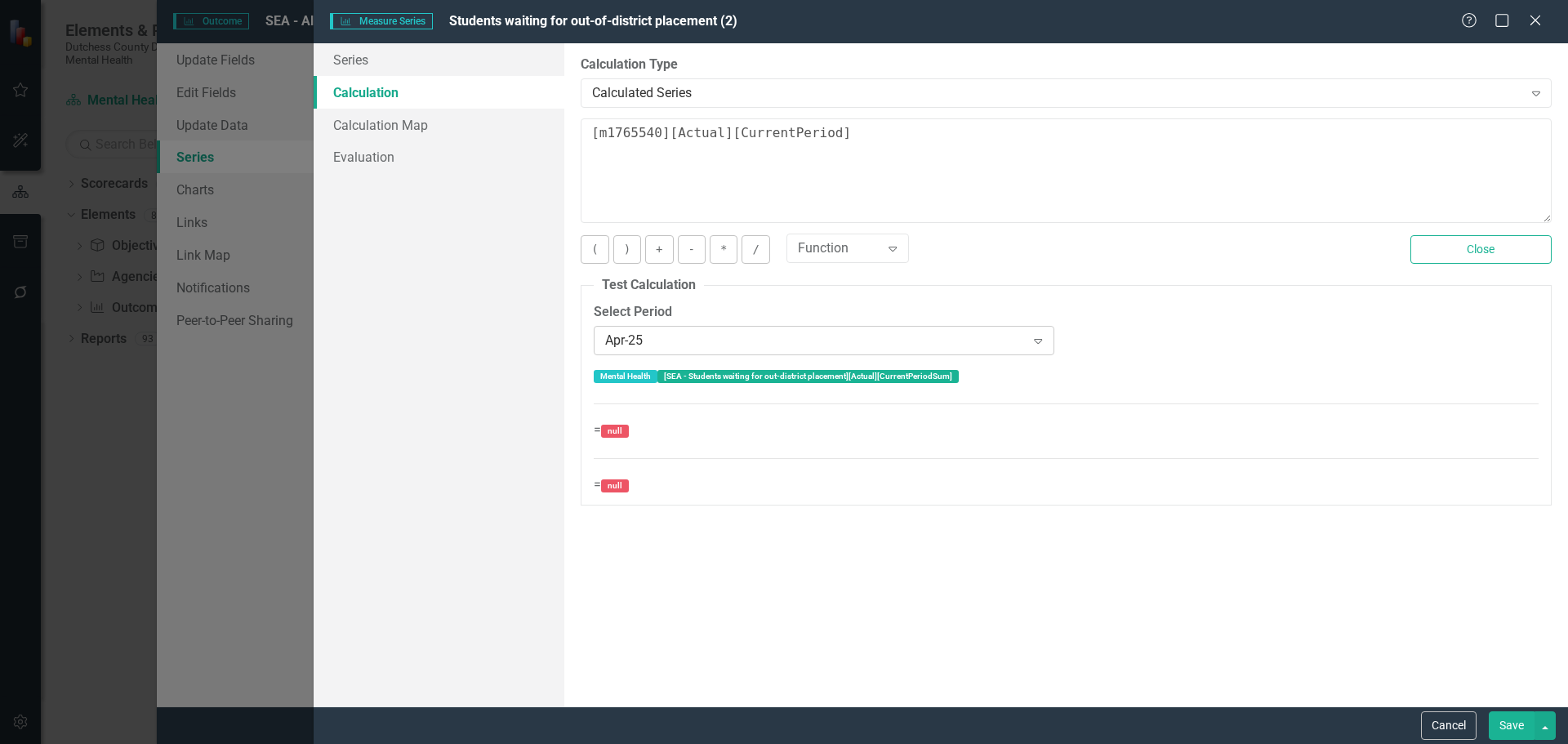
click at [1036, 337] on icon "Expand" at bounding box center [1038, 340] width 16 height 13
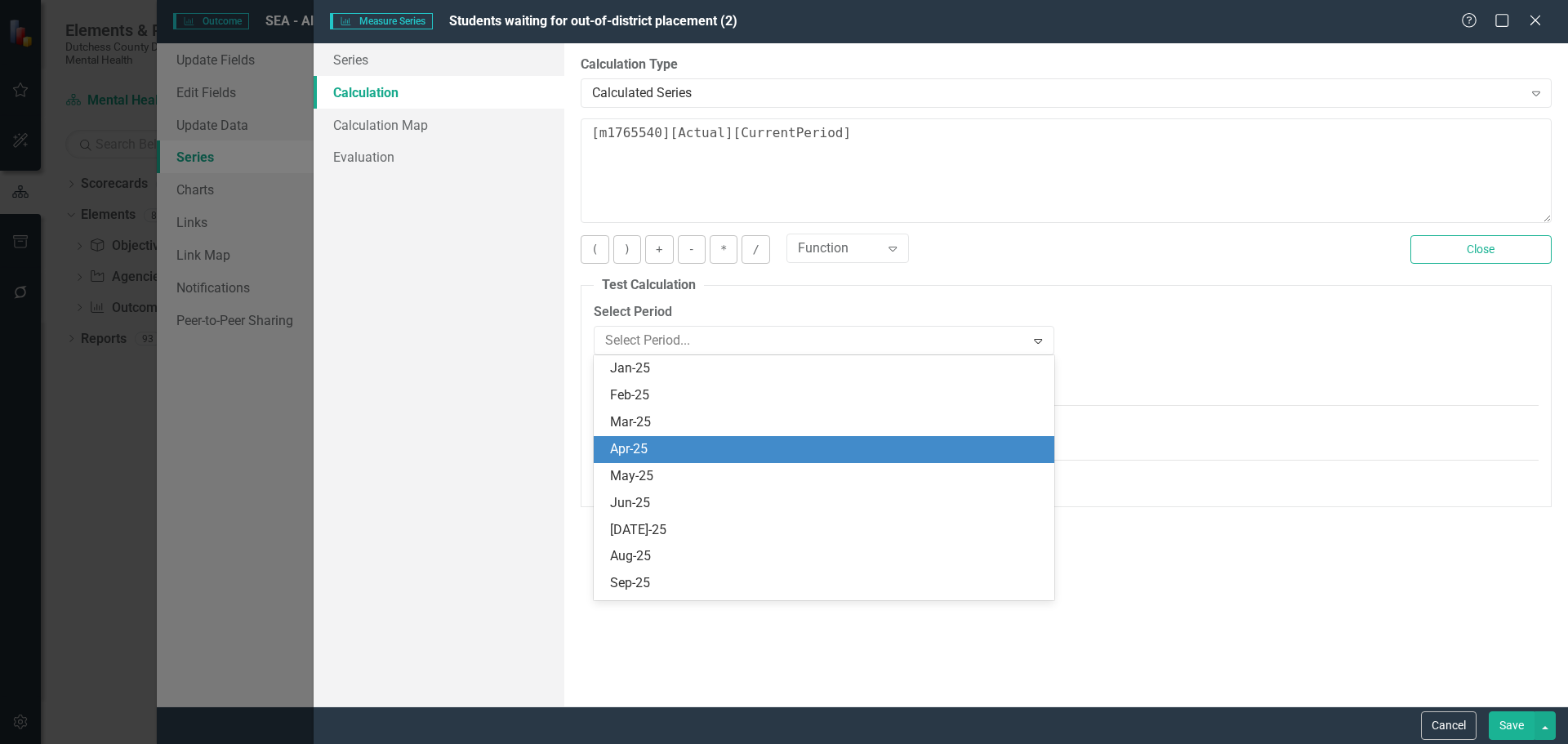
scroll to position [81, 0]
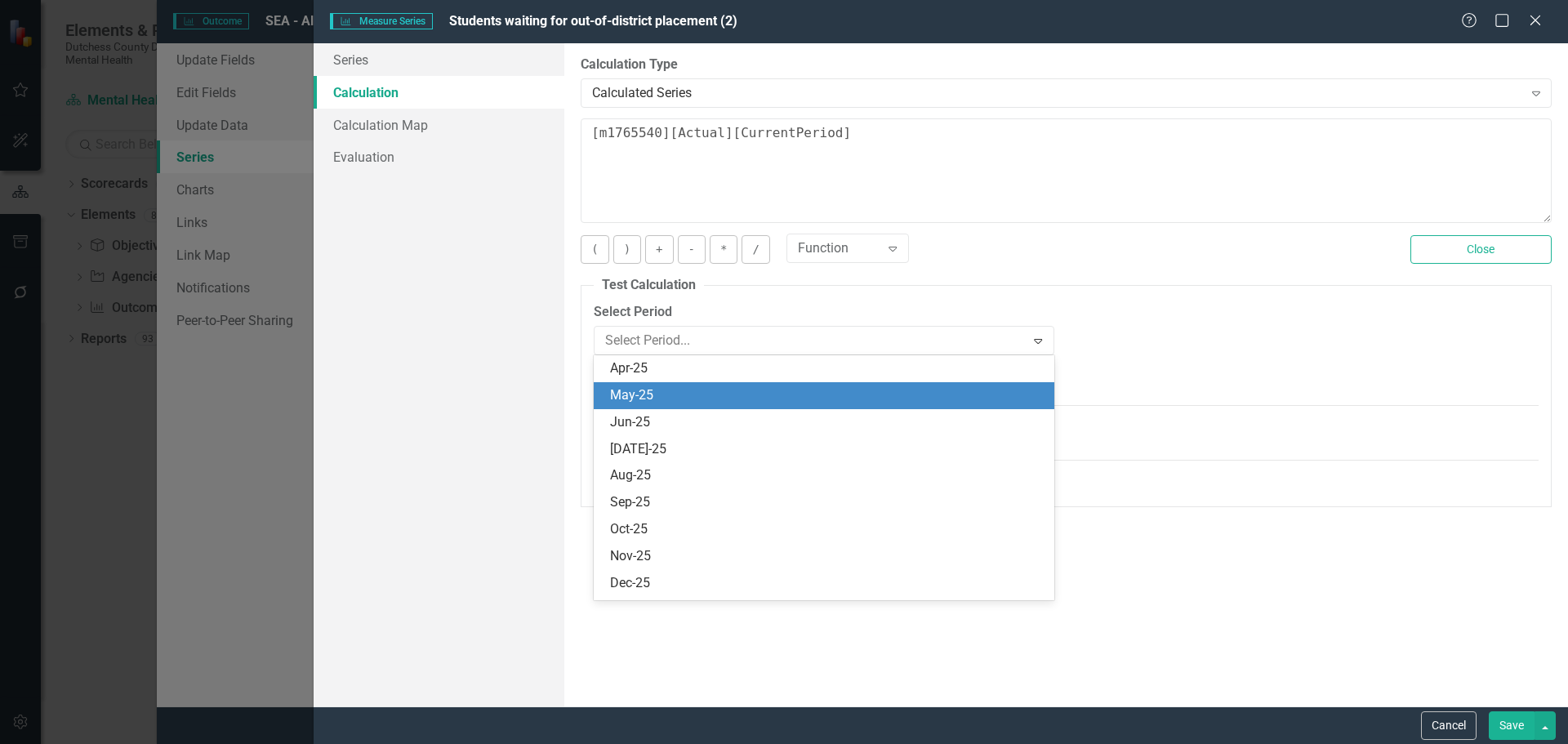
click at [690, 402] on div "May-25" at bounding box center [827, 395] width 433 height 19
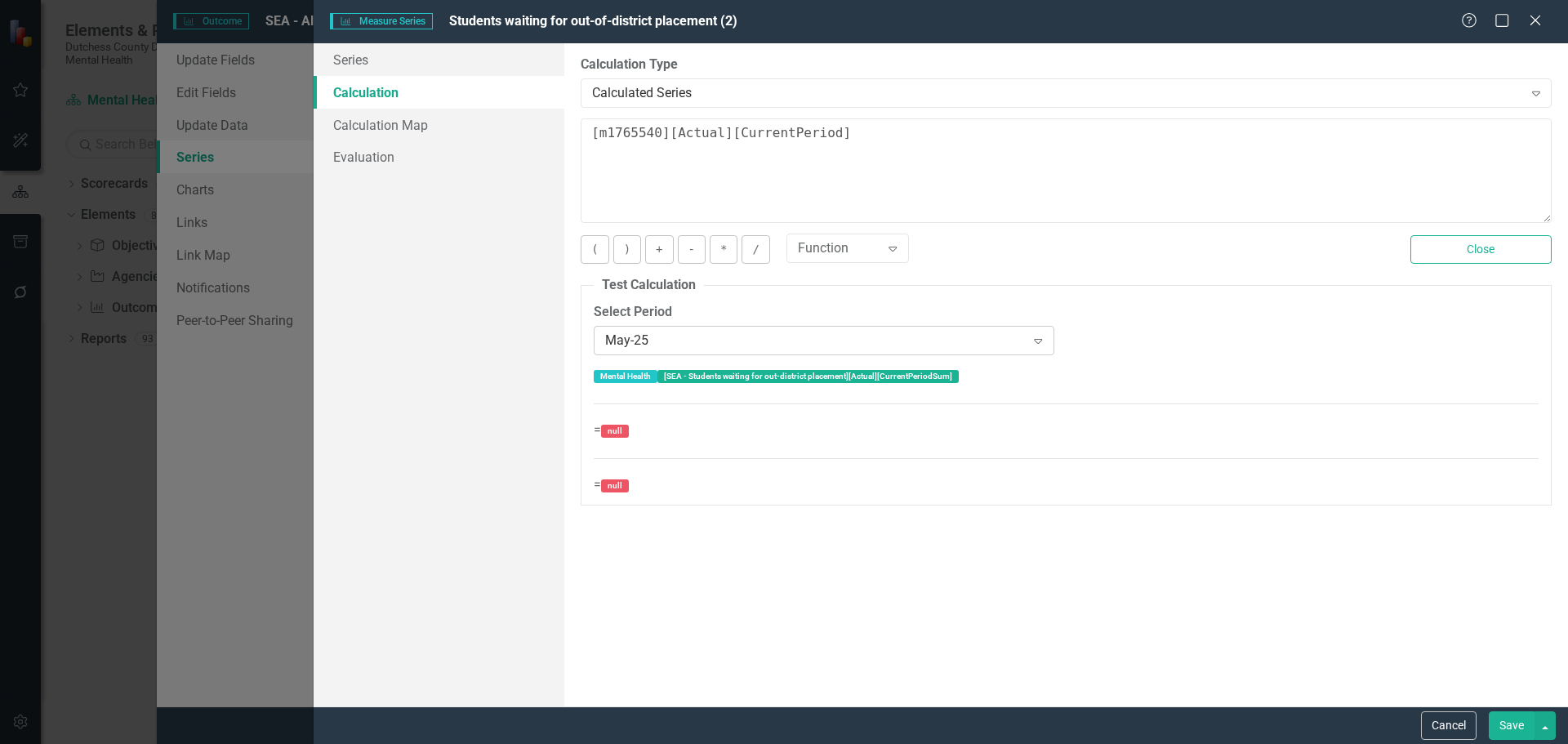
click at [1043, 341] on icon "Expand" at bounding box center [1038, 340] width 16 height 13
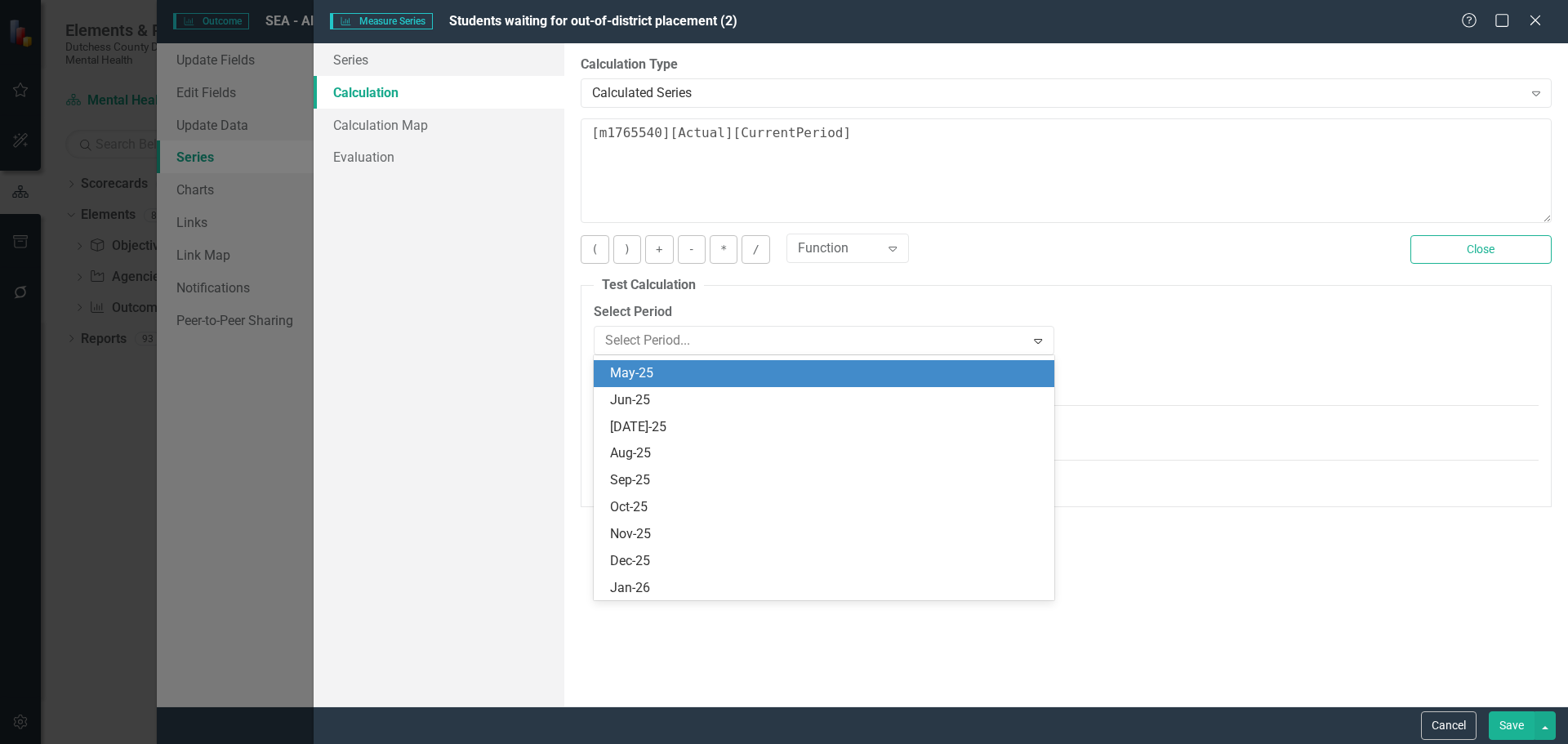
scroll to position [107, 0]
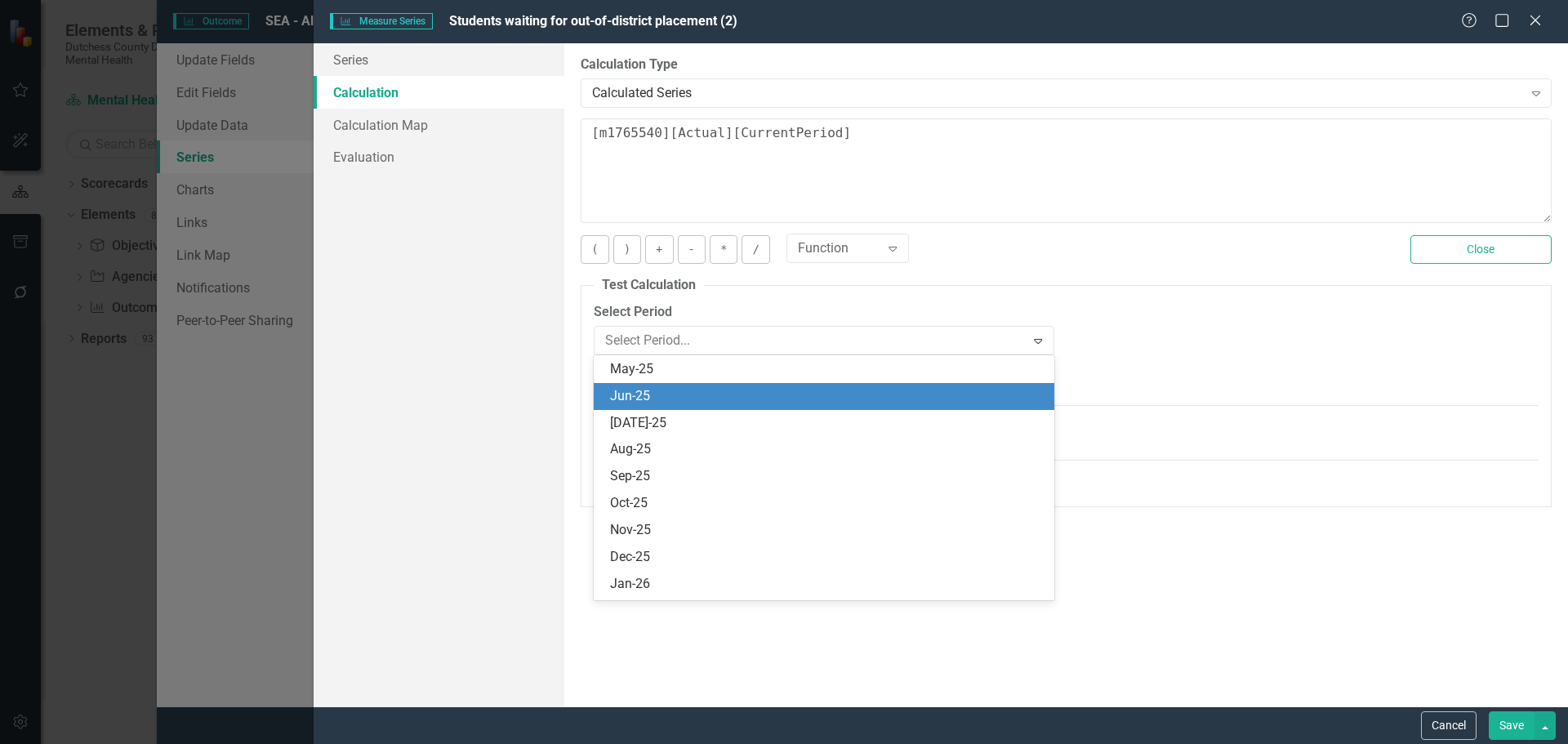
click at [750, 398] on div "Jun-25" at bounding box center [827, 396] width 433 height 19
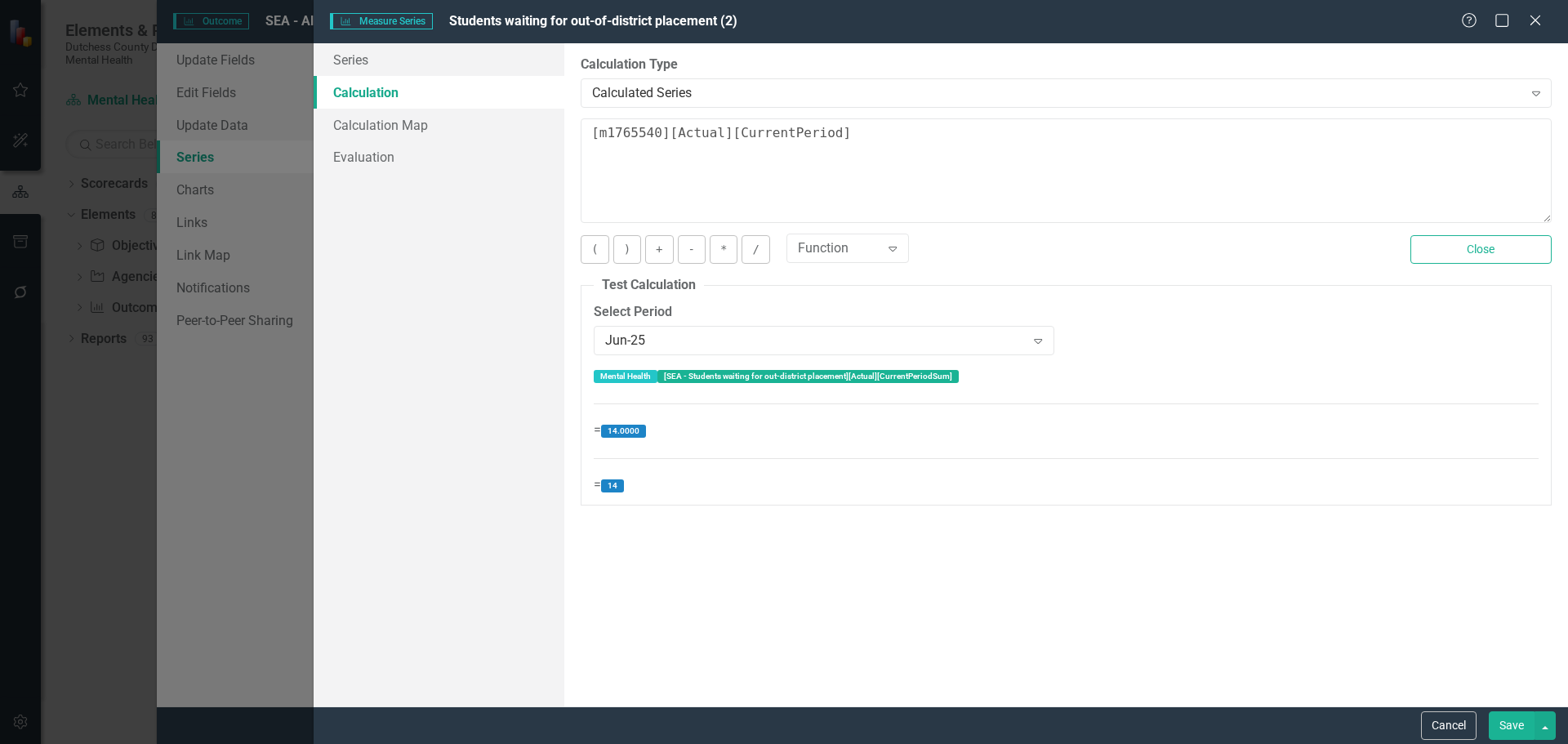
click at [1514, 725] on button "Save" at bounding box center [1511, 726] width 45 height 29
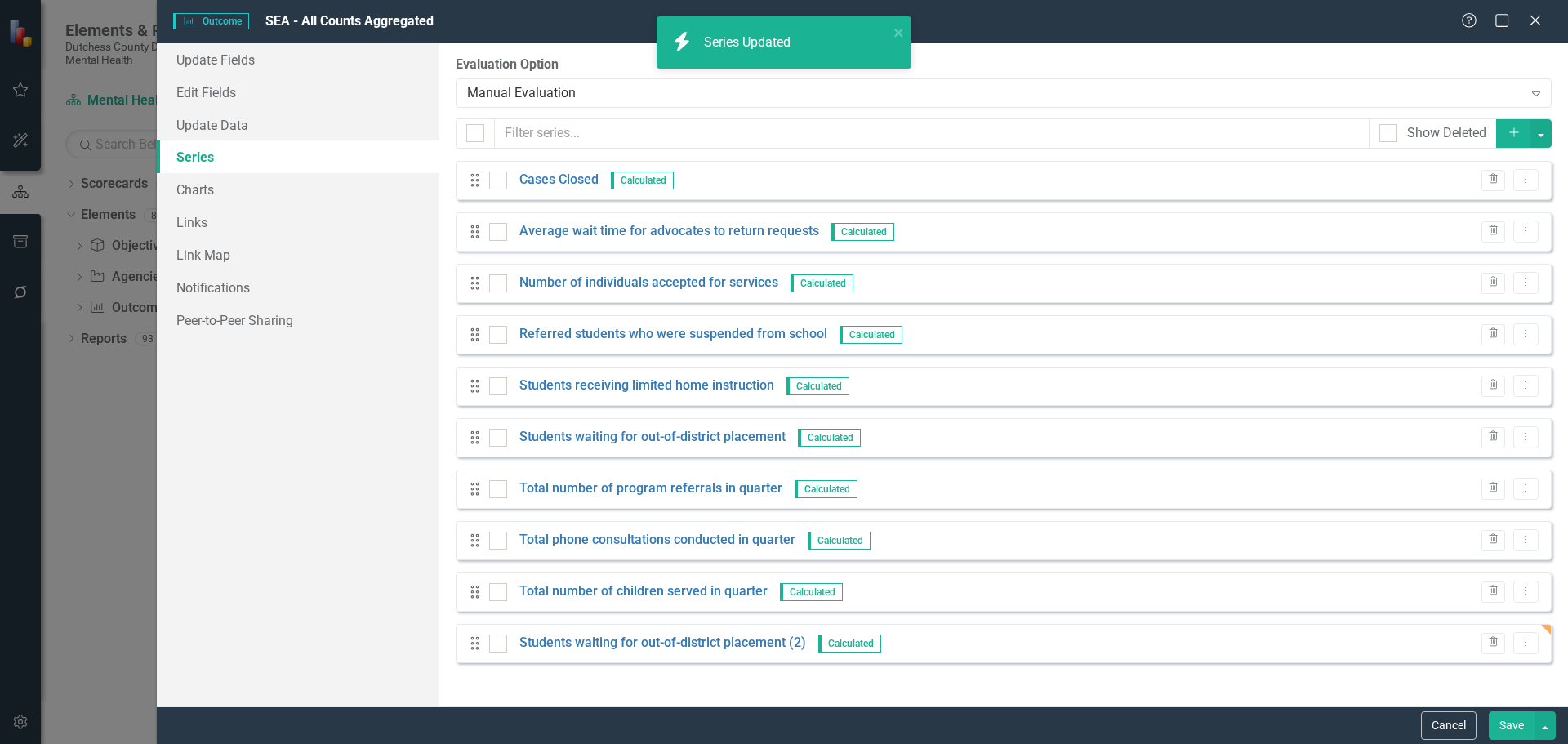
click at [1506, 727] on button "Save" at bounding box center [1511, 726] width 45 height 29
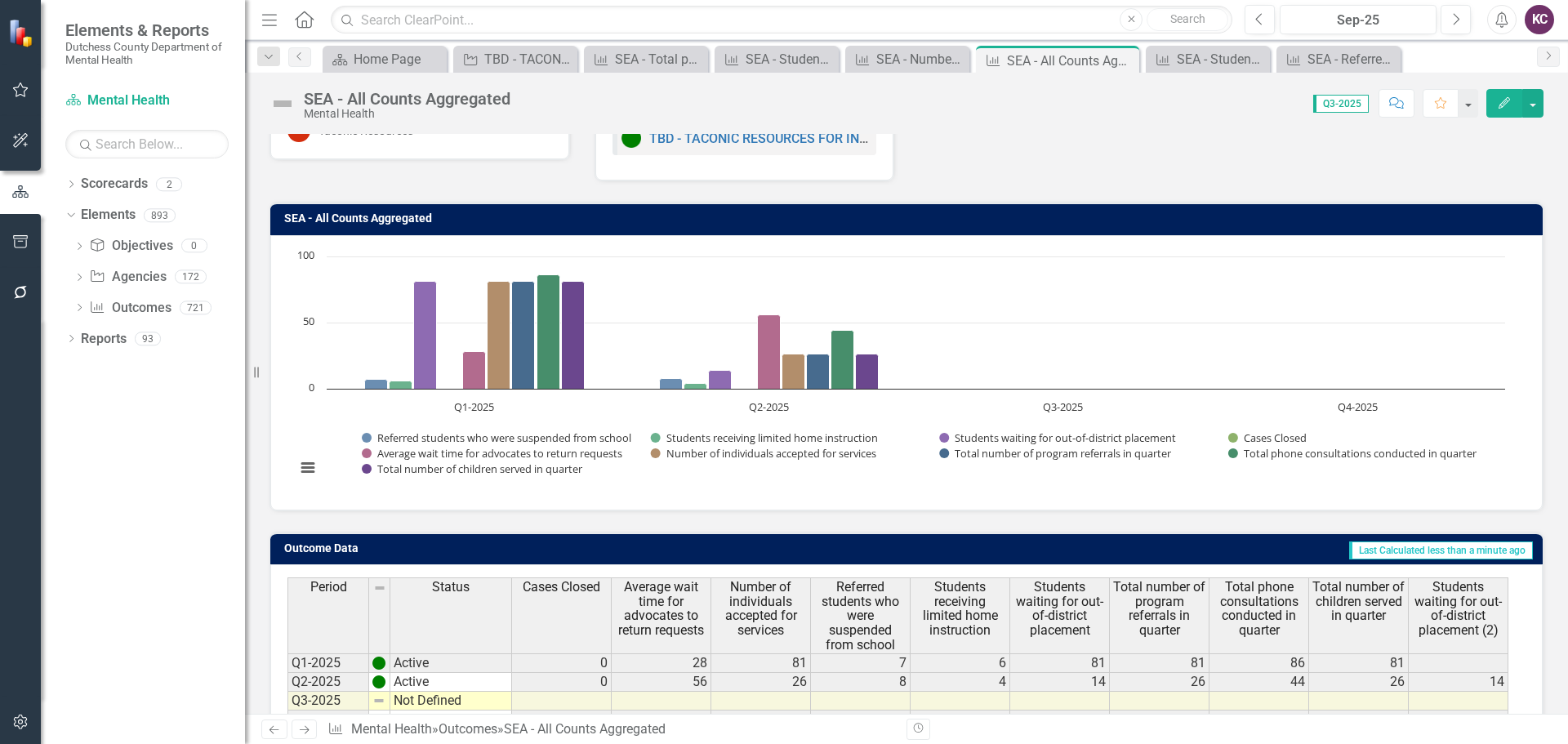
scroll to position [129, 0]
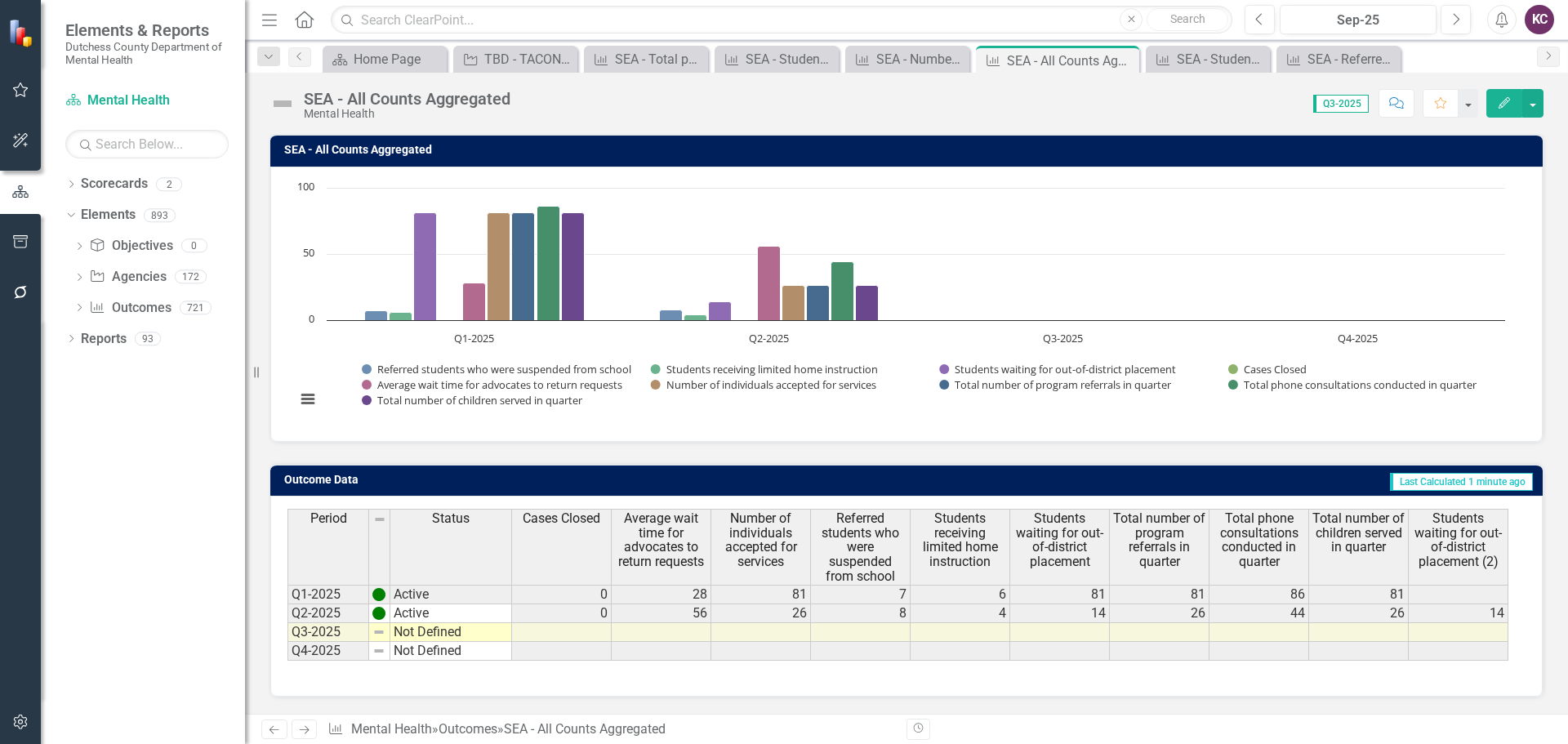
click at [1112, 148] on h3 "SEA - All Counts Aggregated" at bounding box center [910, 150] width 1250 height 12
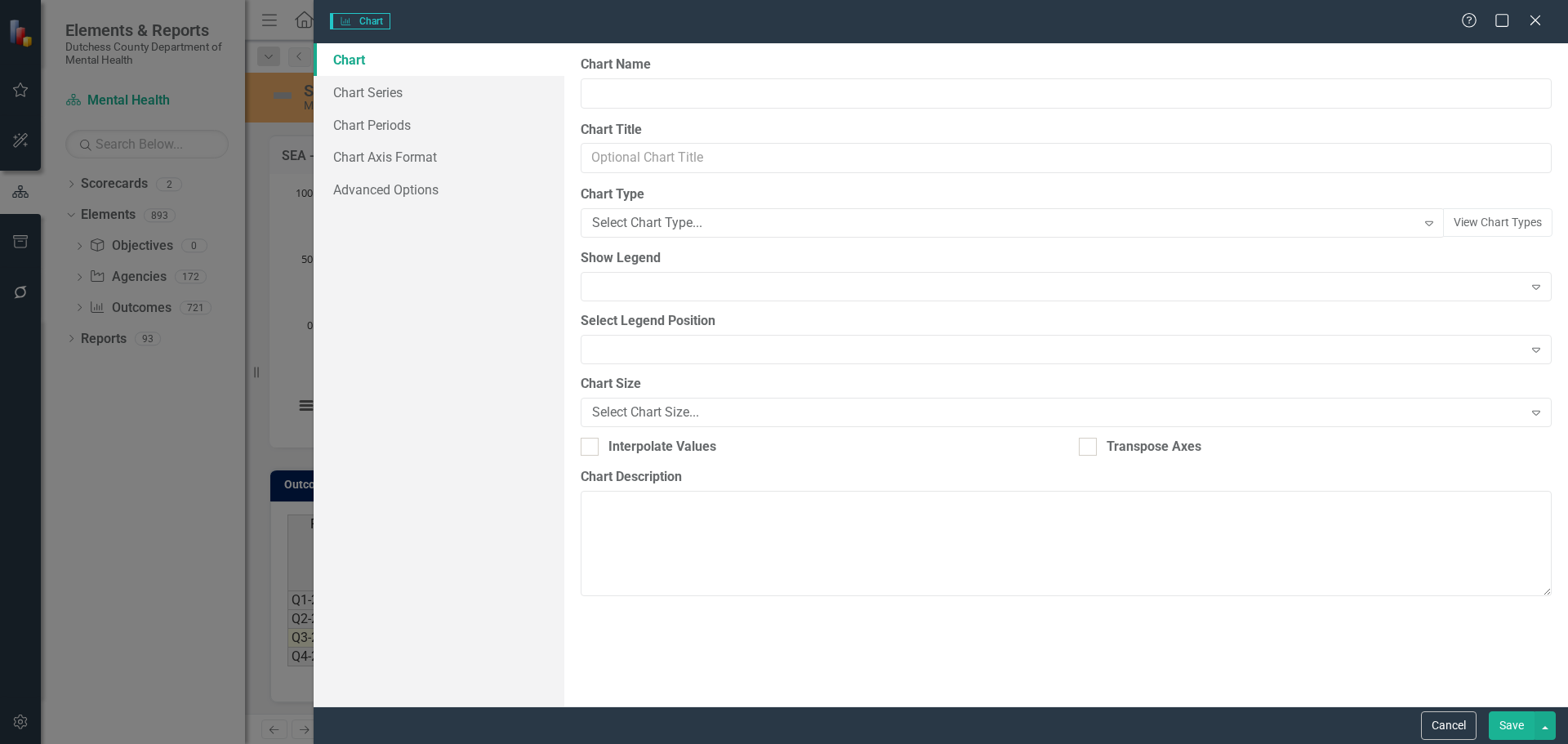
type input "SEA - All Counts Aggregated"
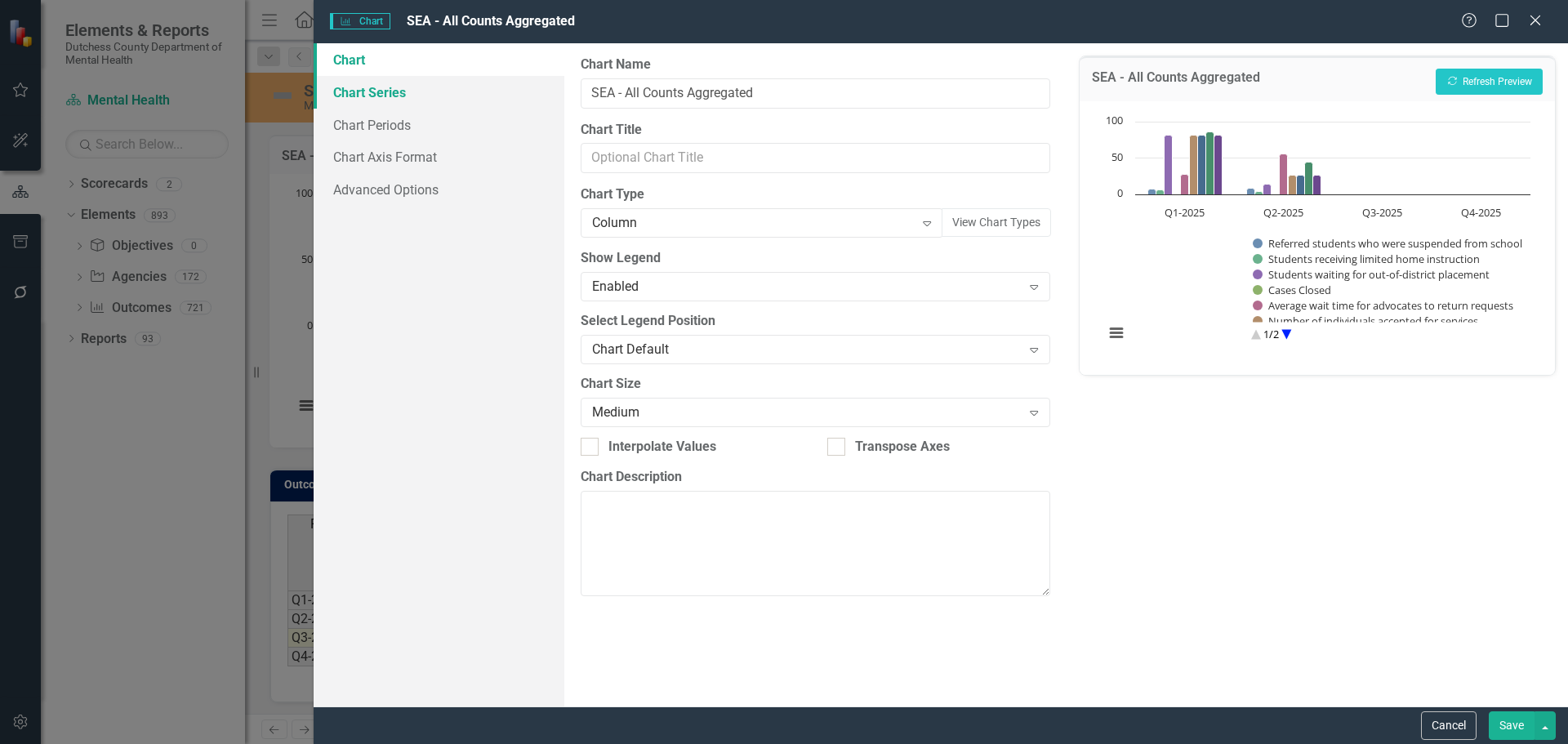
click at [373, 99] on link "Chart Series" at bounding box center [439, 92] width 251 height 33
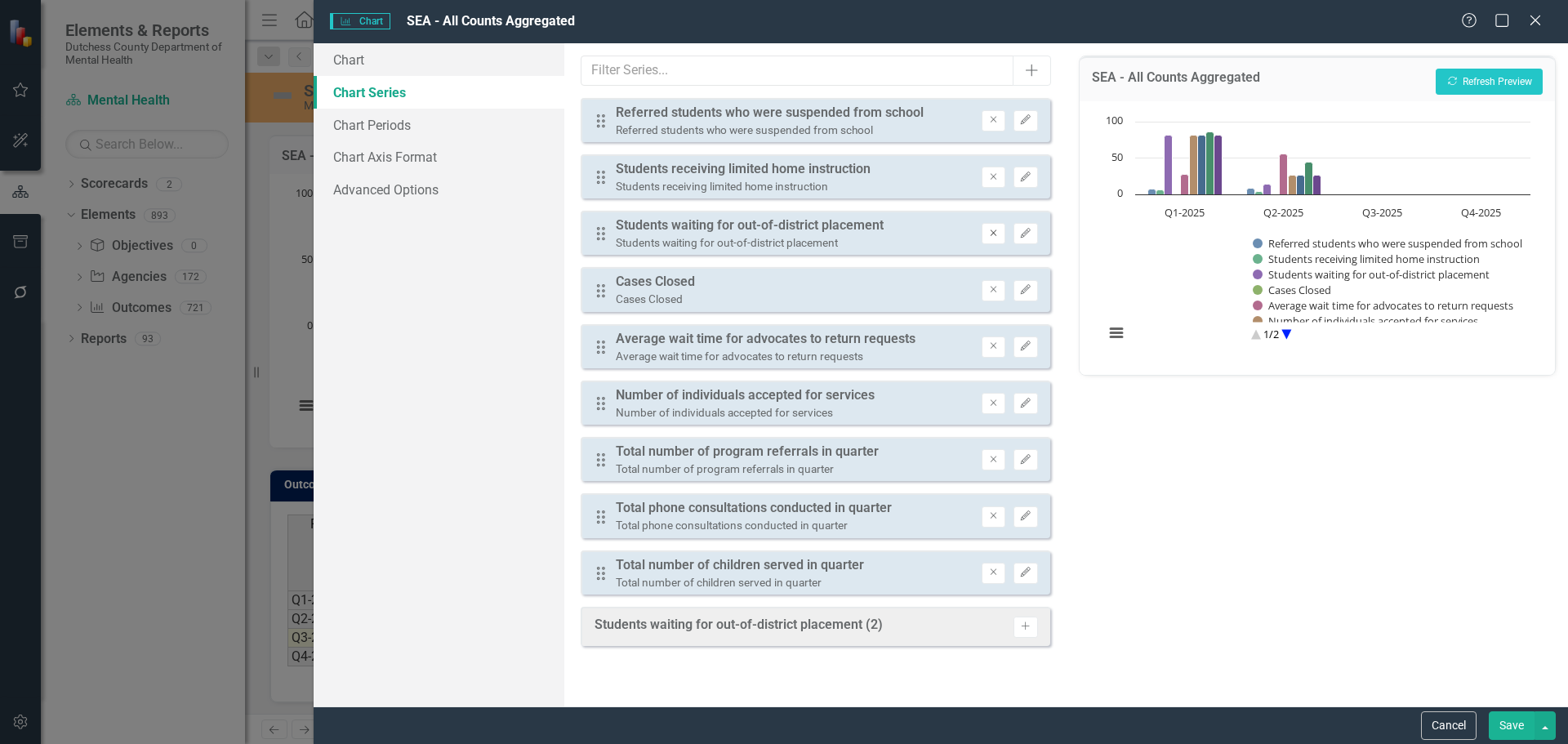
click at [991, 234] on icon "Remove" at bounding box center [994, 233] width 12 height 10
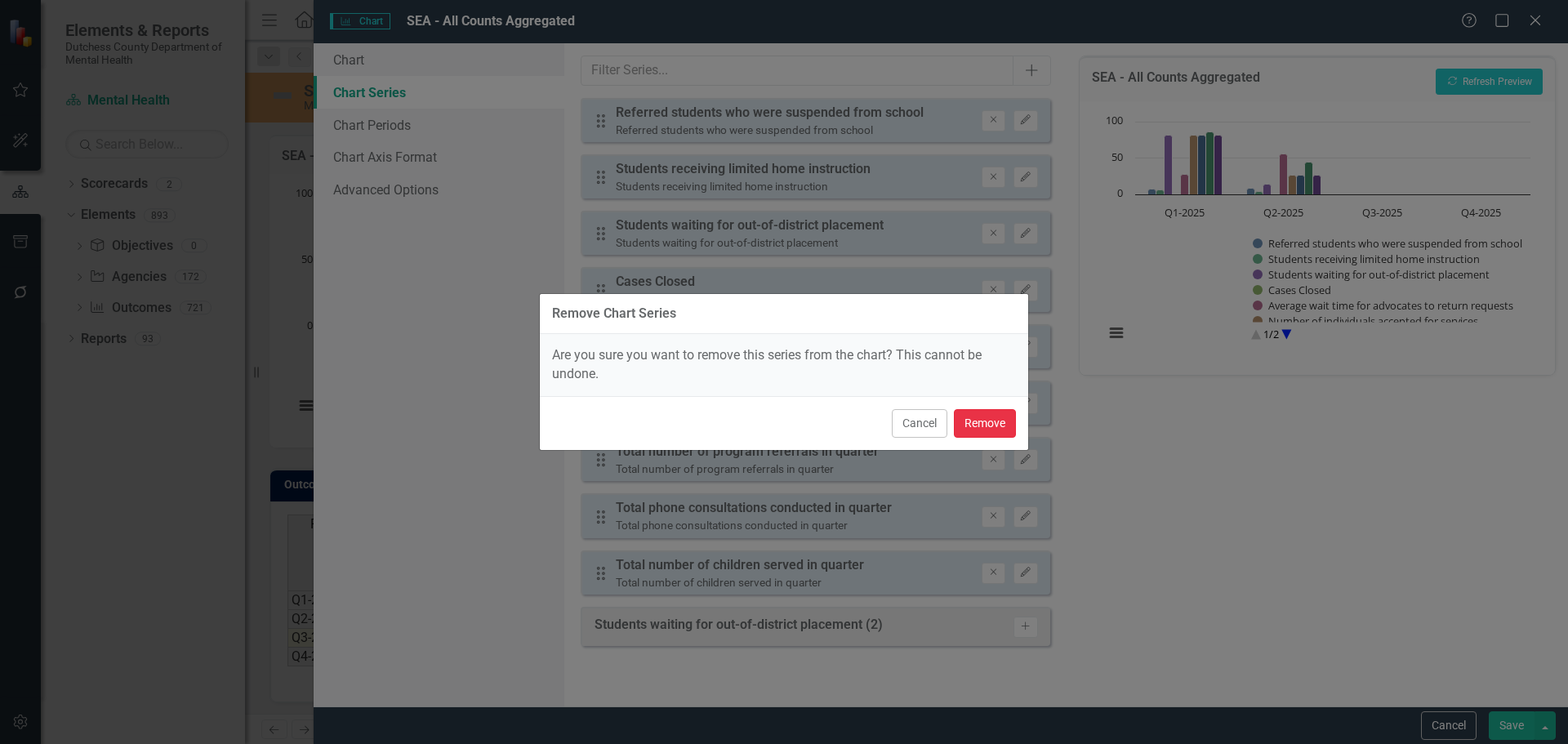
click at [971, 420] on button "Remove" at bounding box center [985, 424] width 62 height 29
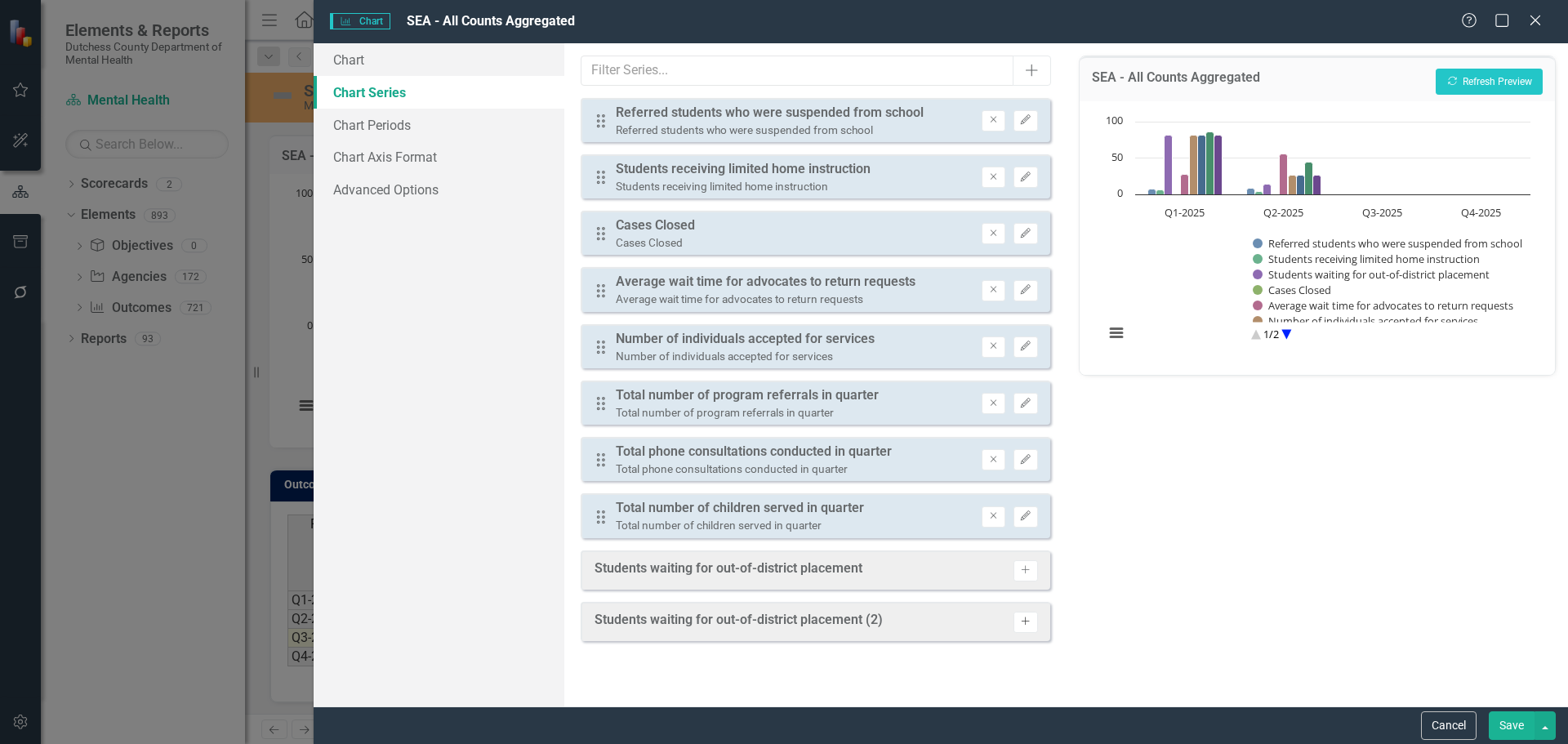
click at [1026, 631] on button "Activate" at bounding box center [1025, 623] width 24 height 21
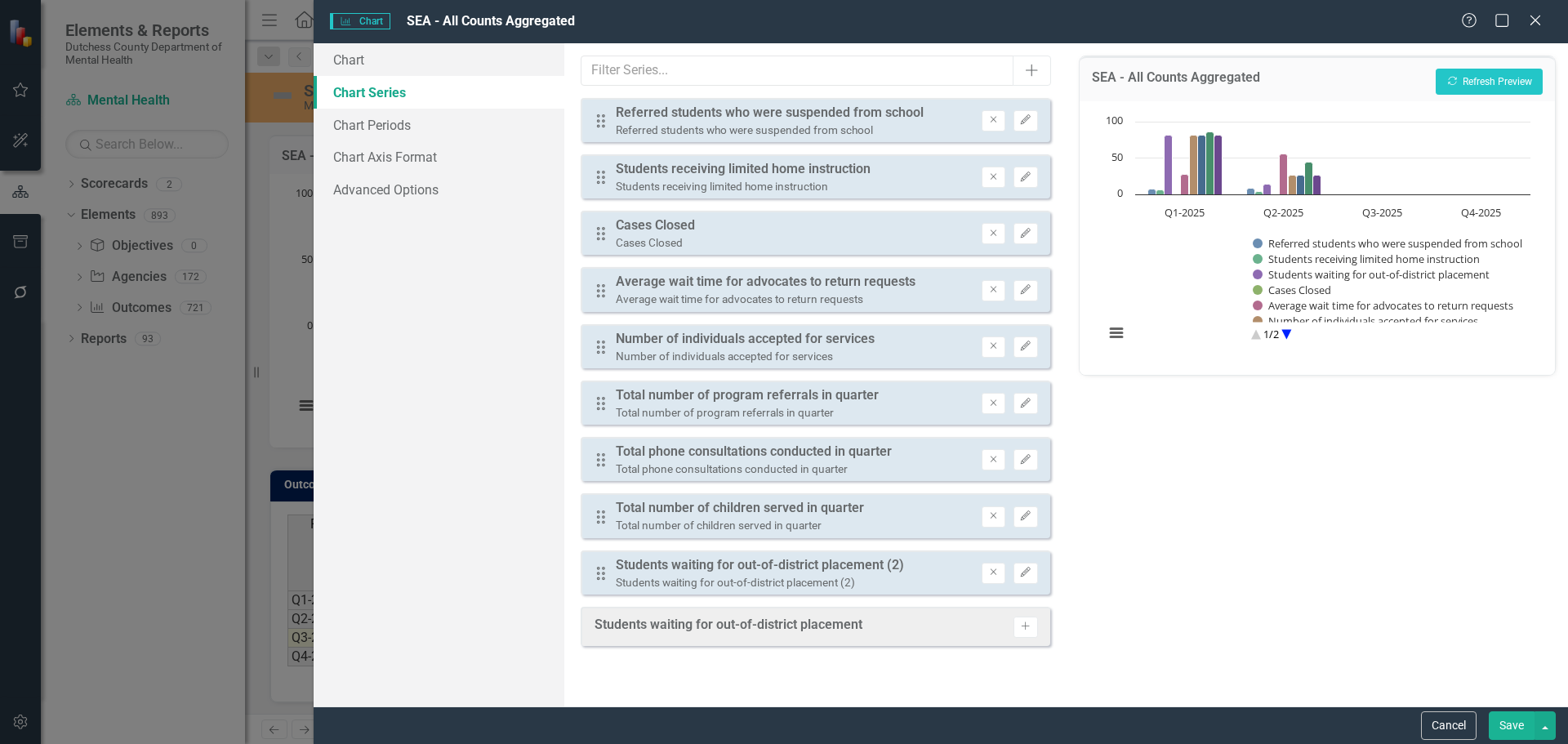
click at [1513, 728] on button "Save" at bounding box center [1511, 726] width 45 height 29
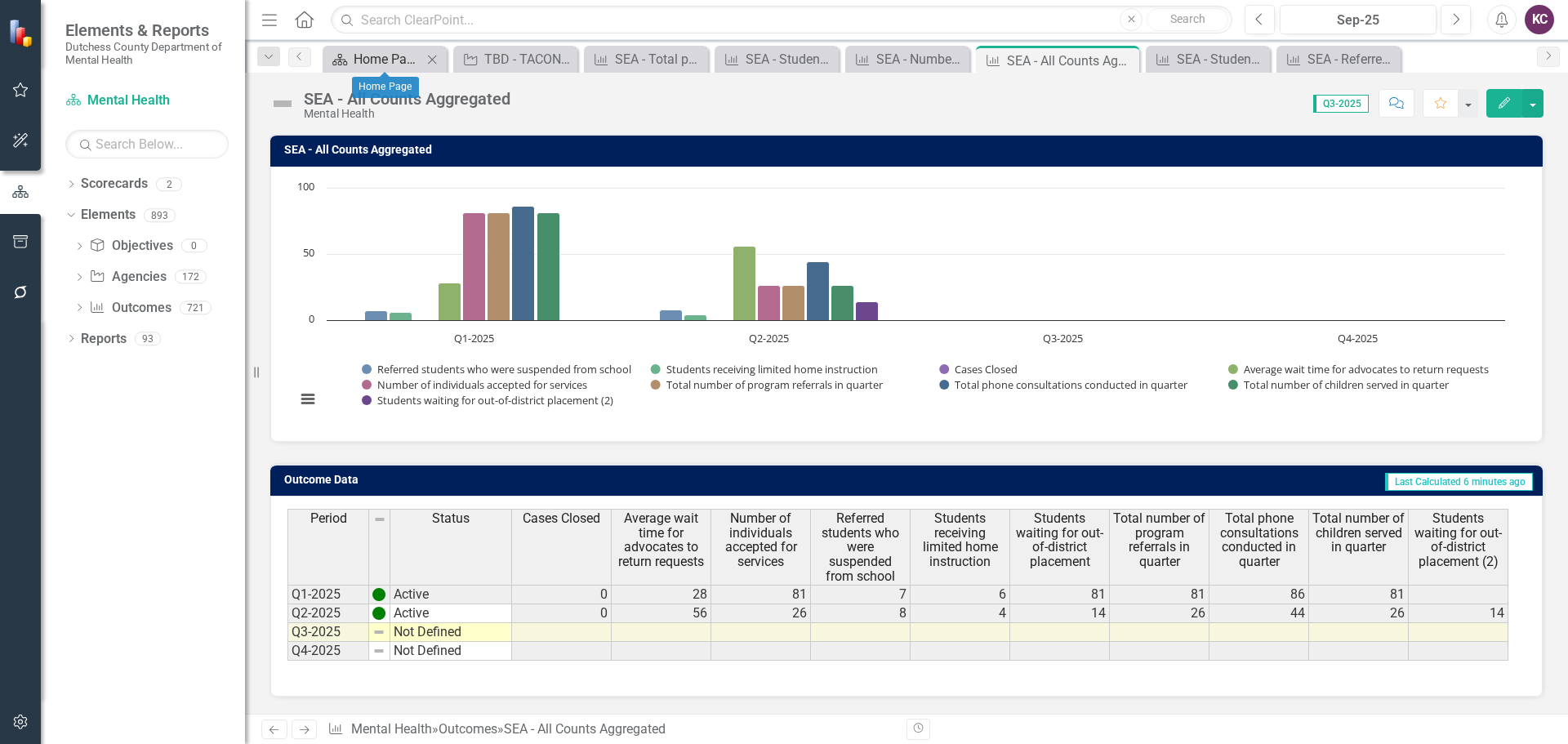
click at [372, 56] on div "Home Page" at bounding box center [387, 59] width 69 height 21
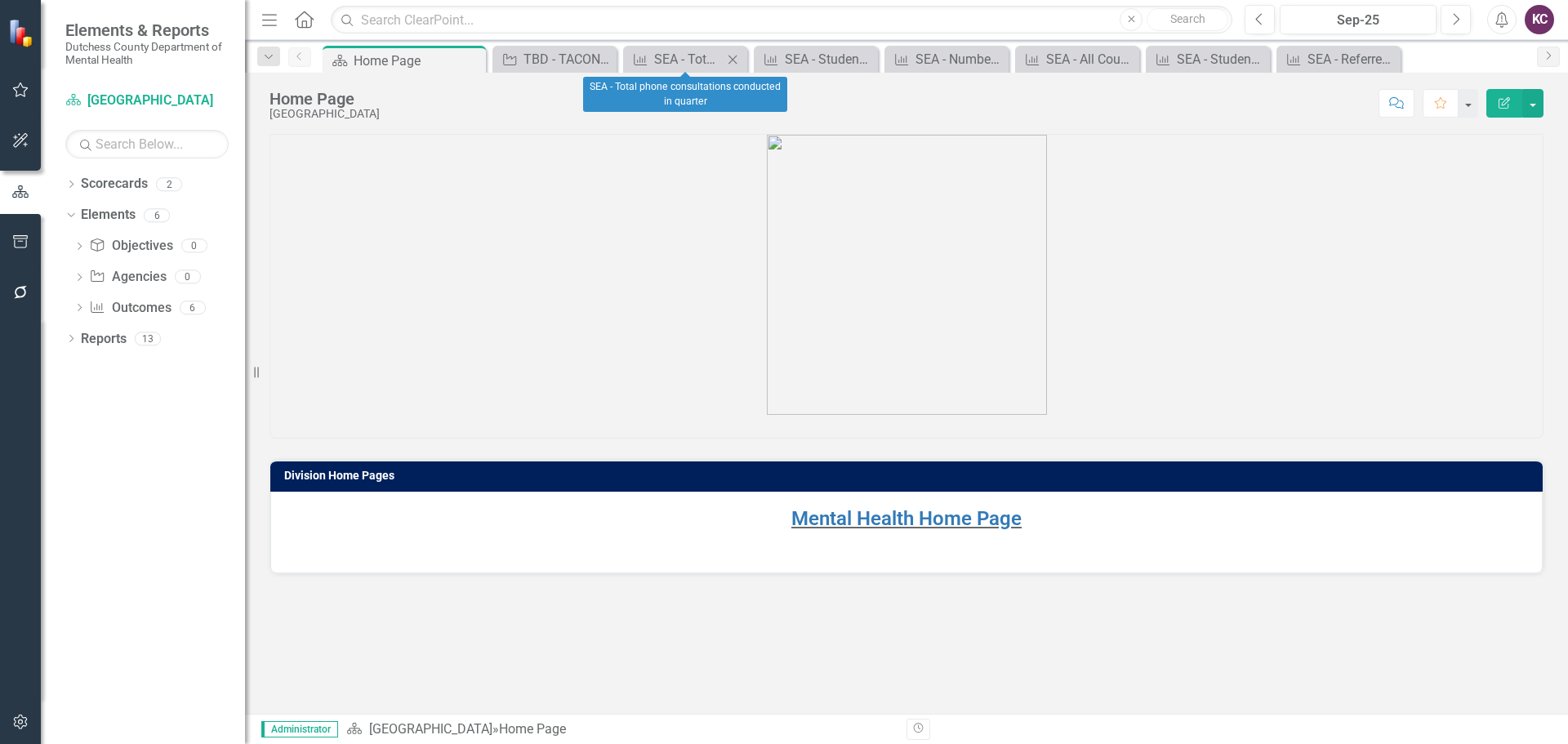
click at [730, 54] on icon "Close" at bounding box center [732, 60] width 16 height 13
click at [760, 56] on icon "Close" at bounding box center [768, 60] width 16 height 13
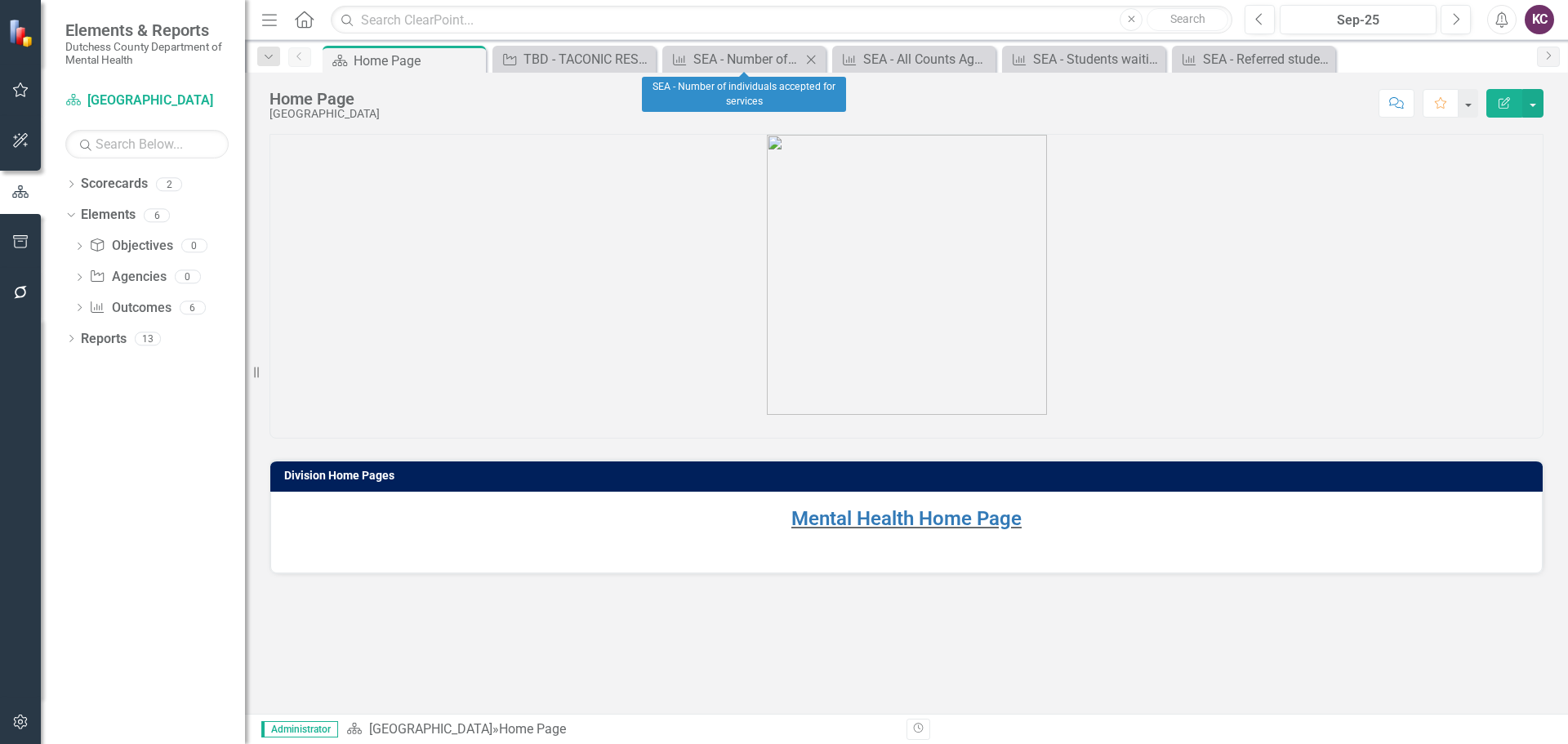
click at [813, 60] on icon "Close" at bounding box center [811, 60] width 16 height 13
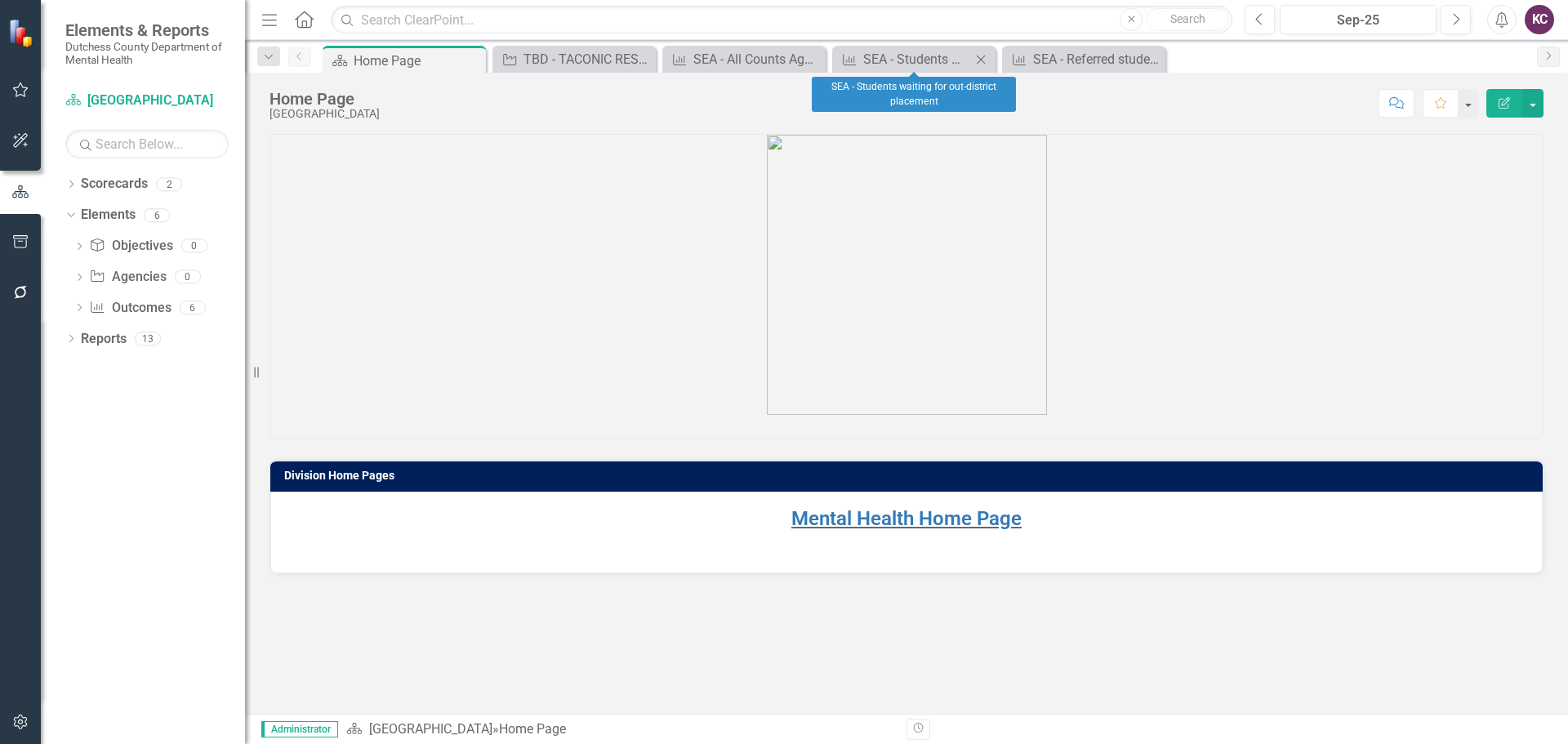
click at [982, 56] on icon "Close" at bounding box center [981, 60] width 16 height 13
click at [984, 56] on icon at bounding box center [981, 59] width 9 height 9
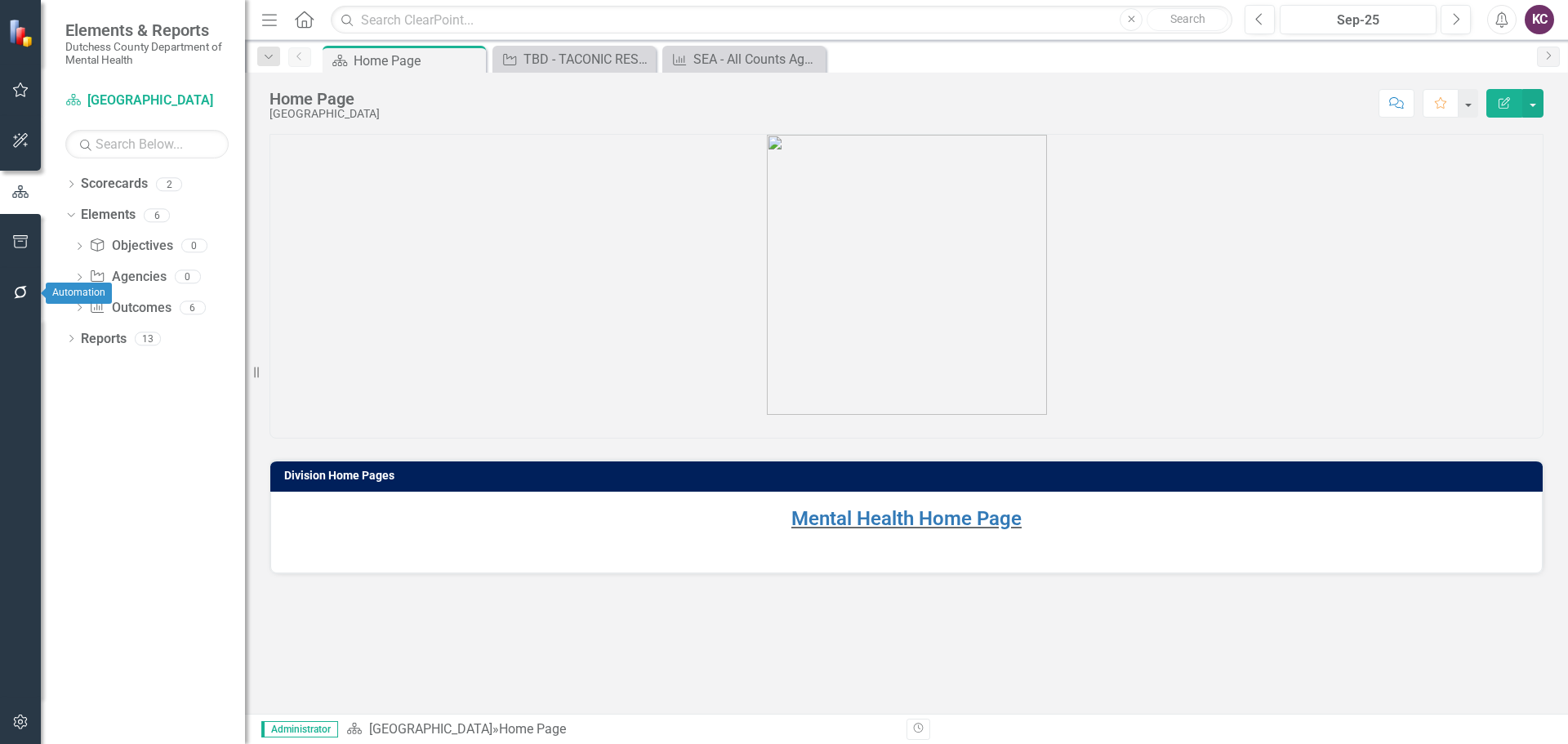
click at [19, 295] on icon "button" at bounding box center [21, 292] width 17 height 13
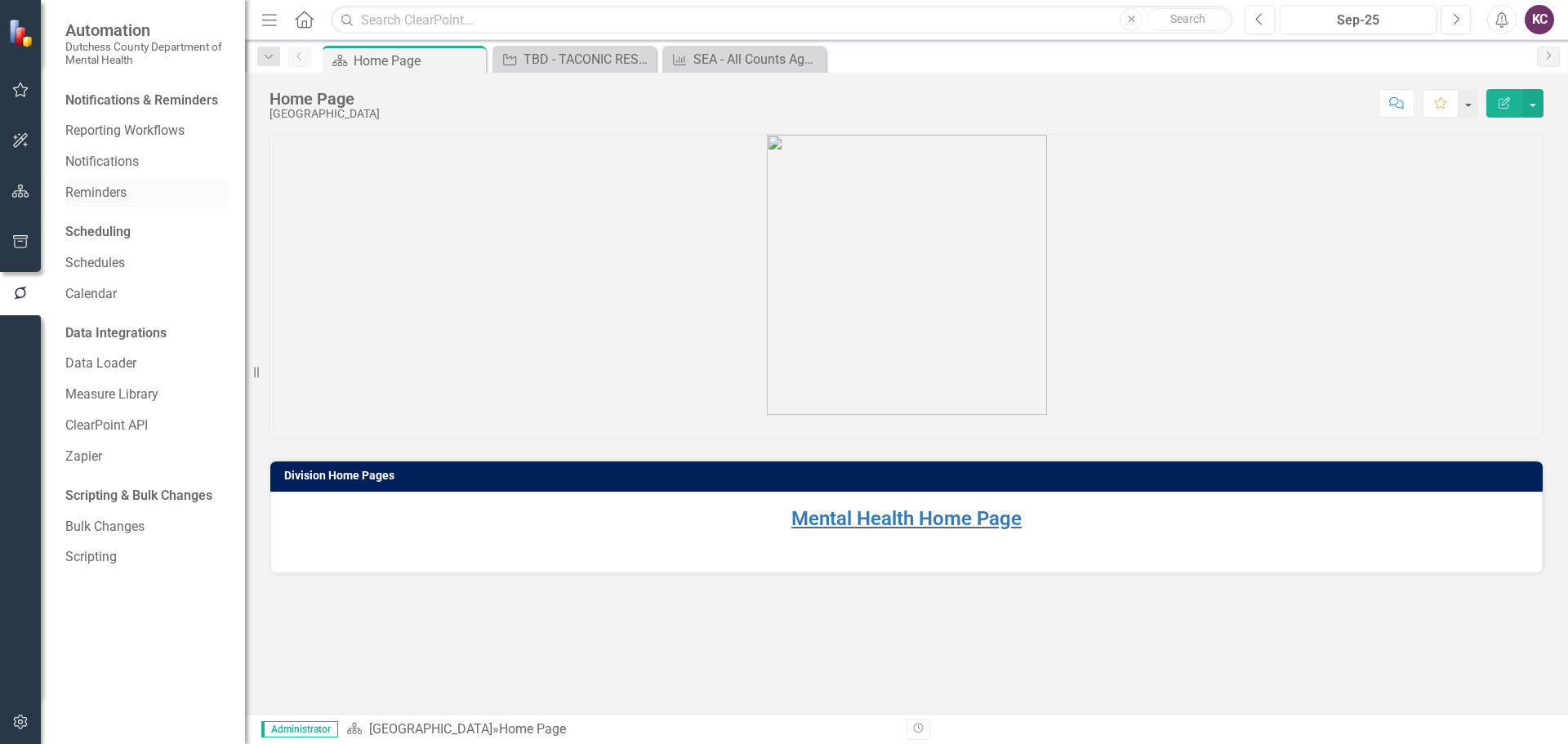
click at [120, 192] on link "Reminders" at bounding box center [146, 193] width 163 height 19
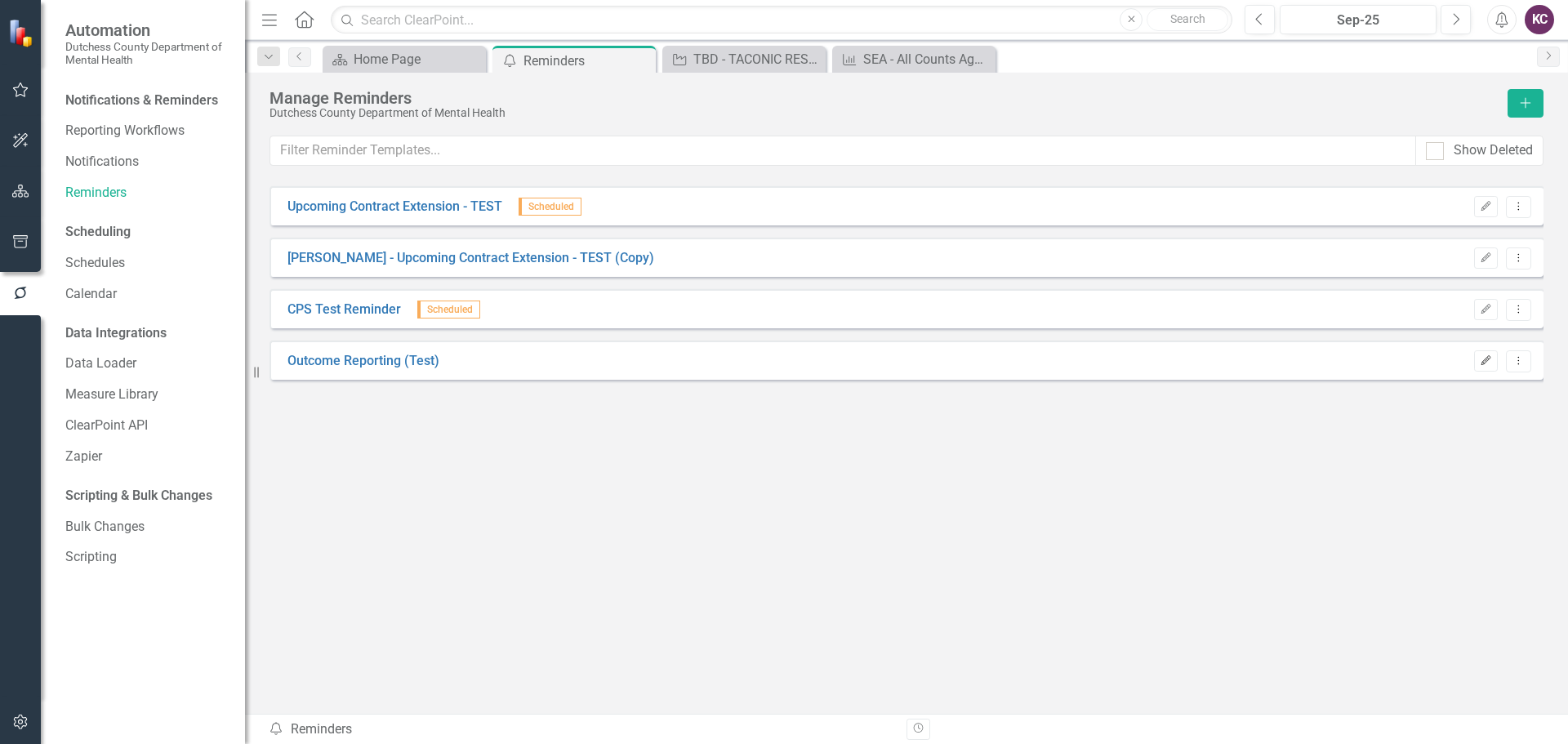
click at [1486, 362] on icon "button" at bounding box center [1486, 360] width 10 height 10
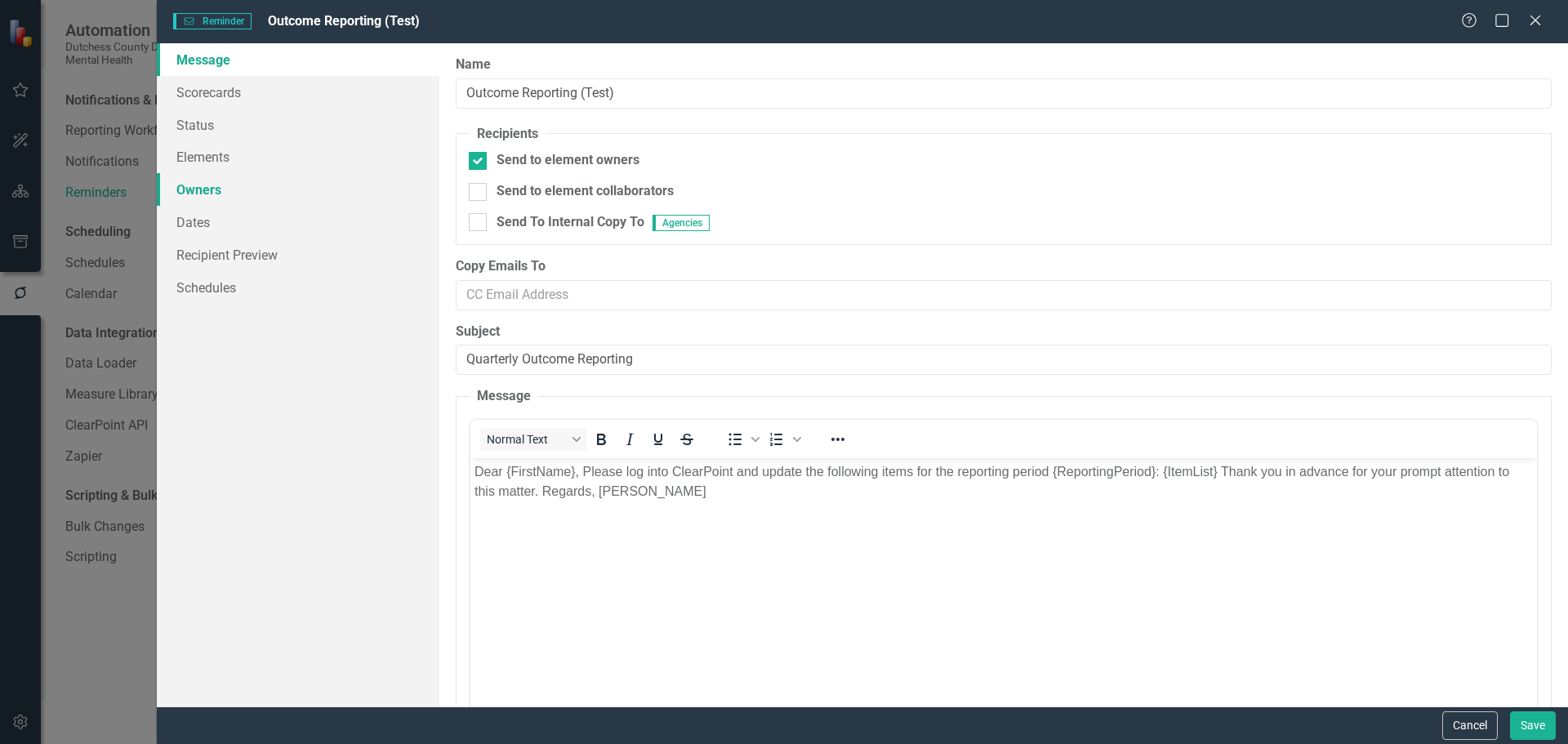
click at [213, 193] on link "Owners" at bounding box center [298, 189] width 283 height 33
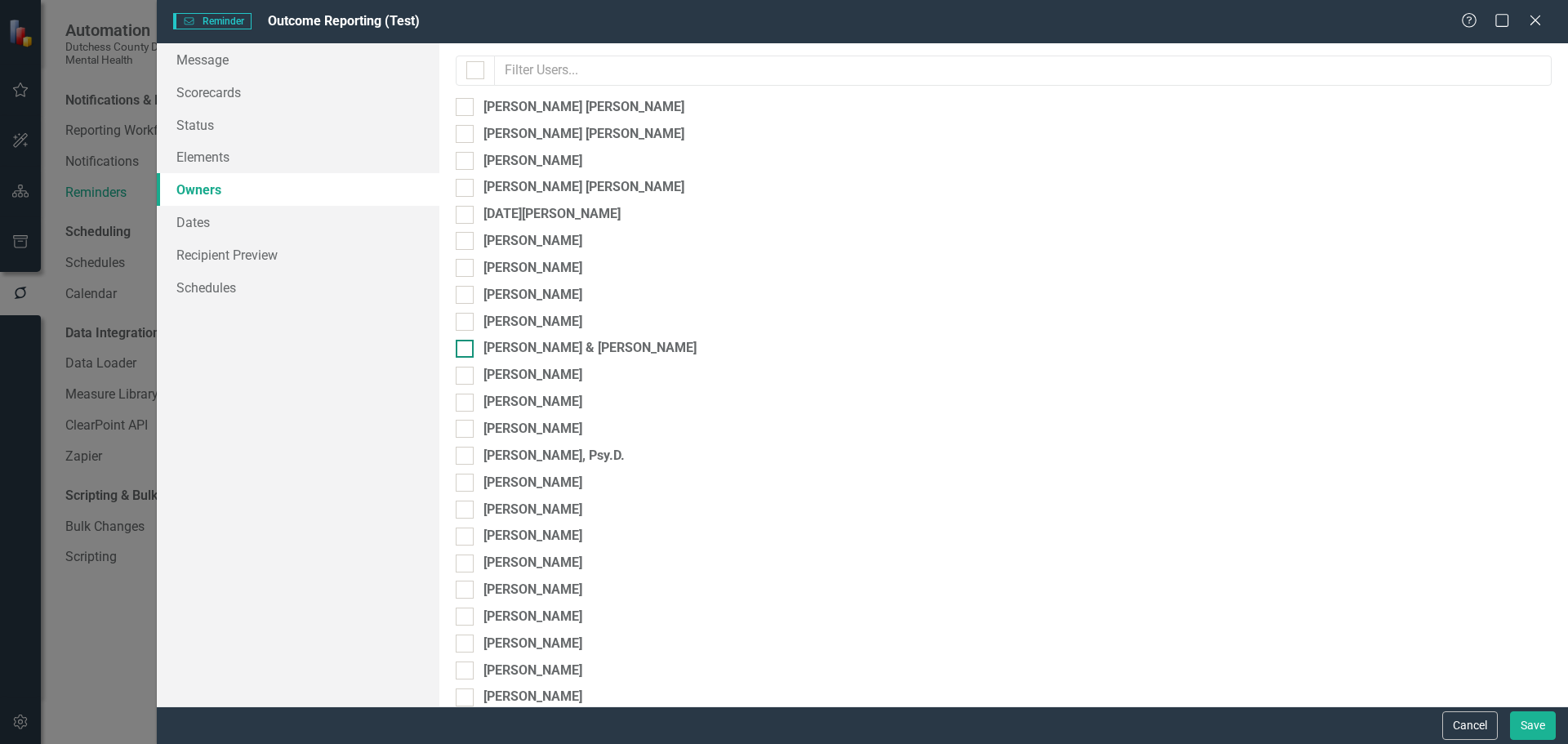
click at [465, 349] on input "Romona Yizar & Toni Hamilton" at bounding box center [461, 345] width 11 height 11
checkbox input "true"
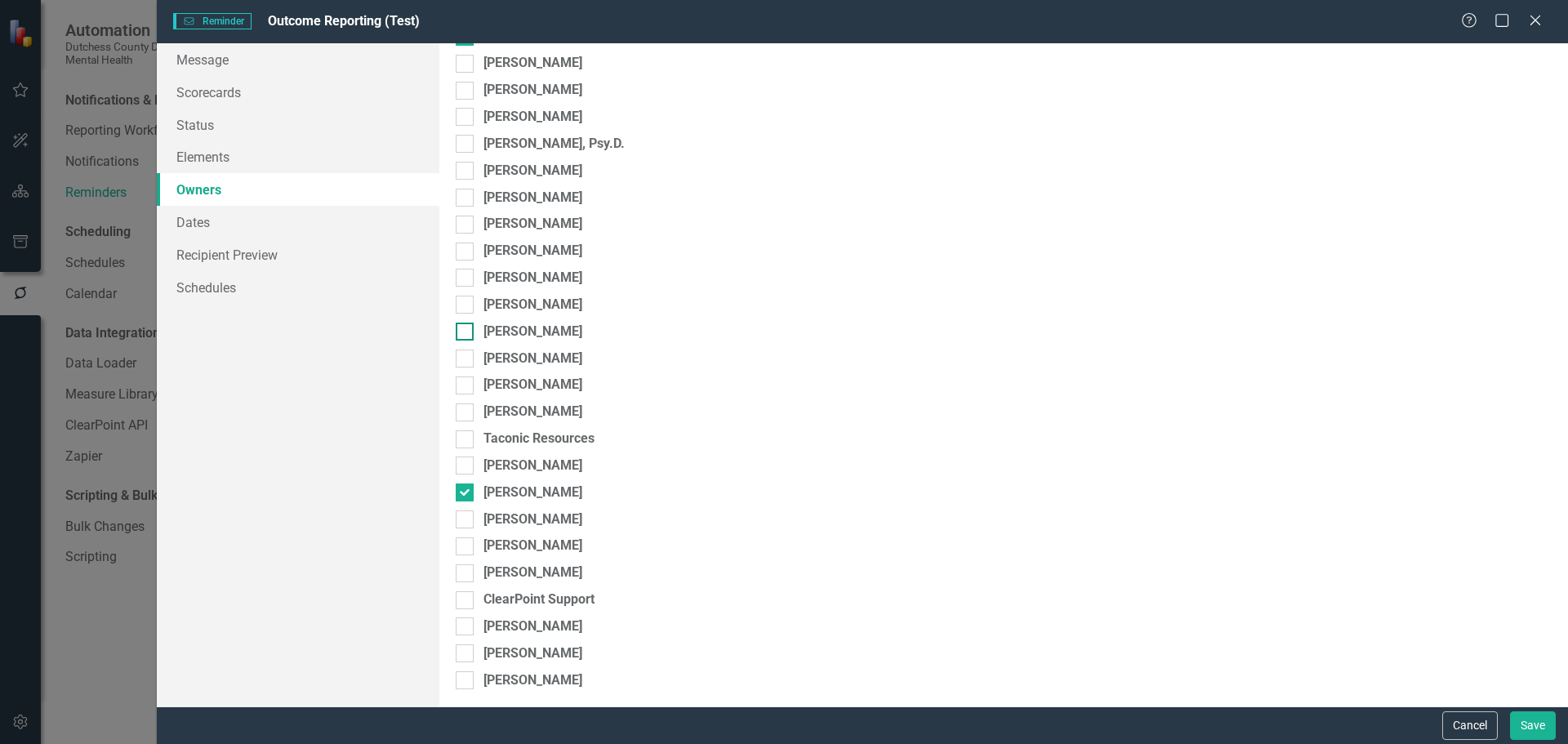
scroll to position [316, 0]
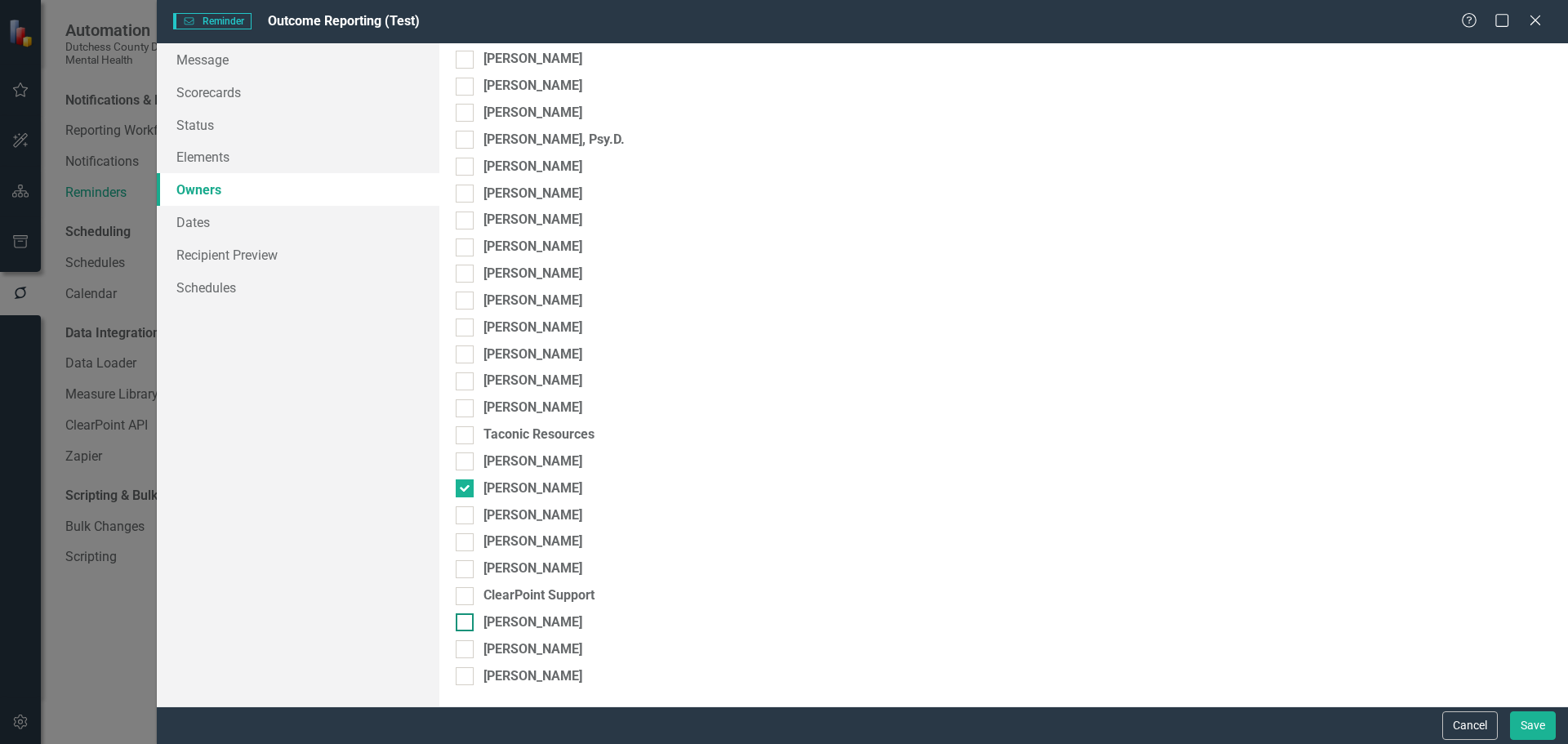
click at [469, 622] on div at bounding box center [465, 623] width 18 height 18
click at [466, 622] on input "Lisa Susczynski" at bounding box center [461, 619] width 11 height 11
checkbox input "true"
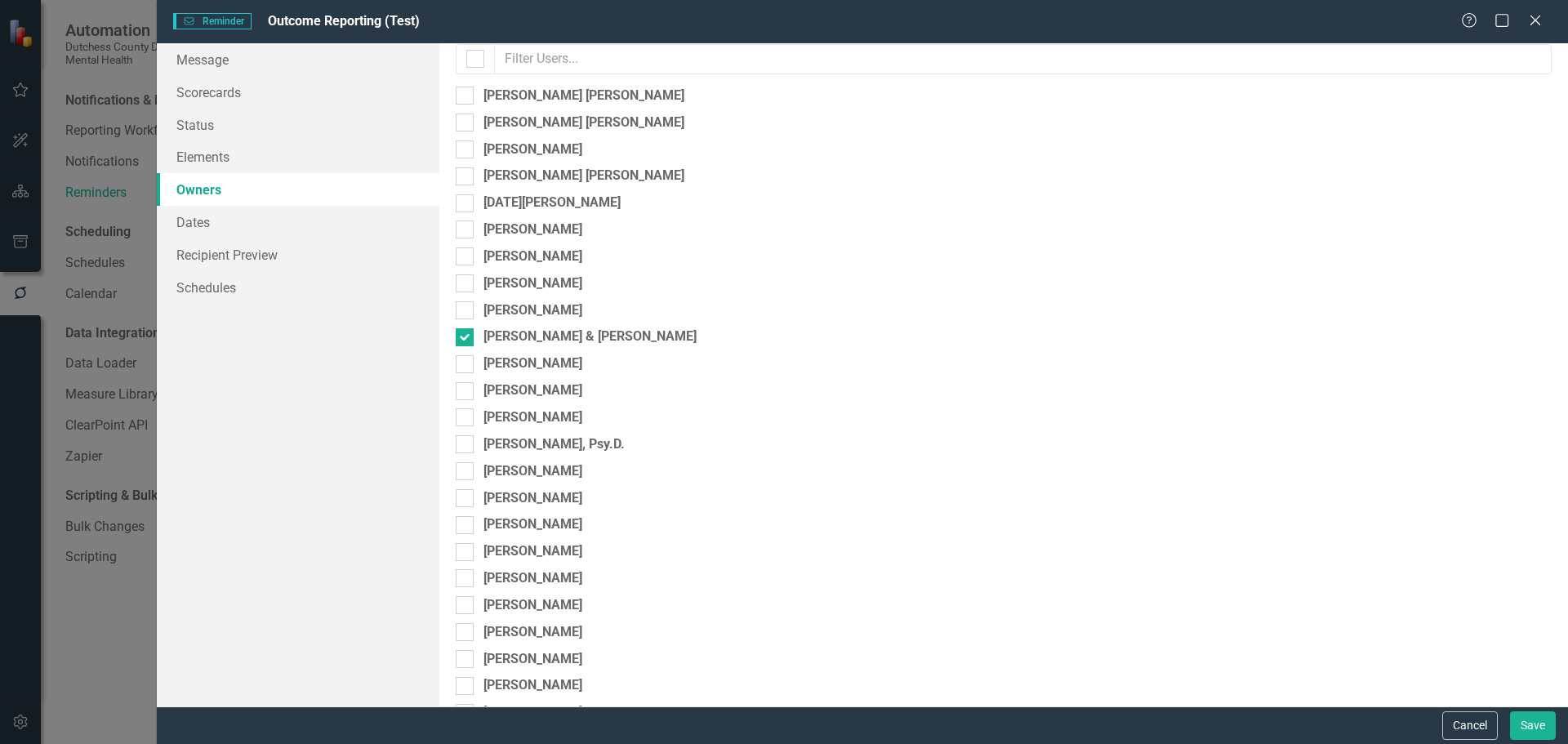
scroll to position [0, 0]
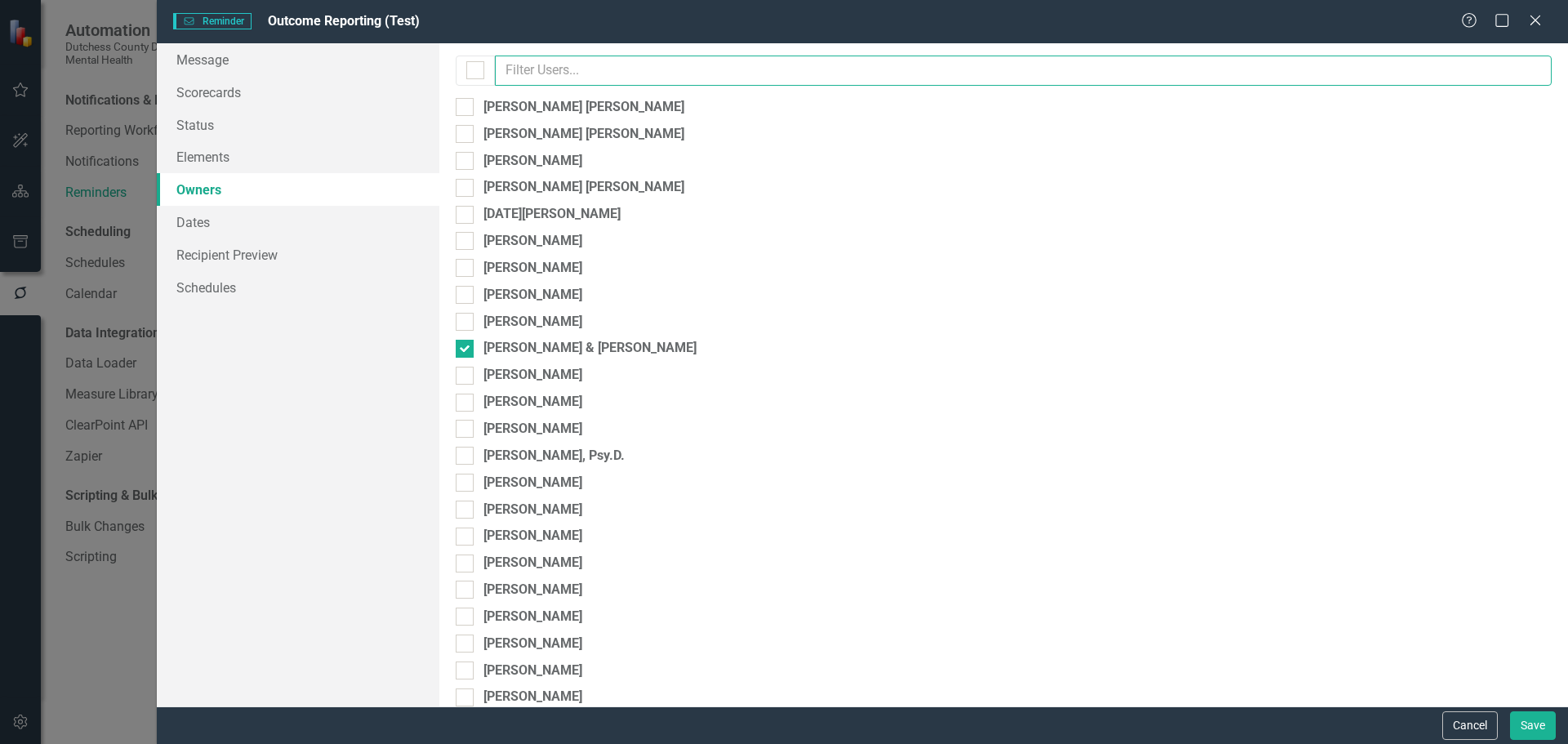
click at [522, 76] on input "text" at bounding box center [1023, 70] width 1057 height 30
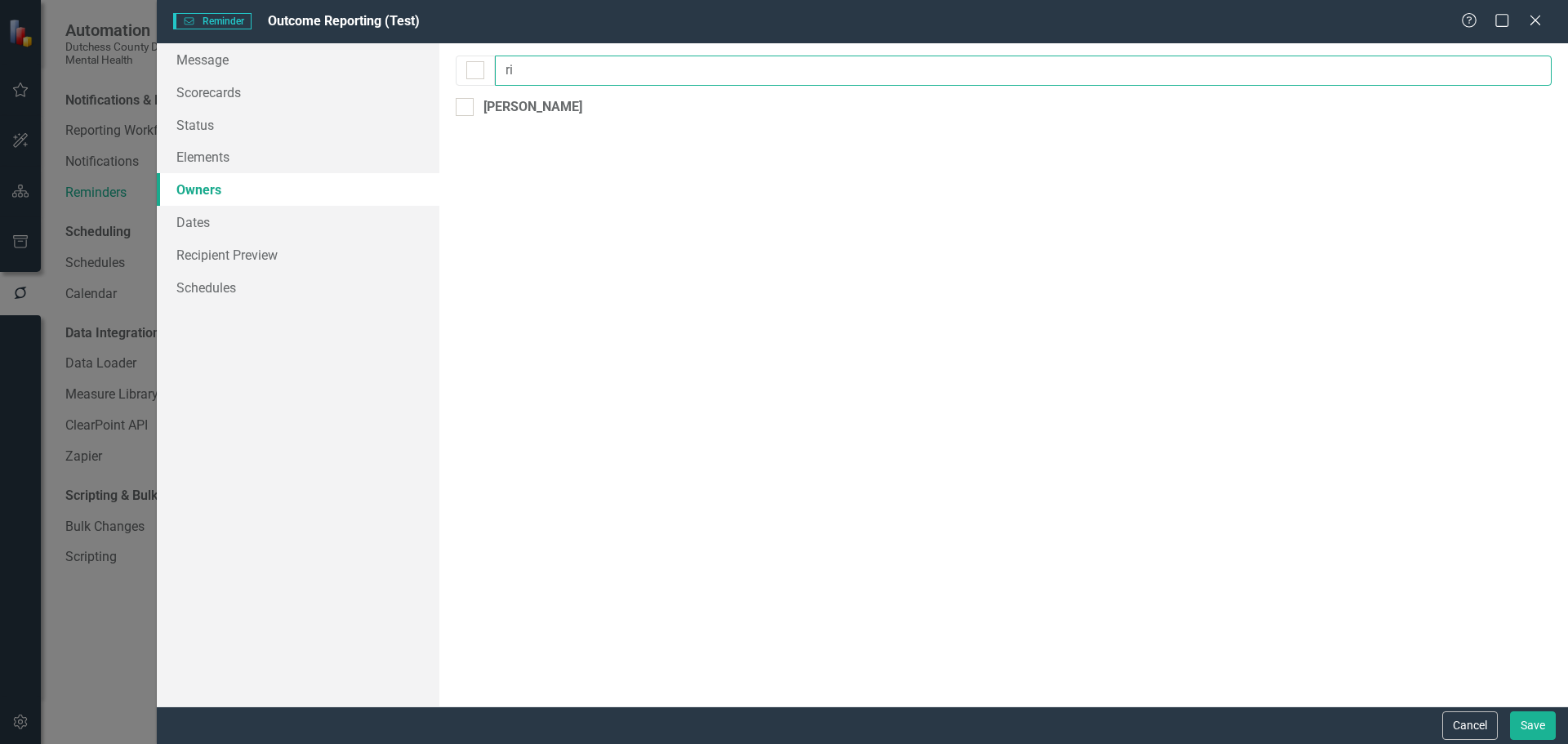
type input "r"
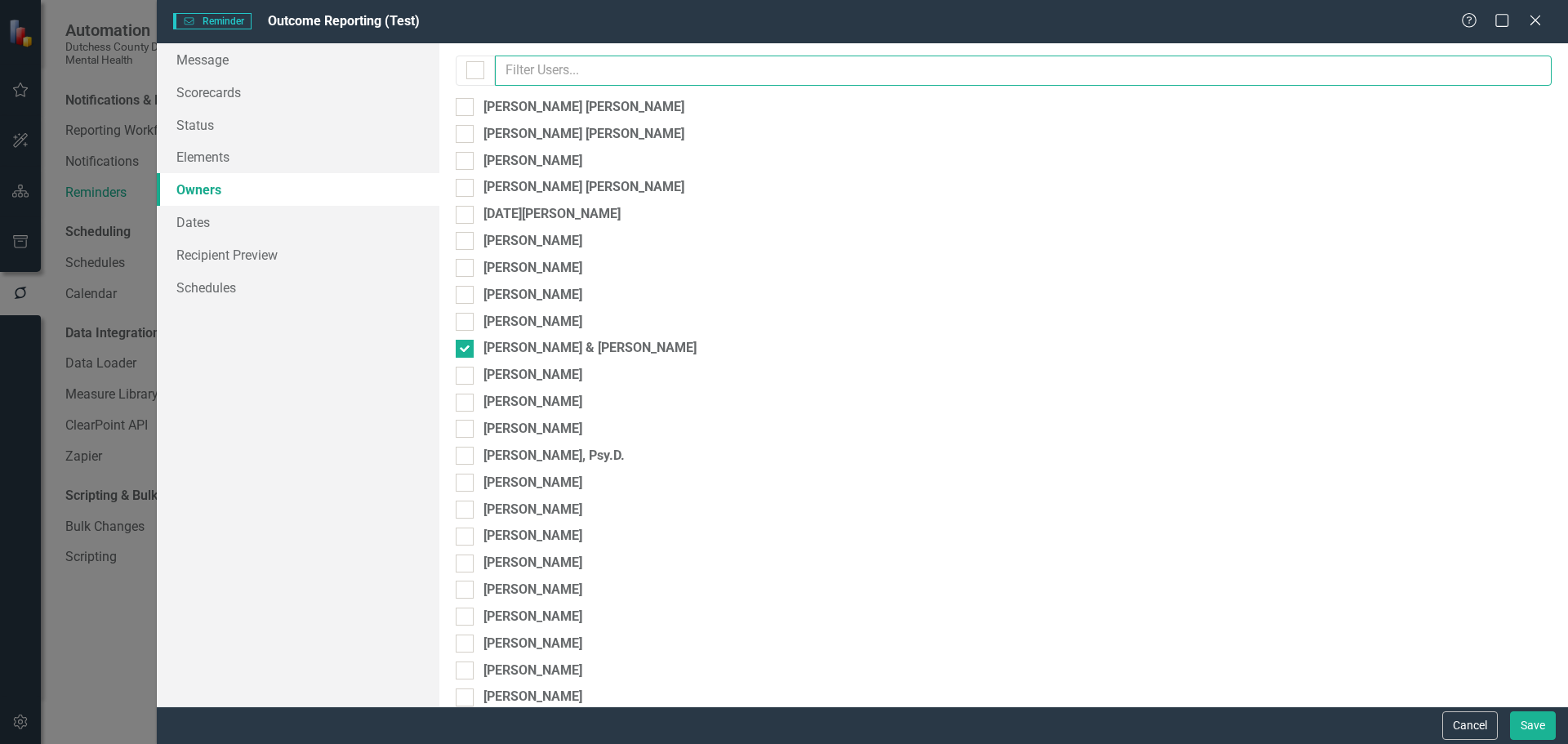
click at [571, 68] on input "text" at bounding box center [1023, 70] width 1057 height 30
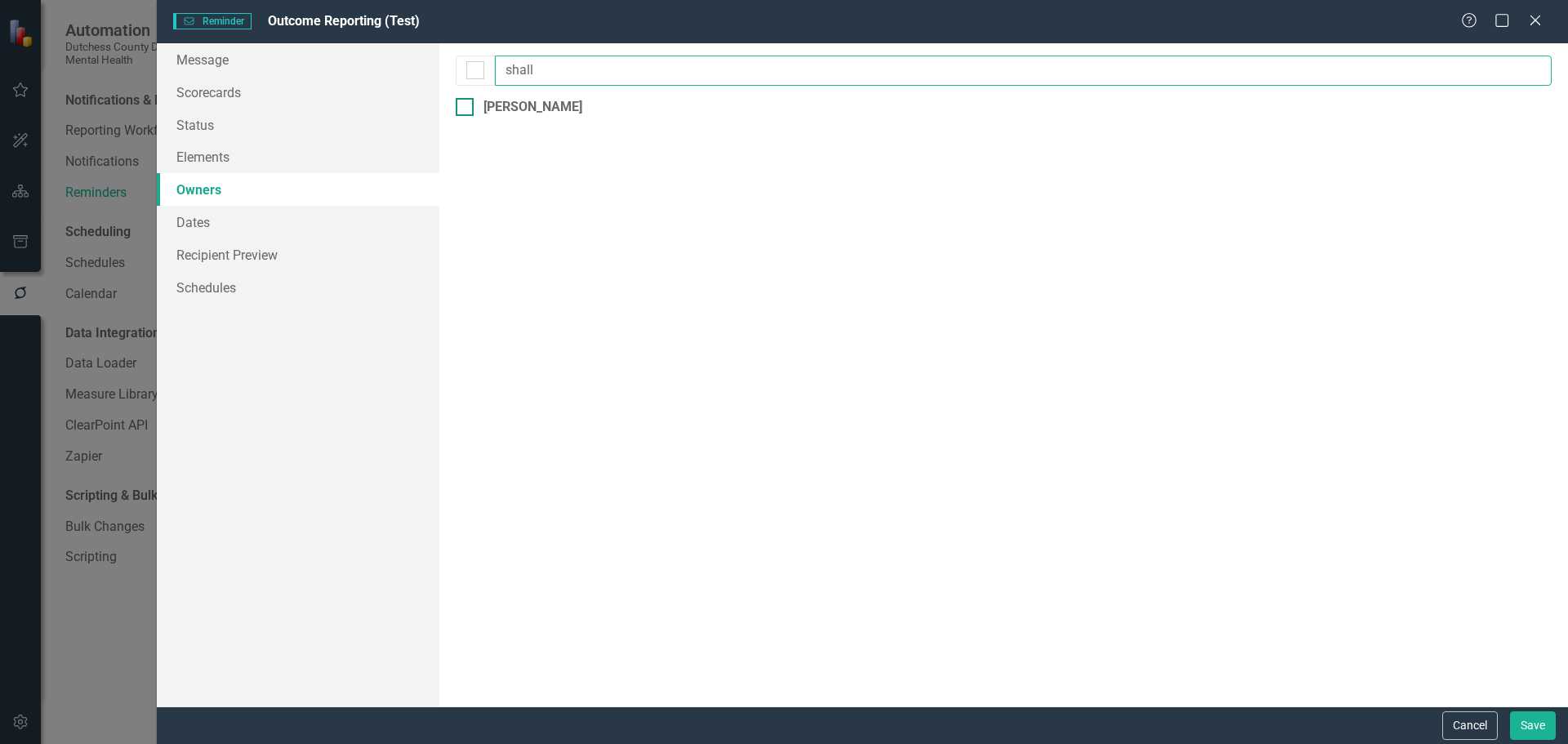
type input "shall"
click at [459, 112] on div at bounding box center [465, 107] width 18 height 18
click at [459, 109] on input "Kathy Shallo" at bounding box center [461, 103] width 11 height 11
checkbox input "true"
drag, startPoint x: 566, startPoint y: 75, endPoint x: 399, endPoint y: 58, distance: 167.9
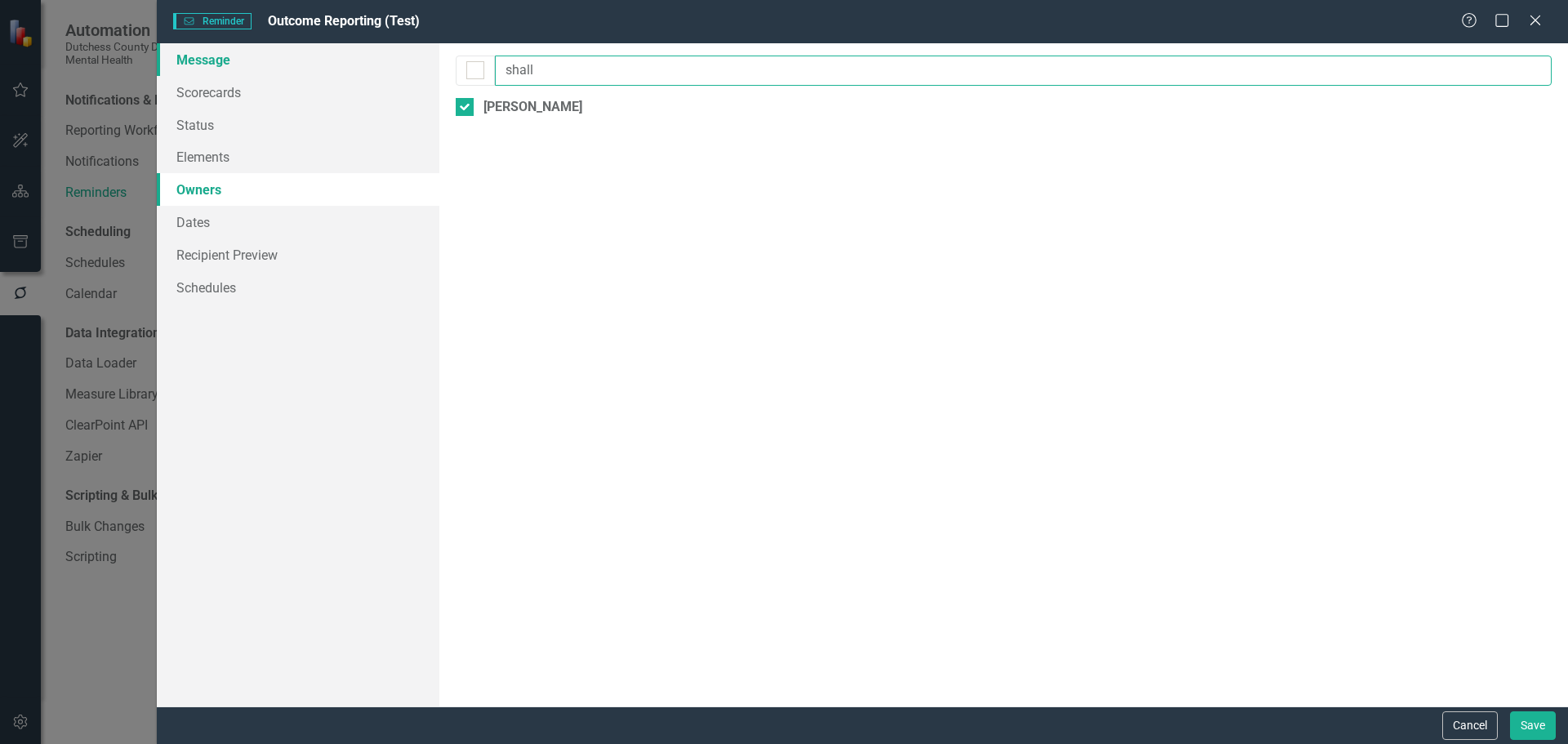
click at [399, 58] on div "Message Scorecards Status Elements Owners Dates Recipient Preview Schedules Rem…" at bounding box center [862, 375] width 1411 height 663
type input "ped"
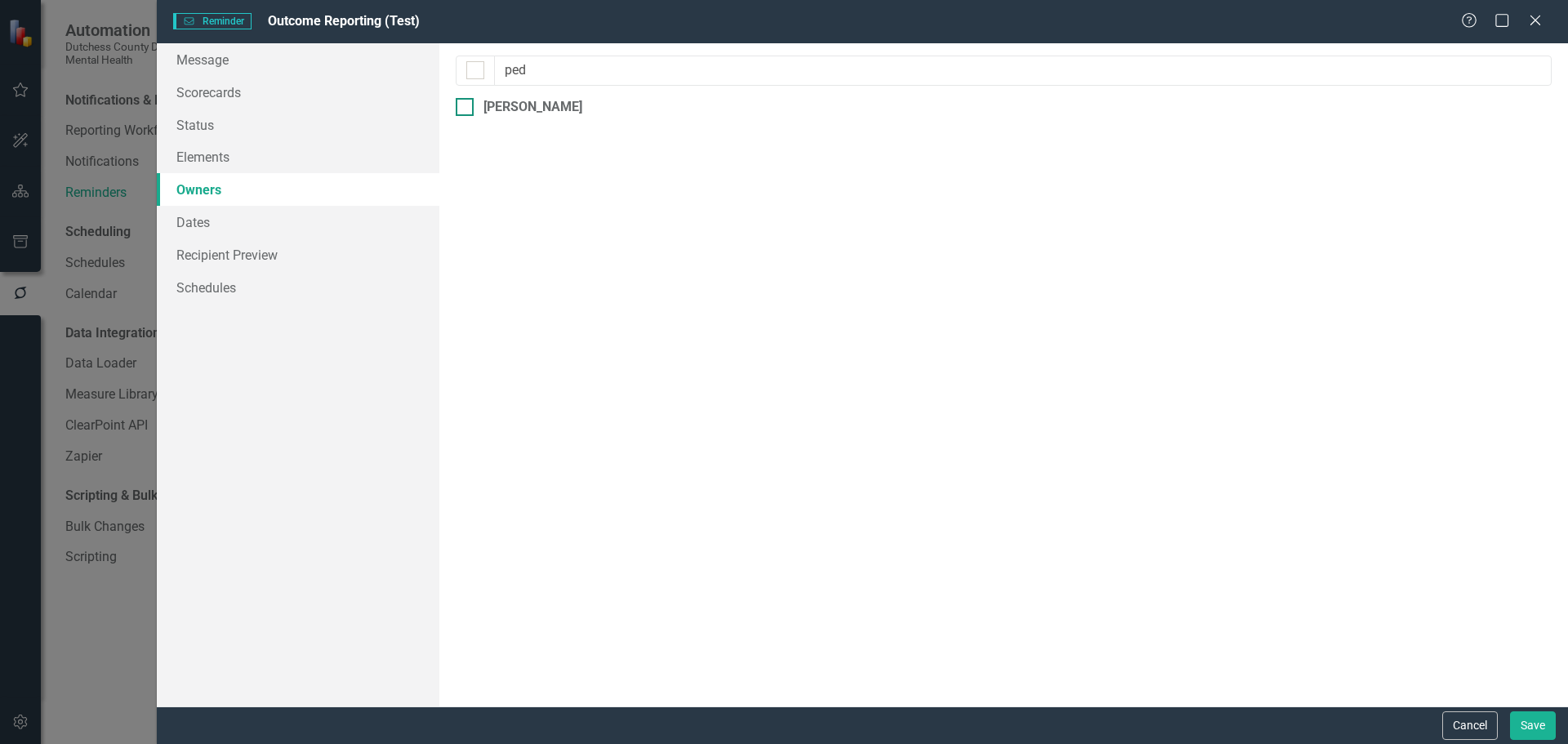
click at [458, 110] on div at bounding box center [465, 107] width 18 height 18
click at [458, 109] on input "Dana Pedatella" at bounding box center [461, 103] width 11 height 11
checkbox input "true"
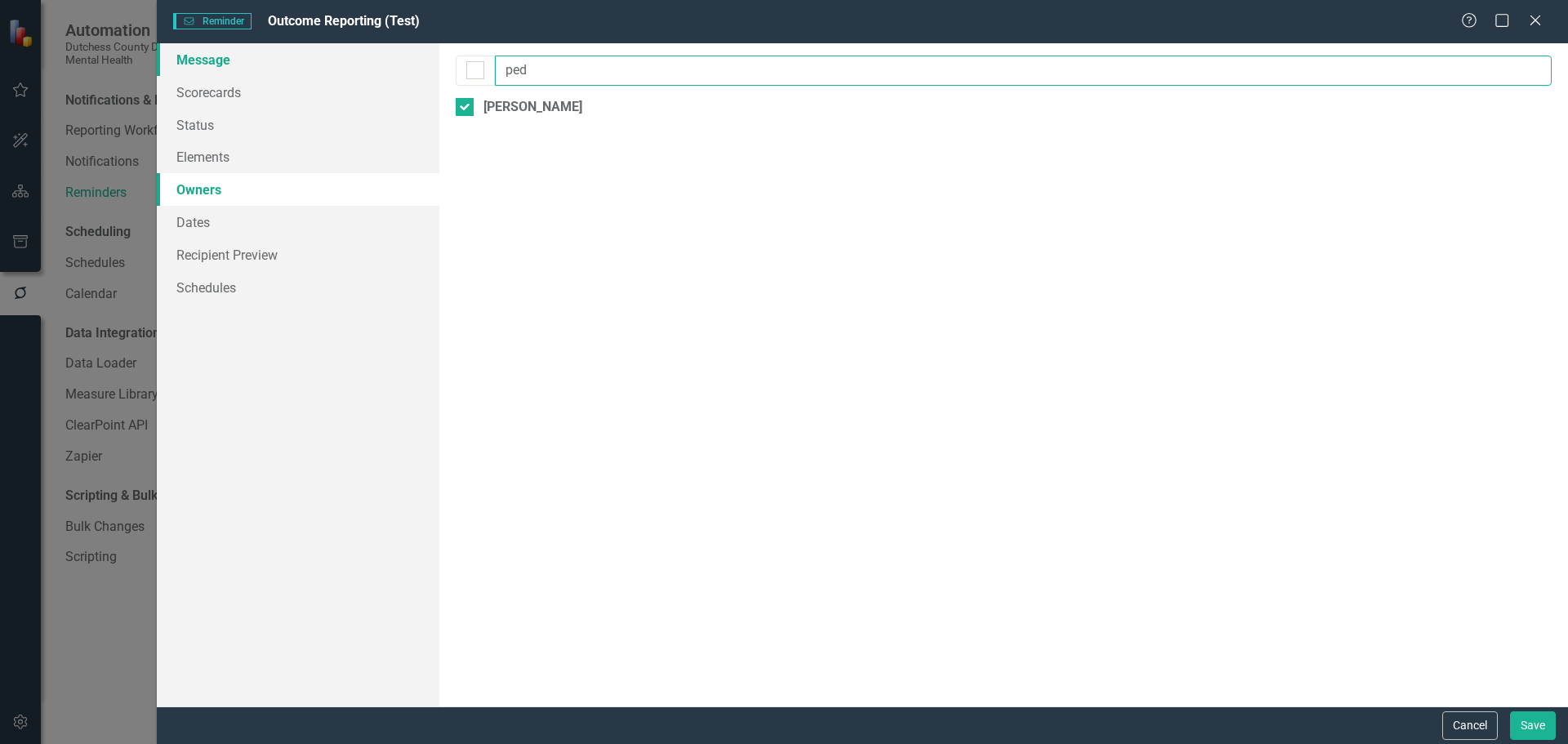
click at [295, 68] on div "Message Scorecards Status Elements Owners Dates Recipient Preview Schedules Rem…" at bounding box center [862, 375] width 1411 height 663
type input "h"
type input "nalb"
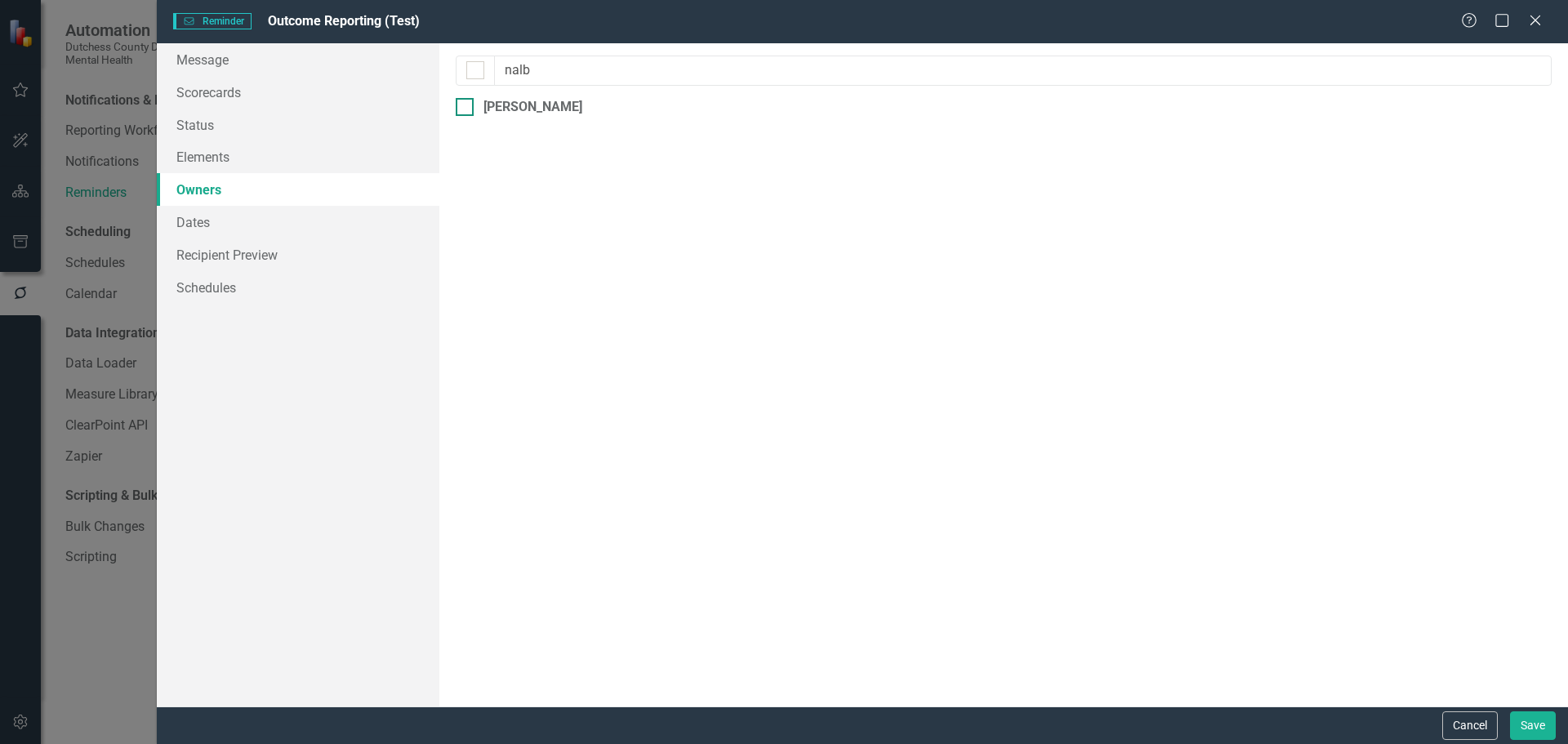
click at [465, 104] on input "Dana Nalbandian" at bounding box center [461, 103] width 11 height 11
checkbox input "true"
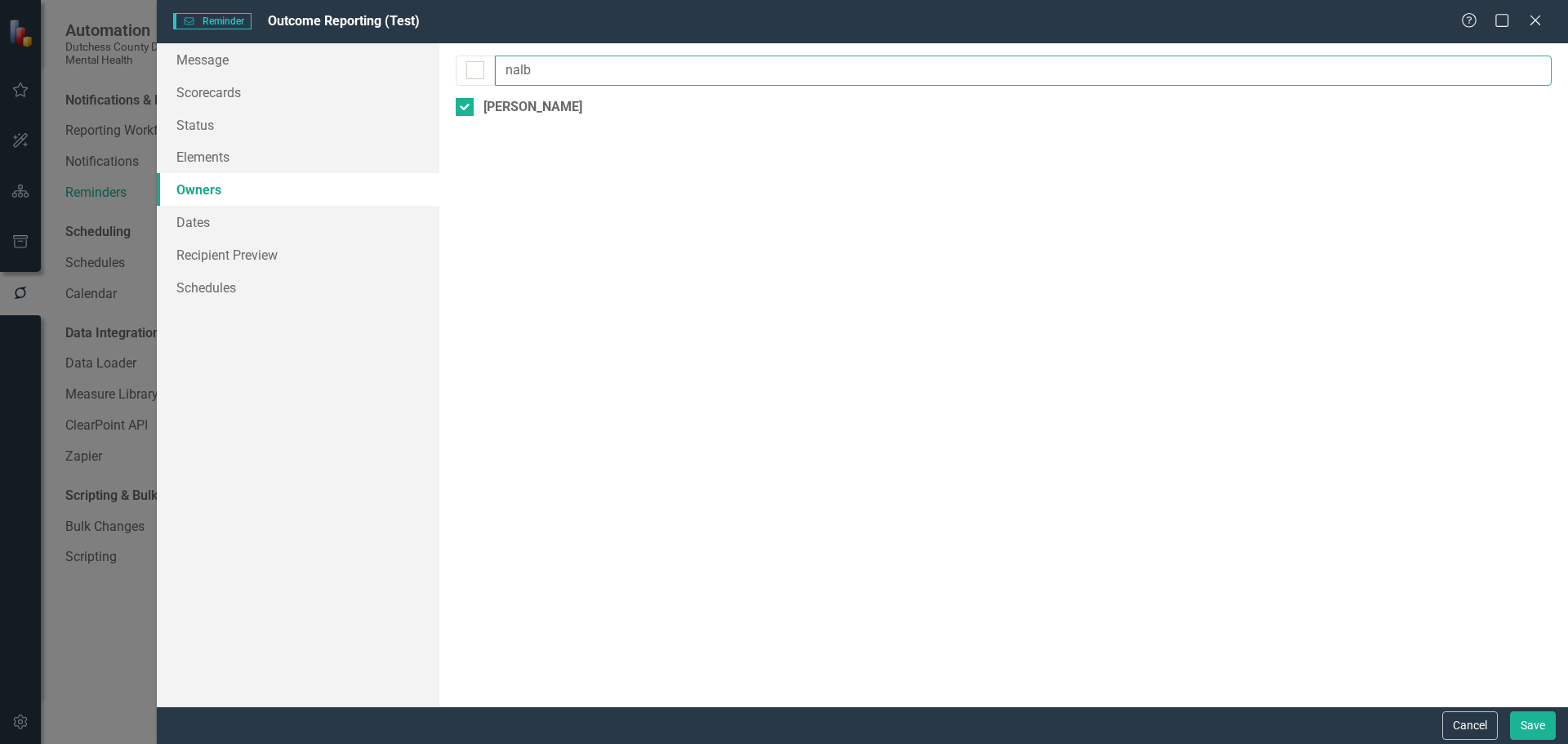
click at [576, 73] on input "nalb" at bounding box center [1023, 70] width 1057 height 30
type input "n"
type input "gree"
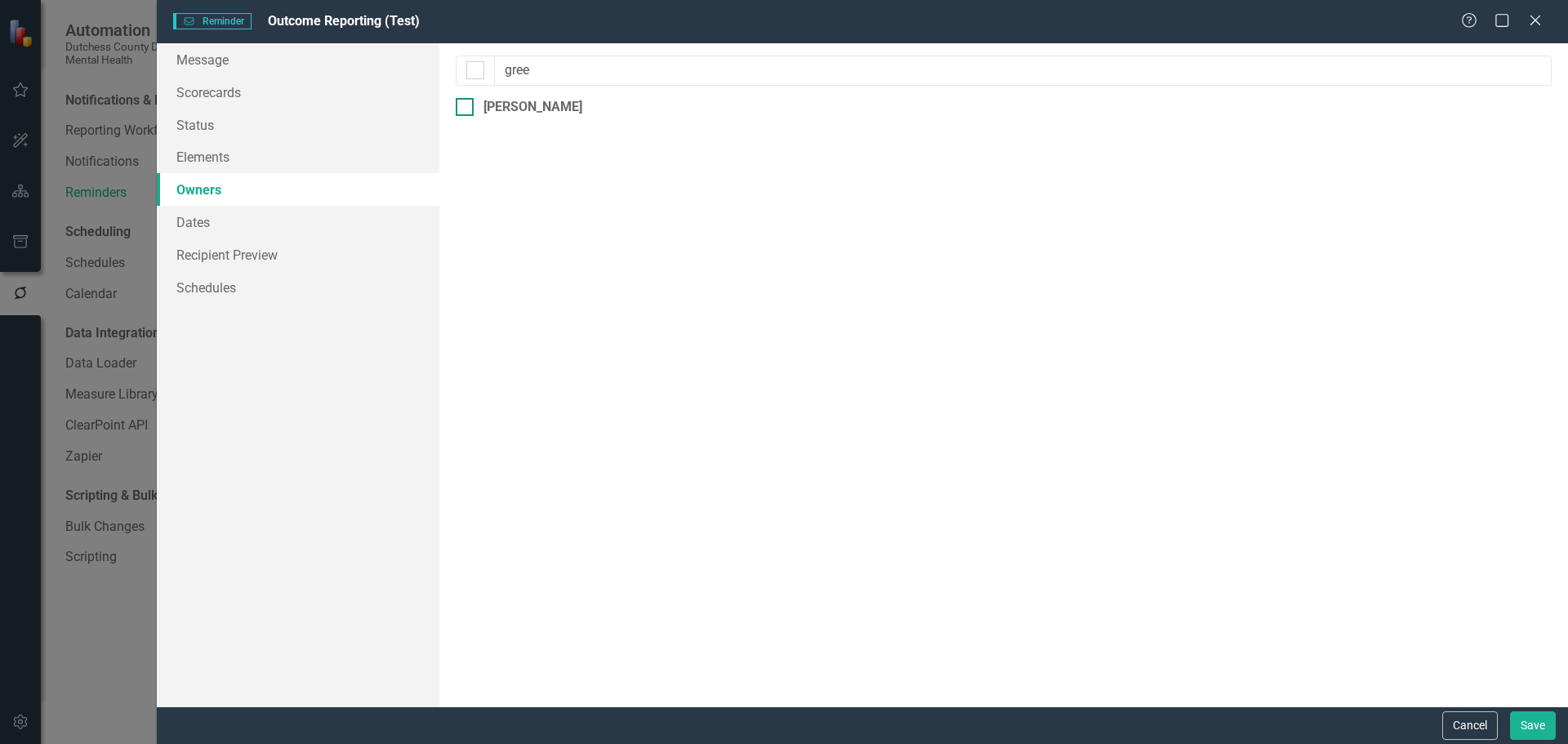
click at [462, 109] on div at bounding box center [465, 107] width 18 height 18
click at [462, 109] on input "Stacey Greenberg" at bounding box center [461, 103] width 11 height 11
checkbox input "true"
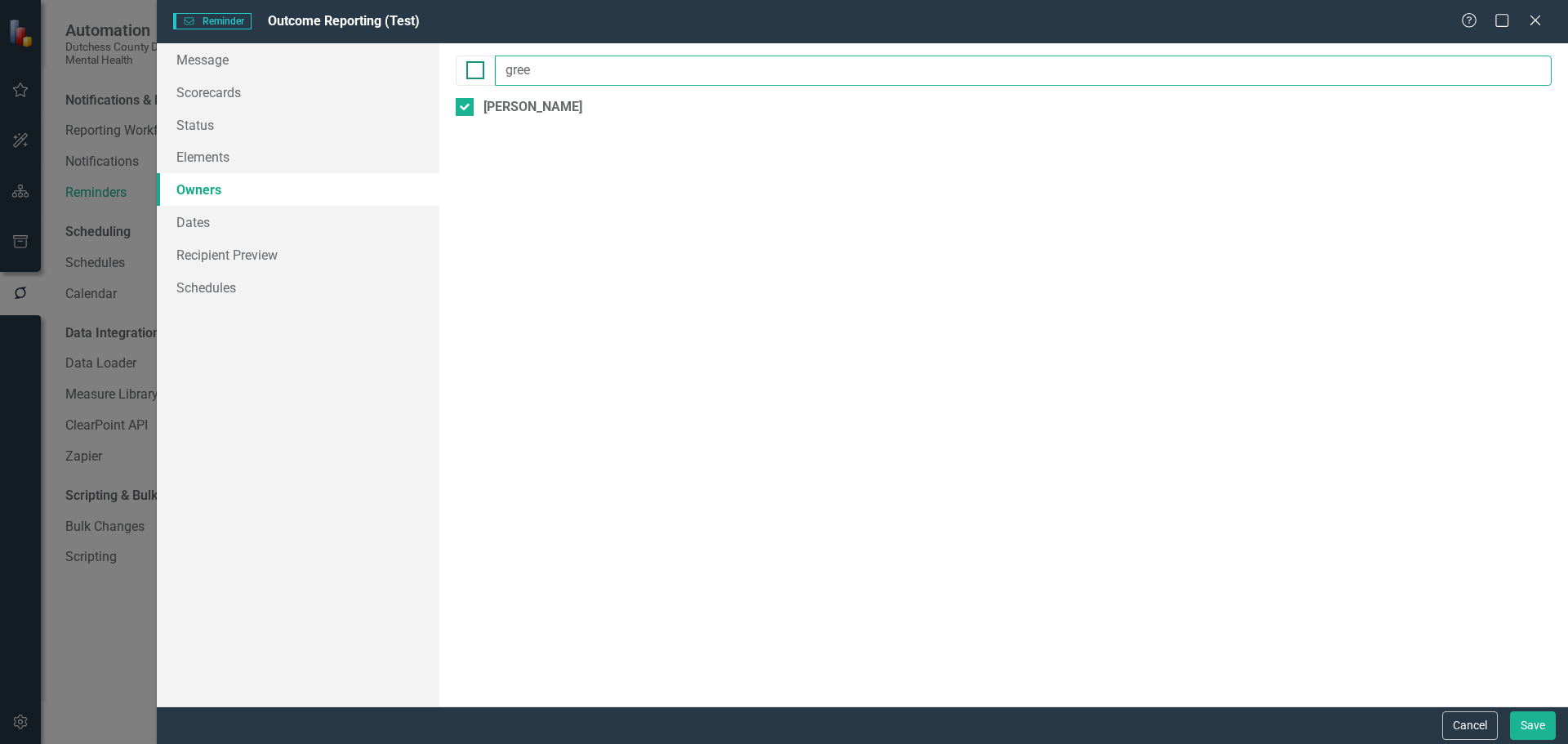
drag, startPoint x: 549, startPoint y: 77, endPoint x: 480, endPoint y: 75, distance: 69.0
click at [480, 75] on div "gree" at bounding box center [1003, 70] width 1096 height 30
type input "gibs"
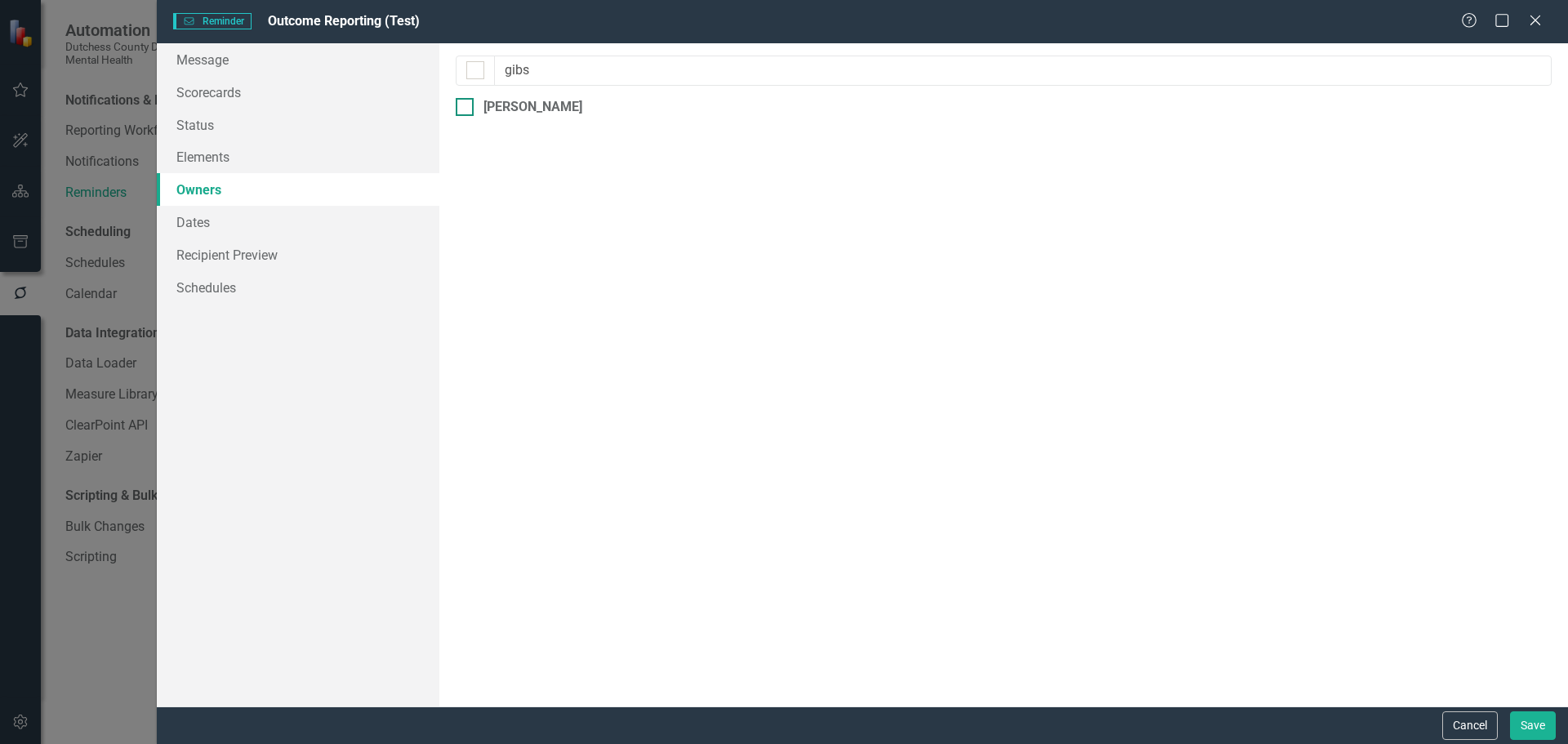
click at [467, 102] on div at bounding box center [465, 107] width 18 height 18
click at [466, 102] on input "Branden Gibson" at bounding box center [461, 103] width 11 height 11
checkbox input "true"
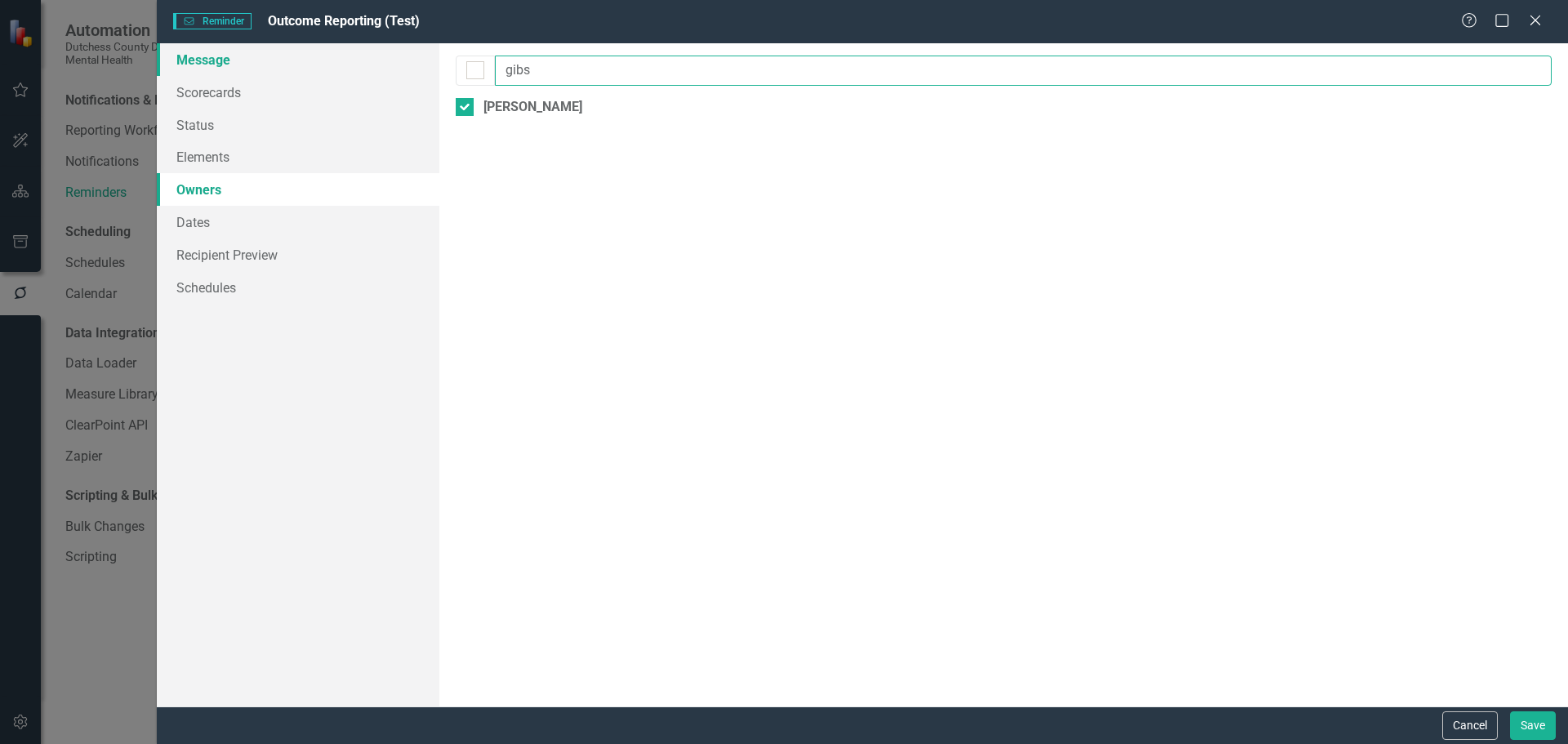
drag, startPoint x: 571, startPoint y: 74, endPoint x: 383, endPoint y: 52, distance: 189.3
click at [383, 52] on div "Message Scorecards Status Elements Owners Dates Recipient Preview Schedules Rem…" at bounding box center [862, 375] width 1411 height 663
type input "nob"
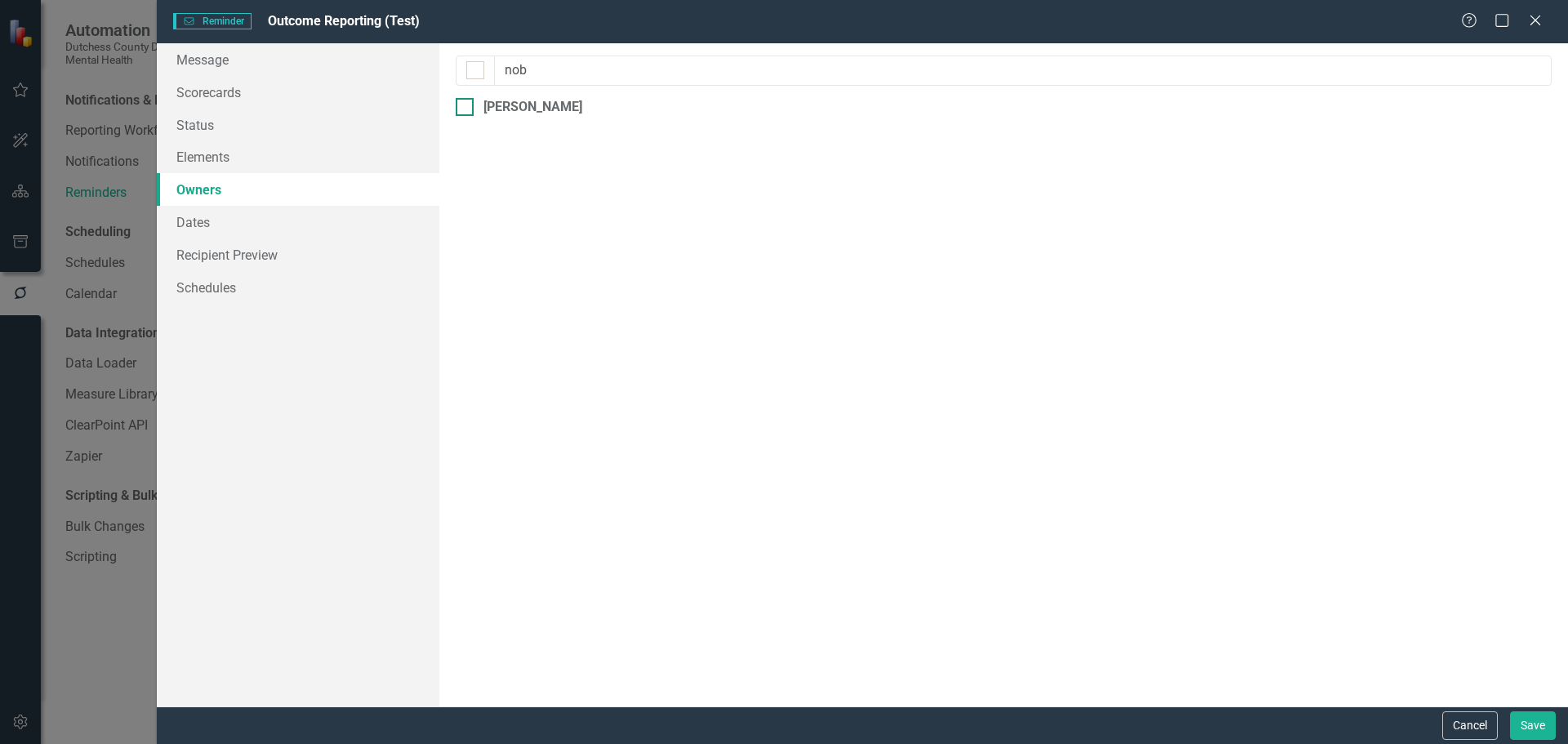
click at [470, 108] on div at bounding box center [465, 107] width 18 height 18
click at [466, 108] on input "Luis Nobondo" at bounding box center [461, 103] width 11 height 11
checkbox input "true"
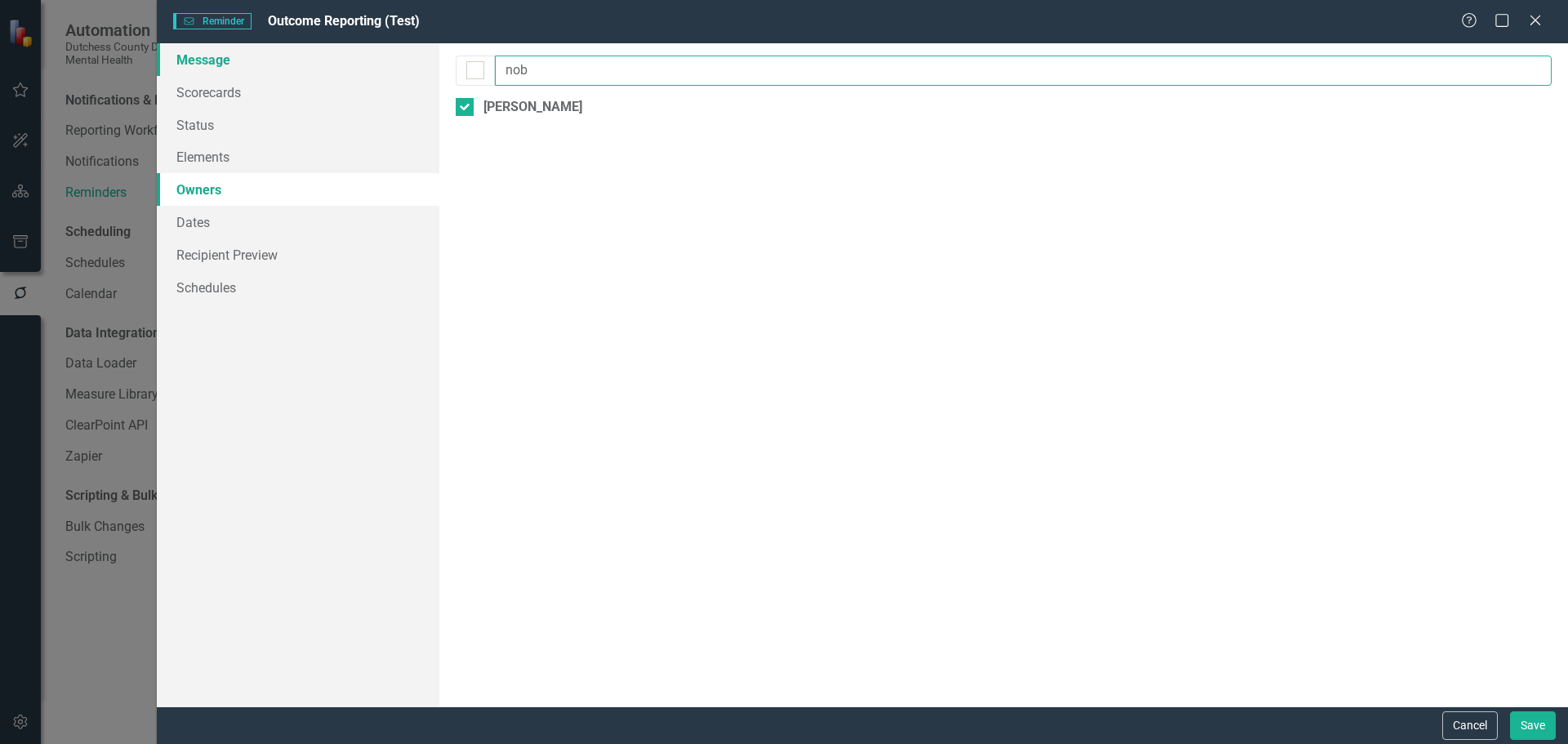
drag, startPoint x: 554, startPoint y: 72, endPoint x: 372, endPoint y: 66, distance: 182.1
click at [372, 66] on div "Message Scorecards Status Elements Owners Dates Recipient Preview Schedules Rem…" at bounding box center [862, 375] width 1411 height 663
type input "sant"
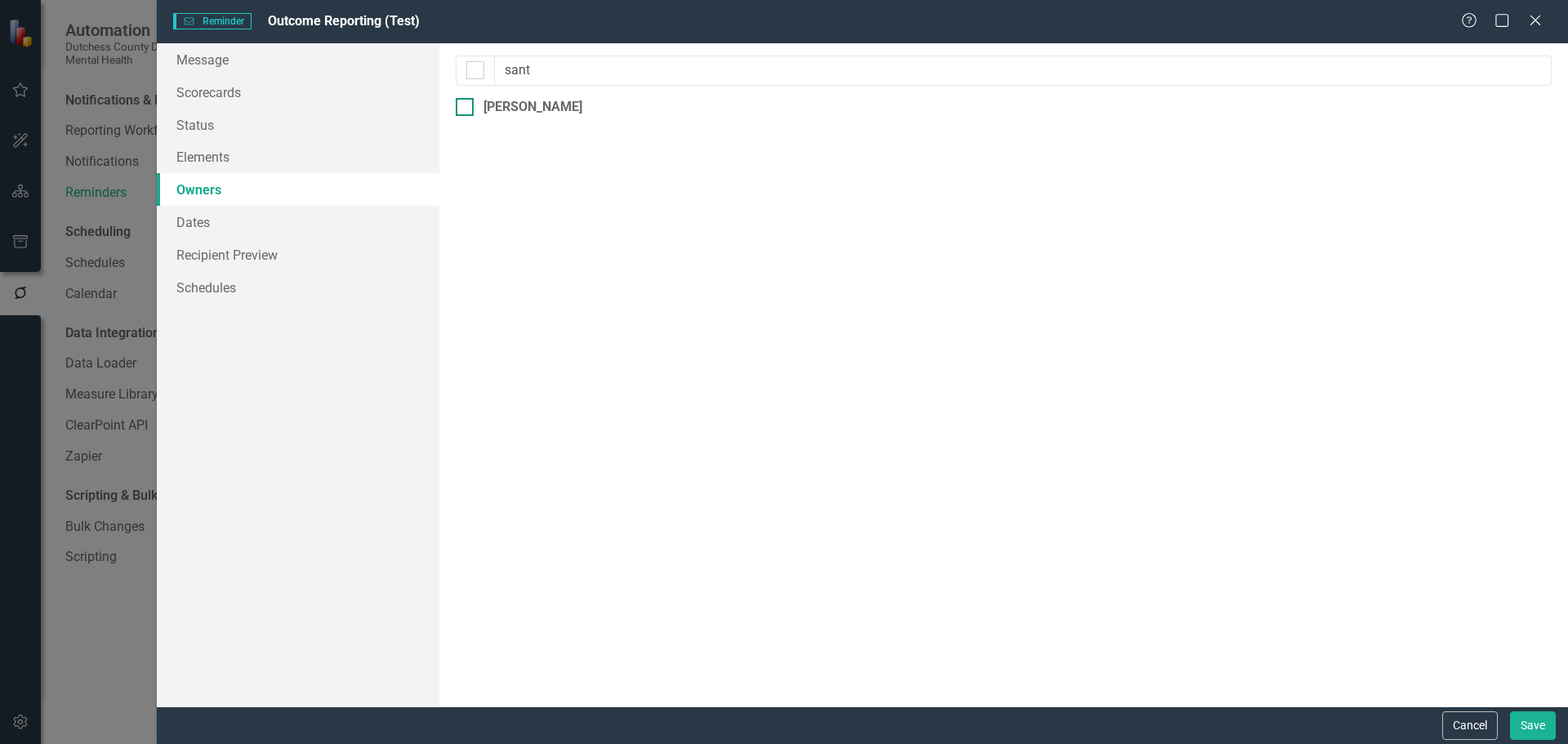
click at [462, 110] on div at bounding box center [465, 107] width 18 height 18
click at [462, 109] on input "Sarah Santos" at bounding box center [461, 103] width 11 height 11
checkbox input "true"
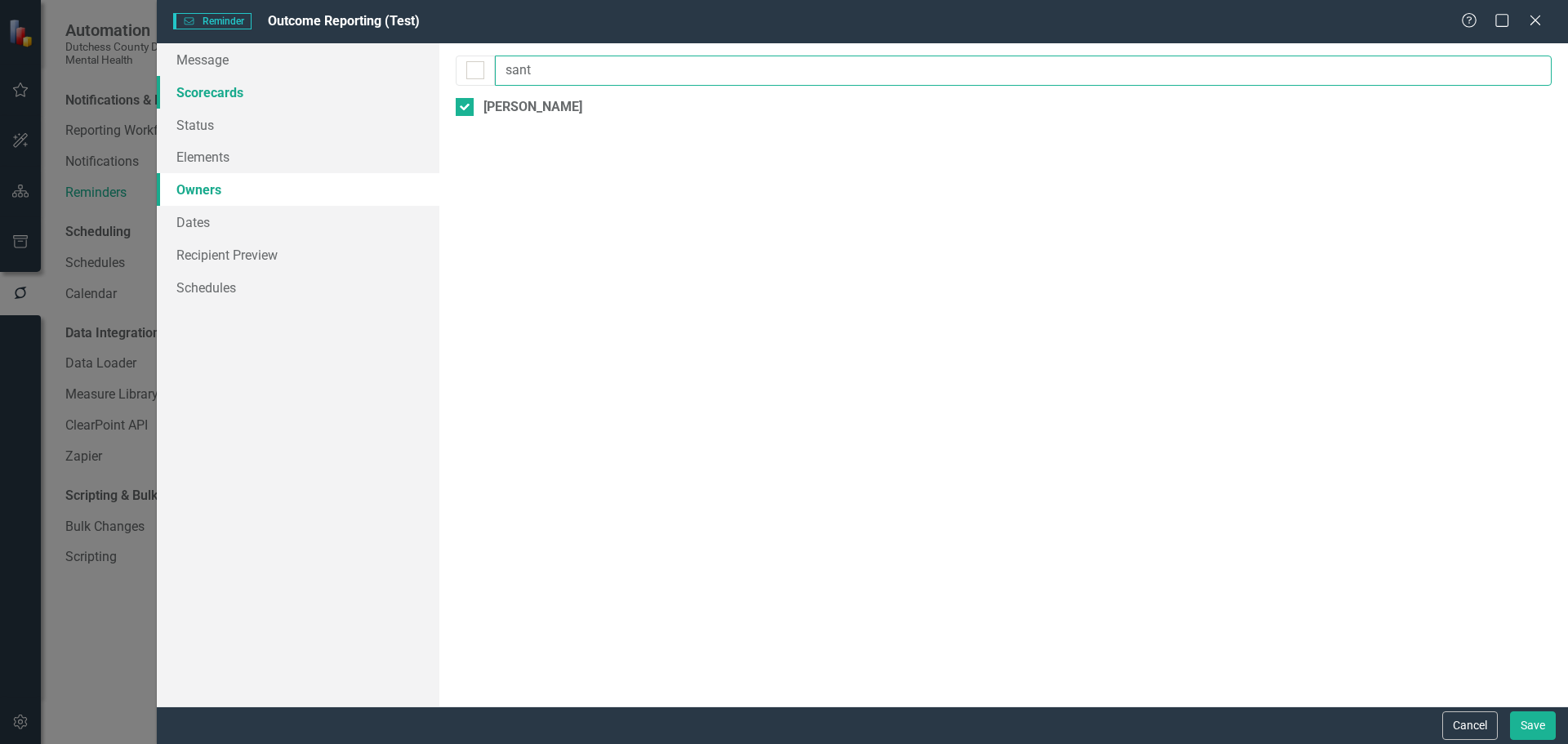
drag, startPoint x: 552, startPoint y: 73, endPoint x: 374, endPoint y: 90, distance: 178.8
click at [374, 90] on div "Message Scorecards Status Elements Owners Dates Recipient Preview Schedules Rem…" at bounding box center [862, 375] width 1411 height 663
type input "c"
type input "oh"
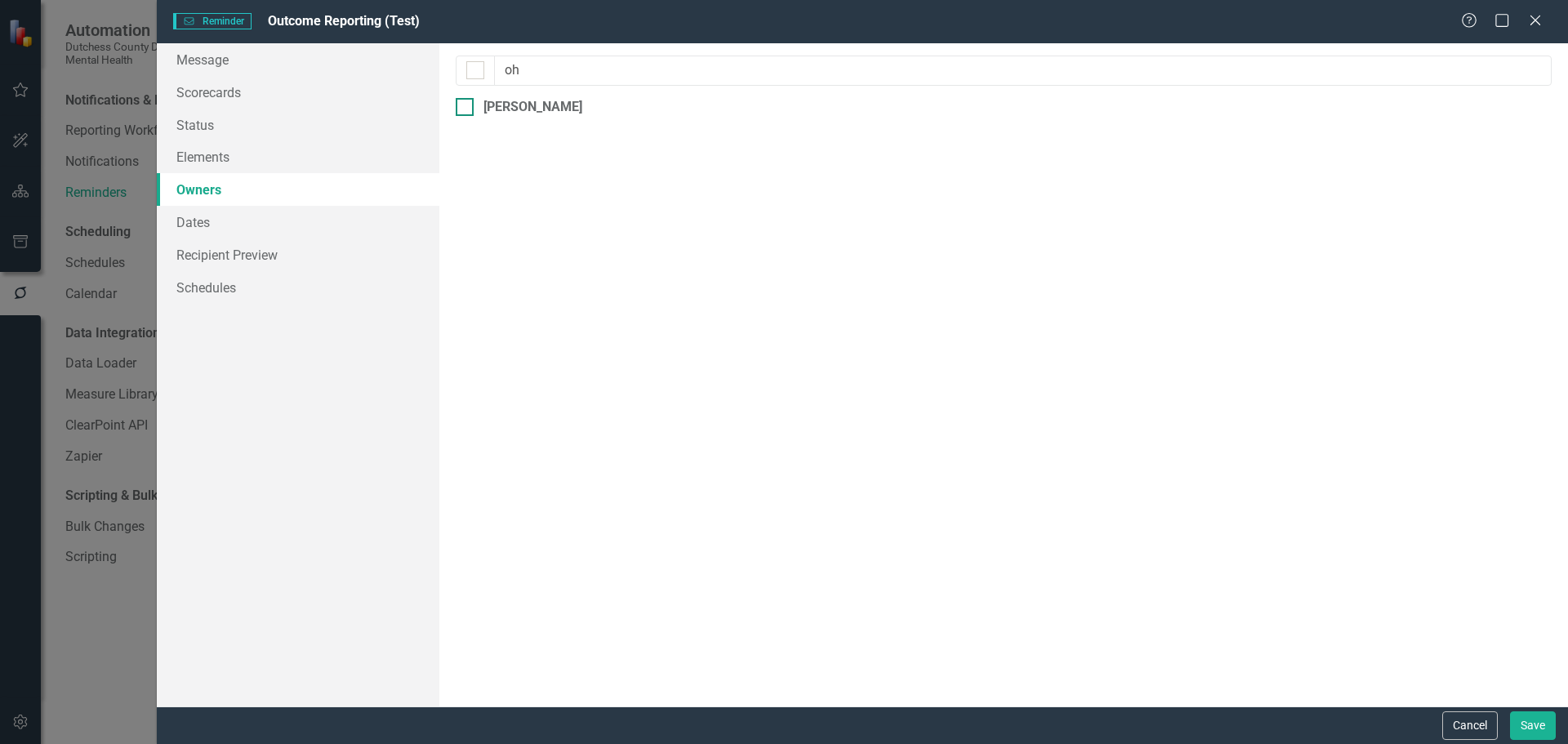
click at [466, 103] on div at bounding box center [465, 107] width 18 height 18
click at [466, 103] on input "Katy Cohen" at bounding box center [461, 103] width 11 height 11
checkbox input "true"
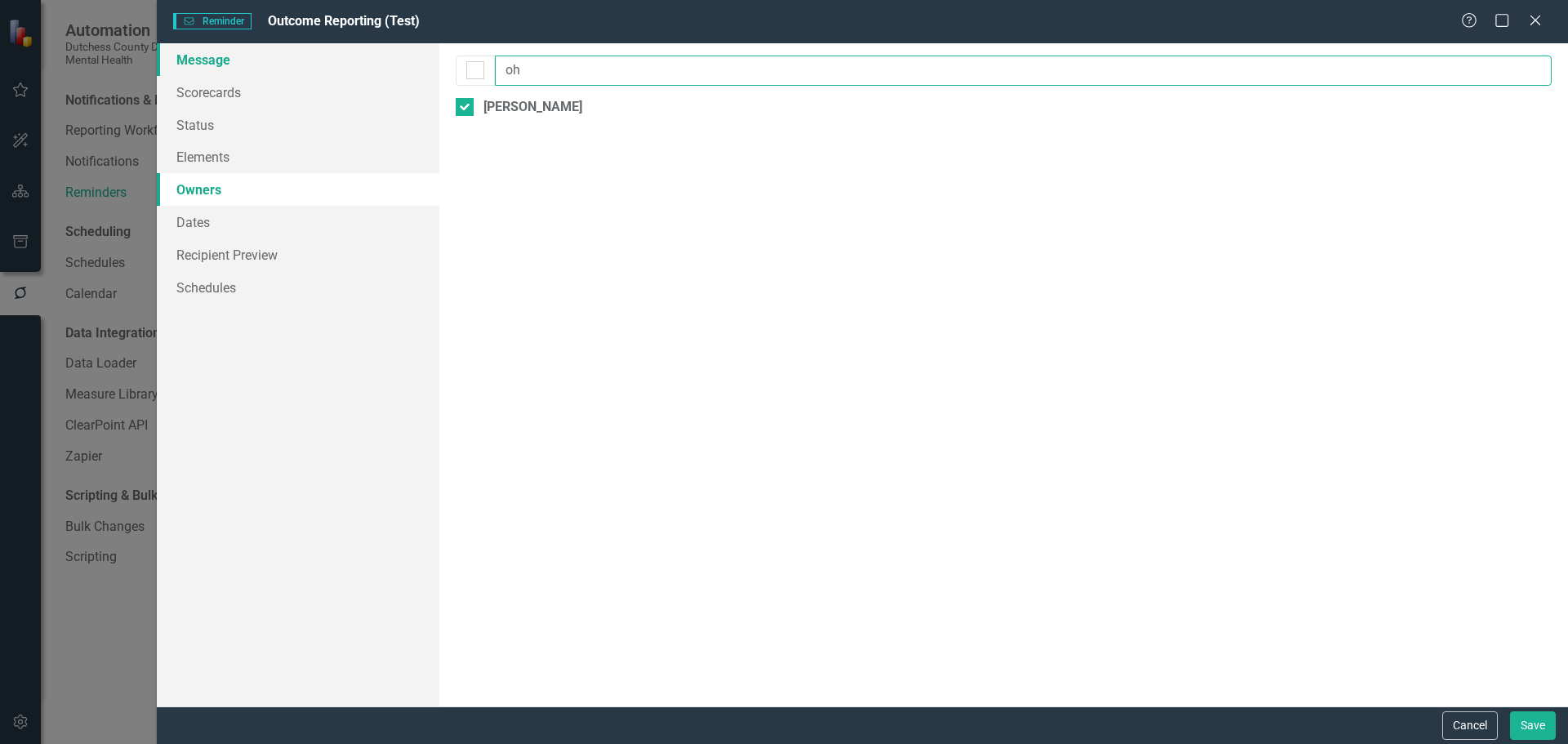
drag, startPoint x: 538, startPoint y: 70, endPoint x: 421, endPoint y: 69, distance: 117.0
click at [421, 69] on div "Message Scorecards Status Elements Owners Dates Recipient Preview Schedules Rem…" at bounding box center [862, 375] width 1411 height 663
type input "crot"
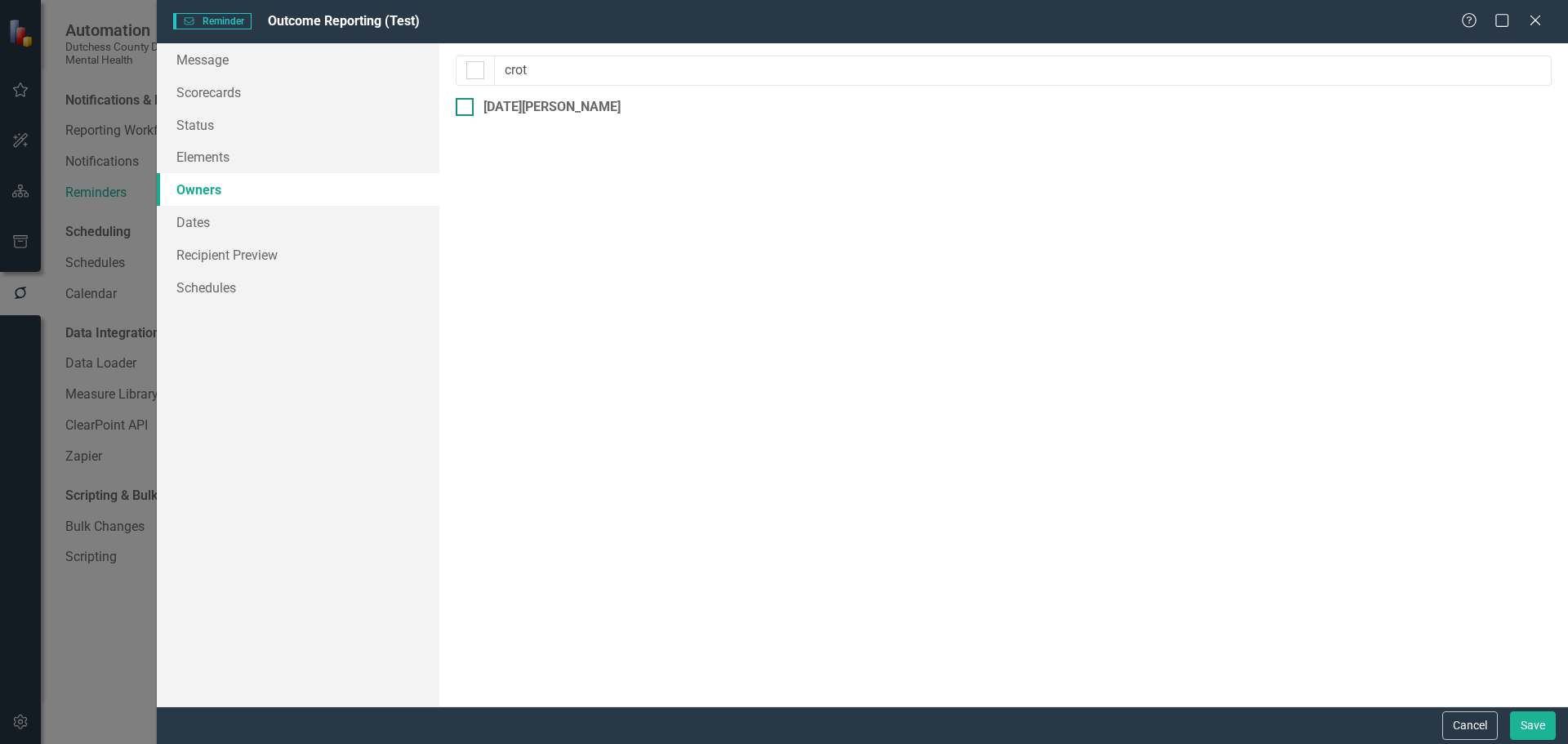
click at [473, 103] on div at bounding box center [465, 107] width 18 height 18
click at [466, 103] on input "Noel Crotone" at bounding box center [461, 103] width 11 height 11
checkbox input "true"
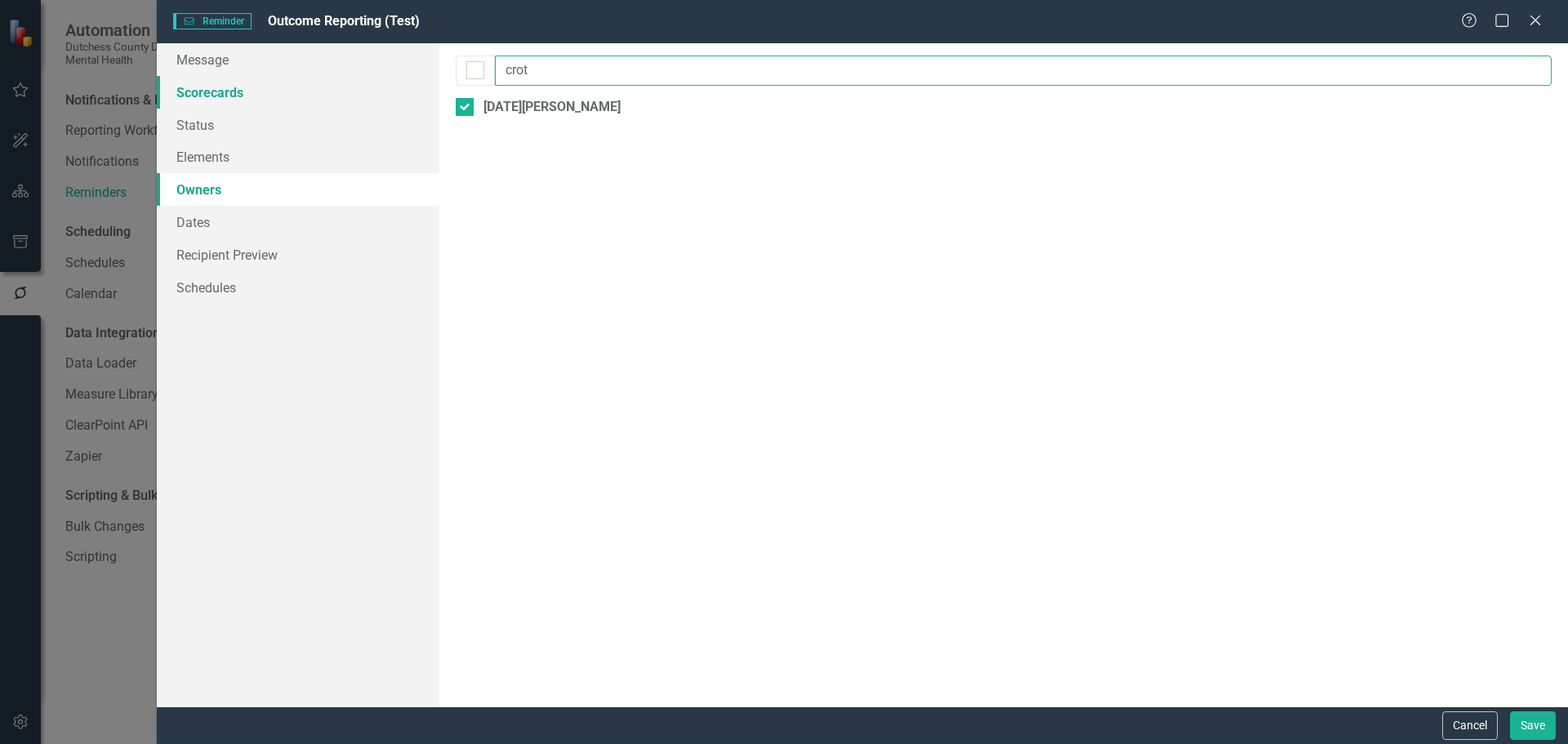
drag, startPoint x: 554, startPoint y: 70, endPoint x: 302, endPoint y: 75, distance: 252.0
click at [302, 75] on div "Message Scorecards Status Elements Owners Dates Recipient Preview Schedules Rem…" at bounding box center [862, 375] width 1411 height 663
type input "jo a"
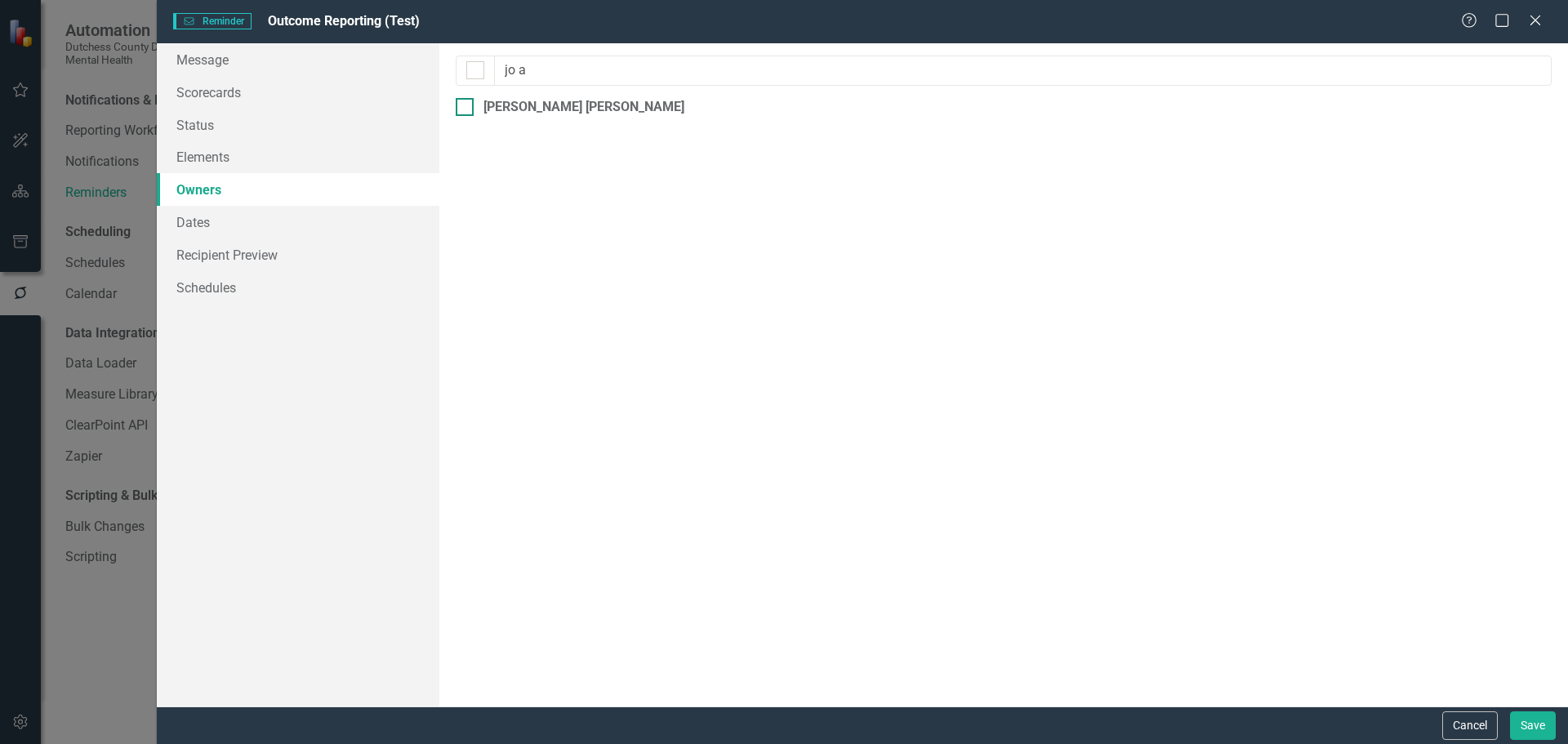
click at [466, 102] on input "Jo Ann Brown" at bounding box center [461, 103] width 11 height 11
checkbox input "true"
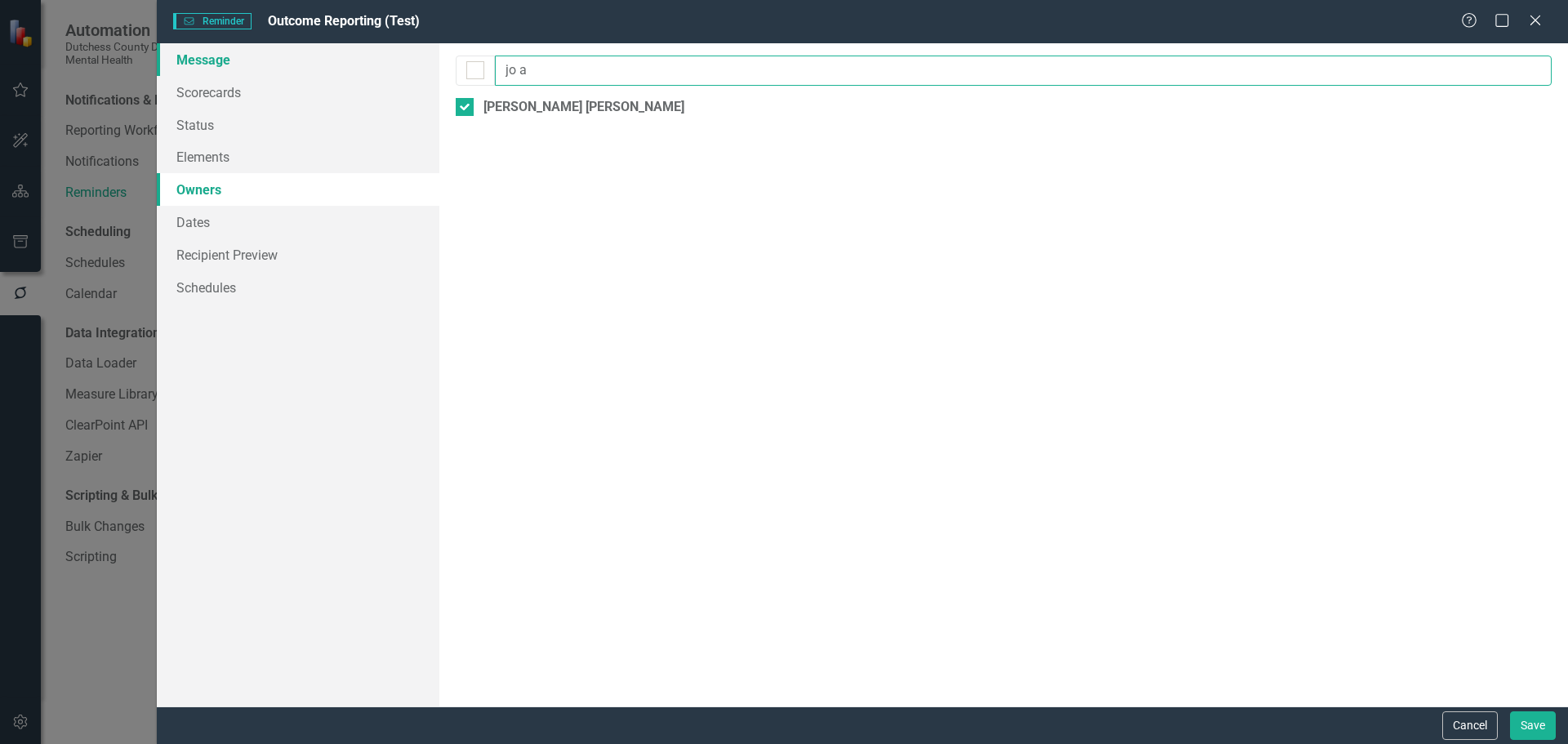
drag, startPoint x: 565, startPoint y: 76, endPoint x: 419, endPoint y: 70, distance: 146.1
click at [419, 70] on div "Message Scorecards Status Elements Owners Dates Recipient Preview Schedules Rem…" at bounding box center [862, 375] width 1411 height 663
type input "t"
type input "mc"
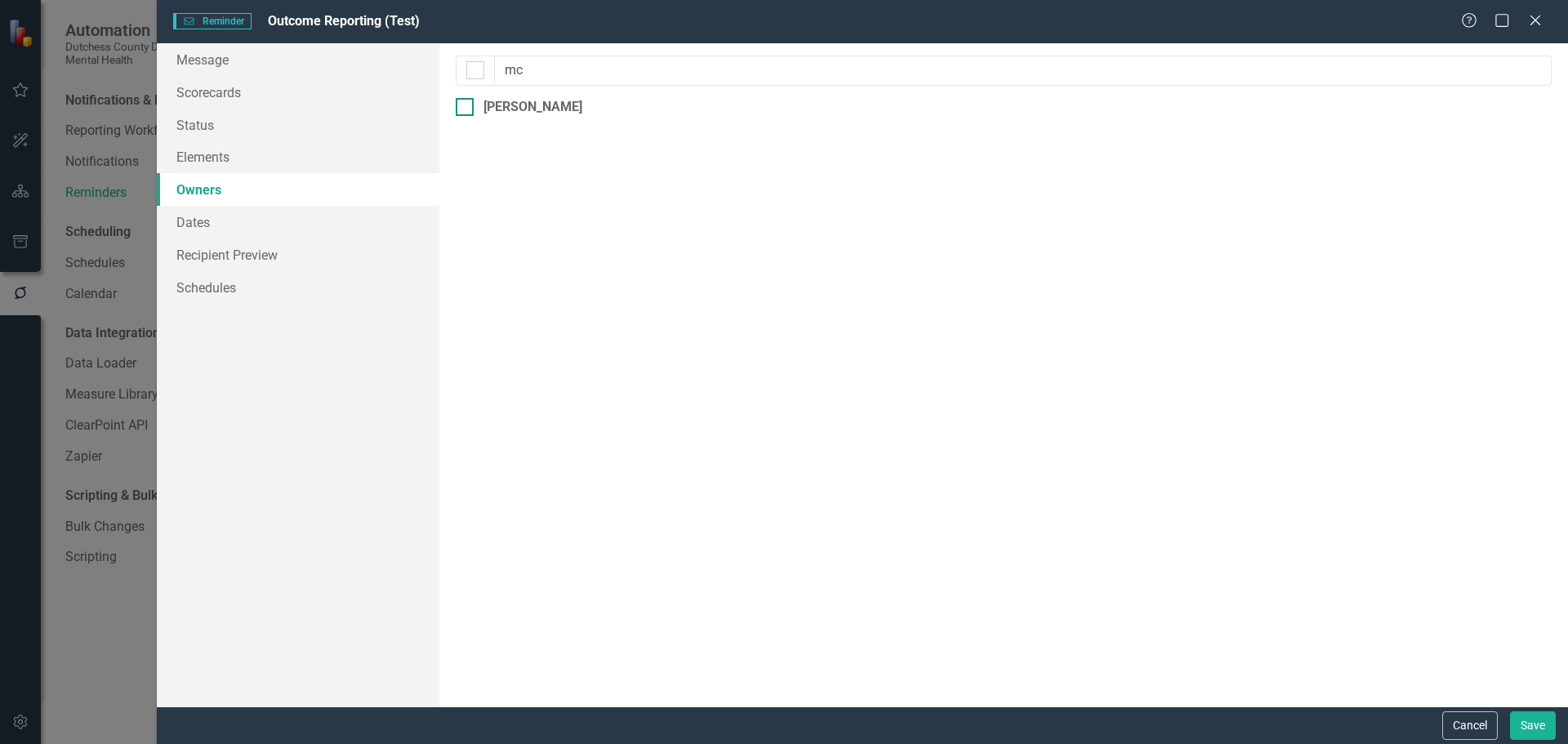
click at [473, 112] on div at bounding box center [465, 107] width 18 height 18
click at [466, 109] on input "Tom McClusky" at bounding box center [461, 103] width 11 height 11
checkbox input "true"
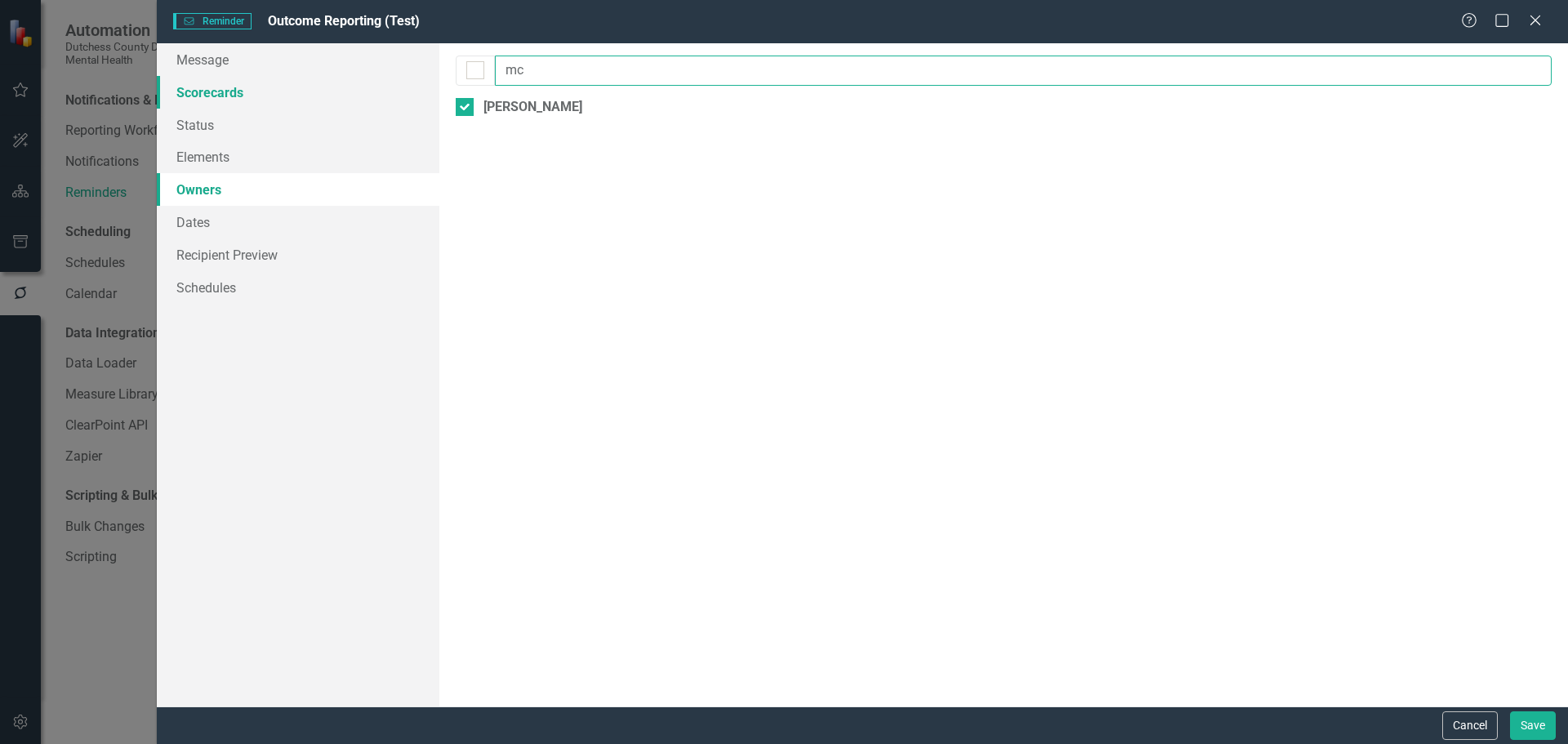
drag, startPoint x: 542, startPoint y: 74, endPoint x: 433, endPoint y: 87, distance: 109.8
click at [433, 87] on div "Message Scorecards Status Elements Owners Dates Recipient Preview Schedules Rem…" at bounding box center [862, 375] width 1411 height 663
type input "wil"
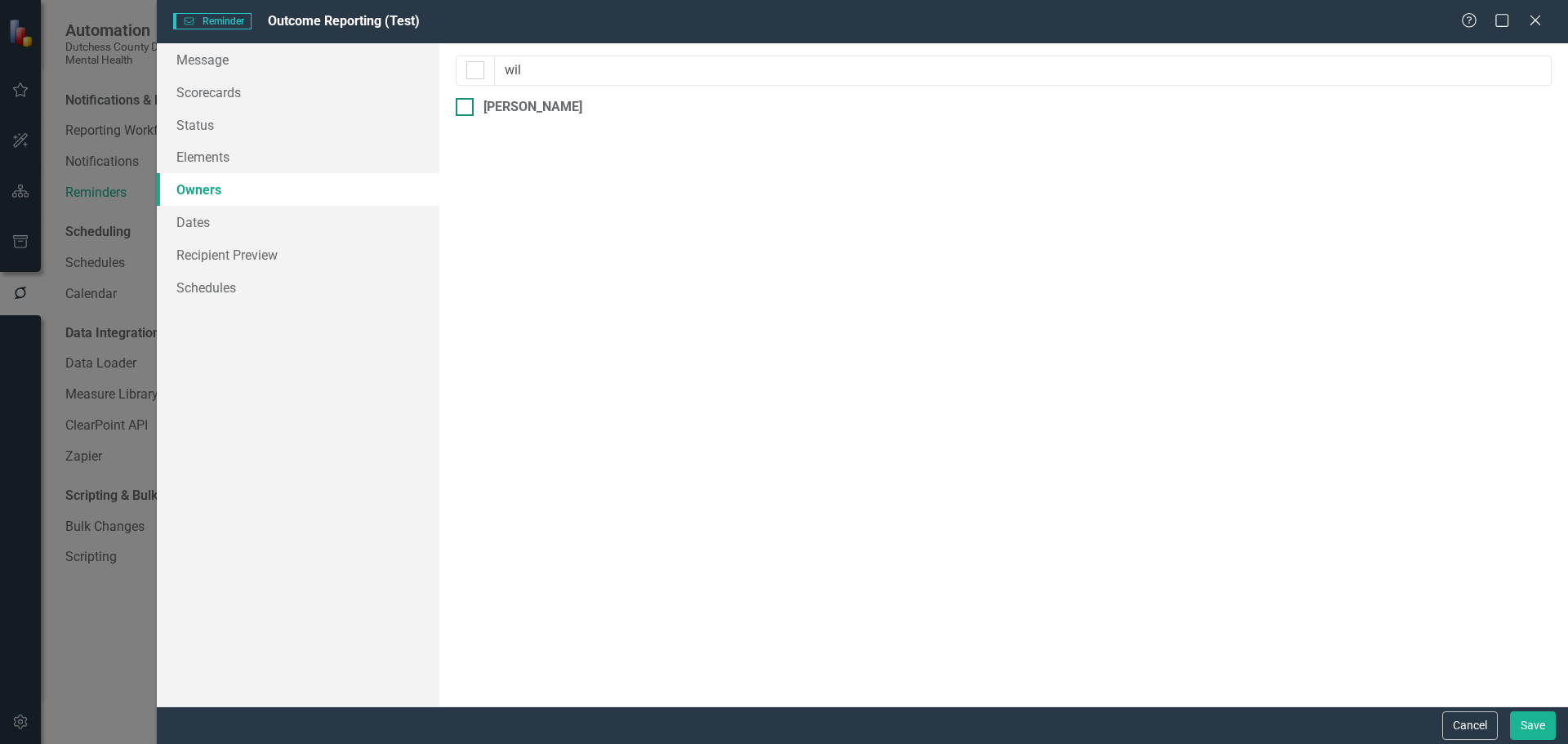
click at [464, 105] on input "Dawn Wilson" at bounding box center [461, 103] width 11 height 11
checkbox input "true"
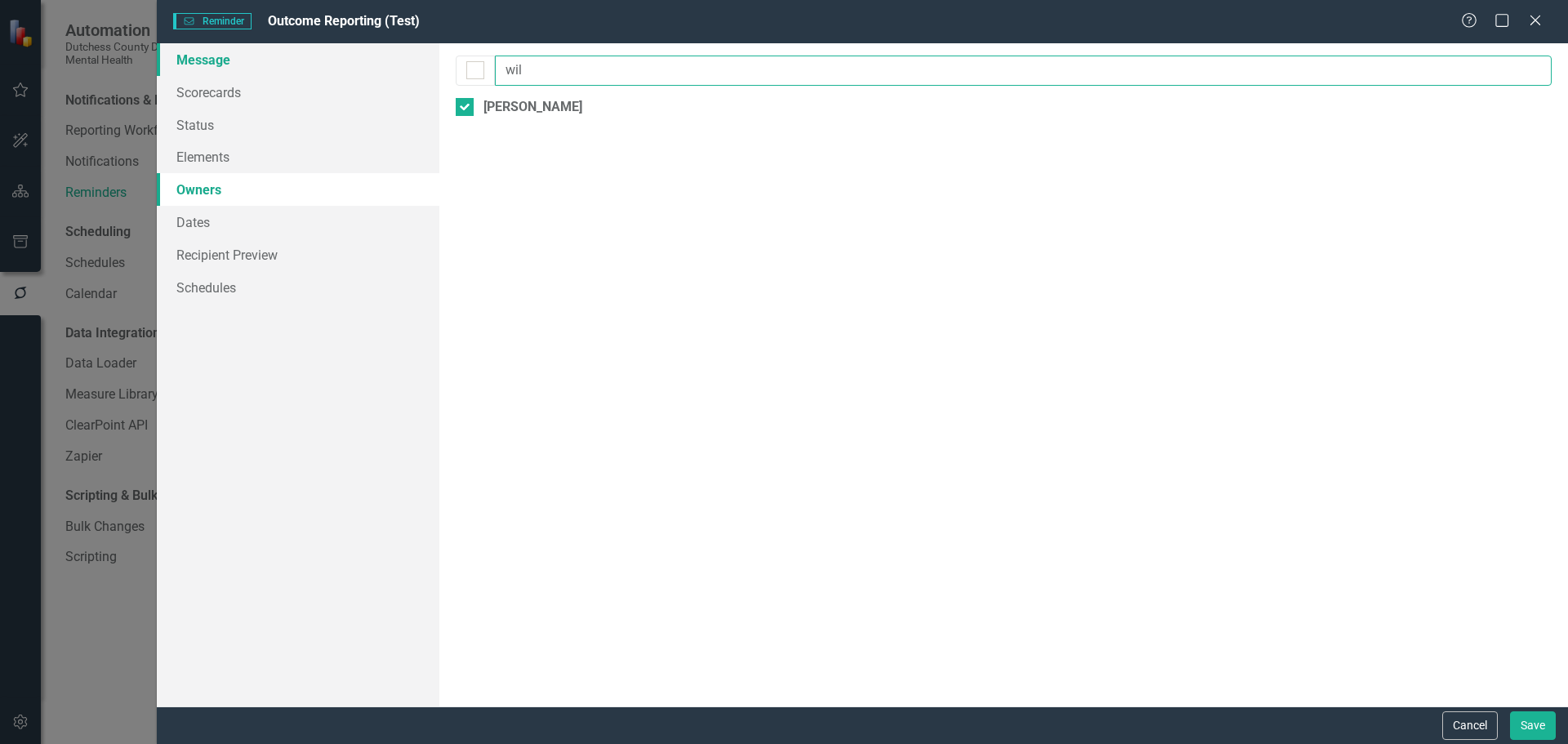
drag, startPoint x: 561, startPoint y: 76, endPoint x: 351, endPoint y: 72, distance: 210.0
click at [351, 72] on div "Message Scorecards Status Elements Owners Dates Recipient Preview Schedules Rem…" at bounding box center [862, 375] width 1411 height 663
type input "walk"
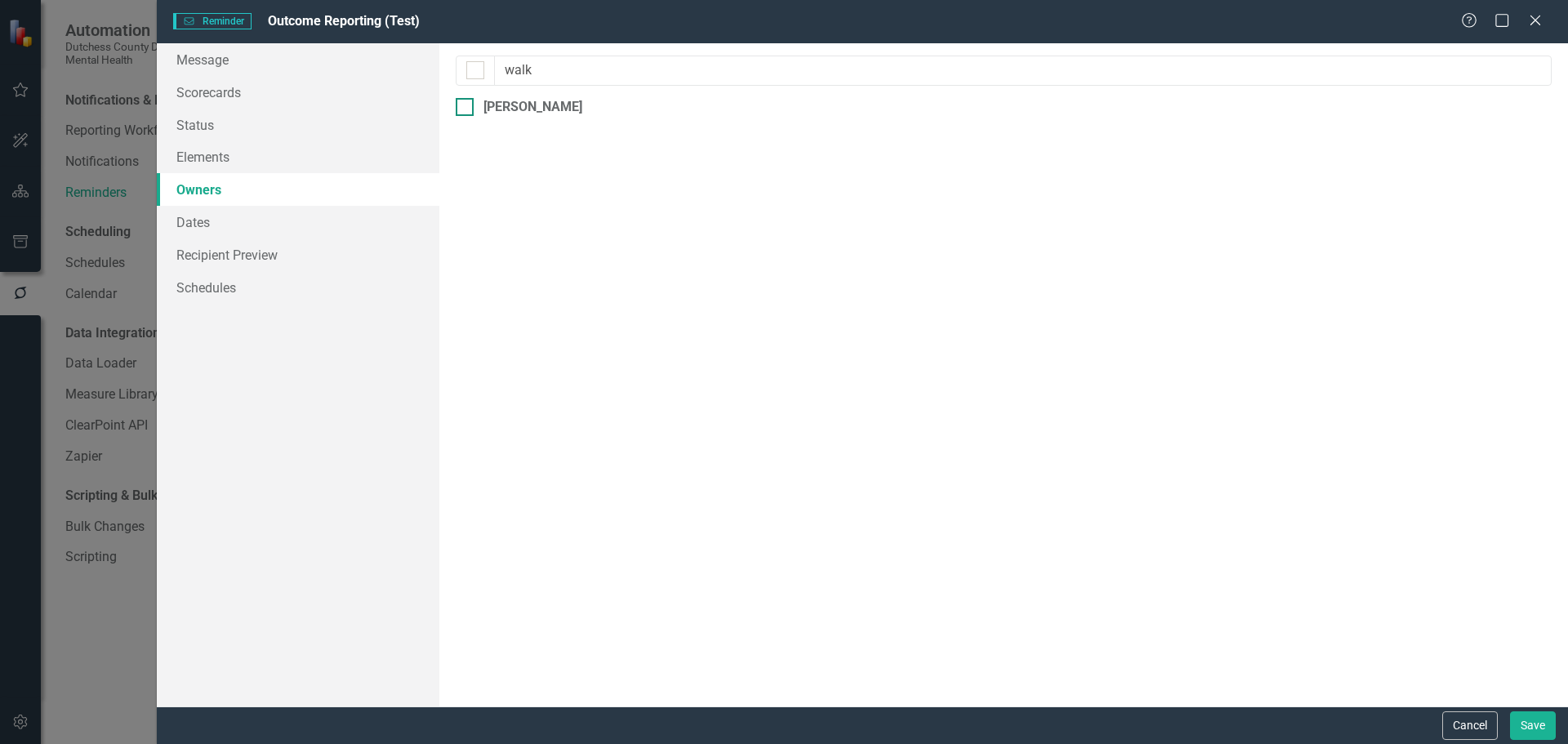
click at [466, 104] on input "Noah Walker" at bounding box center [461, 103] width 11 height 11
checkbox input "true"
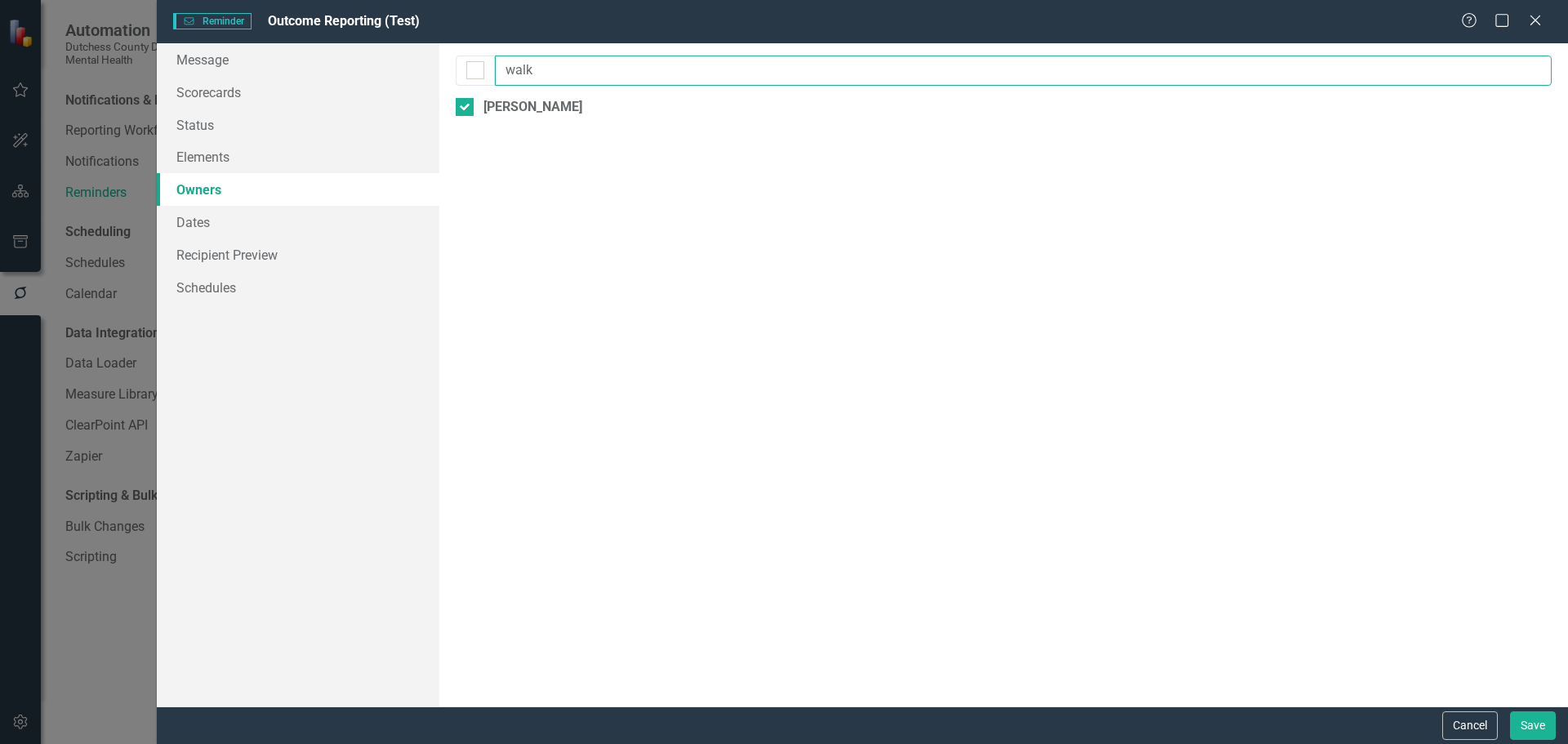
drag, startPoint x: 566, startPoint y: 71, endPoint x: 484, endPoint y: 81, distance: 82.6
click at [485, 81] on div "walk" at bounding box center [1003, 70] width 1096 height 30
type input "p"
type input "bur"
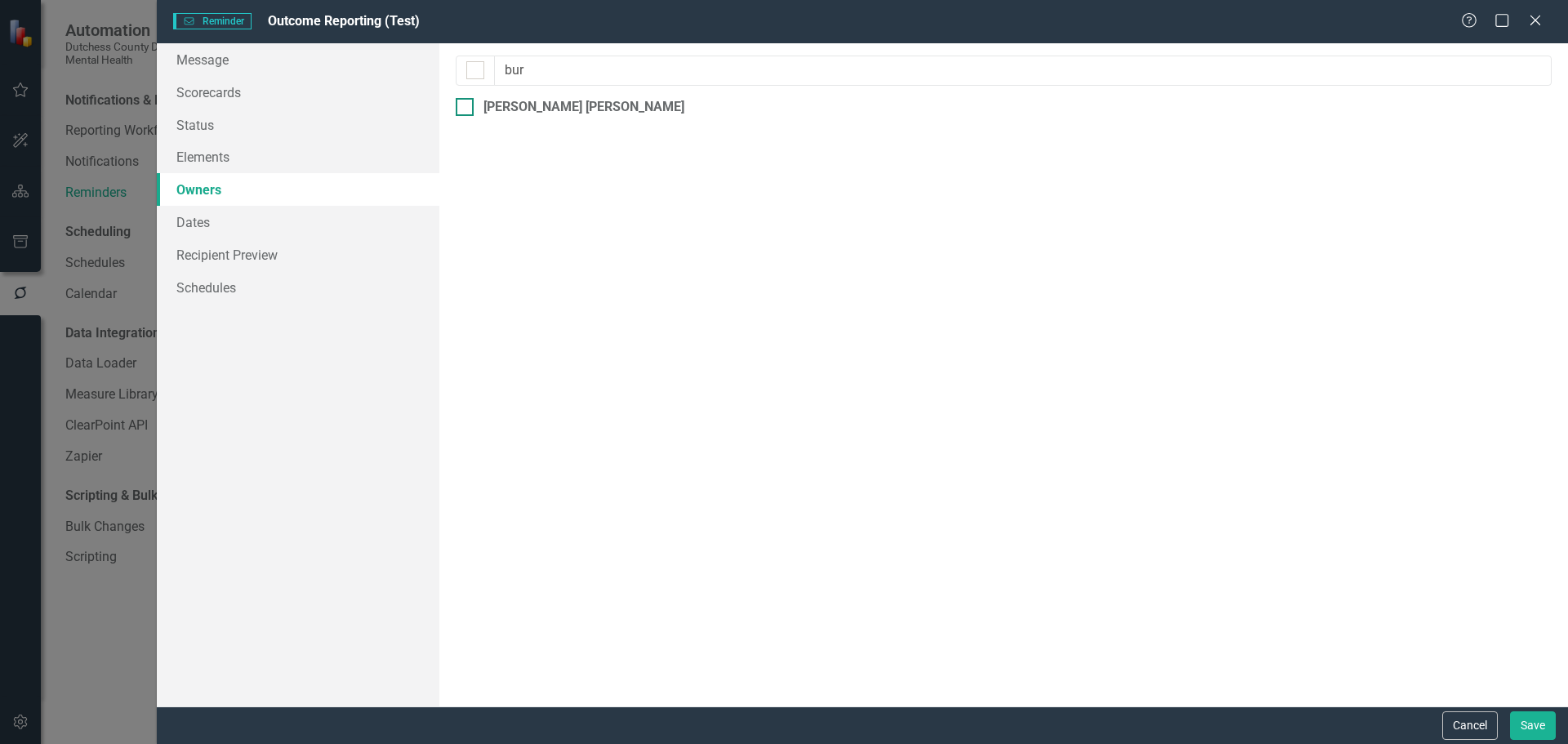
click at [469, 106] on div at bounding box center [465, 107] width 18 height 18
click at [466, 106] on input "Jennifer Buri da Cunha" at bounding box center [461, 103] width 11 height 11
checkbox input "true"
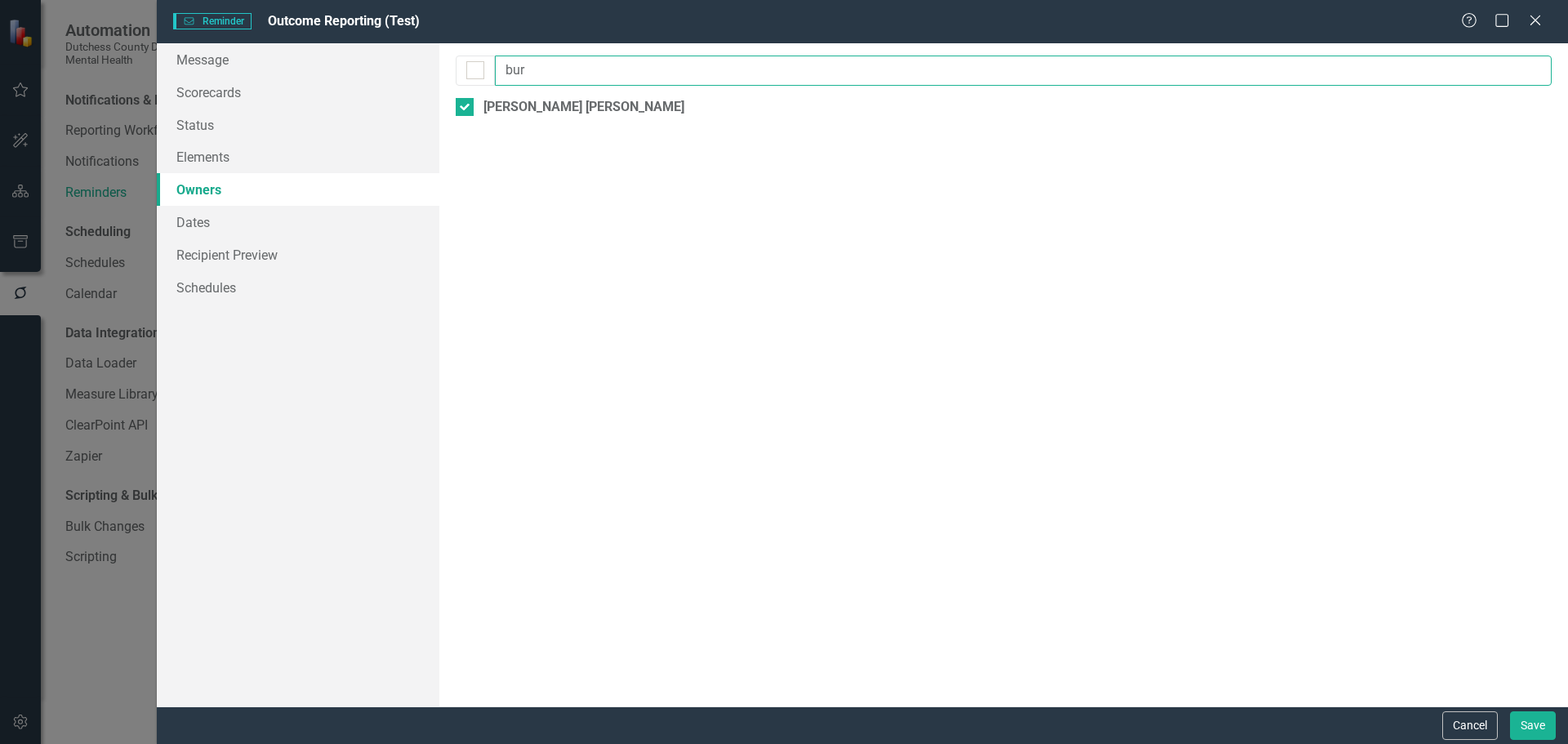
drag, startPoint x: 552, startPoint y: 72, endPoint x: 467, endPoint y: 87, distance: 86.3
click at [468, 87] on div "By default, reminders will be sent to the owners and collaborators of the eleme…" at bounding box center [1003, 375] width 1128 height 663
type input "g"
type input "a"
type input "hu"
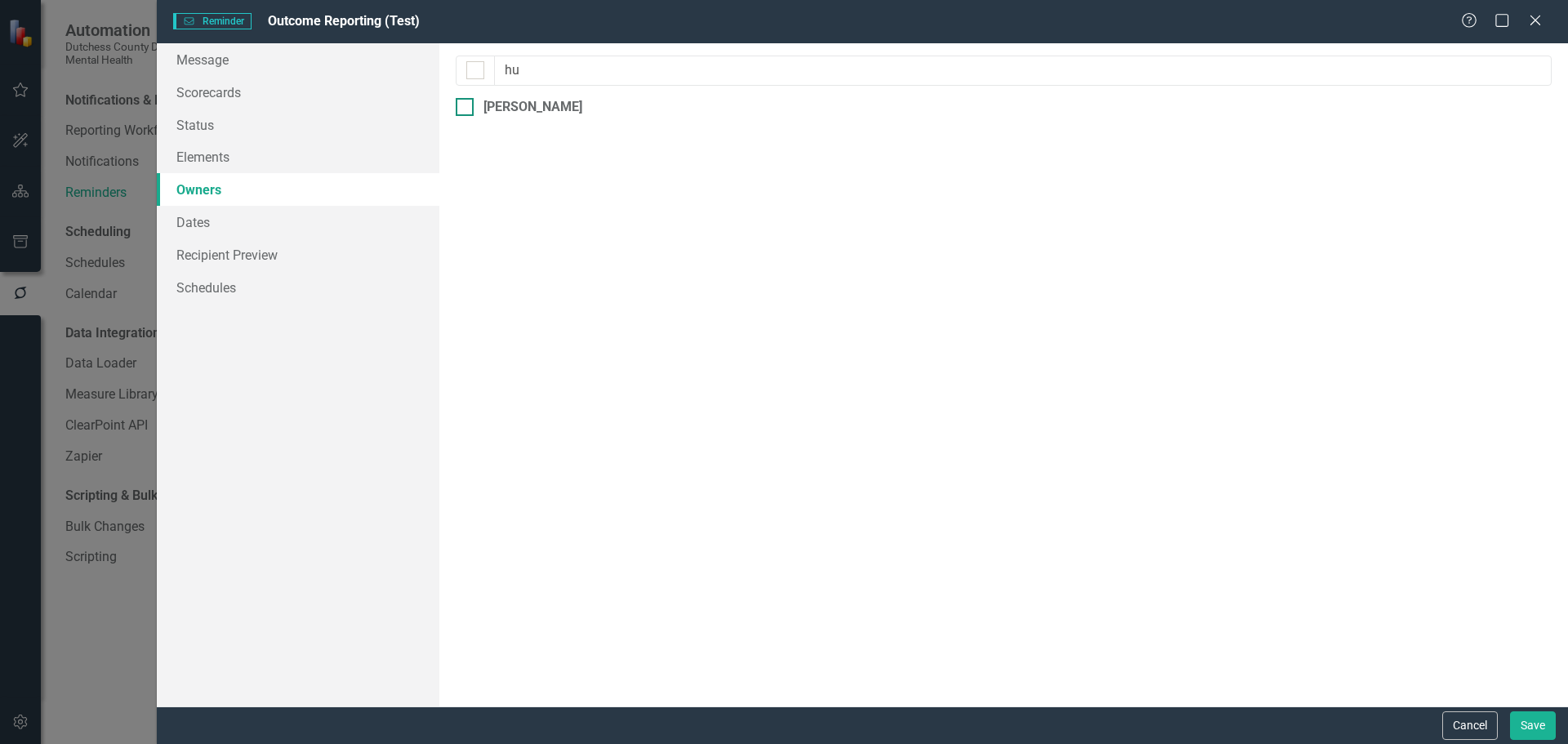
click at [466, 102] on div at bounding box center [465, 107] width 18 height 18
click at [466, 102] on input "Eric Hughes" at bounding box center [461, 103] width 11 height 11
checkbox input "true"
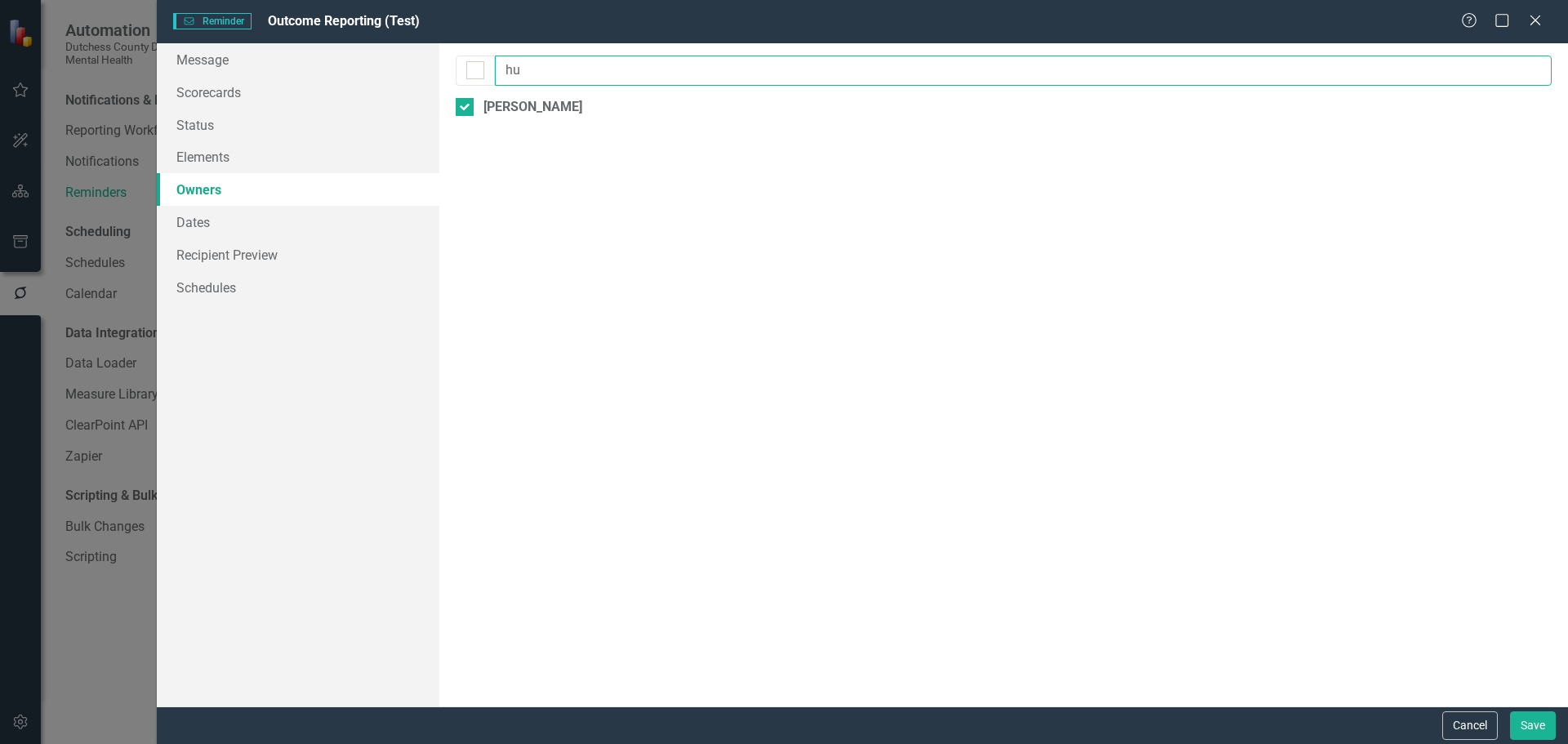
drag, startPoint x: 510, startPoint y: 80, endPoint x: 467, endPoint y: 86, distance: 43.4
click at [467, 86] on div "By default, reminders will be sent to the owners and collaborators of the eleme…" at bounding box center [1003, 375] width 1128 height 663
type input "j"
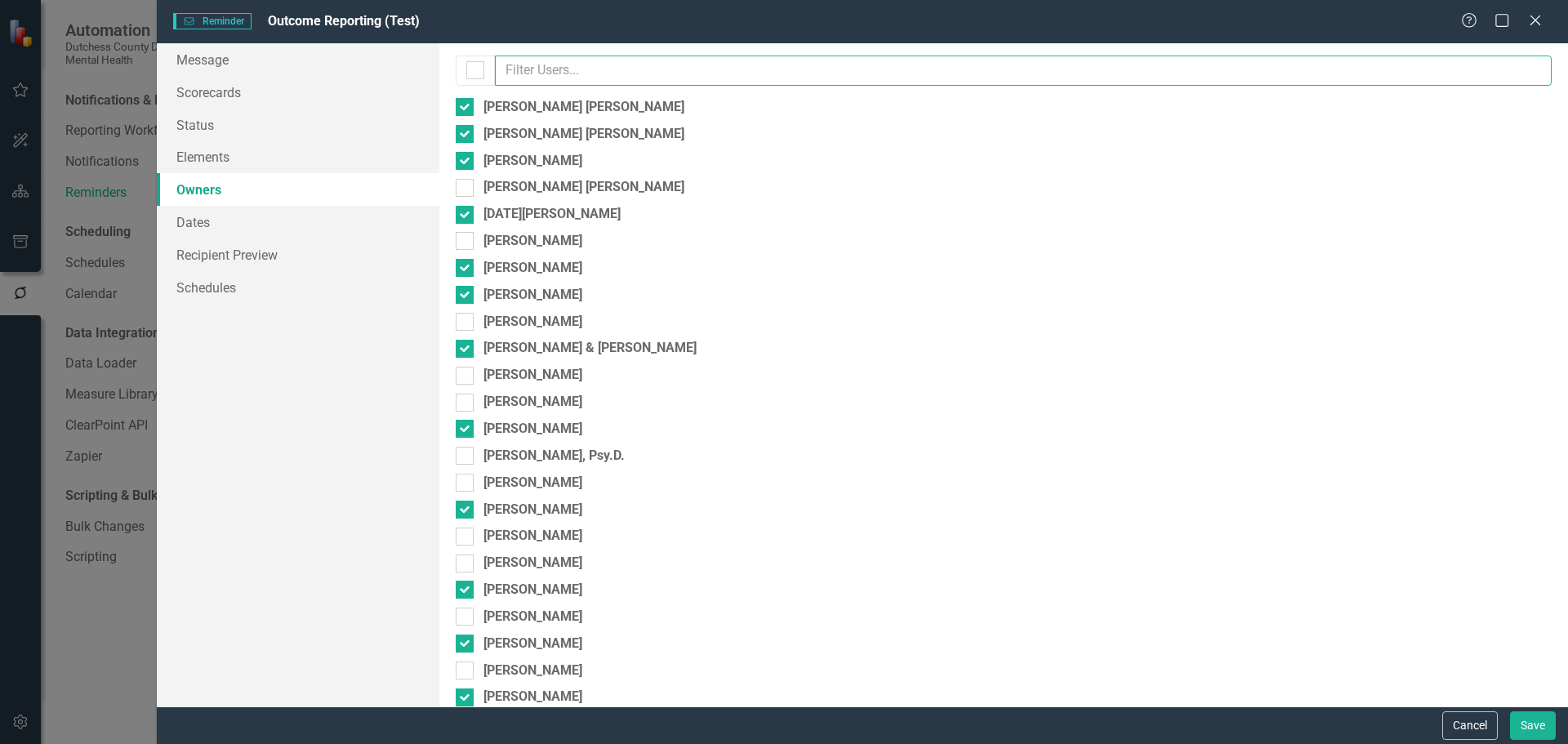
type input "j"
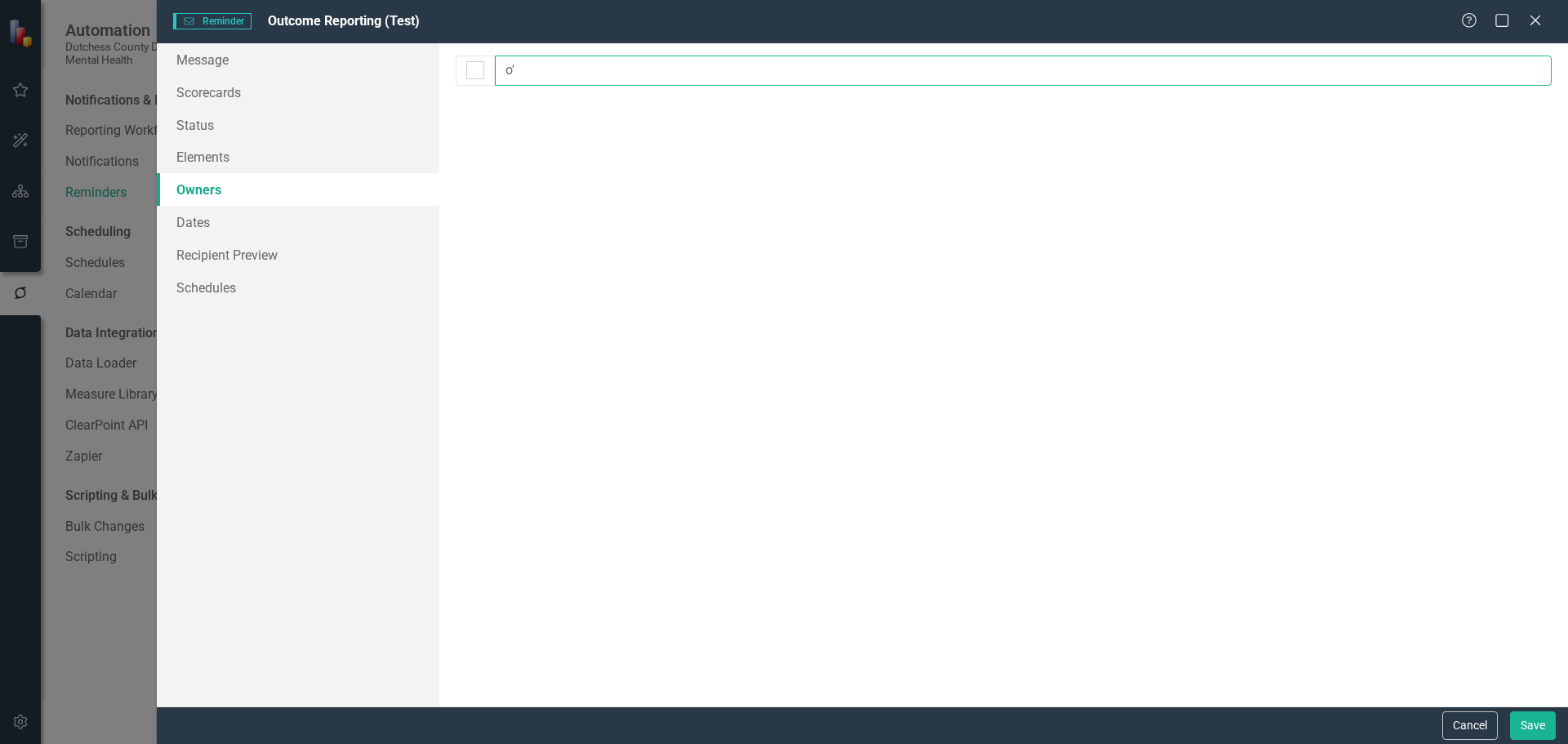
type input "o"
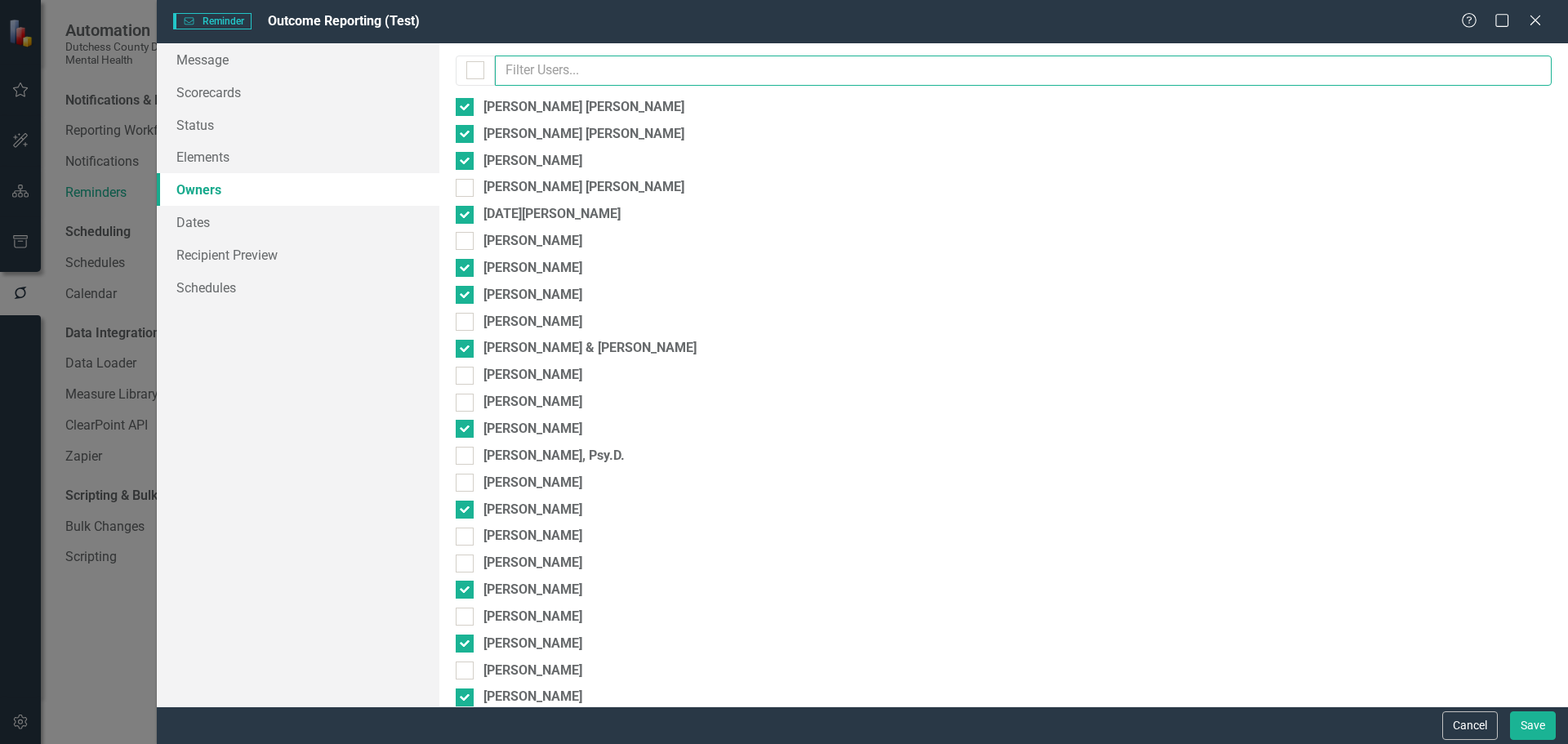
click at [562, 63] on input "text" at bounding box center [1023, 70] width 1057 height 30
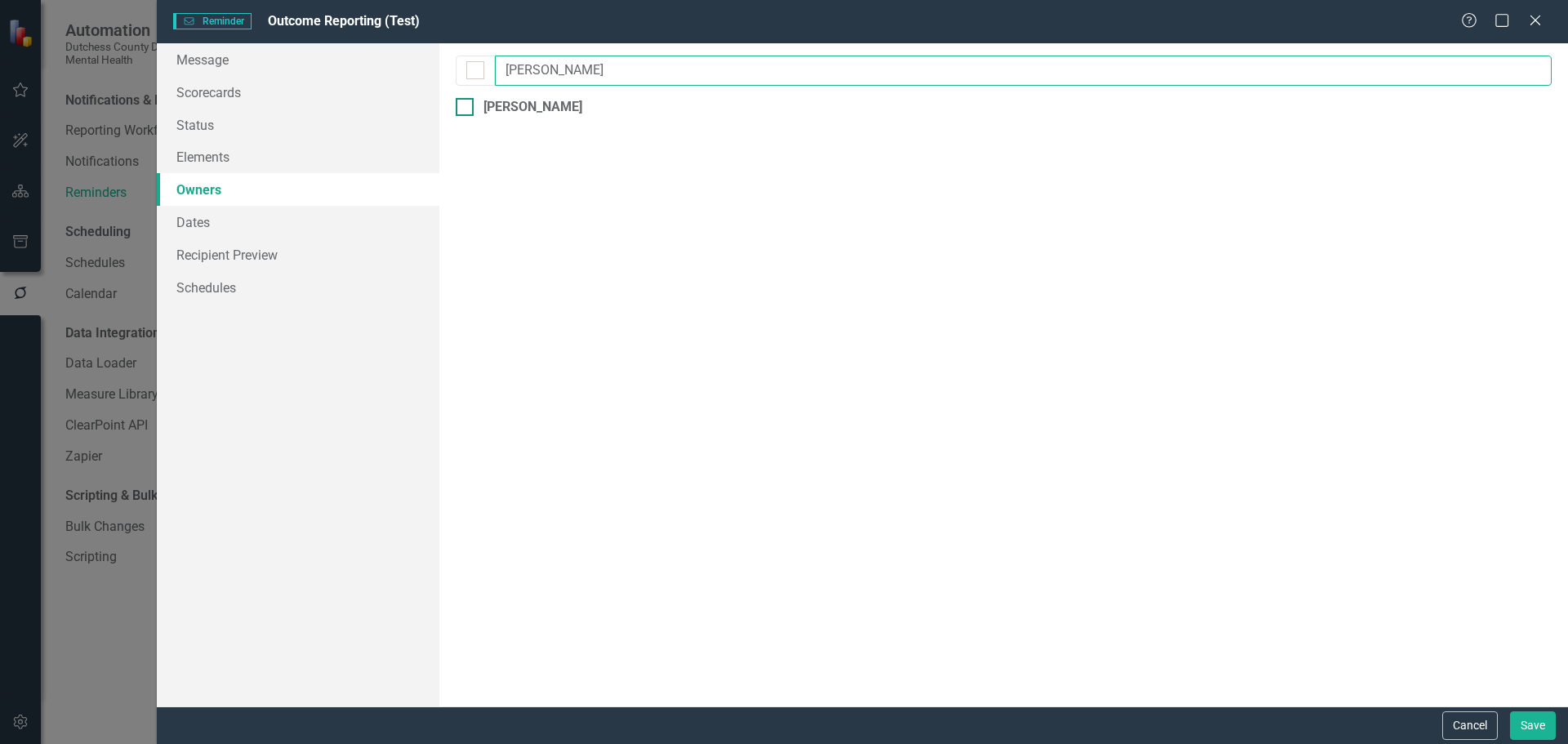
type input "hix"
click at [464, 112] on div at bounding box center [465, 107] width 18 height 18
click at [464, 109] on input "Todd Hixson" at bounding box center [461, 103] width 11 height 11
checkbox input "true"
drag, startPoint x: 532, startPoint y: 71, endPoint x: 452, endPoint y: 86, distance: 81.4
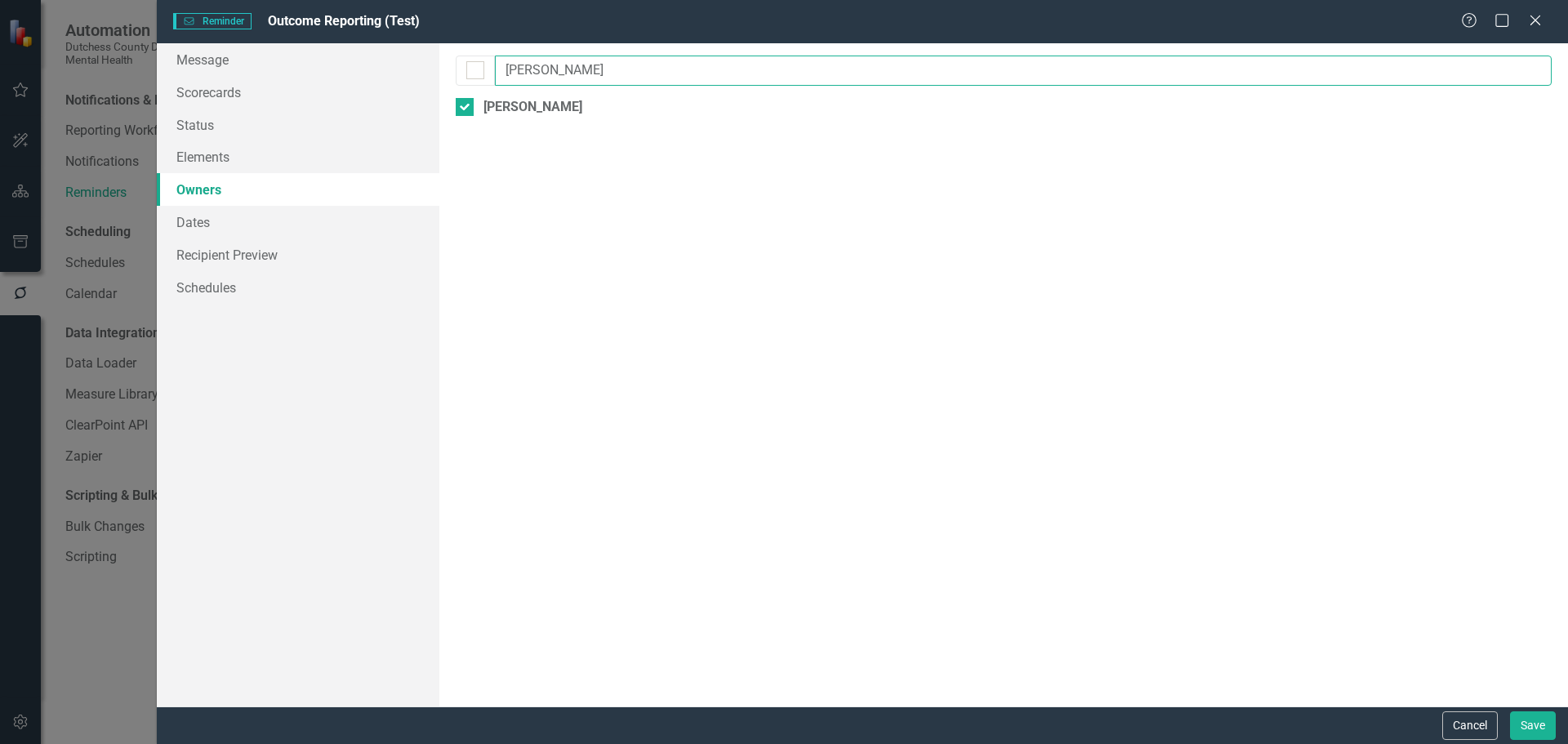
click at [452, 86] on div "By default, reminders will be sent to the owners and collaborators of the eleme…" at bounding box center [1003, 375] width 1128 height 663
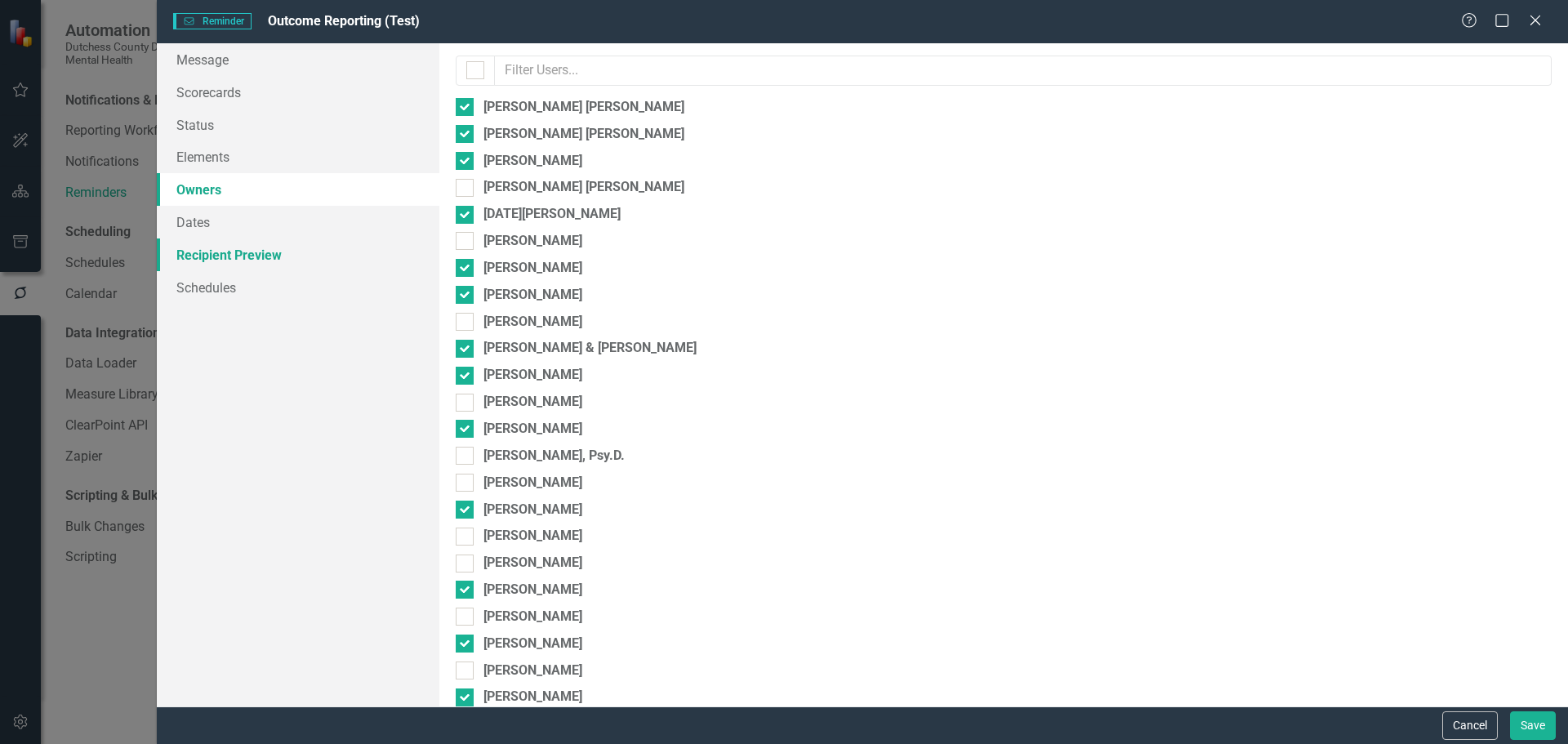
click at [195, 252] on link "Recipient Preview" at bounding box center [298, 254] width 283 height 33
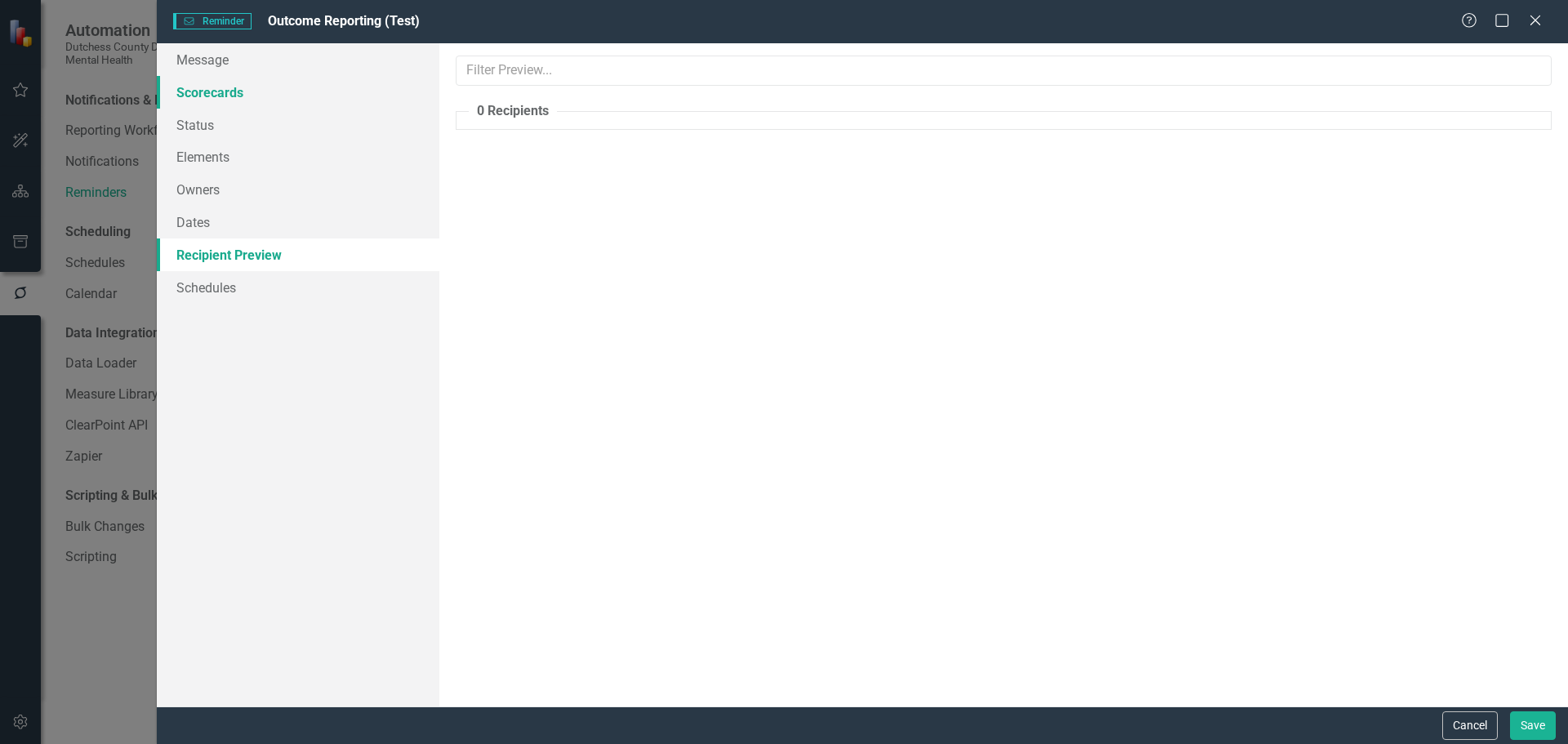
click at [219, 89] on link "Scorecards" at bounding box center [298, 92] width 283 height 33
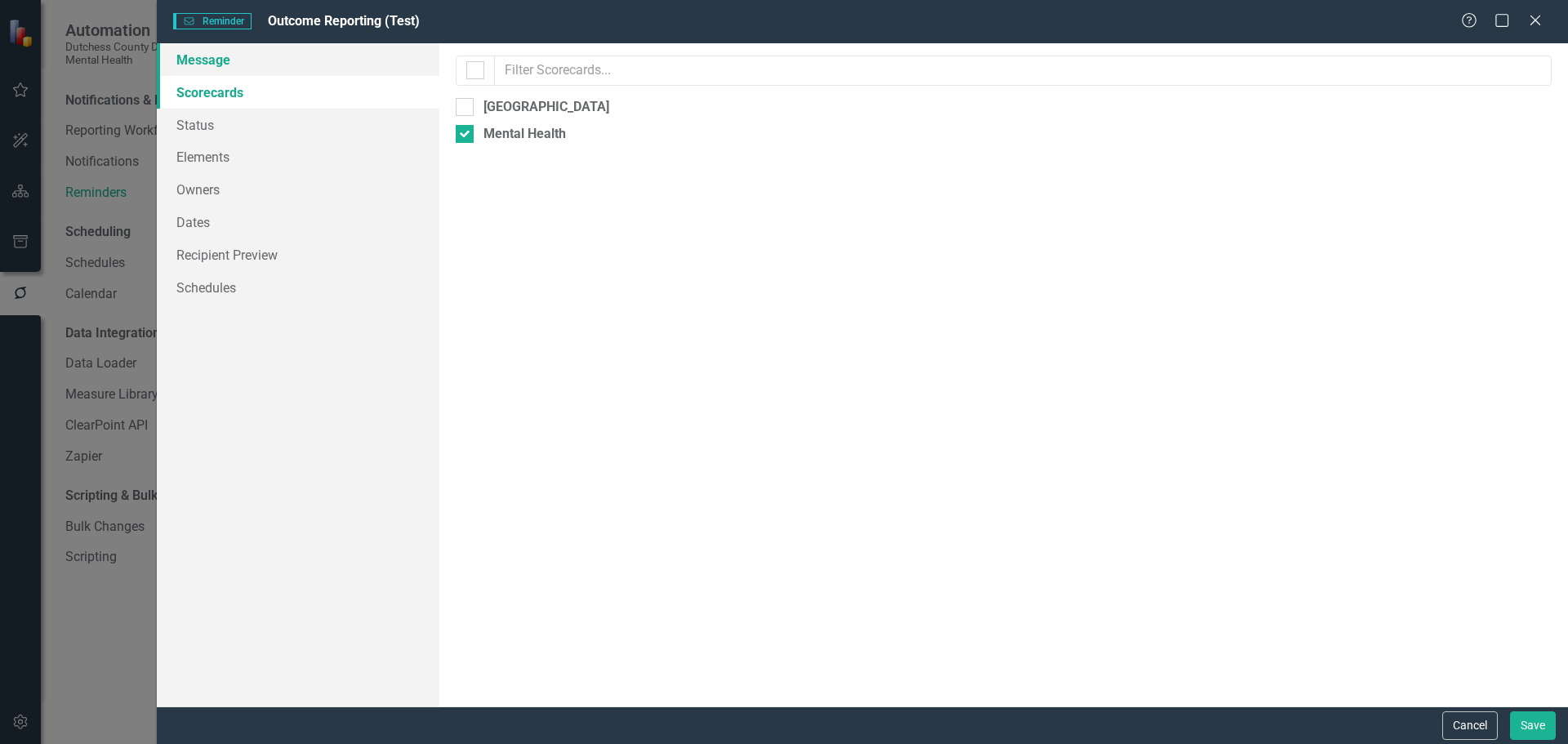
click at [215, 68] on link "Message" at bounding box center [298, 60] width 283 height 33
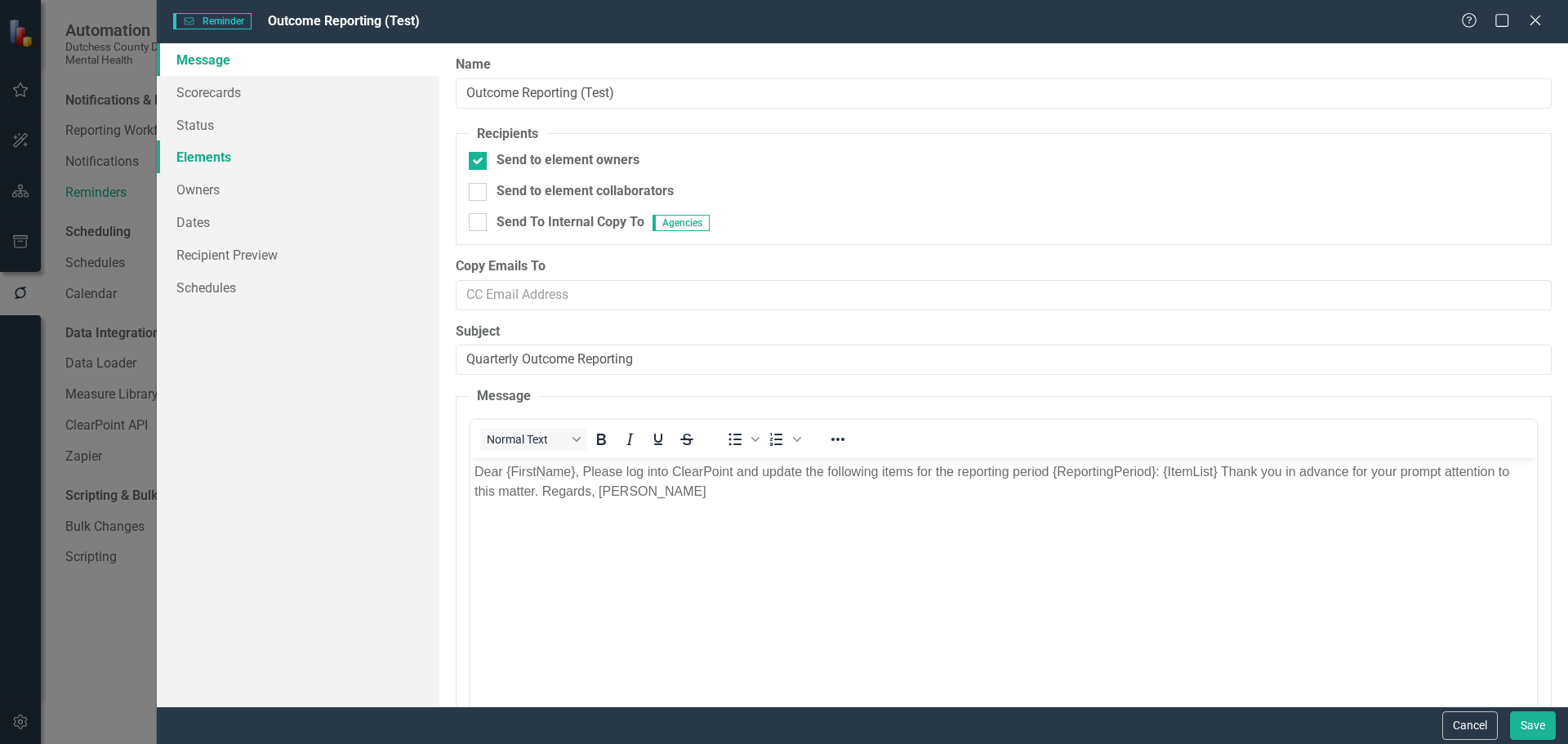
click at [196, 157] on link "Elements" at bounding box center [298, 156] width 283 height 33
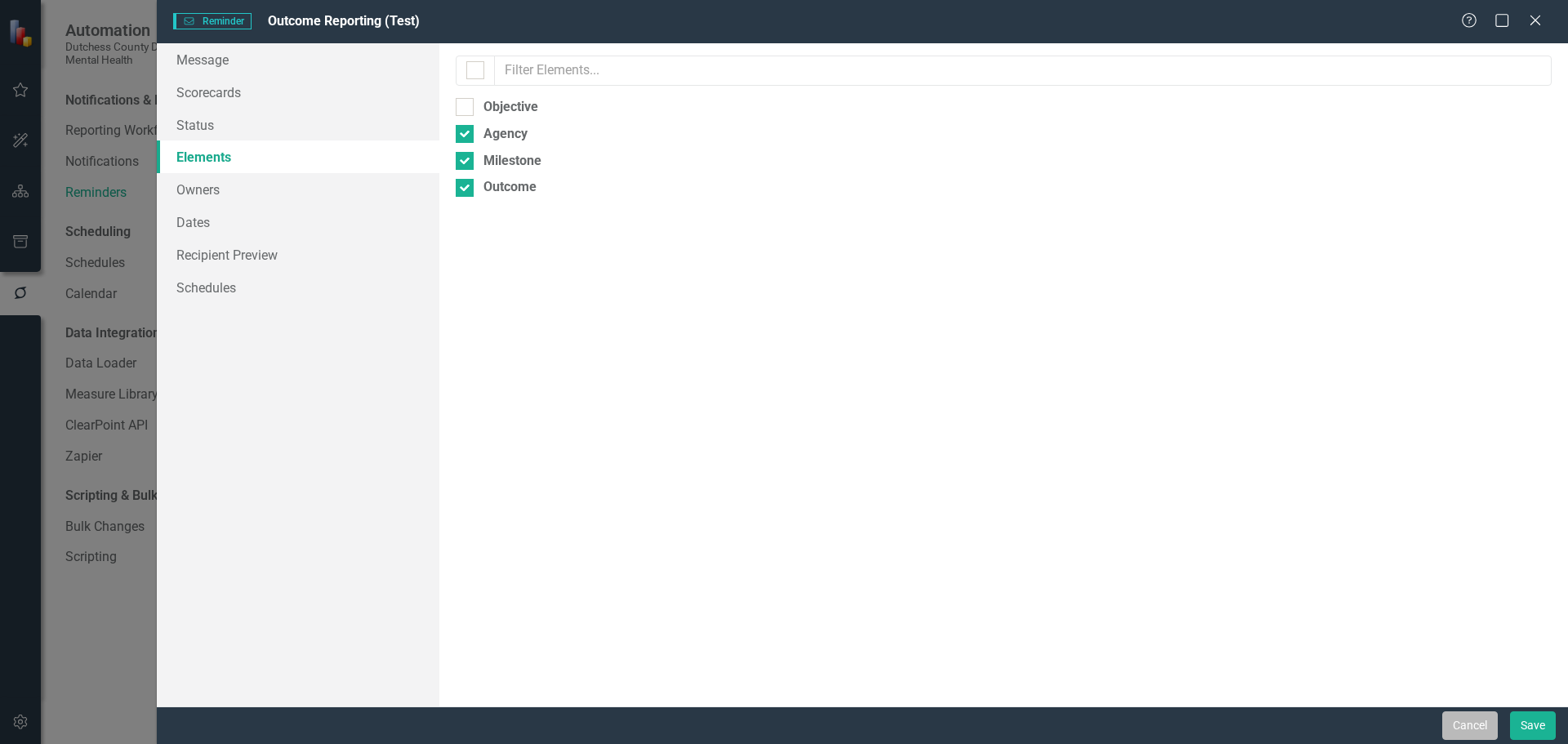
click at [1463, 725] on button "Cancel" at bounding box center [1470, 726] width 55 height 29
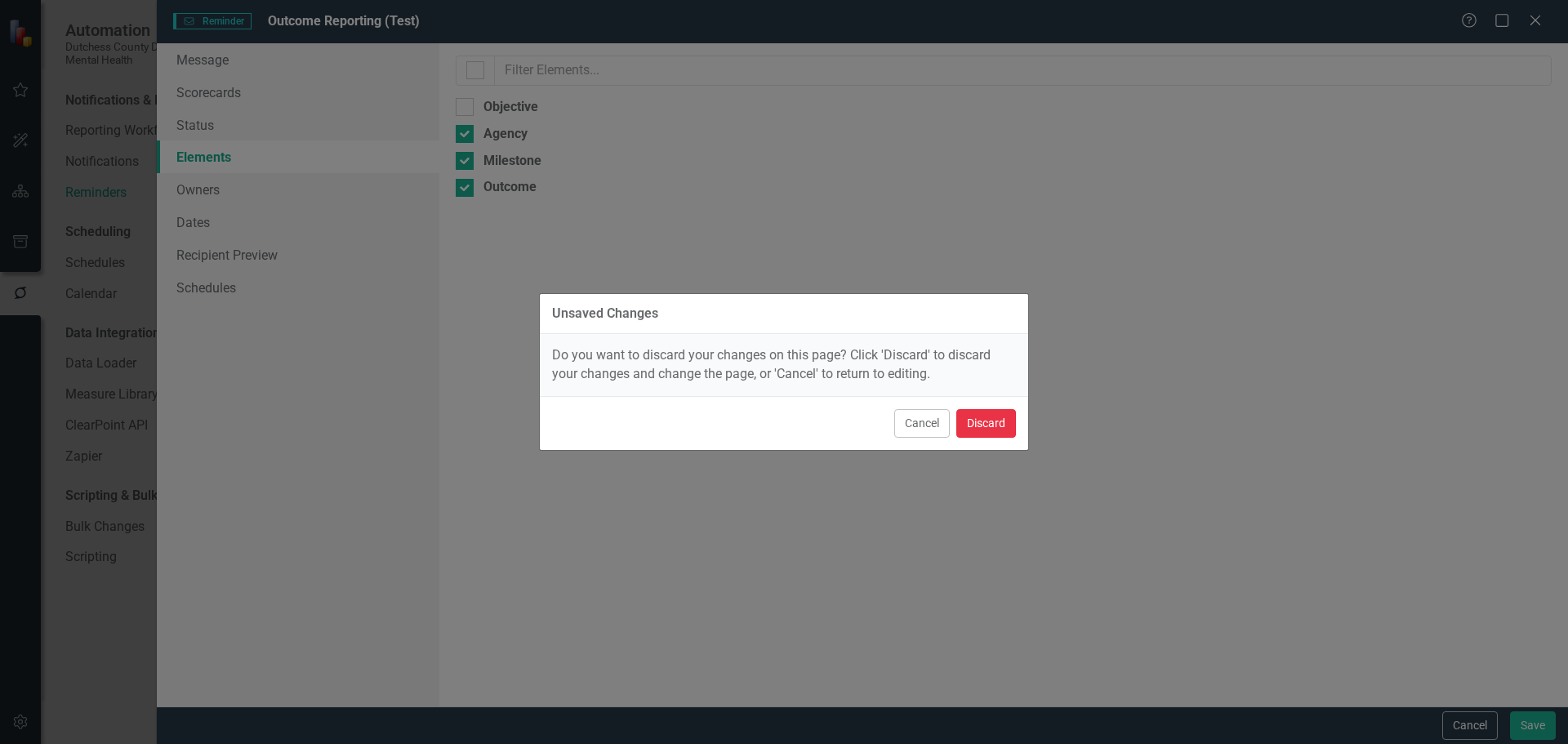
click at [986, 418] on button "Discard" at bounding box center [986, 424] width 60 height 29
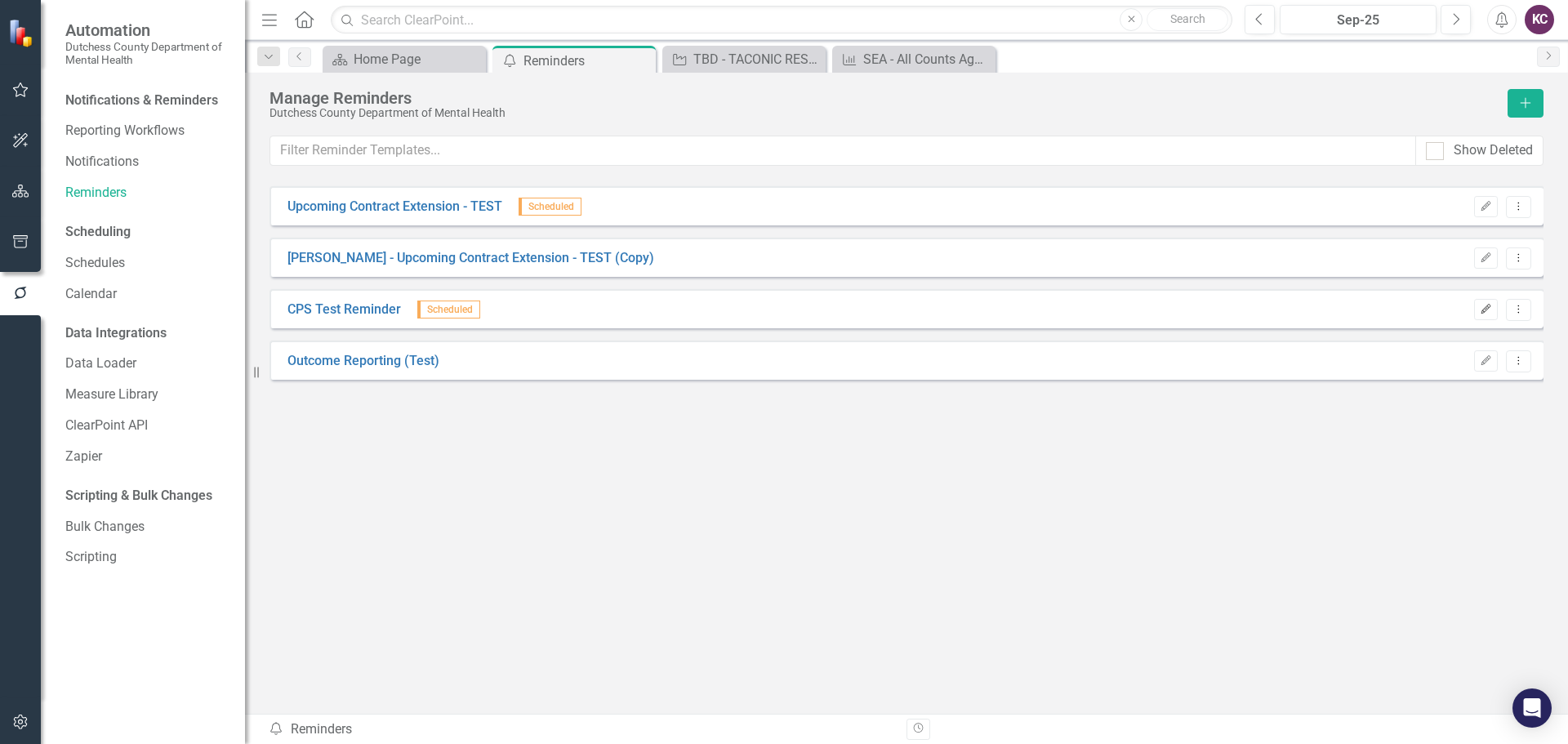
click at [1482, 310] on icon "button" at bounding box center [1486, 309] width 10 height 10
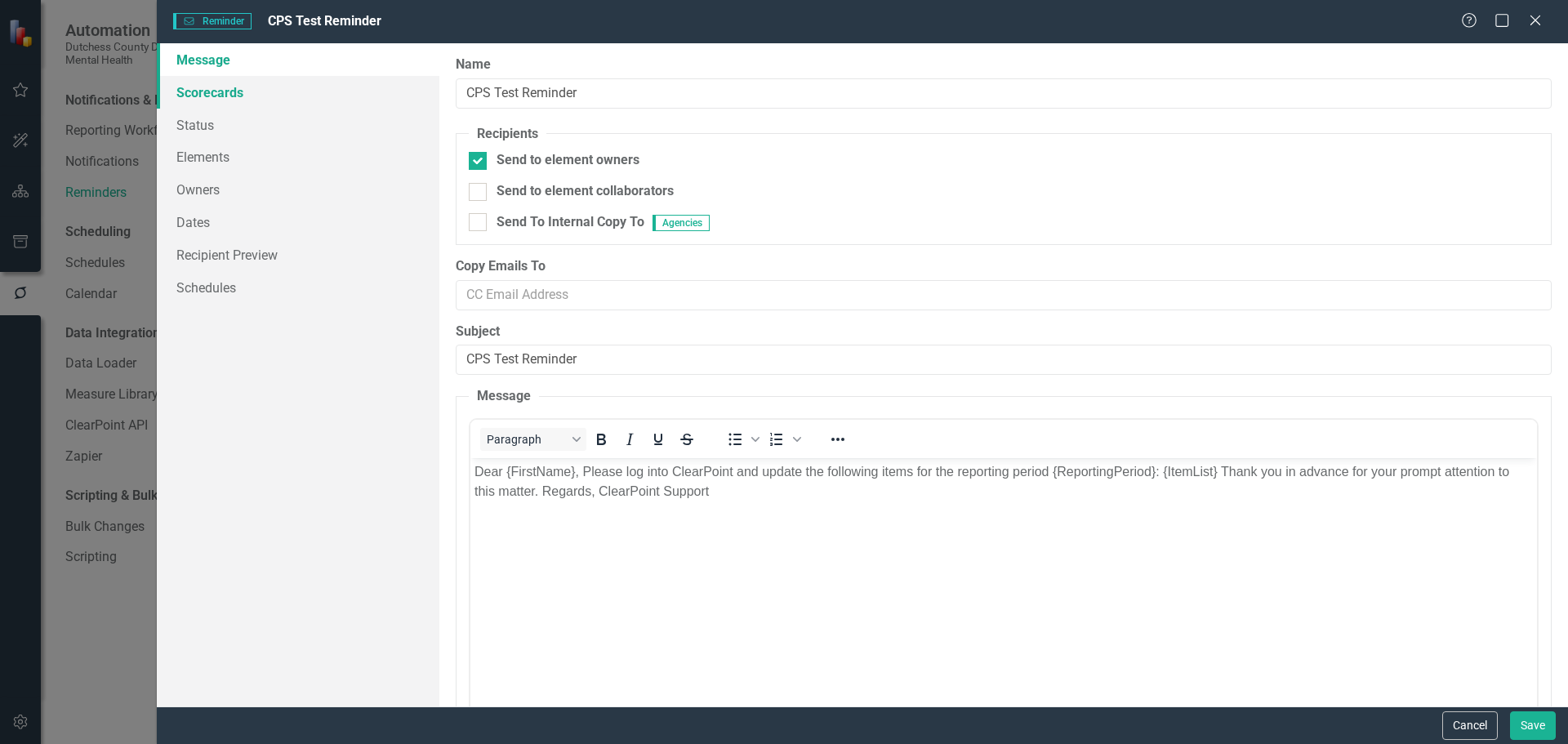
click at [220, 96] on link "Scorecards" at bounding box center [298, 92] width 283 height 33
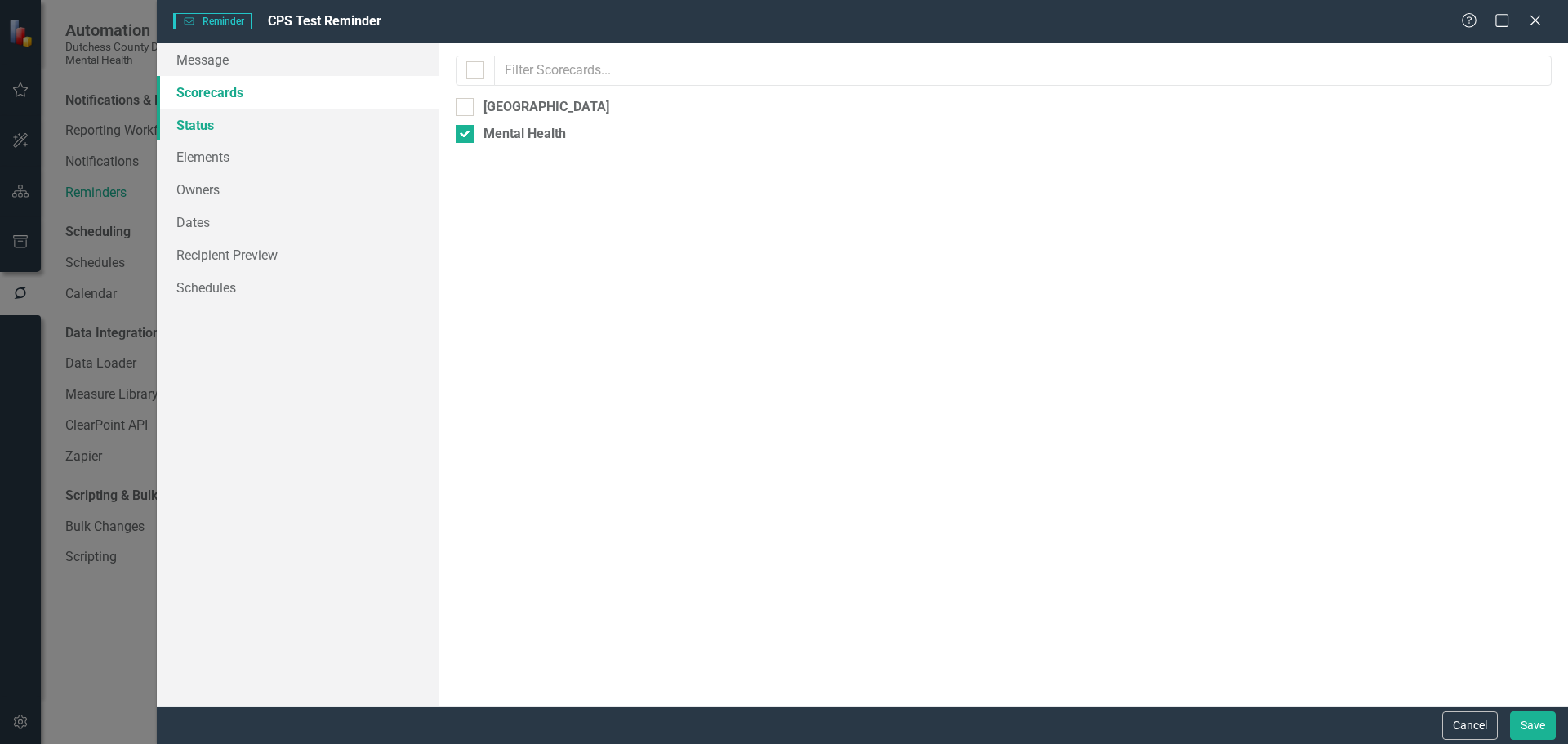
click at [198, 127] on link "Status" at bounding box center [298, 125] width 283 height 33
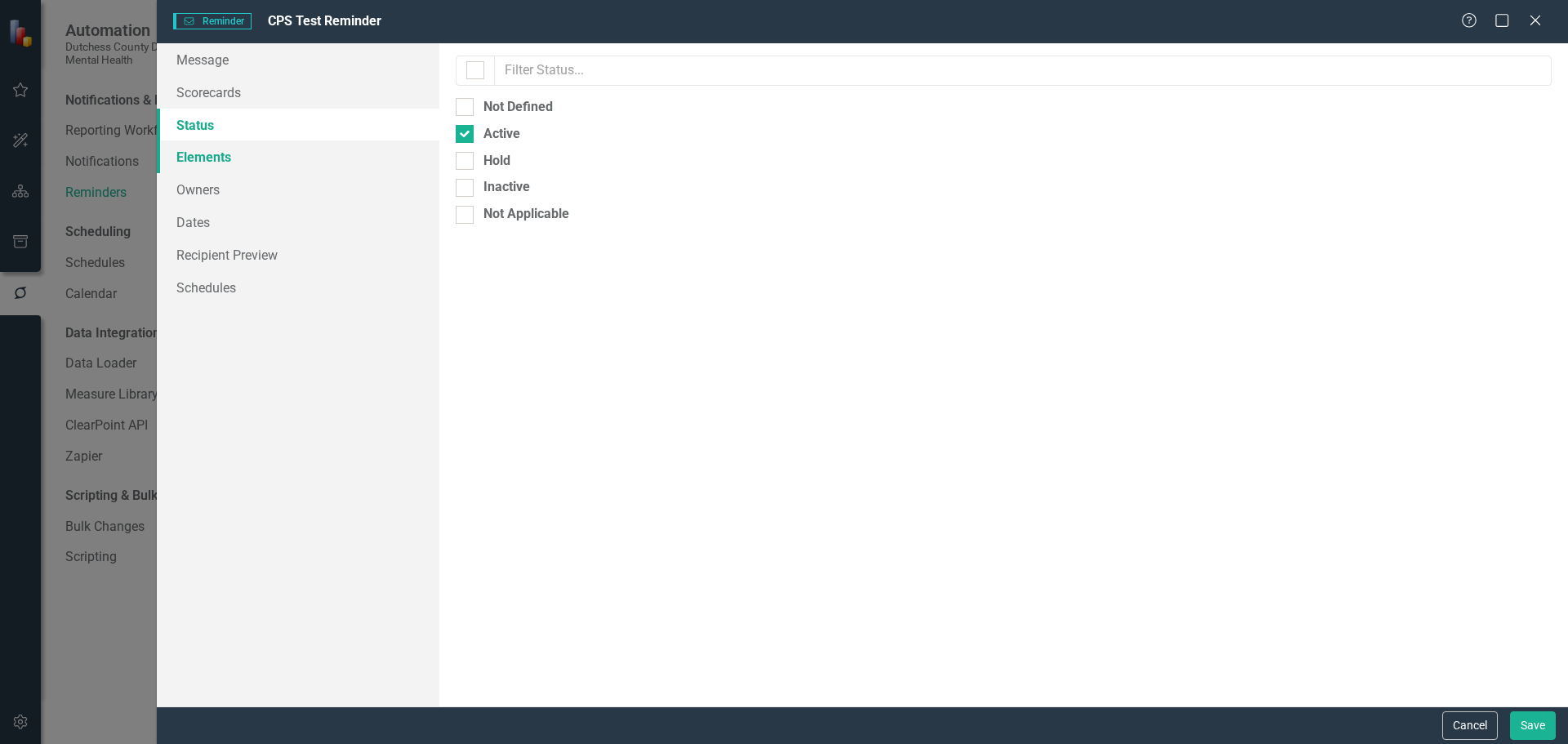
click at [192, 161] on link "Elements" at bounding box center [298, 156] width 283 height 33
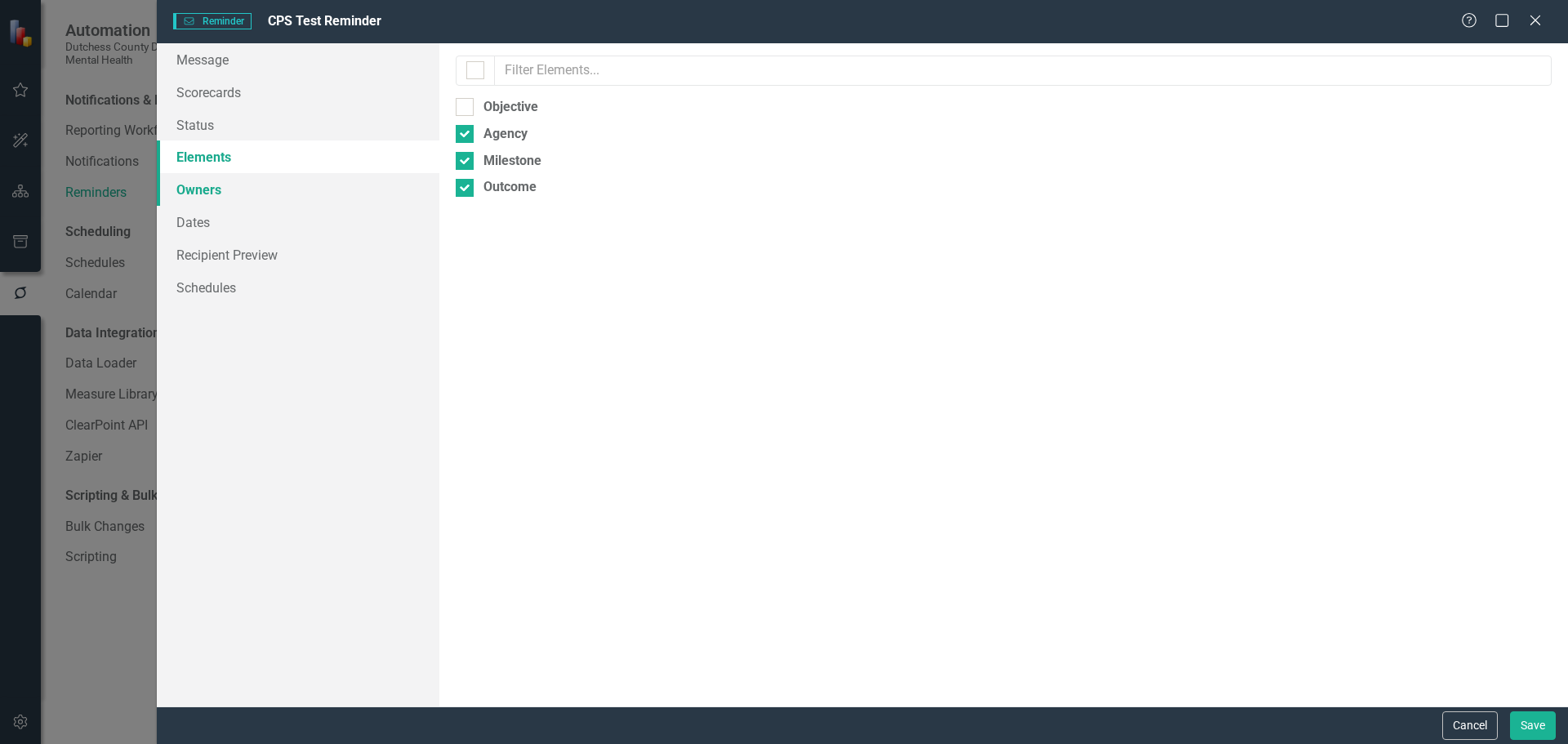
click at [192, 188] on link "Owners" at bounding box center [298, 189] width 283 height 33
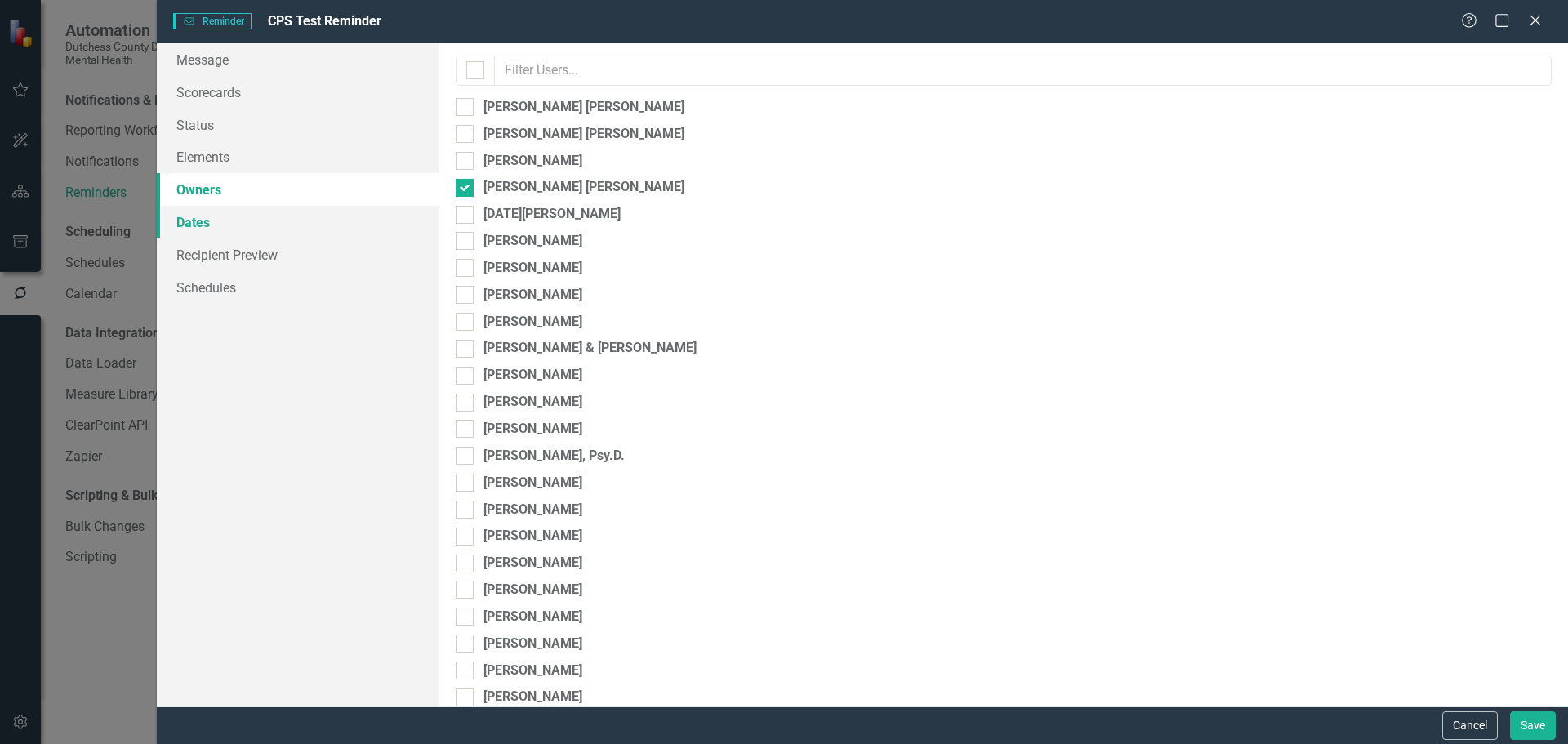
click at [211, 229] on link "Dates" at bounding box center [298, 222] width 283 height 33
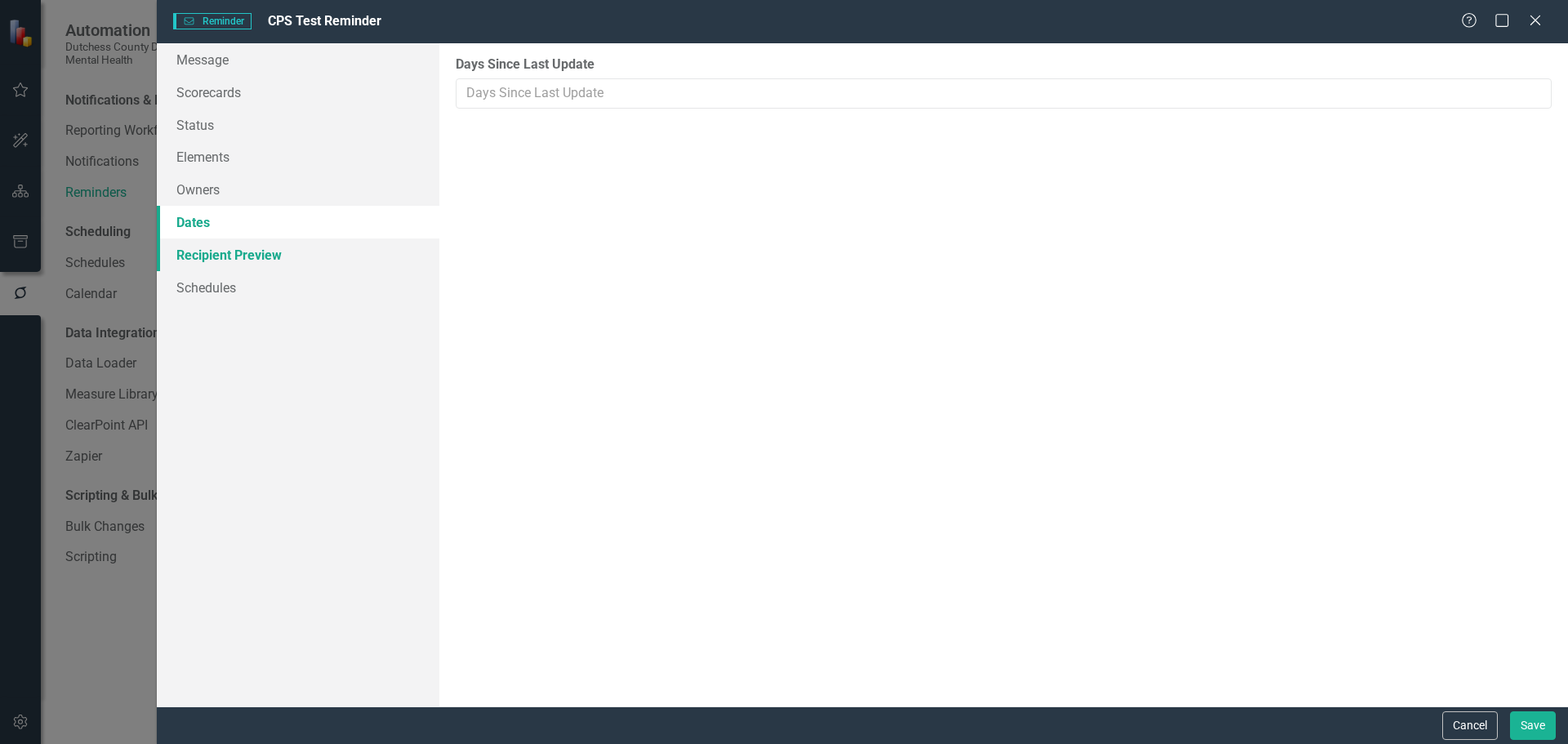
click at [208, 258] on link "Recipient Preview" at bounding box center [298, 254] width 283 height 33
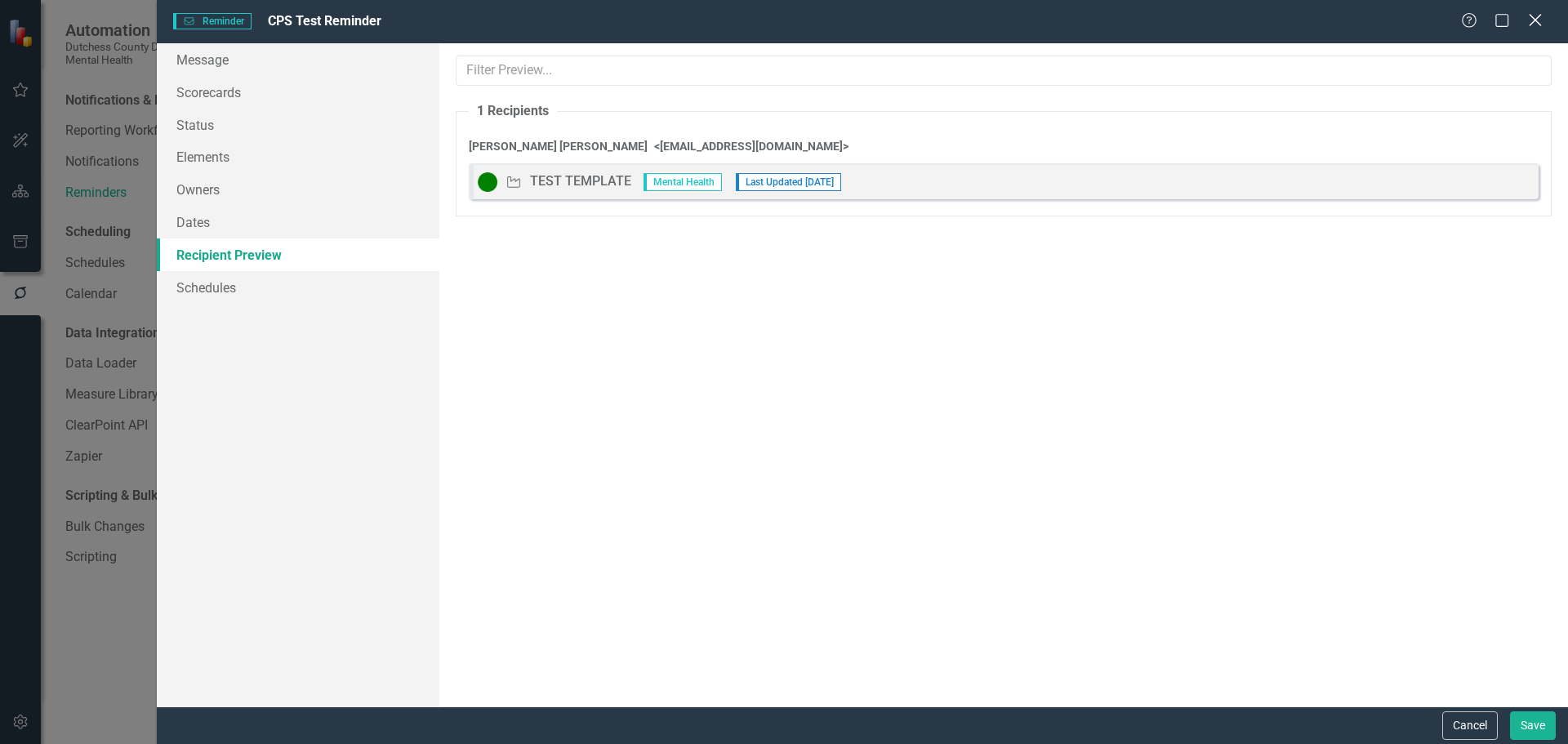
click at [1540, 18] on icon "Close" at bounding box center [1534, 20] width 21 height 15
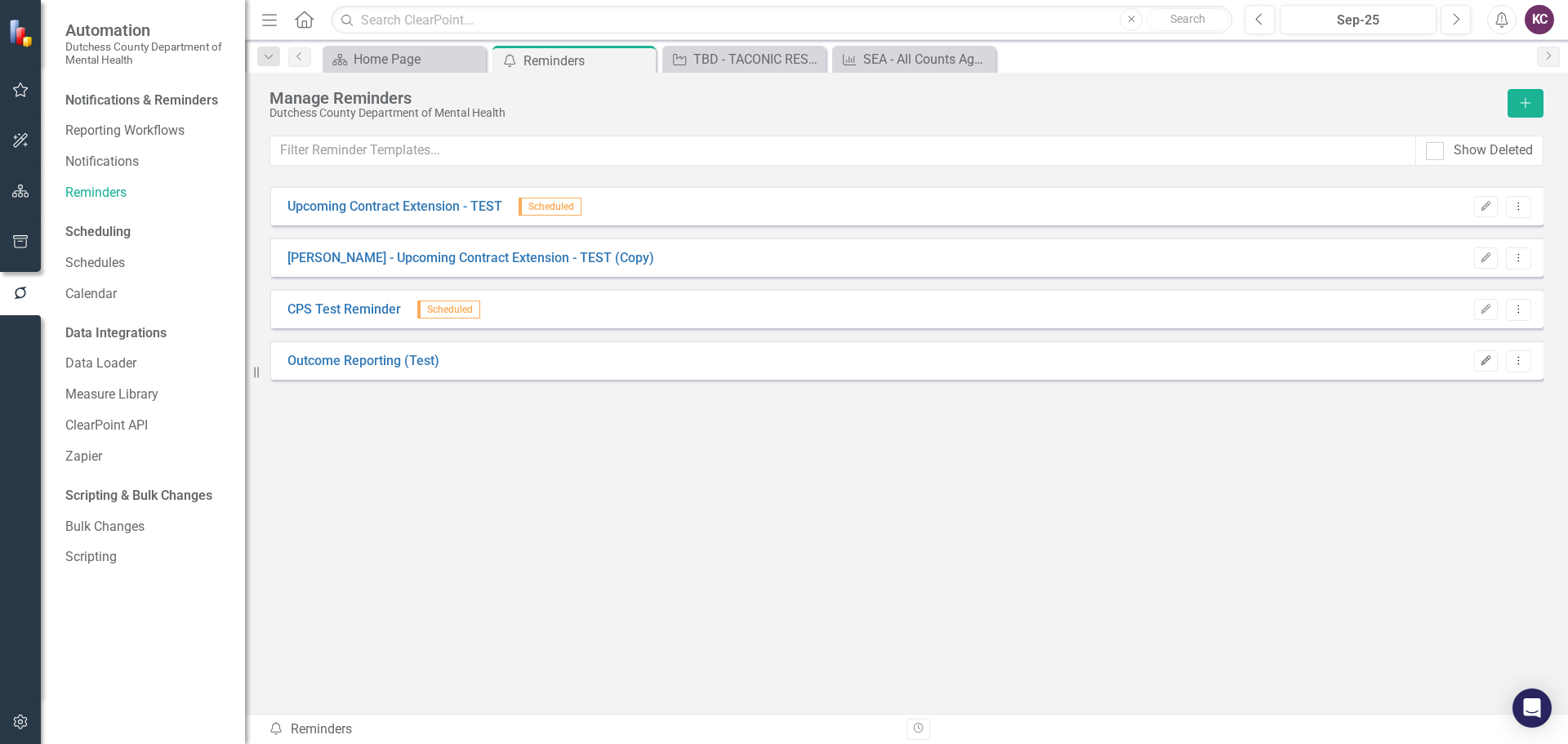
click at [1484, 360] on icon "Edit" at bounding box center [1486, 360] width 12 height 10
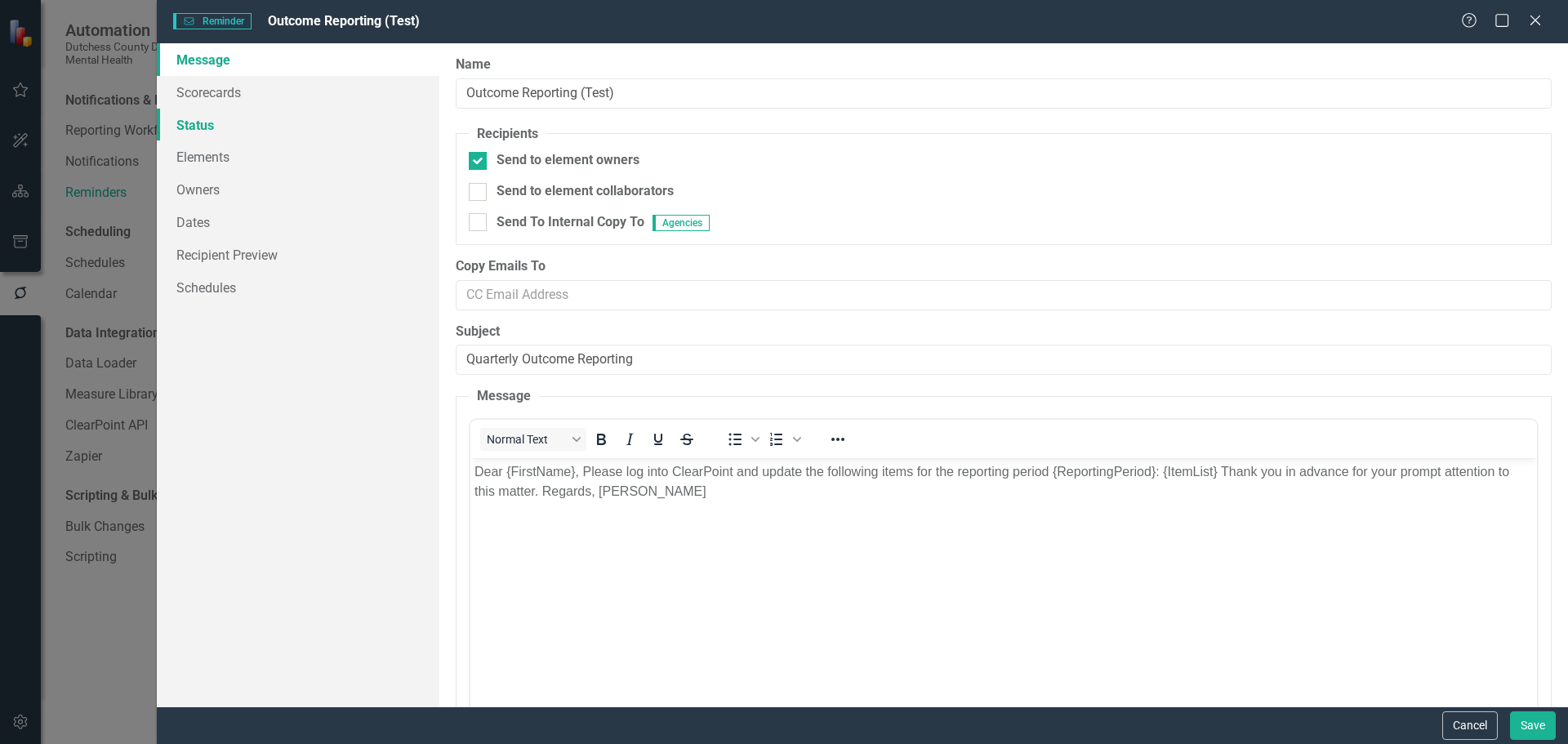
click at [210, 131] on link "Status" at bounding box center [298, 125] width 283 height 33
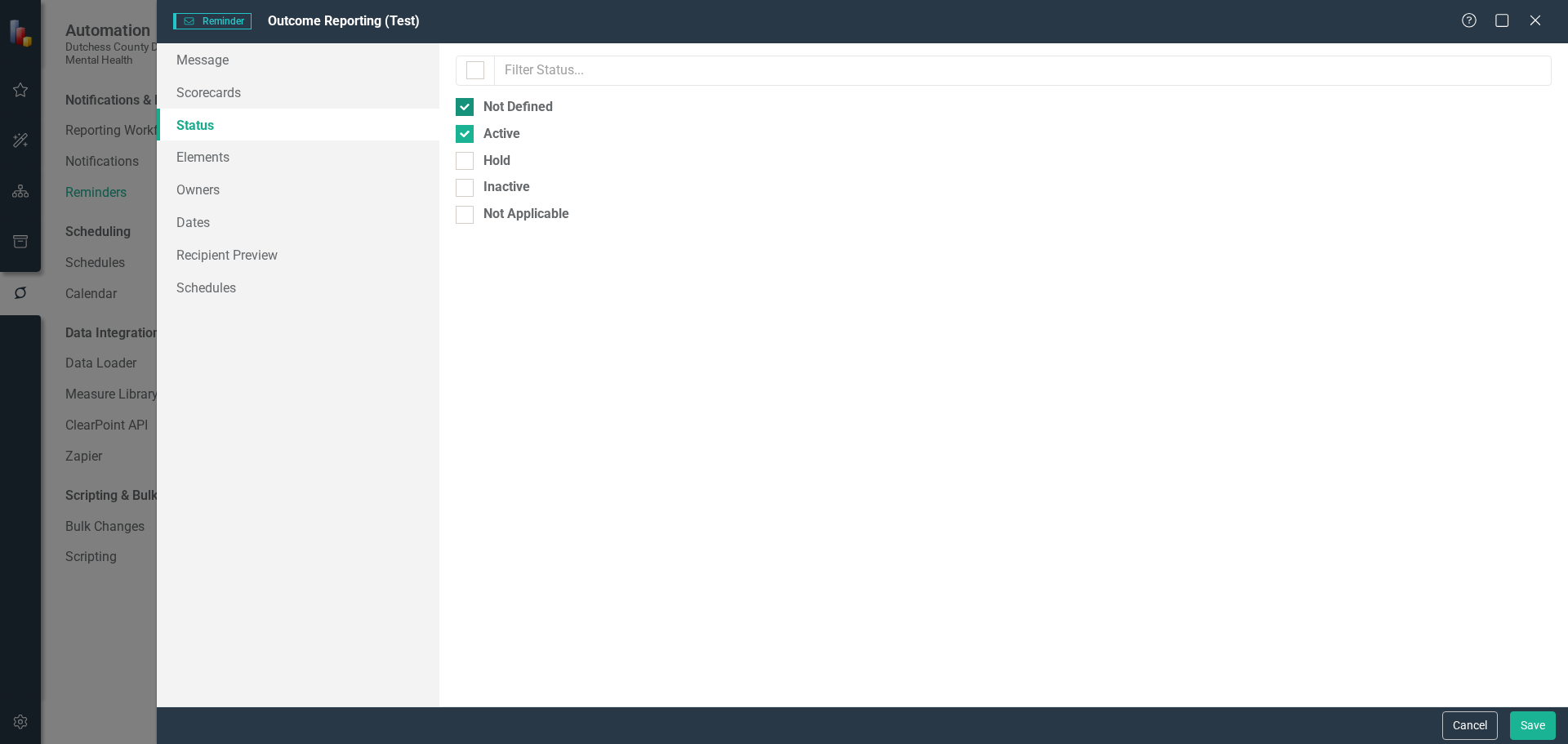
click at [469, 108] on div at bounding box center [465, 107] width 18 height 18
click at [466, 108] on input "Not Defined" at bounding box center [461, 103] width 11 height 11
checkbox input "false"
click at [203, 167] on link "Elements" at bounding box center [298, 156] width 283 height 33
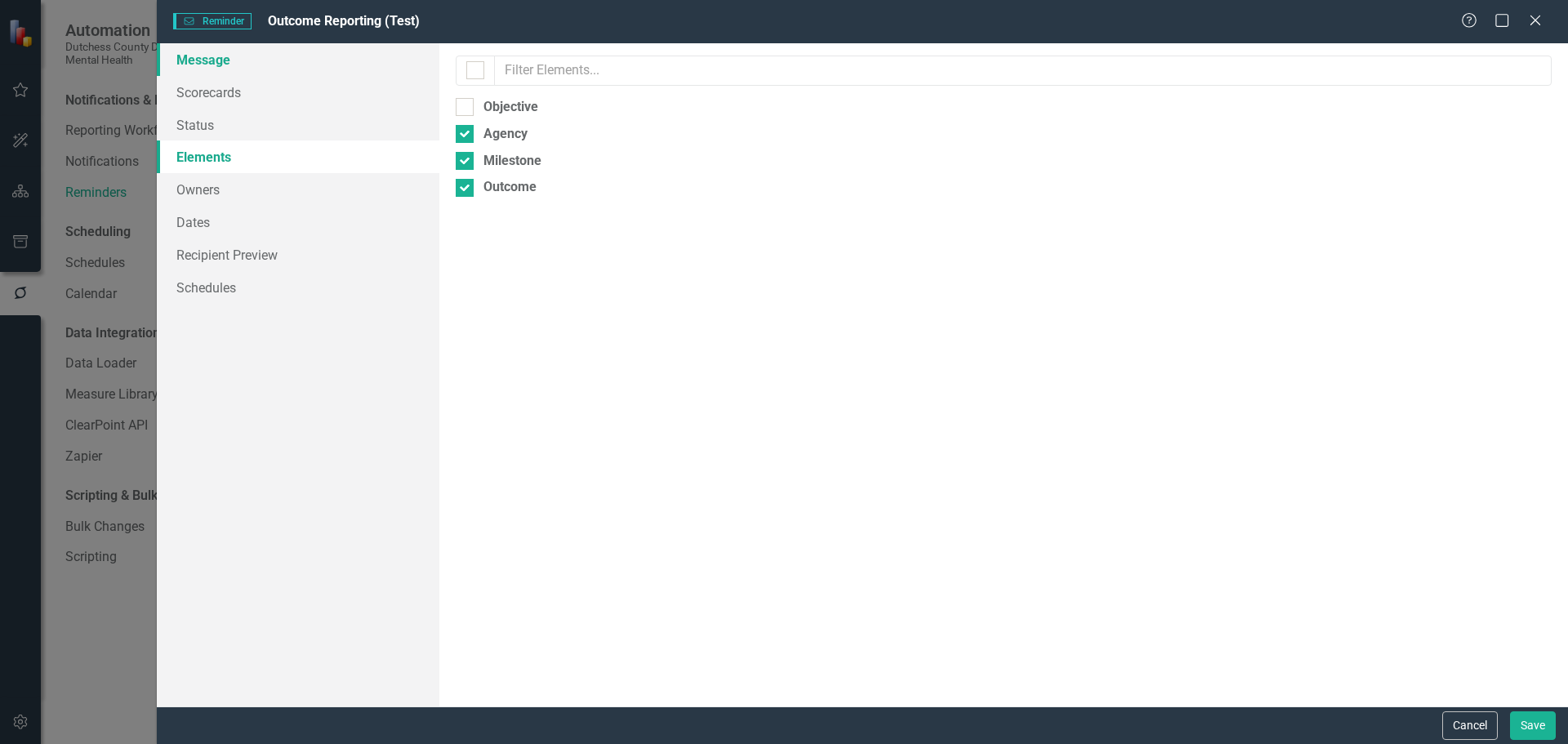
click at [231, 56] on link "Message" at bounding box center [298, 60] width 283 height 33
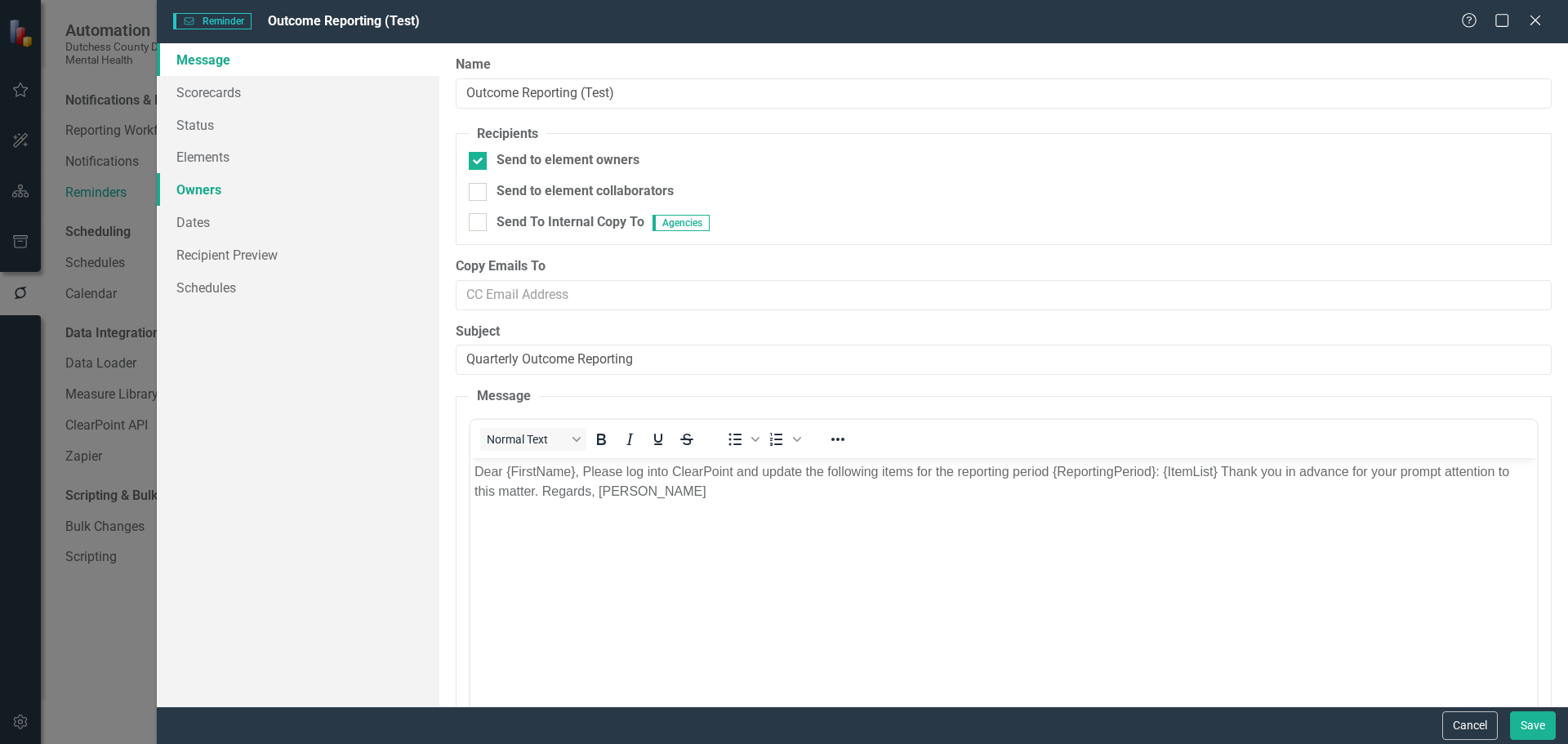
click at [195, 187] on link "Owners" at bounding box center [298, 189] width 283 height 33
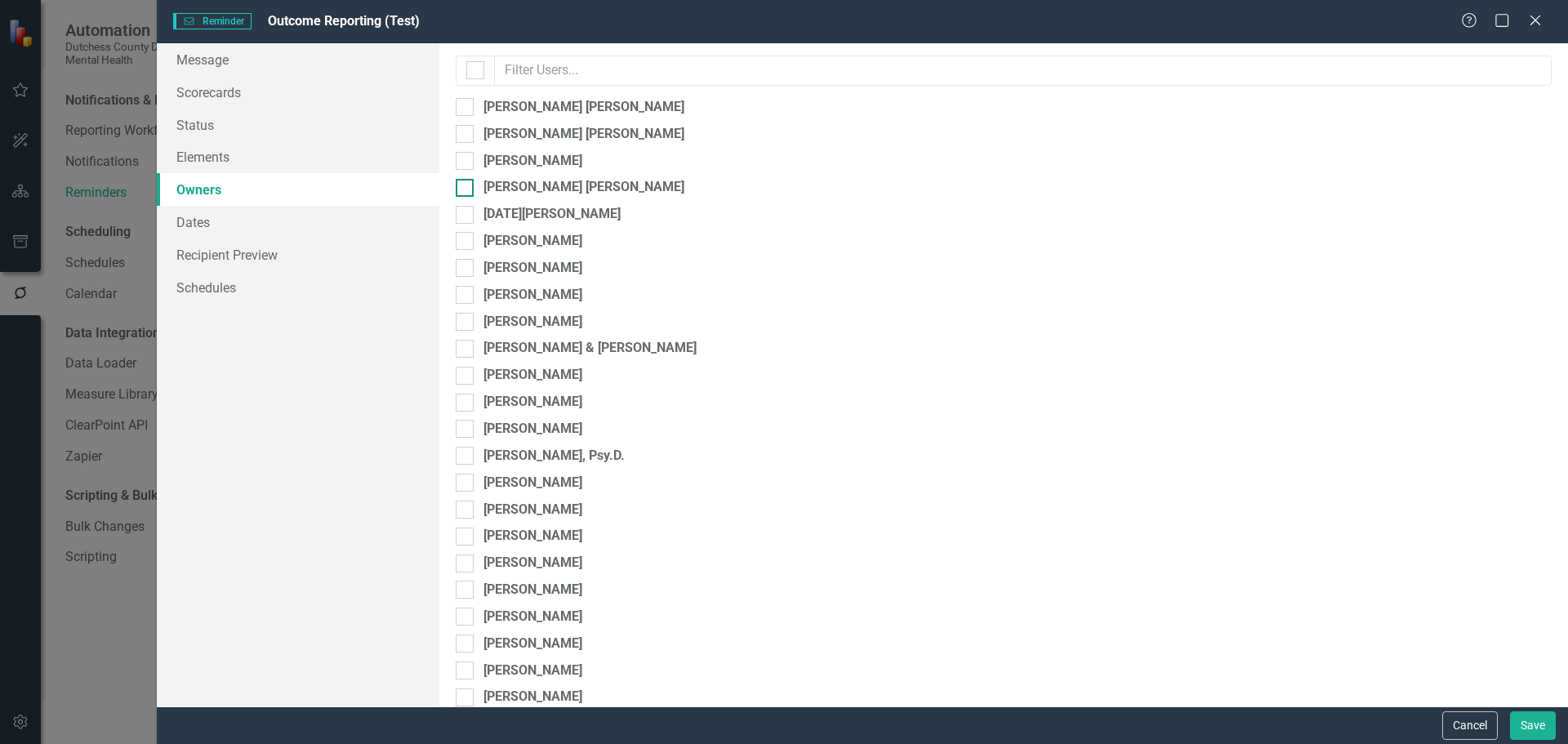
click at [466, 186] on input "Kyle BW Corkins" at bounding box center [461, 185] width 11 height 11
click at [215, 257] on link "Recipient Preview" at bounding box center [298, 254] width 283 height 33
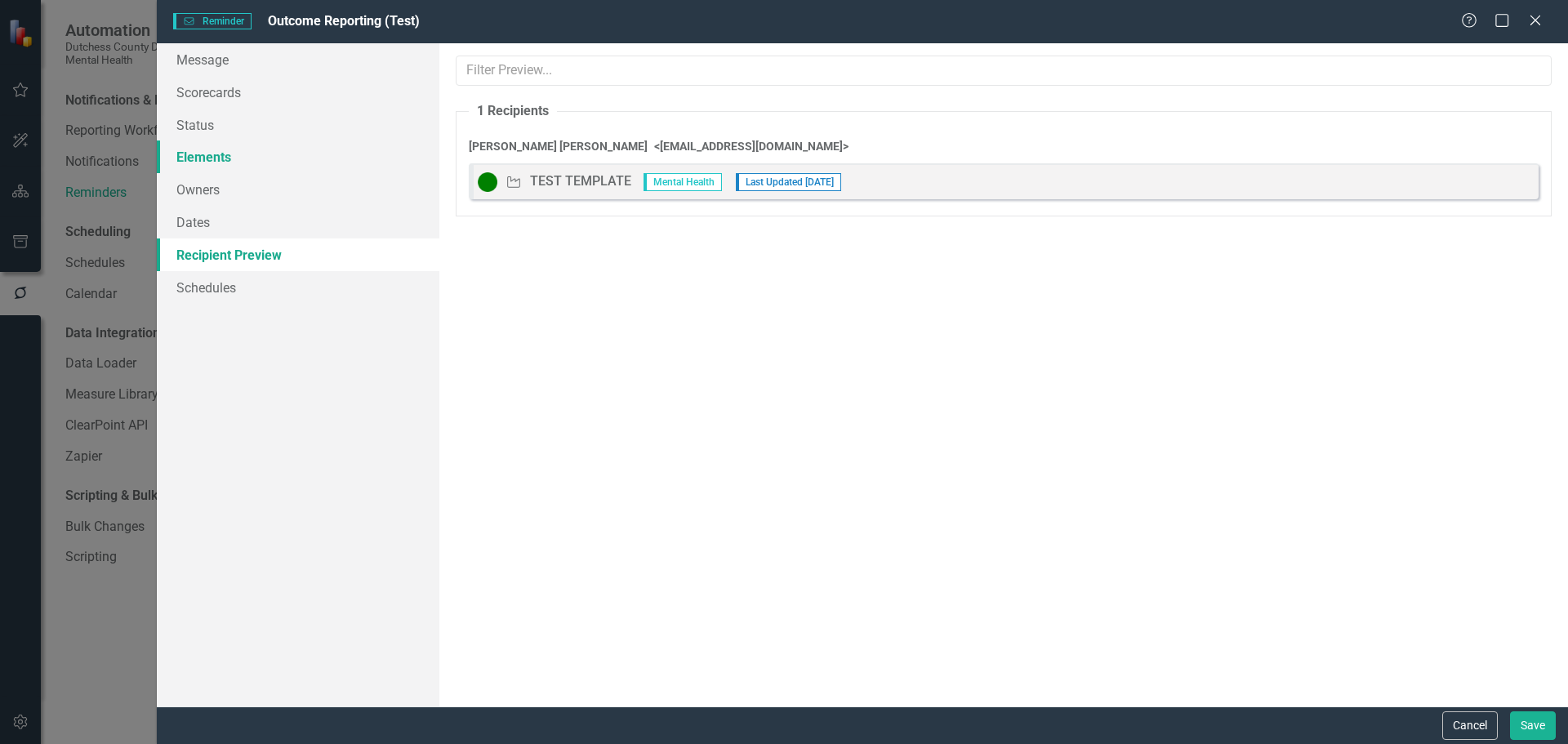
click at [214, 162] on link "Elements" at bounding box center [298, 156] width 283 height 33
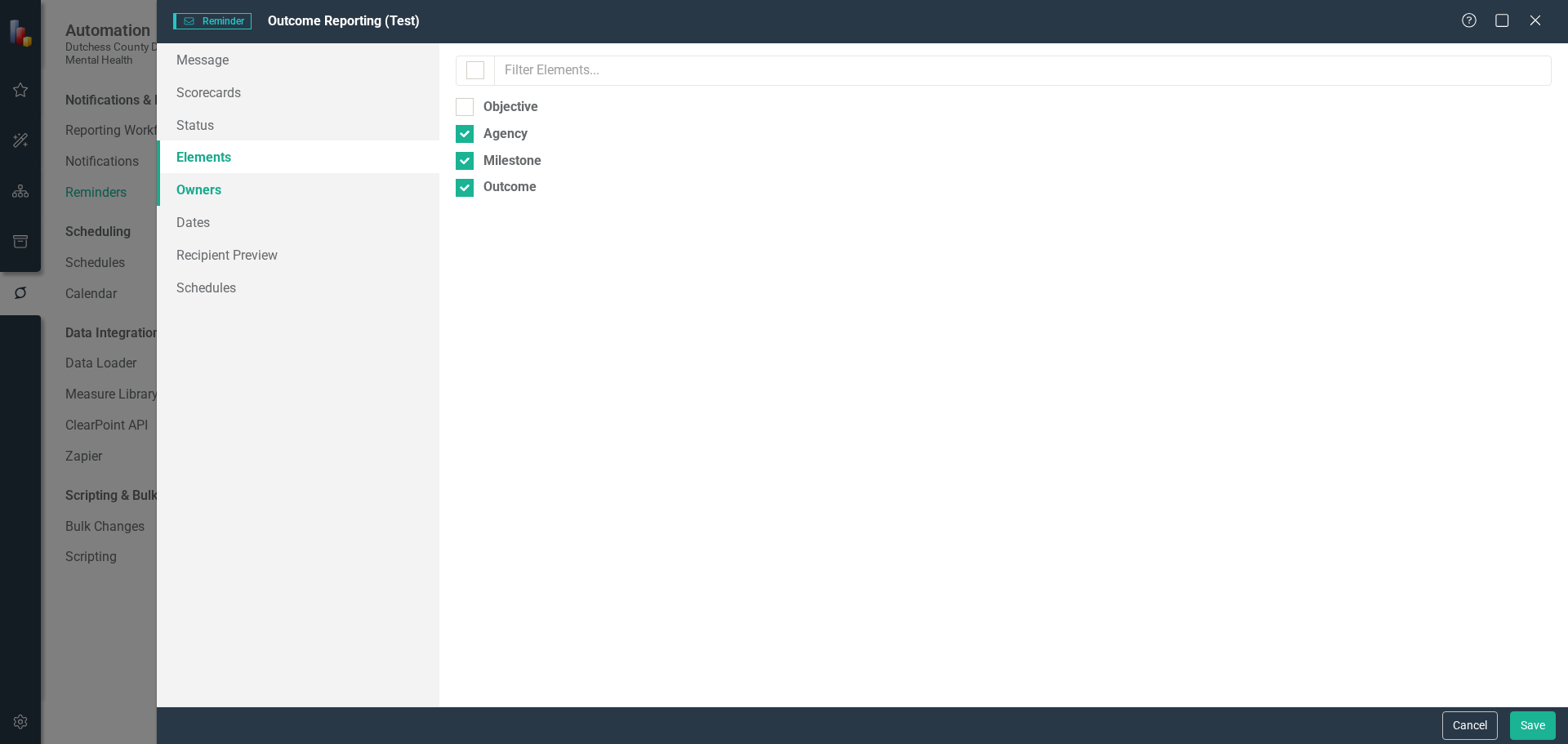
click at [202, 186] on link "Owners" at bounding box center [298, 189] width 283 height 33
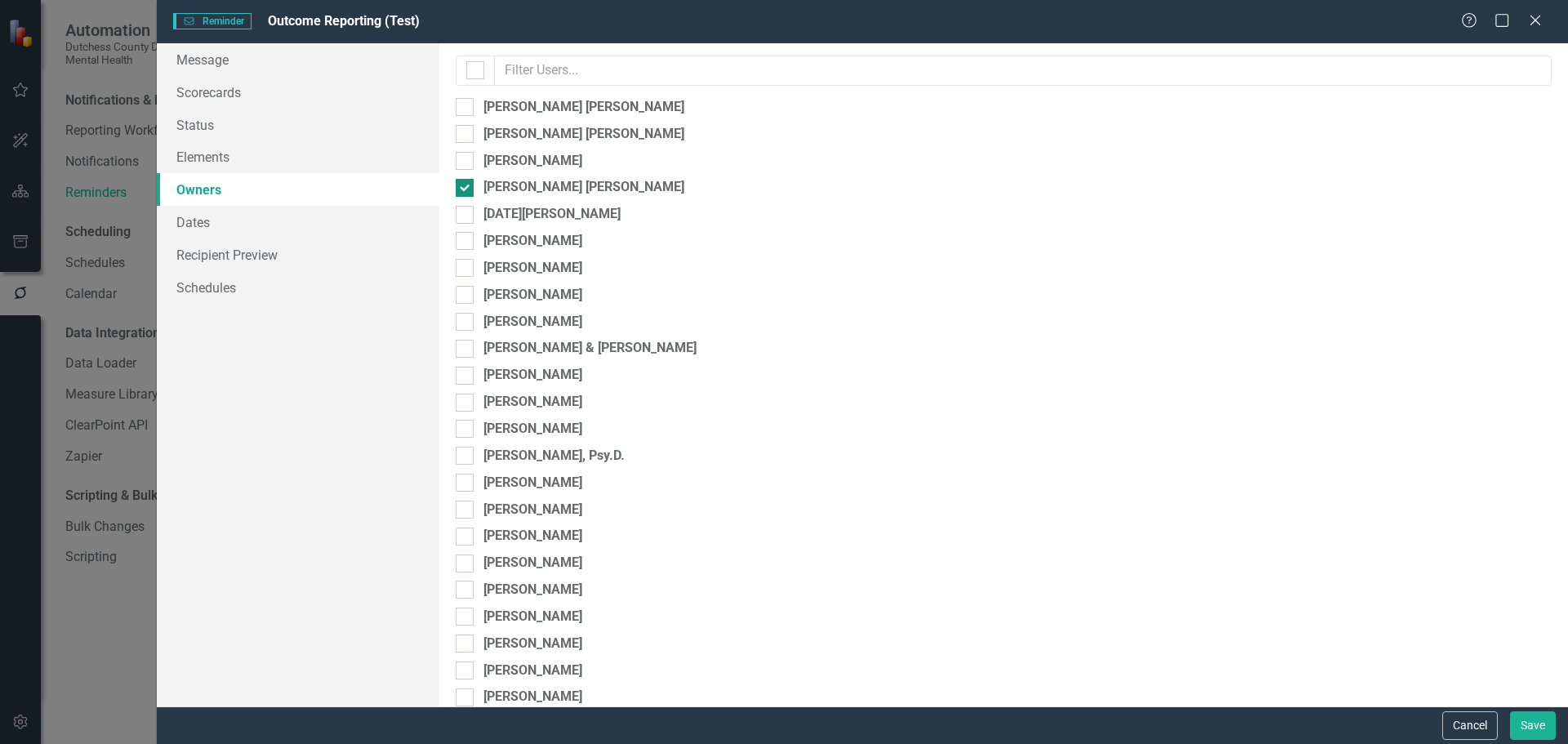
click at [460, 189] on input "Kyle BW Corkins" at bounding box center [461, 185] width 11 height 11
checkbox input "false"
click at [463, 215] on input "Noel Crotone" at bounding box center [461, 211] width 11 height 11
click at [237, 248] on link "Recipient Preview" at bounding box center [298, 254] width 283 height 33
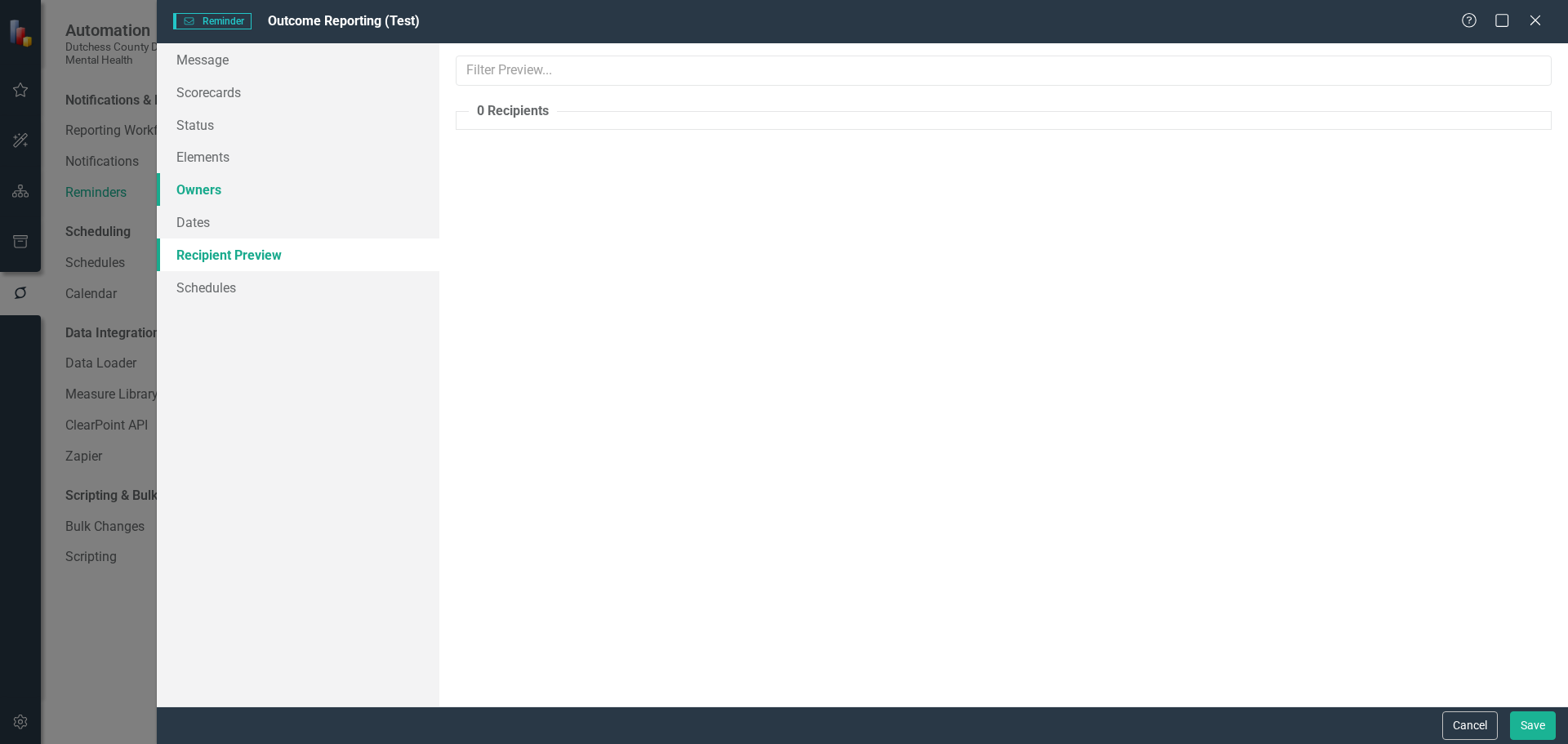
click at [211, 185] on link "Owners" at bounding box center [298, 189] width 283 height 33
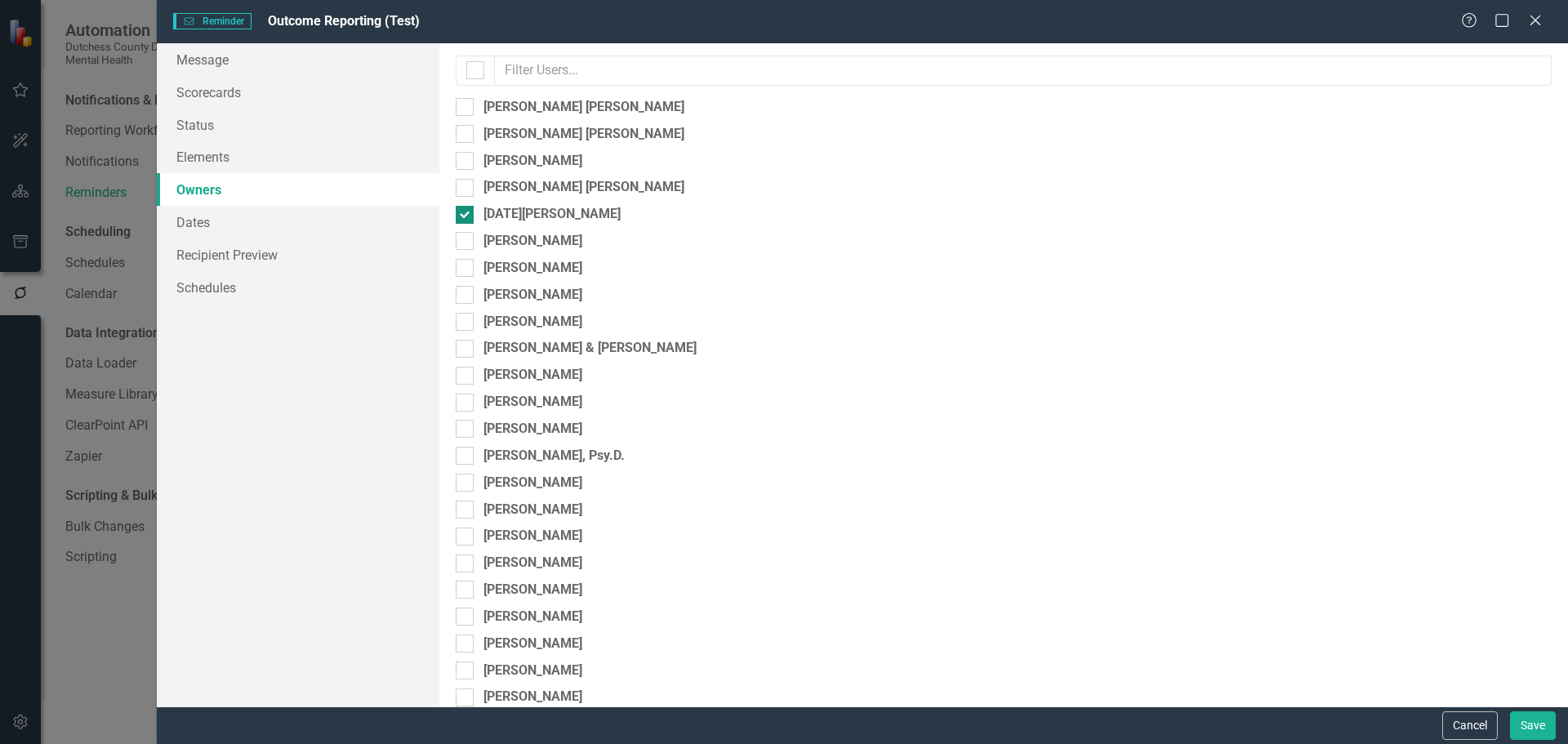
click at [466, 211] on div at bounding box center [465, 215] width 18 height 18
click at [466, 211] on input "Noel Crotone" at bounding box center [461, 211] width 11 height 11
checkbox input "false"
click at [461, 674] on div at bounding box center [465, 671] width 18 height 18
click at [461, 673] on input "Kristin Parise" at bounding box center [461, 667] width 11 height 11
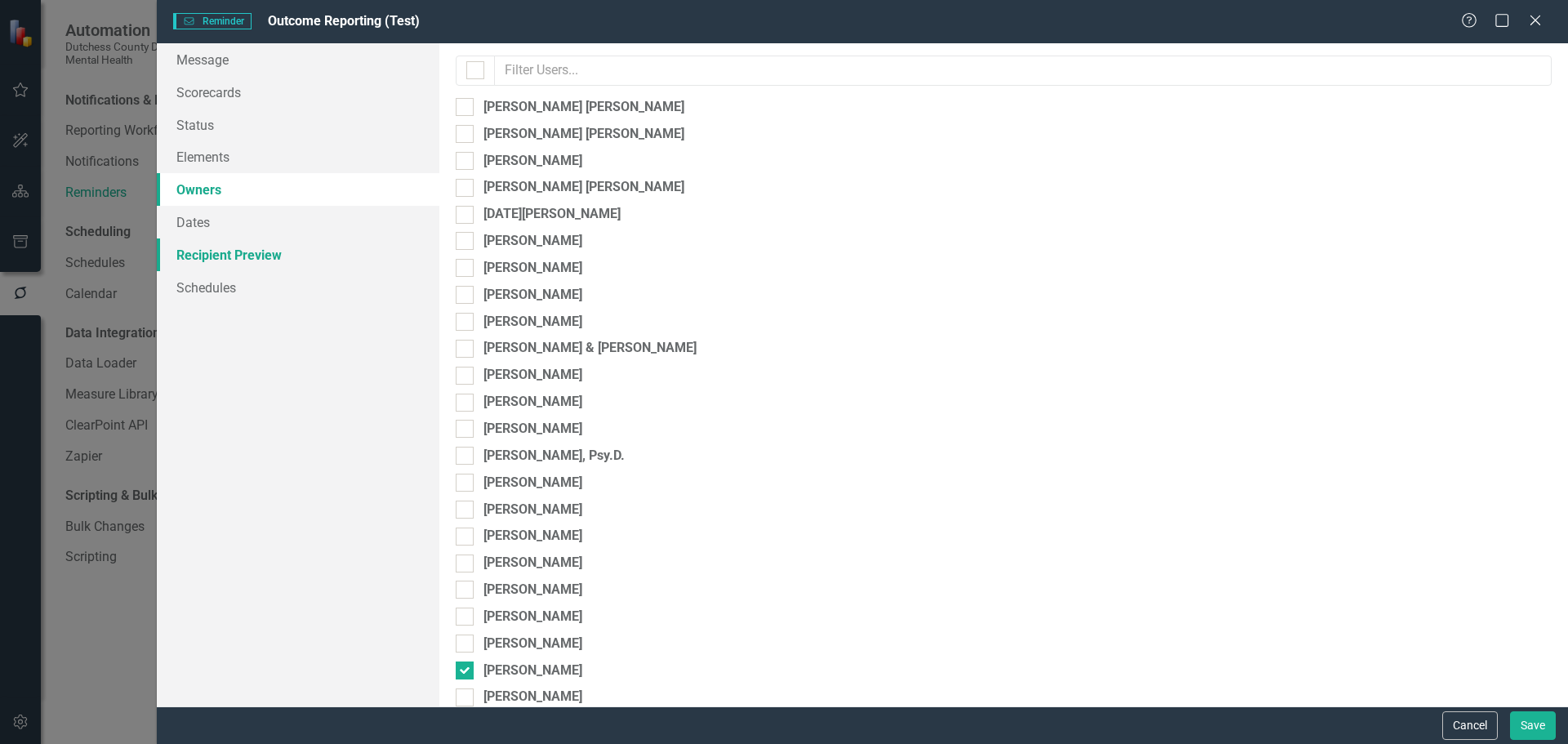
click at [208, 251] on link "Recipient Preview" at bounding box center [298, 254] width 283 height 33
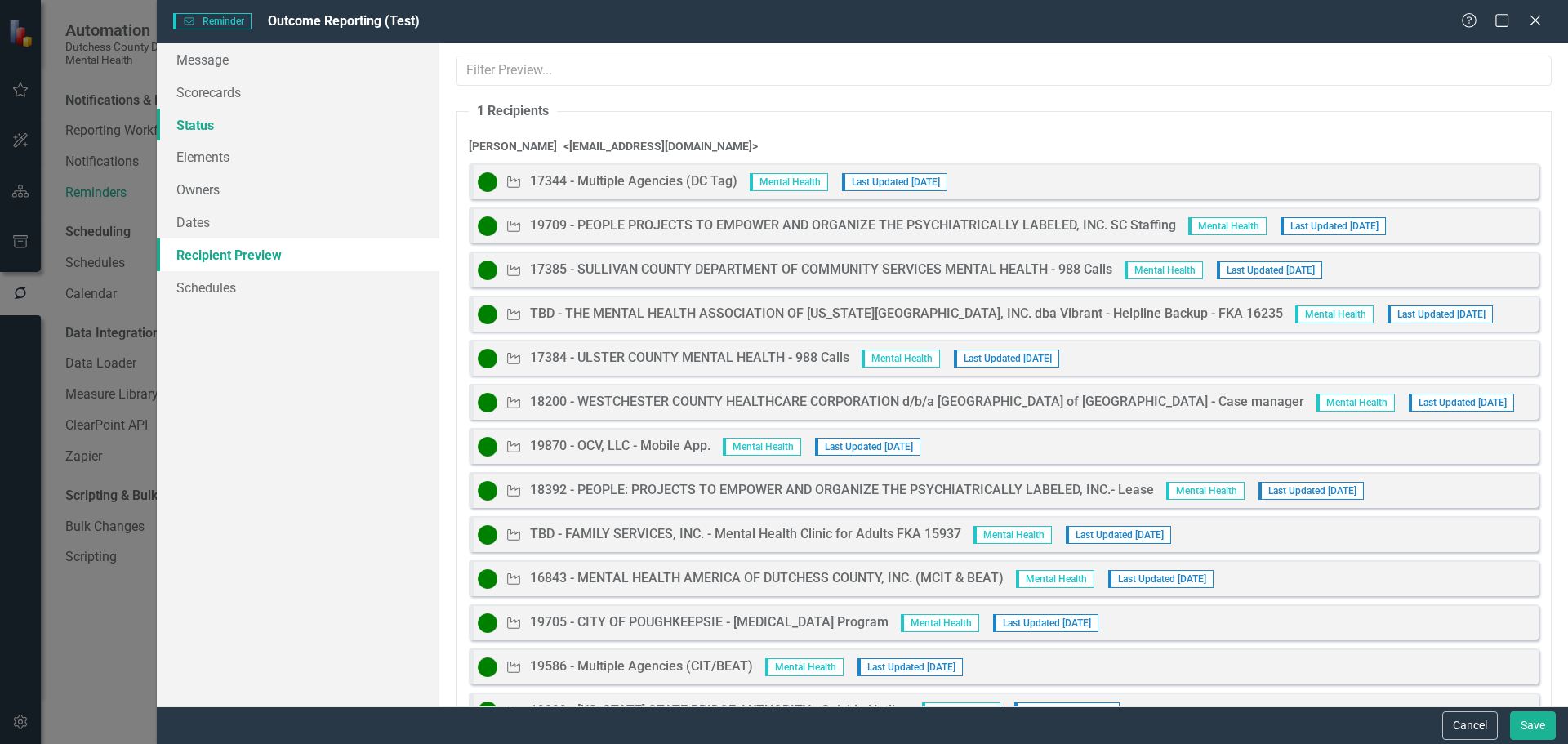
click at [207, 123] on link "Status" at bounding box center [298, 125] width 283 height 33
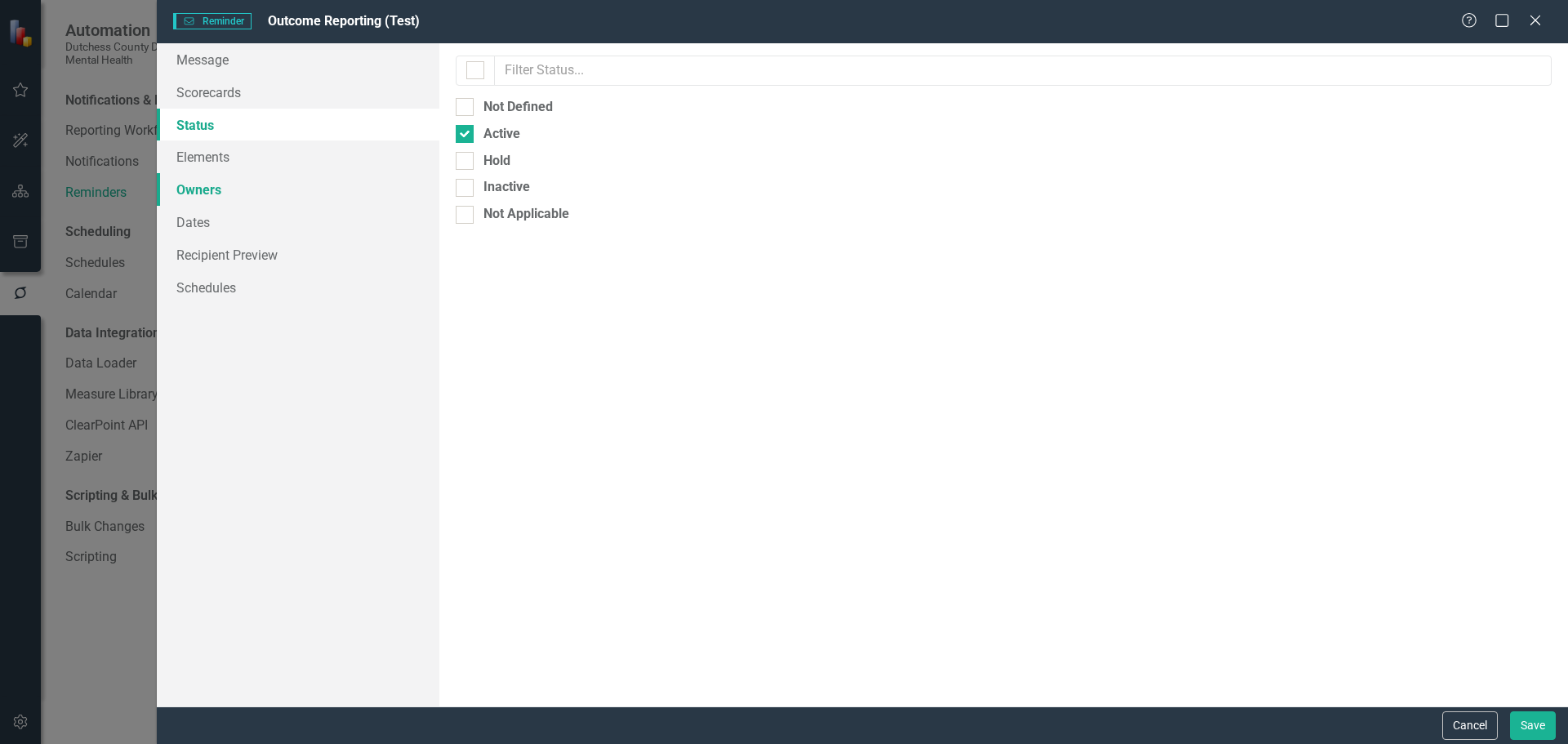
click at [207, 179] on link "Owners" at bounding box center [298, 189] width 283 height 33
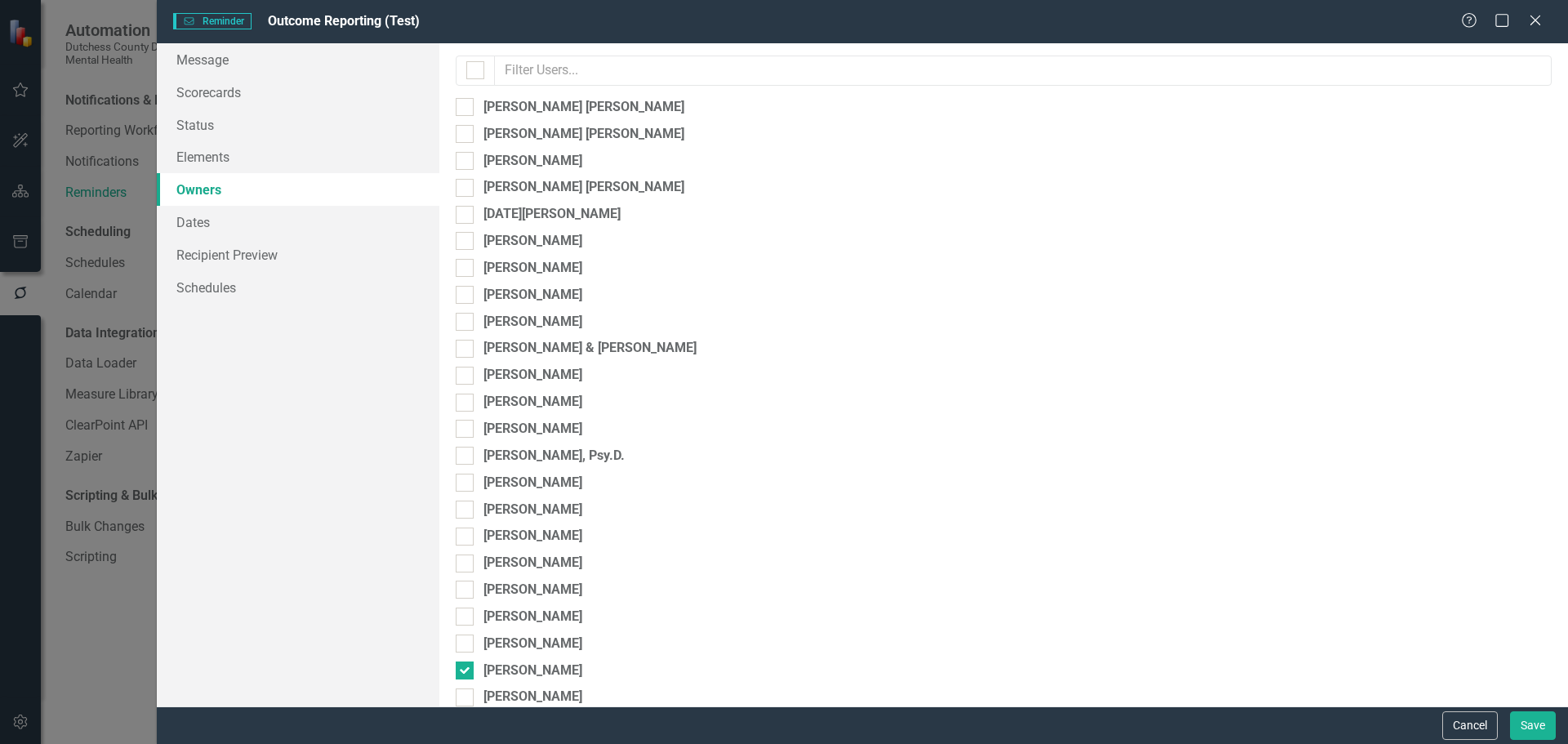
click at [448, 679] on div "By default, reminders will be sent to the owners and collaborators of the eleme…" at bounding box center [1003, 375] width 1128 height 663
click at [468, 670] on div at bounding box center [465, 671] width 18 height 18
click at [466, 670] on input "Kristin Parise" at bounding box center [461, 667] width 11 height 11
checkbox input "false"
click at [1539, 23] on icon at bounding box center [1535, 21] width 12 height 12
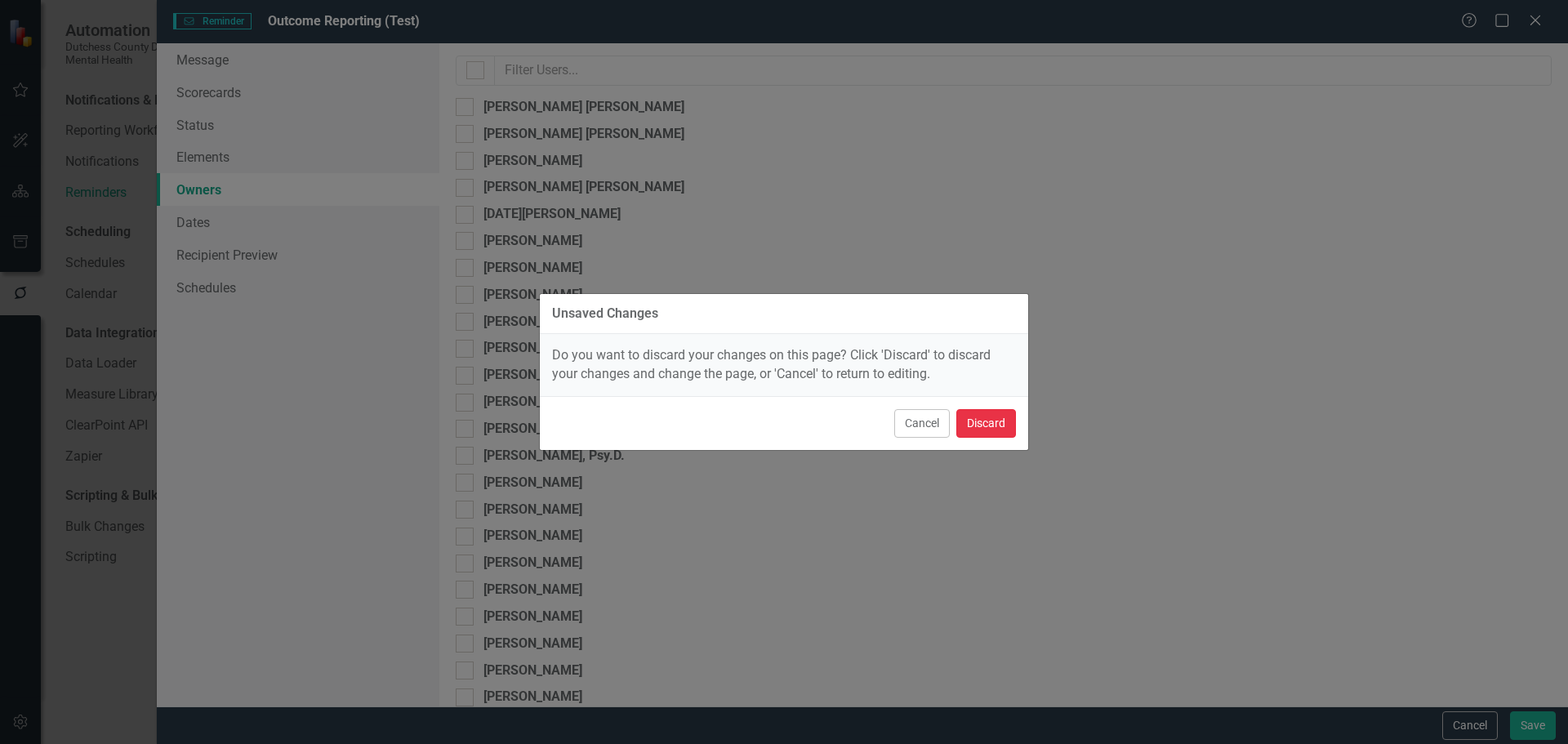
click at [977, 416] on button "Discard" at bounding box center [986, 424] width 60 height 29
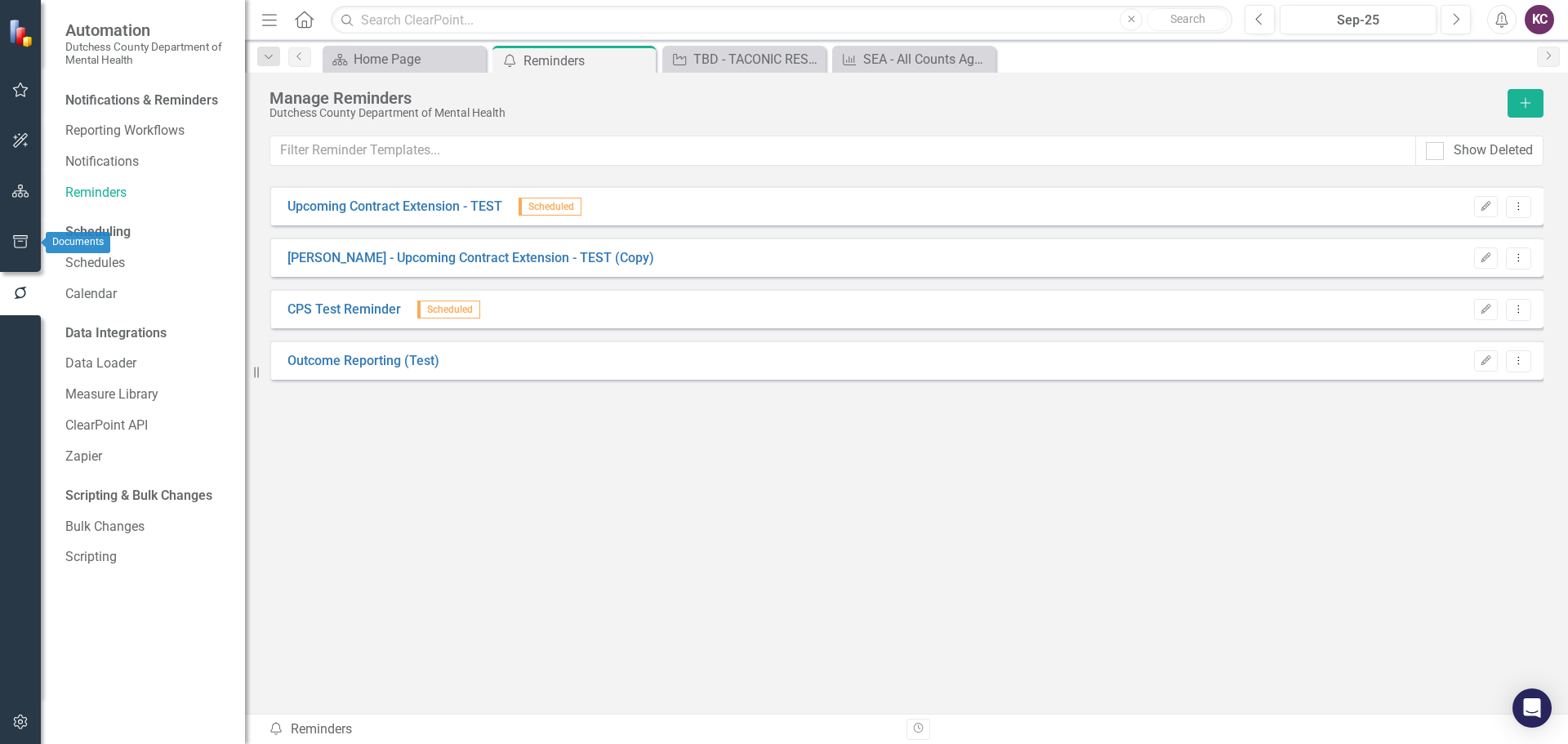
click at [16, 229] on button "button" at bounding box center [21, 243] width 37 height 34
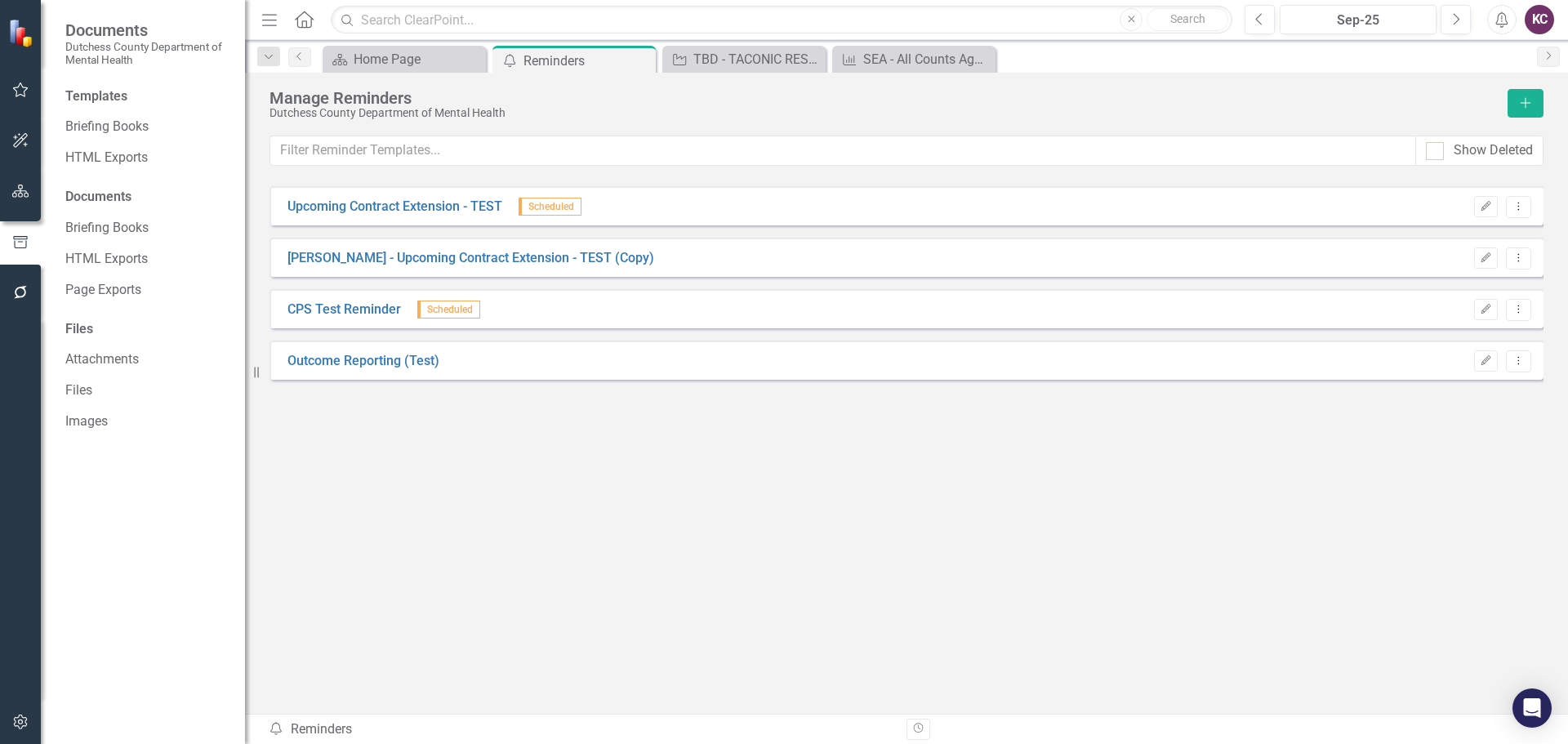
click at [24, 298] on icon "button" at bounding box center [21, 292] width 17 height 13
